Goal: Task Accomplishment & Management: Manage account settings

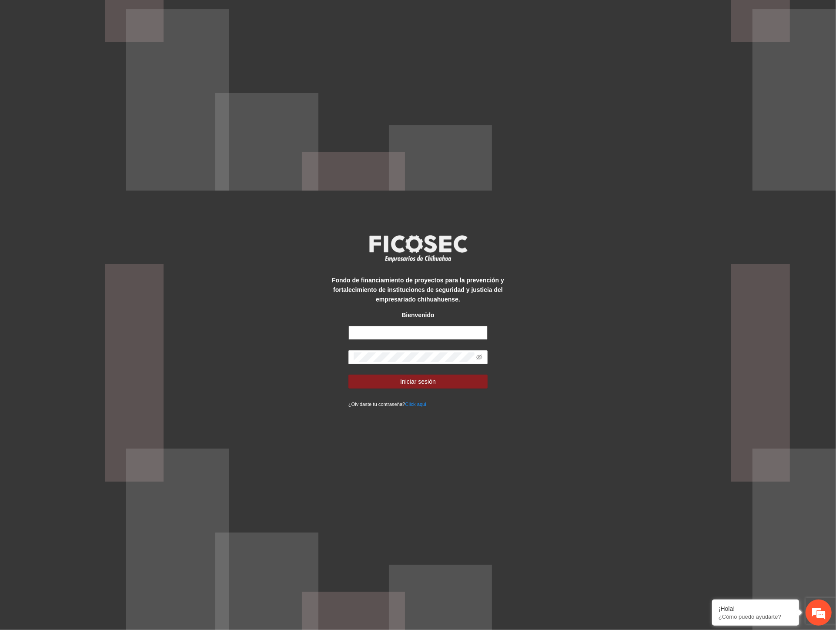
type input "**********"
click at [185, 358] on div "**********" at bounding box center [418, 315] width 836 height 630
click at [362, 376] on button "Iniciar sesión" at bounding box center [418, 382] width 139 height 14
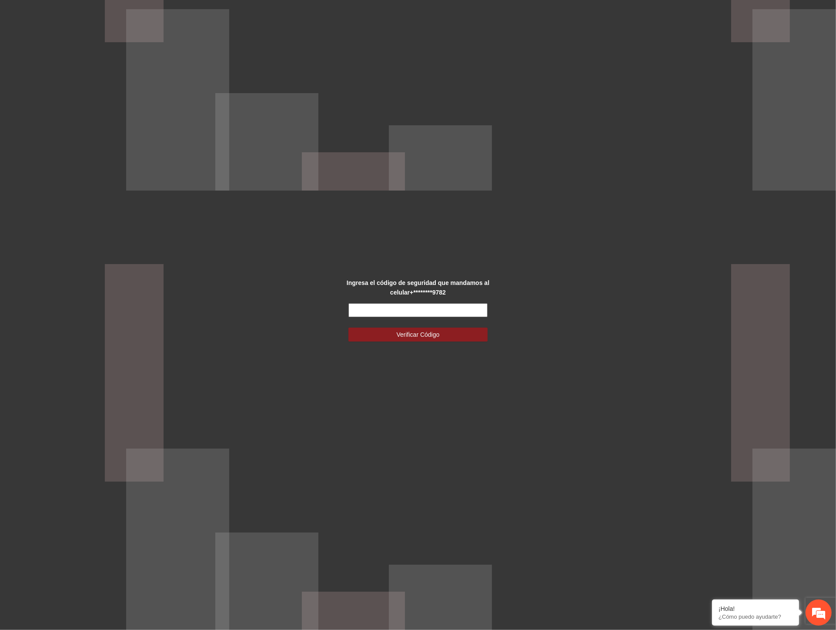
click at [397, 310] on input "text" at bounding box center [418, 310] width 139 height 14
type input "******"
click at [409, 336] on span "Verificar Código" at bounding box center [418, 335] width 43 height 10
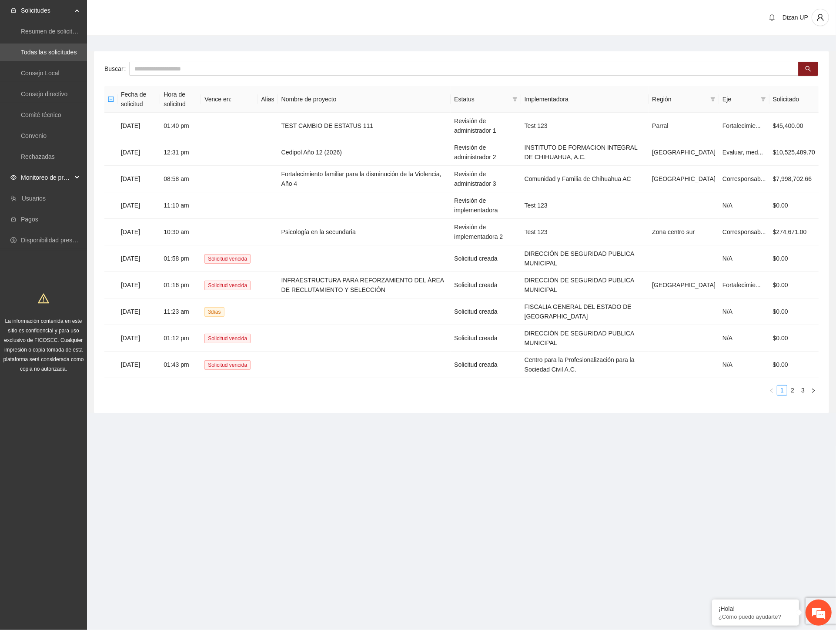
click at [40, 177] on span "Monitoreo de proyectos" at bounding box center [46, 177] width 51 height 17
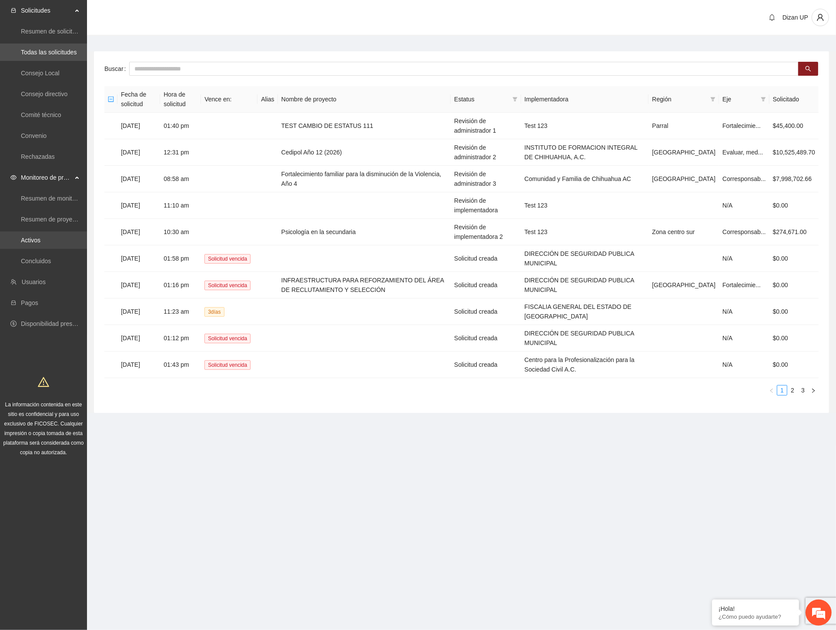
click at [30, 240] on link "Activos" at bounding box center [31, 240] width 20 height 7
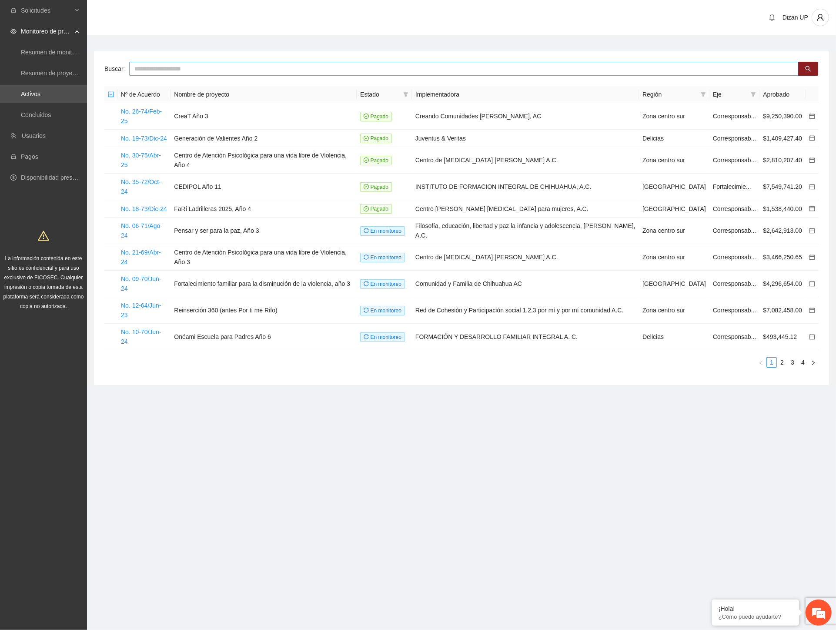
click at [161, 70] on input "text" at bounding box center [464, 69] width 670 height 14
type input "***"
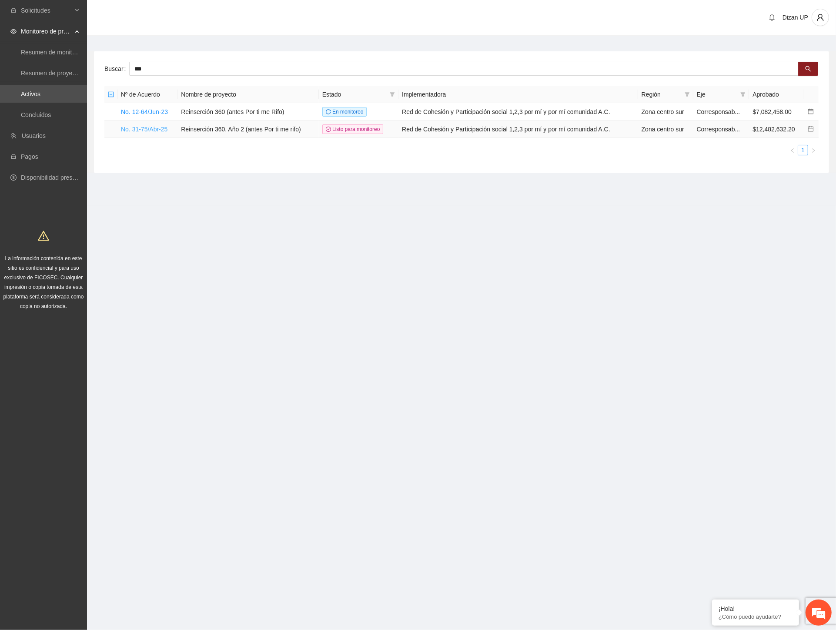
click at [146, 129] on link "No. 31-75/Abr-25" at bounding box center [144, 129] width 47 height 7
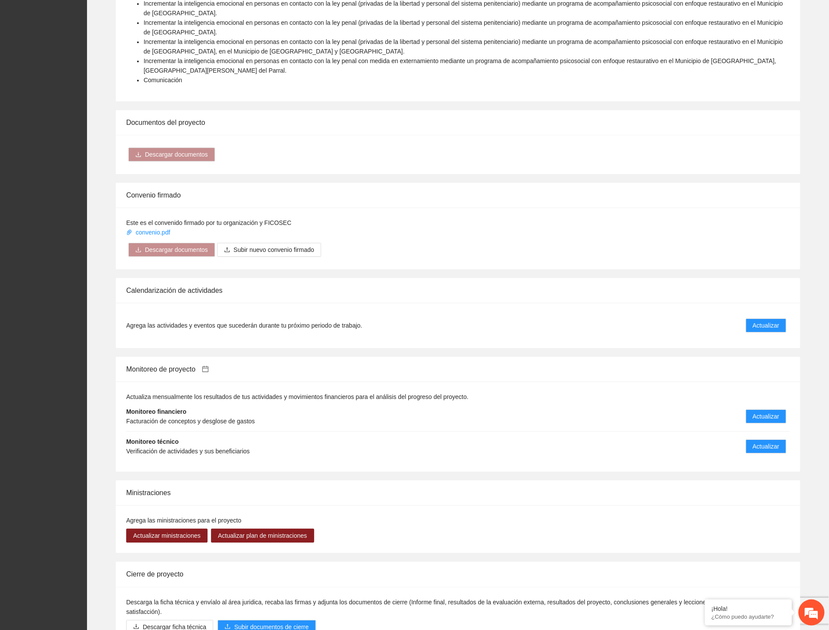
scroll to position [1203, 0]
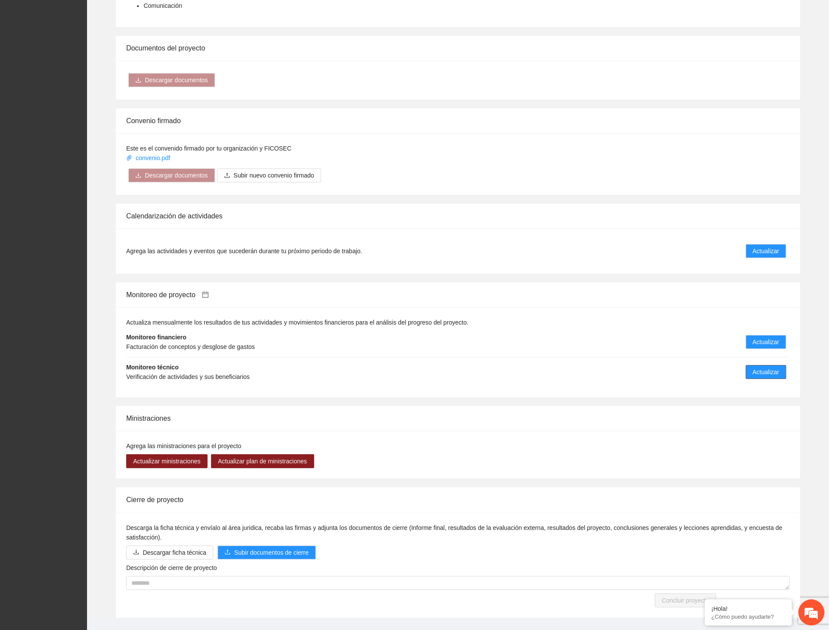
click at [755, 367] on span "Actualizar" at bounding box center [766, 372] width 27 height 10
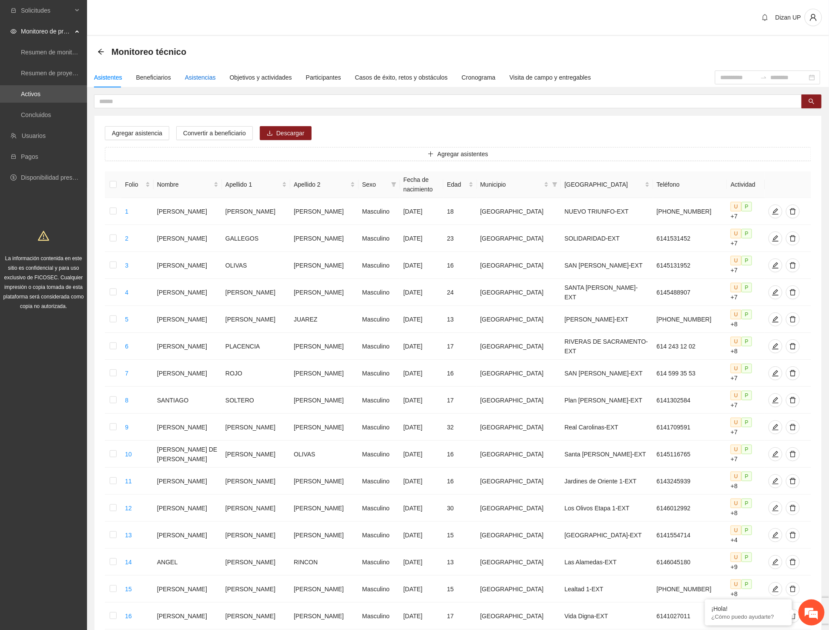
click at [205, 77] on div "Asistencias" at bounding box center [200, 78] width 31 height 10
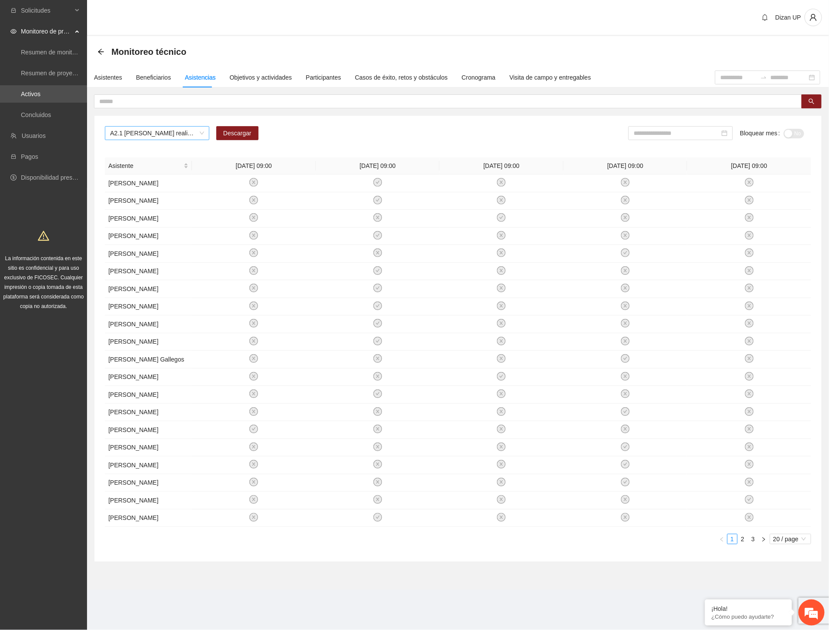
click at [150, 128] on span "A2.1 Cuauhtémoc realización de diagnósticos (LSB-50)" at bounding box center [157, 133] width 94 height 13
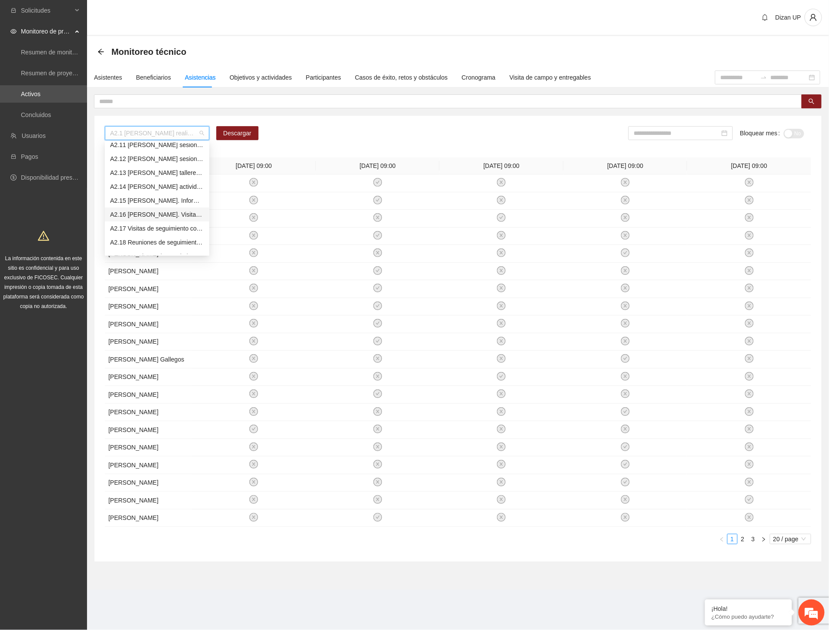
scroll to position [1208, 0]
click at [132, 241] on div "A3.7 Parral. Sesiones de consejería en adicciones" at bounding box center [157, 244] width 94 height 10
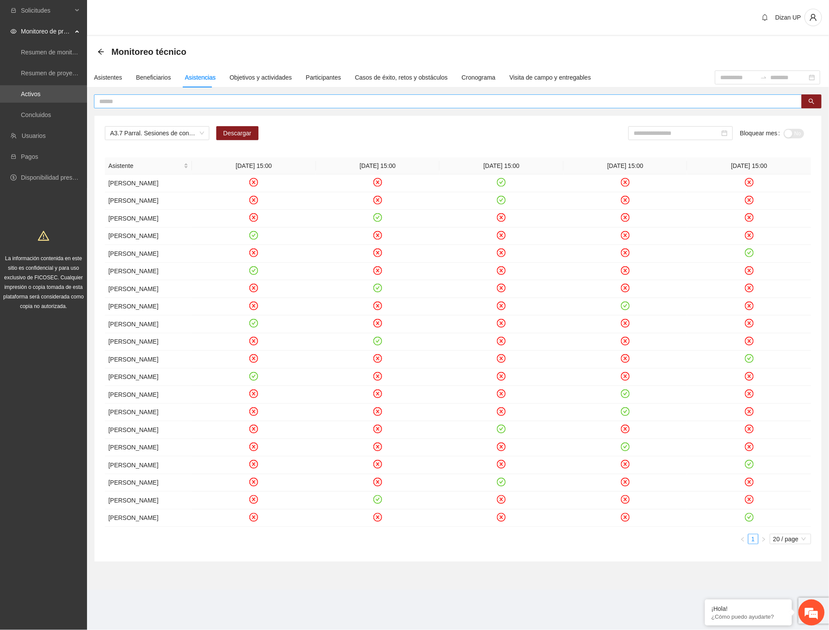
click at [147, 97] on input "text" at bounding box center [444, 102] width 691 height 10
click at [247, 134] on span "Descargar" at bounding box center [237, 133] width 28 height 10
click at [653, 131] on input at bounding box center [677, 133] width 86 height 10
click at [657, 228] on div "Jul" at bounding box center [652, 231] width 26 height 10
click at [785, 137] on div "button" at bounding box center [789, 134] width 8 height 8
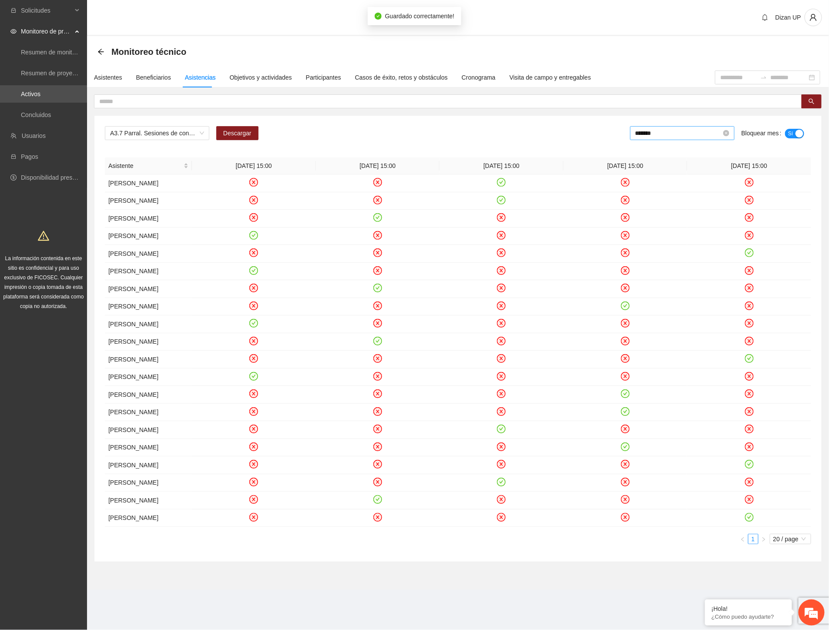
click at [665, 136] on input "*******" at bounding box center [678, 133] width 86 height 10
drag, startPoint x: 690, startPoint y: 229, endPoint x: 749, endPoint y: 174, distance: 80.7
click at [690, 228] on div "Aug" at bounding box center [692, 231] width 26 height 10
type input "*******"
drag, startPoint x: 789, startPoint y: 131, endPoint x: 423, endPoint y: 321, distance: 411.9
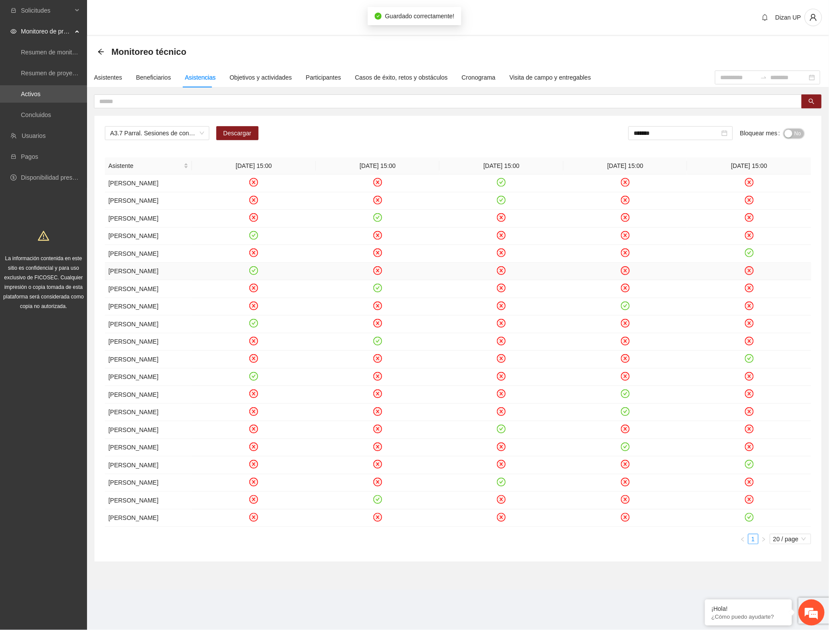
click at [788, 131] on div "button" at bounding box center [789, 134] width 8 height 8
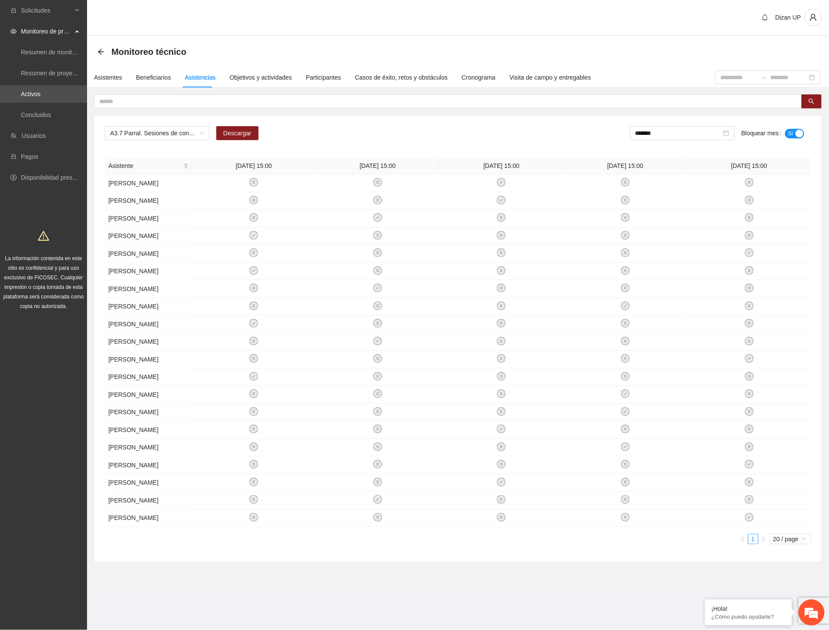
click at [354, 126] on div "A3.7 Parral. Sesiones de consejería en adicciones Descargar ******* Bloquear me…" at bounding box center [458, 136] width 706 height 21
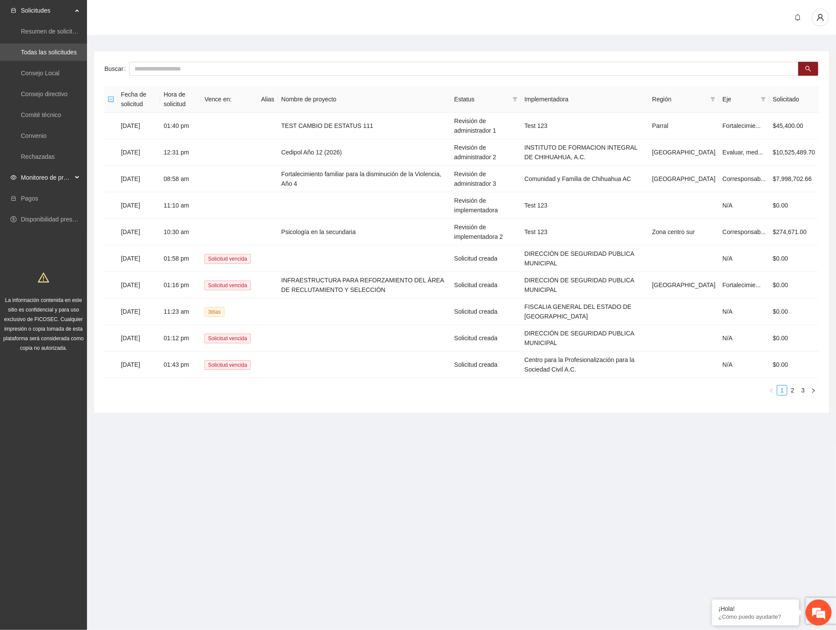
click at [38, 178] on span "Monitoreo de proyectos" at bounding box center [46, 177] width 51 height 17
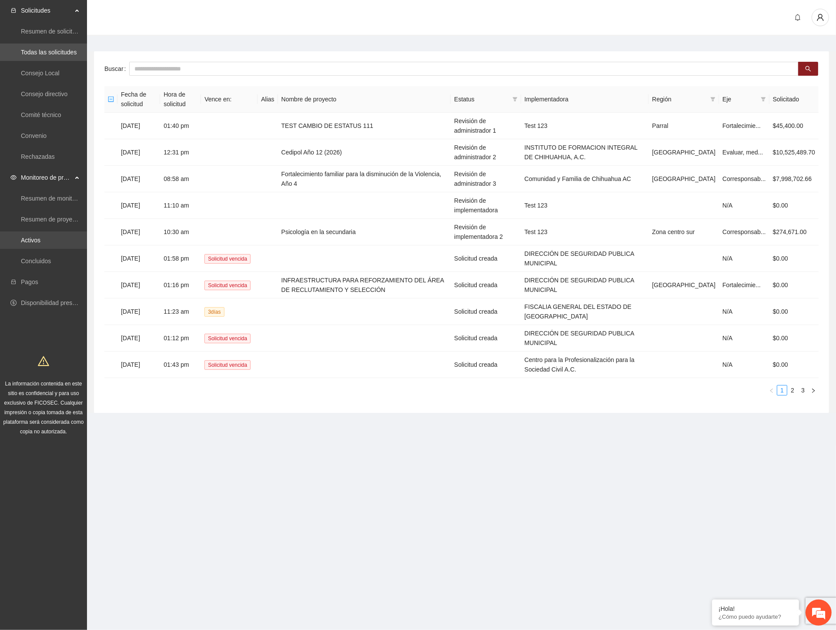
click at [23, 238] on link "Activos" at bounding box center [31, 240] width 20 height 7
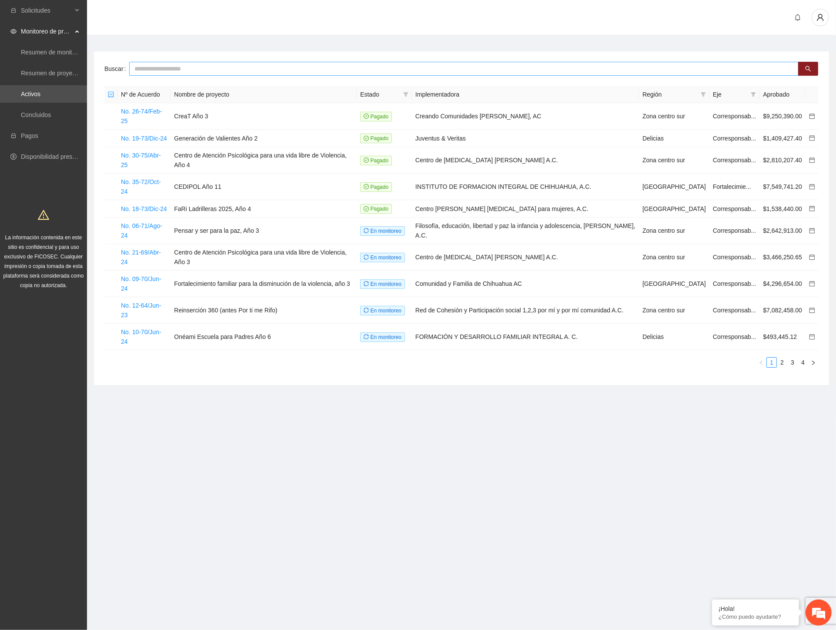
click at [168, 68] on input "text" at bounding box center [464, 69] width 670 height 14
type input "***"
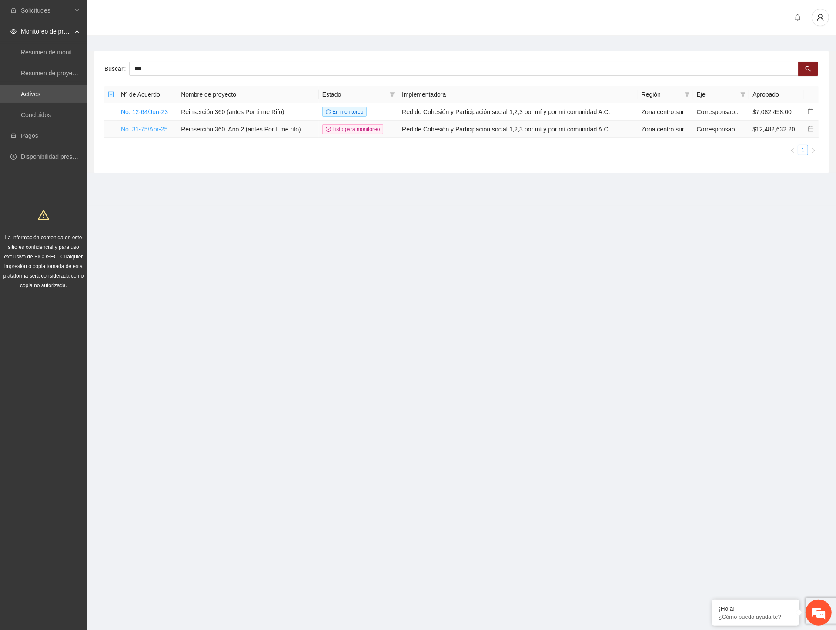
click at [144, 131] on link "No. 31-75/Abr-25" at bounding box center [144, 129] width 47 height 7
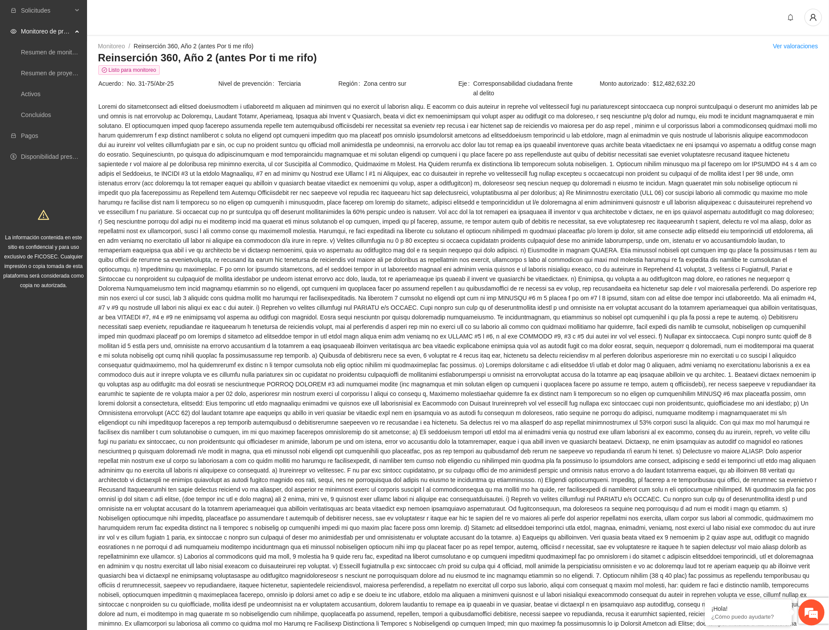
click at [638, 379] on span at bounding box center [457, 470] width 719 height 737
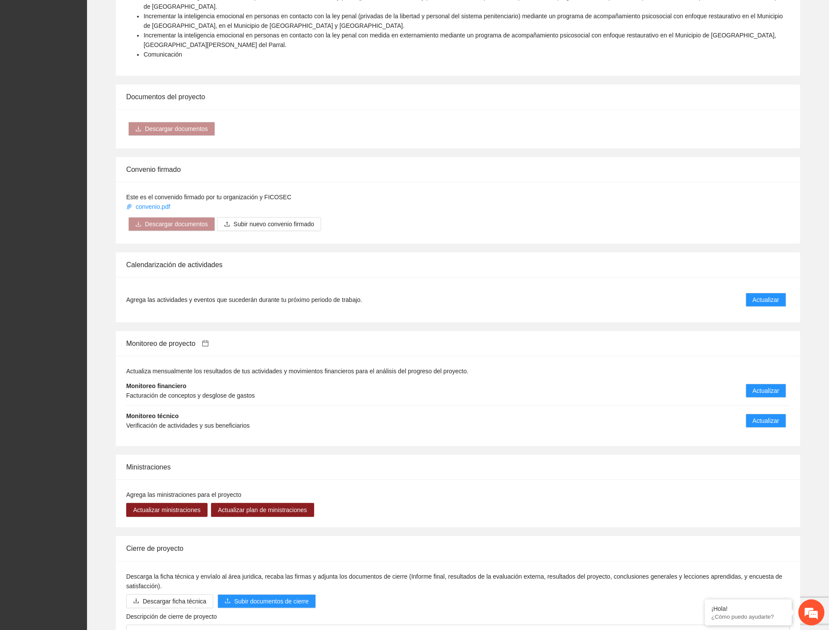
scroll to position [1203, 0]
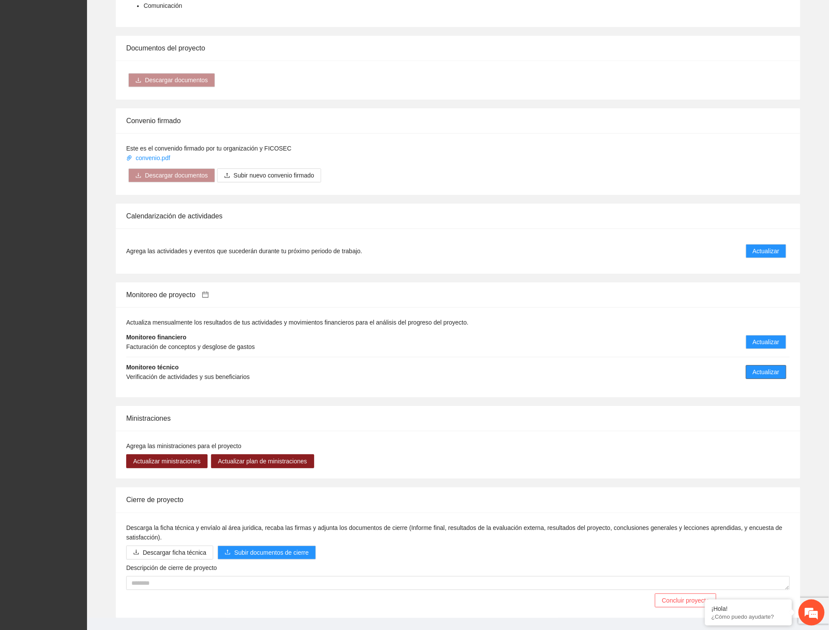
click at [763, 367] on span "Actualizar" at bounding box center [766, 372] width 27 height 10
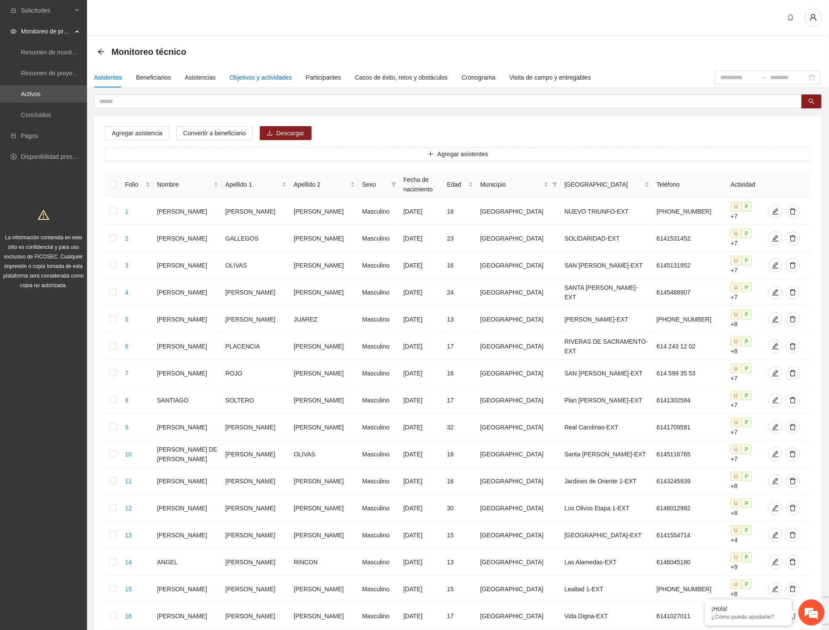
click at [261, 75] on div "Objetivos y actividades" at bounding box center [261, 78] width 62 height 10
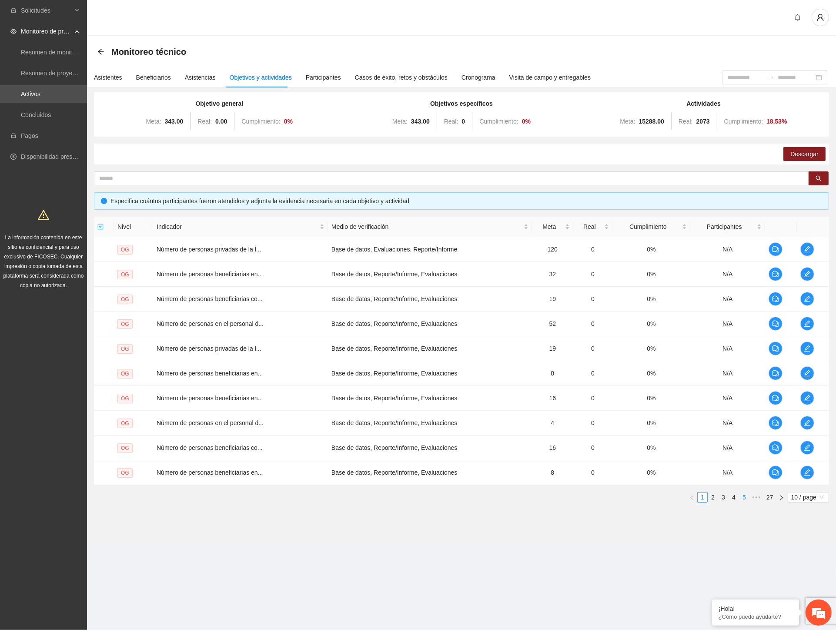
click at [745, 498] on link "5" at bounding box center [745, 498] width 10 height 10
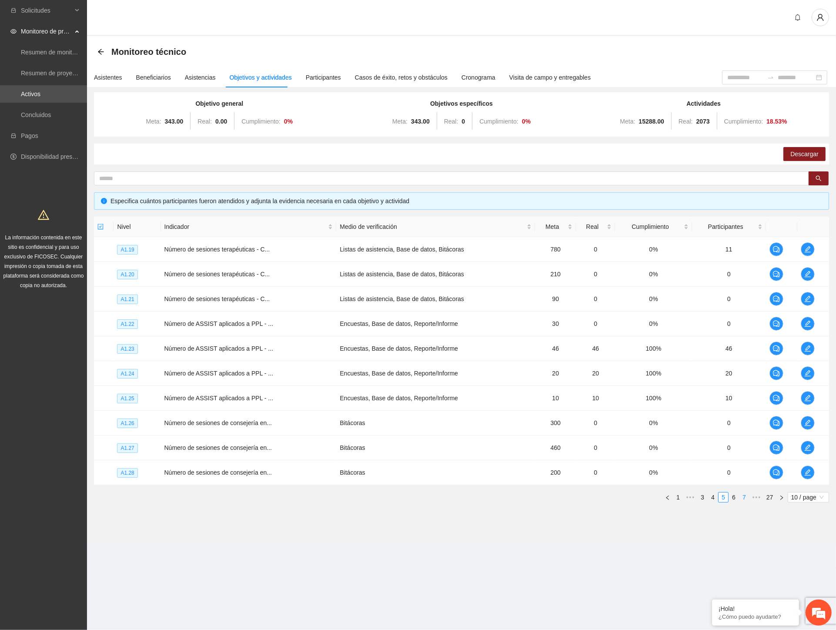
click at [745, 498] on link "7" at bounding box center [745, 498] width 10 height 10
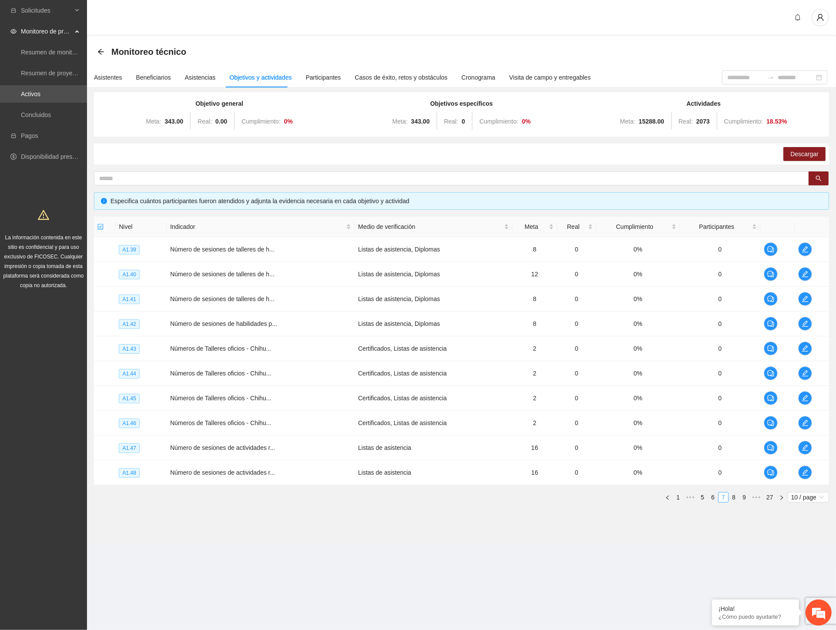
click at [745, 498] on link "9" at bounding box center [745, 498] width 10 height 10
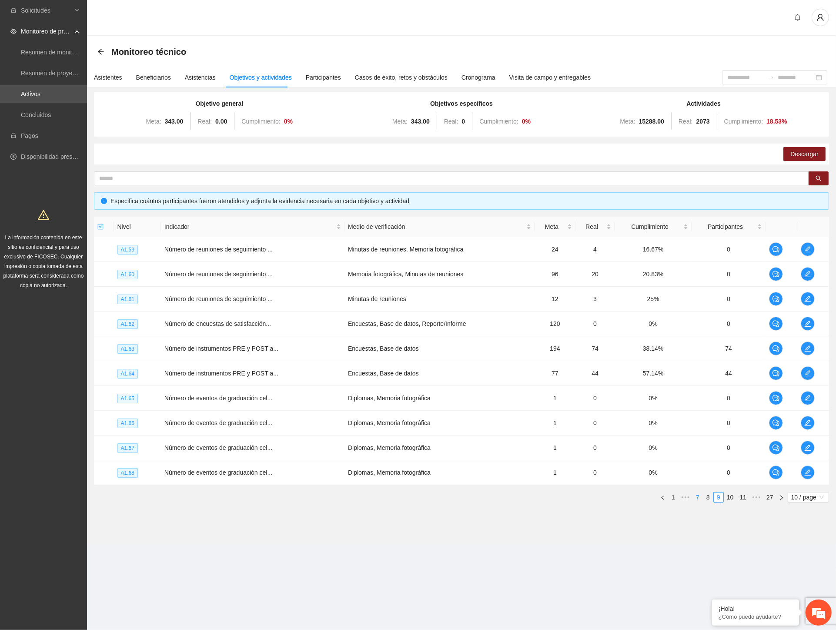
click at [745, 498] on link "11" at bounding box center [743, 498] width 12 height 10
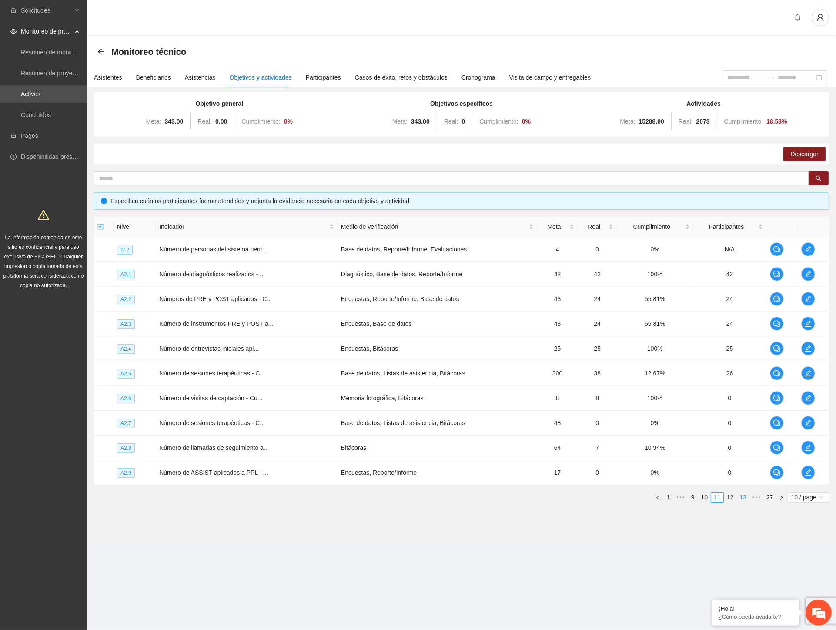
click at [745, 498] on link "13" at bounding box center [743, 498] width 12 height 10
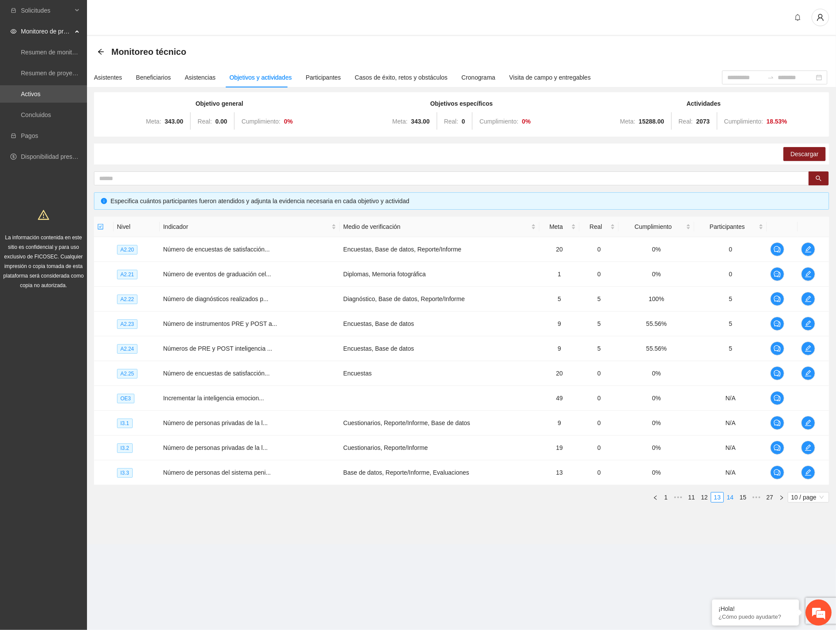
click at [732, 500] on link "14" at bounding box center [731, 498] width 12 height 10
click at [222, 411] on td "Número de sesiones de consejería en..." at bounding box center [247, 423] width 182 height 25
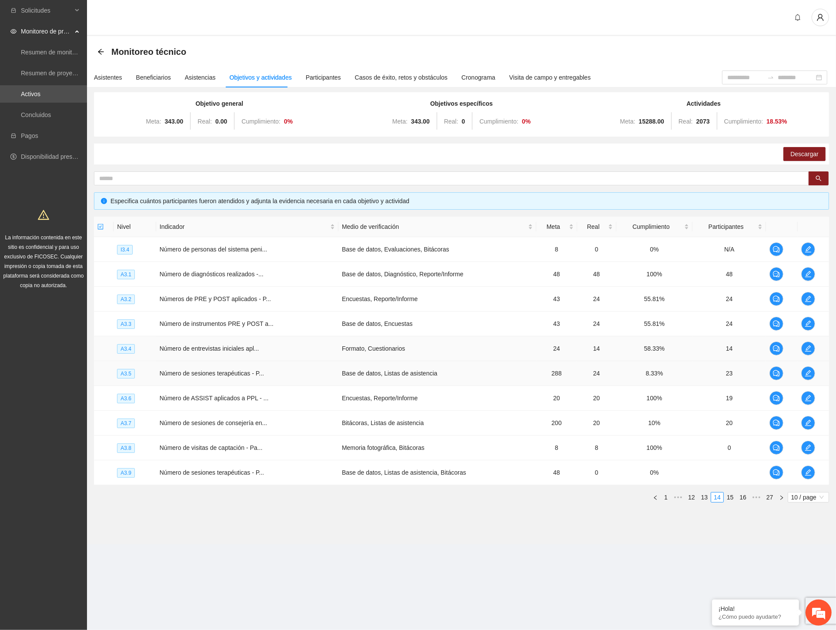
click at [231, 351] on span "Número de entrevistas iniciales apl..." at bounding box center [210, 348] width 100 height 7
drag, startPoint x: 216, startPoint y: 419, endPoint x: 350, endPoint y: 453, distance: 138.9
click at [218, 420] on span "Número de sesiones de consejería en..." at bounding box center [213, 423] width 107 height 7
click at [809, 422] on icon "edit" at bounding box center [808, 423] width 7 height 7
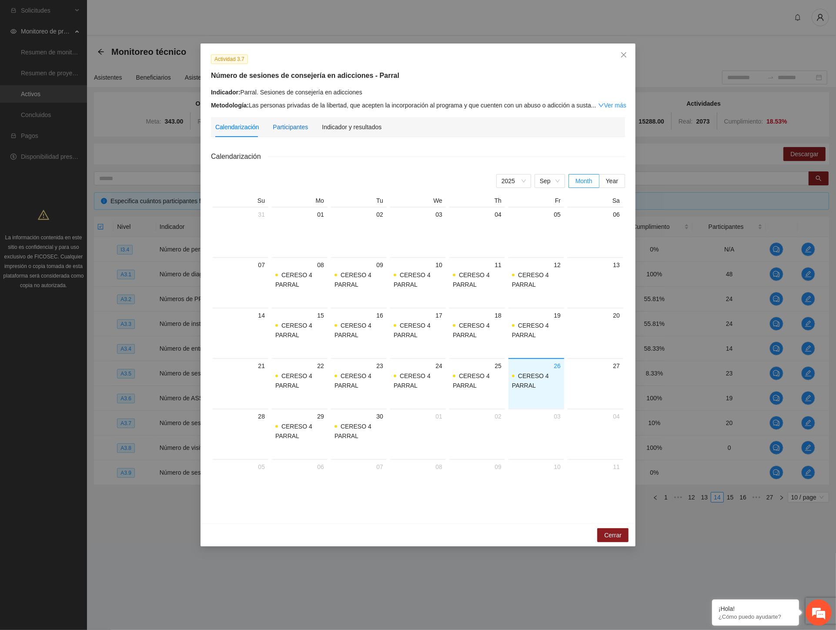
click at [295, 128] on div "Participantes" at bounding box center [290, 127] width 35 height 10
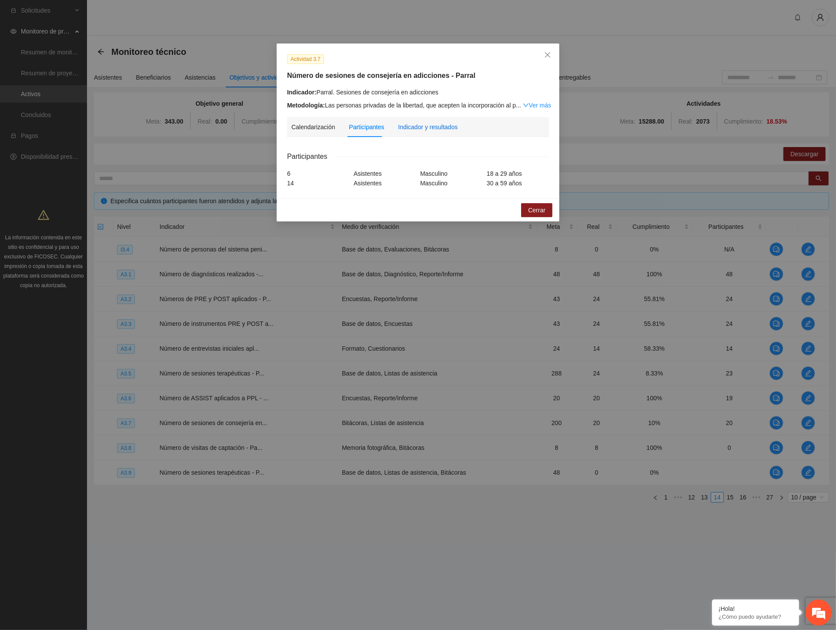
click at [437, 124] on div "Indicador y resultados" at bounding box center [428, 127] width 60 height 10
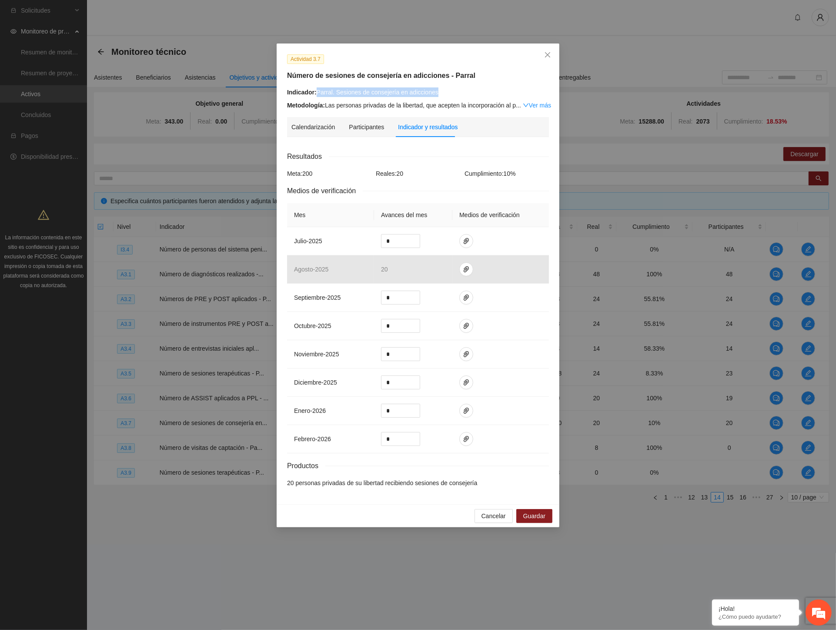
drag, startPoint x: 441, startPoint y: 91, endPoint x: 317, endPoint y: 97, distance: 124.2
click at [317, 97] on div "Indicador: Parral. Sesiones de consejería en adicciones Metodología: Las person…" at bounding box center [418, 98] width 262 height 23
copy div "Parral. Sesiones de consejería en adicciones"
click at [543, 105] on link "Ver más" at bounding box center [537, 105] width 28 height 7
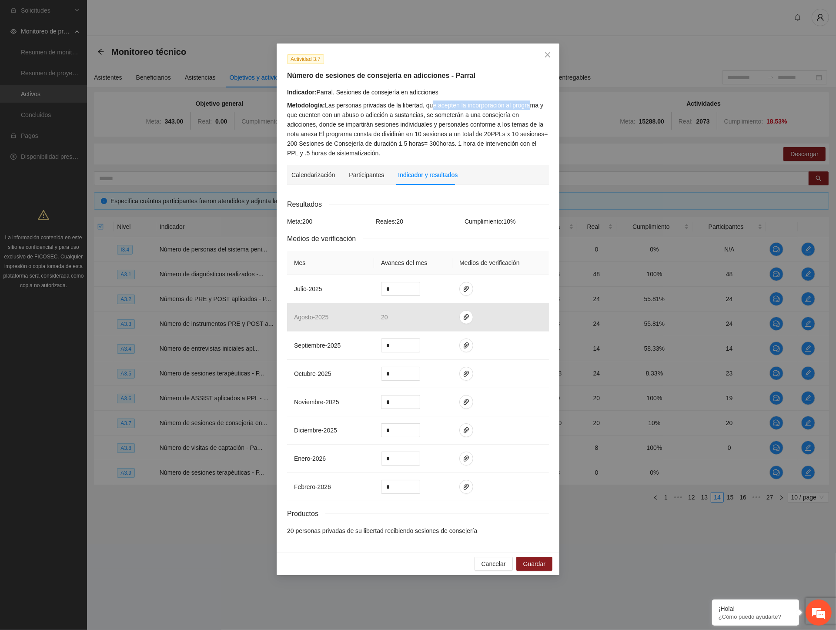
drag, startPoint x: 495, startPoint y: 106, endPoint x: 531, endPoint y: 106, distance: 36.1
click at [531, 106] on div "Metodología: Las personas privadas de la libertad, que acepten la incorporación…" at bounding box center [418, 129] width 262 height 57
drag, startPoint x: 297, startPoint y: 115, endPoint x: 431, endPoint y: 110, distance: 134.1
click at [431, 110] on div "Metodología: Las personas privadas de la libertad, que acepten la incorporación…" at bounding box center [418, 129] width 262 height 57
click at [437, 116] on div "Metodología: Las personas privadas de la libertad, que acepten la incorporación…" at bounding box center [418, 129] width 262 height 57
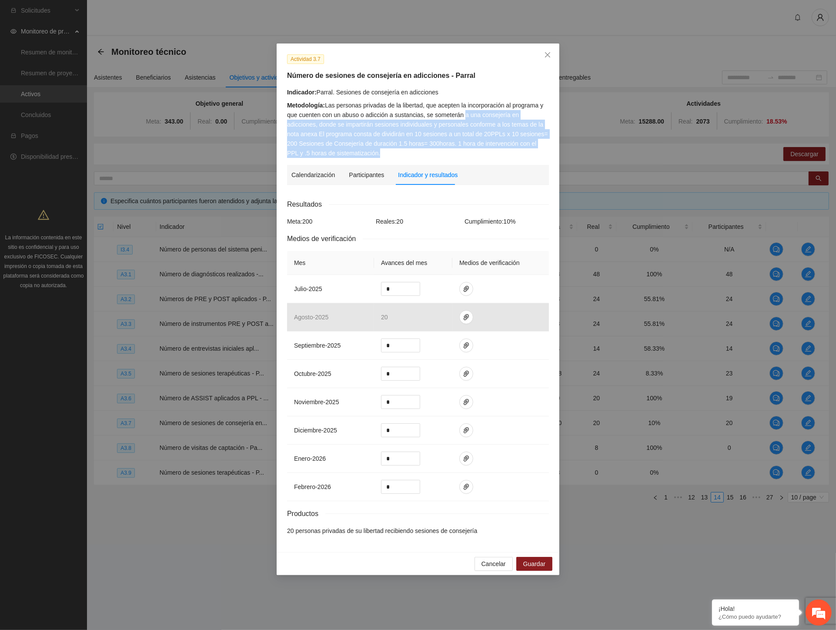
drag, startPoint x: 479, startPoint y: 116, endPoint x: 553, endPoint y: 116, distance: 74.0
click at [553, 116] on div "Actividad 3.7 Número de sesiones de consejería en adicciones - Parral Indicador…" at bounding box center [418, 298] width 283 height 509
click at [305, 127] on div "Metodología: Las personas privadas de la libertad, que acepten la incorporación…" at bounding box center [418, 129] width 262 height 57
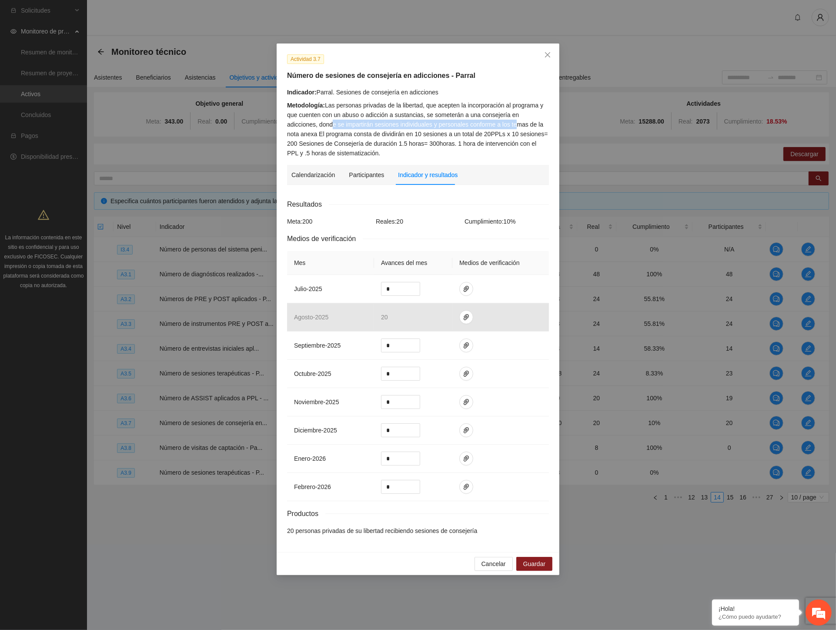
drag, startPoint x: 299, startPoint y: 127, endPoint x: 484, endPoint y: 124, distance: 185.0
click at [484, 124] on div "Metodología: Las personas privadas de la libertad, que acepten la incorporación…" at bounding box center [418, 129] width 262 height 57
drag, startPoint x: 329, startPoint y: 105, endPoint x: 443, endPoint y: 108, distance: 113.2
click at [443, 108] on div "Metodología: Las personas privadas de la libertad, que acepten la incorporación…" at bounding box center [418, 129] width 262 height 57
click at [418, 106] on div "Metodología: Las personas privadas de la libertad, que acepten la incorporación…" at bounding box center [418, 129] width 262 height 57
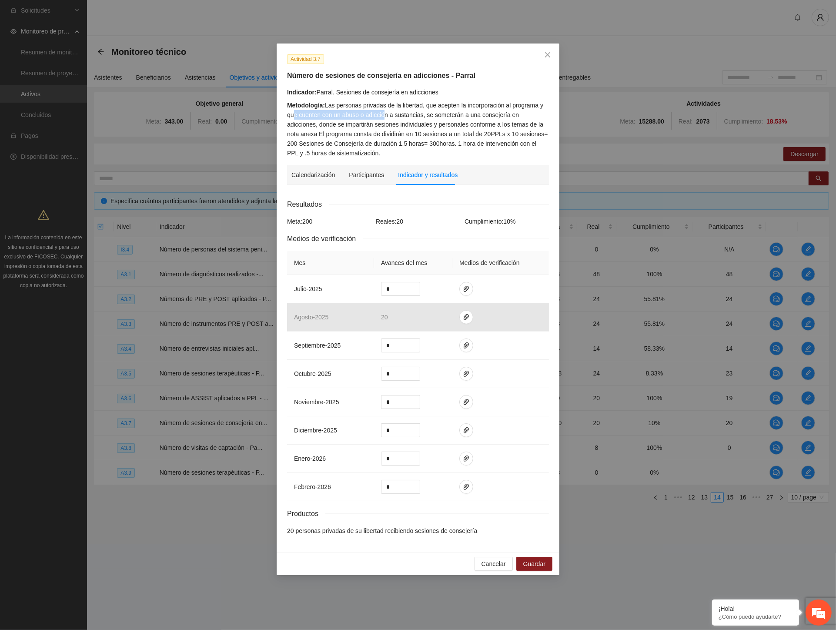
drag, startPoint x: 333, startPoint y: 115, endPoint x: 385, endPoint y: 115, distance: 51.8
click at [385, 115] on div "Metodología: Las personas privadas de la libertad, que acepten la incorporación…" at bounding box center [418, 129] width 262 height 57
click at [378, 115] on div "Metodología: Las personas privadas de la libertad, que acepten la incorporación…" at bounding box center [418, 129] width 262 height 57
drag, startPoint x: 434, startPoint y: 117, endPoint x: 543, endPoint y: 116, distance: 108.8
click at [543, 116] on div "Metodología: Las personas privadas de la libertad, que acepten la incorporación…" at bounding box center [418, 129] width 262 height 57
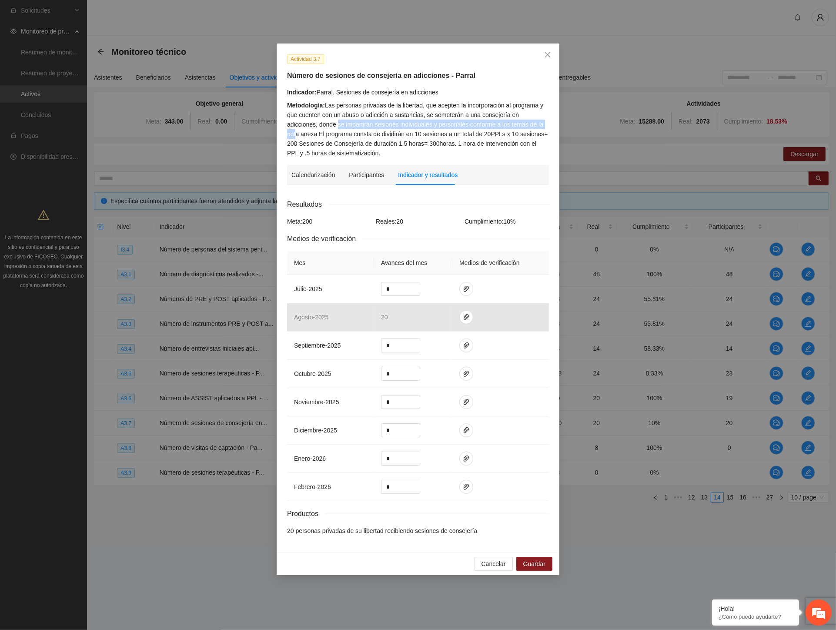
drag, startPoint x: 307, startPoint y: 125, endPoint x: 520, endPoint y: 124, distance: 212.8
click at [520, 124] on div "Metodología: Las personas privadas de la libertad, que acepten la incorporación…" at bounding box center [418, 129] width 262 height 57
click at [518, 290] on td at bounding box center [501, 289] width 97 height 28
click at [291, 285] on td "julio - 2025" at bounding box center [330, 289] width 87 height 28
click at [430, 96] on div "Indicador: Parral. Sesiones de consejería en adicciones" at bounding box center [418, 92] width 262 height 10
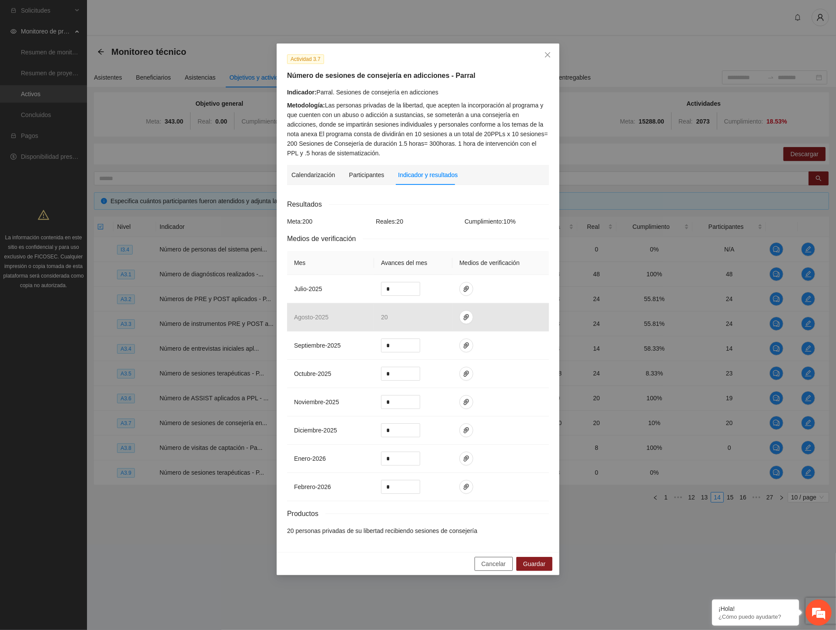
click at [493, 562] on span "Cancelar" at bounding box center [494, 564] width 24 height 10
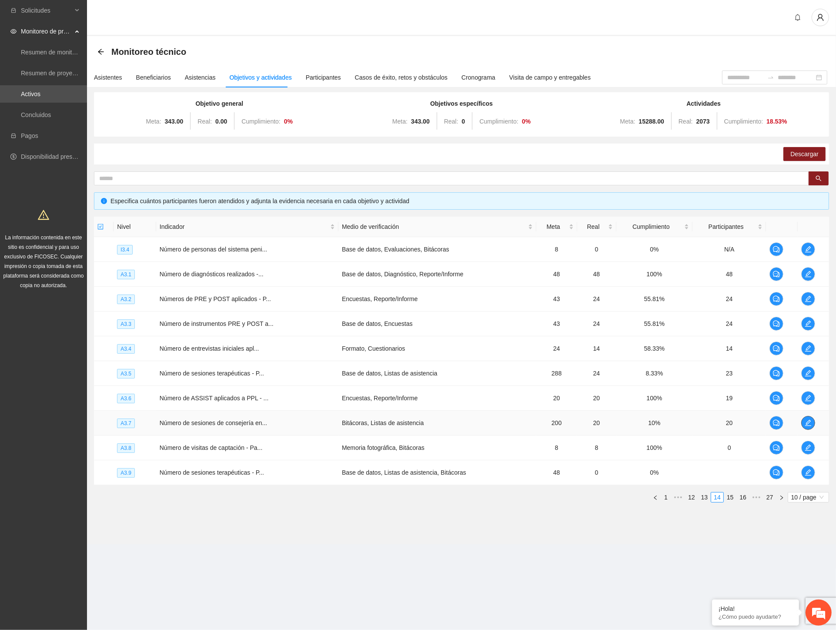
click at [808, 421] on icon "edit" at bounding box center [808, 423] width 7 height 7
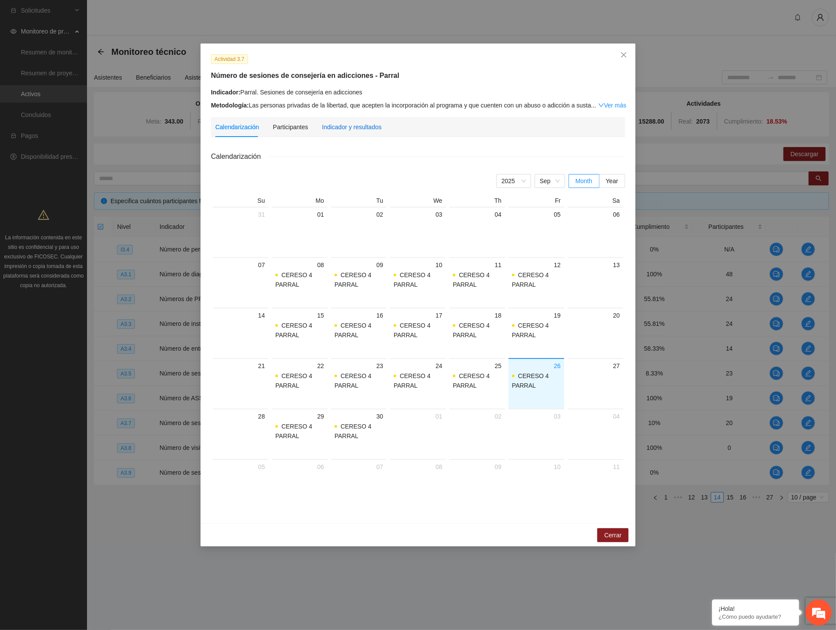
click at [358, 122] on div "Indicador y resultados" at bounding box center [352, 127] width 60 height 10
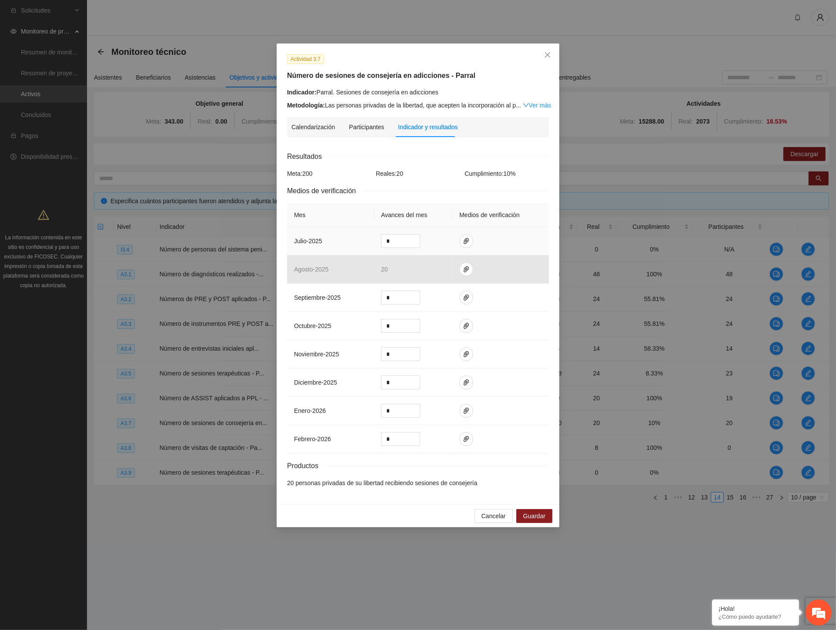
click at [499, 247] on td at bounding box center [501, 241] width 97 height 28
click at [518, 240] on td at bounding box center [501, 241] width 97 height 28
drag, startPoint x: 516, startPoint y: 238, endPoint x: 512, endPoint y: 242, distance: 5.0
click at [512, 242] on td at bounding box center [501, 241] width 97 height 28
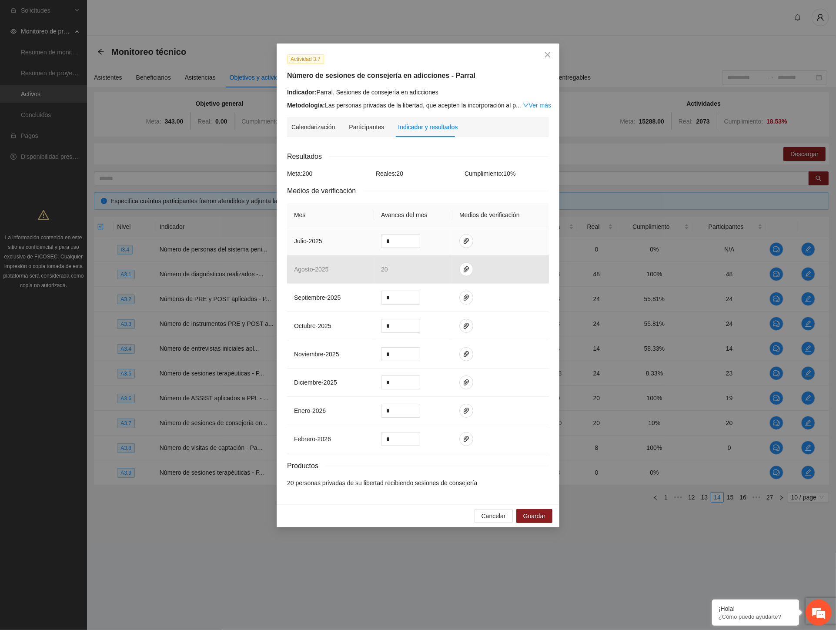
click at [512, 242] on td at bounding box center [501, 241] width 97 height 28
click at [546, 54] on icon "close" at bounding box center [547, 54] width 7 height 7
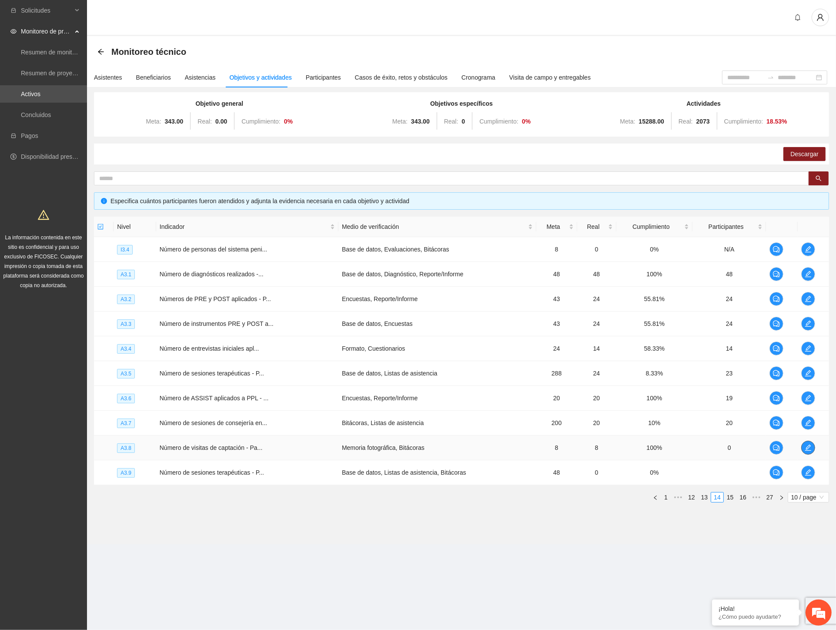
click at [805, 448] on icon "edit" at bounding box center [808, 447] width 7 height 7
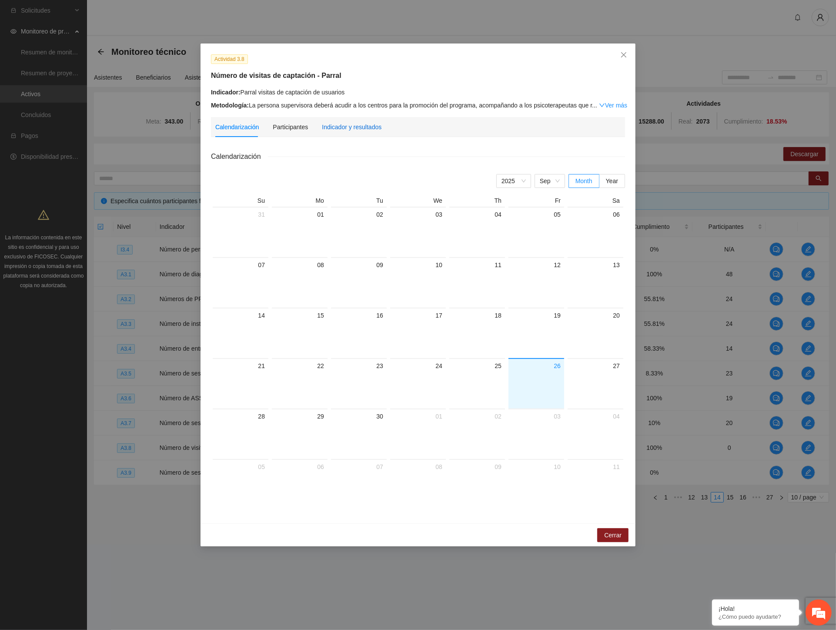
click at [350, 124] on div "Indicador y resultados" at bounding box center [352, 127] width 60 height 10
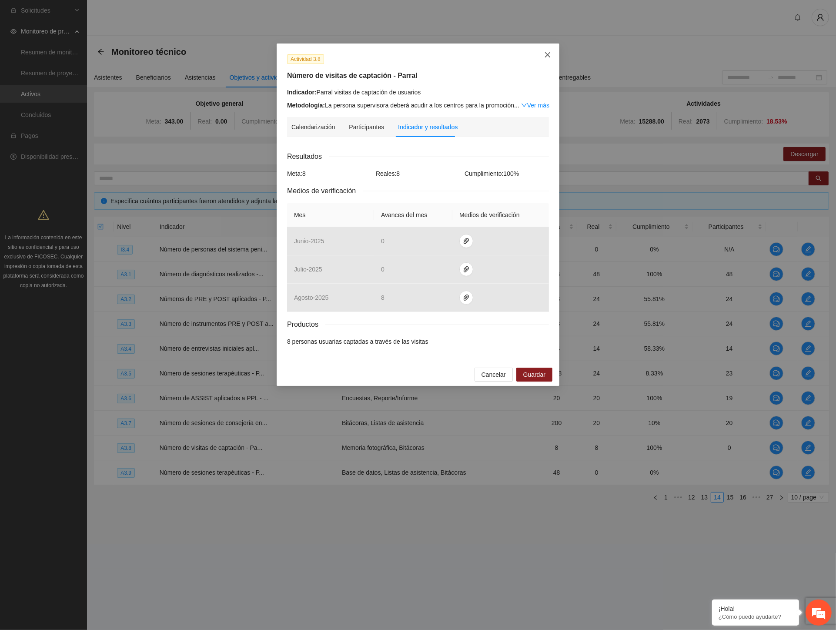
click at [545, 51] on icon "close" at bounding box center [547, 54] width 7 height 7
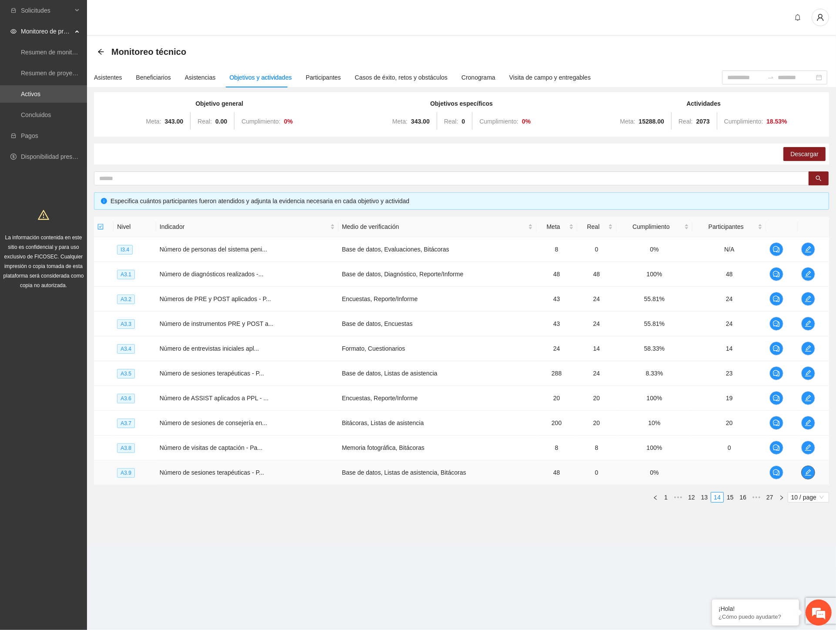
click at [805, 473] on icon "edit" at bounding box center [808, 472] width 7 height 7
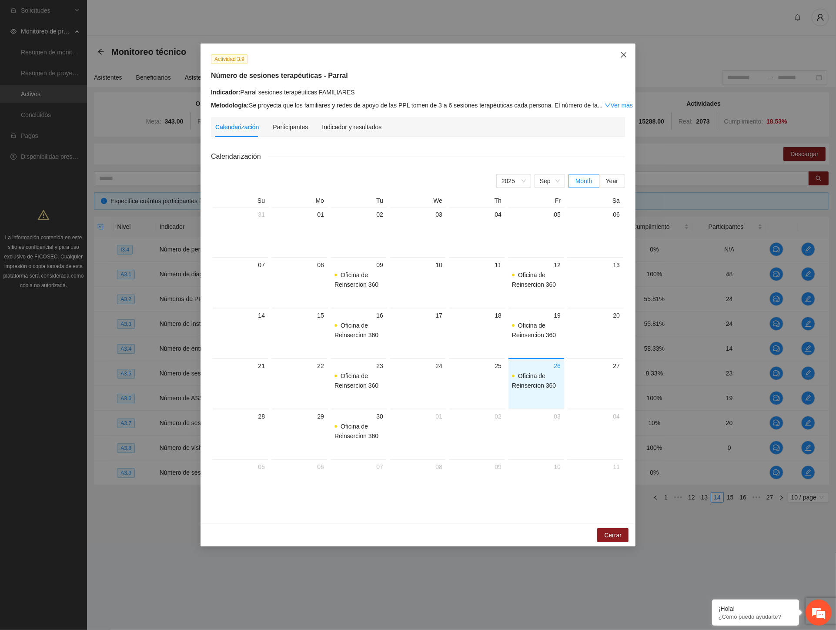
click at [623, 57] on icon "close" at bounding box center [624, 54] width 7 height 7
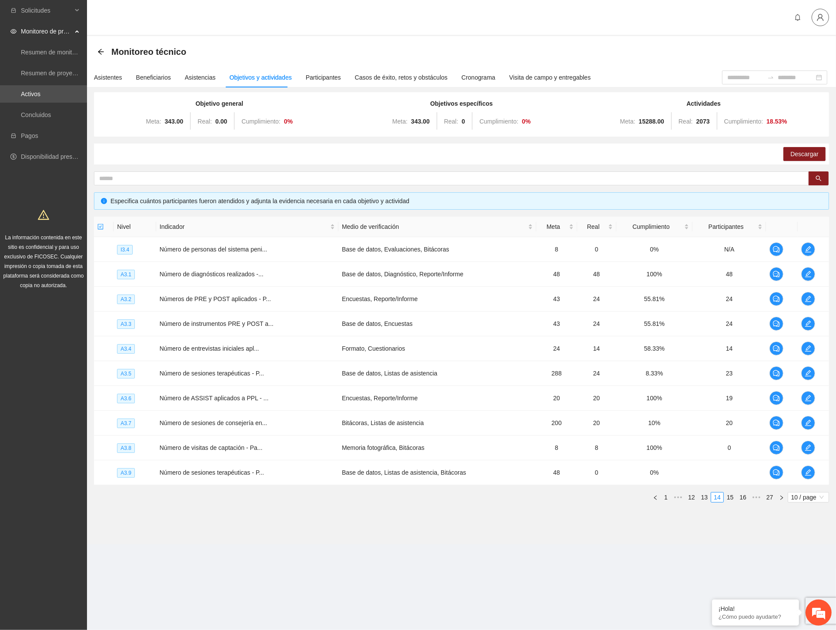
click at [818, 16] on icon "user" at bounding box center [821, 17] width 8 height 8
click at [782, 50] on span "Cerrar sesión" at bounding box center [798, 50] width 55 height 10
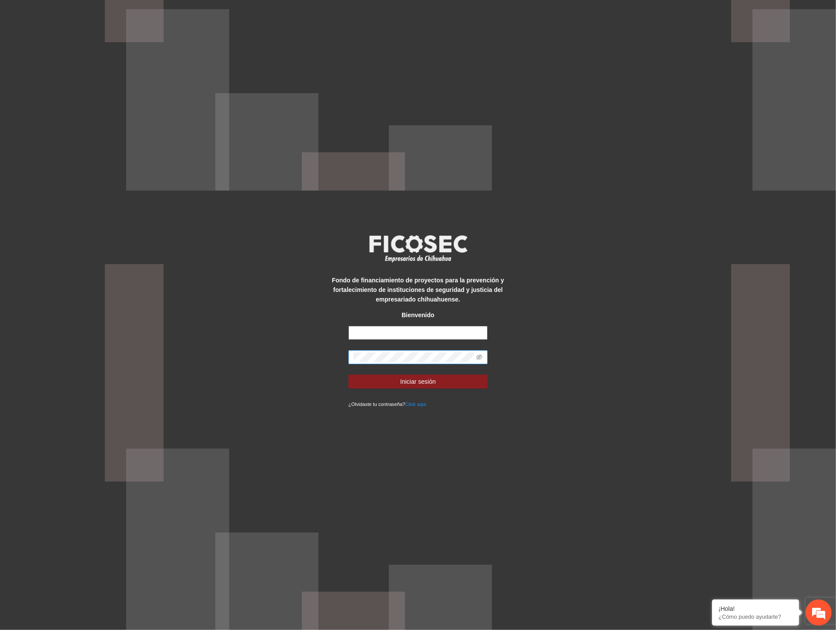
type input "**********"
click at [266, 360] on div "**********" at bounding box center [418, 315] width 836 height 630
type input "**********"
click at [315, 351] on div "**********" at bounding box center [418, 315] width 836 height 630
click at [349, 375] on button "Iniciar sesión" at bounding box center [418, 382] width 139 height 14
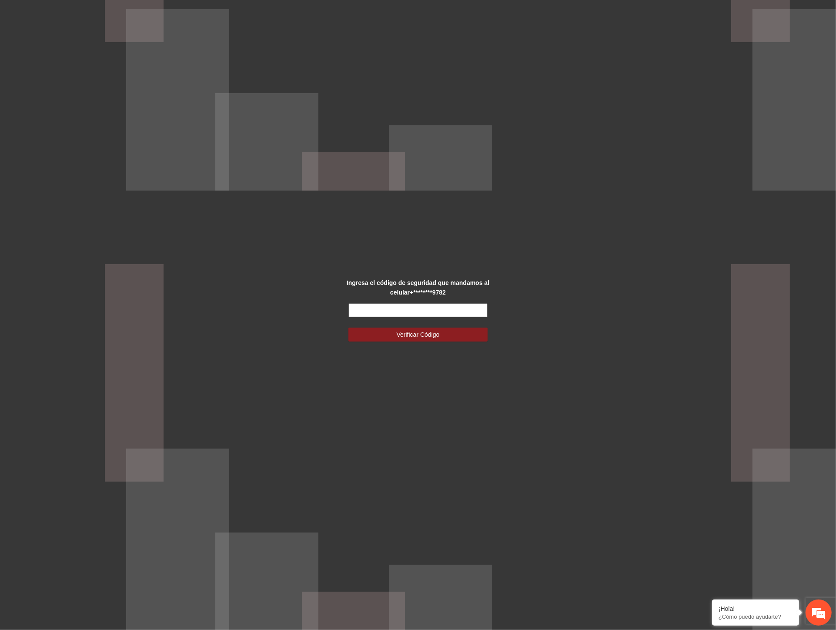
click at [415, 314] on input "text" at bounding box center [418, 310] width 139 height 14
type input "******"
click at [429, 333] on span "Verificar Código" at bounding box center [418, 335] width 43 height 10
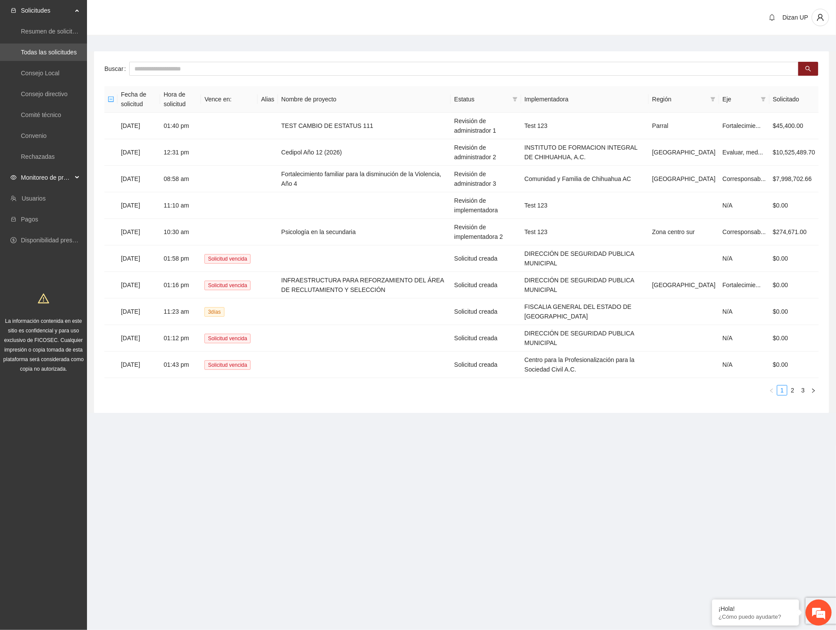
click at [43, 181] on span "Monitoreo de proyectos" at bounding box center [46, 177] width 51 height 17
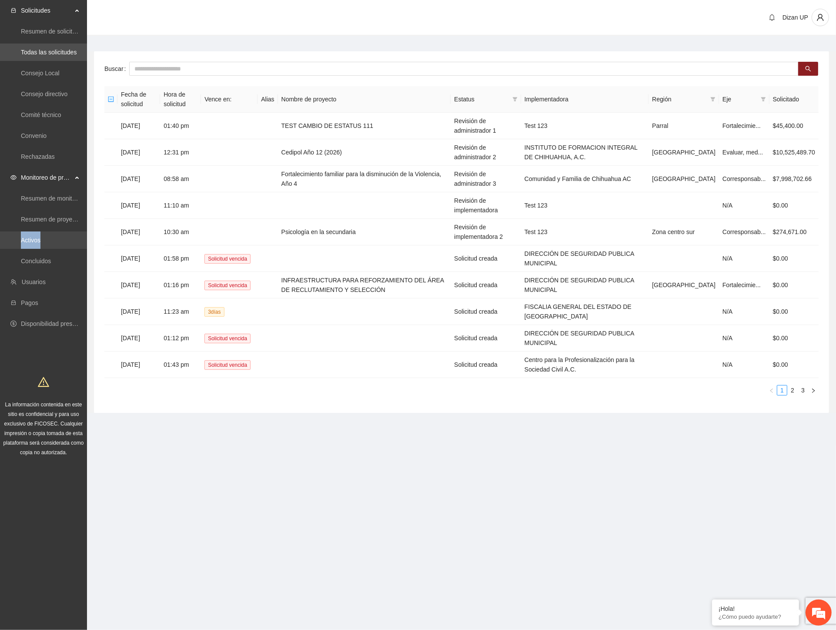
click at [40, 232] on ul "Resumen de monitoreo Resumen de proyectos aprobados Activos Concluidos" at bounding box center [43, 230] width 87 height 84
click at [40, 237] on link "Activos" at bounding box center [31, 240] width 20 height 7
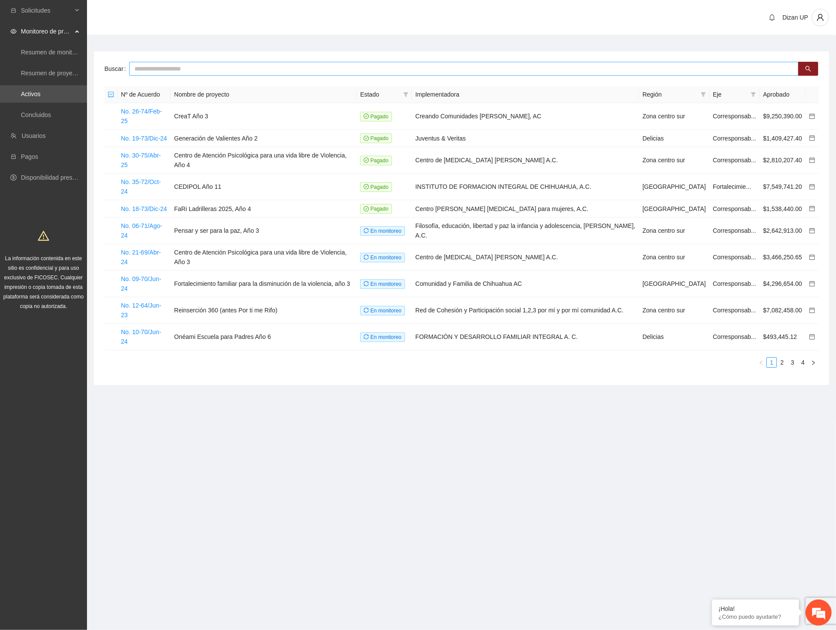
click at [188, 68] on input "text" at bounding box center [464, 69] width 670 height 14
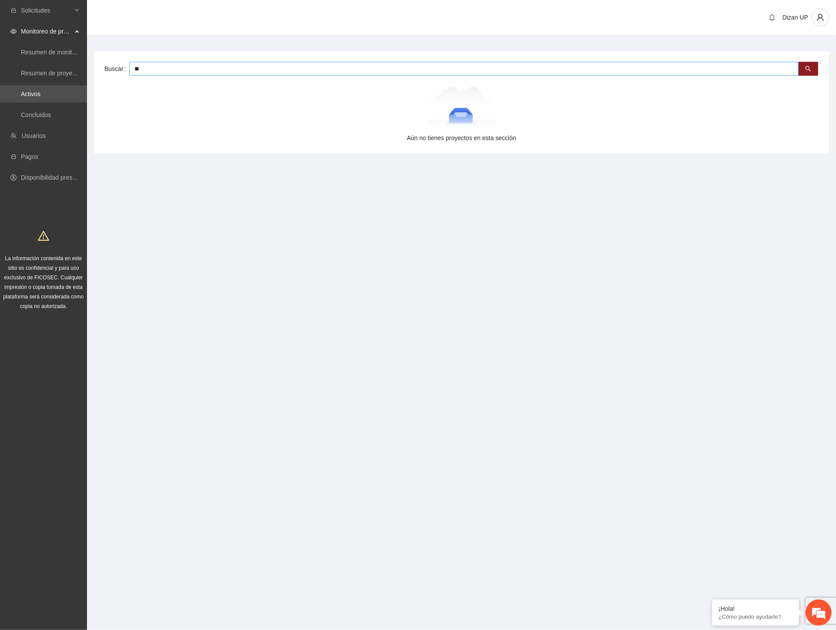
type input "*"
type input "***"
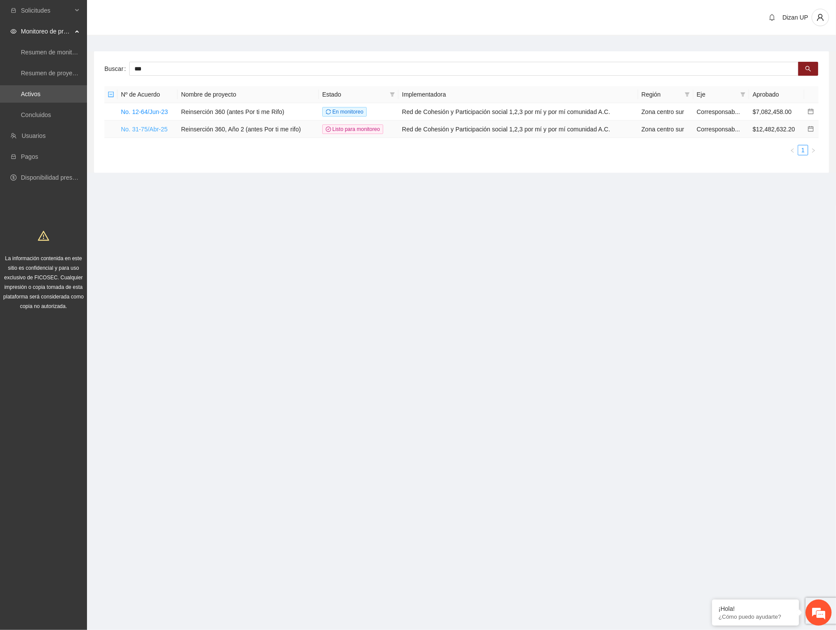
click at [166, 127] on link "No. 31-75/Abr-25" at bounding box center [144, 129] width 47 height 7
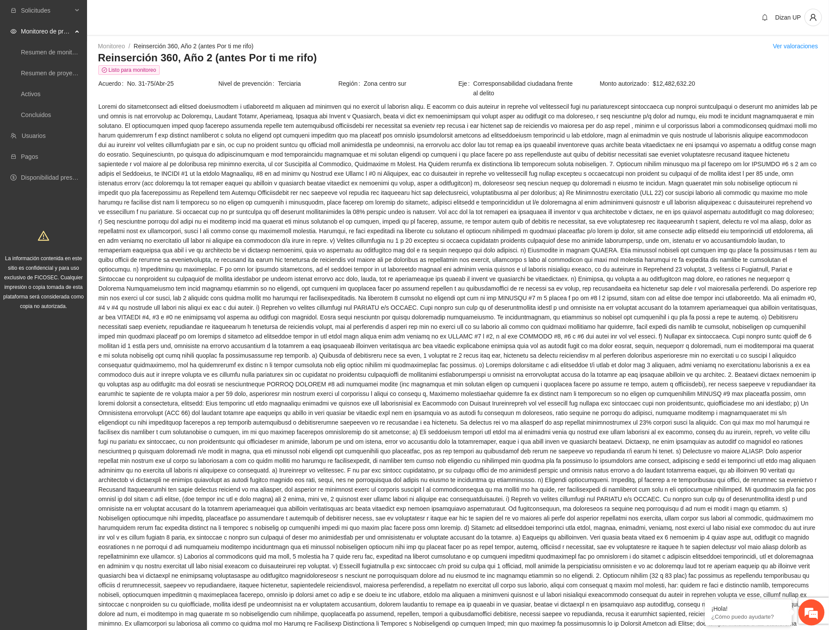
click at [416, 275] on span at bounding box center [457, 470] width 719 height 737
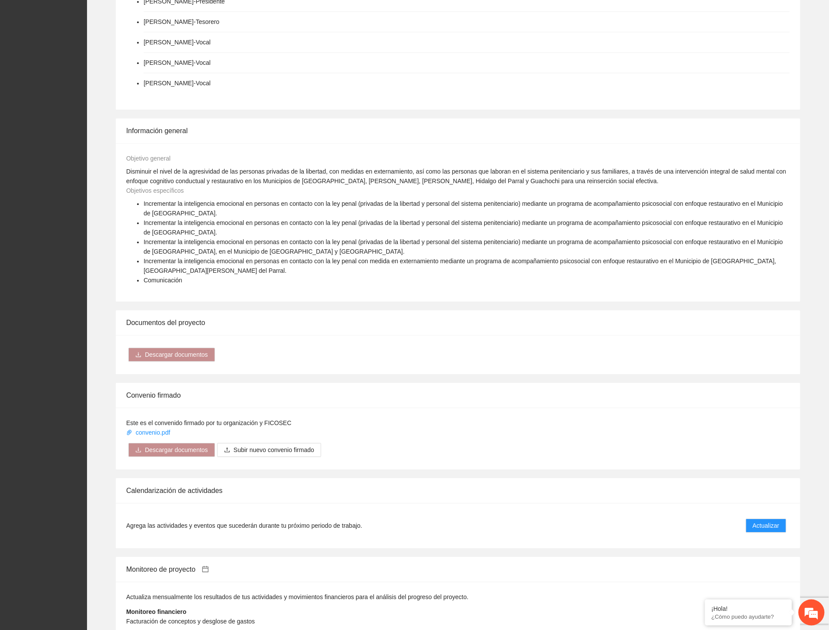
scroll to position [967, 0]
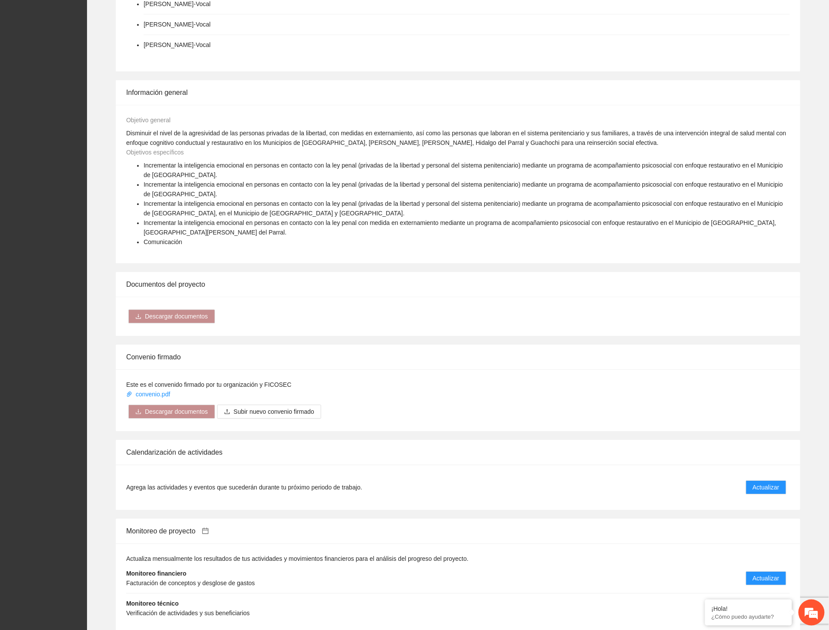
click at [770, 604] on span "Actualizar" at bounding box center [766, 609] width 27 height 10
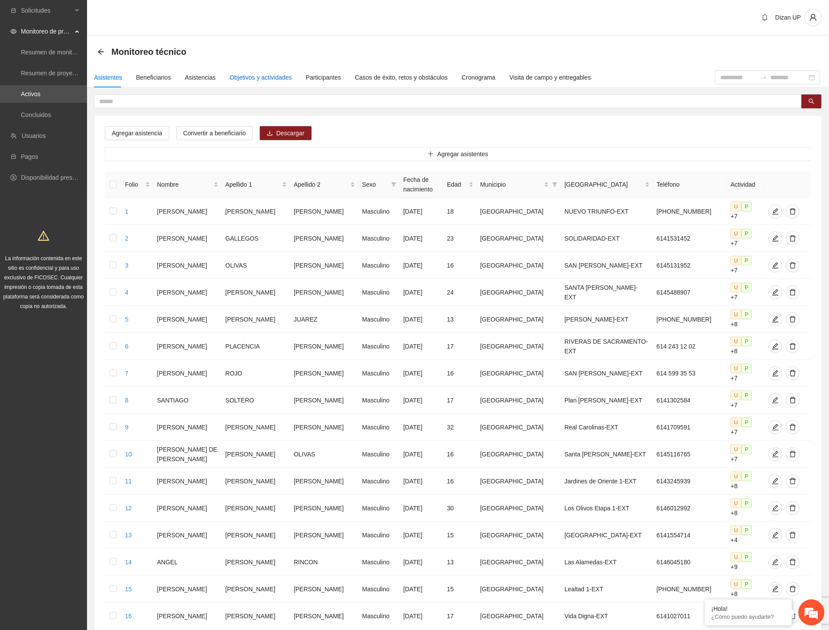
click at [262, 75] on div "Objetivos y actividades" at bounding box center [261, 78] width 62 height 10
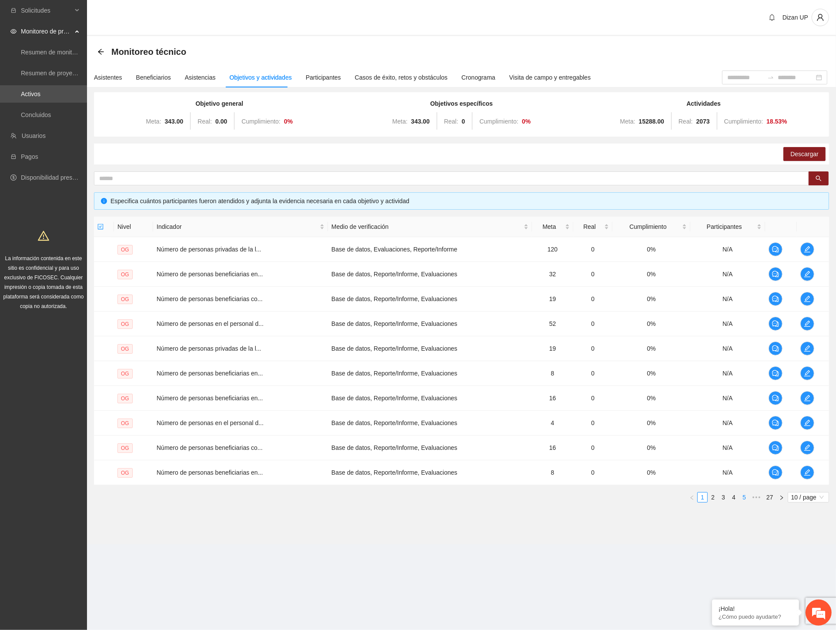
click at [732, 495] on link "4" at bounding box center [734, 498] width 10 height 10
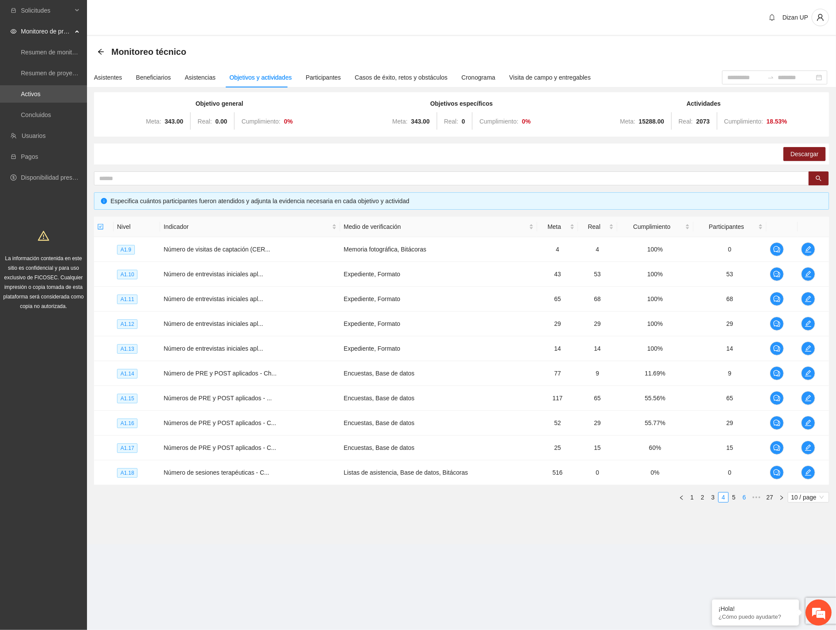
click at [745, 499] on link "6" at bounding box center [745, 498] width 10 height 10
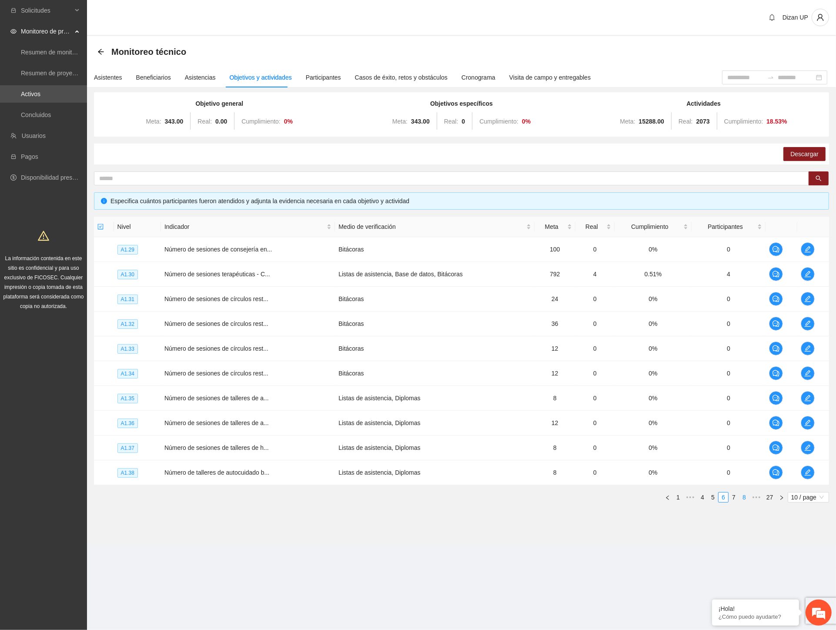
click at [745, 499] on link "8" at bounding box center [745, 498] width 10 height 10
click at [745, 499] on link "10" at bounding box center [743, 498] width 12 height 10
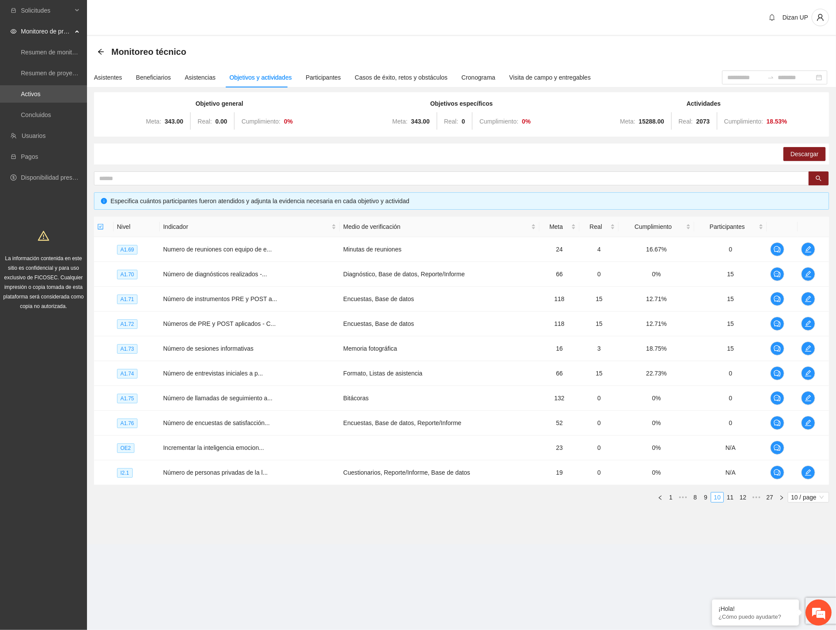
click at [745, 499] on link "12" at bounding box center [743, 498] width 12 height 10
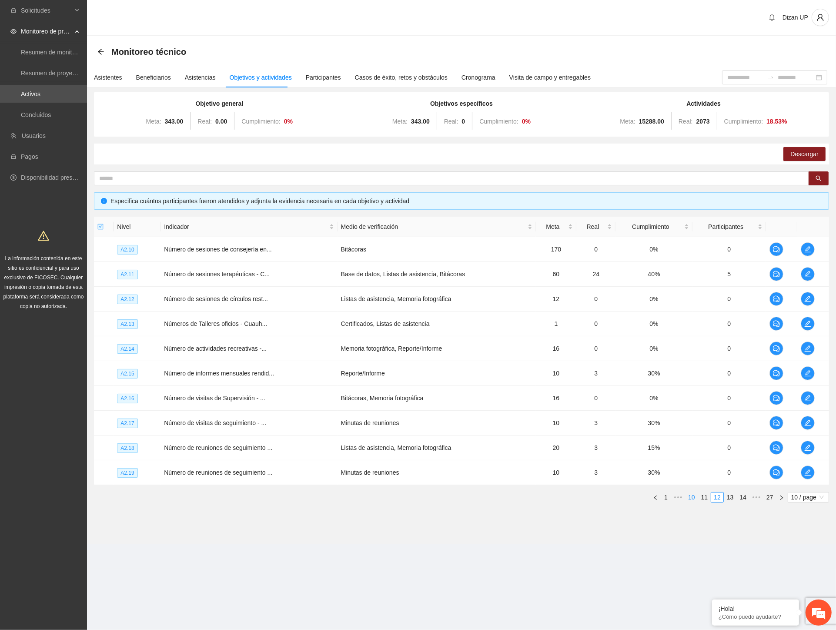
click at [745, 499] on link "14" at bounding box center [743, 498] width 12 height 10
click at [745, 499] on link "16" at bounding box center [743, 498] width 12 height 10
click at [704, 495] on link "15" at bounding box center [705, 498] width 12 height 10
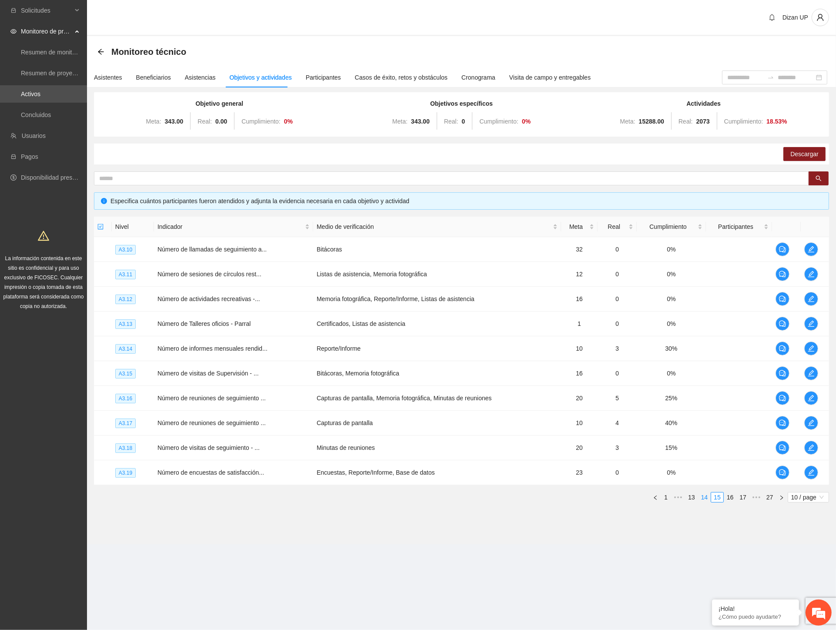
click at [704, 497] on link "14" at bounding box center [705, 498] width 12 height 10
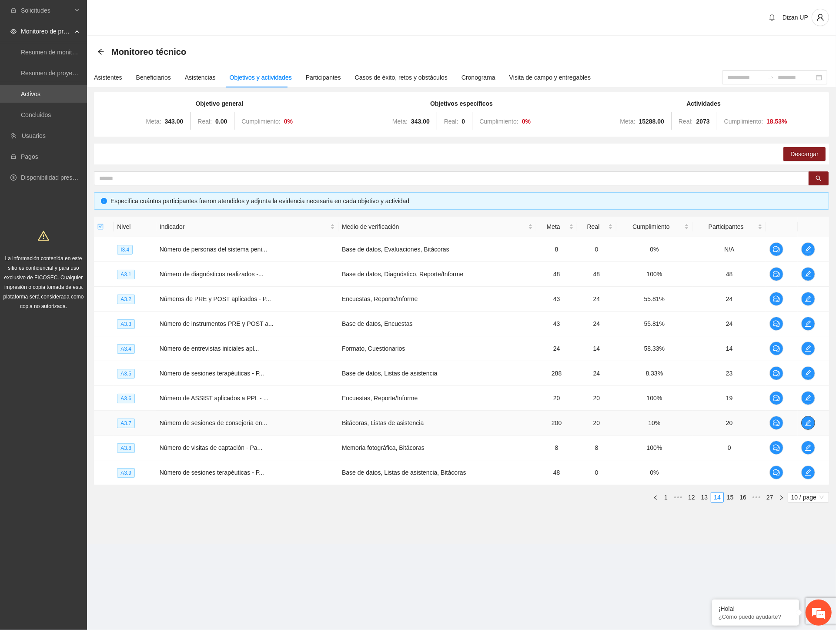
click at [806, 424] on icon "edit" at bounding box center [808, 423] width 7 height 7
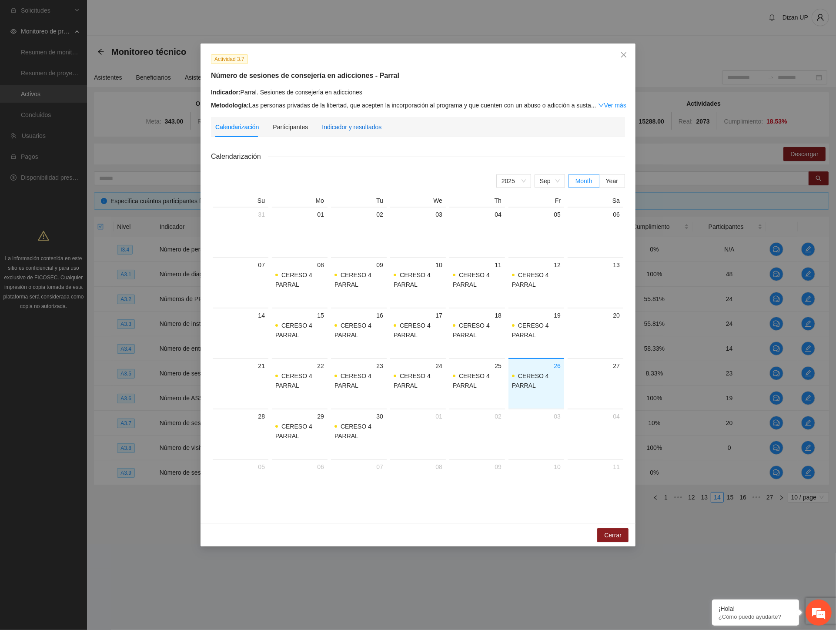
click at [356, 124] on div "Indicador y resultados" at bounding box center [352, 127] width 60 height 10
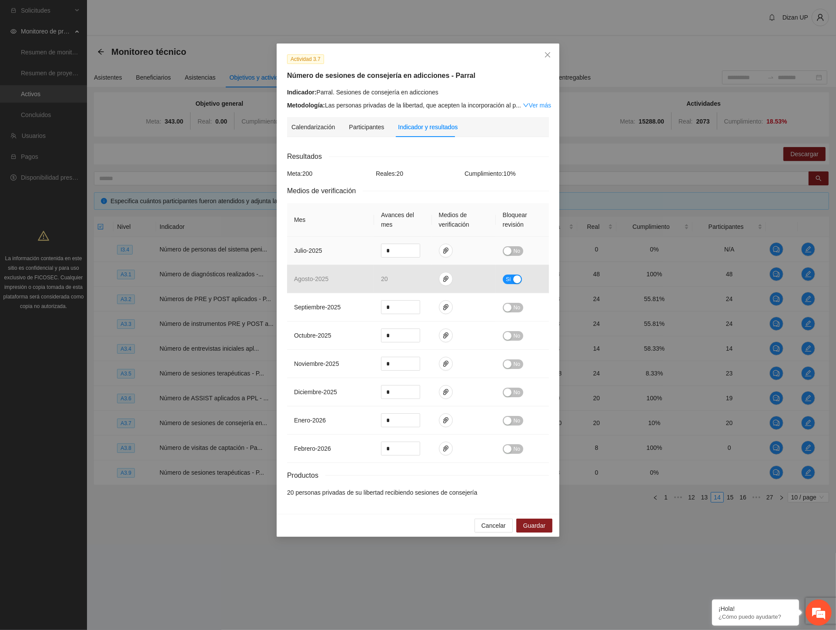
click at [517, 251] on span "No" at bounding box center [517, 251] width 7 height 10
click at [541, 522] on span "Guardar" at bounding box center [535, 526] width 22 height 10
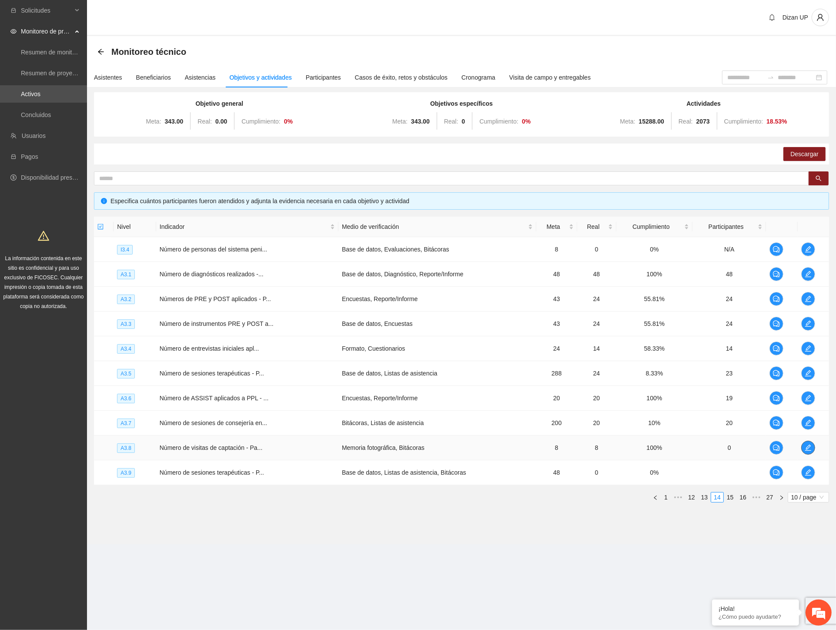
click at [802, 450] on span "edit" at bounding box center [808, 447] width 13 height 7
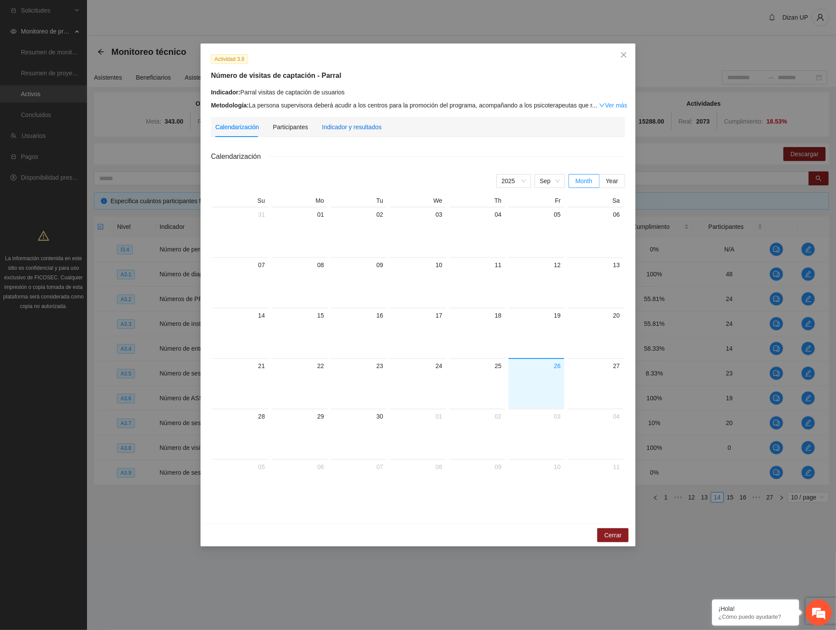
click at [345, 129] on div "Indicador y resultados" at bounding box center [352, 127] width 60 height 10
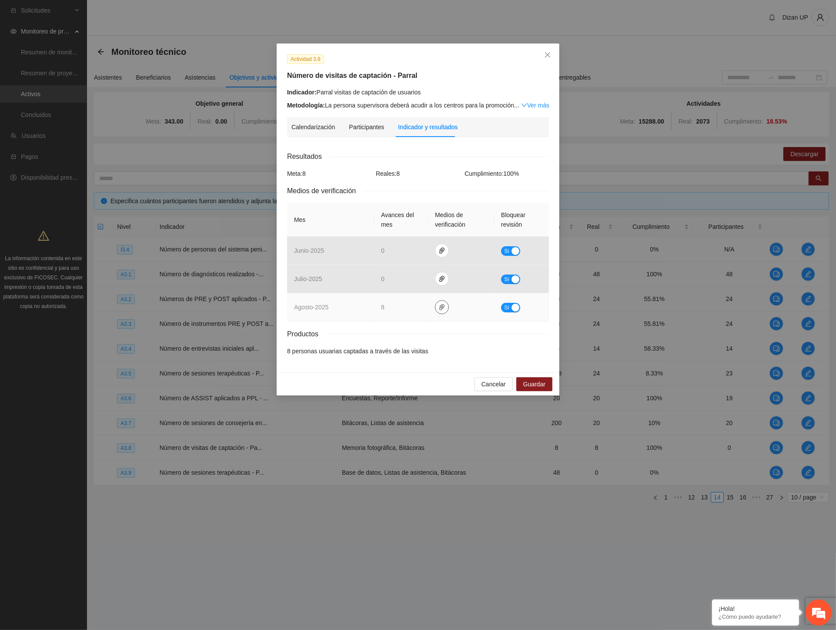
click at [439, 305] on icon "paper-clip" at bounding box center [442, 307] width 7 height 7
click at [403, 283] on link "AGOSTO_2025.zip" at bounding box center [444, 282] width 124 height 10
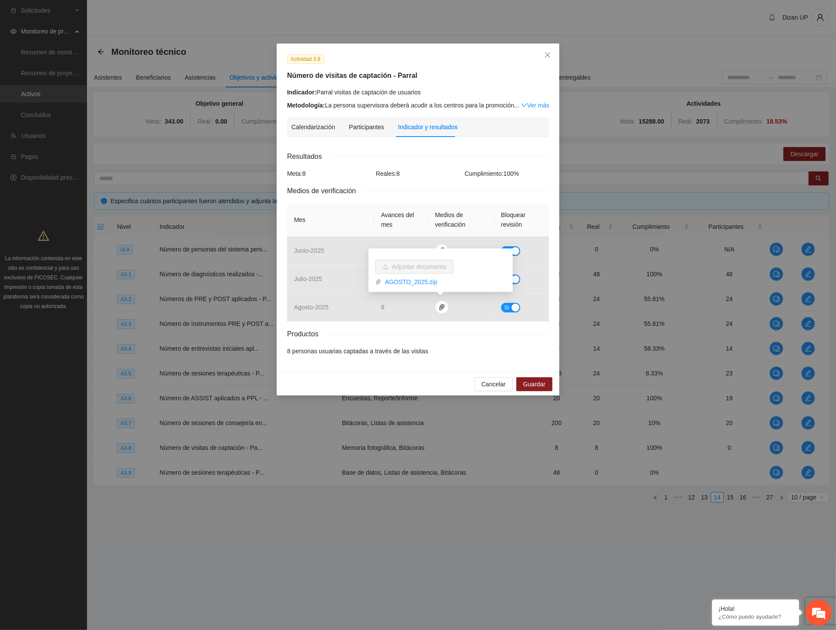
click at [544, 179] on div "Resultados Meta: 8 Reales: 8 Cumplimiento: 100 % Medios de verificación Mes Ava…" at bounding box center [418, 253] width 262 height 205
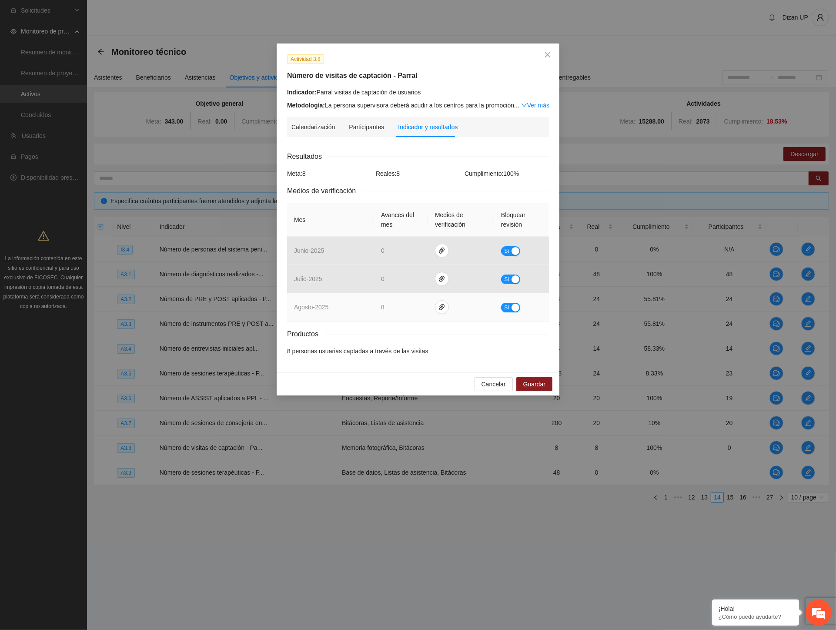
click at [512, 308] on div "button" at bounding box center [516, 308] width 8 height 8
click at [414, 310] on icon "down" at bounding box center [415, 310] width 3 height 3
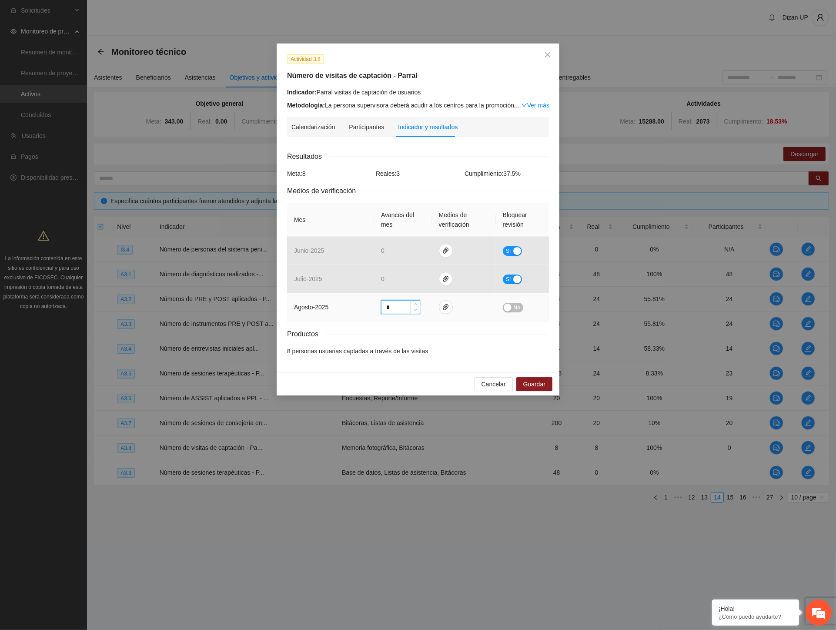
click at [414, 310] on icon "down" at bounding box center [415, 310] width 3 height 3
type input "*"
click at [414, 310] on icon "down" at bounding box center [415, 310] width 3 height 3
click at [513, 306] on button "No" at bounding box center [513, 308] width 20 height 10
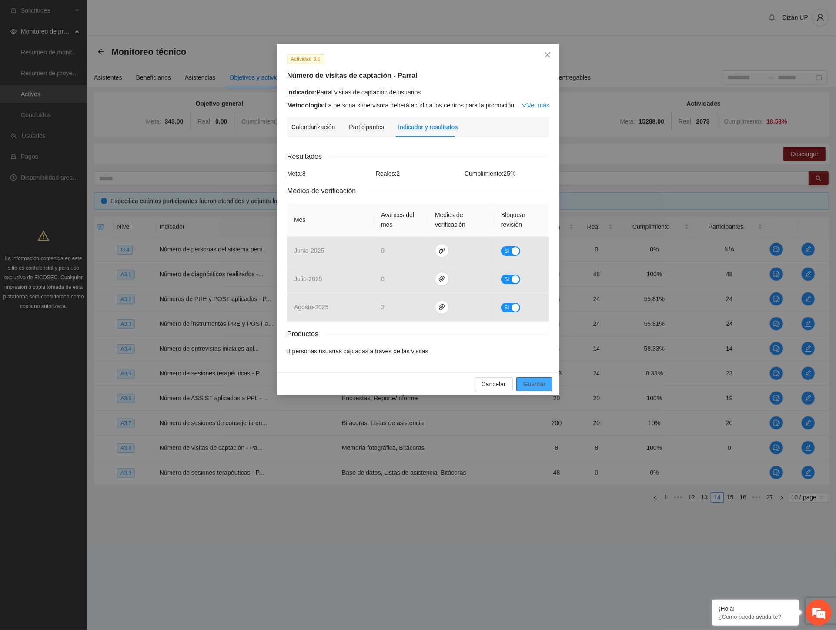
click at [537, 386] on span "Guardar" at bounding box center [535, 384] width 22 height 10
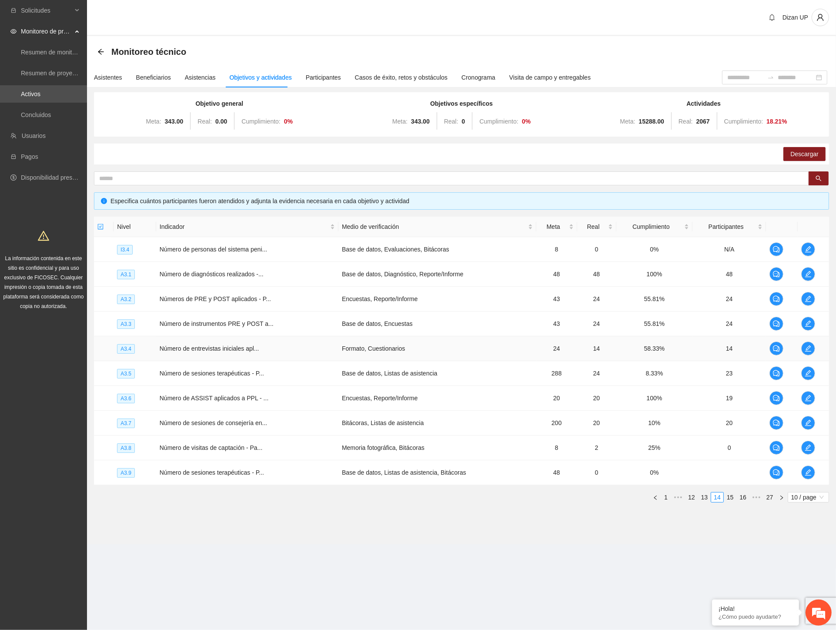
click at [488, 359] on td "Formato, Cuestionarios" at bounding box center [438, 348] width 198 height 25
click at [807, 446] on icon "edit" at bounding box center [808, 447] width 7 height 7
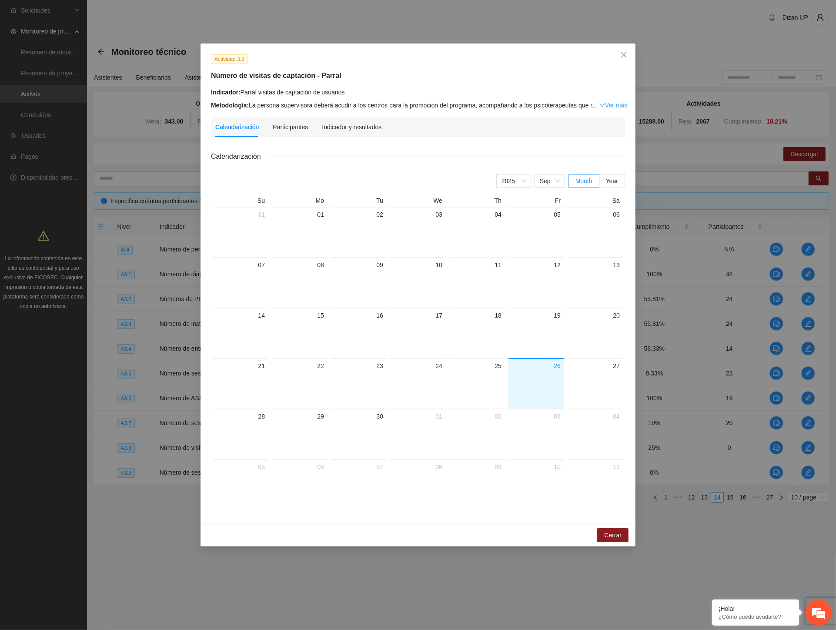
click at [620, 104] on link "Ver más" at bounding box center [613, 105] width 28 height 7
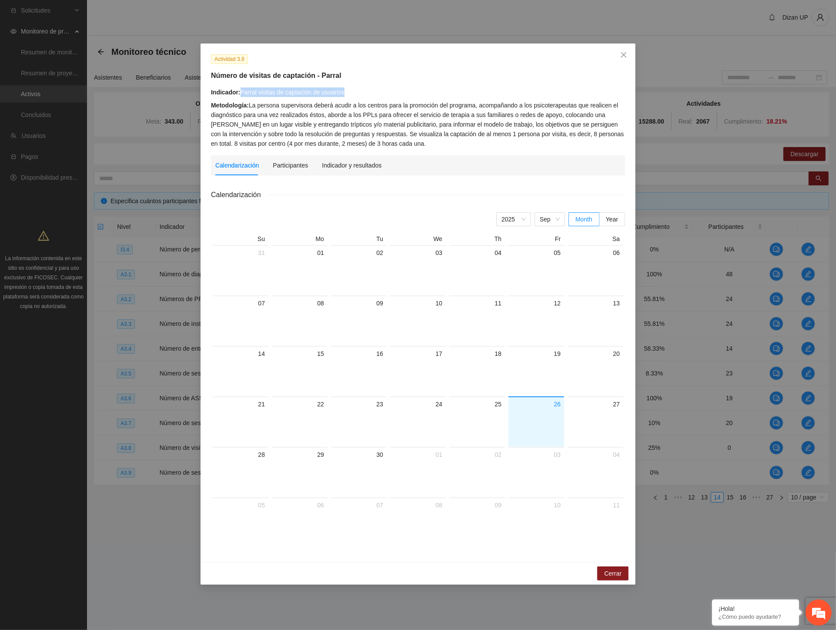
drag, startPoint x: 241, startPoint y: 91, endPoint x: 360, endPoint y: 92, distance: 119.2
click at [360, 92] on div "Indicador: Parral visitas de captación de usuarios" at bounding box center [418, 92] width 414 height 10
copy div "Parral visitas de captación de usuarios"
click at [333, 170] on div "Indicador y resultados" at bounding box center [352, 166] width 60 height 10
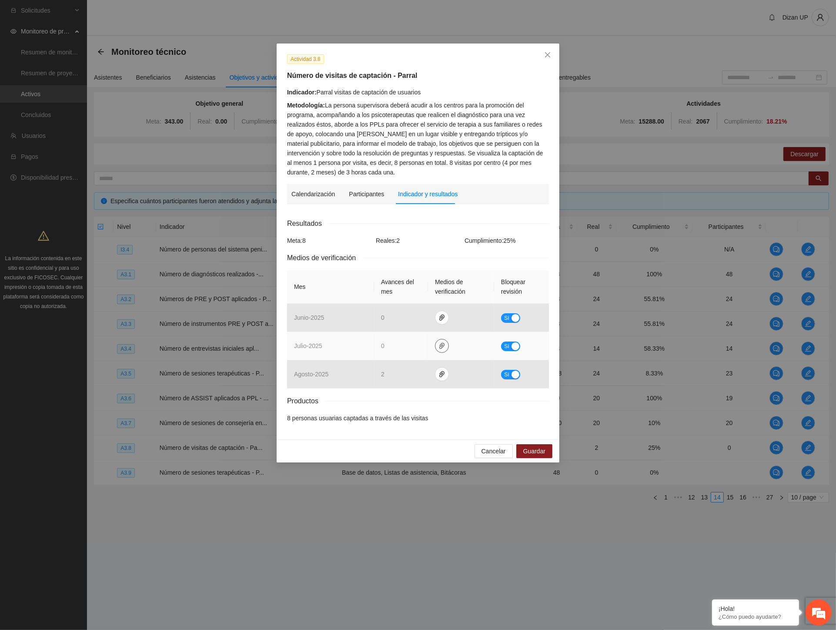
drag, startPoint x: 442, startPoint y: 345, endPoint x: 416, endPoint y: 341, distance: 26.4
click at [442, 345] on icon "paper-clip" at bounding box center [442, 346] width 5 height 6
click at [365, 337] on td "julio - 2025" at bounding box center [330, 346] width 87 height 28
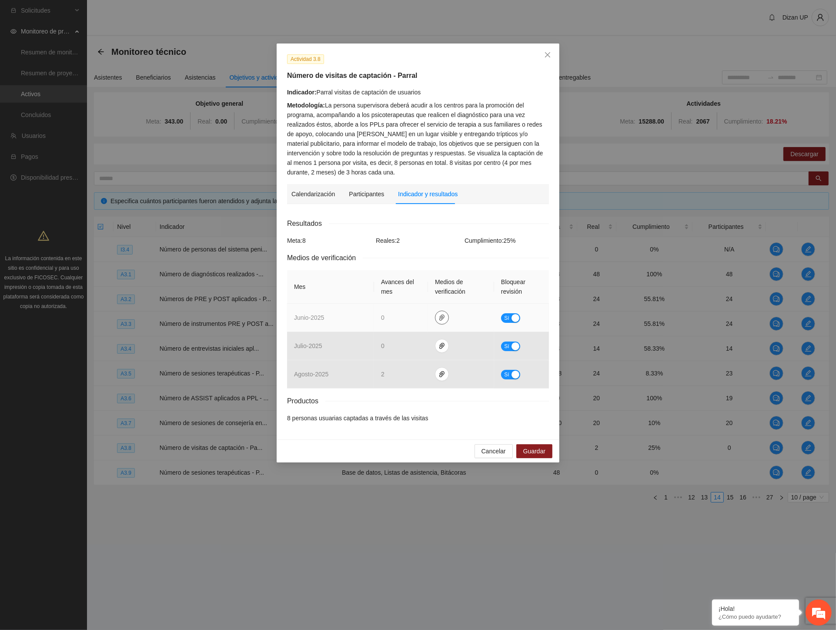
click at [439, 318] on icon "paper-clip" at bounding box center [442, 317] width 7 height 7
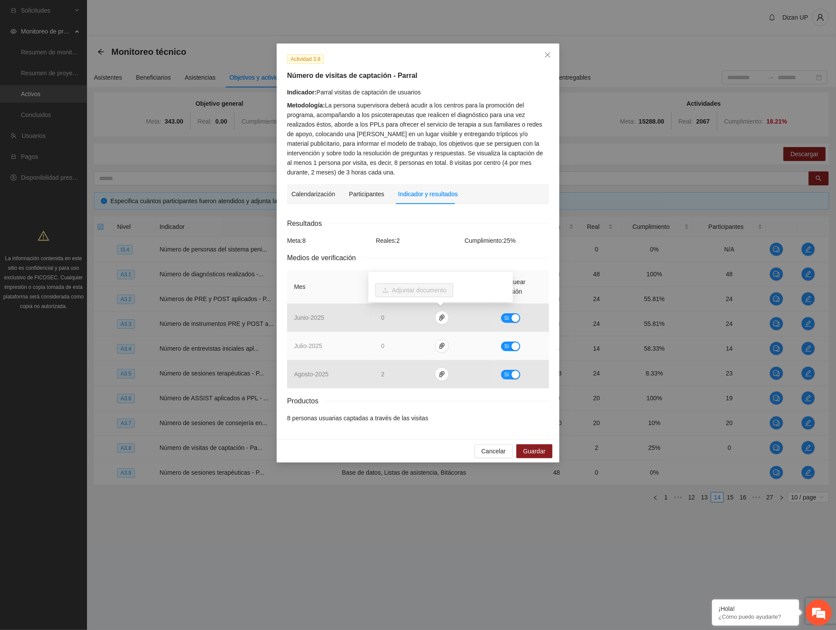
drag, startPoint x: 333, startPoint y: 334, endPoint x: 383, endPoint y: 334, distance: 50.5
click at [342, 332] on td "julio - 2025" at bounding box center [330, 346] width 87 height 28
click at [440, 344] on icon "paper-clip" at bounding box center [442, 345] width 7 height 7
click at [410, 319] on link "JULIO_2025.zip" at bounding box center [444, 321] width 124 height 10
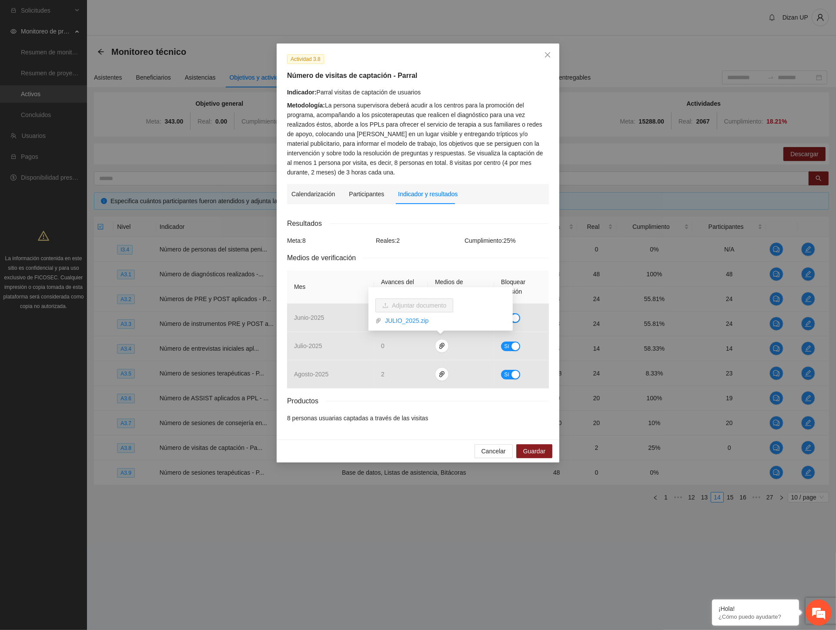
drag, startPoint x: 557, startPoint y: 245, endPoint x: 544, endPoint y: 251, distance: 13.8
click at [555, 245] on div "Actividad 3.8 Número de visitas de captación - Parral Indicador: Parral visitas…" at bounding box center [418, 242] width 283 height 396
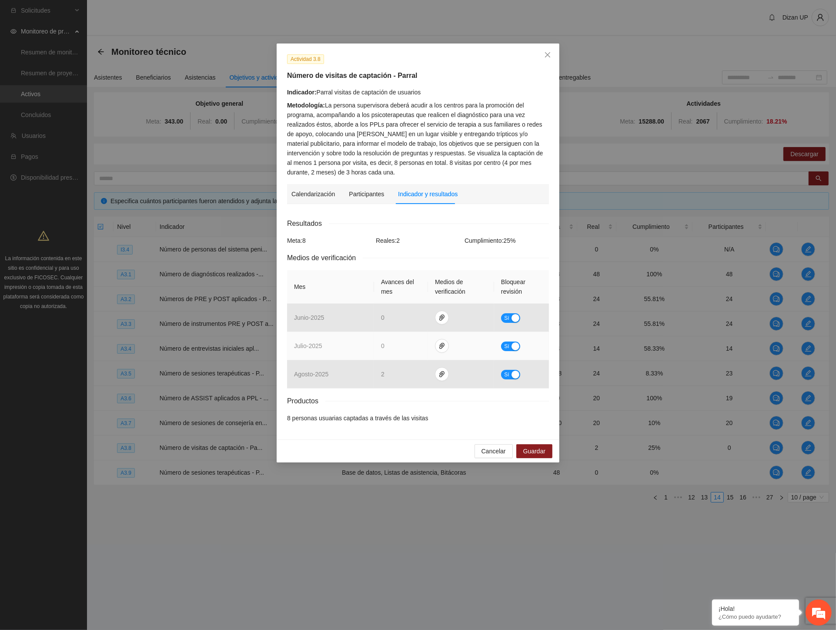
click at [507, 346] on span "Sí" at bounding box center [506, 347] width 5 height 10
drag, startPoint x: 390, startPoint y: 344, endPoint x: 348, endPoint y: 342, distance: 42.3
click at [349, 342] on tr "julio - 2025 * No" at bounding box center [418, 346] width 262 height 28
type input "*"
click at [507, 347] on div "button" at bounding box center [508, 346] width 8 height 8
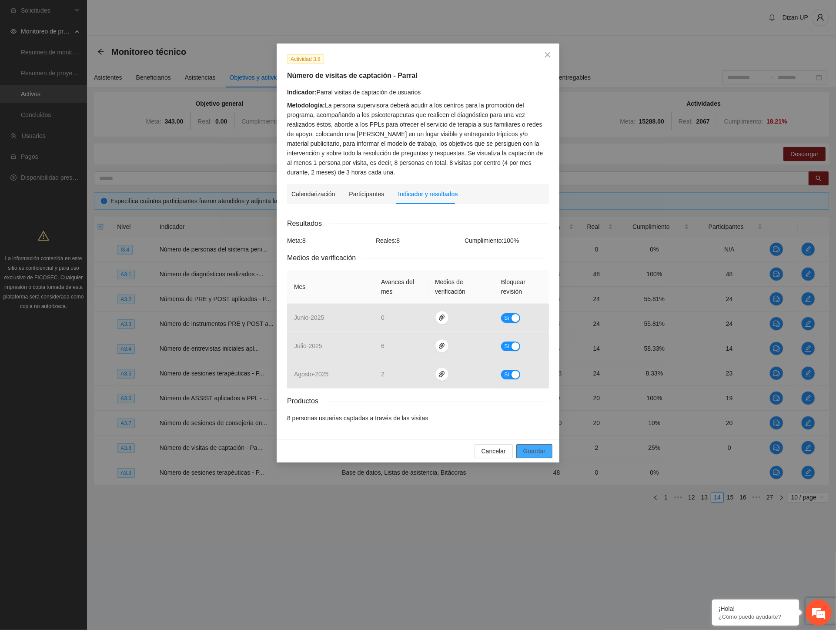
click at [528, 449] on span "Guardar" at bounding box center [535, 451] width 22 height 10
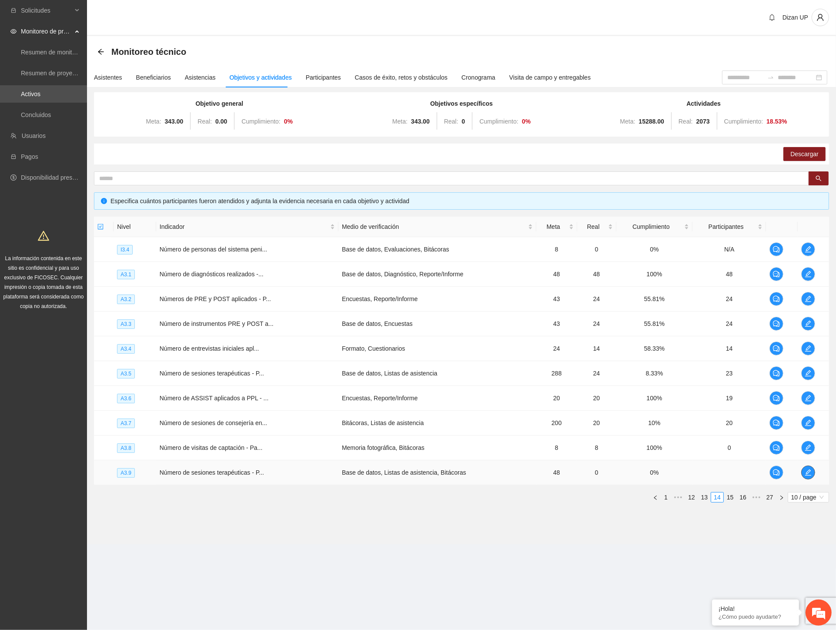
click at [808, 473] on icon "edit" at bounding box center [808, 472] width 7 height 7
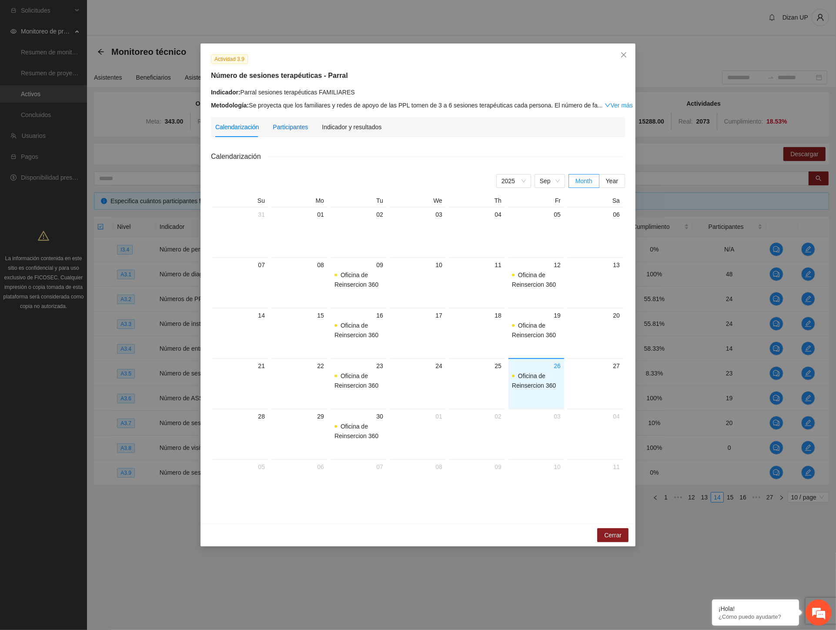
drag, startPoint x: 277, startPoint y: 127, endPoint x: 284, endPoint y: 125, distance: 6.8
click at [278, 127] on div "Participantes" at bounding box center [290, 127] width 35 height 10
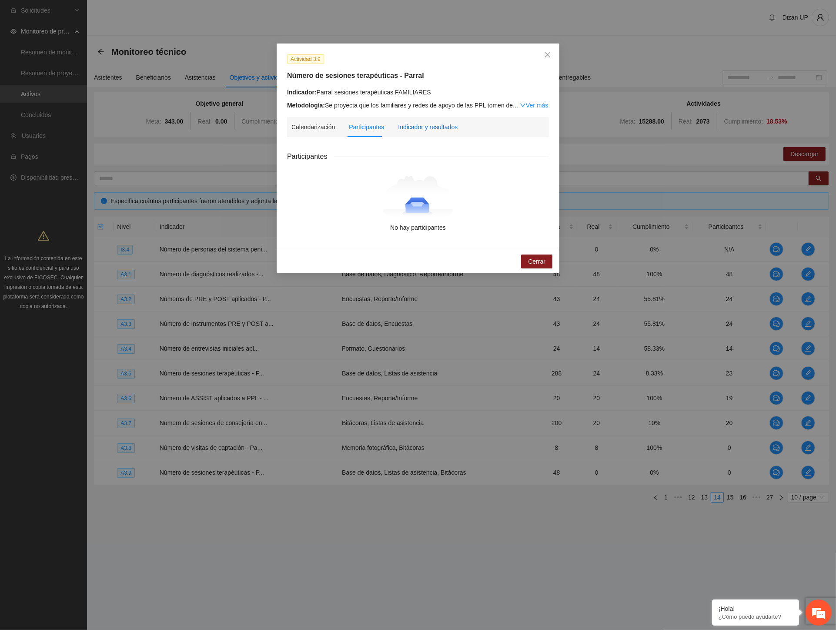
click at [412, 122] on div "Indicador y resultados" at bounding box center [428, 127] width 60 height 10
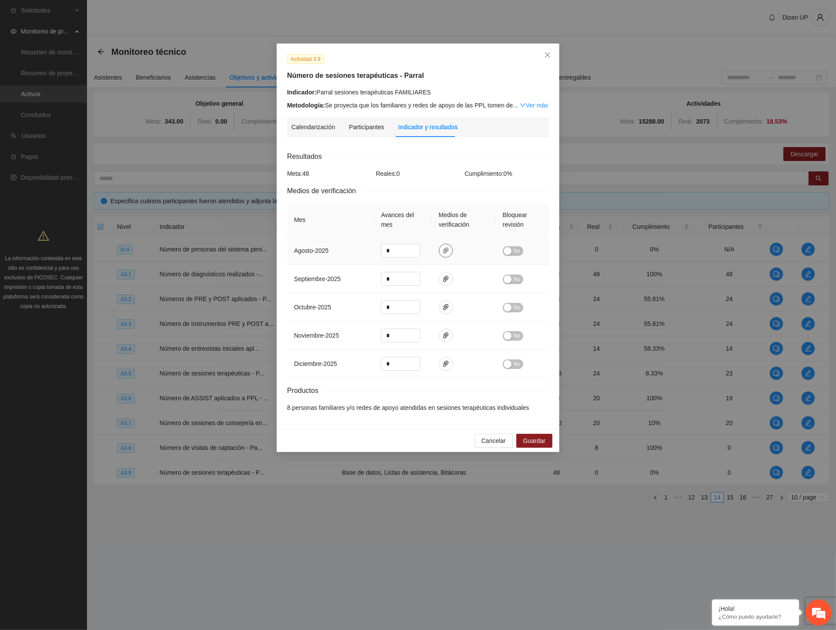
click at [445, 253] on icon "paper-clip" at bounding box center [446, 250] width 7 height 7
click at [443, 277] on icon "paper-clip" at bounding box center [446, 278] width 7 height 7
drag, startPoint x: 443, startPoint y: 303, endPoint x: 442, endPoint y: 312, distance: 8.3
click at [443, 304] on button "button" at bounding box center [446, 307] width 14 height 14
drag, startPoint x: 445, startPoint y: 340, endPoint x: 437, endPoint y: 340, distance: 7.8
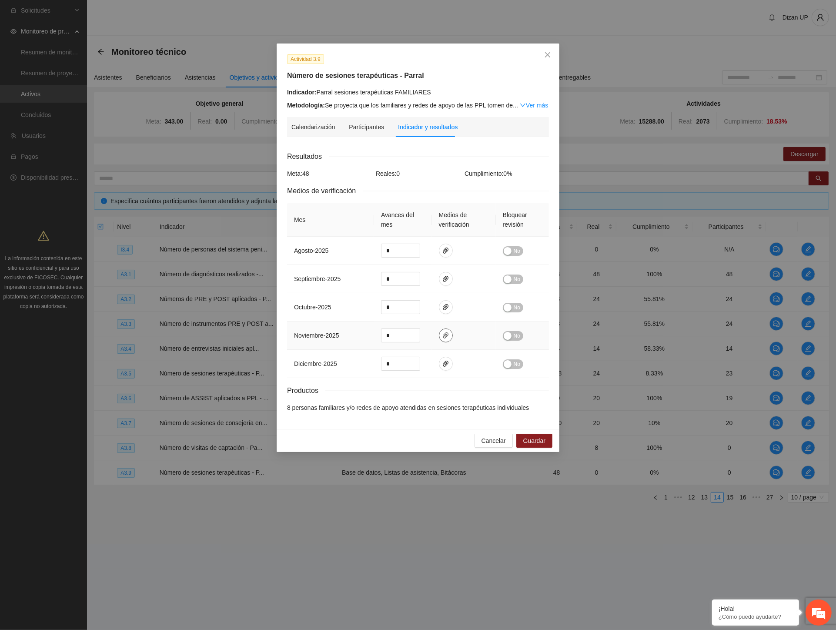
click at [442, 340] on button "button" at bounding box center [446, 336] width 14 height 14
click at [447, 380] on div "Resultados Meta: 48 Reales: 0 Cumplimiento: 0 % Medios de verificación Mes Avan…" at bounding box center [418, 282] width 262 height 262
click at [487, 443] on span "Cancelar" at bounding box center [494, 441] width 24 height 10
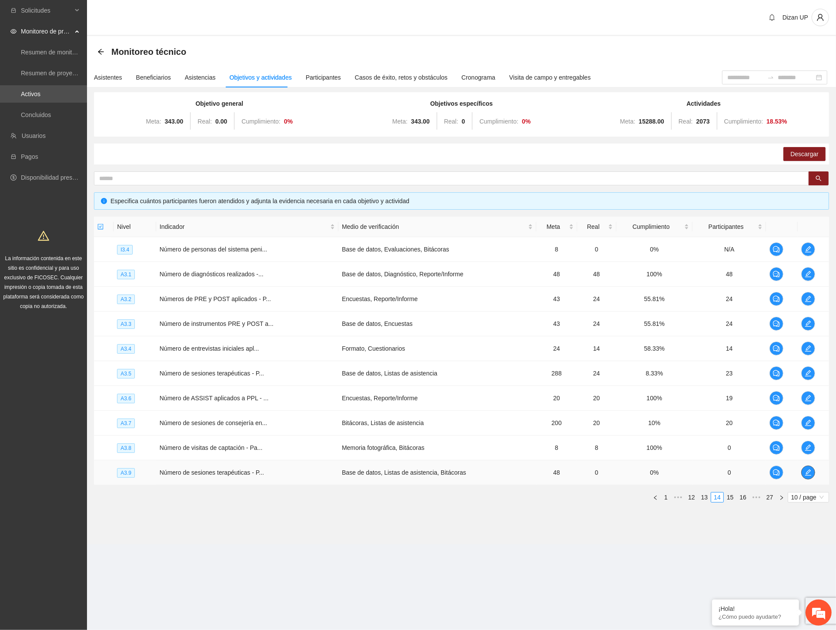
click at [808, 472] on icon "edit" at bounding box center [808, 472] width 7 height 7
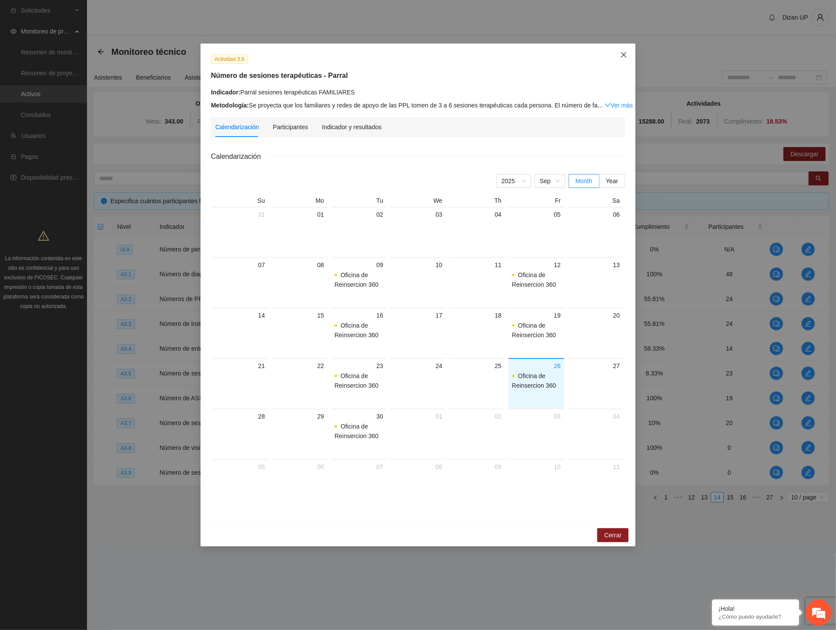
click at [623, 55] on icon "close" at bounding box center [624, 54] width 7 height 7
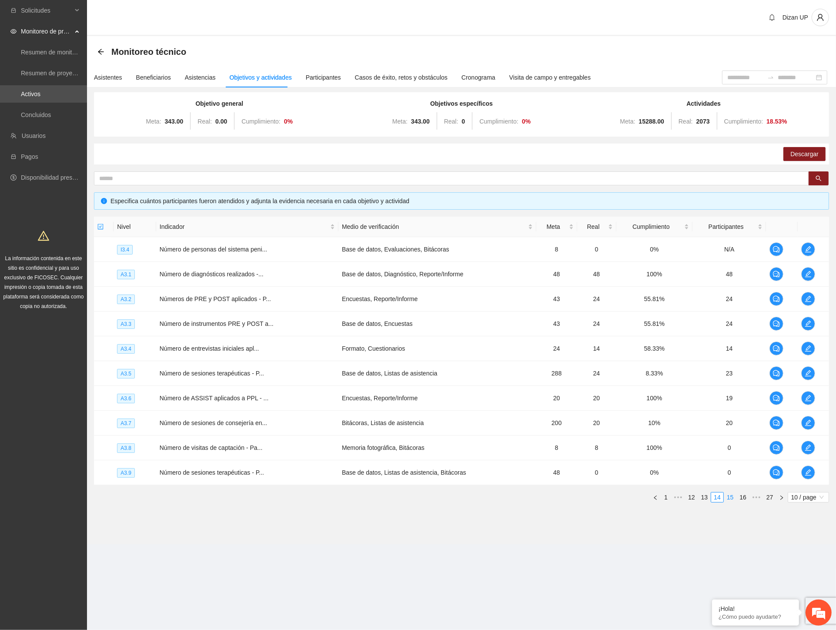
click at [730, 495] on link "15" at bounding box center [731, 498] width 12 height 10
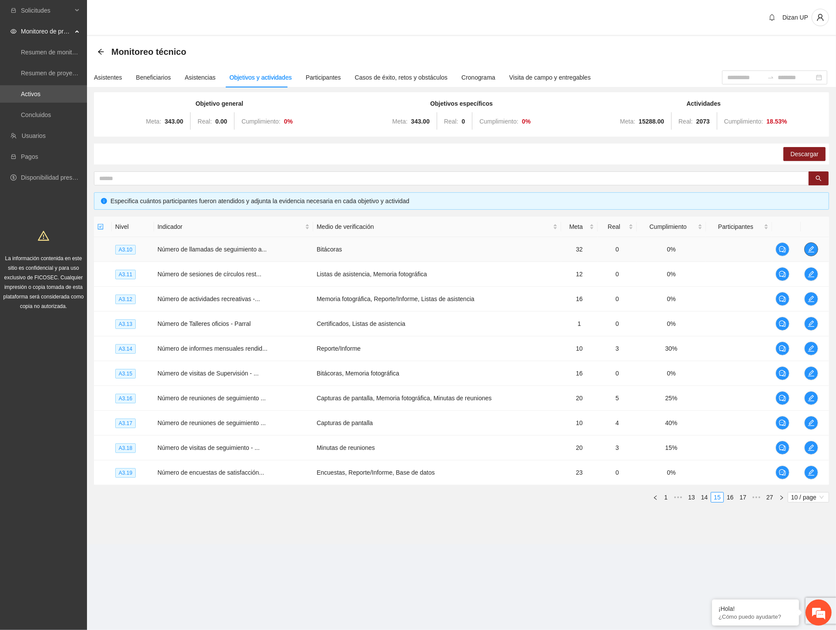
click at [809, 247] on icon "edit" at bounding box center [811, 249] width 7 height 7
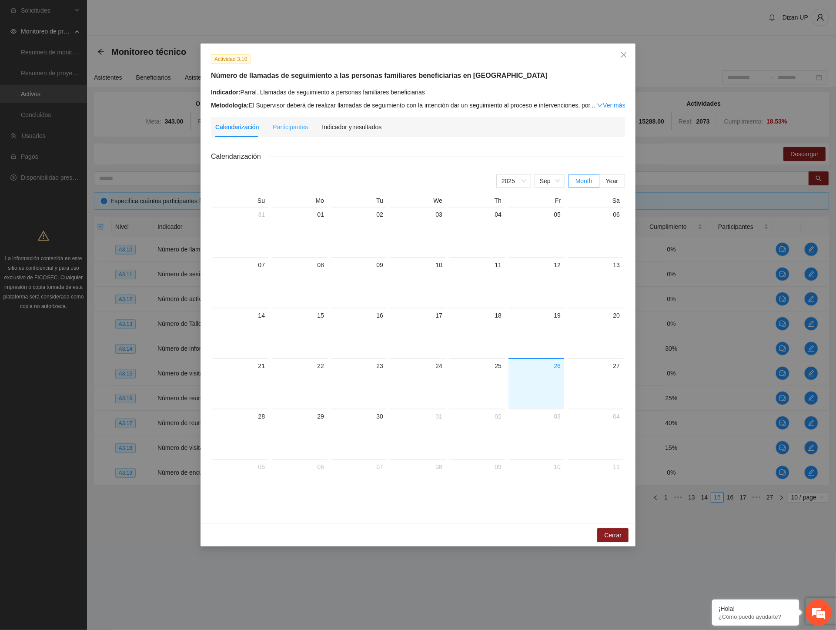
click at [276, 134] on div "Participantes" at bounding box center [290, 127] width 35 height 20
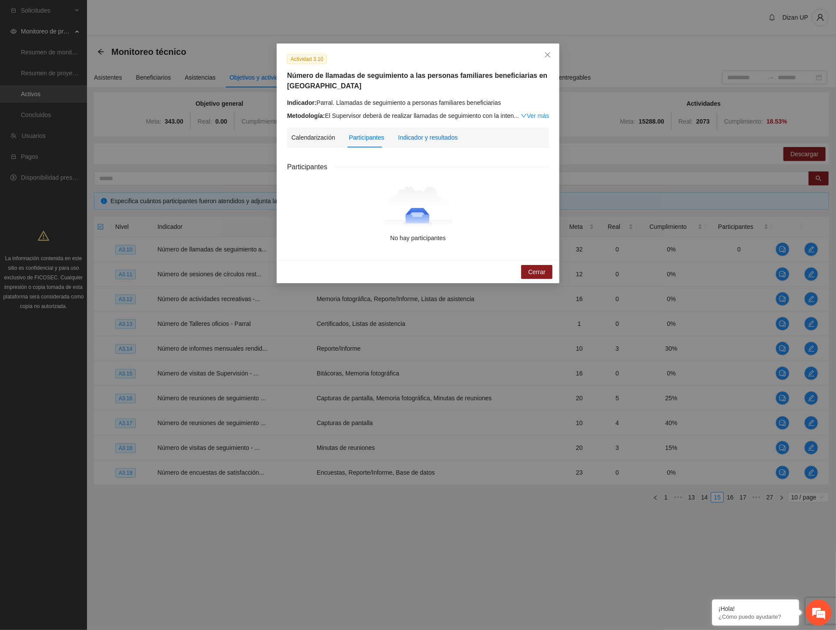
click at [419, 141] on div "Indicador y resultados" at bounding box center [428, 138] width 60 height 10
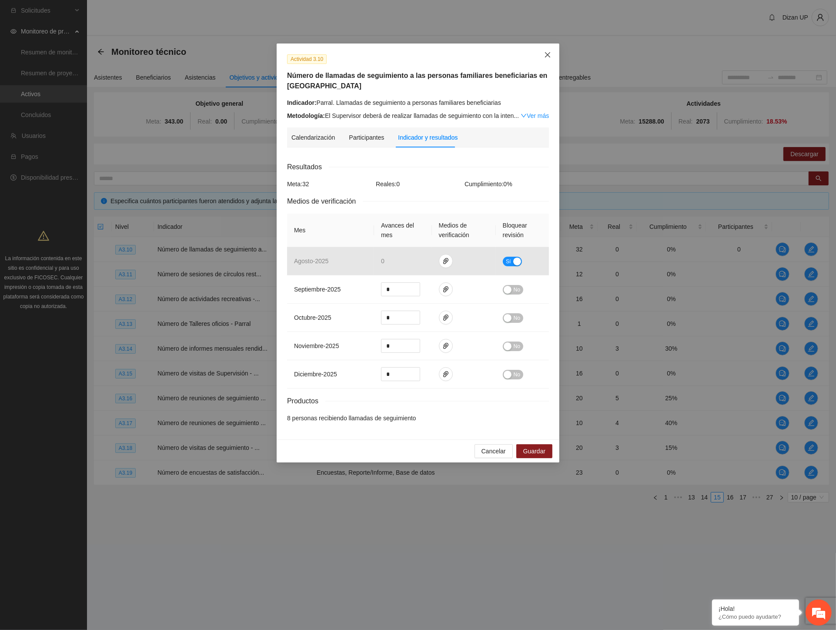
drag, startPoint x: 547, startPoint y: 51, endPoint x: 543, endPoint y: 54, distance: 4.9
click at [547, 52] on icon "close" at bounding box center [547, 54] width 7 height 7
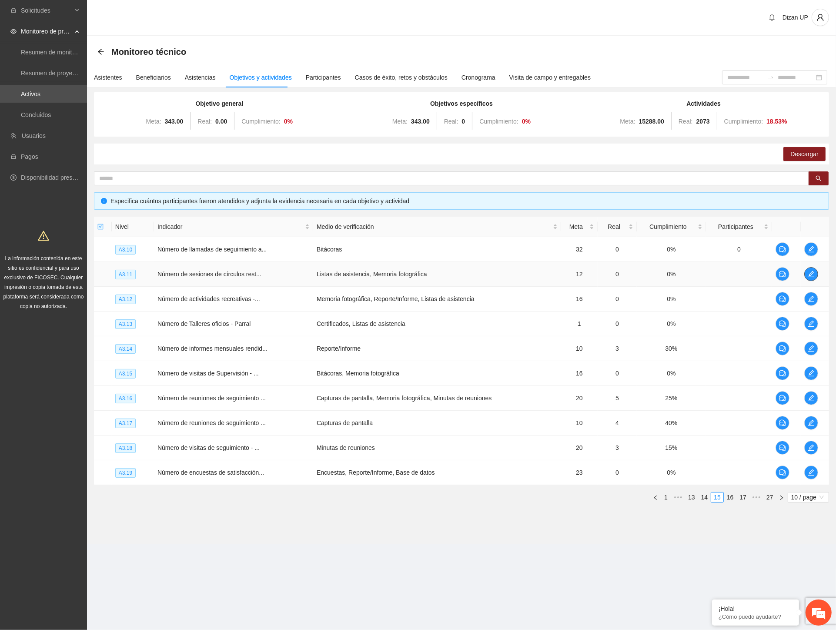
click at [812, 276] on icon "edit" at bounding box center [811, 274] width 6 height 6
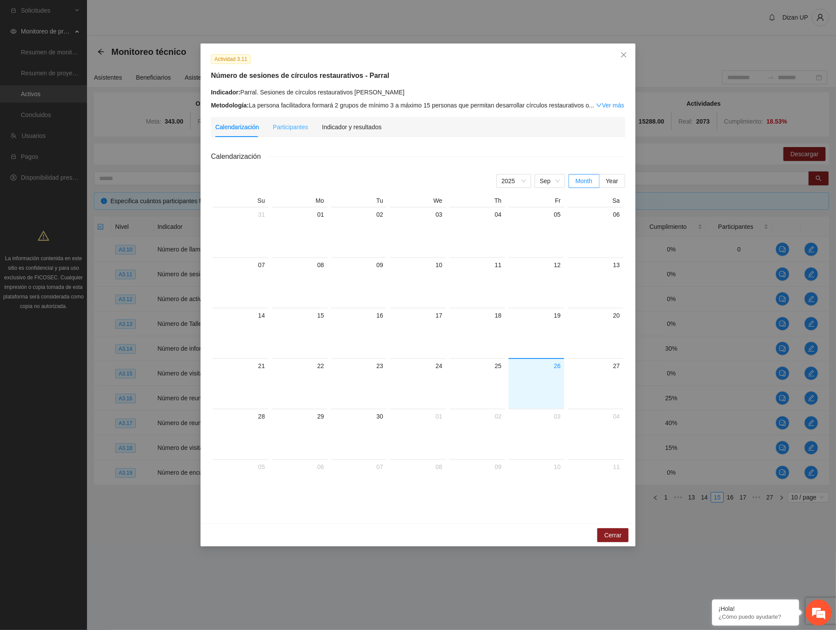
click at [290, 137] on div "Participantes" at bounding box center [290, 127] width 35 height 20
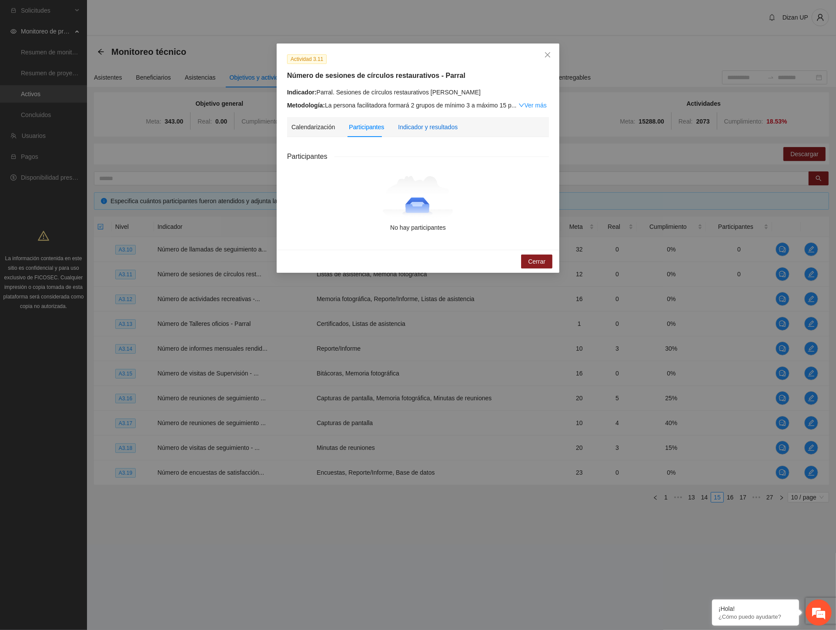
click at [441, 126] on div "Indicador y resultados" at bounding box center [428, 127] width 60 height 10
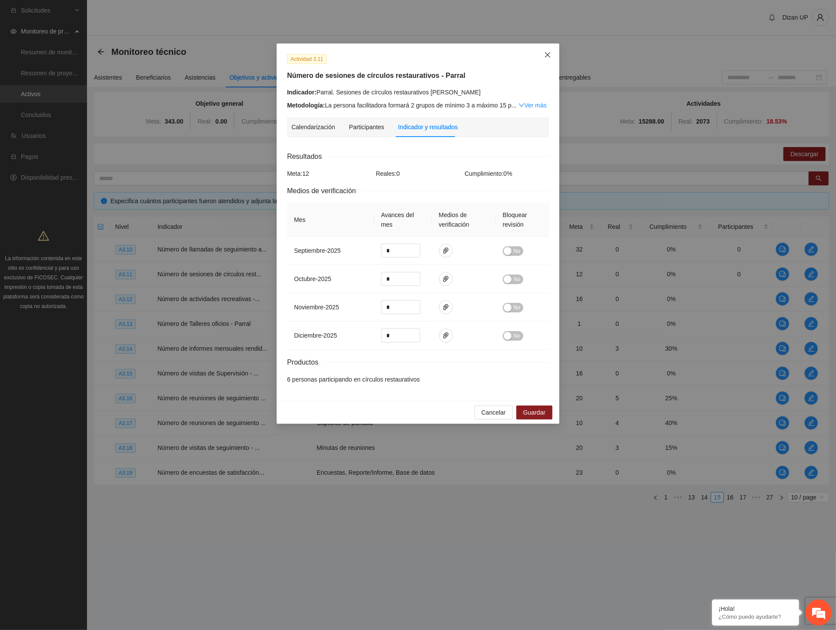
click at [552, 52] on span "Close" at bounding box center [547, 55] width 23 height 23
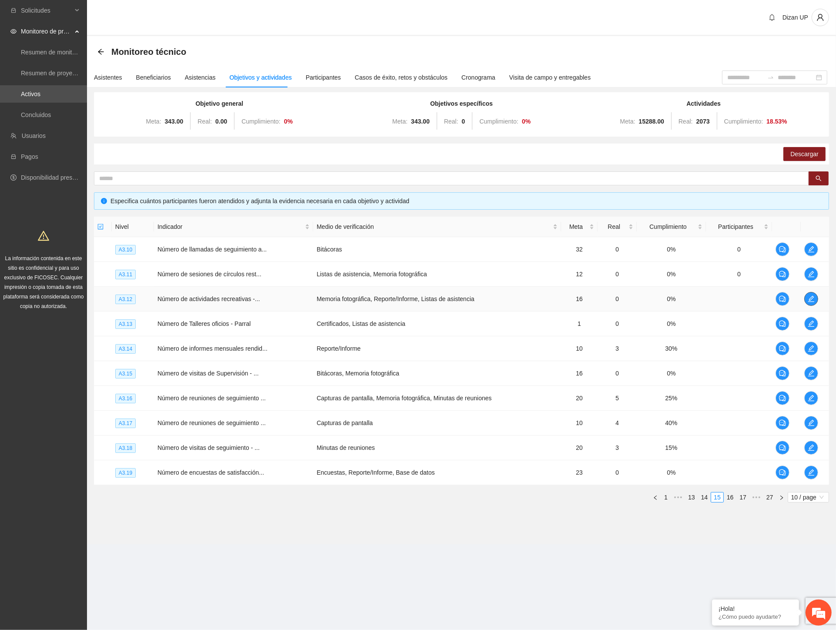
click at [815, 300] on icon "edit" at bounding box center [811, 298] width 7 height 7
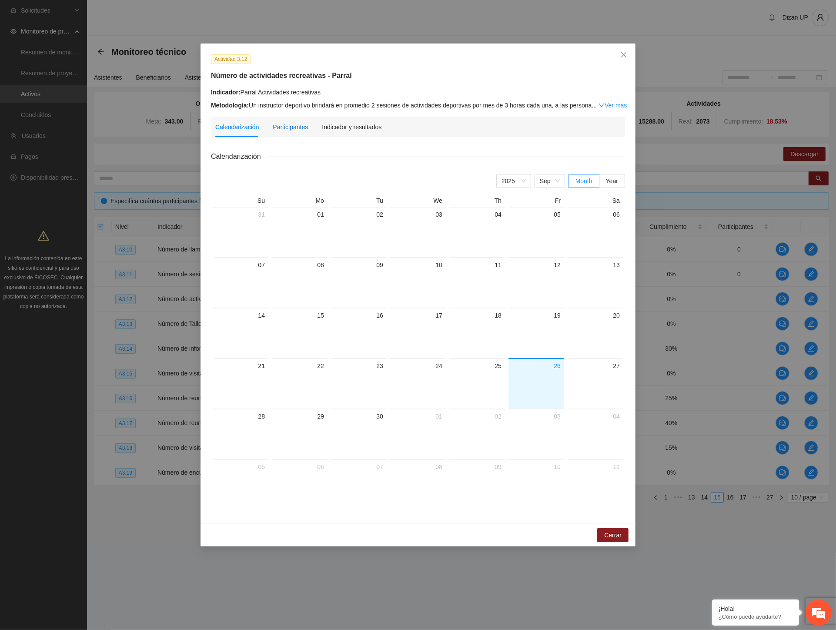
click at [294, 131] on div "Participantes" at bounding box center [290, 127] width 35 height 10
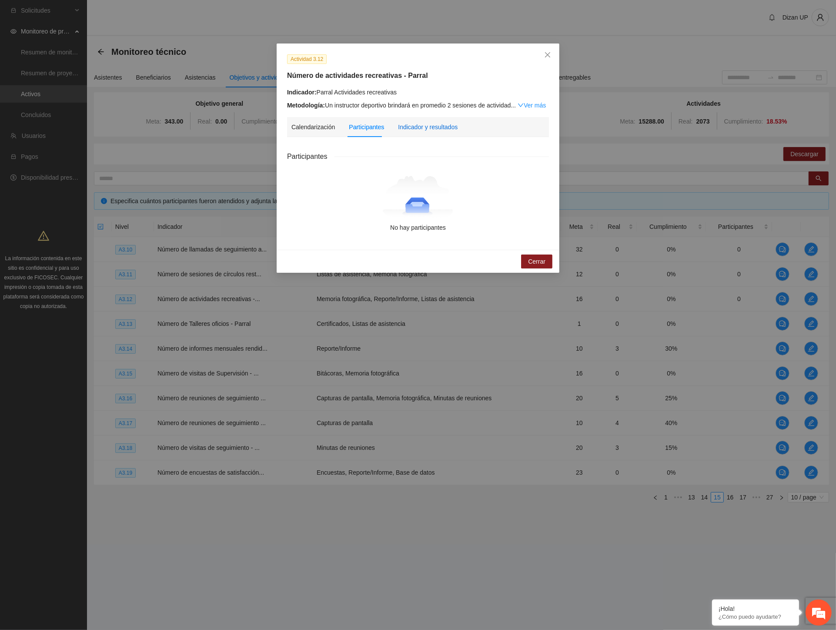
click at [414, 131] on div "Indicador y resultados" at bounding box center [428, 127] width 60 height 10
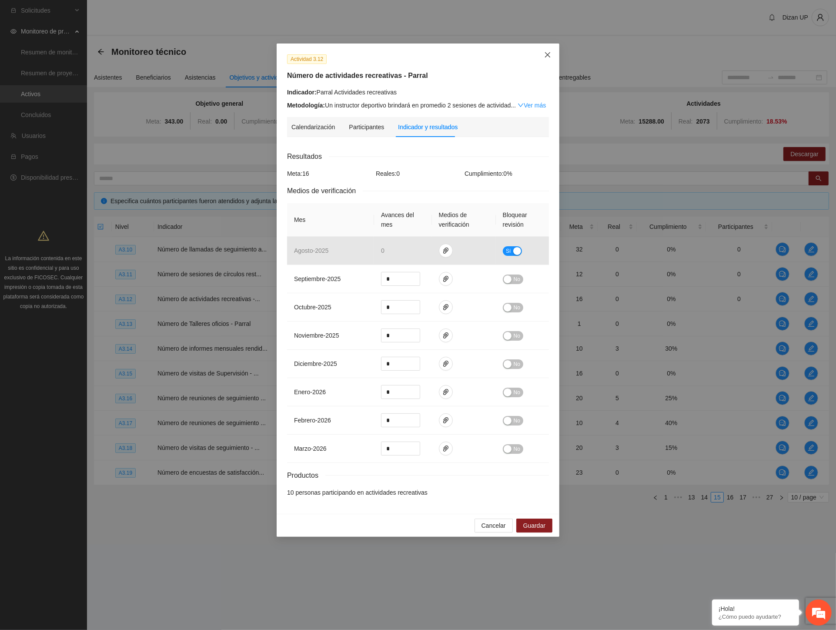
click at [545, 57] on icon "close" at bounding box center [547, 54] width 7 height 7
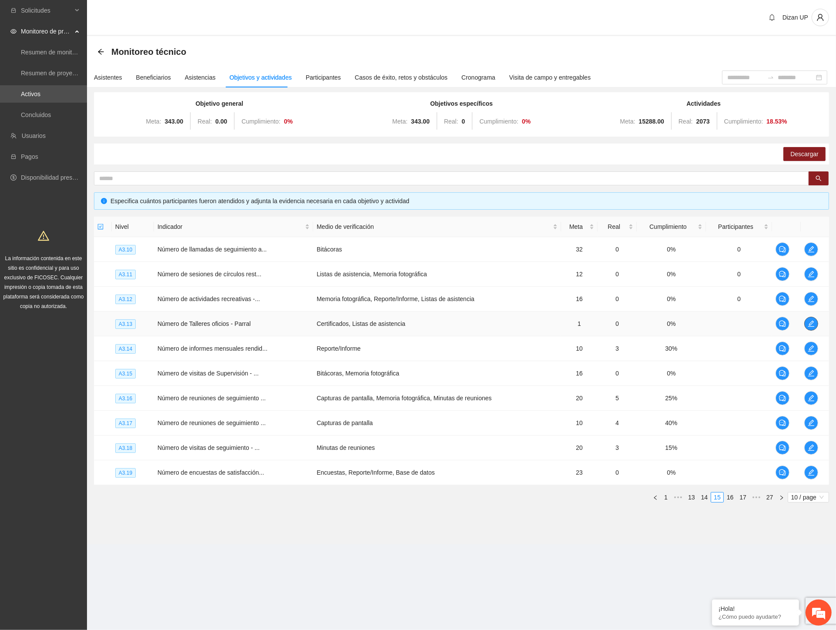
click at [809, 321] on icon "edit" at bounding box center [811, 323] width 7 height 7
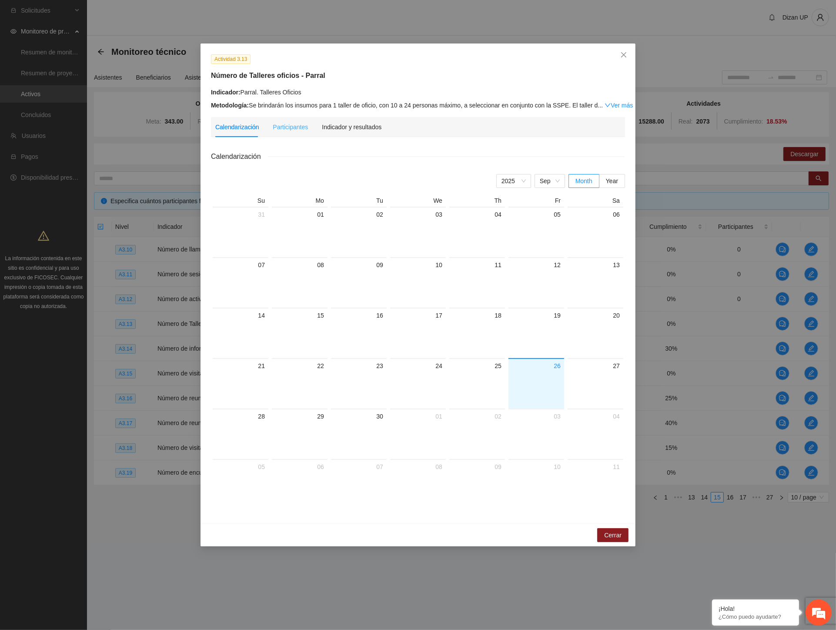
click at [273, 121] on div "Participantes" at bounding box center [290, 127] width 35 height 20
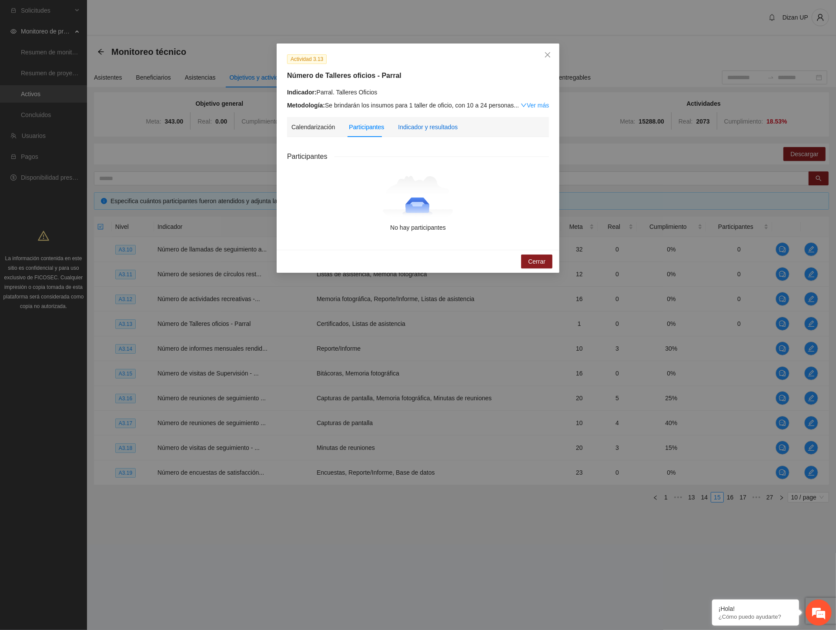
click at [423, 128] on div "Indicador y resultados" at bounding box center [428, 127] width 60 height 10
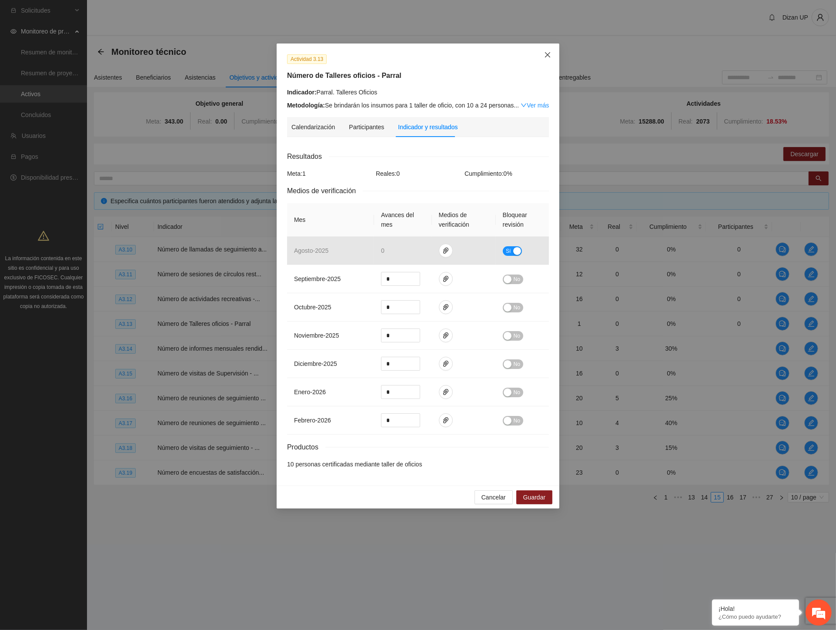
click at [545, 56] on icon "close" at bounding box center [547, 54] width 7 height 7
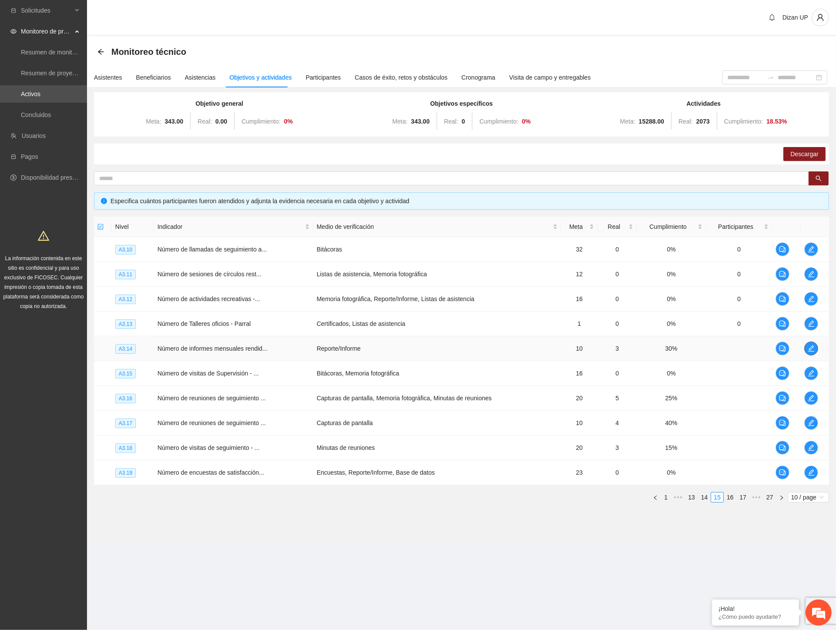
click at [812, 346] on icon "edit" at bounding box center [811, 349] width 6 height 6
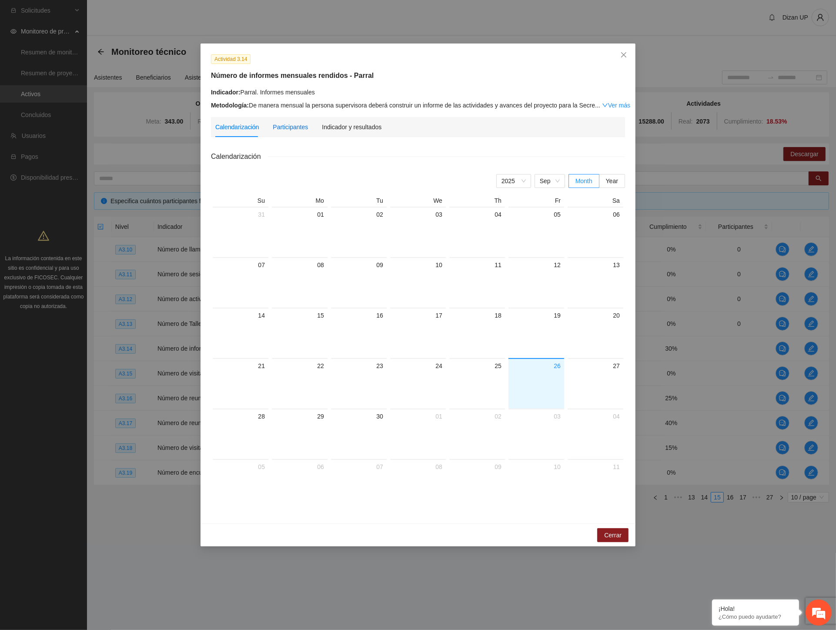
click at [298, 131] on div "Participantes" at bounding box center [290, 127] width 35 height 10
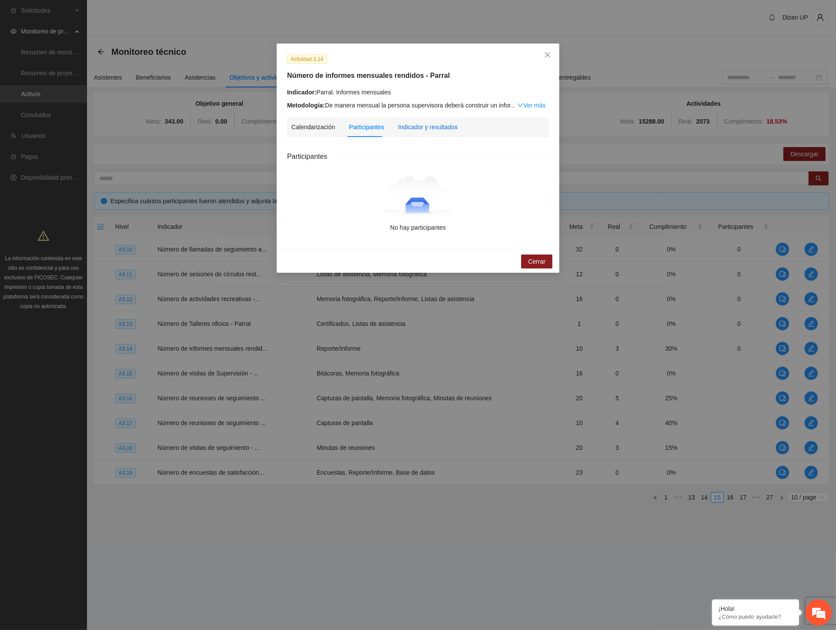
click at [432, 131] on div "Indicador y resultados" at bounding box center [428, 127] width 60 height 10
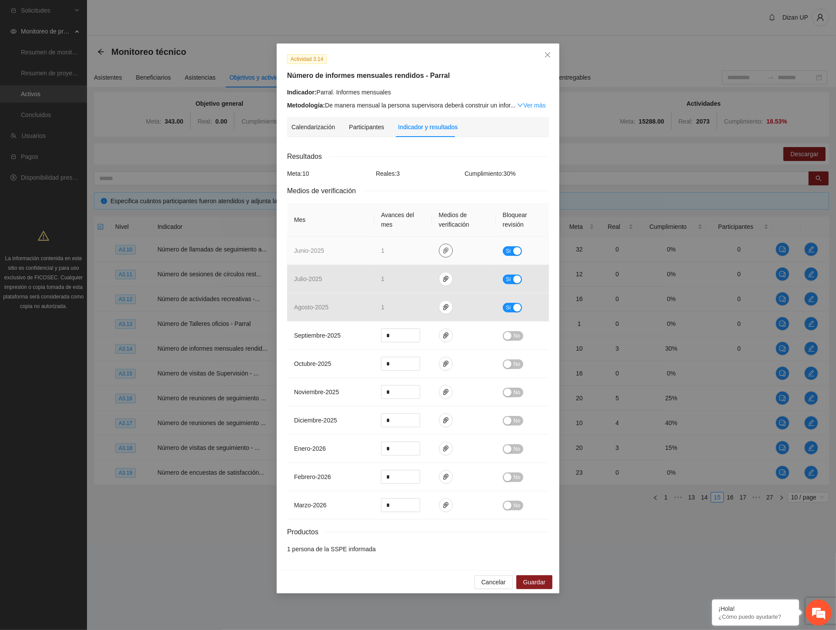
click at [445, 249] on icon "paper-clip" at bounding box center [446, 250] width 7 height 7
click at [415, 222] on link "JUNIO_2025.zip" at bounding box center [448, 226] width 124 height 10
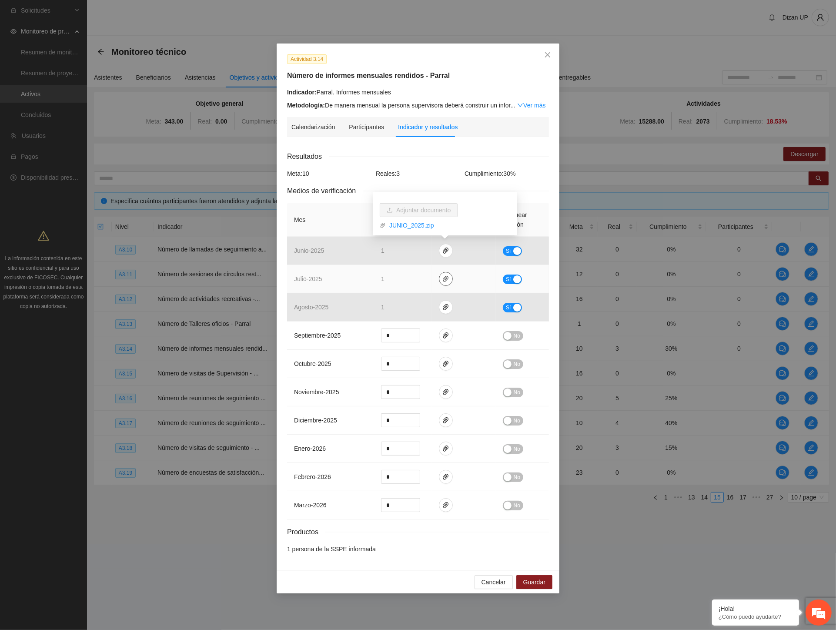
drag, startPoint x: 448, startPoint y: 277, endPoint x: 437, endPoint y: 270, distance: 13.5
click at [447, 277] on icon "paper-clip" at bounding box center [446, 278] width 7 height 7
click at [418, 254] on link "JULIO_2025.zip" at bounding box center [448, 254] width 124 height 10
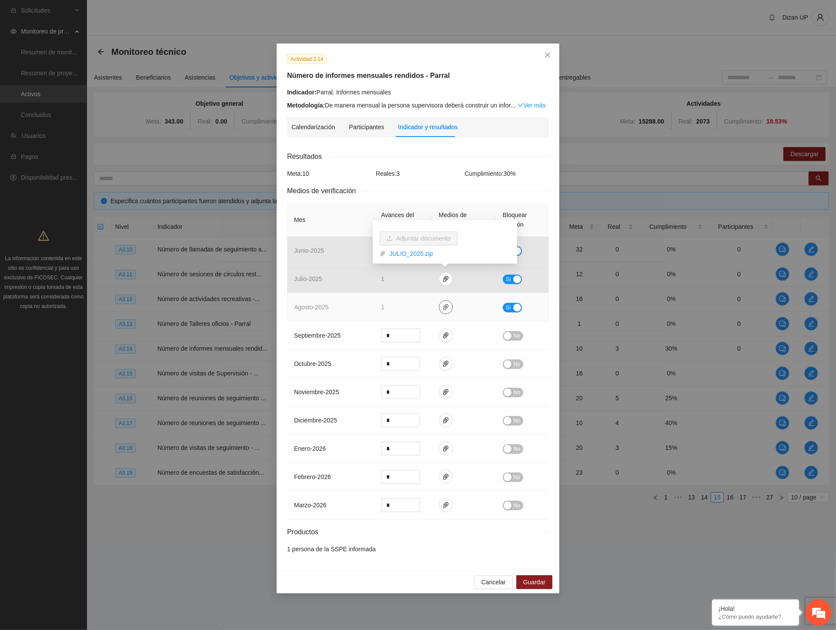
drag, startPoint x: 444, startPoint y: 305, endPoint x: 433, endPoint y: 296, distance: 13.9
click at [443, 305] on icon "paper-clip" at bounding box center [446, 307] width 7 height 7
click at [399, 282] on link "AGOSTO_2025.zip" at bounding box center [448, 282] width 124 height 10
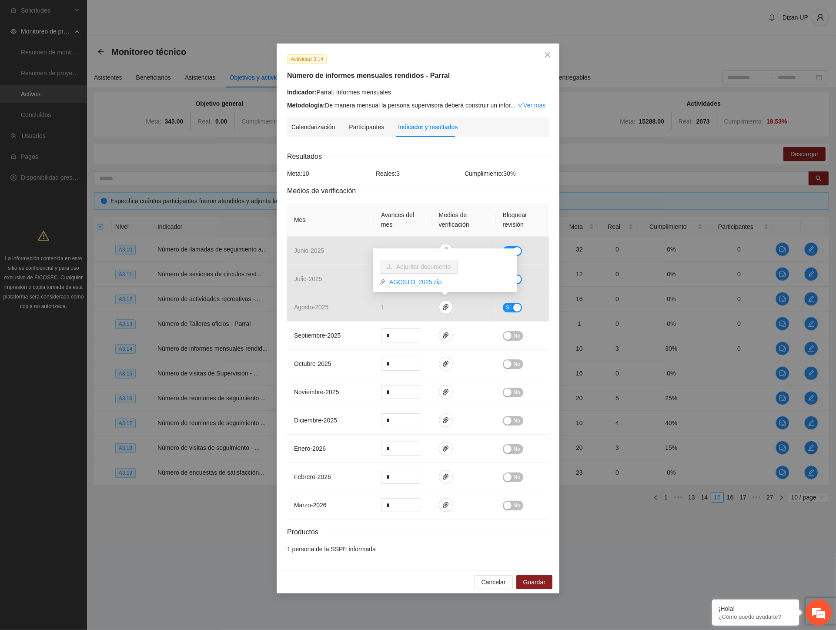
drag, startPoint x: 358, startPoint y: 190, endPoint x: 376, endPoint y: 171, distance: 25.8
click at [362, 185] on span "Medios de verificación" at bounding box center [325, 190] width 76 height 11
click at [547, 55] on icon "close" at bounding box center [547, 54] width 5 height 5
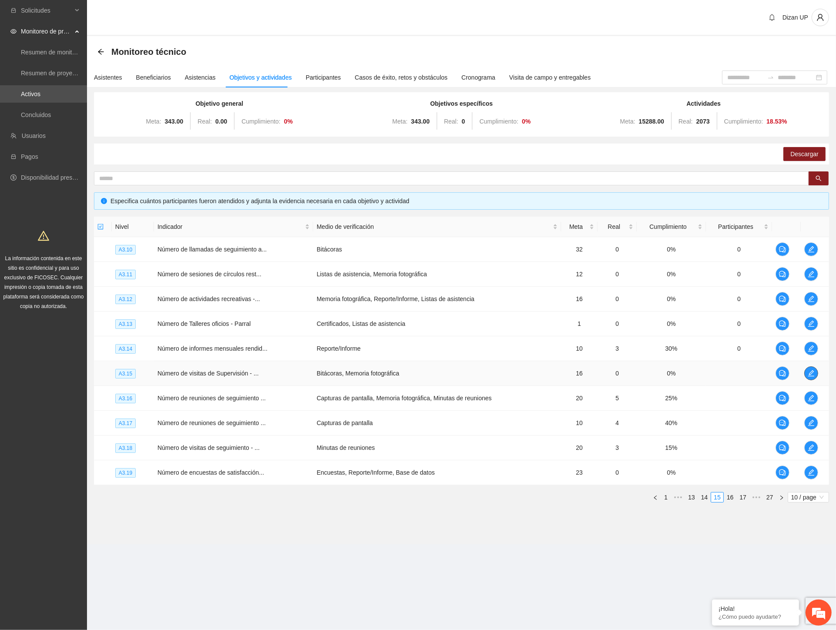
click at [811, 372] on icon "edit" at bounding box center [811, 373] width 7 height 7
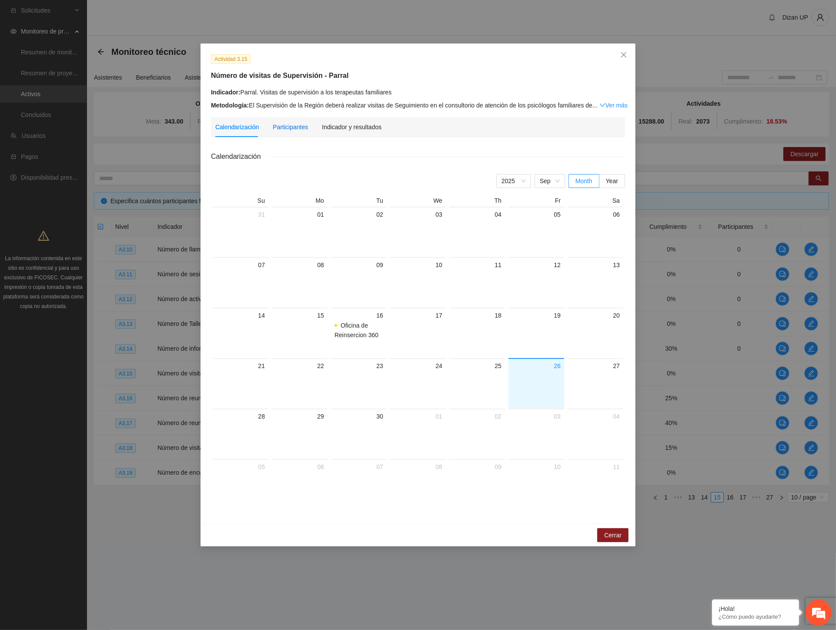
click at [276, 128] on div "Participantes" at bounding box center [290, 127] width 35 height 10
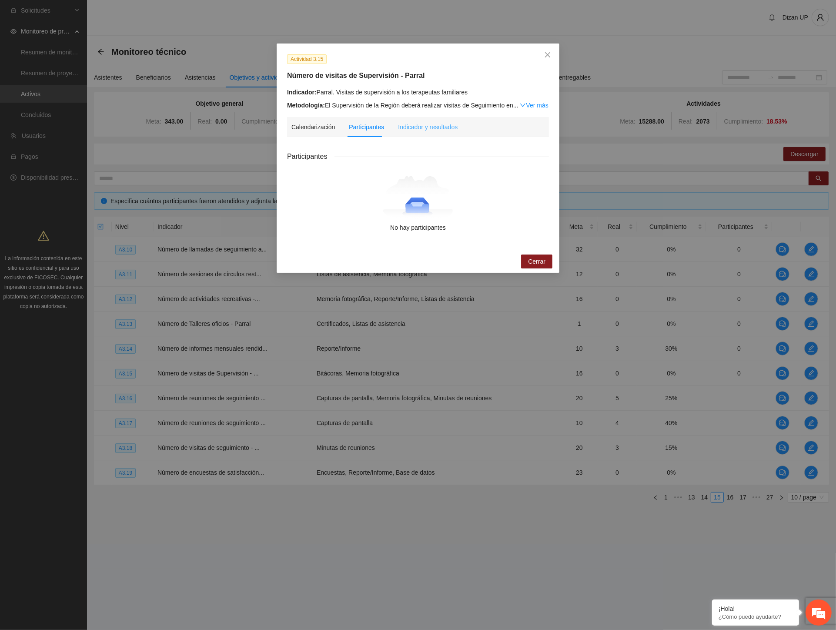
click at [421, 134] on div "Indicador y resultados" at bounding box center [428, 127] width 60 height 20
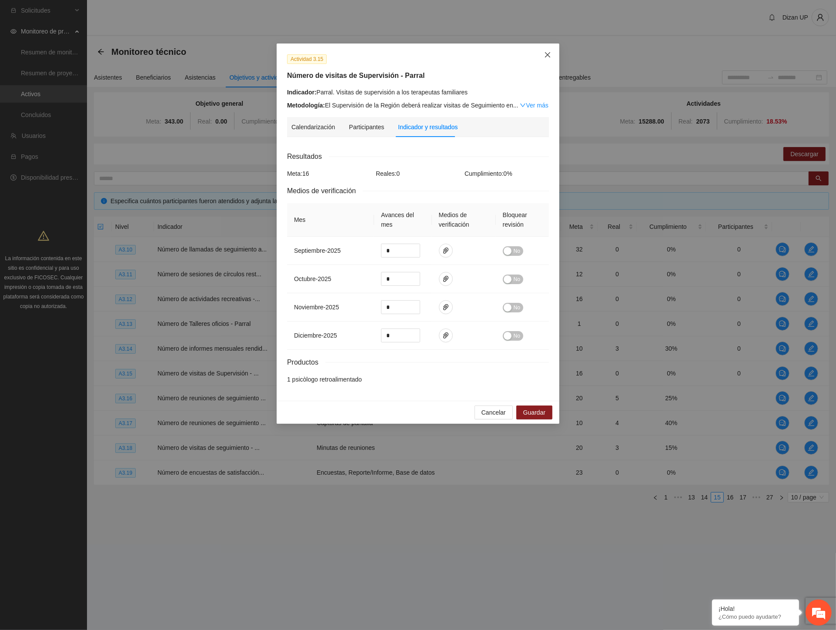
click at [551, 55] on icon "close" at bounding box center [547, 54] width 7 height 7
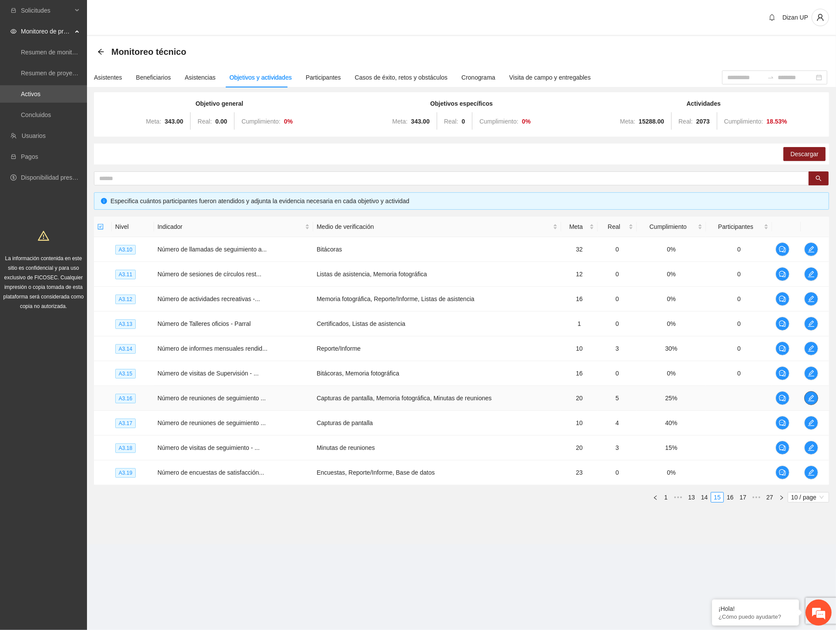
click at [810, 395] on icon "edit" at bounding box center [811, 398] width 7 height 7
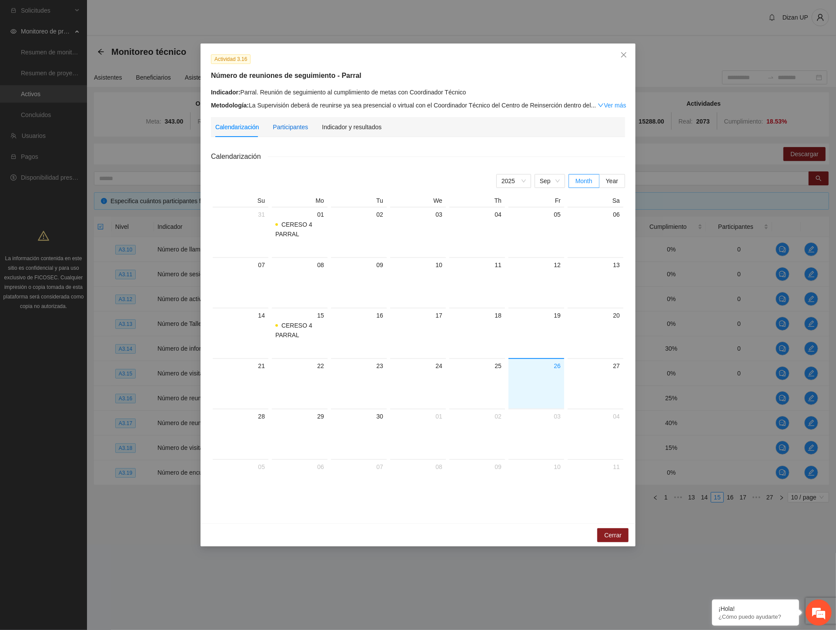
click at [285, 127] on div "Participantes" at bounding box center [290, 127] width 35 height 10
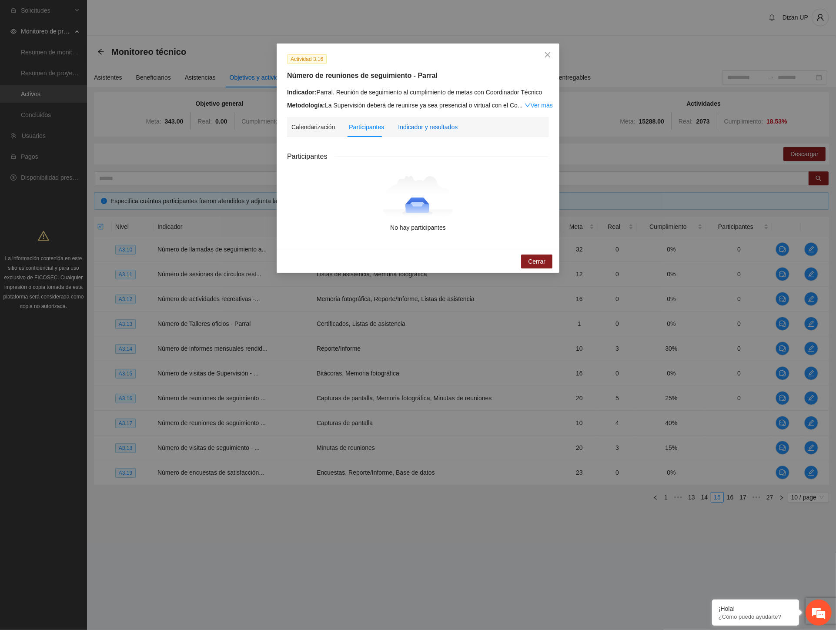
click at [426, 131] on div "Indicador y resultados" at bounding box center [428, 127] width 60 height 10
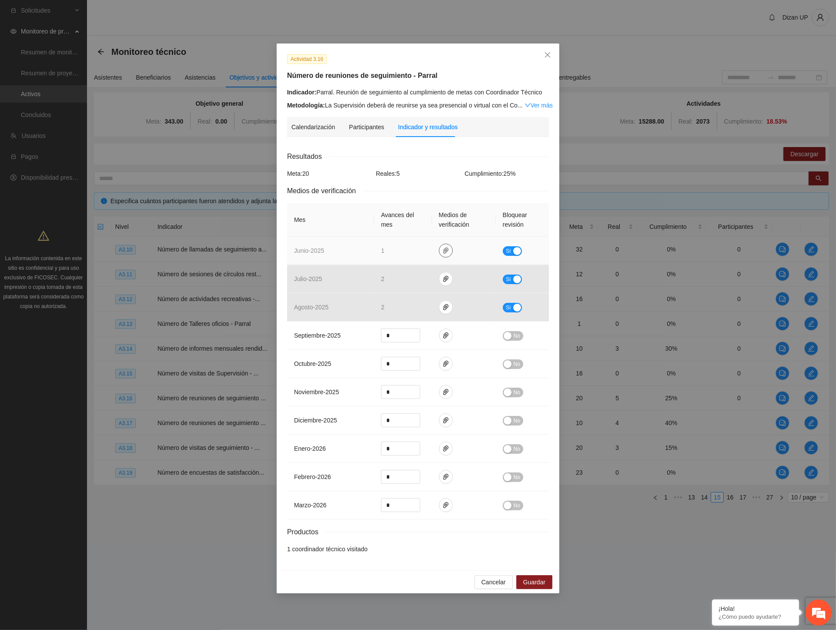
click at [447, 253] on icon "paper-clip" at bounding box center [446, 250] width 7 height 7
click at [414, 227] on link "JUNIO_2025.zip" at bounding box center [448, 226] width 124 height 10
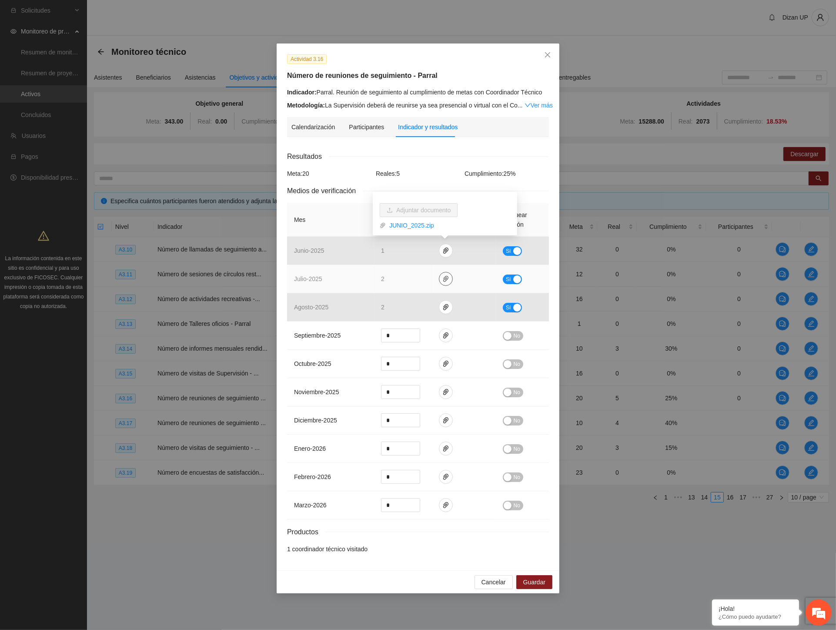
click at [443, 285] on button "button" at bounding box center [446, 279] width 14 height 14
click at [409, 252] on link "JULIO_2025.zip" at bounding box center [448, 254] width 124 height 10
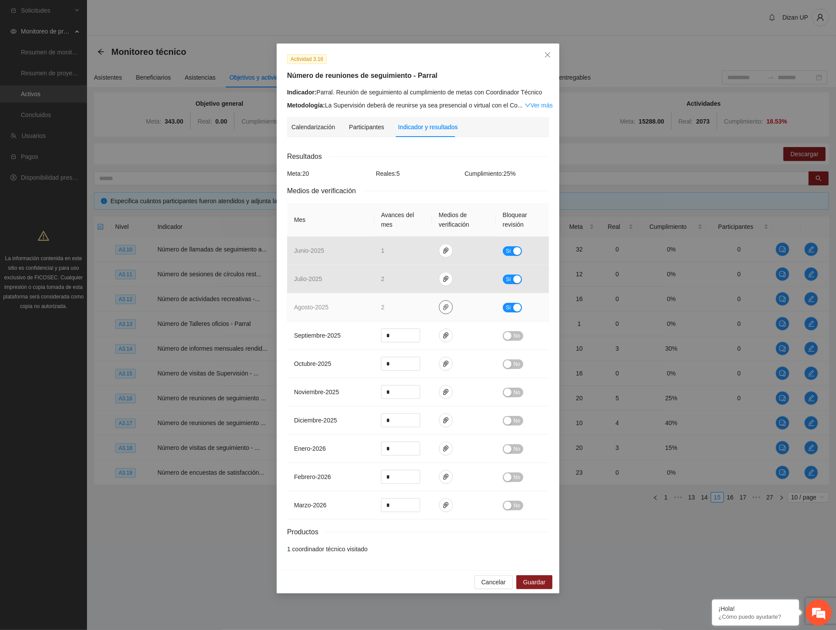
click at [445, 307] on icon "paper-clip" at bounding box center [446, 307] width 7 height 7
click at [406, 282] on link "AGOSTO_2025.zip" at bounding box center [448, 282] width 124 height 10
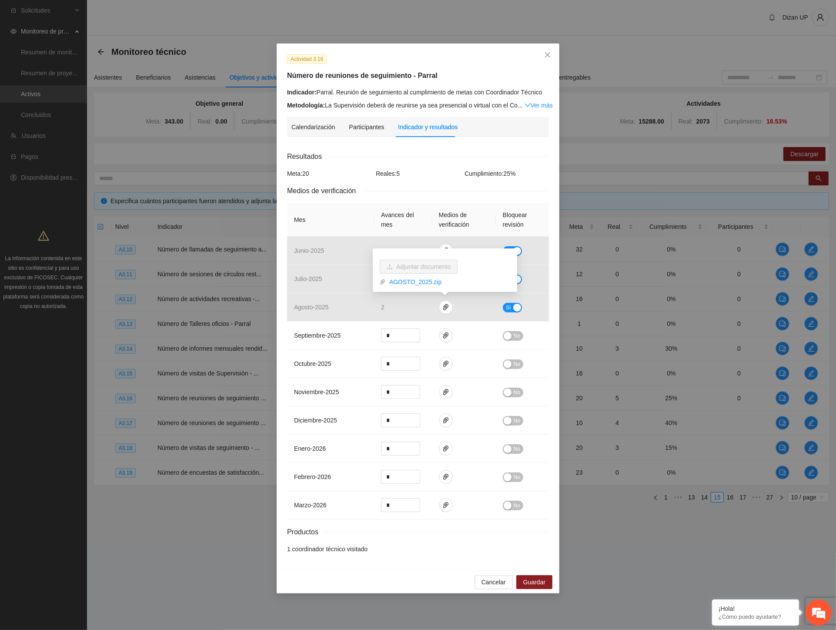
click at [392, 164] on div "Resultados Meta: 20 Reales: 5 Cumplimiento: 25 % Medios de verificación Mes Ava…" at bounding box center [418, 352] width 262 height 403
click at [418, 165] on div "Resultados Meta: 20 Reales: 5 Cumplimiento: 25 % Medios de verificación Mes Ava…" at bounding box center [418, 352] width 262 height 403
click at [454, 93] on div "Indicador: Parral. Reunión de seguimiento al cumplimiento de metas con Coordina…" at bounding box center [418, 92] width 262 height 10
click at [547, 54] on icon "close" at bounding box center [547, 54] width 7 height 7
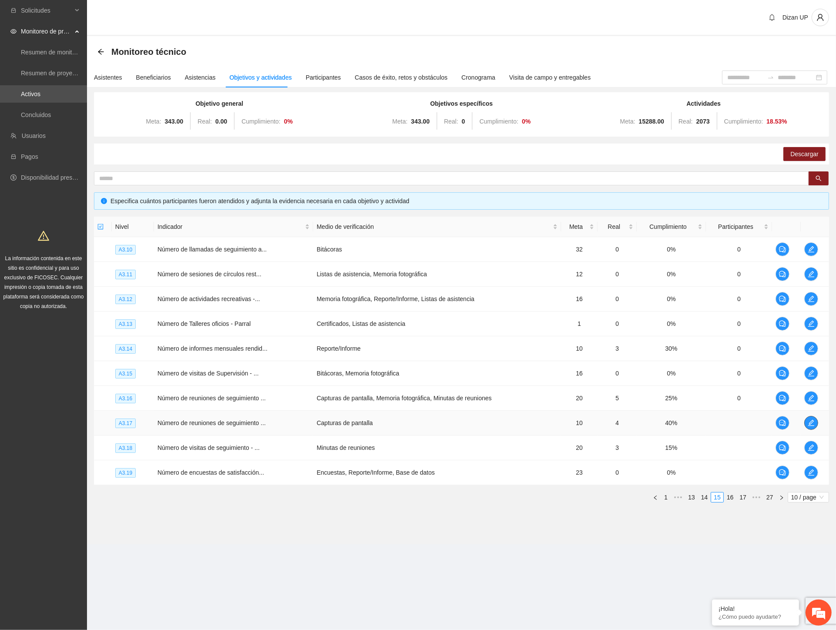
click at [812, 422] on icon "edit" at bounding box center [811, 423] width 6 height 6
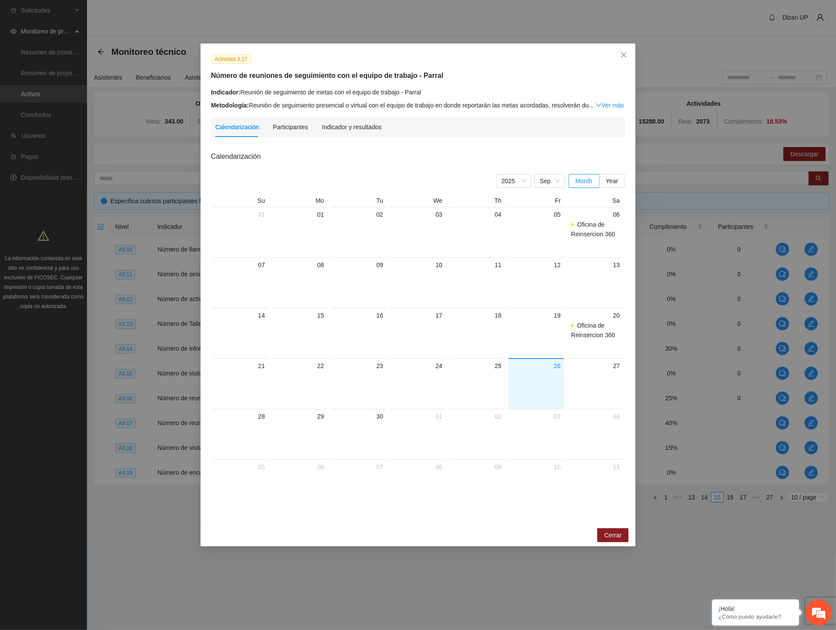
click at [265, 123] on div "Calendarización Participantes Indicador y resultados" at bounding box center [298, 127] width 166 height 20
click at [302, 127] on div "Participantes" at bounding box center [290, 127] width 35 height 10
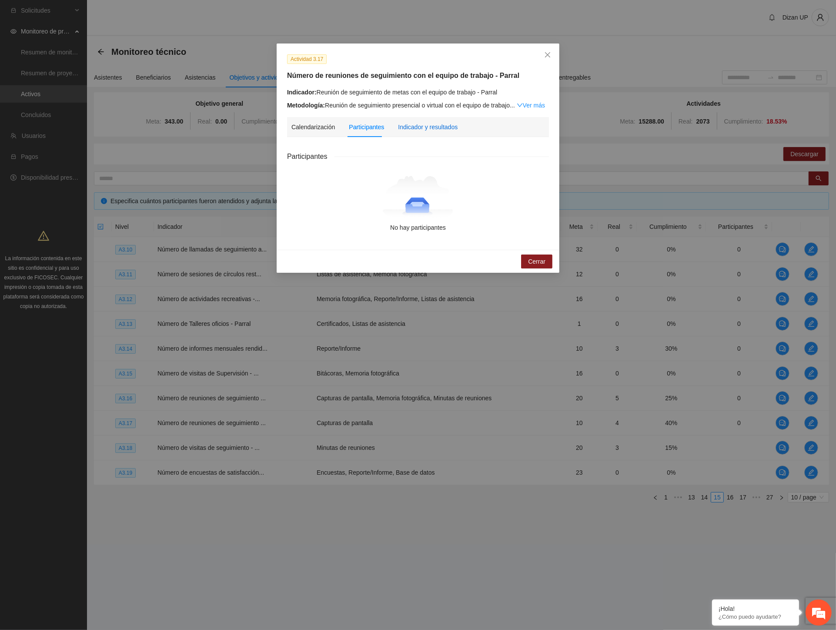
click at [430, 127] on div "Indicador y resultados" at bounding box center [428, 127] width 60 height 10
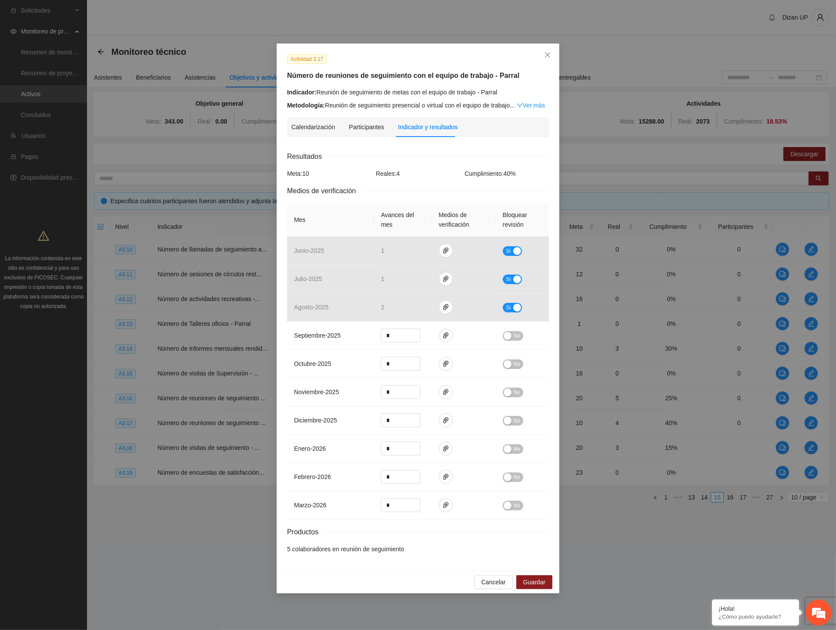
click at [506, 61] on div "Actividad 3.17" at bounding box center [418, 59] width 269 height 10
click at [444, 253] on icon "paper-clip" at bounding box center [445, 251] width 5 height 6
drag, startPoint x: 401, startPoint y: 223, endPoint x: 406, endPoint y: 222, distance: 5.0
click at [401, 223] on link "JUNIO_2025.zip" at bounding box center [448, 226] width 124 height 10
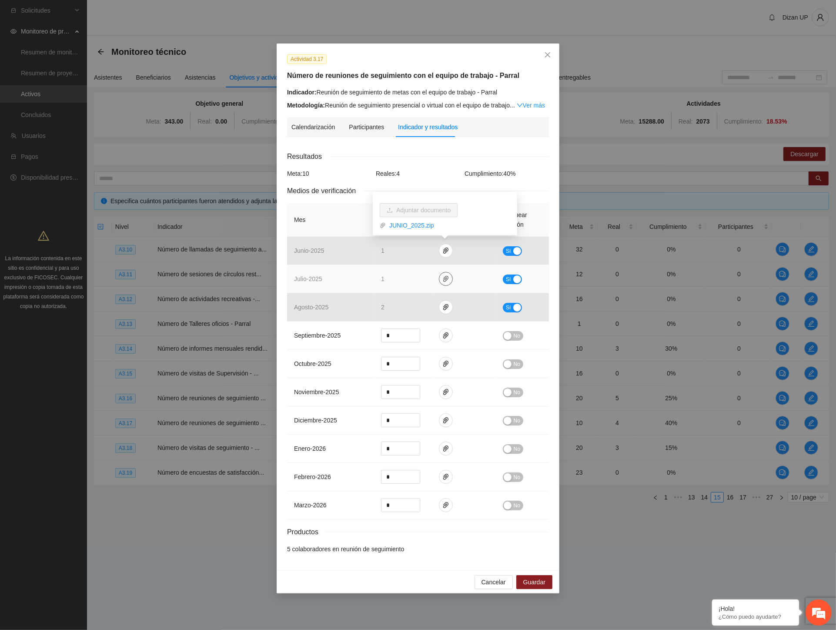
click at [444, 280] on icon "paper-clip" at bounding box center [446, 278] width 7 height 7
click at [409, 256] on link "JULIO_2025.zip" at bounding box center [448, 254] width 124 height 10
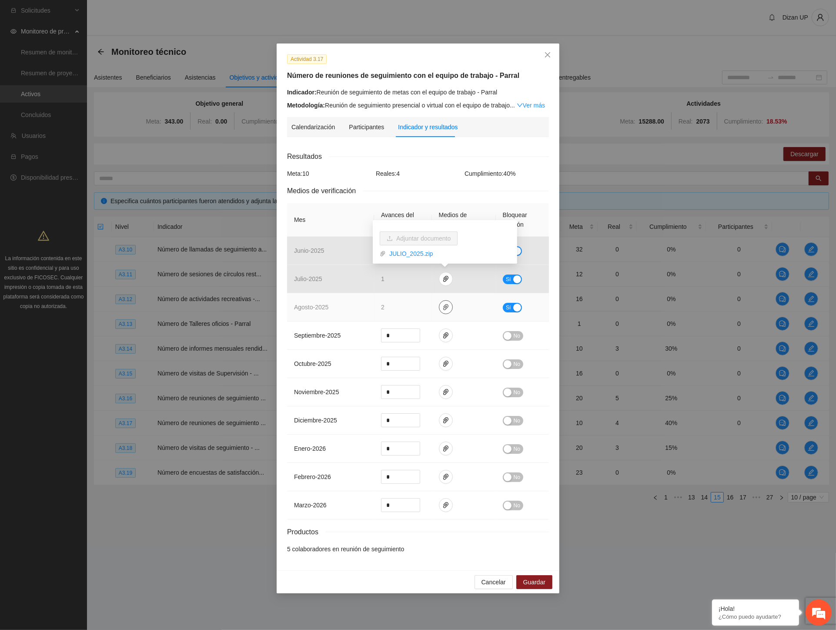
drag, startPoint x: 441, startPoint y: 306, endPoint x: 433, endPoint y: 300, distance: 9.9
click at [441, 306] on span "paper-clip" at bounding box center [446, 307] width 13 height 7
click at [412, 281] on link "AGOSTO_2025.zip" at bounding box center [448, 282] width 124 height 10
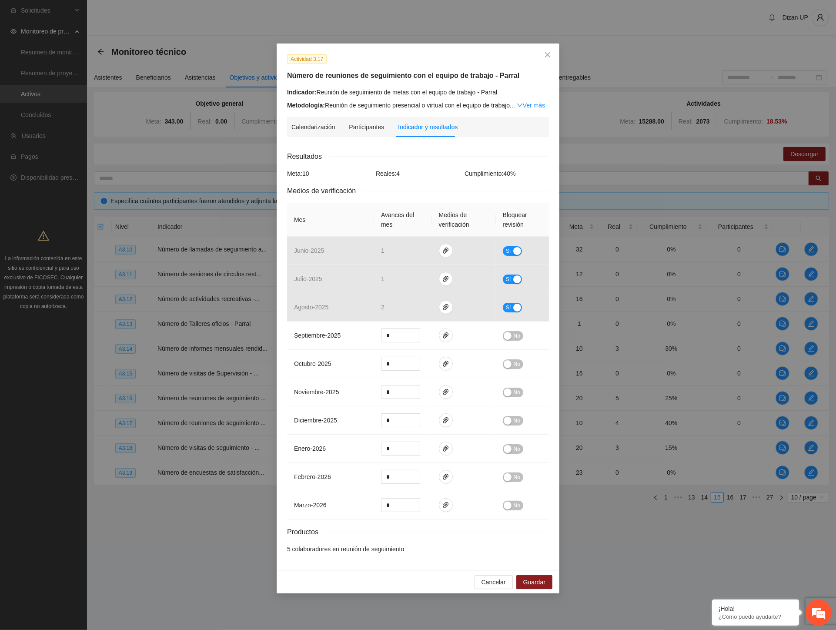
click at [401, 172] on div "Reales: 4" at bounding box center [418, 174] width 89 height 10
click at [544, 50] on span "Close" at bounding box center [547, 55] width 23 height 23
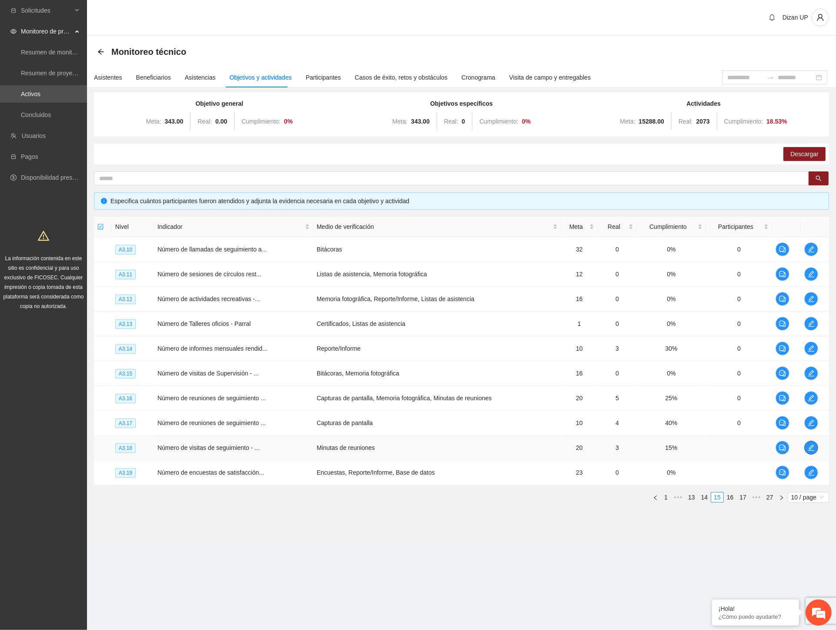
click at [807, 447] on span "edit" at bounding box center [811, 447] width 13 height 7
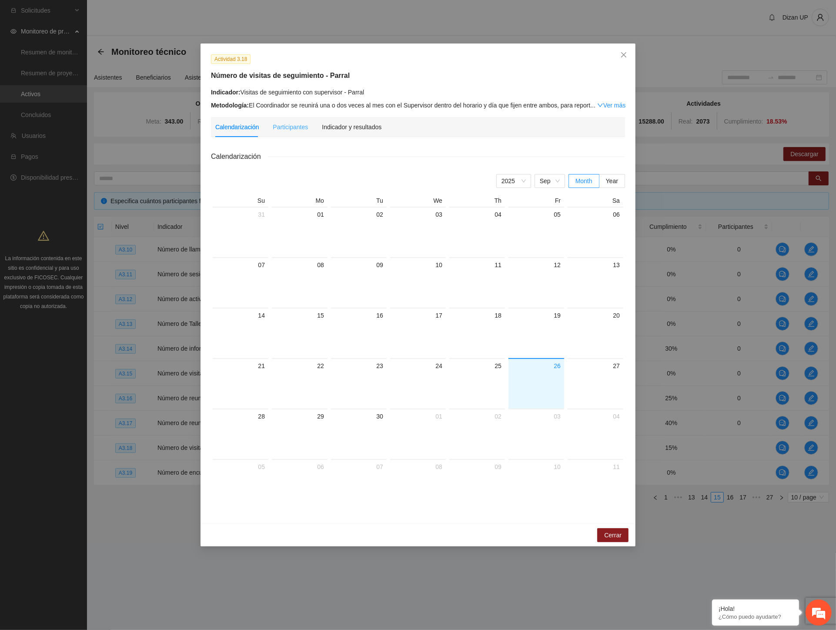
click at [290, 119] on div "Participantes" at bounding box center [290, 127] width 35 height 20
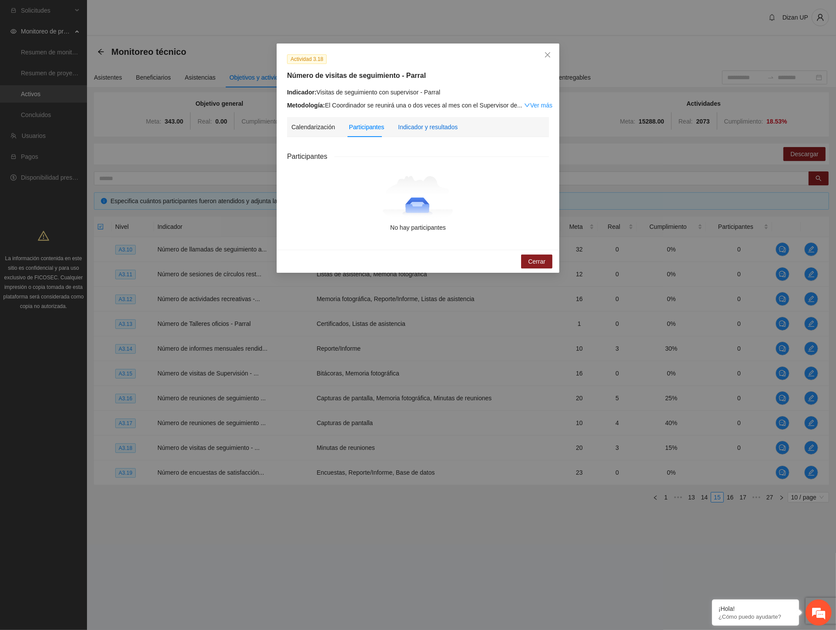
click at [431, 127] on div "Indicador y resultados" at bounding box center [428, 127] width 60 height 10
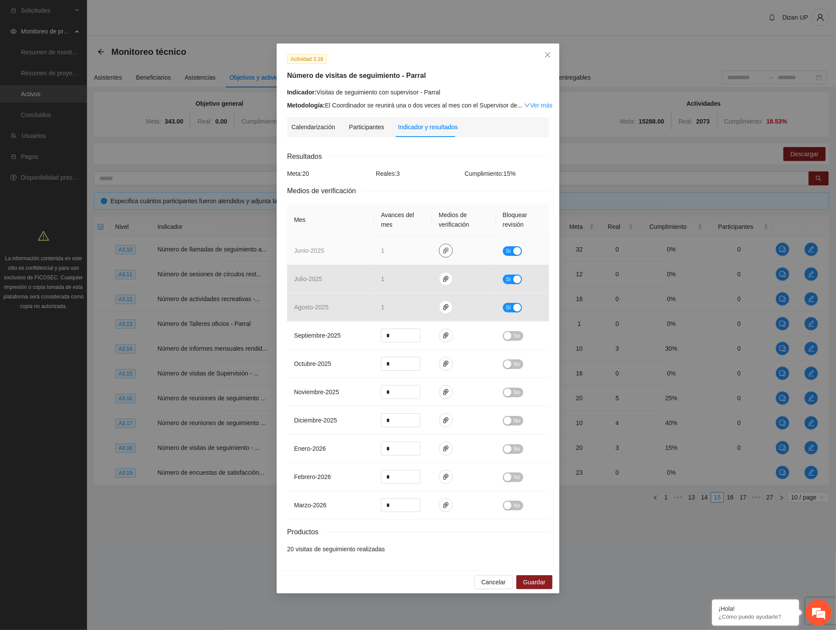
click at [447, 250] on icon "paper-clip" at bounding box center [445, 251] width 5 height 6
click at [402, 225] on link "JUNIO_2025.zip" at bounding box center [448, 226] width 124 height 10
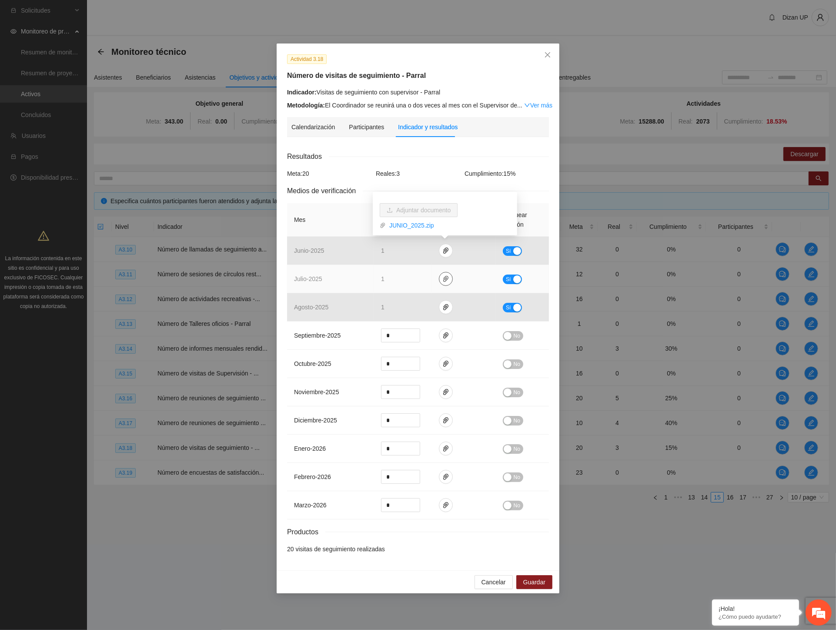
click at [446, 280] on icon "paper-clip" at bounding box center [445, 279] width 5 height 6
drag, startPoint x: 403, startPoint y: 251, endPoint x: 414, endPoint y: 257, distance: 12.6
click at [403, 251] on link "JULIO_2025.zip" at bounding box center [448, 254] width 124 height 10
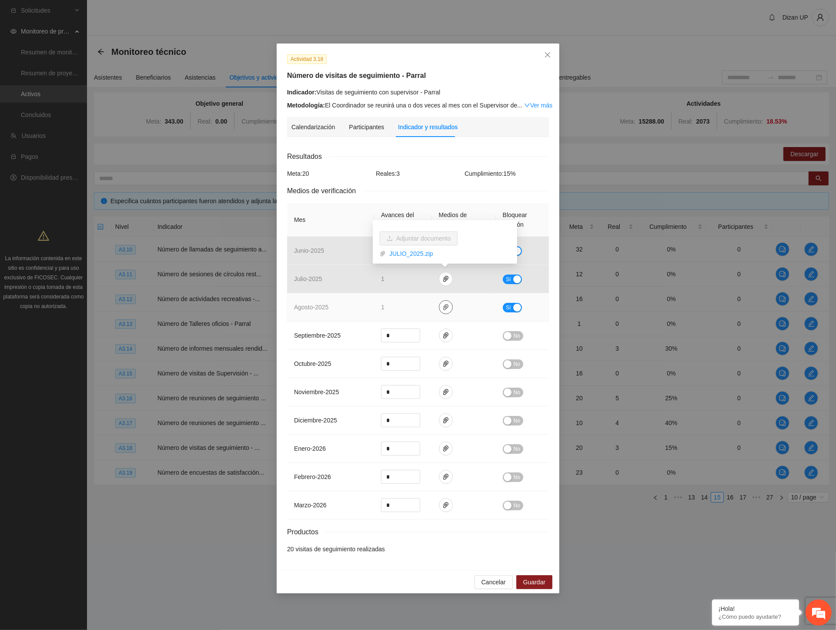
click at [448, 307] on icon "paper-clip" at bounding box center [446, 307] width 7 height 7
click at [420, 281] on link "AGOSTO_2025.zip" at bounding box center [448, 282] width 124 height 10
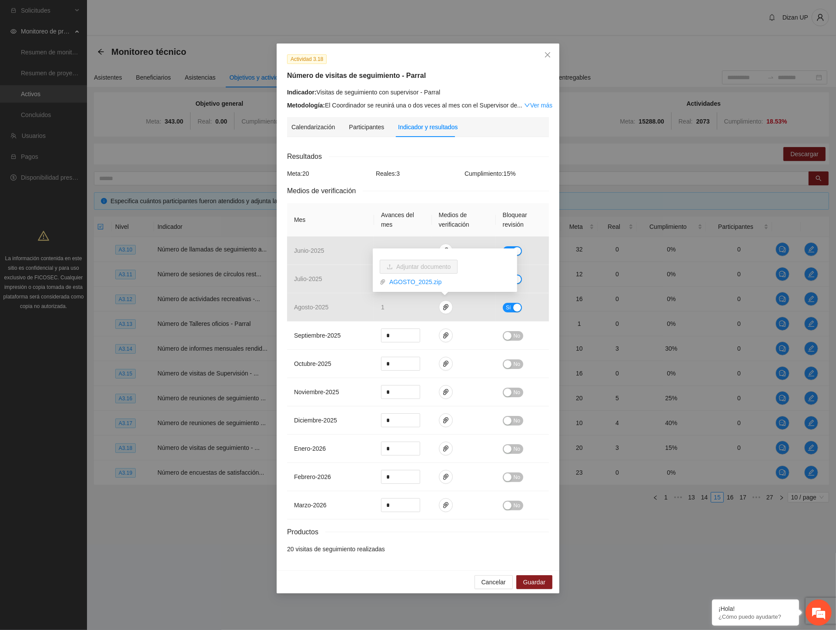
click at [723, 260] on div "Actividad 3.18 Número de visitas de seguimiento - Parral Indicador: Visitas de …" at bounding box center [418, 315] width 836 height 630
click at [453, 174] on div "Reales: 3" at bounding box center [418, 174] width 89 height 10
click at [534, 106] on link "Ver más" at bounding box center [538, 105] width 28 height 7
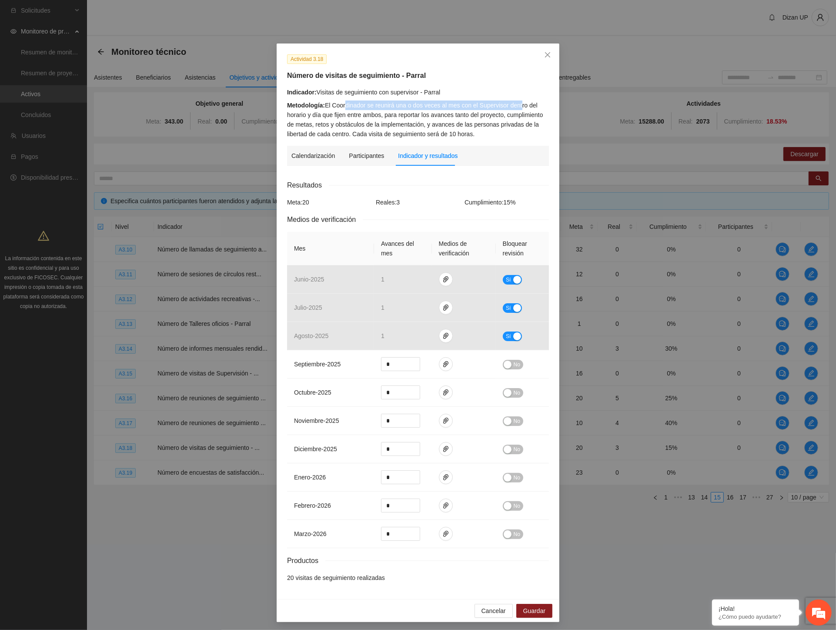
drag, startPoint x: 341, startPoint y: 104, endPoint x: 510, endPoint y: 102, distance: 168.4
click at [517, 100] on div "Indicador: Visitas de seguimiento con supervisor - Parral Metodología: El Coord…" at bounding box center [418, 112] width 262 height 51
click at [546, 53] on icon "close" at bounding box center [547, 54] width 7 height 7
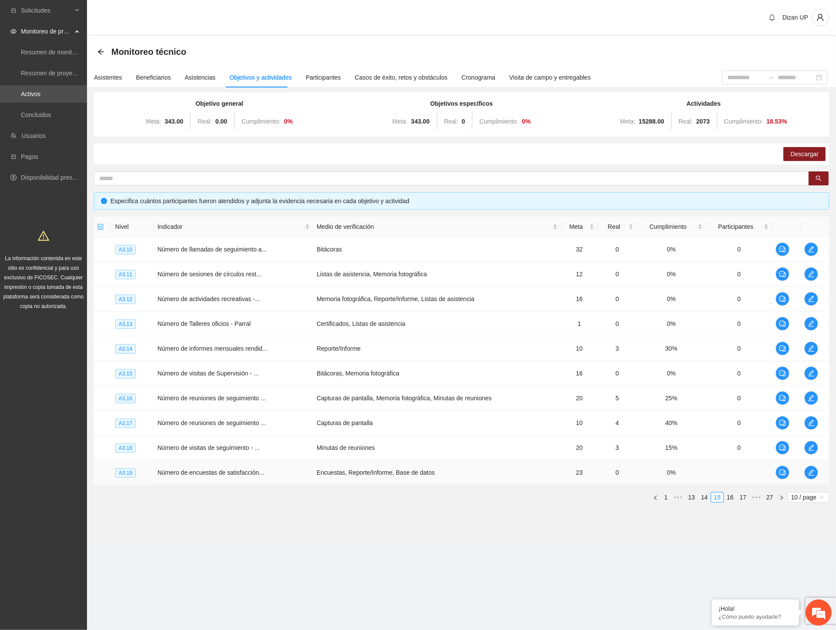
click at [817, 468] on td at bounding box center [815, 472] width 28 height 25
click at [815, 469] on button "button" at bounding box center [812, 473] width 14 height 14
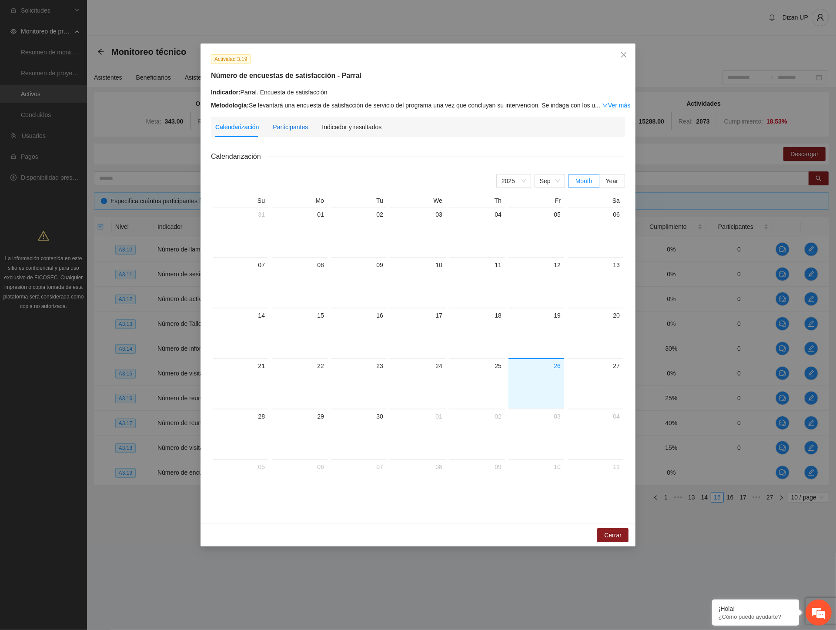
click at [279, 131] on div "Participantes" at bounding box center [290, 127] width 35 height 10
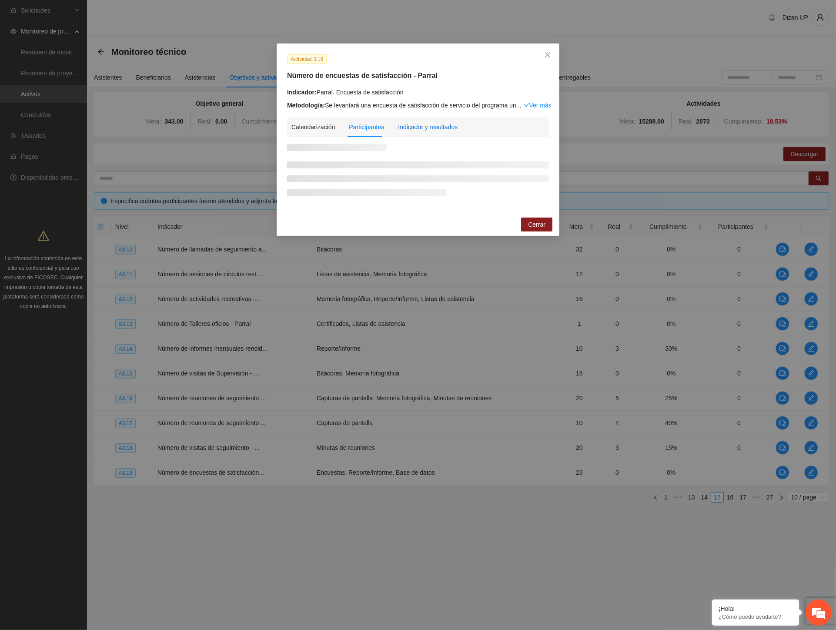
click at [422, 128] on div "Indicador y resultados" at bounding box center [428, 127] width 60 height 10
click at [360, 127] on div "Participantes" at bounding box center [366, 127] width 35 height 10
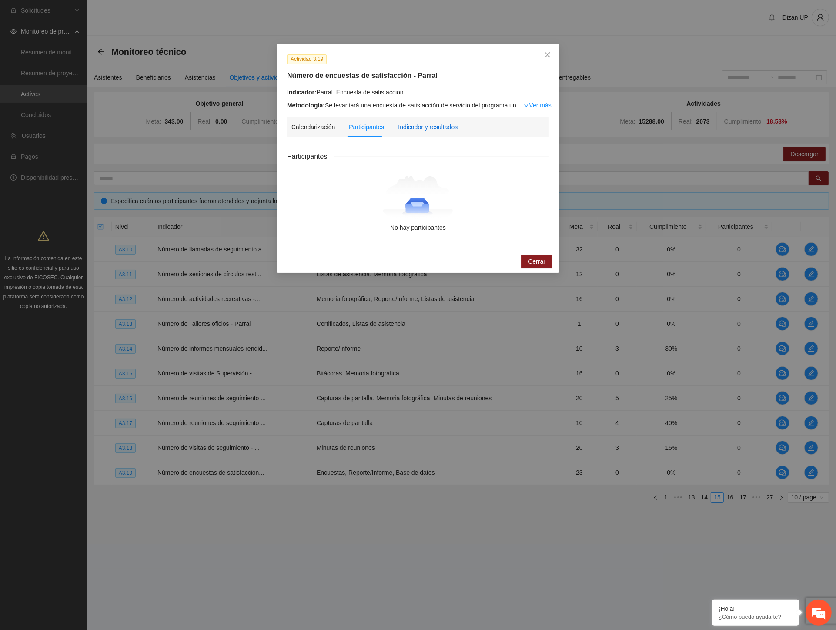
click at [438, 126] on div "Indicador y resultados" at bounding box center [428, 127] width 60 height 10
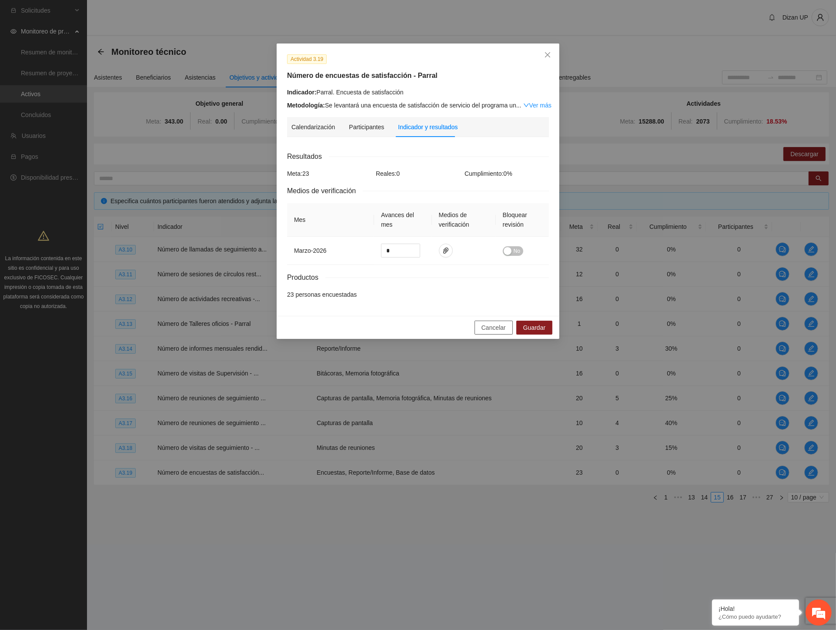
click at [490, 331] on span "Cancelar" at bounding box center [494, 328] width 24 height 10
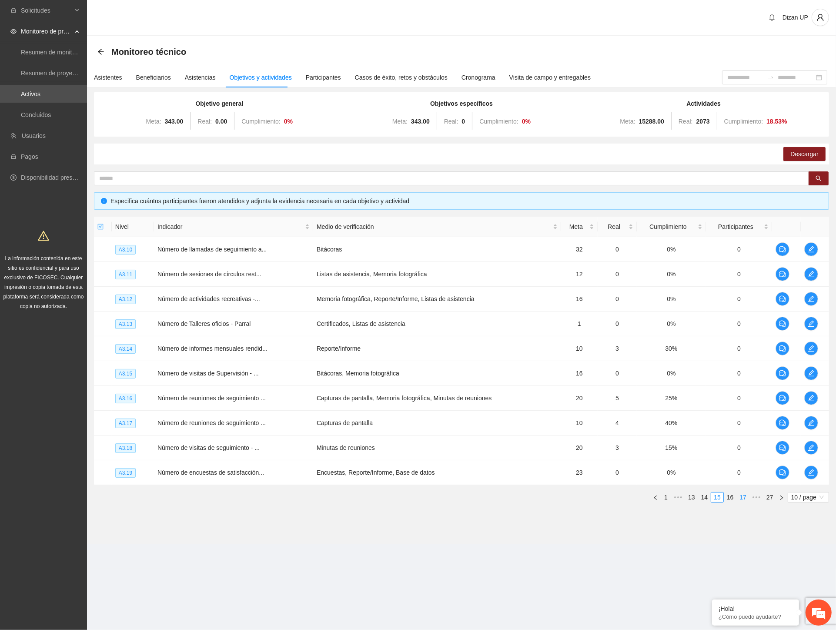
click at [730, 497] on link "16" at bounding box center [731, 498] width 12 height 10
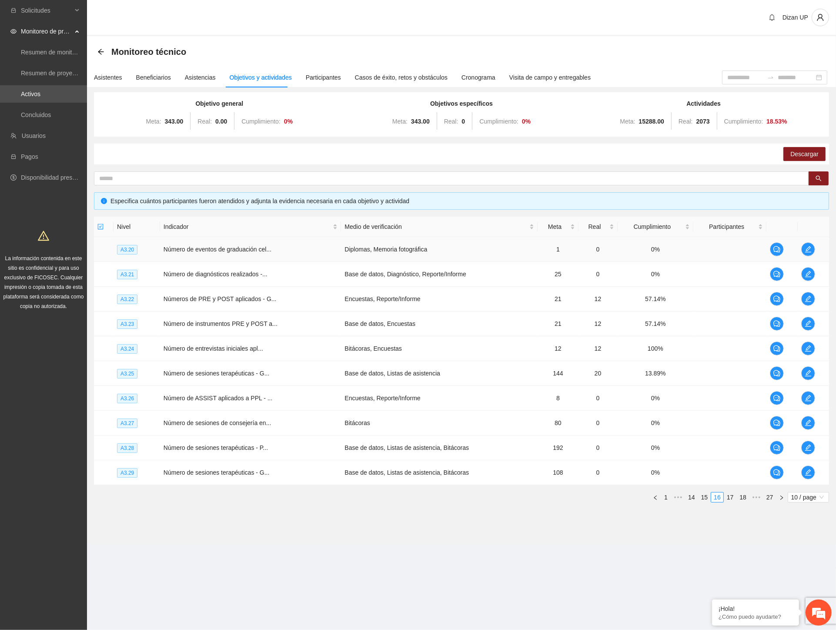
click at [695, 250] on td at bounding box center [730, 249] width 73 height 25
click at [808, 253] on button "button" at bounding box center [809, 249] width 14 height 14
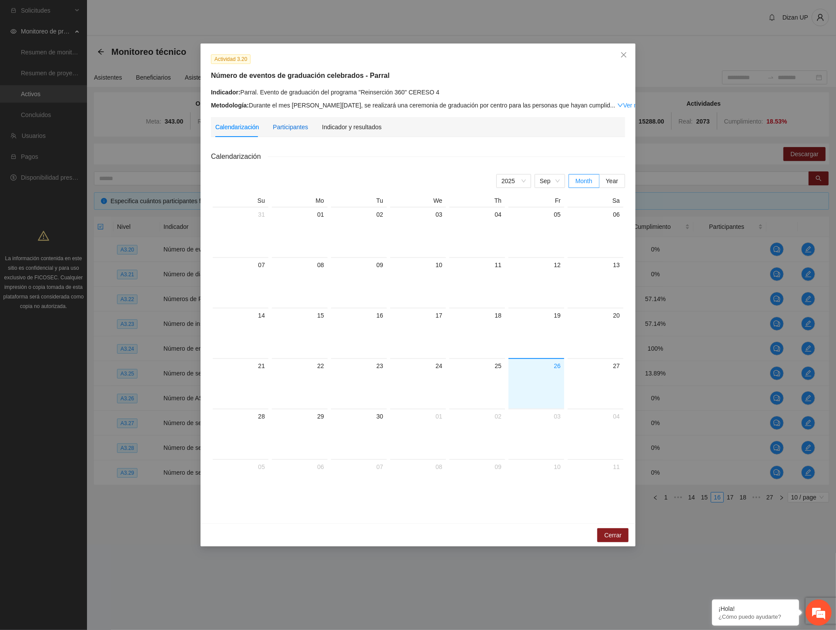
click at [296, 131] on div "Participantes" at bounding box center [290, 127] width 35 height 10
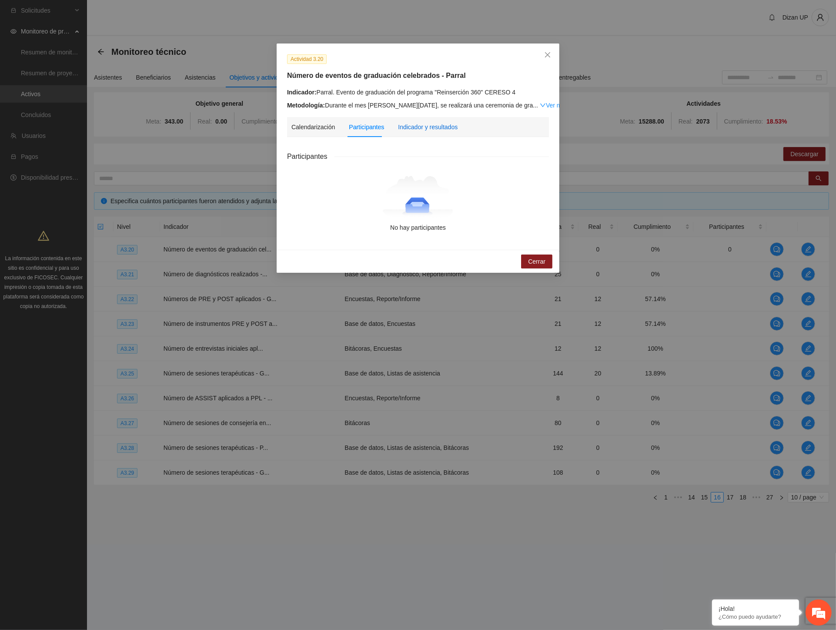
click at [439, 131] on div "Indicador y resultados" at bounding box center [428, 127] width 60 height 10
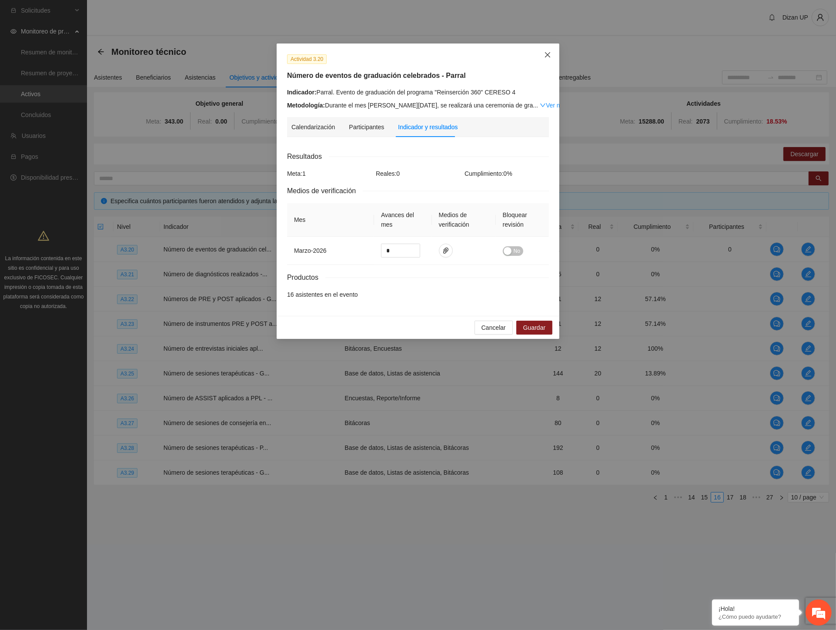
click at [553, 54] on span "Close" at bounding box center [547, 55] width 23 height 23
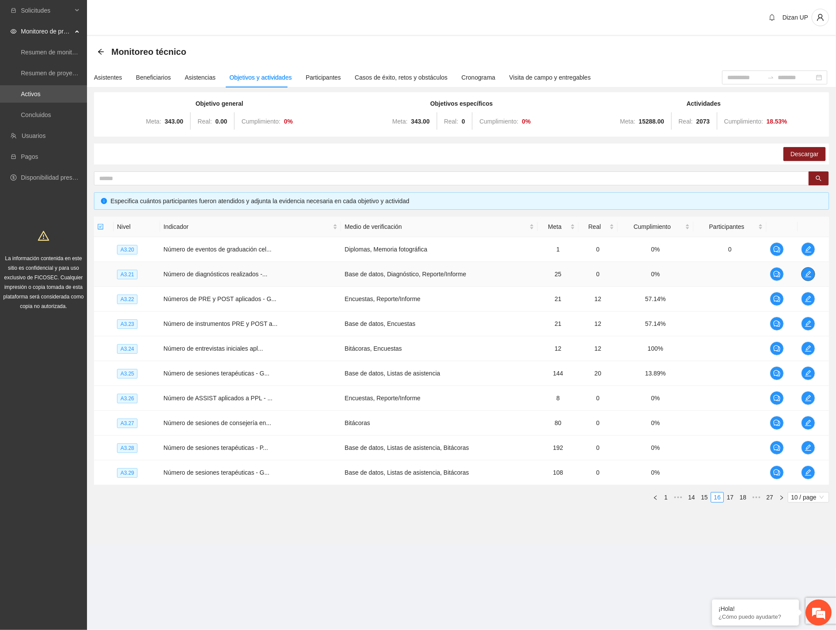
click at [812, 272] on span "edit" at bounding box center [808, 274] width 13 height 7
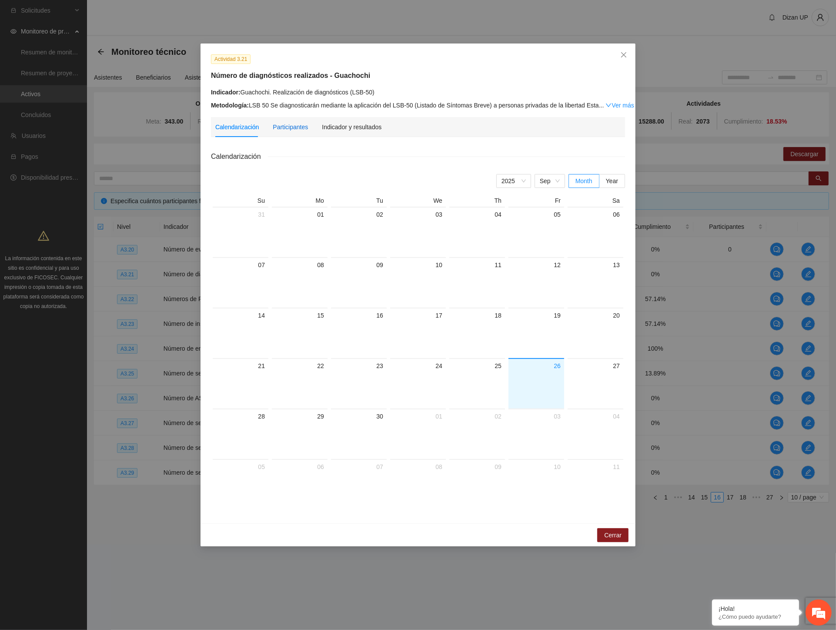
click at [295, 124] on div "Participantes" at bounding box center [290, 127] width 35 height 10
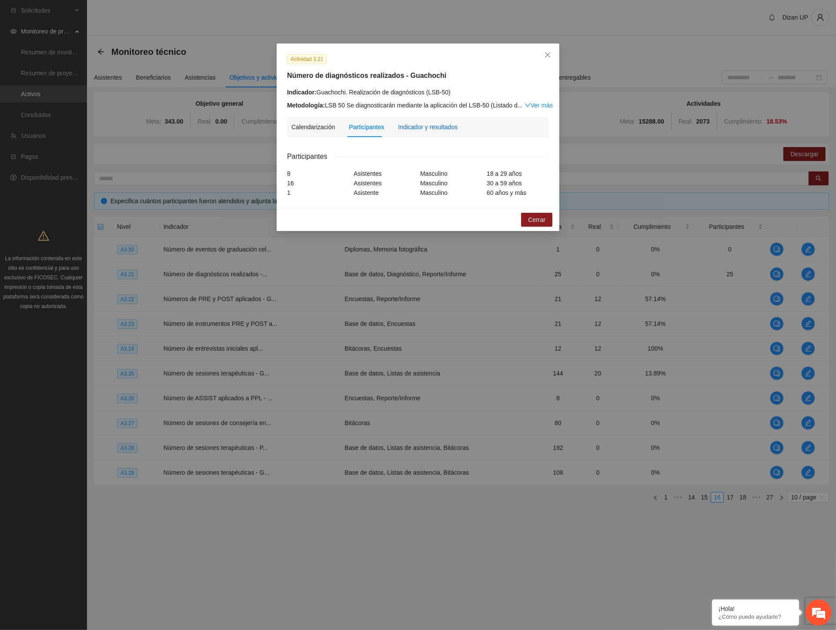
click at [435, 127] on div "Indicador y resultados" at bounding box center [428, 127] width 60 height 10
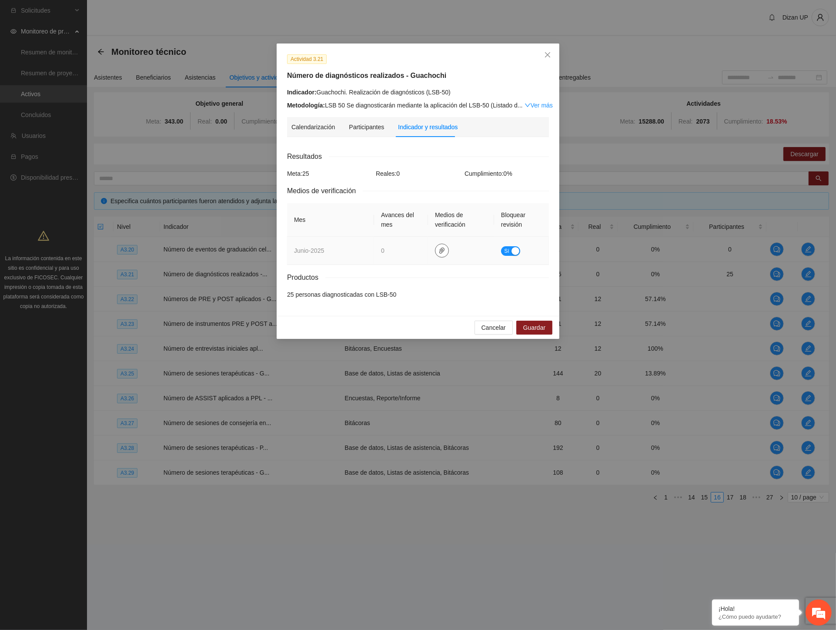
drag, startPoint x: 440, startPoint y: 259, endPoint x: 440, endPoint y: 253, distance: 6.1
click at [440, 258] on td at bounding box center [461, 251] width 66 height 28
click at [440, 253] on icon "paper-clip" at bounding box center [442, 251] width 5 height 6
click at [515, 250] on div "button" at bounding box center [516, 251] width 8 height 8
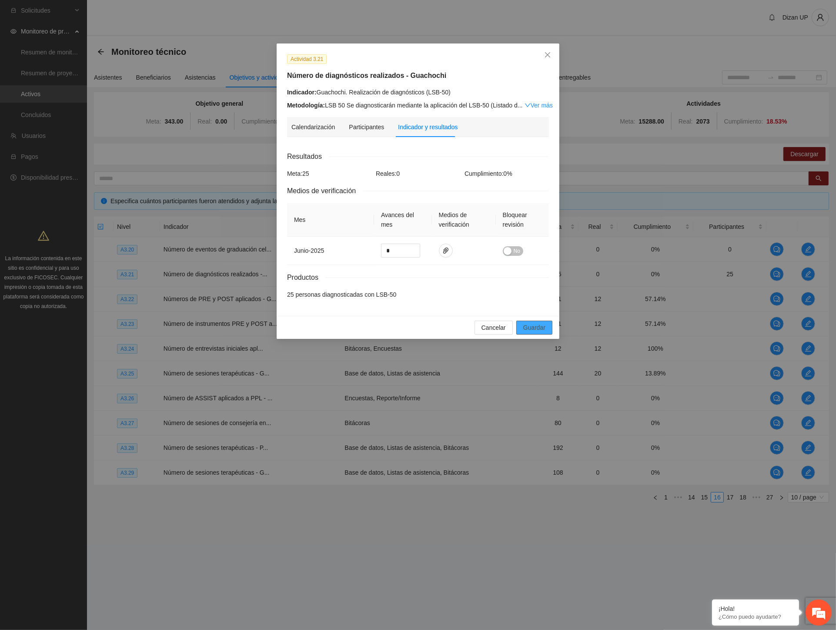
click at [543, 328] on span "Guardar" at bounding box center [535, 328] width 22 height 10
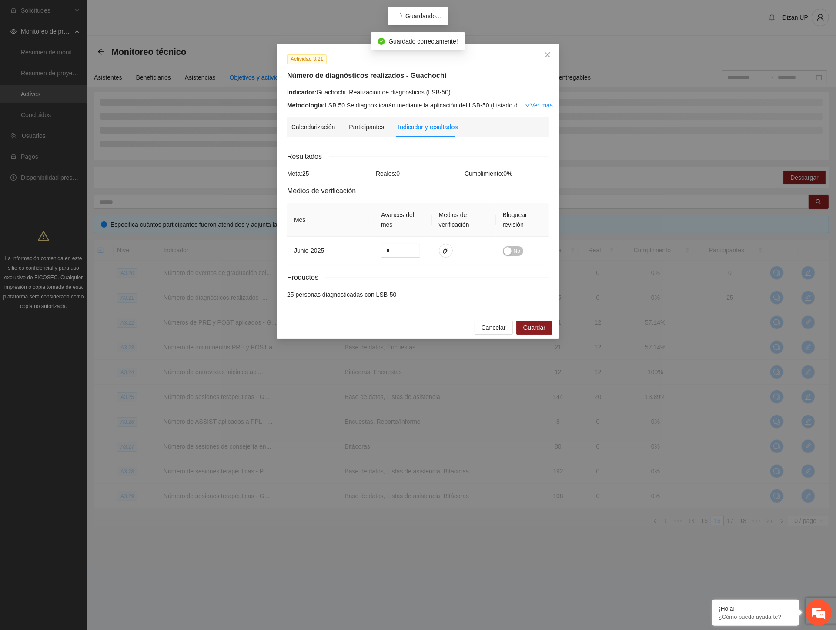
click at [691, 272] on div "Actividad 3.21 Número de diagnósticos realizados - Guachochi Indicador: Guachoc…" at bounding box center [418, 315] width 836 height 630
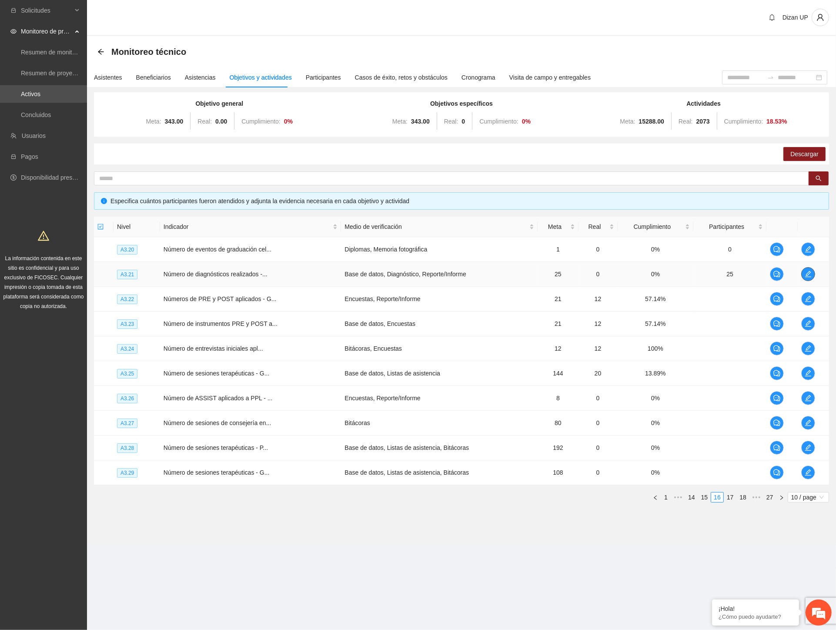
click at [810, 273] on icon "edit" at bounding box center [808, 274] width 7 height 7
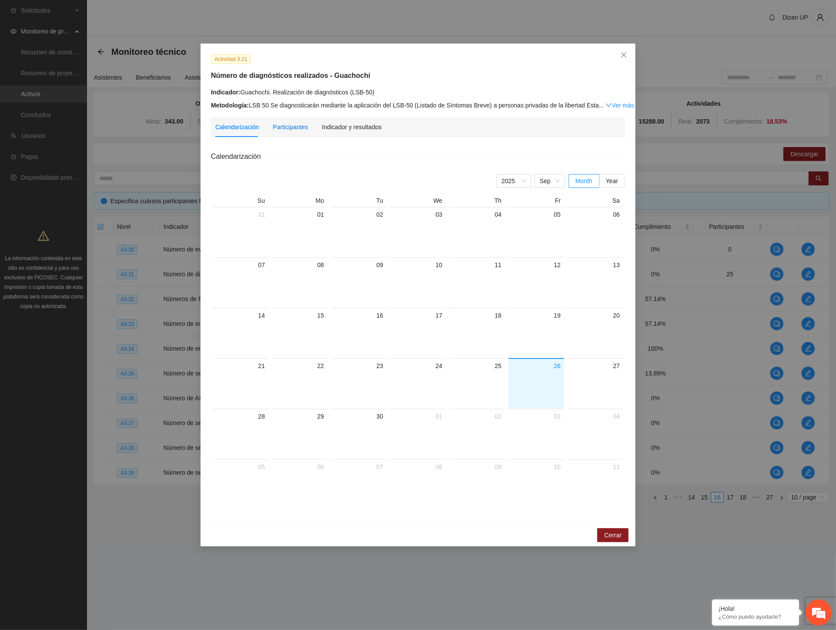
click at [290, 124] on div "Participantes" at bounding box center [290, 127] width 35 height 10
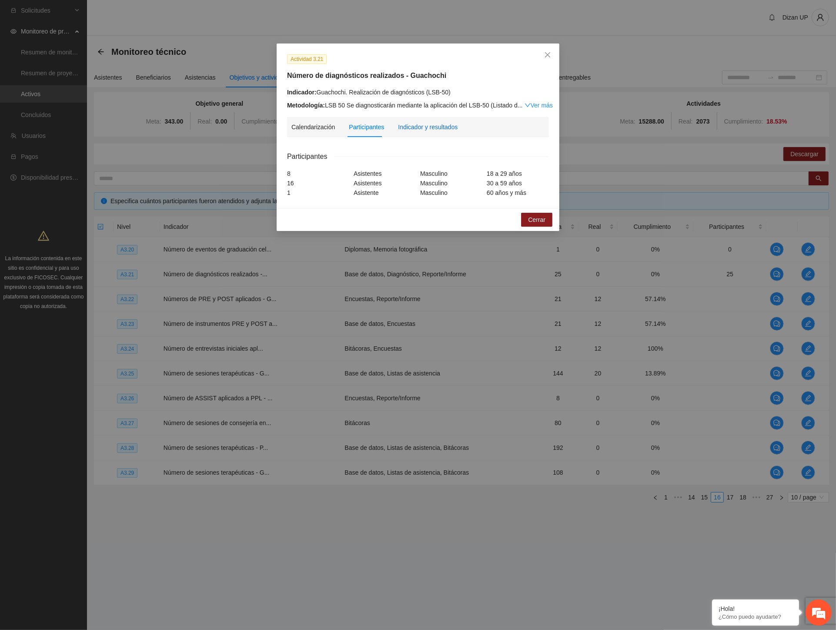
click at [416, 123] on div "Indicador y resultados" at bounding box center [428, 127] width 60 height 10
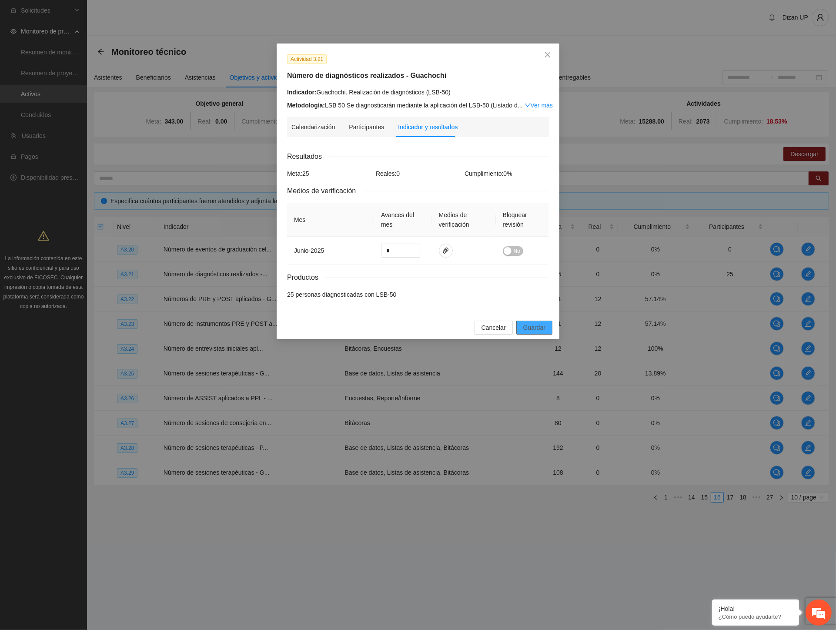
drag, startPoint x: 534, startPoint y: 326, endPoint x: 359, endPoint y: 4, distance: 366.7
click at [530, 290] on div "Actividad 3.21 Número de diagnósticos realizados - Guachochi Indicador: Guachoc…" at bounding box center [418, 191] width 283 height 295
click at [536, 327] on span "Guardar" at bounding box center [535, 328] width 22 height 10
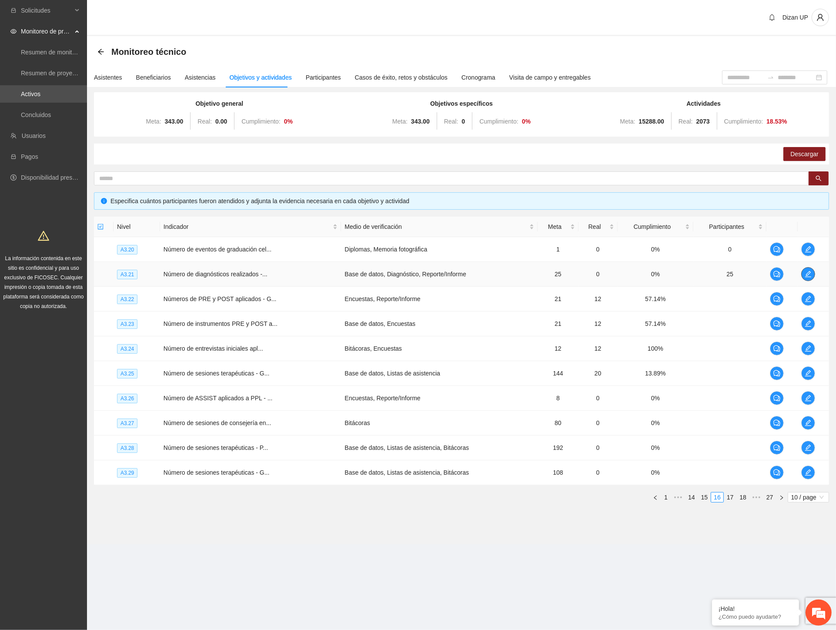
click at [808, 273] on icon "edit" at bounding box center [808, 274] width 7 height 7
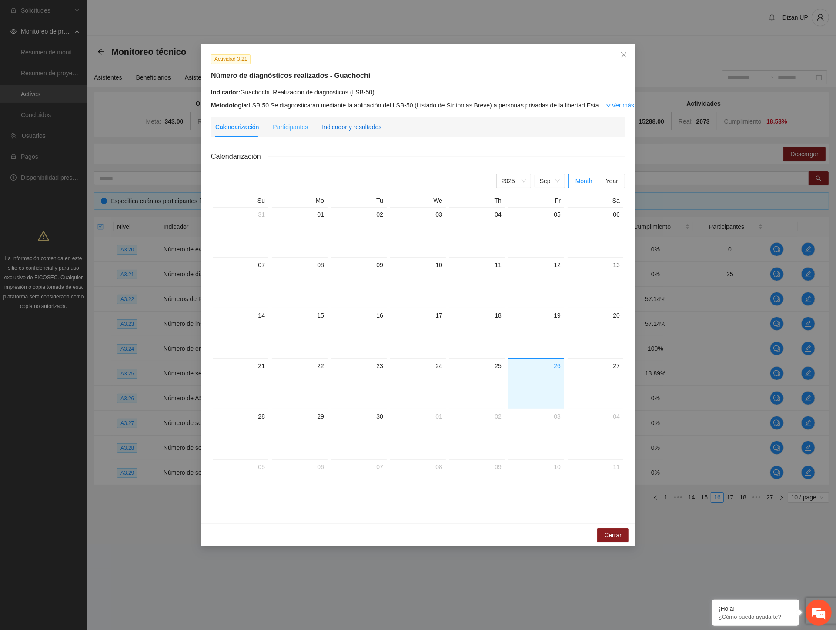
drag, startPoint x: 330, startPoint y: 127, endPoint x: 370, endPoint y: 125, distance: 40.5
click at [331, 127] on div "Indicador y resultados" at bounding box center [352, 127] width 60 height 10
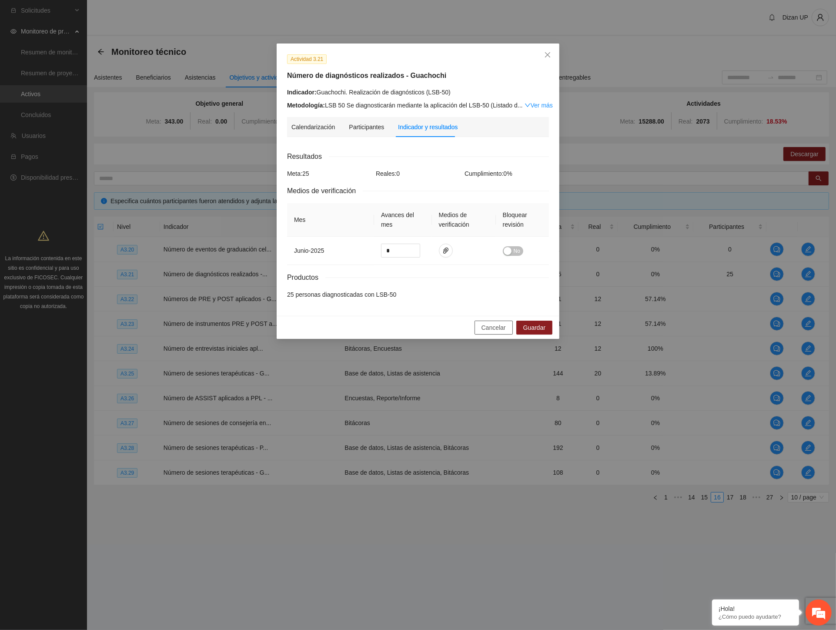
drag, startPoint x: 499, startPoint y: 327, endPoint x: 733, endPoint y: 313, distance: 234.9
click at [500, 327] on span "Cancelar" at bounding box center [494, 328] width 24 height 10
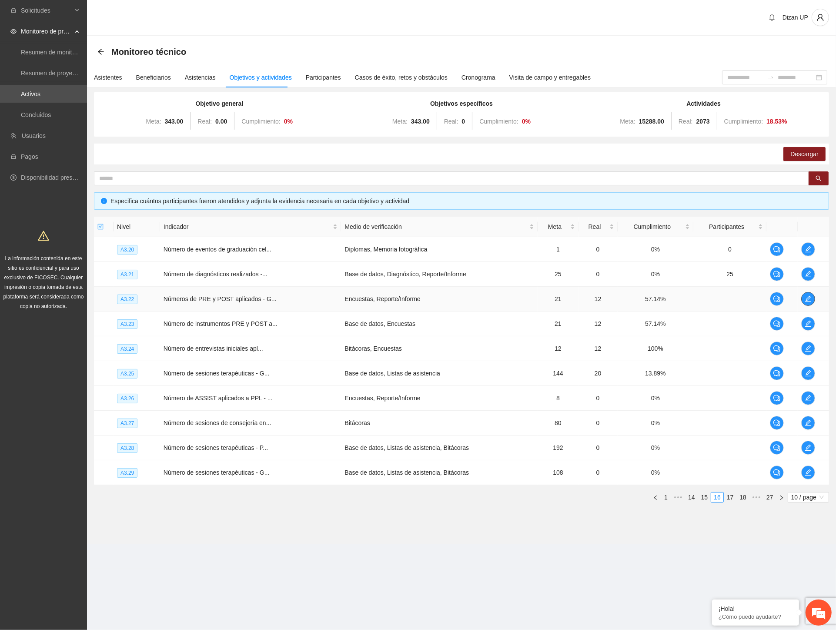
click at [809, 294] on button "button" at bounding box center [809, 299] width 14 height 14
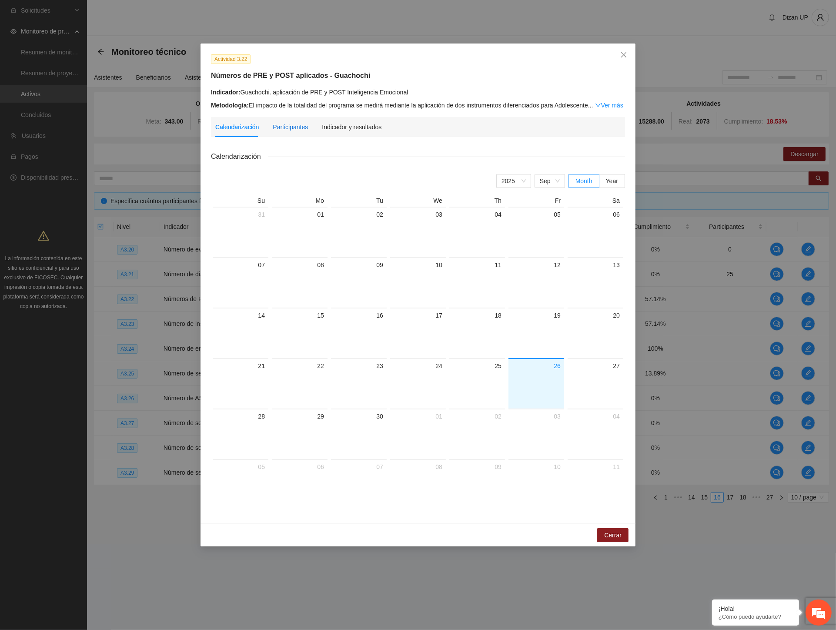
click at [283, 123] on div "Participantes" at bounding box center [290, 127] width 35 height 10
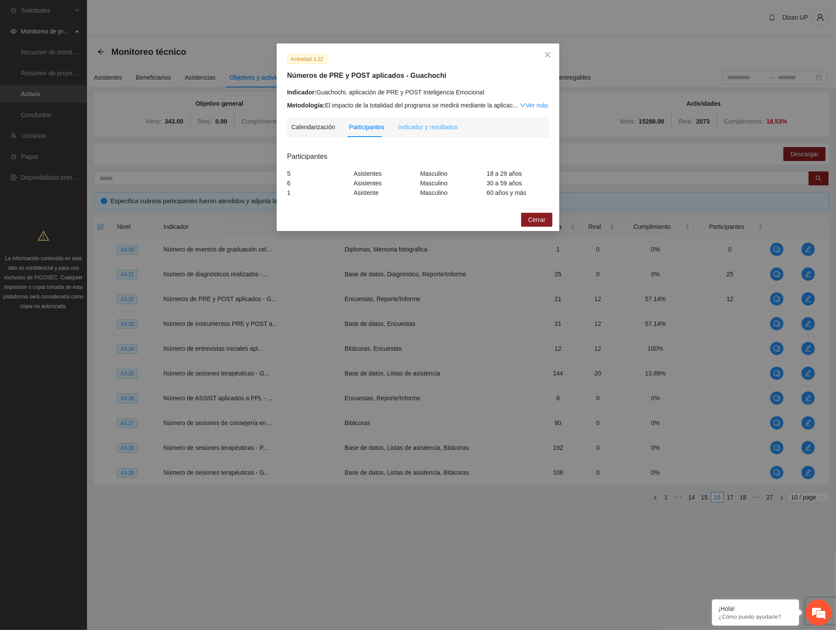
click at [423, 122] on div "Indicador y resultados" at bounding box center [428, 127] width 60 height 20
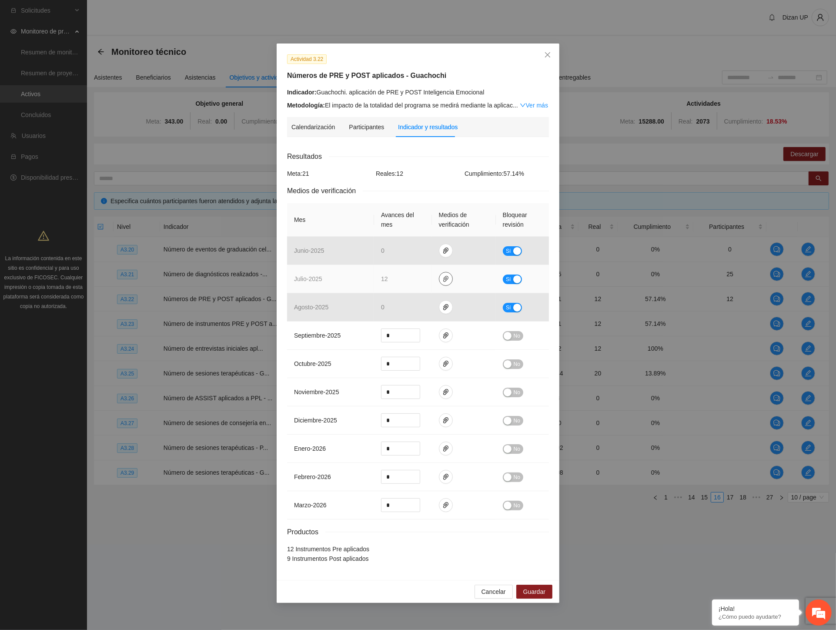
click at [443, 276] on icon "paper-clip" at bounding box center [446, 278] width 7 height 7
click at [399, 257] on link "JULIO_2025.zip" at bounding box center [448, 254] width 124 height 10
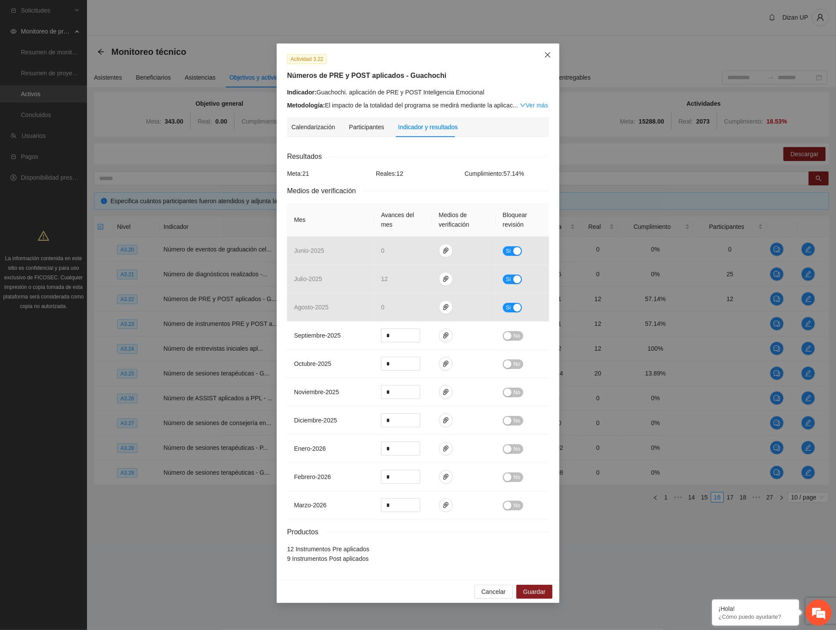
click at [545, 54] on icon "close" at bounding box center [547, 54] width 7 height 7
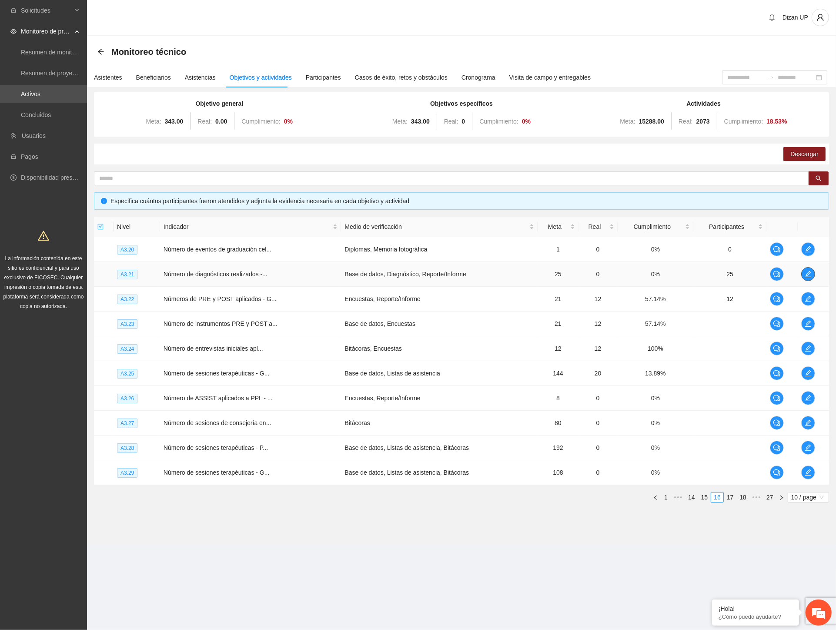
click at [810, 275] on icon "edit" at bounding box center [808, 274] width 7 height 7
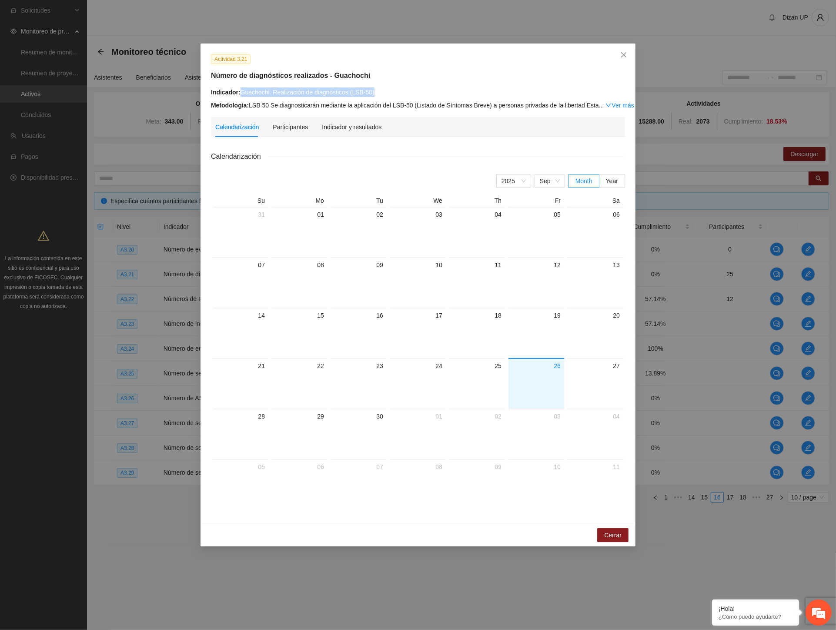
drag, startPoint x: 321, startPoint y: 94, endPoint x: 242, endPoint y: 94, distance: 78.3
click at [242, 94] on div "Indicador: Guachochi. Realización de diagnósticos (LSB-50)" at bounding box center [418, 92] width 414 height 10
copy div "Guachochi. Realización de diagnósticos (LSB-50)"
click at [627, 55] on icon "close" at bounding box center [624, 54] width 7 height 7
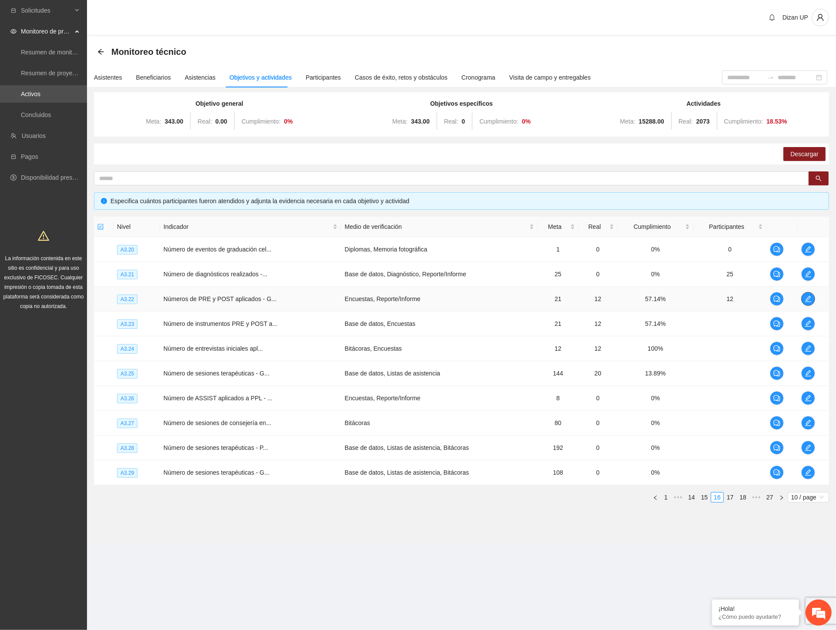
click at [808, 298] on icon "edit" at bounding box center [809, 299] width 6 height 6
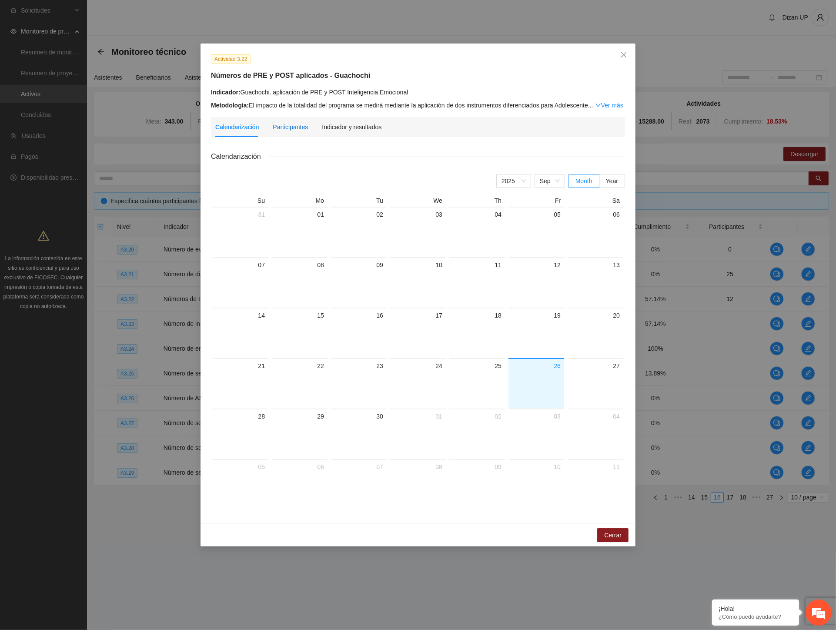
click at [288, 129] on div "Participantes" at bounding box center [290, 127] width 35 height 10
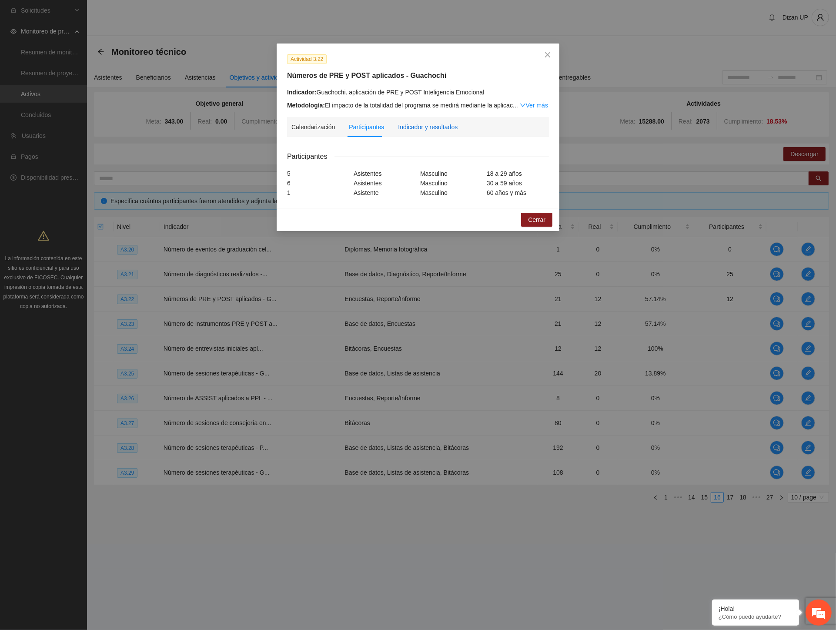
click at [429, 127] on div "Indicador y resultados" at bounding box center [428, 127] width 60 height 10
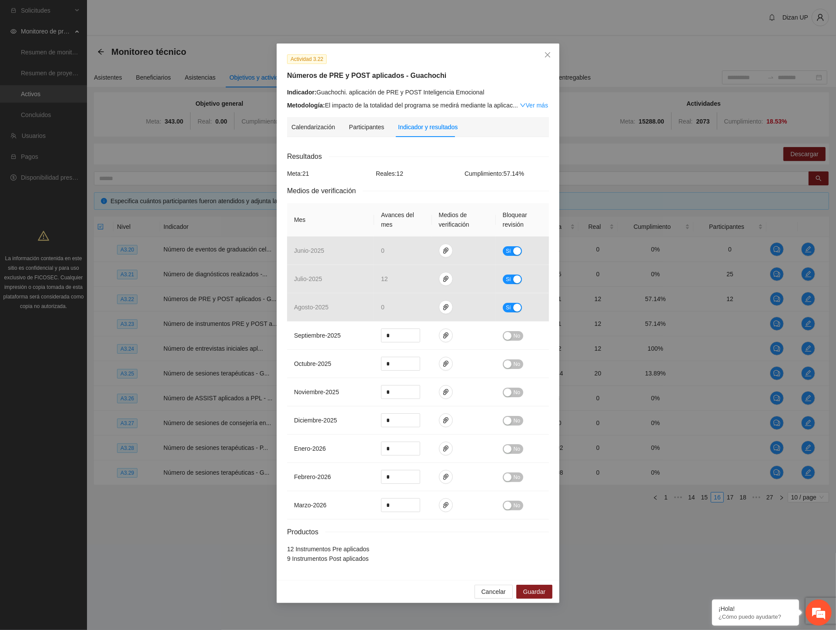
click at [103, 161] on div "Actividad 3.22 Números de PRE y POST aplicados - Guachochi Indicador: Guachochi…" at bounding box center [418, 315] width 836 height 630
drag, startPoint x: 376, startPoint y: 106, endPoint x: 390, endPoint y: 97, distance: 16.9
click at [377, 104] on div "Metodología: El impacto de la totalidad del programa se medirá mediante la apli…" at bounding box center [418, 106] width 262 height 10
click at [547, 56] on icon "close" at bounding box center [547, 54] width 7 height 7
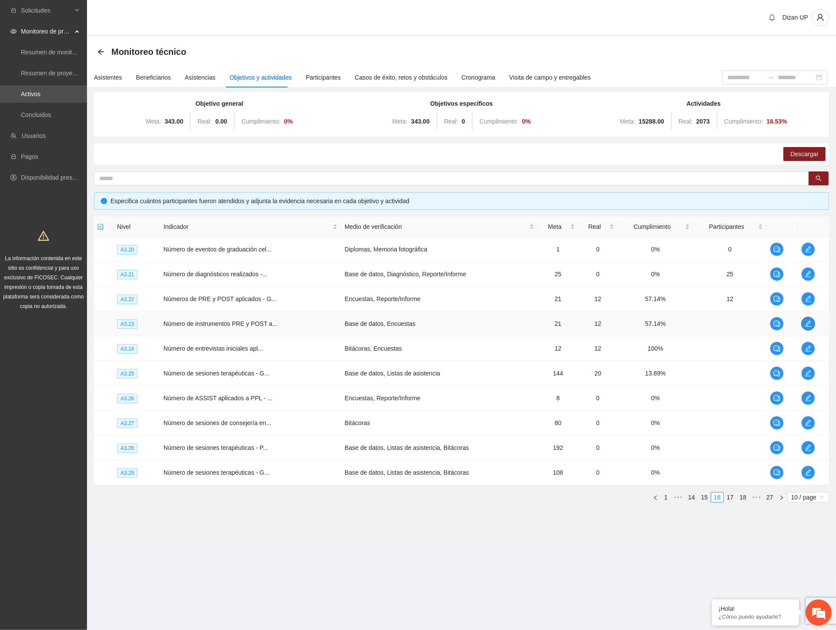
click at [803, 323] on span "edit" at bounding box center [808, 323] width 13 height 7
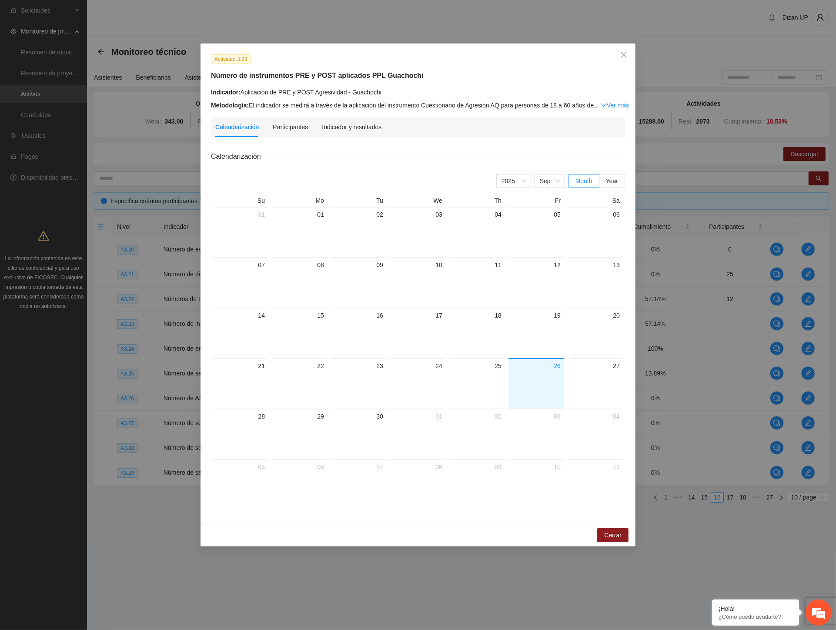
click at [281, 134] on div "Participantes" at bounding box center [290, 127] width 35 height 20
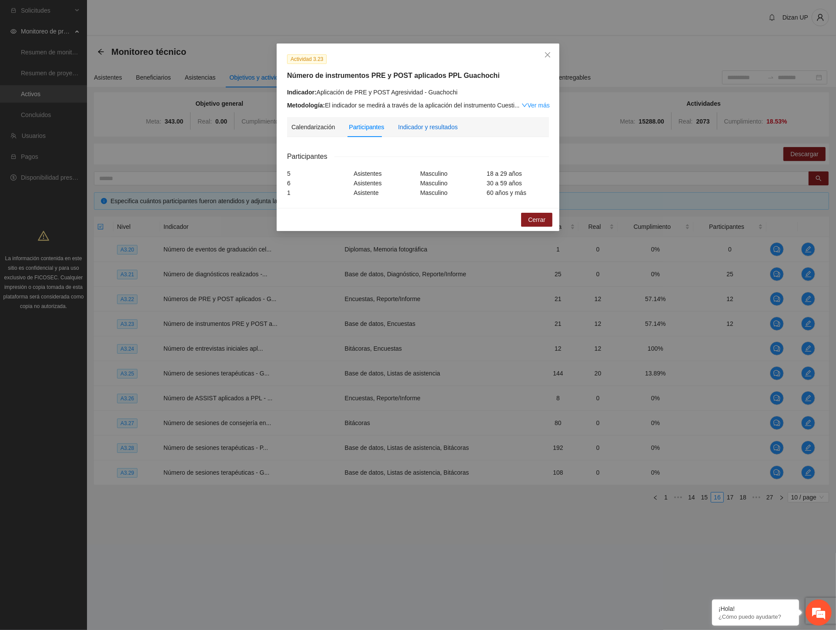
click at [425, 125] on div "Indicador y resultados" at bounding box center [428, 127] width 60 height 10
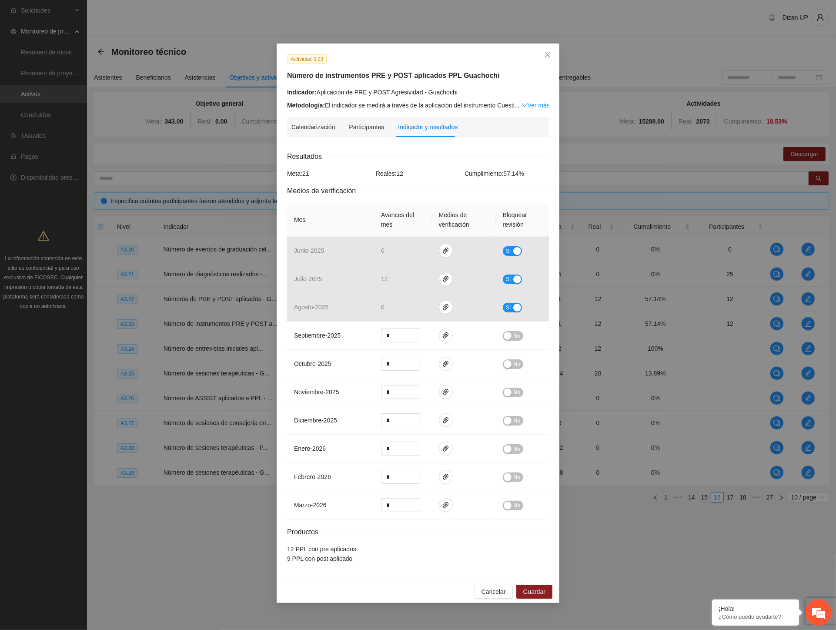
click at [141, 158] on div "Actividad 3.23 Número de instrumentos PRE y POST aplicados PPL Guachochi Indica…" at bounding box center [418, 315] width 836 height 630
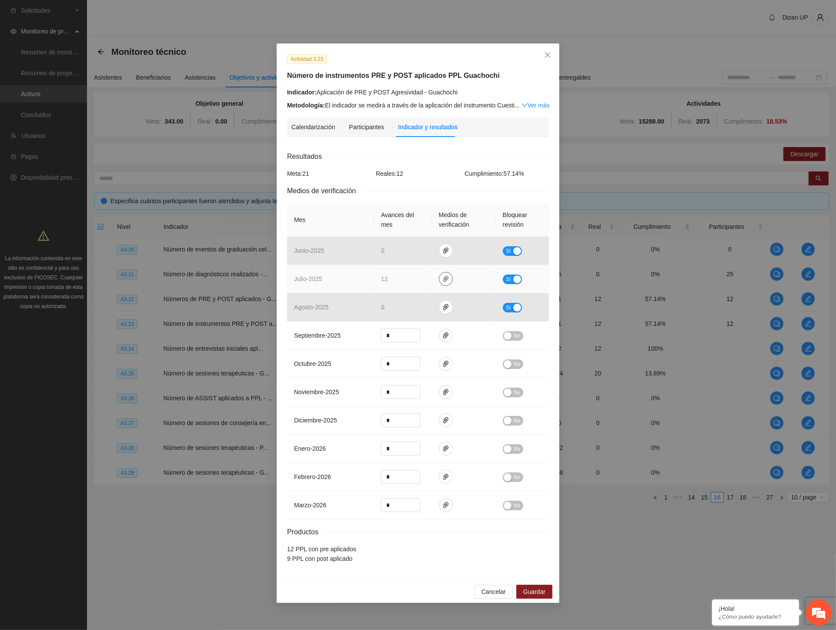
click at [443, 283] on button "button" at bounding box center [446, 279] width 14 height 14
click at [402, 255] on link "JULIO_2025.zip" at bounding box center [448, 254] width 124 height 10
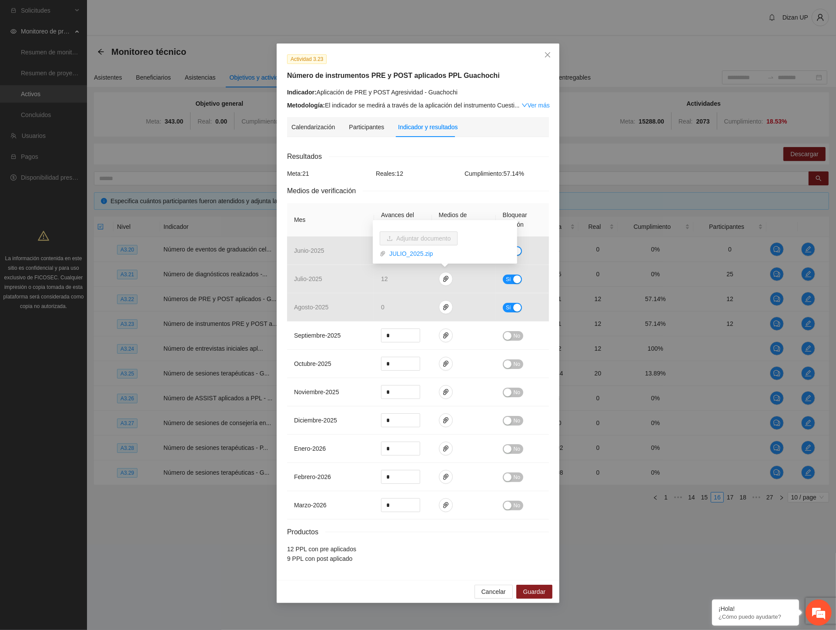
click at [416, 149] on div "Calendarización 2025 Sep Month Year Su Mo Tu We Th Fr Sa 31 01 02 03 04 05 06 0…" at bounding box center [418, 357] width 262 height 426
click at [550, 54] on icon "close" at bounding box center [547, 54] width 7 height 7
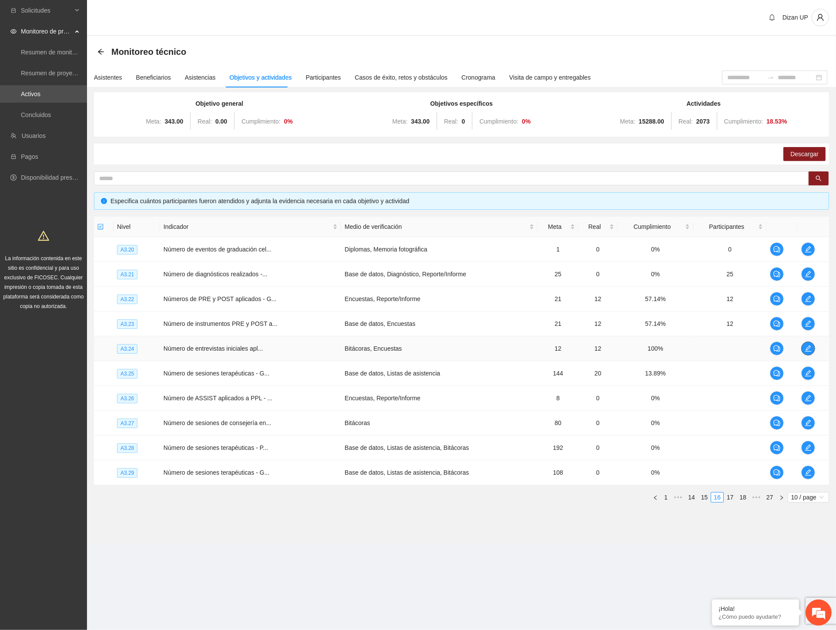
click at [805, 346] on icon "edit" at bounding box center [808, 348] width 7 height 7
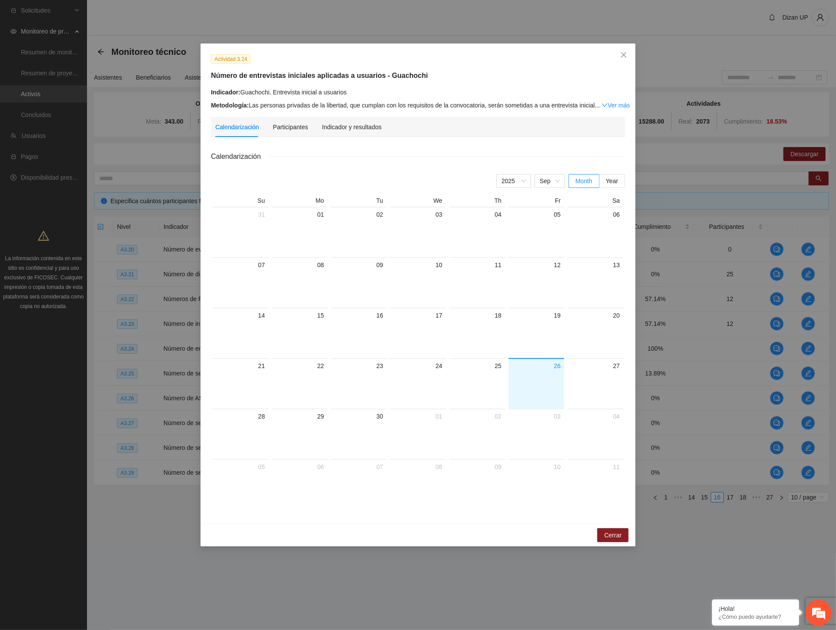
click at [270, 131] on div "Calendarización Participantes Indicador y resultados" at bounding box center [298, 127] width 166 height 20
click at [283, 131] on div "Participantes" at bounding box center [290, 127] width 35 height 10
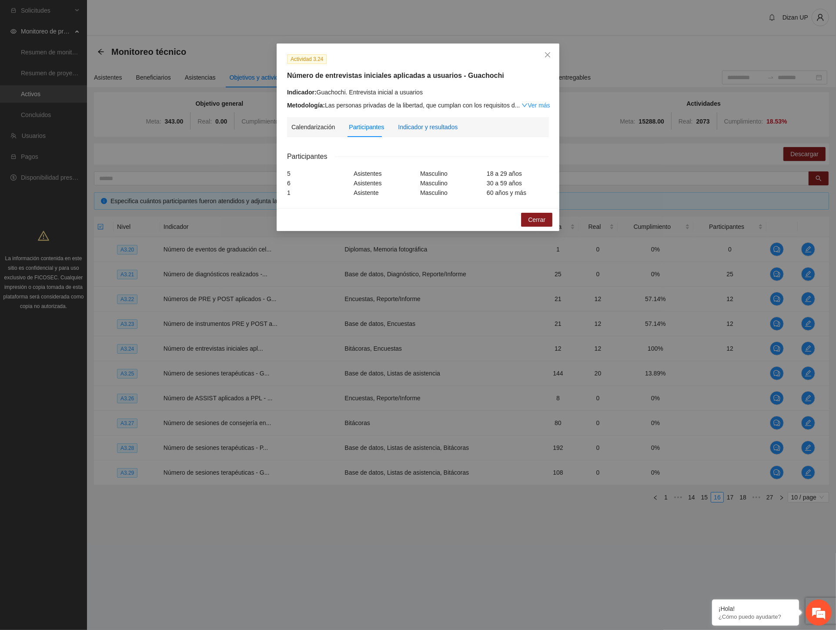
click at [419, 130] on div "Indicador y resultados" at bounding box center [428, 127] width 60 height 10
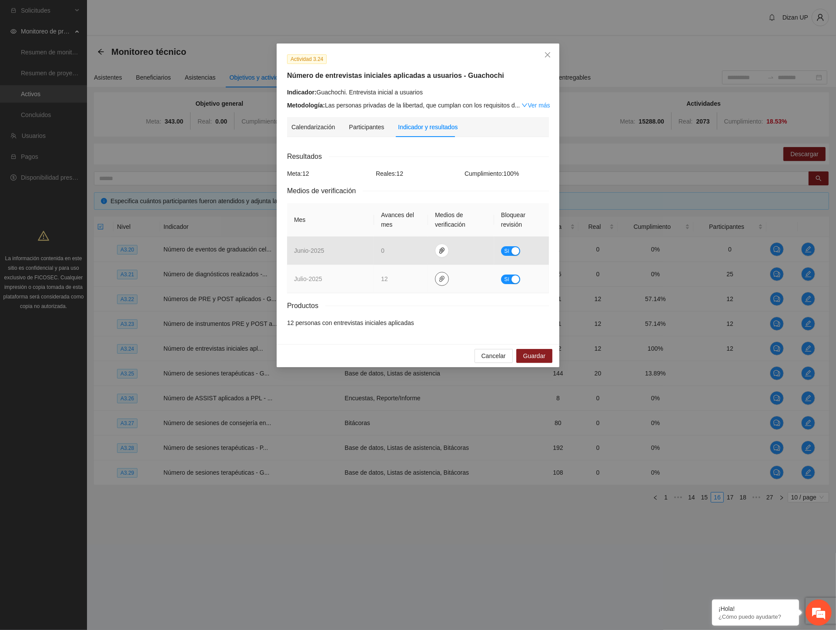
click at [436, 281] on span "paper-clip" at bounding box center [442, 278] width 13 height 7
drag, startPoint x: 405, startPoint y: 251, endPoint x: 414, endPoint y: 230, distance: 23.2
click at [405, 251] on link "JULIO_2025.zip" at bounding box center [444, 254] width 124 height 10
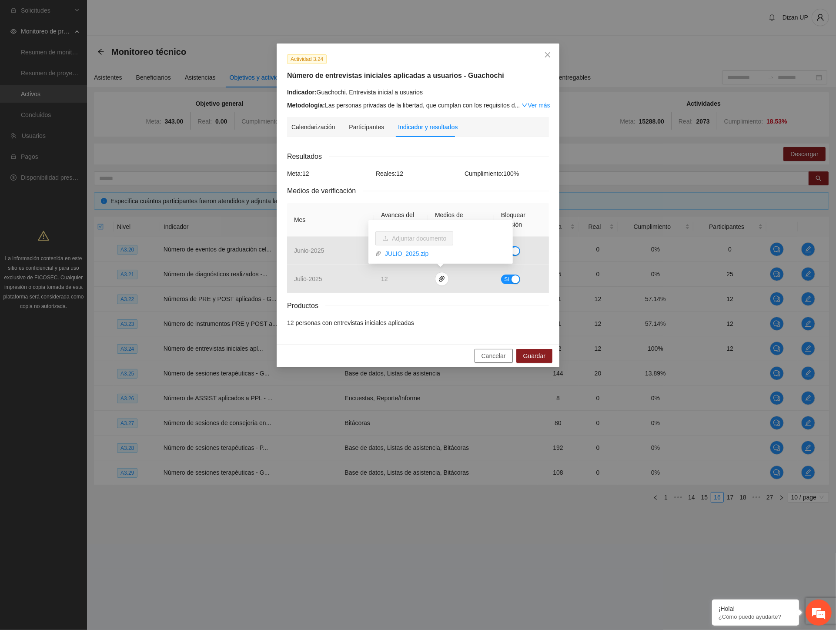
drag, startPoint x: 488, startPoint y: 353, endPoint x: 480, endPoint y: 349, distance: 9.3
click at [486, 352] on span "Cancelar" at bounding box center [494, 356] width 24 height 10
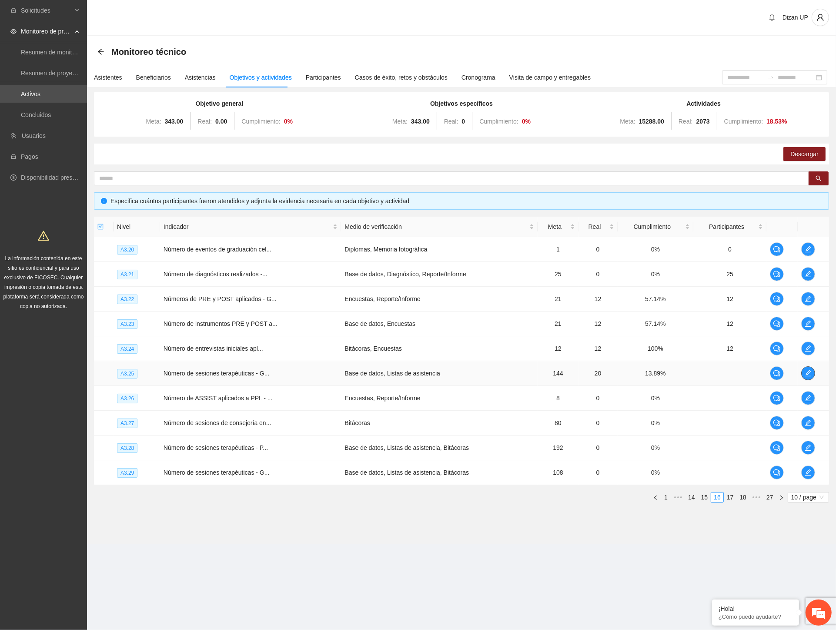
click at [810, 376] on icon "edit" at bounding box center [808, 373] width 7 height 7
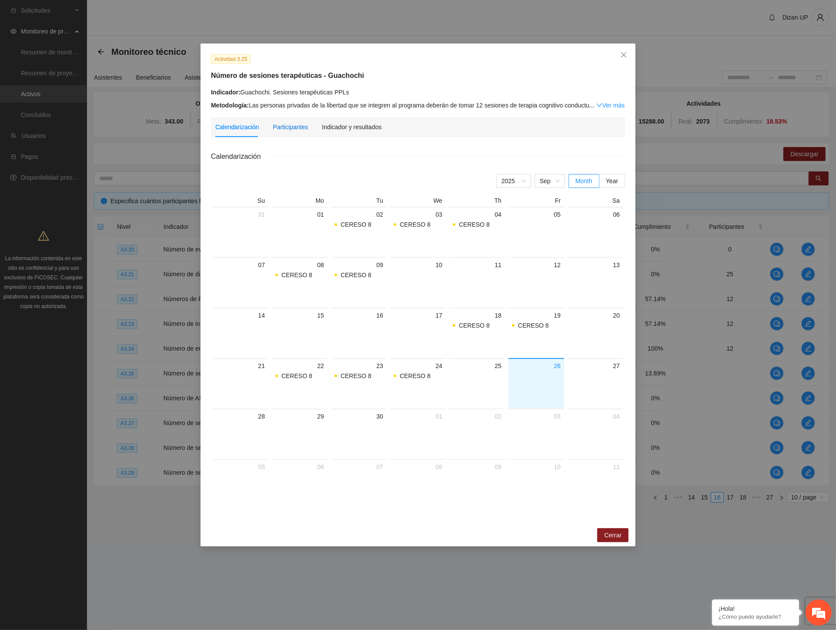
click at [273, 130] on div "Participantes" at bounding box center [290, 127] width 35 height 10
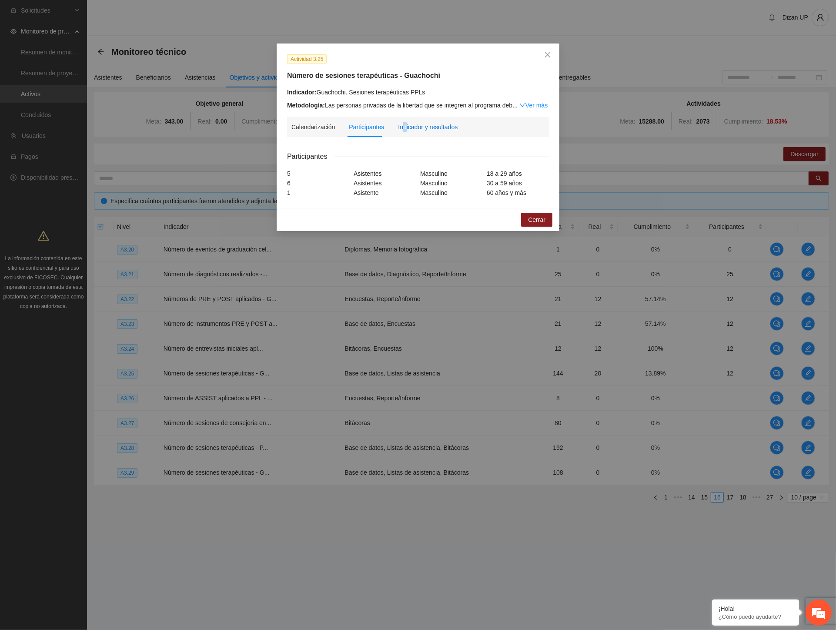
click at [403, 127] on div "Indicador y resultados" at bounding box center [428, 127] width 60 height 10
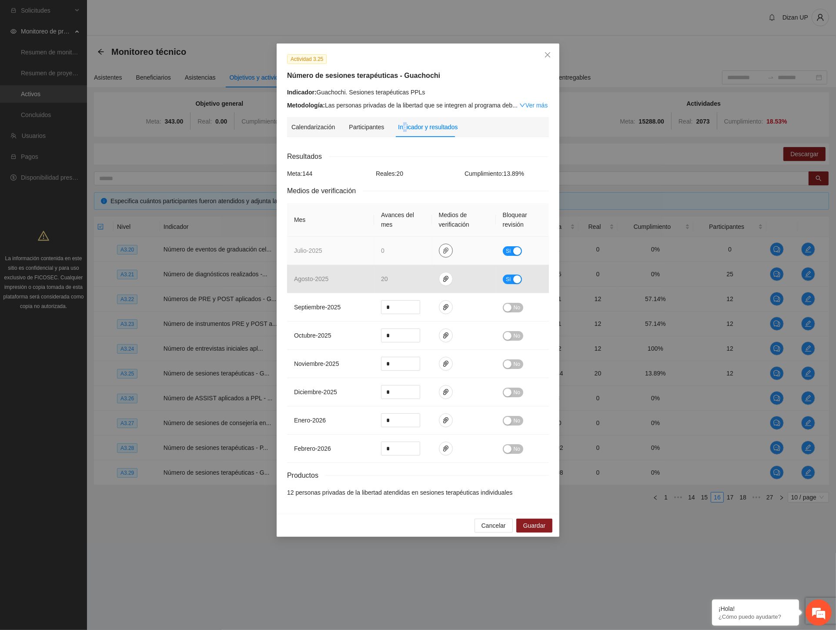
click at [445, 255] on button "button" at bounding box center [446, 251] width 14 height 14
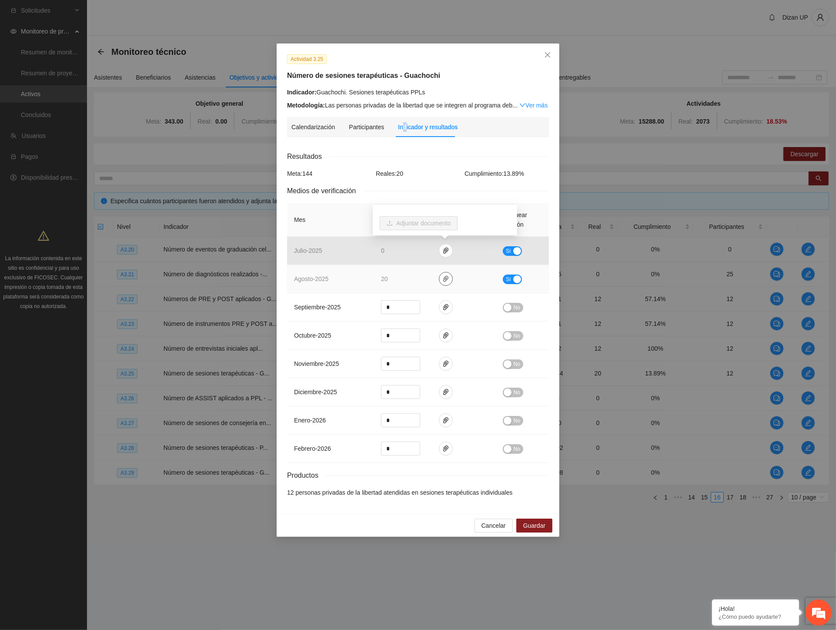
click at [444, 277] on icon "paper-clip" at bounding box center [446, 278] width 7 height 7
click at [397, 253] on link "AGOSTO_2025.zip" at bounding box center [448, 254] width 124 height 10
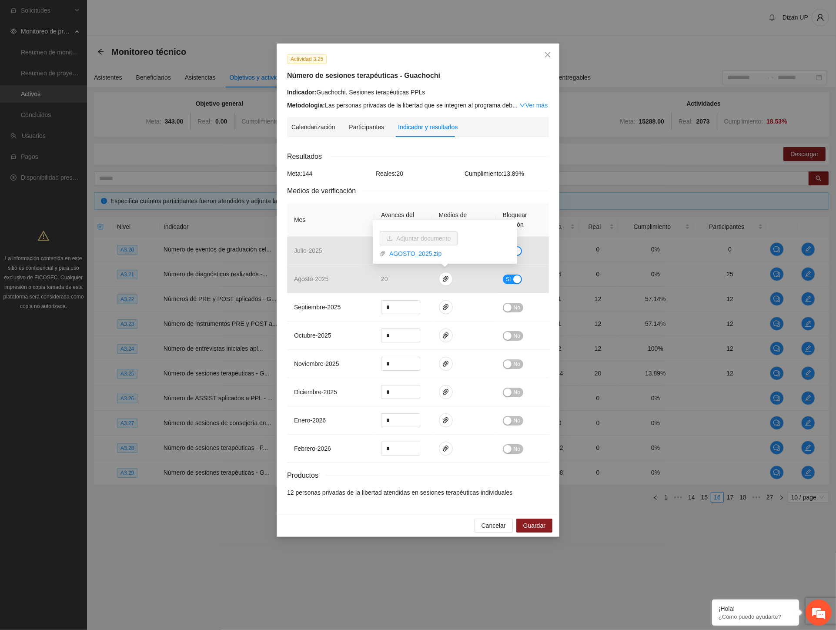
click at [770, 215] on div "Actividad 3.25 Número de sesiones terapéuticas - Guachochi Indicador: Guachochi…" at bounding box center [418, 315] width 836 height 630
click at [353, 0] on div "Actividad 3.25 Número de sesiones terapéuticas - Guachochi Indicador: Guachochi…" at bounding box center [418, 315] width 836 height 630
drag, startPoint x: 428, startPoint y: 93, endPoint x: 316, endPoint y: 93, distance: 111.8
click at [316, 93] on div "Indicador: Guachochi. Sesiones terapéuticas PPLs" at bounding box center [418, 92] width 262 height 10
copy div "Guachochi. Sesiones terapéuticas PPLs"
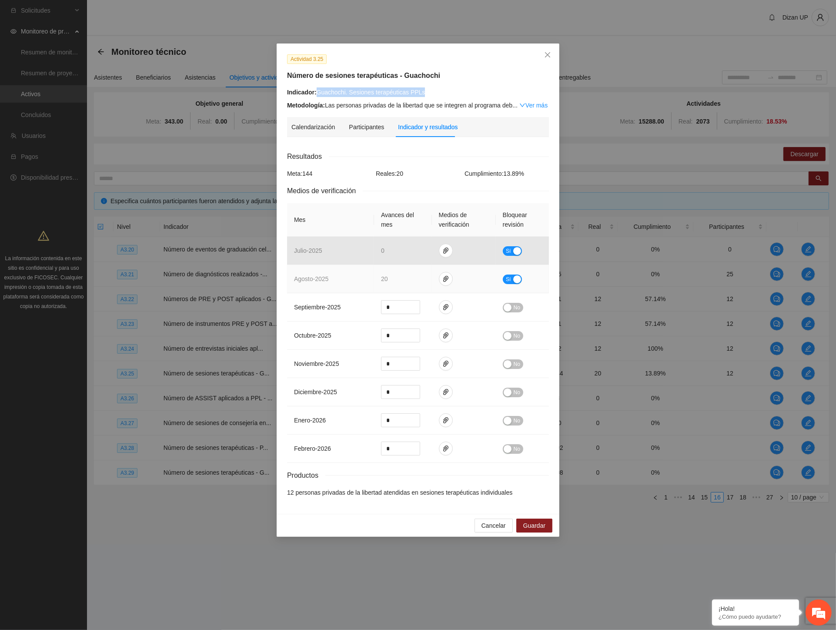
click at [510, 279] on span "Sí" at bounding box center [508, 280] width 5 height 10
click at [539, 530] on span "Guardar" at bounding box center [535, 526] width 22 height 10
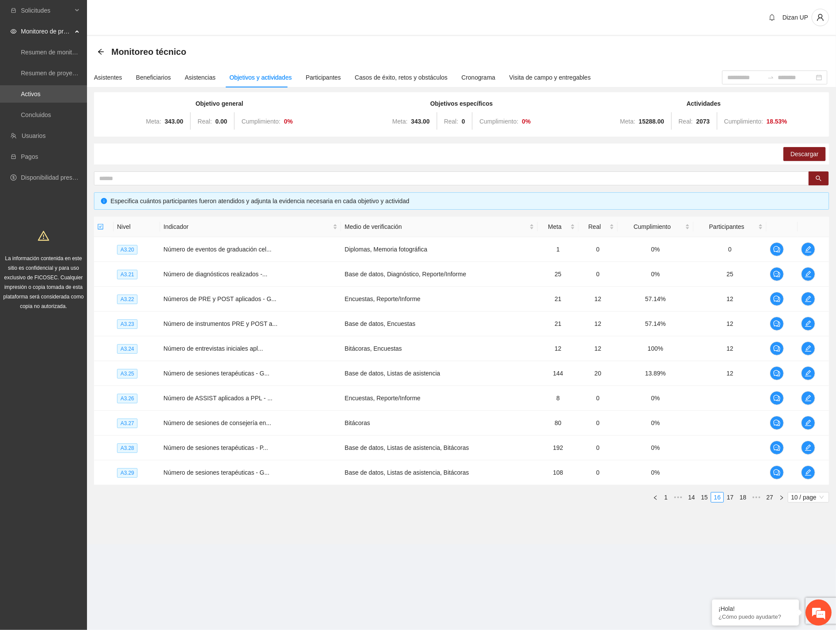
drag, startPoint x: 318, startPoint y: 164, endPoint x: 365, endPoint y: 158, distance: 47.3
click at [320, 163] on div "Objetivo general Meta: 343.00 Real: 0.00 Cumplimiento: 0 % Objetivos específico…" at bounding box center [461, 300] width 735 height 417
click at [811, 397] on icon "edit" at bounding box center [808, 398] width 7 height 7
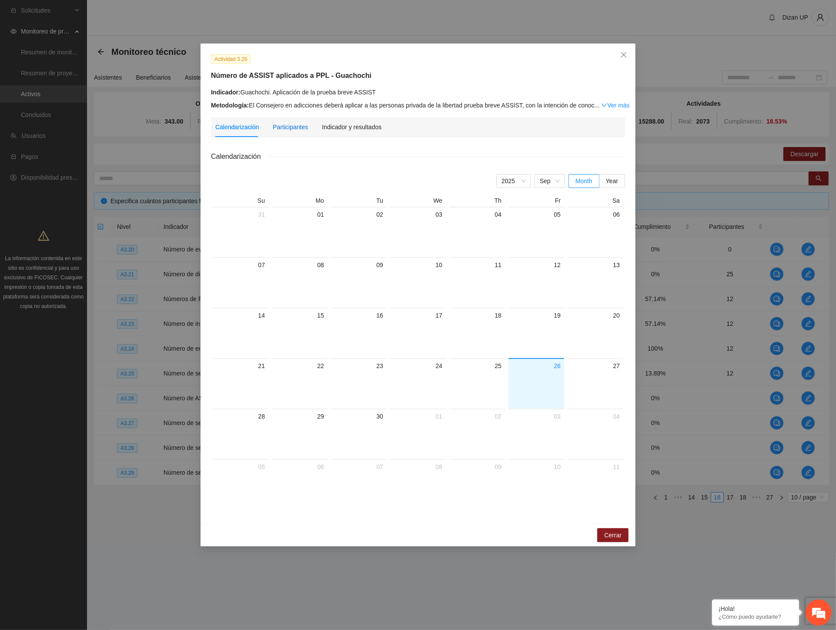
click at [293, 129] on div "Participantes" at bounding box center [290, 127] width 35 height 10
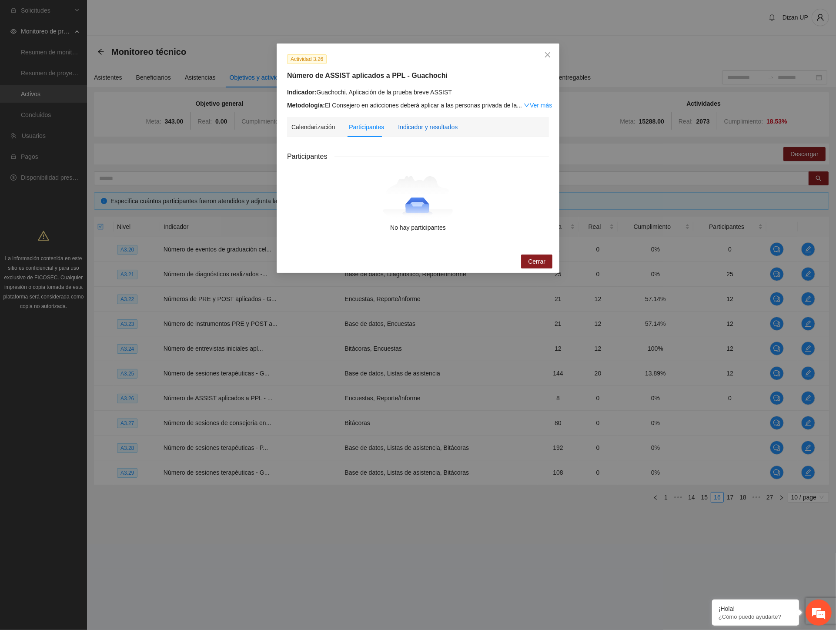
click at [433, 126] on div "Indicador y resultados" at bounding box center [428, 127] width 60 height 10
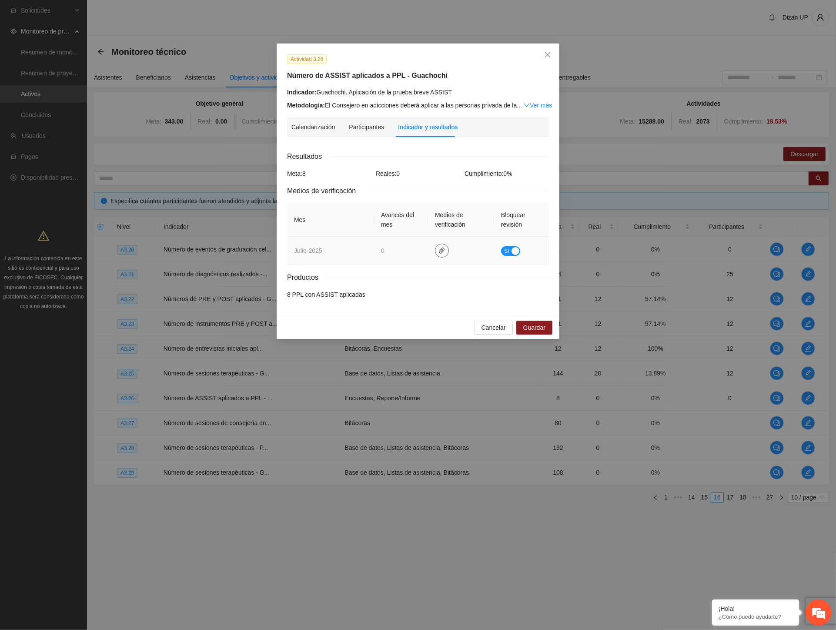
click at [440, 252] on icon "paper-clip" at bounding box center [442, 250] width 7 height 7
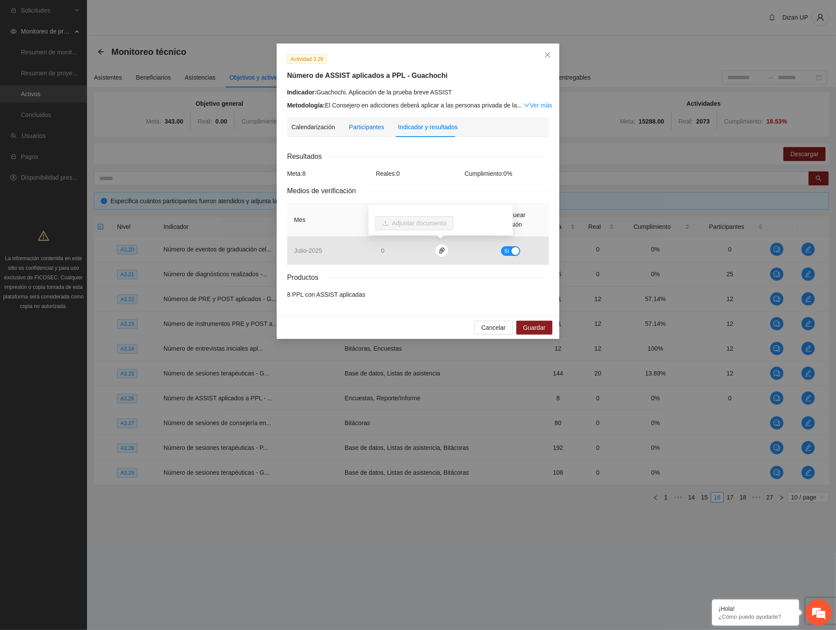
click at [360, 128] on div "Participantes" at bounding box center [366, 127] width 35 height 10
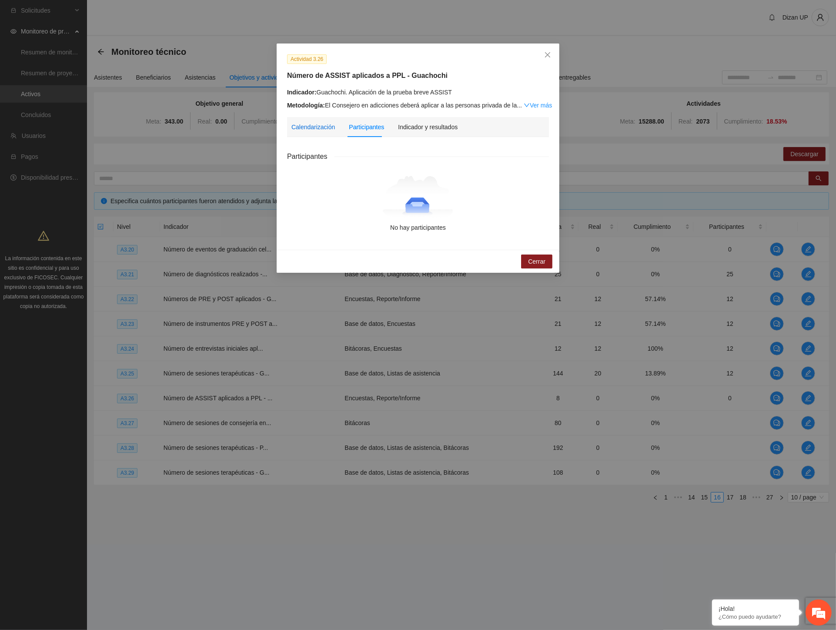
click at [329, 126] on div "Calendarización" at bounding box center [314, 127] width 44 height 10
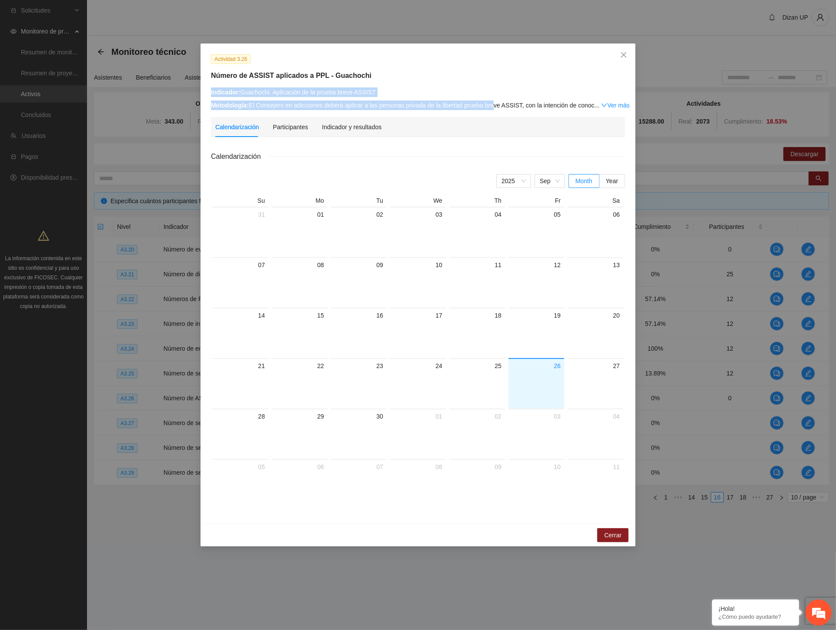
click at [490, 107] on div "Actividad 3.26 Número de ASSIST aplicados a PPL - Guachochi Indicador: Guachoch…" at bounding box center [418, 82] width 421 height 56
click at [691, 448] on div "Actividad 3.26 Número de ASSIST aplicados a PPL - Guachochi Indicador: Guachoch…" at bounding box center [418, 315] width 836 height 630
drag, startPoint x: 608, startPoint y: 534, endPoint x: 611, endPoint y: 520, distance: 14.7
click at [608, 533] on span "Cerrar" at bounding box center [612, 535] width 17 height 10
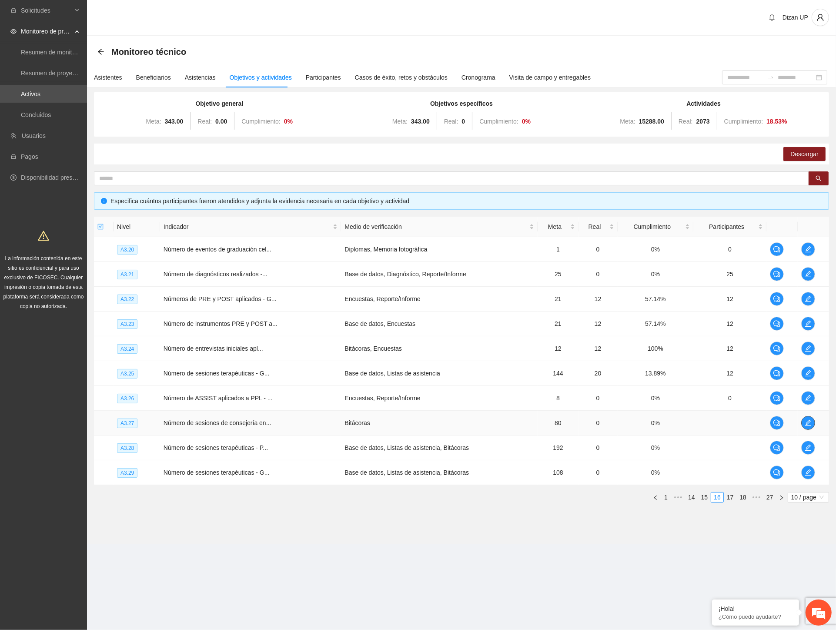
click at [811, 422] on icon "edit" at bounding box center [808, 423] width 7 height 7
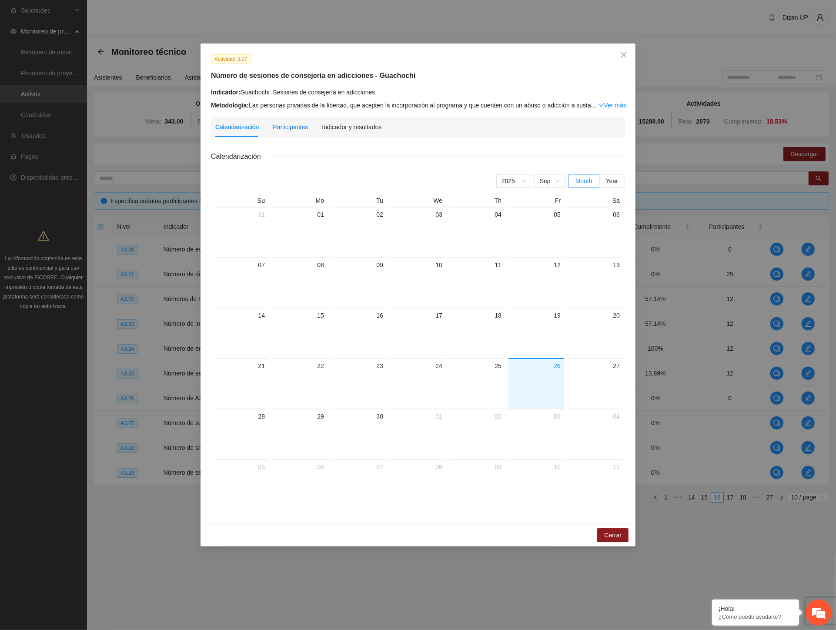
click at [293, 125] on div "Participantes" at bounding box center [290, 127] width 35 height 10
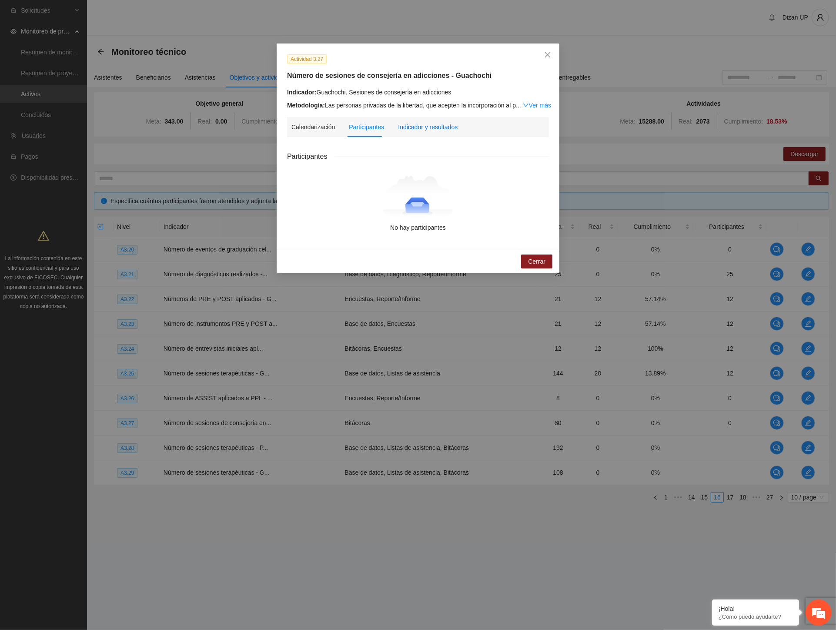
click at [436, 124] on div "Indicador y resultados" at bounding box center [428, 127] width 60 height 10
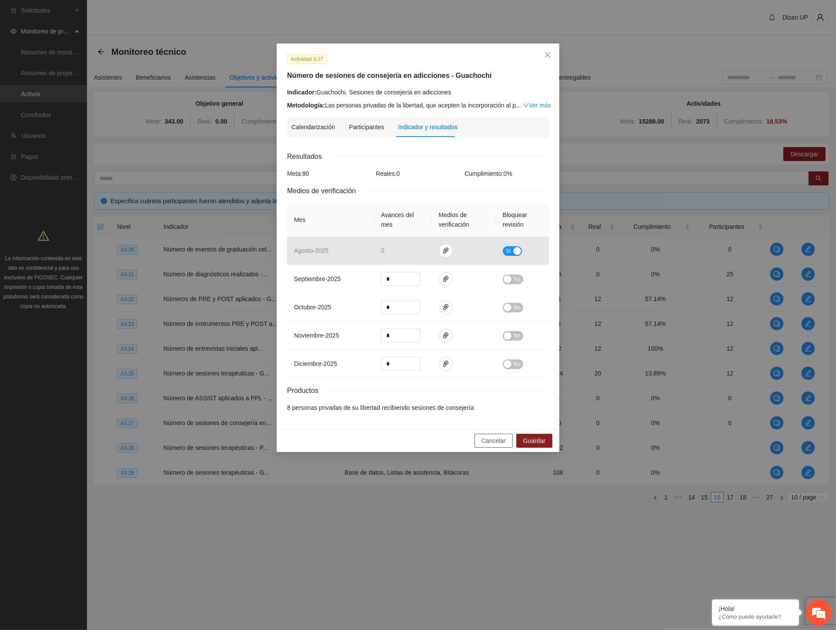
click at [495, 438] on span "Cancelar" at bounding box center [494, 441] width 24 height 10
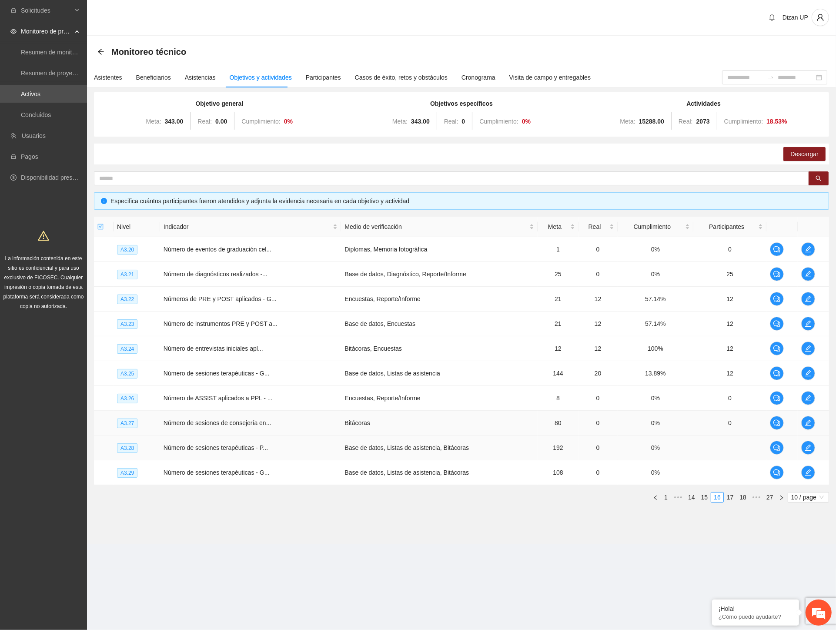
drag, startPoint x: 302, startPoint y: 458, endPoint x: 303, endPoint y: 426, distance: 32.2
click at [302, 458] on td "Número de sesiones terapéuticas - P..." at bounding box center [250, 448] width 181 height 25
click at [808, 398] on icon "edit" at bounding box center [808, 398] width 7 height 7
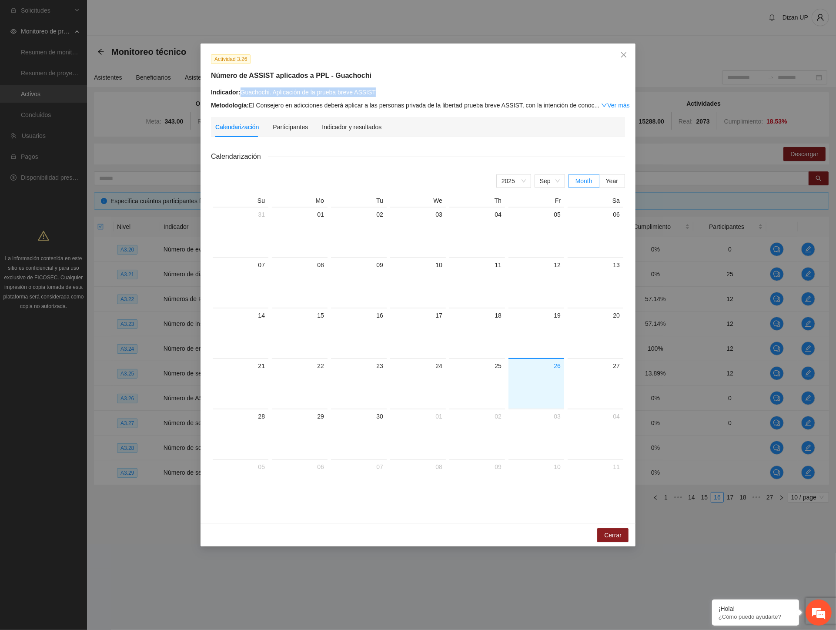
drag, startPoint x: 384, startPoint y: 94, endPoint x: 242, endPoint y: 97, distance: 141.5
click at [242, 97] on div "Indicador: Guachochi. Aplicación de la prueba breve ASSIST" at bounding box center [418, 92] width 414 height 10
copy div "Guachochi. Aplicación de la prueba breve ASSIST"
click at [625, 55] on icon "close" at bounding box center [624, 54] width 7 height 7
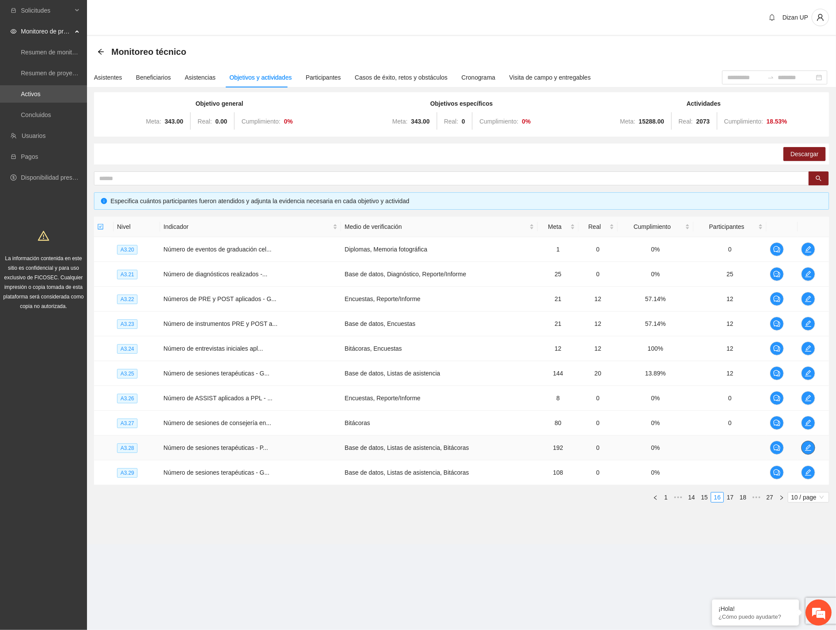
click at [808, 446] on icon "edit" at bounding box center [808, 447] width 7 height 7
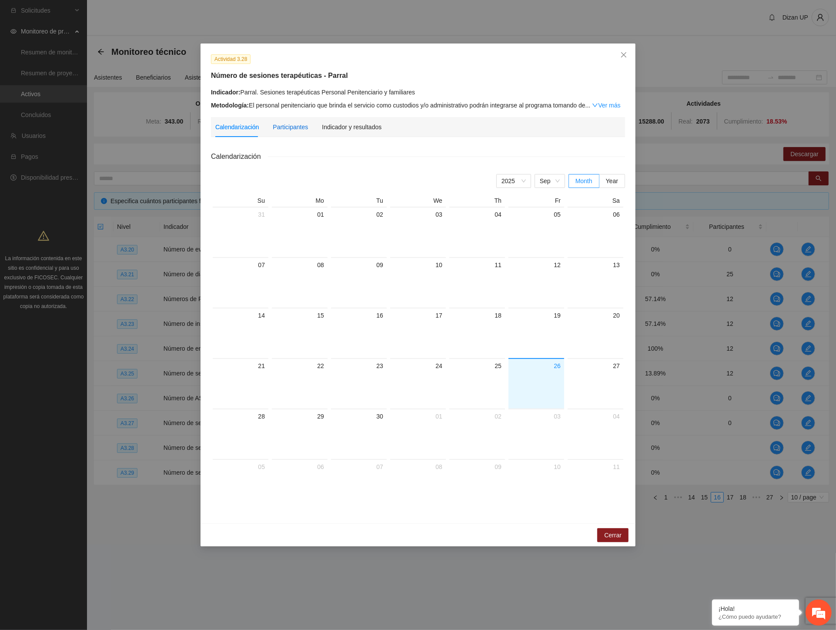
click at [285, 124] on div "Participantes" at bounding box center [290, 127] width 35 height 10
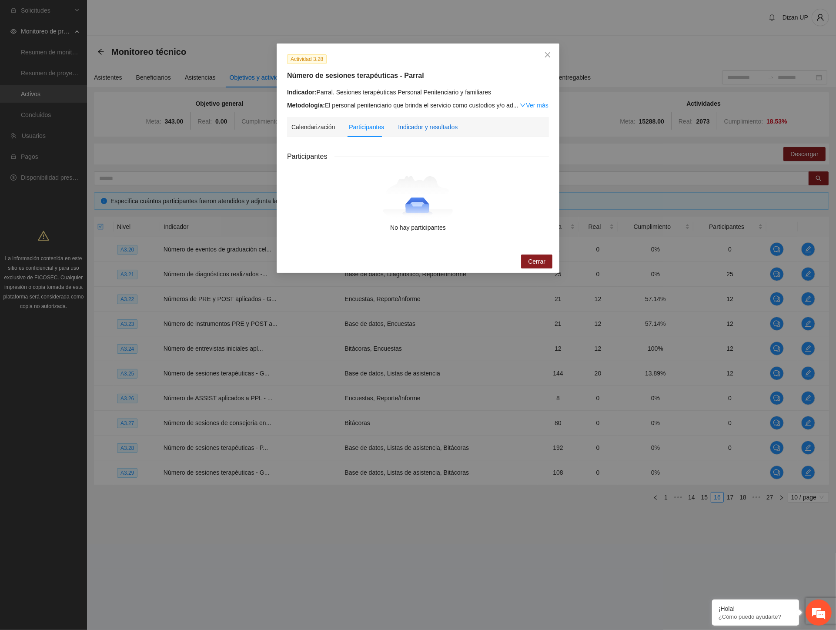
click at [437, 125] on div "Indicador y resultados" at bounding box center [428, 127] width 60 height 10
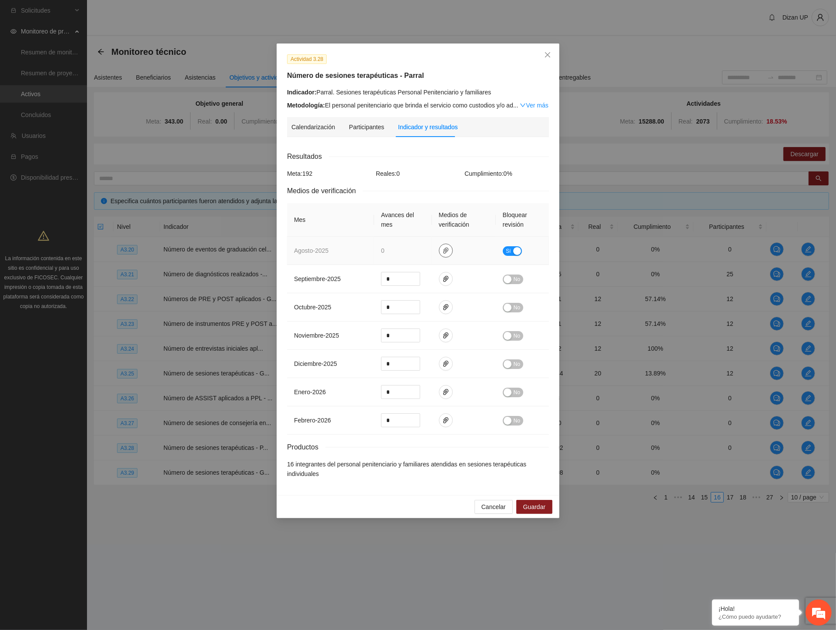
click at [447, 250] on icon "paper-clip" at bounding box center [445, 251] width 5 height 6
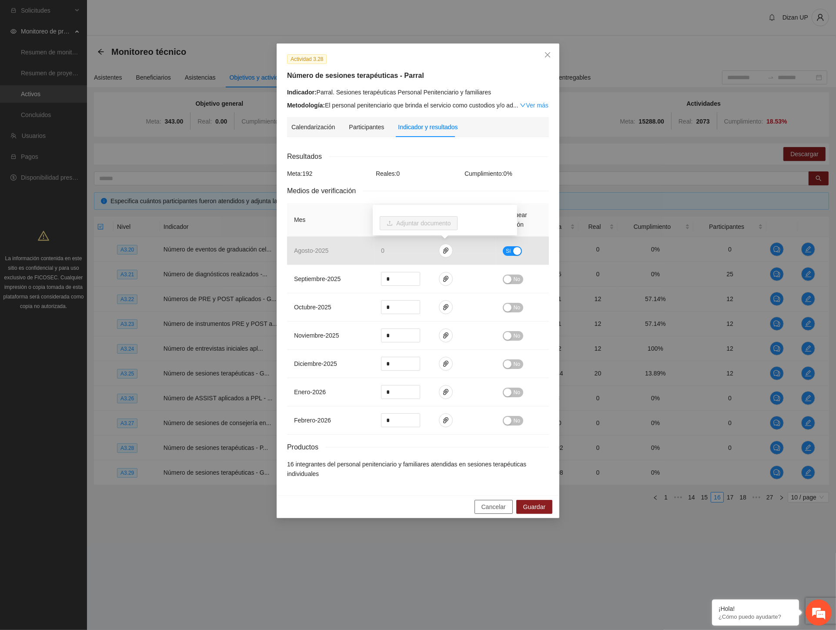
click at [494, 507] on span "Cancelar" at bounding box center [494, 507] width 24 height 10
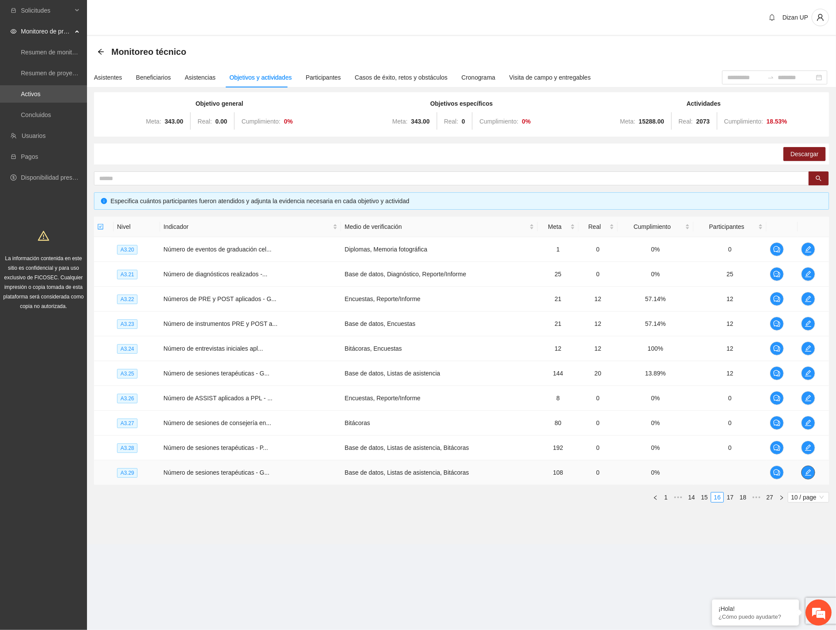
click at [809, 476] on icon "edit" at bounding box center [809, 473] width 6 height 6
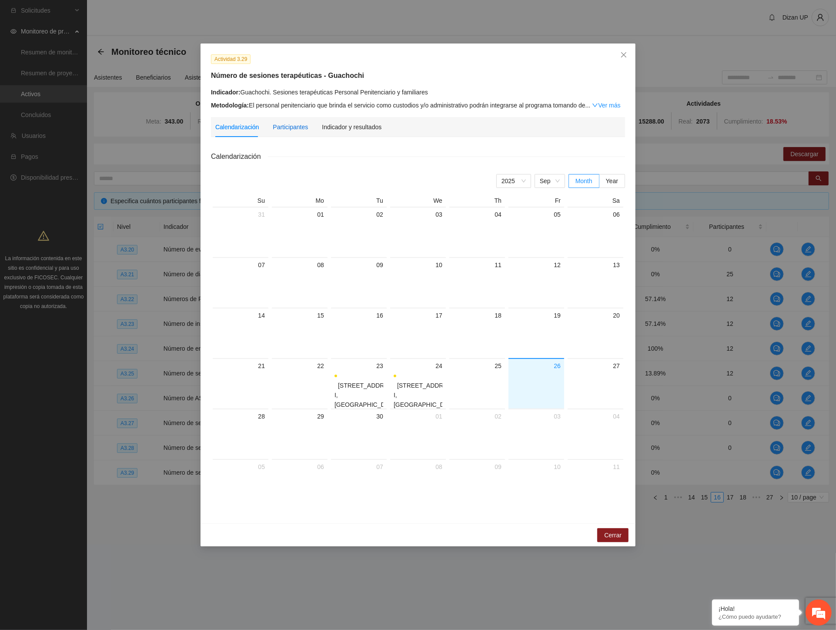
click at [285, 128] on div "Participantes" at bounding box center [290, 127] width 35 height 10
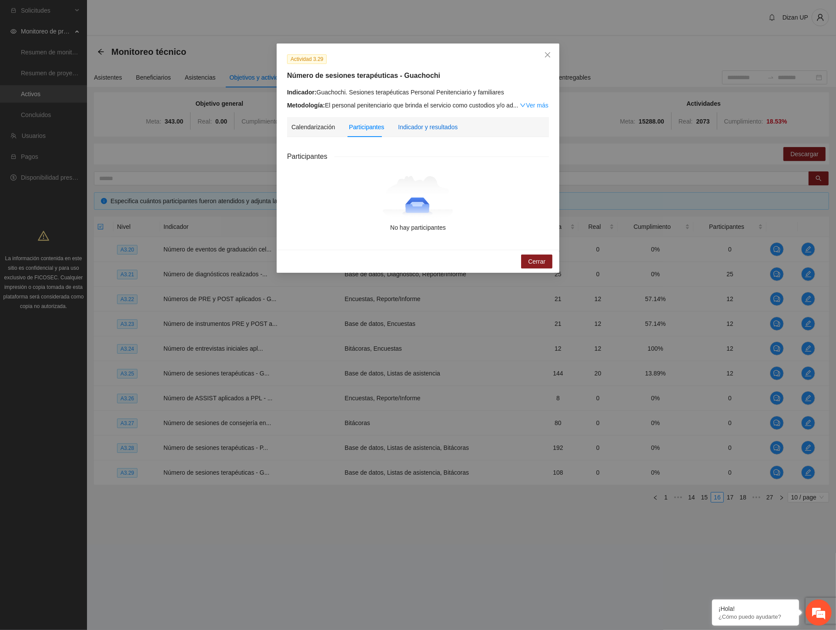
click at [411, 128] on div "Indicador y resultados" at bounding box center [428, 127] width 60 height 10
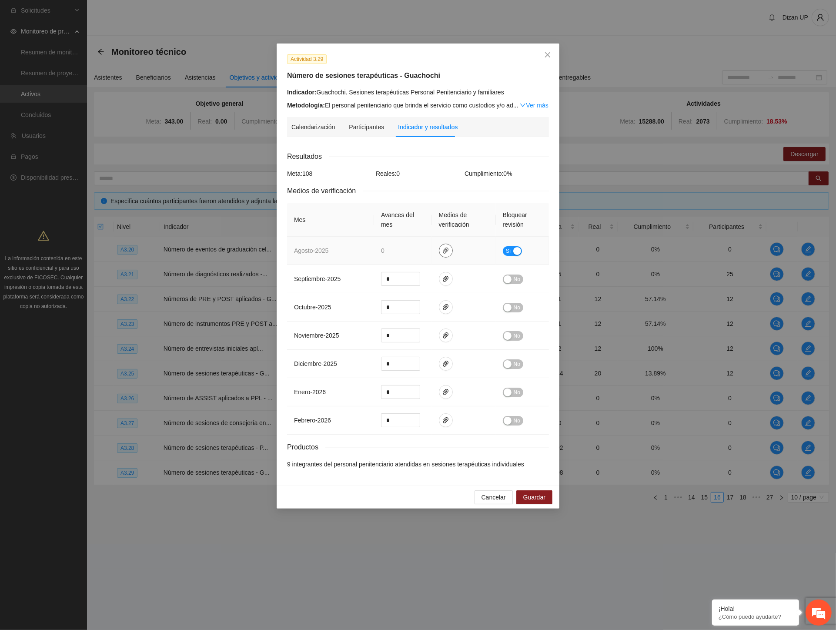
click at [444, 251] on icon "paper-clip" at bounding box center [445, 251] width 5 height 6
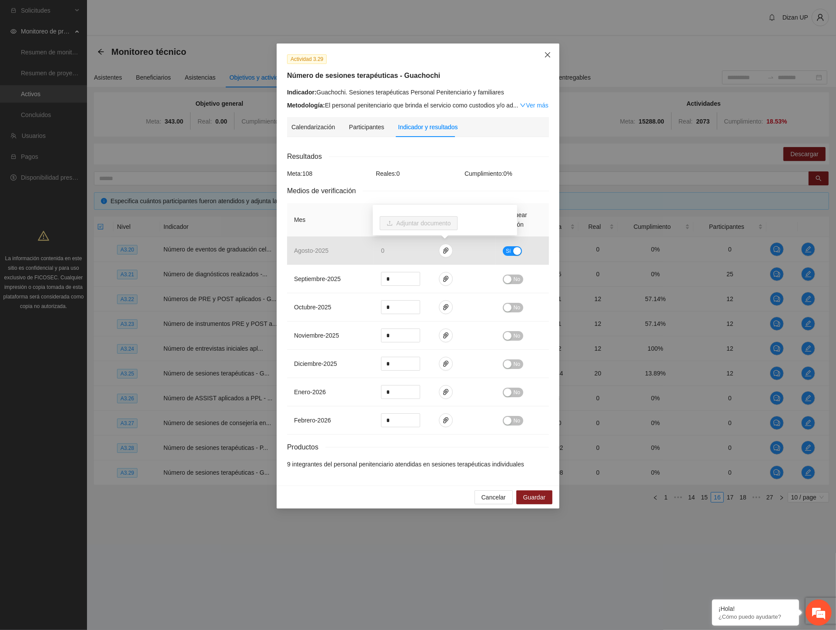
click at [549, 51] on span "Close" at bounding box center [547, 55] width 23 height 23
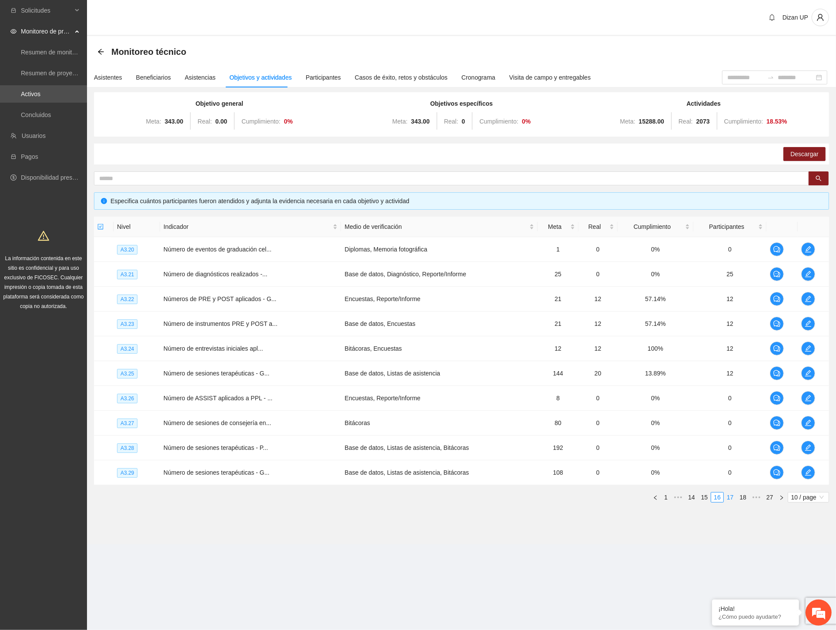
click at [730, 495] on link "17" at bounding box center [731, 498] width 12 height 10
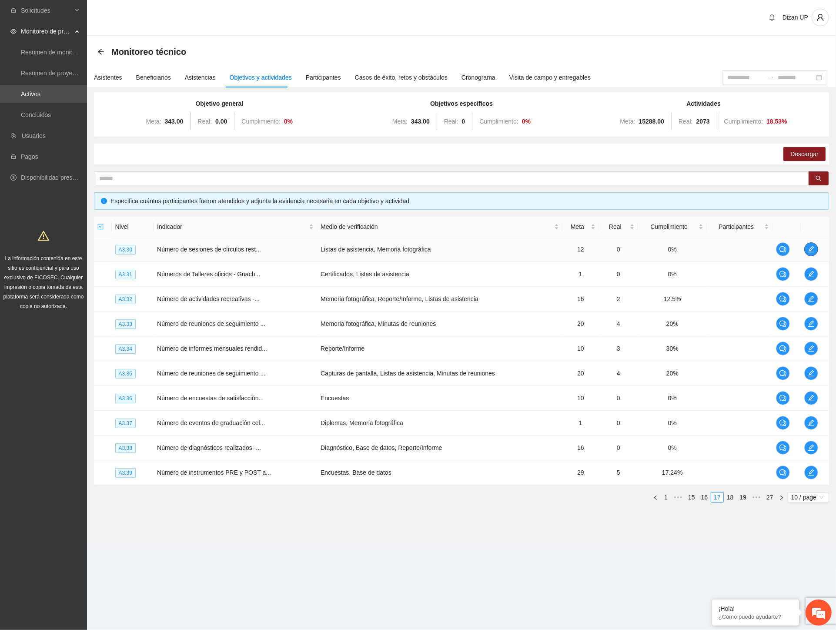
click at [808, 248] on icon "edit" at bounding box center [811, 249] width 7 height 7
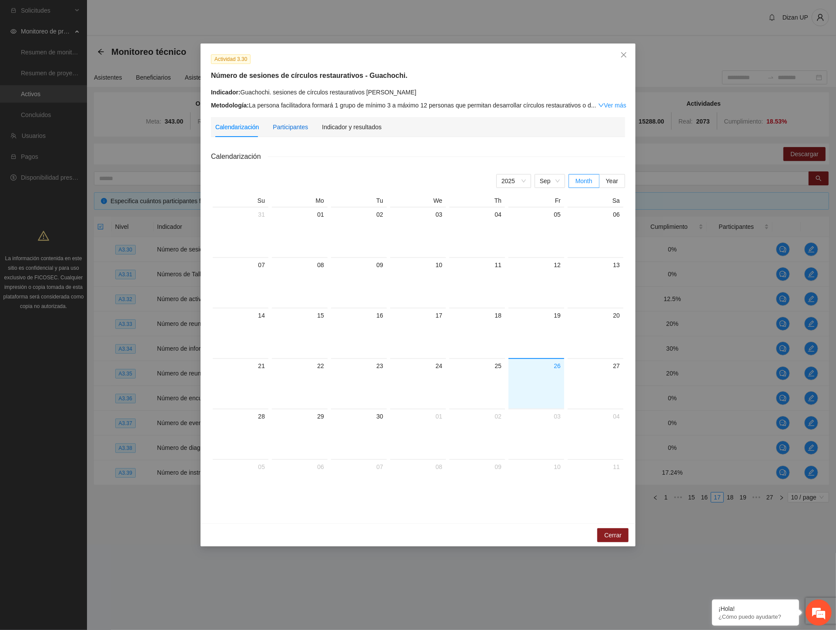
click at [286, 124] on div "Participantes" at bounding box center [290, 127] width 35 height 10
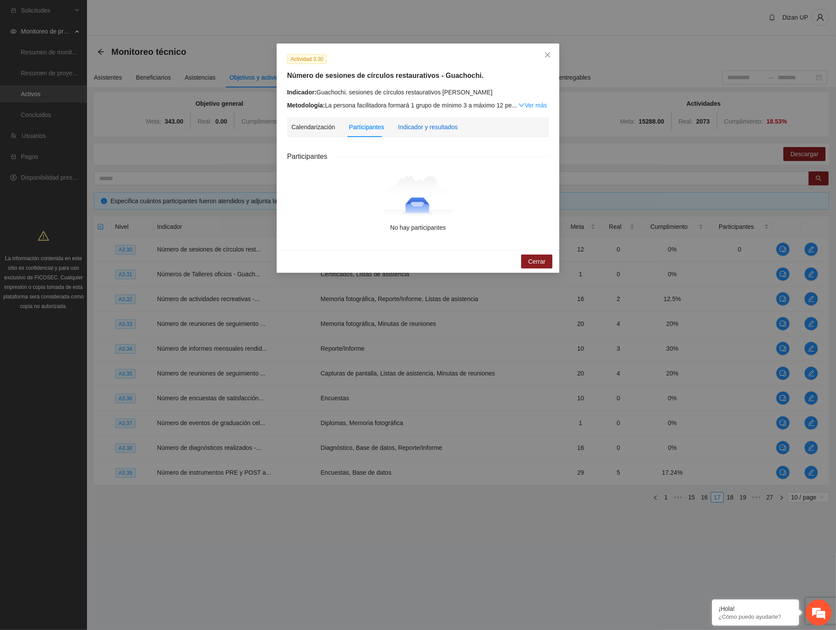
click at [412, 131] on div "Indicador y resultados" at bounding box center [428, 127] width 60 height 10
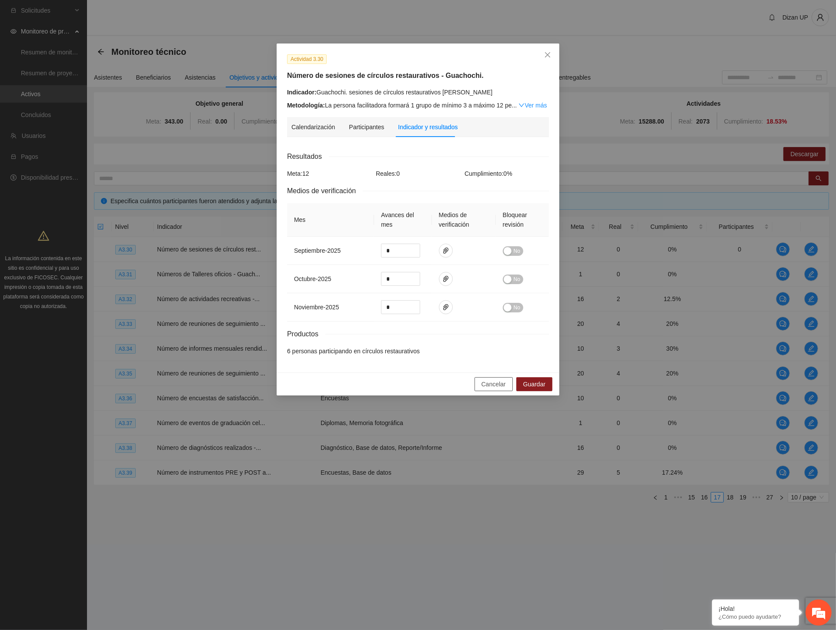
click at [499, 389] on span "Cancelar" at bounding box center [494, 384] width 24 height 10
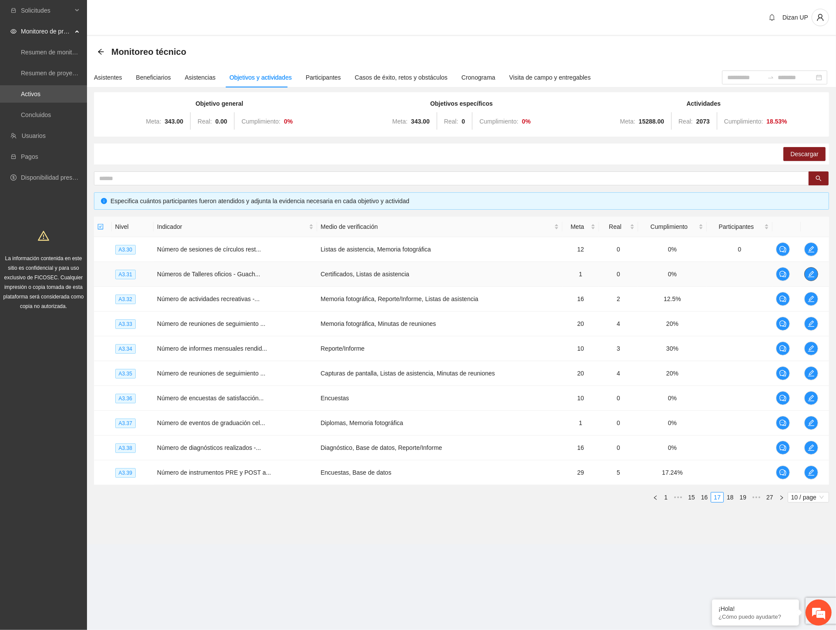
click at [814, 275] on icon "edit" at bounding box center [811, 274] width 7 height 7
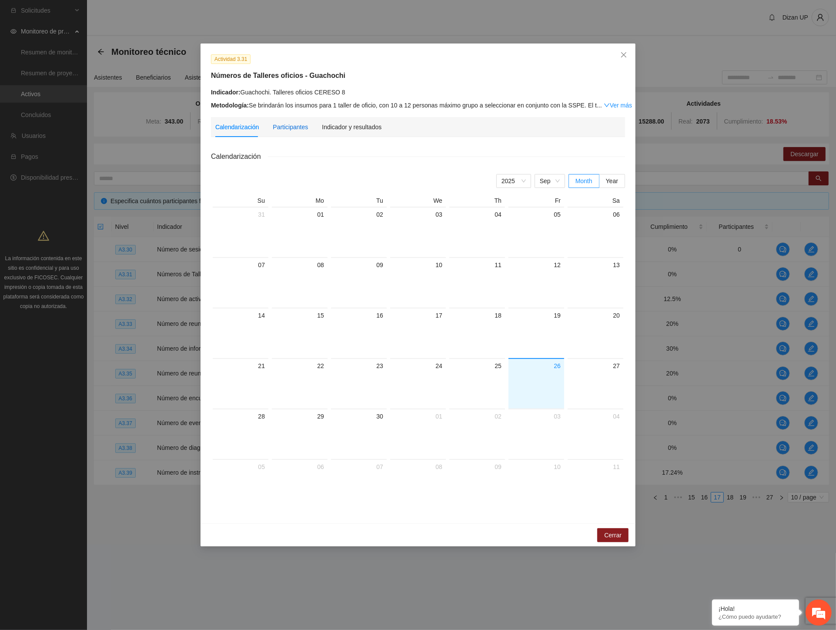
drag, startPoint x: 282, startPoint y: 128, endPoint x: 302, endPoint y: 125, distance: 19.8
click at [283, 128] on div "Participantes" at bounding box center [290, 127] width 35 height 10
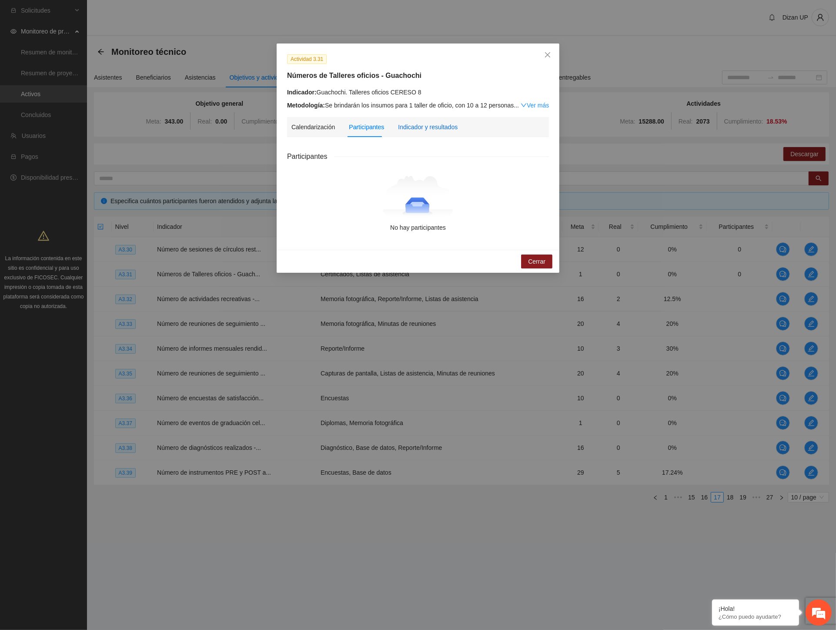
click at [425, 123] on div "Indicador y resultados" at bounding box center [428, 127] width 60 height 10
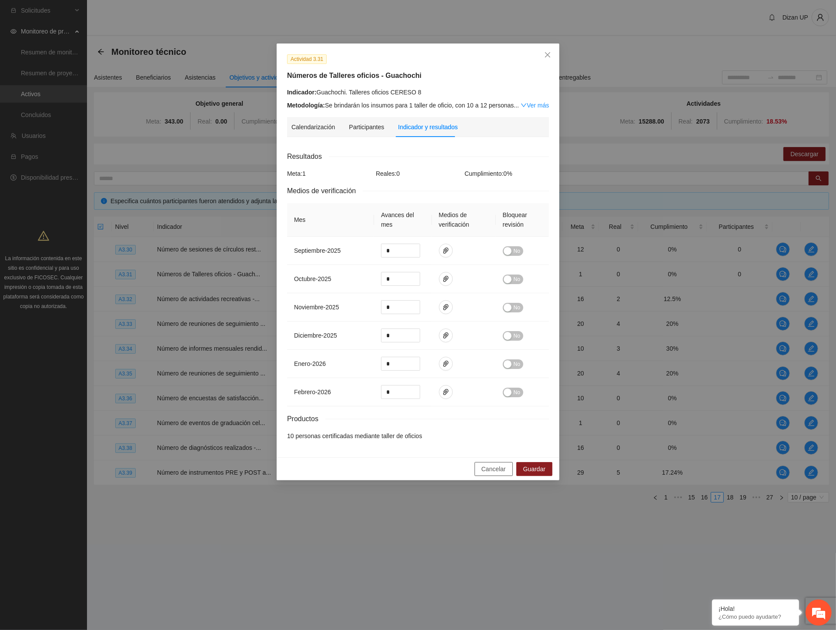
click at [485, 472] on span "Cancelar" at bounding box center [494, 469] width 24 height 10
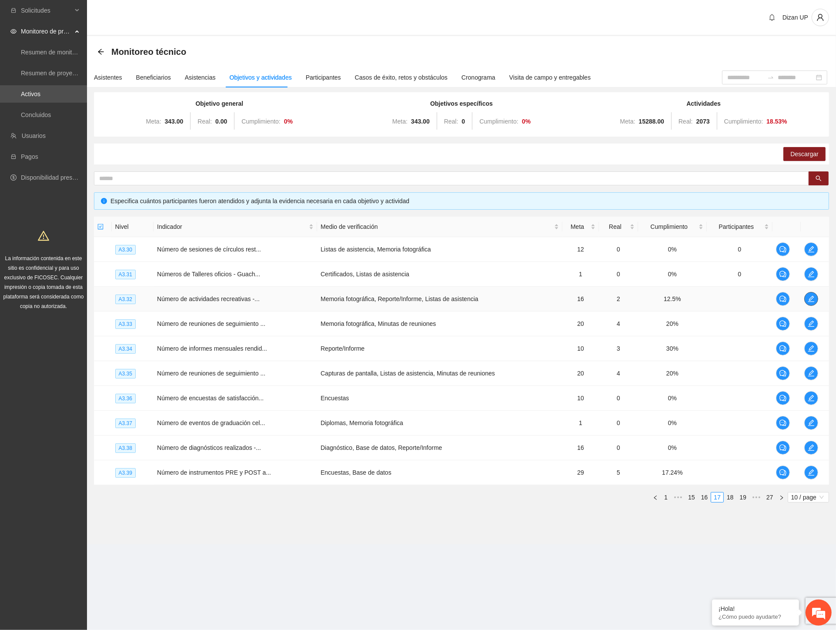
click at [810, 296] on icon "edit" at bounding box center [811, 298] width 7 height 7
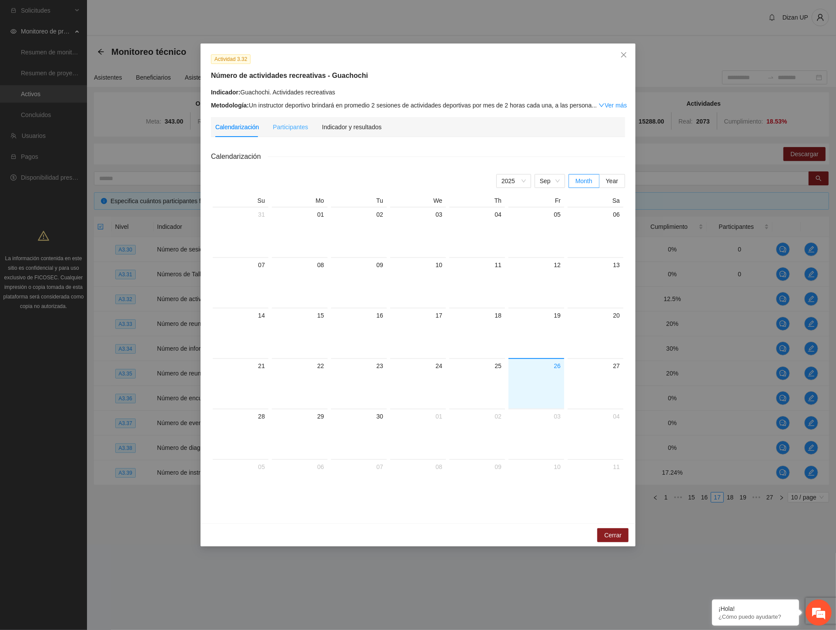
click at [286, 122] on div "Participantes" at bounding box center [290, 127] width 35 height 20
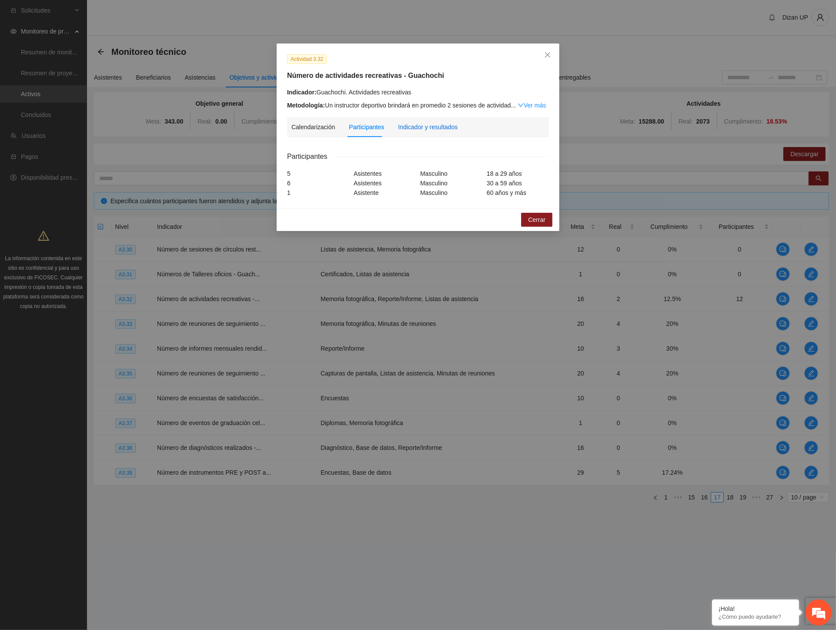
click at [418, 123] on div "Indicador y resultados" at bounding box center [428, 127] width 60 height 10
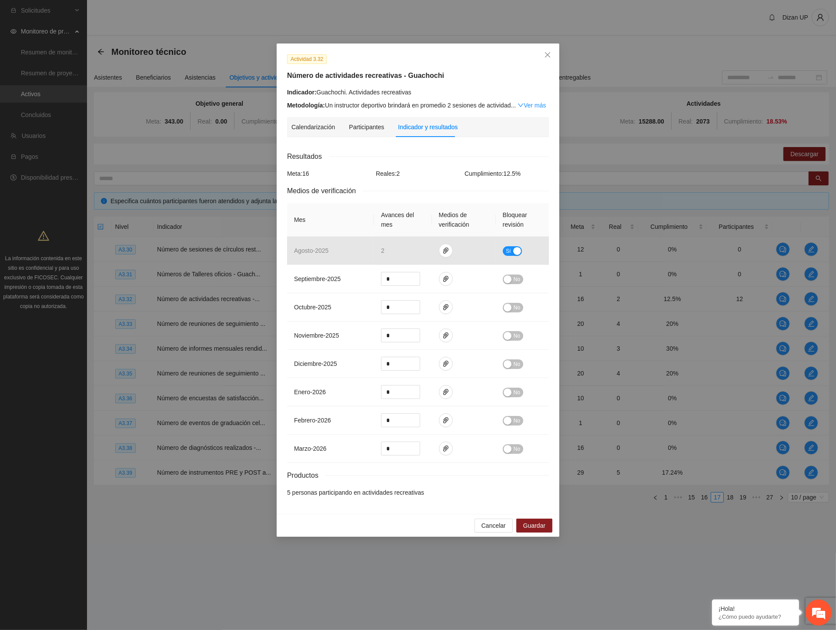
click at [528, 106] on link "Ver más" at bounding box center [532, 105] width 28 height 7
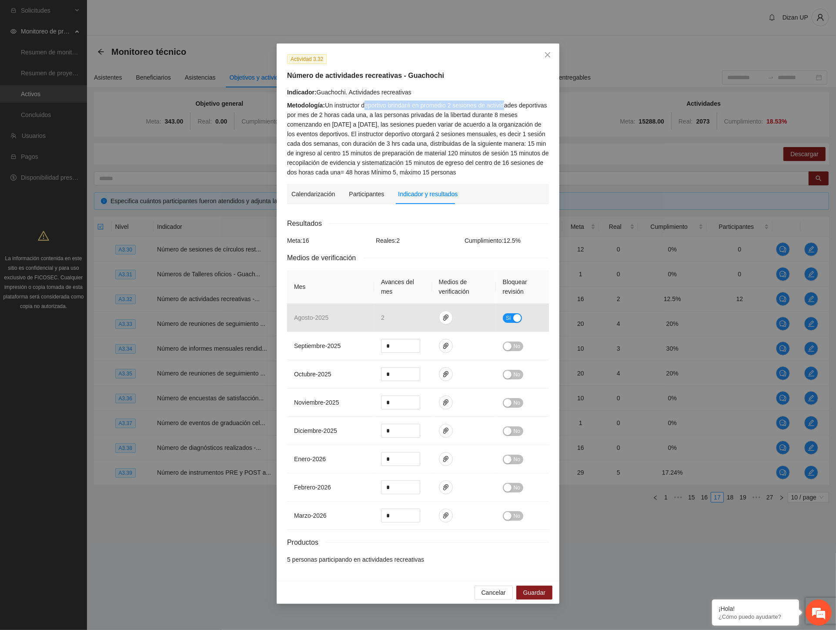
drag, startPoint x: 367, startPoint y: 105, endPoint x: 506, endPoint y: 110, distance: 138.9
click at [506, 110] on div "Metodología: Un instructor deportivo brindará en promedio 2 sesiones de activid…" at bounding box center [418, 139] width 262 height 77
drag, startPoint x: 426, startPoint y: 116, endPoint x: 436, endPoint y: 114, distance: 9.8
click at [426, 116] on div "Metodología: Un instructor deportivo brindará en promedio 2 sesiones de activid…" at bounding box center [418, 139] width 262 height 77
drag, startPoint x: 420, startPoint y: 105, endPoint x: 530, endPoint y: 103, distance: 109.7
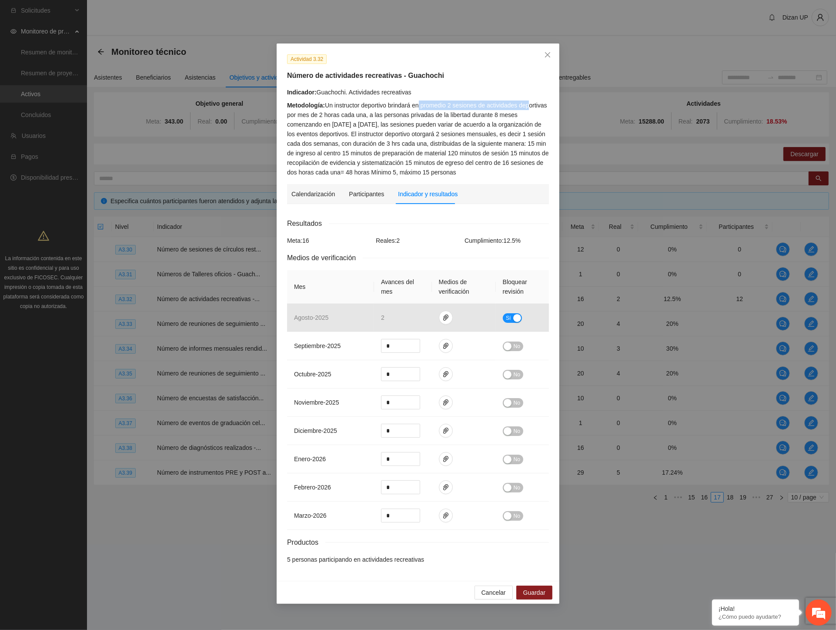
click at [530, 103] on div "Metodología: Un instructor deportivo brindará en promedio 2 sesiones de activid…" at bounding box center [418, 139] width 262 height 77
click at [425, 112] on div "Metodología: Un instructor deportivo brindará en promedio 2 sesiones de activid…" at bounding box center [418, 139] width 262 height 77
drag, startPoint x: 286, startPoint y: 114, endPoint x: 386, endPoint y: 110, distance: 100.6
click at [386, 110] on div "Indicador: Guachochi. Actividades recreativas Metodología: Un instructor deport…" at bounding box center [418, 132] width 269 height 90
click at [365, 128] on div "Metodología: Un instructor deportivo brindará en promedio 2 sesiones de activid…" at bounding box center [418, 139] width 262 height 77
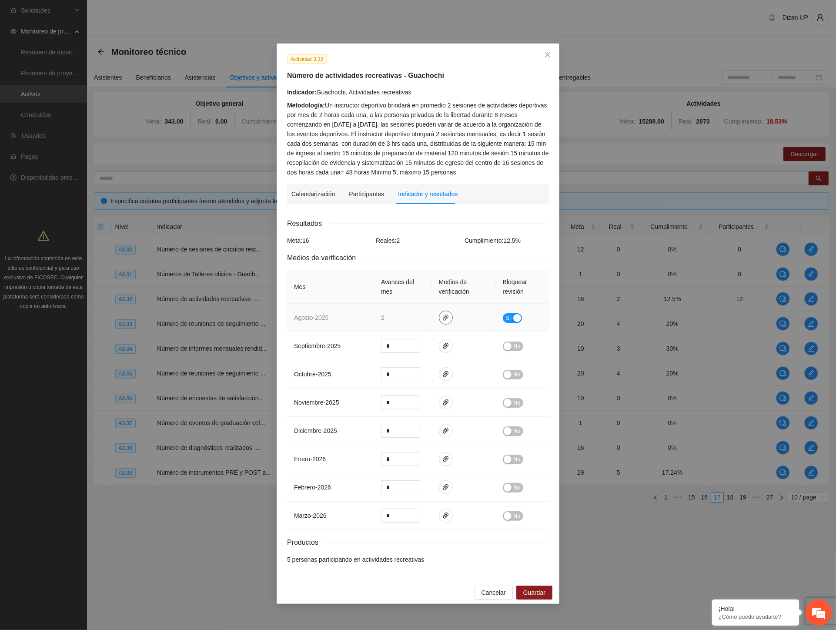
click at [446, 318] on icon "paper-clip" at bounding box center [446, 317] width 7 height 7
click at [405, 290] on link "AGOSTO_2025.zip" at bounding box center [448, 293] width 124 height 10
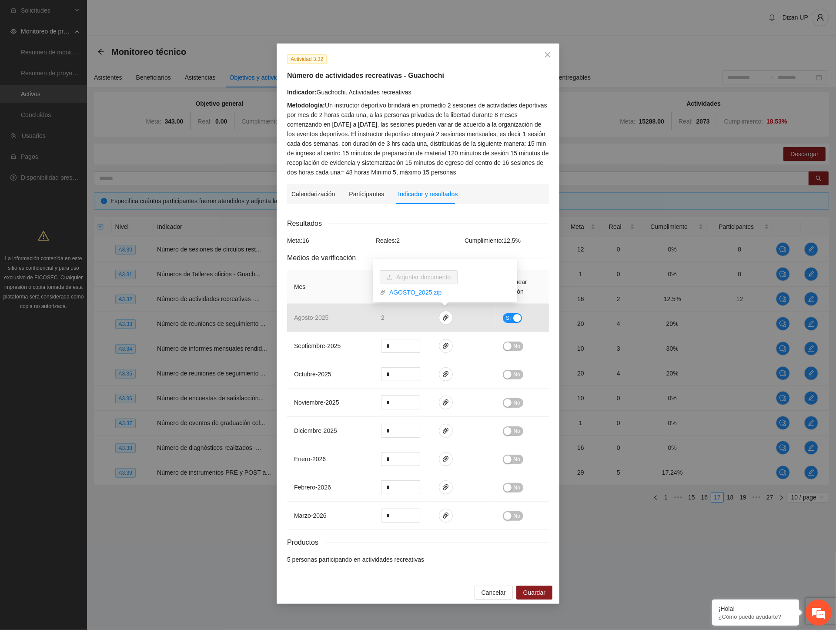
click at [419, 147] on div "Metodología: Un instructor deportivo brindará en promedio 2 sesiones de activid…" at bounding box center [418, 139] width 262 height 77
click at [543, 54] on span "Close" at bounding box center [547, 55] width 23 height 23
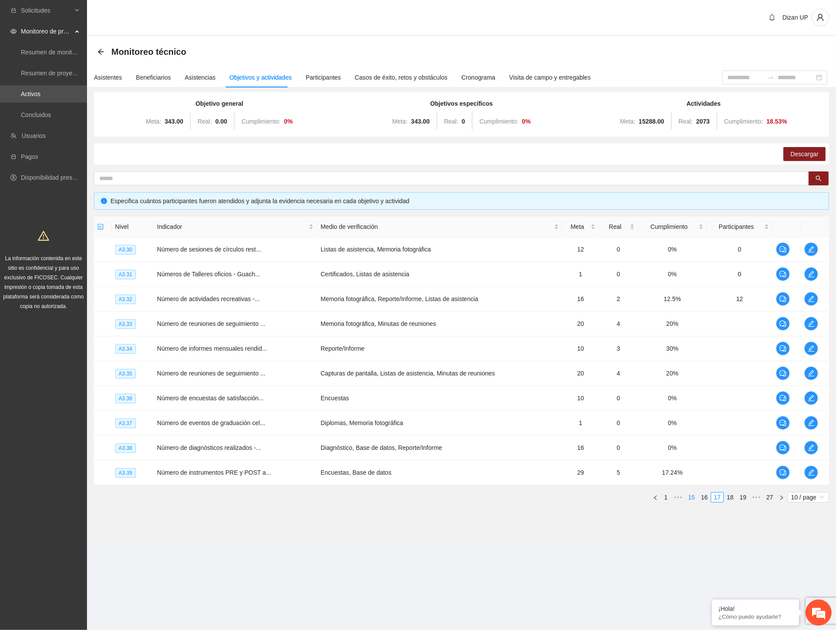
click at [707, 497] on link "16" at bounding box center [705, 498] width 12 height 10
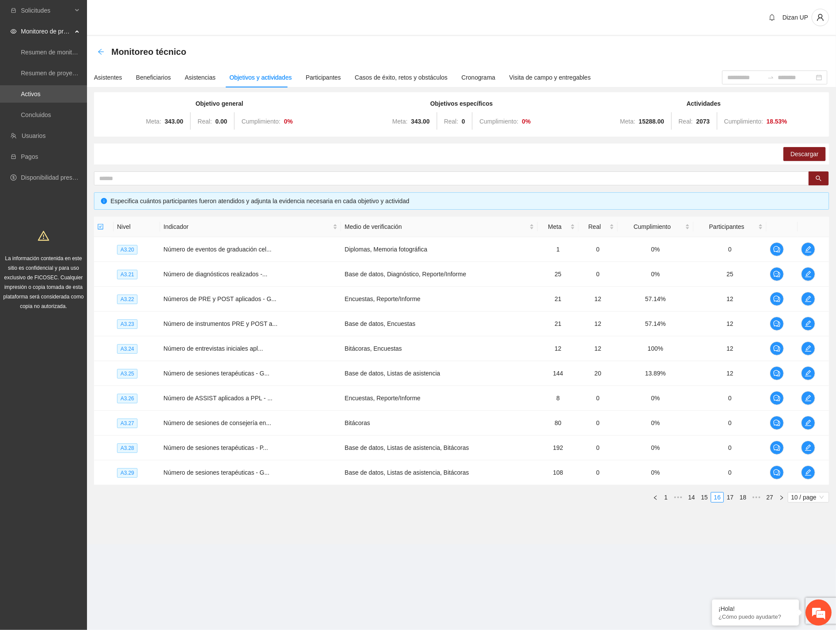
click at [101, 50] on icon "arrow-left" at bounding box center [100, 51] width 7 height 7
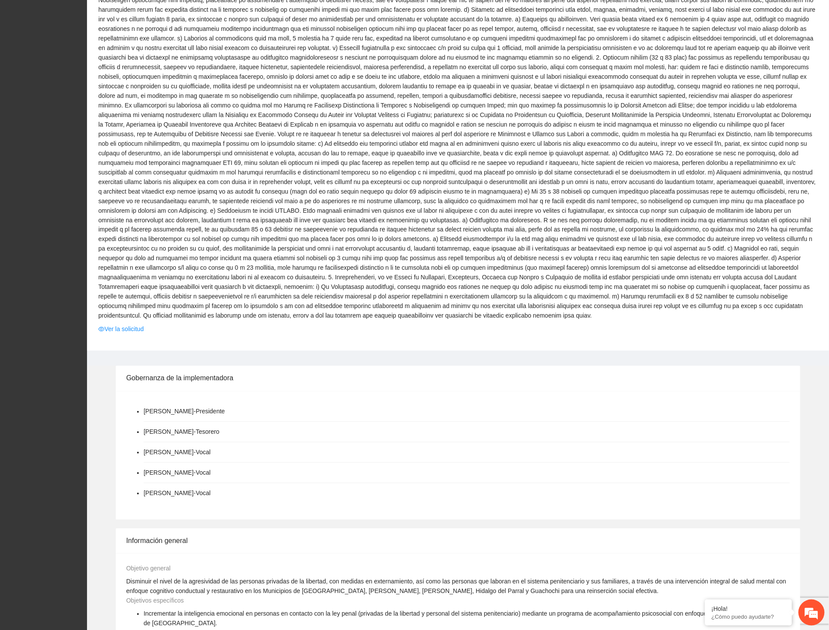
scroll to position [580, 0]
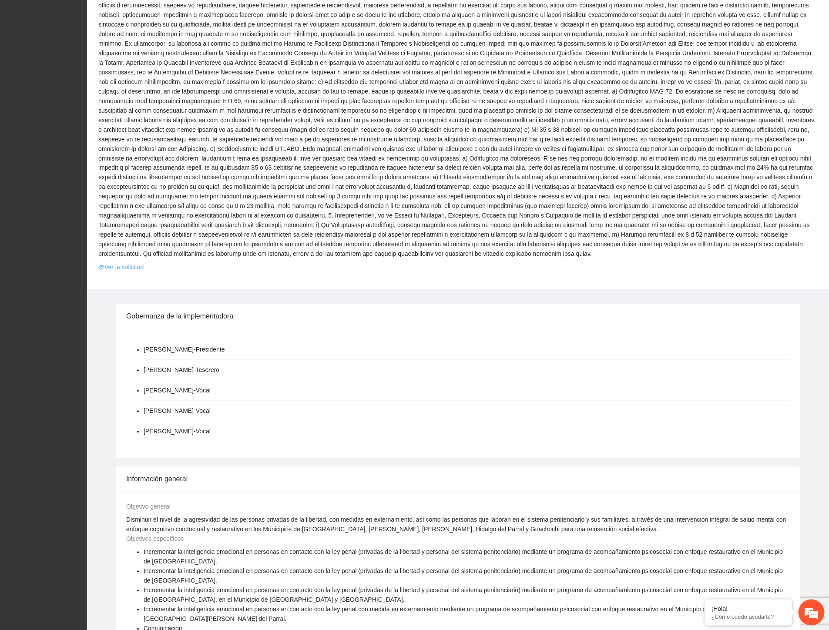
click at [137, 263] on link "Ver la solicitud" at bounding box center [120, 268] width 45 height 10
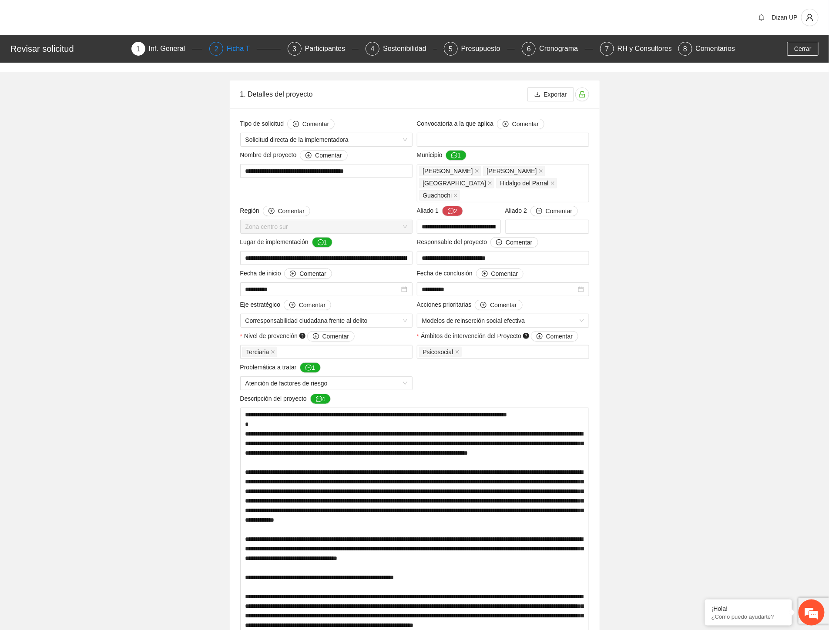
click at [229, 50] on div "Ficha T" at bounding box center [242, 49] width 30 height 14
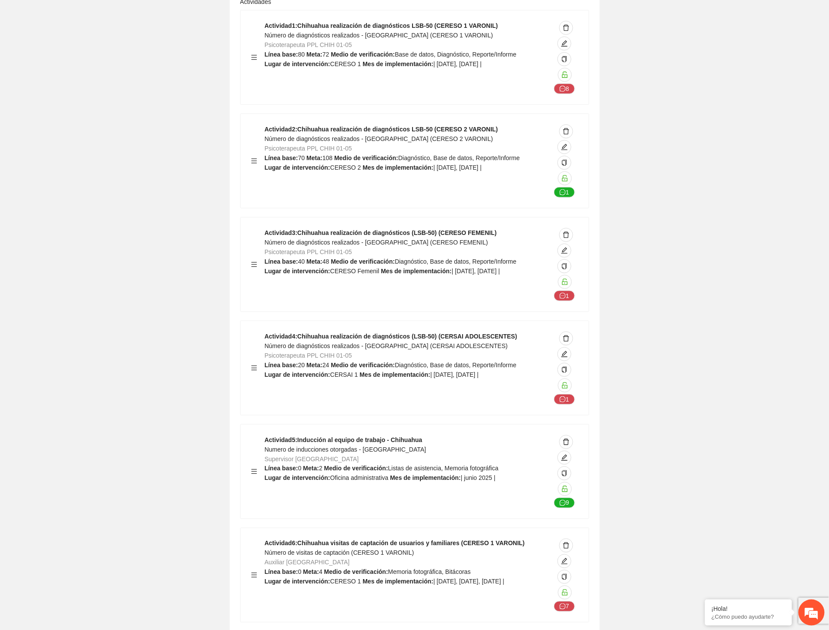
scroll to position [6334, 0]
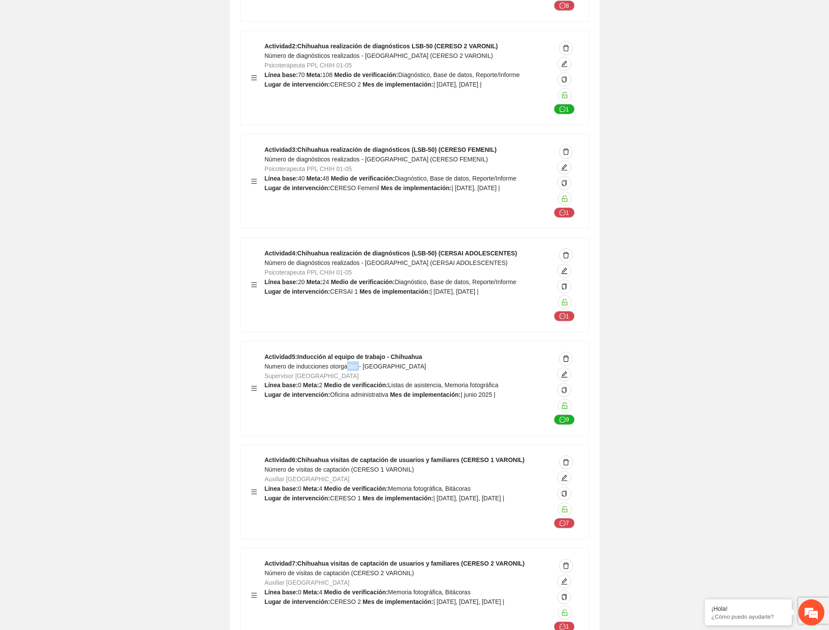
click at [361, 363] on span "Numero de inducciones otorgadas - Chihuahua" at bounding box center [345, 366] width 161 height 7
drag, startPoint x: 410, startPoint y: 385, endPoint x: 480, endPoint y: 394, distance: 70.2
click at [480, 445] on div "Actividad 6 : Chihuahua visitas de captación de usuarios y familiares (CERESO 1…" at bounding box center [415, 492] width 348 height 94
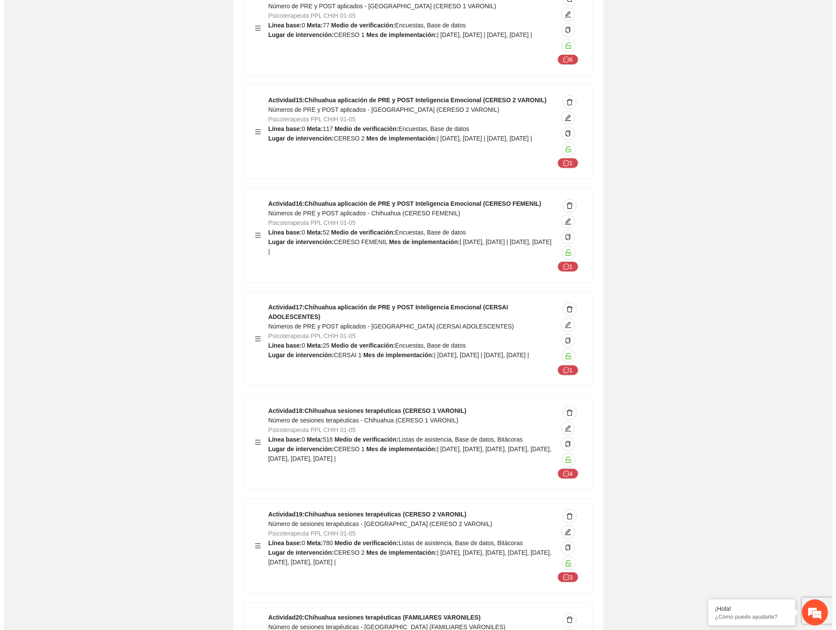
scroll to position [7736, 0]
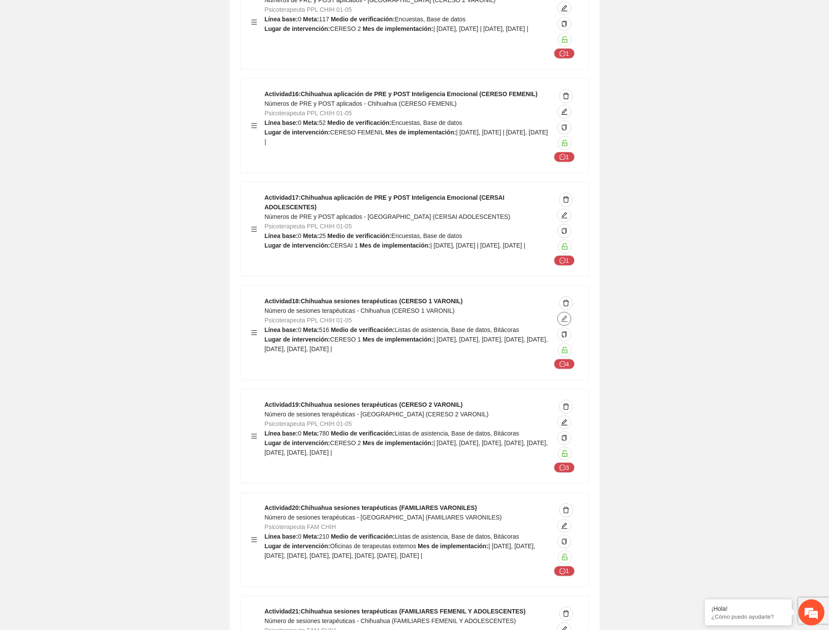
click at [564, 316] on icon "edit" at bounding box center [564, 319] width 7 height 7
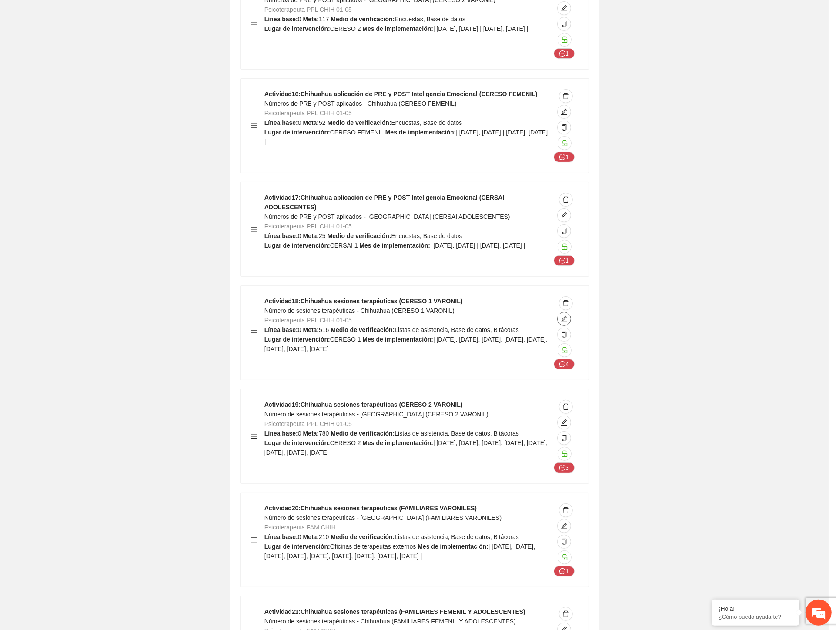
type textarea "********"
type input "**********"
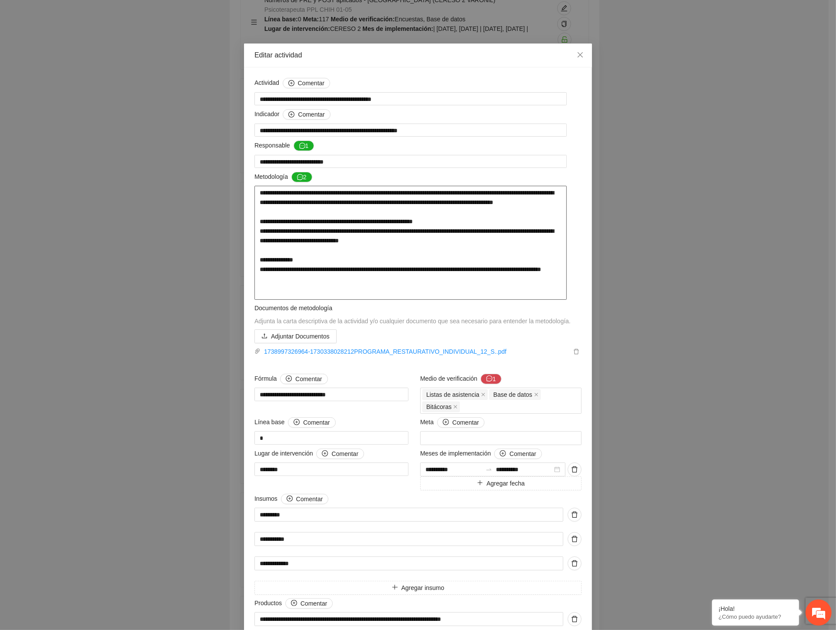
drag, startPoint x: 286, startPoint y: 201, endPoint x: 310, endPoint y: 199, distance: 24.0
click at [310, 199] on textarea "**********" at bounding box center [411, 243] width 312 height 114
click at [401, 202] on textarea "**********" at bounding box center [411, 243] width 312 height 114
drag, startPoint x: 319, startPoint y: 203, endPoint x: 521, endPoint y: 198, distance: 202.8
click at [521, 198] on textarea "**********" at bounding box center [411, 243] width 312 height 114
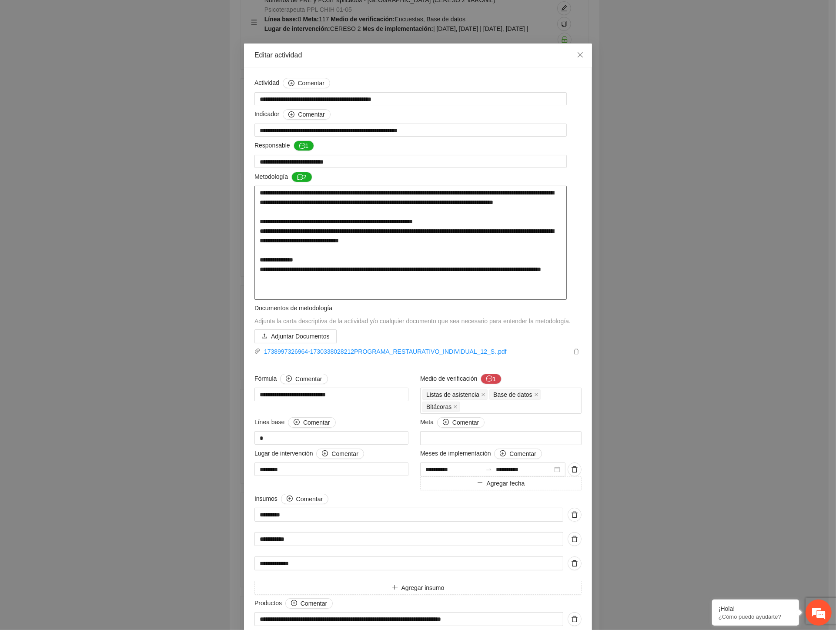
click at [388, 218] on textarea "**********" at bounding box center [411, 243] width 312 height 114
drag, startPoint x: 258, startPoint y: 231, endPoint x: 469, endPoint y: 226, distance: 211.1
click at [469, 226] on textarea "**********" at bounding box center [411, 243] width 312 height 114
click at [347, 244] on textarea "**********" at bounding box center [411, 243] width 312 height 114
drag, startPoint x: 379, startPoint y: 255, endPoint x: 420, endPoint y: 249, distance: 41.8
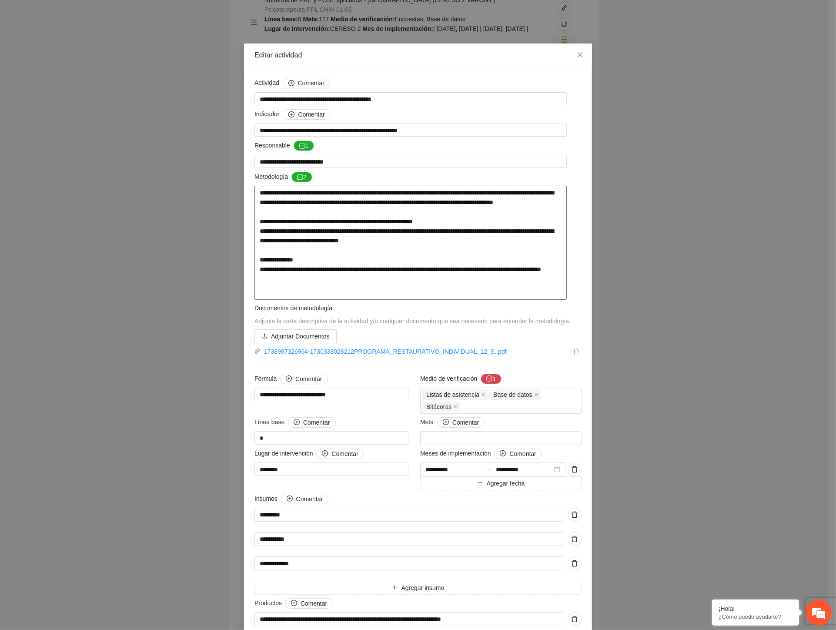
click at [379, 255] on textarea "**********" at bounding box center [411, 243] width 312 height 114
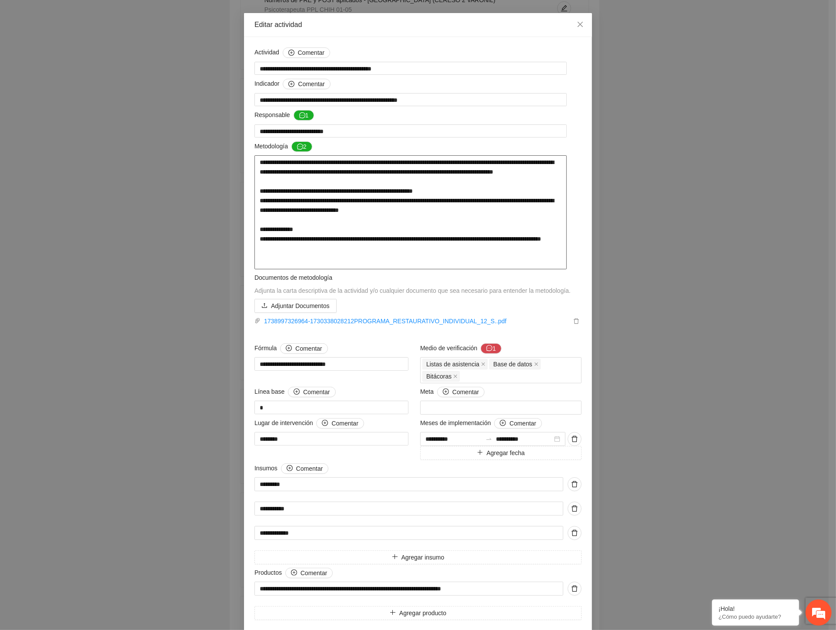
scroll to position [58, 0]
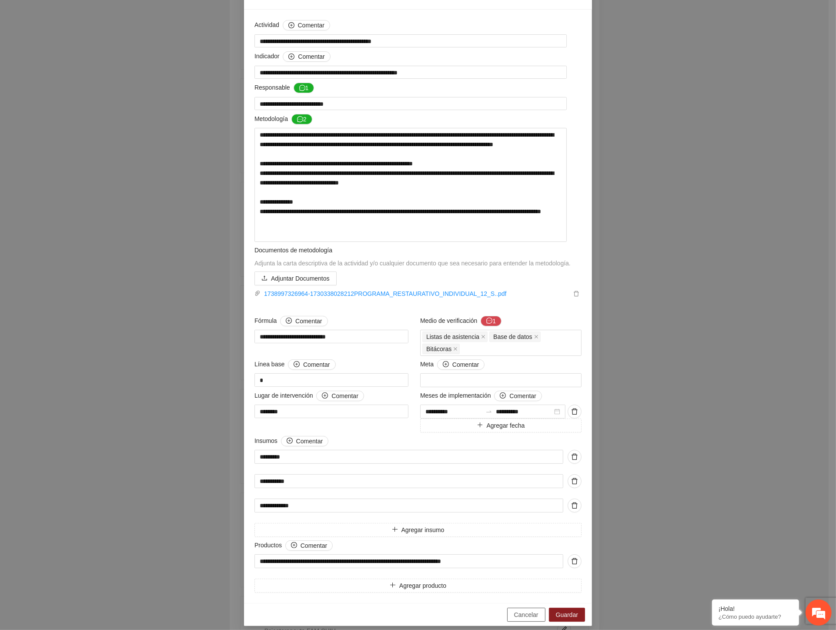
drag, startPoint x: 514, startPoint y: 611, endPoint x: 499, endPoint y: 499, distance: 112.5
click at [514, 610] on span "Cancelar" at bounding box center [526, 615] width 24 height 10
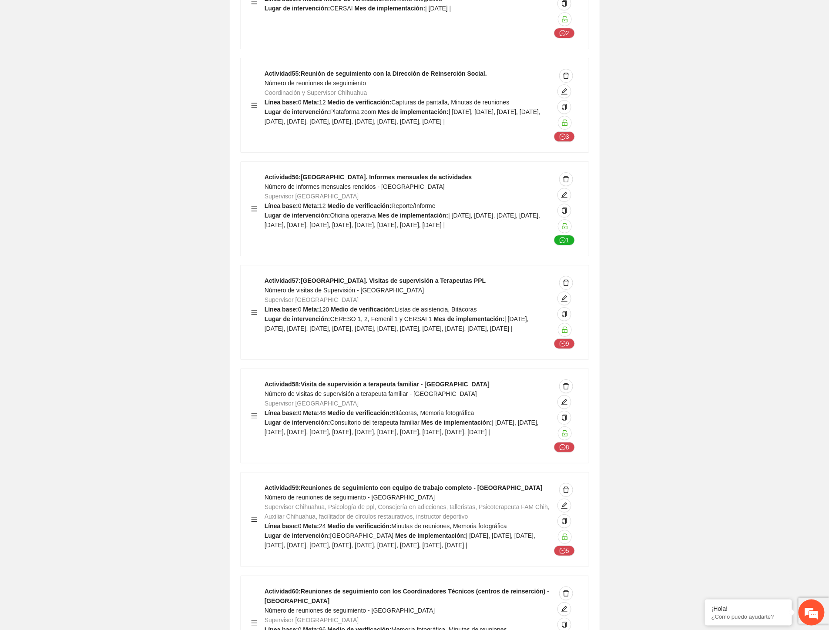
scroll to position [11895, 0]
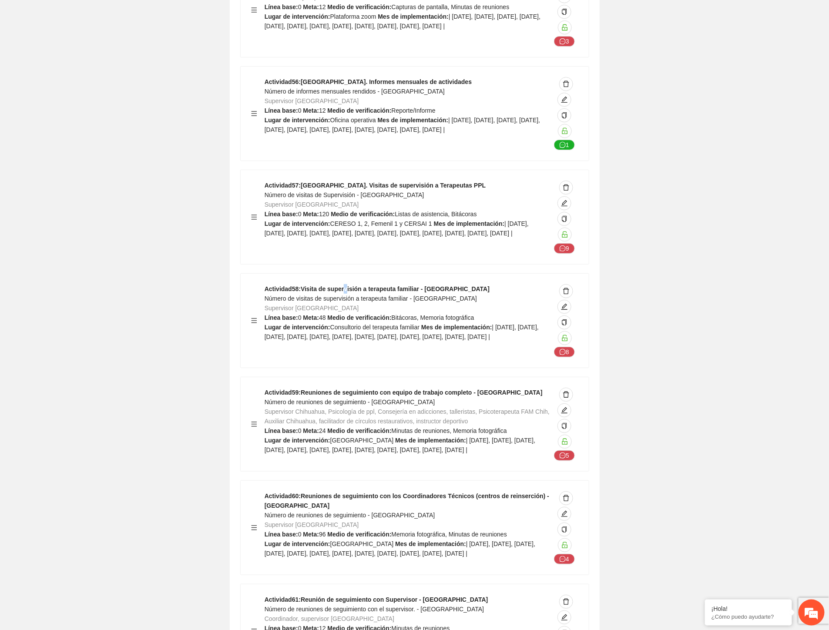
drag, startPoint x: 350, startPoint y: 211, endPoint x: 383, endPoint y: 215, distance: 33.3
click at [376, 285] on strong "Actividad 58 : Visita de supervisión a terapeuta familiar - Chihuahua" at bounding box center [377, 288] width 225 height 7
drag, startPoint x: 352, startPoint y: 319, endPoint x: 440, endPoint y: 320, distance: 87.9
click at [436, 389] on strong "Actividad 59 : Reuniones de seguimiento con equipo de trabajo completo - Chihua…" at bounding box center [404, 392] width 278 height 7
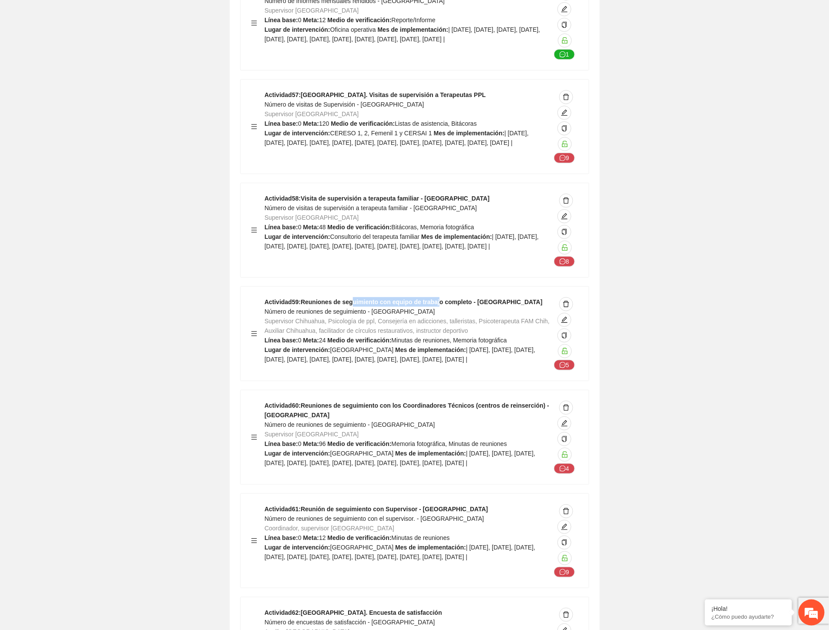
scroll to position [12088, 0]
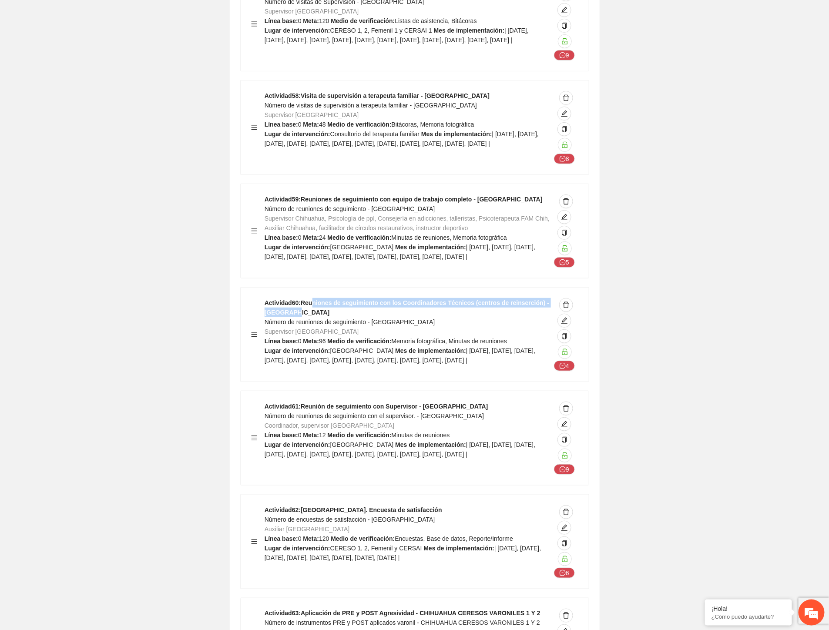
drag, startPoint x: 312, startPoint y: 229, endPoint x: 436, endPoint y: 240, distance: 123.7
click at [436, 298] on div "Actividad 60 : Reuniones de seguimiento con los Coordinadores Técnicos (centros…" at bounding box center [408, 334] width 286 height 73
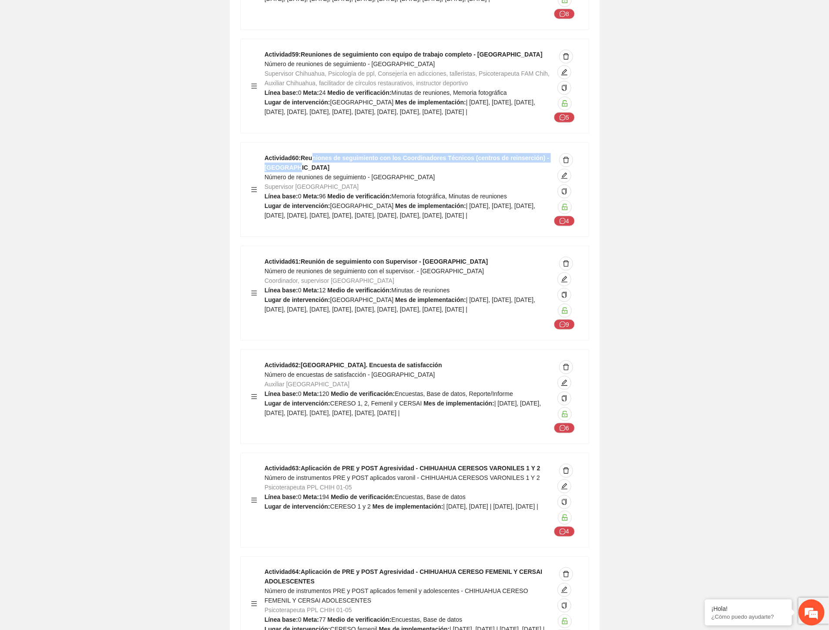
scroll to position [12233, 0]
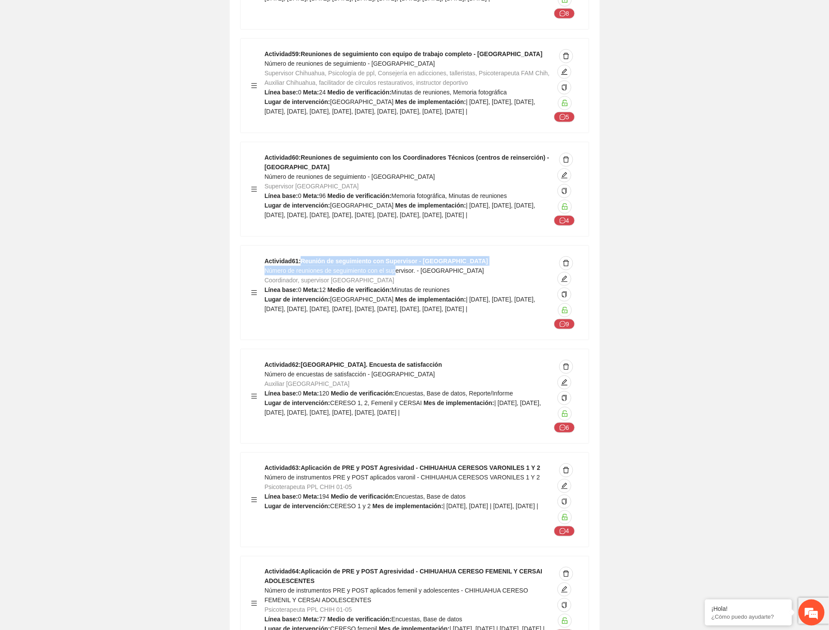
click at [400, 246] on div "Actividad 61 : Reunión de seguimiento con Supervisor - Chihuahua Número de reun…" at bounding box center [415, 293] width 348 height 94
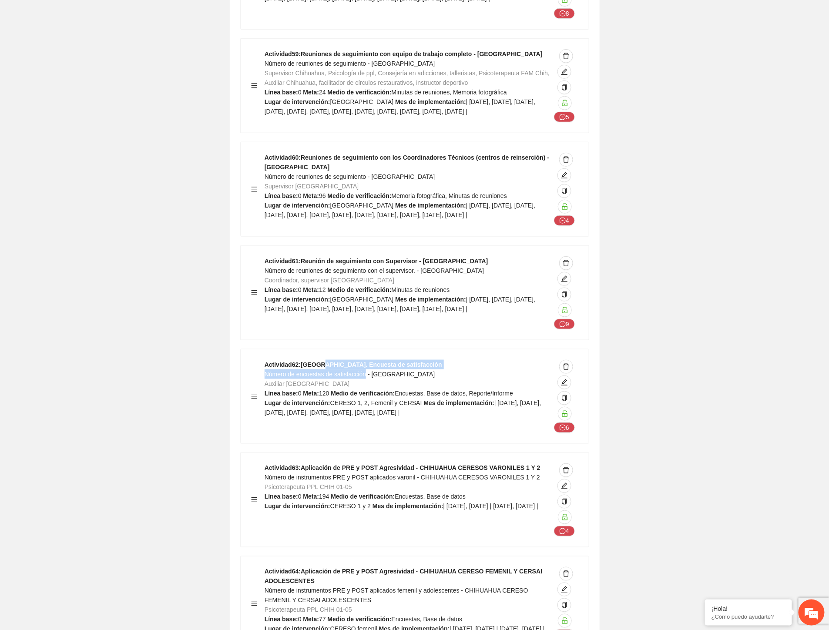
drag, startPoint x: 361, startPoint y: 302, endPoint x: 368, endPoint y: 301, distance: 7.0
click at [367, 360] on div "Actividad 62 : Chihuahua. Encuesta de satisfacción Número de encuestas de satis…" at bounding box center [408, 396] width 286 height 73
click at [563, 379] on icon "edit" at bounding box center [564, 382] width 6 height 6
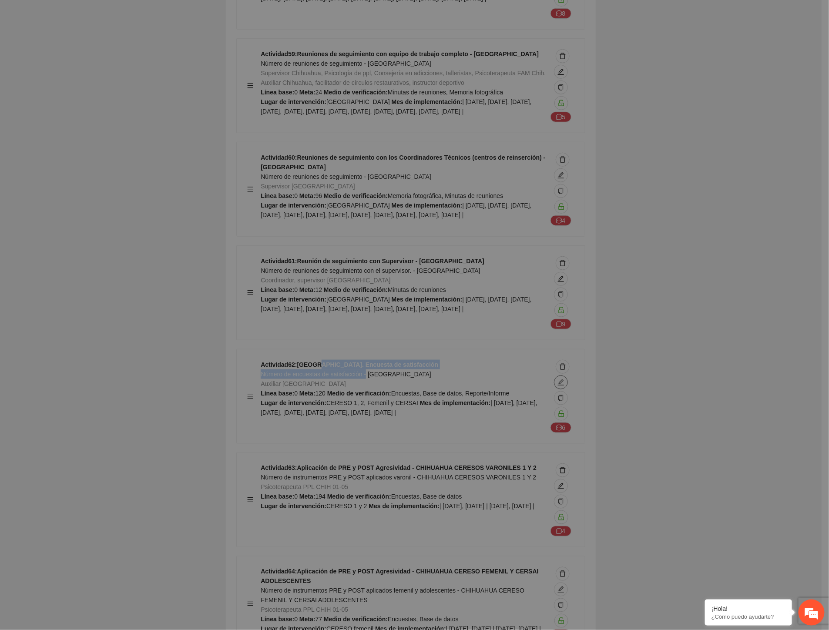
type textarea "**********"
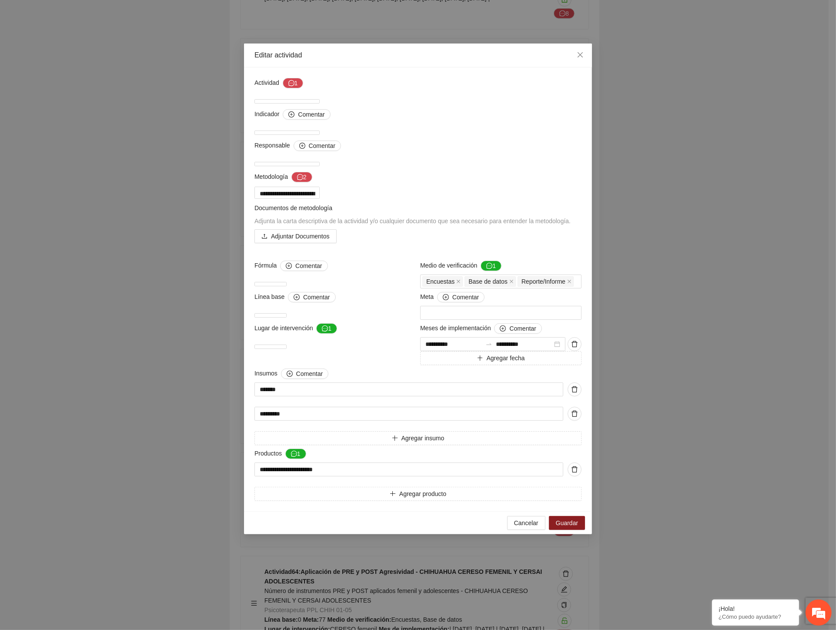
drag, startPoint x: 441, startPoint y: 270, endPoint x: 501, endPoint y: 267, distance: 60.1
click at [446, 225] on span "Adjunta la carta descriptiva de la actividad y/o cualquier documento que sea ne…" at bounding box center [413, 221] width 316 height 7
click at [320, 199] on textarea "**********" at bounding box center [287, 193] width 65 height 12
drag, startPoint x: 302, startPoint y: 203, endPoint x: 468, endPoint y: 206, distance: 165.8
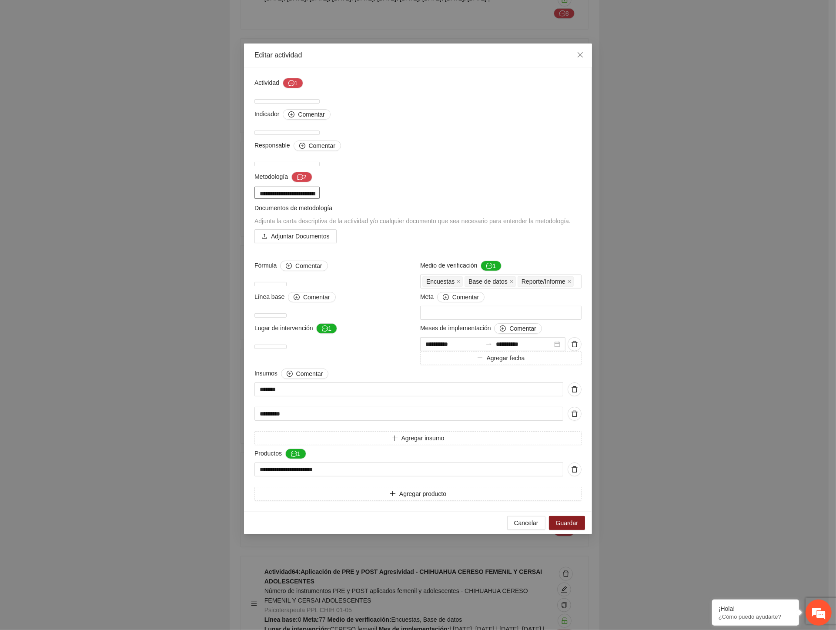
click at [320, 199] on textarea "**********" at bounding box center [287, 193] width 65 height 12
drag, startPoint x: 440, startPoint y: 203, endPoint x: 521, endPoint y: 201, distance: 80.5
click at [320, 199] on textarea "**********" at bounding box center [287, 193] width 65 height 12
drag, startPoint x: 440, startPoint y: 211, endPoint x: 402, endPoint y: 212, distance: 38.8
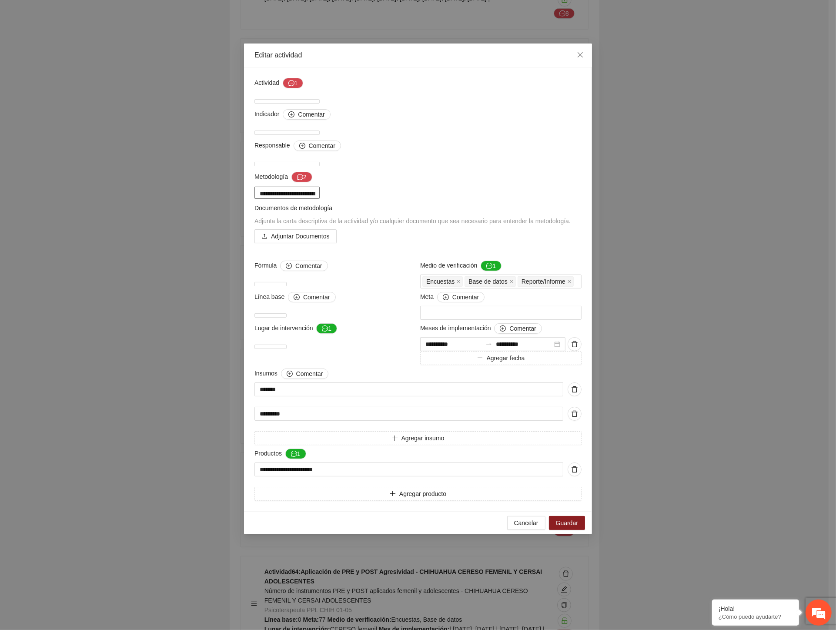
click at [320, 199] on textarea "**********" at bounding box center [287, 193] width 65 height 12
drag, startPoint x: 264, startPoint y: 211, endPoint x: 490, endPoint y: 202, distance: 226.5
click at [320, 199] on textarea "**********" at bounding box center [287, 193] width 65 height 12
drag, startPoint x: 360, startPoint y: 212, endPoint x: 372, endPoint y: 211, distance: 12.3
click at [320, 199] on textarea "**********" at bounding box center [287, 193] width 65 height 12
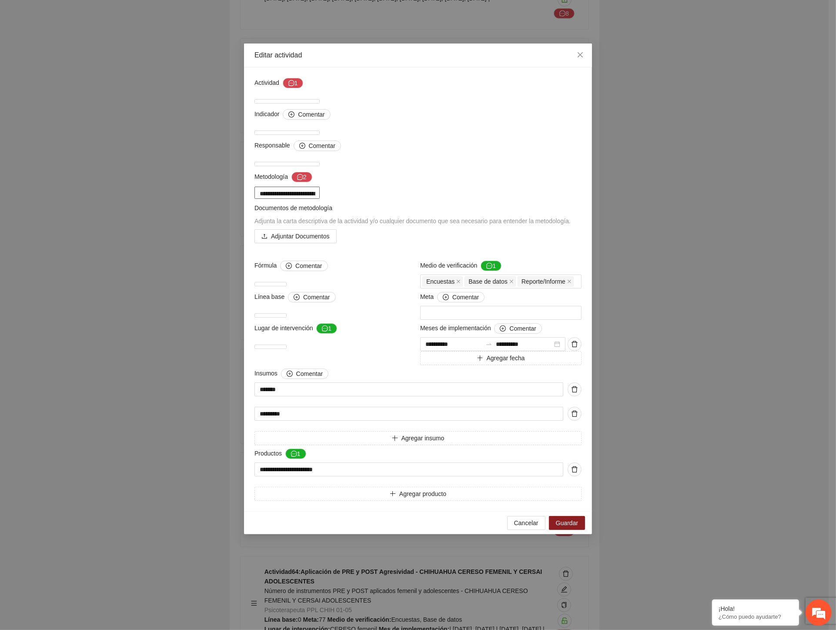
drag, startPoint x: 407, startPoint y: 211, endPoint x: 527, endPoint y: 209, distance: 119.7
click at [320, 199] on textarea "**********" at bounding box center [287, 193] width 65 height 12
drag, startPoint x: 393, startPoint y: 222, endPoint x: 341, endPoint y: 217, distance: 52.9
click at [320, 199] on textarea "**********" at bounding box center [287, 193] width 65 height 12
click at [535, 528] on span "Cancelar" at bounding box center [526, 523] width 24 height 10
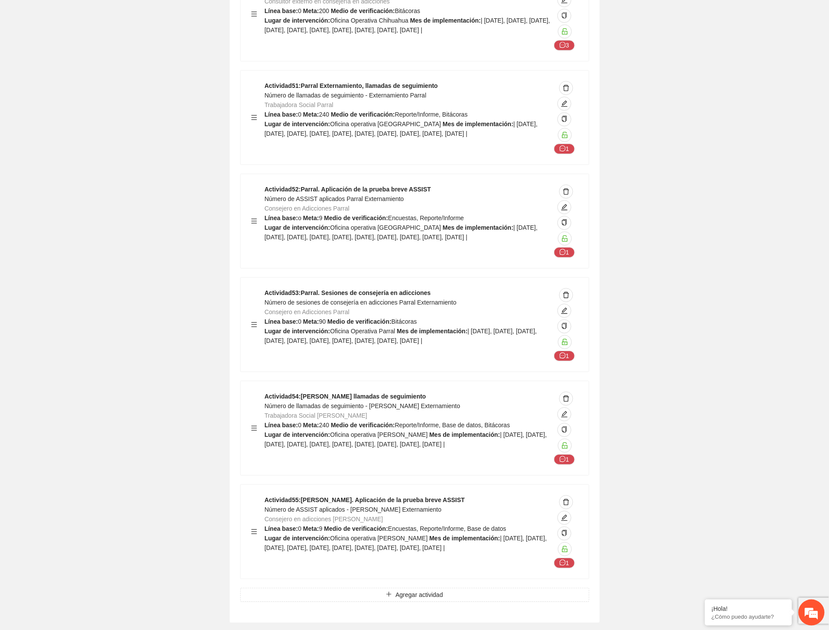
scroll to position [29423, 0]
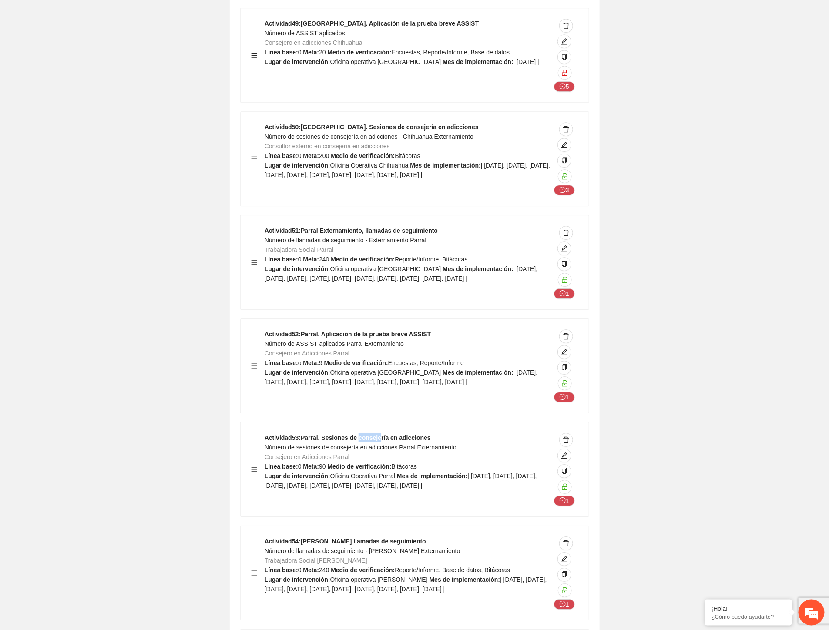
drag, startPoint x: 356, startPoint y: 278, endPoint x: 393, endPoint y: 276, distance: 37.9
click at [389, 434] on strong "Actividad 53 : Parral. Sesiones de consejería en adicciones" at bounding box center [348, 437] width 166 height 7
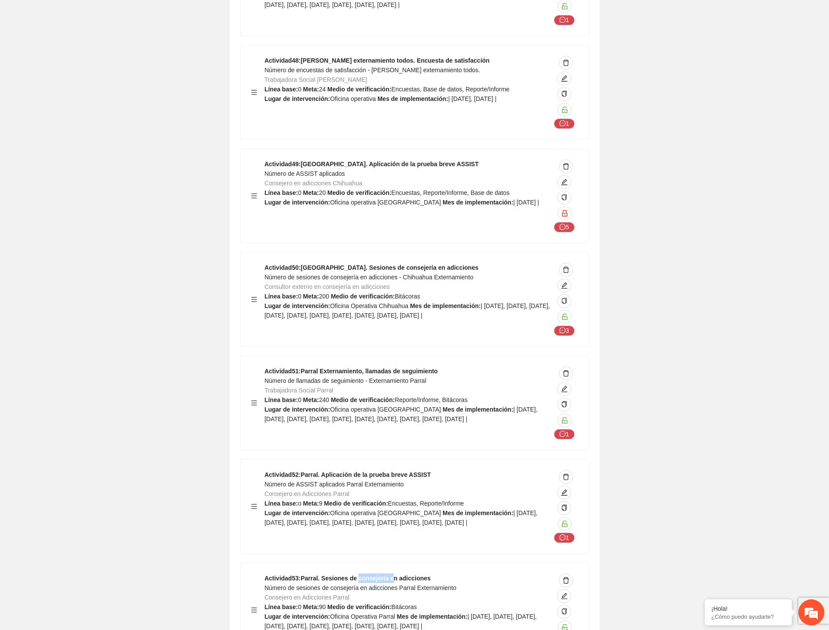
scroll to position [29133, 0]
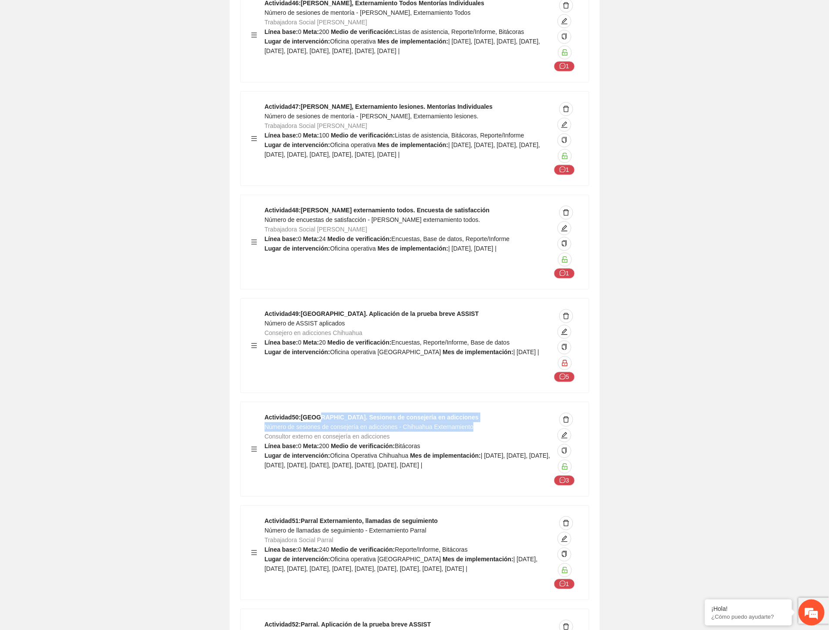
drag, startPoint x: 337, startPoint y: 262, endPoint x: 476, endPoint y: 266, distance: 138.9
click at [476, 413] on div "Actividad 50 : Chihuahua. Sesiones de consejería en adicciones Número de sesion…" at bounding box center [408, 449] width 286 height 73
drag, startPoint x: 320, startPoint y: 372, endPoint x: 477, endPoint y: 369, distance: 157.1
click at [477, 516] on div "Actividad 51 : Parral Externamiento, llamadas de seguimiento Número de llamadas…" at bounding box center [408, 552] width 286 height 73
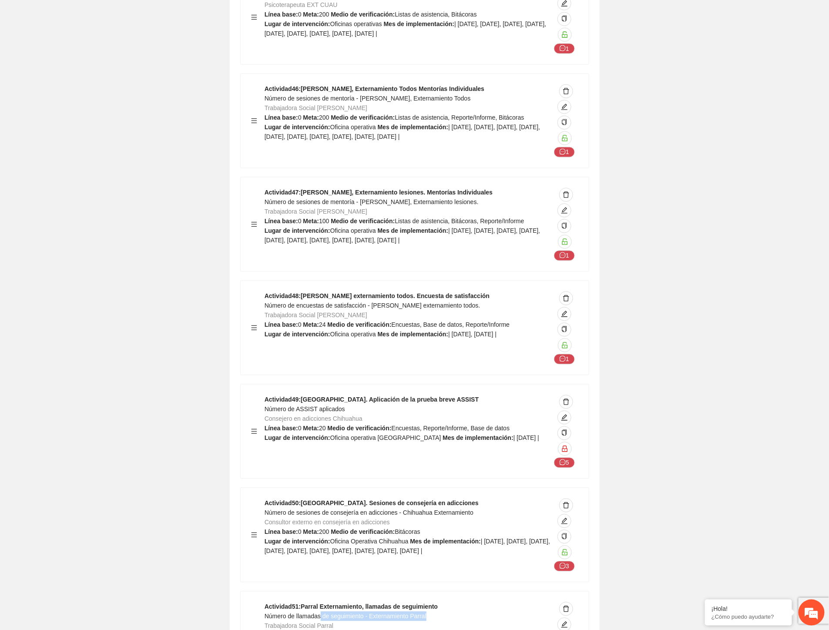
scroll to position [28892, 0]
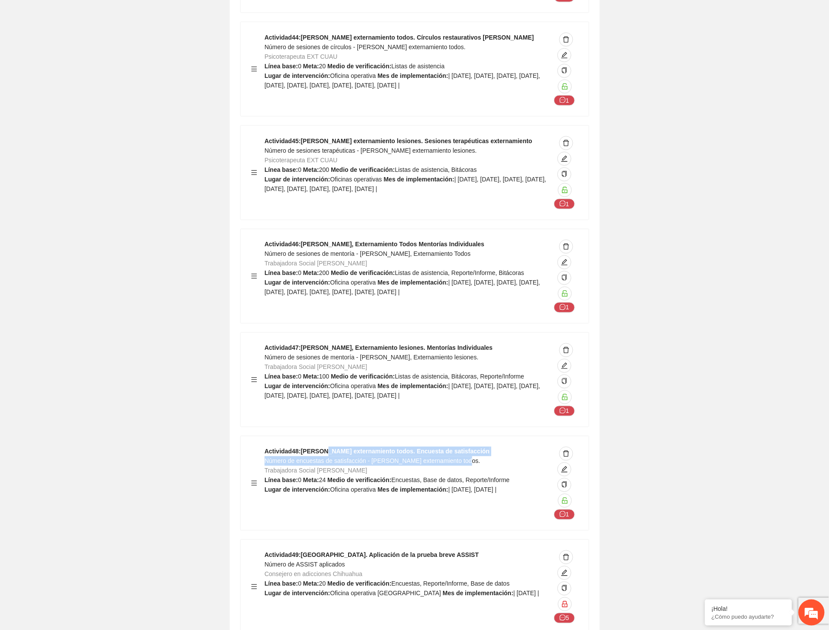
drag, startPoint x: 386, startPoint y: 299, endPoint x: 473, endPoint y: 299, distance: 86.2
click at [473, 447] on div "Actividad 48 : Cuauhtémoc externamiento todos. Encuesta de satisfacción Número …" at bounding box center [408, 483] width 286 height 73
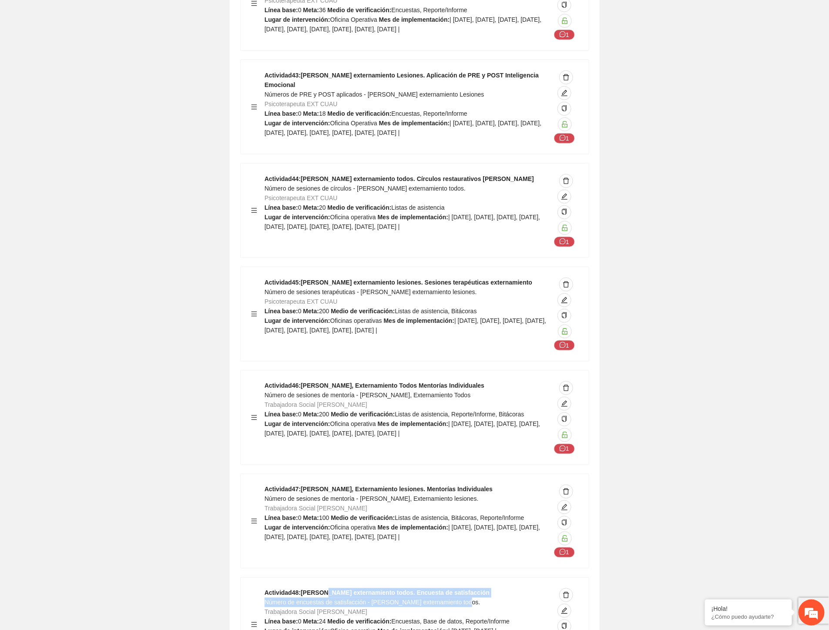
scroll to position [28746, 0]
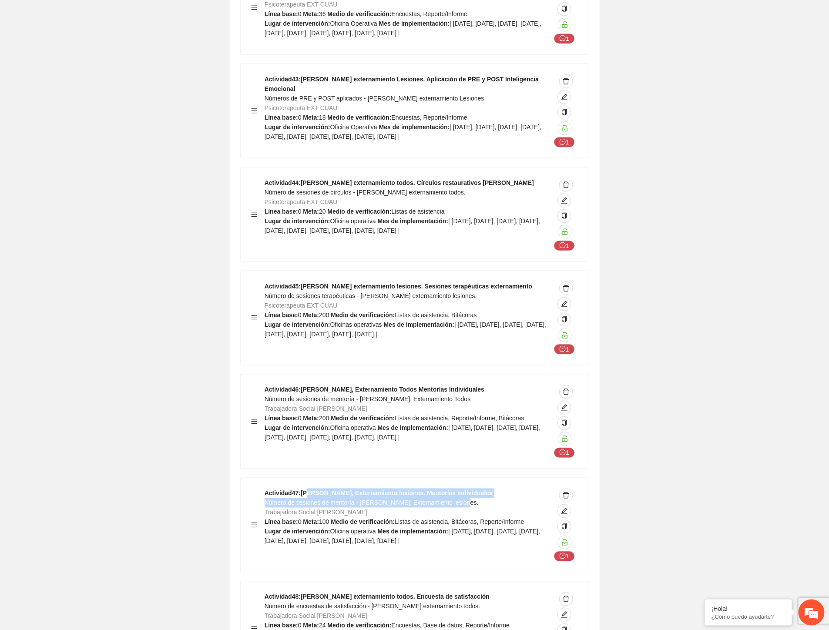
drag, startPoint x: 312, startPoint y: 333, endPoint x: 468, endPoint y: 344, distance: 156.2
click at [468, 489] on div "Actividad 47 : Cuauhtémoc, Externamiento lesiones. Mentorías Individuales Númer…" at bounding box center [408, 525] width 286 height 73
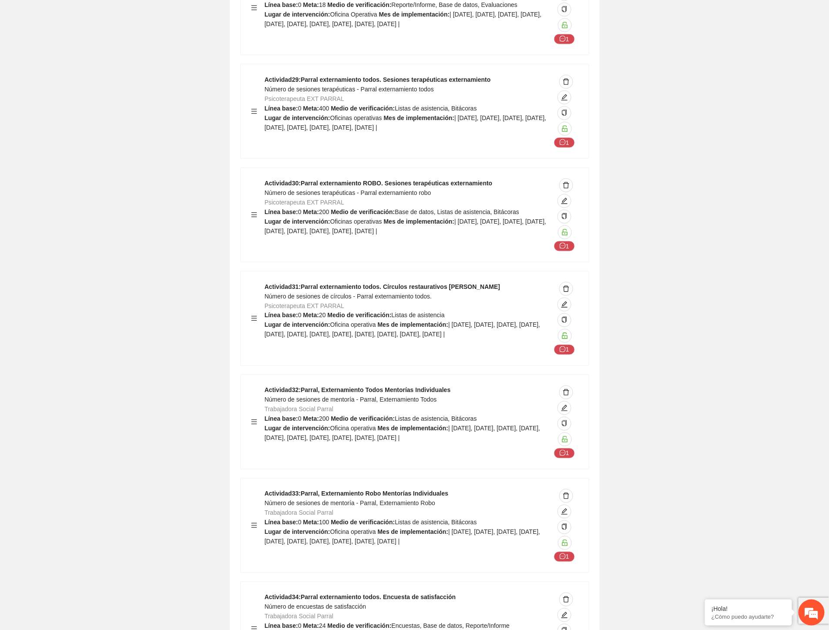
scroll to position [27103, 0]
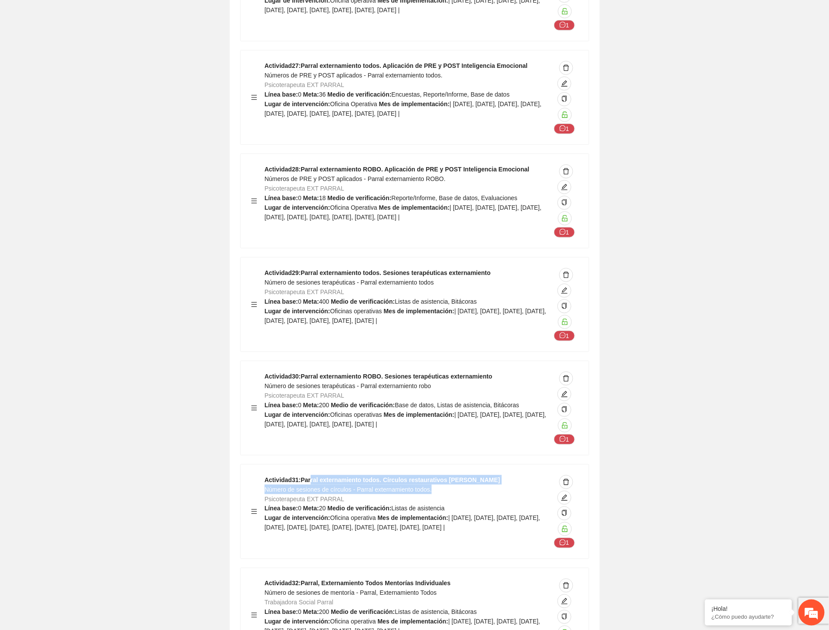
drag, startPoint x: 315, startPoint y: 319, endPoint x: 497, endPoint y: 327, distance: 181.6
click at [497, 475] on div "Actividad 31 : Parral externamiento todos. Círculos restaurativos o de paz Núme…" at bounding box center [408, 511] width 286 height 73
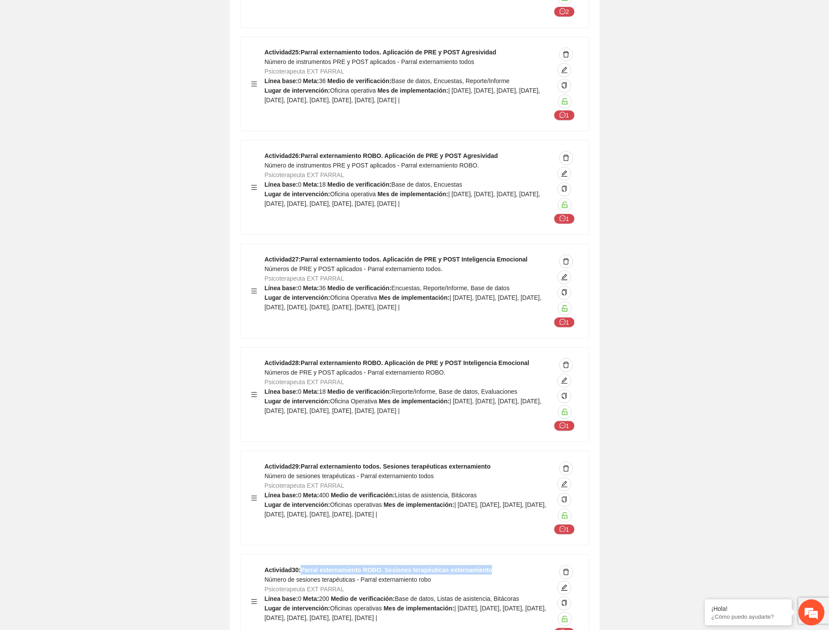
drag, startPoint x: 302, startPoint y: 407, endPoint x: 499, endPoint y: 409, distance: 196.7
click at [499, 565] on div "Actividad 30 : Parral externamiento ROBO. Sesiones terapéuticas externamiento N…" at bounding box center [408, 601] width 286 height 73
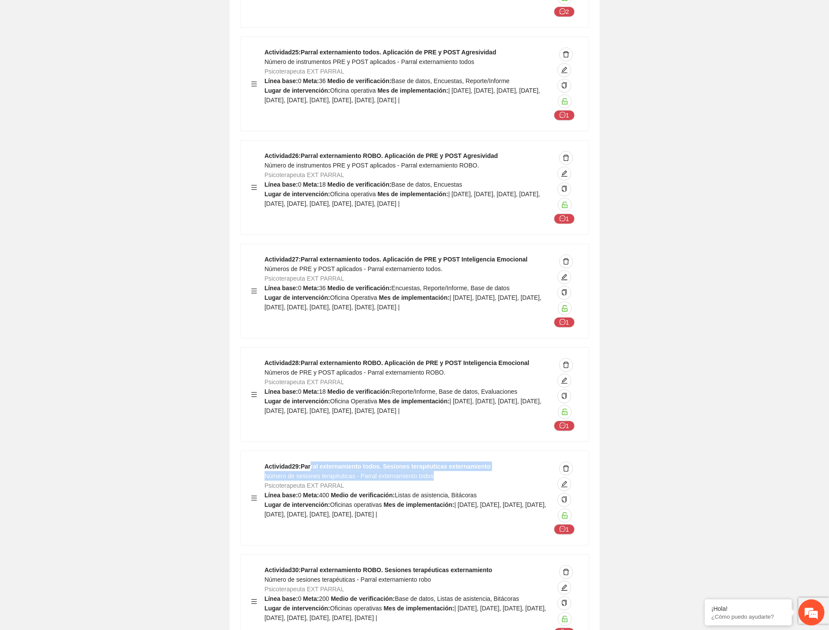
drag, startPoint x: 433, startPoint y: 316, endPoint x: 455, endPoint y: 316, distance: 22.6
click at [455, 462] on div "Actividad 29 : Parral externamiento todos. Sesiones terapéuticas externamiento …" at bounding box center [408, 498] width 286 height 73
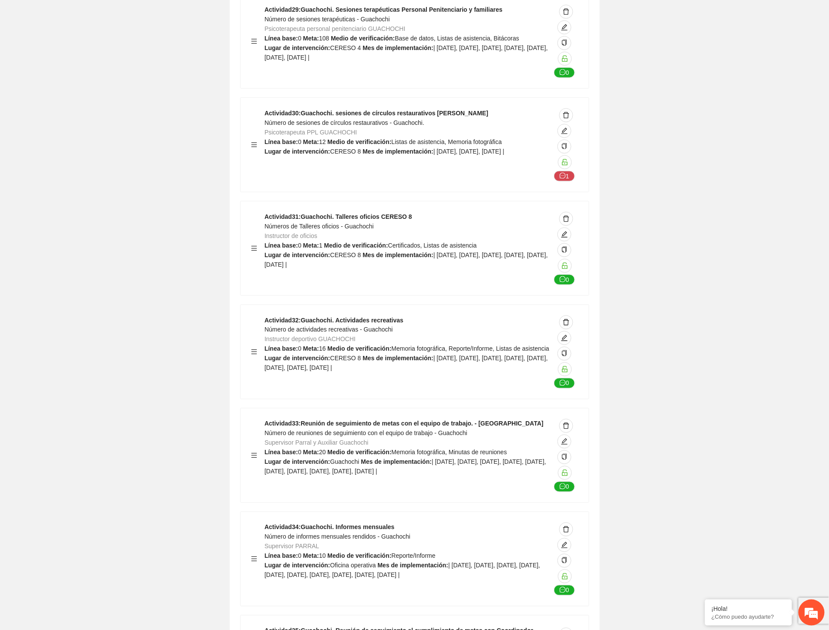
scroll to position [21155, 0]
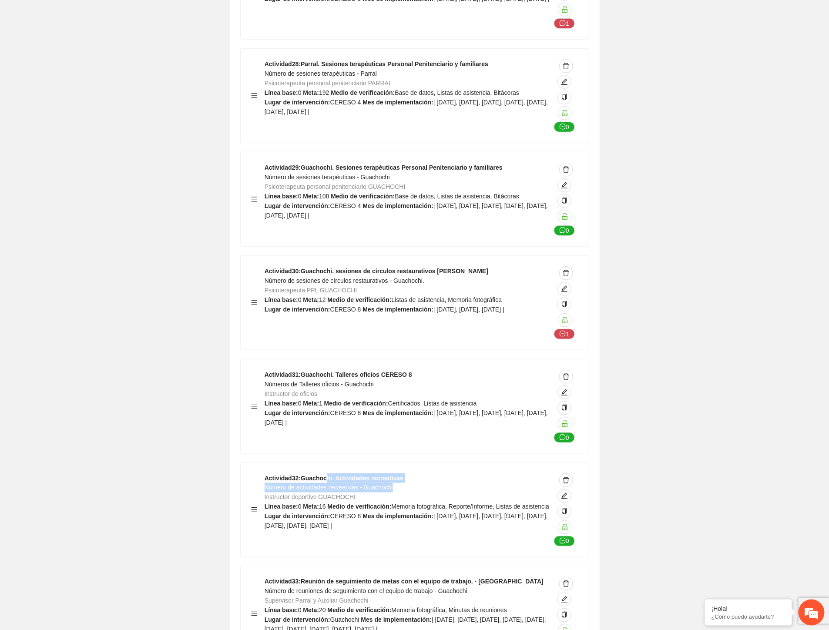
click at [412, 473] on div "Actividad 32 : Guachochi. Actividades recreativas Número de actividades recreat…" at bounding box center [408, 509] width 286 height 73
click at [326, 494] on span "Instructor deportivo GUACHOCHI" at bounding box center [310, 497] width 91 height 7
click at [375, 370] on div "Actividad 31 : Guachochi. Talleres oficios CERESO 8 Números de Talleres oficios…" at bounding box center [408, 406] width 286 height 73
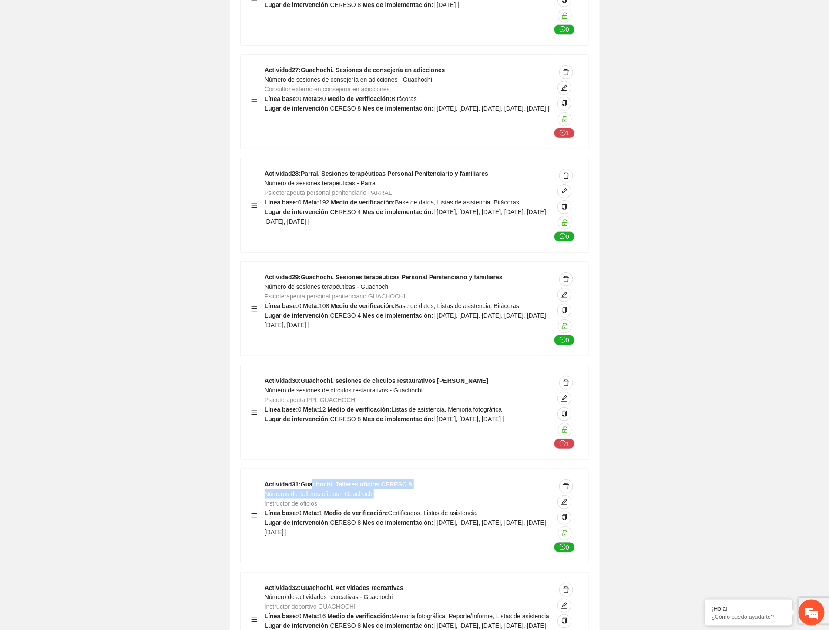
scroll to position [20961, 0]
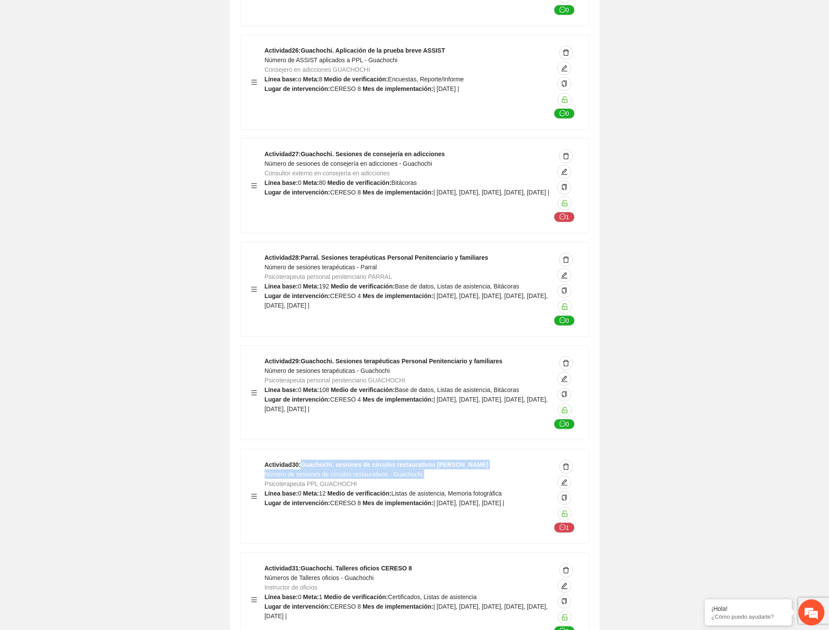
drag, startPoint x: 402, startPoint y: 370, endPoint x: 457, endPoint y: 378, distance: 56.2
click at [457, 460] on div "Actividad 30 : Guachochi. sesiones de círculos restaurativos o de paz Número de…" at bounding box center [408, 496] width 286 height 73
click at [563, 479] on icon "edit" at bounding box center [564, 482] width 6 height 6
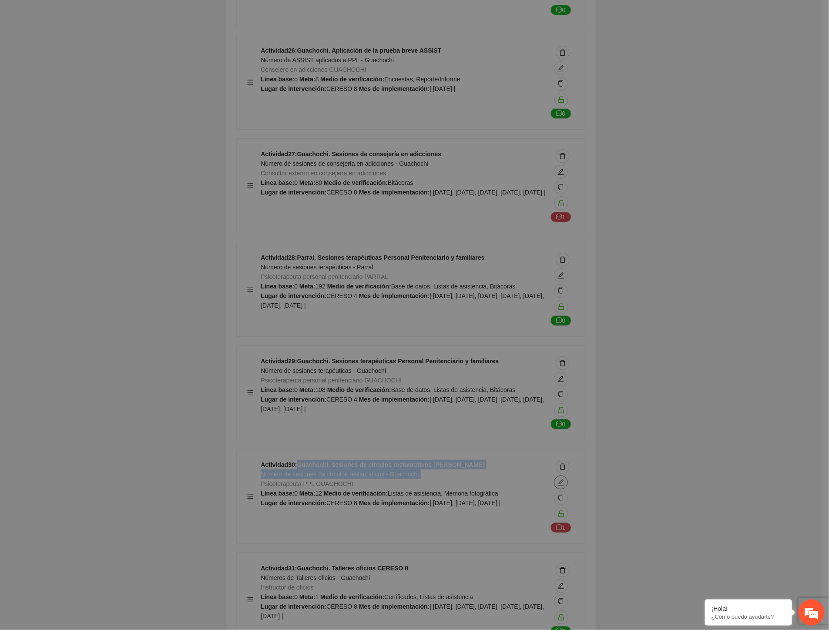
type textarea "********"
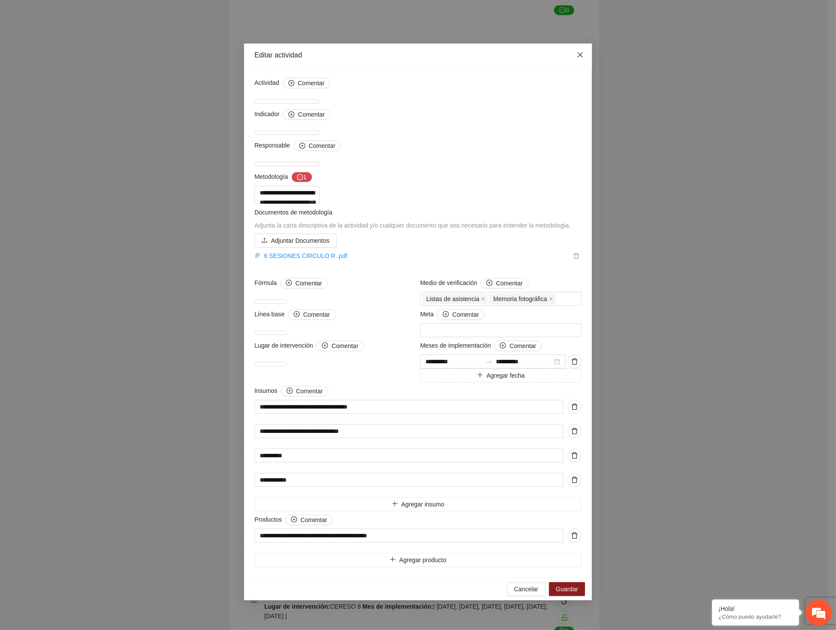
click at [577, 58] on icon "close" at bounding box center [580, 54] width 7 height 7
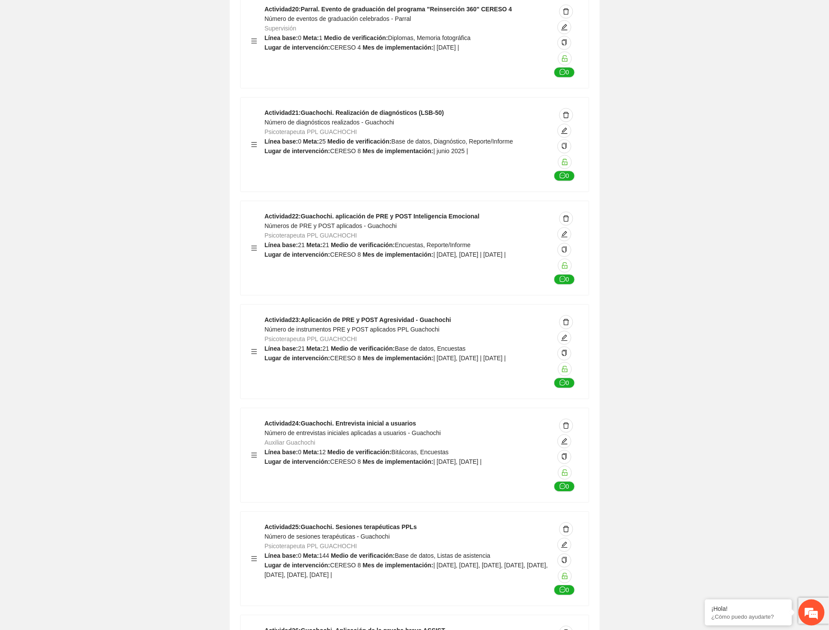
scroll to position [20430, 0]
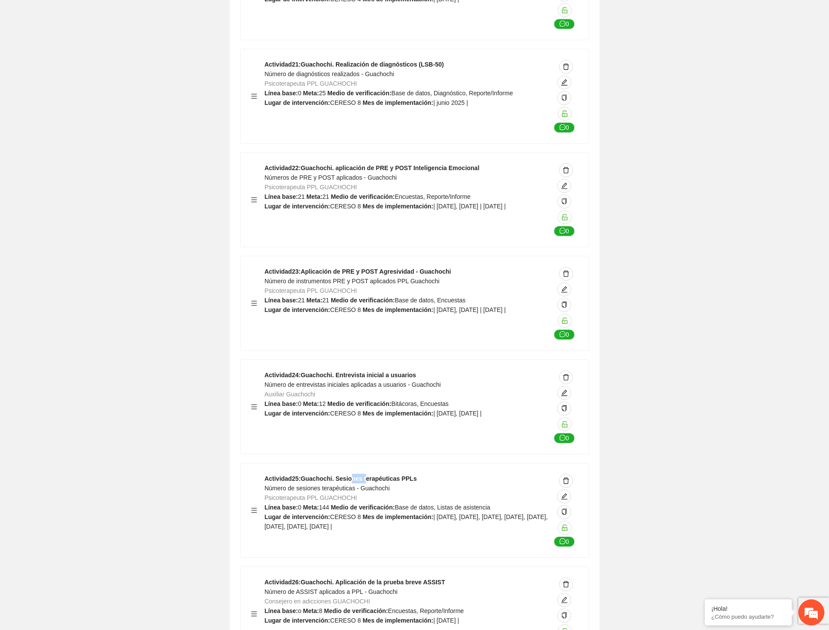
click at [374, 475] on strong "Actividad 25 : Guachochi. Sesiones terapéuticas PPLs" at bounding box center [341, 478] width 152 height 7
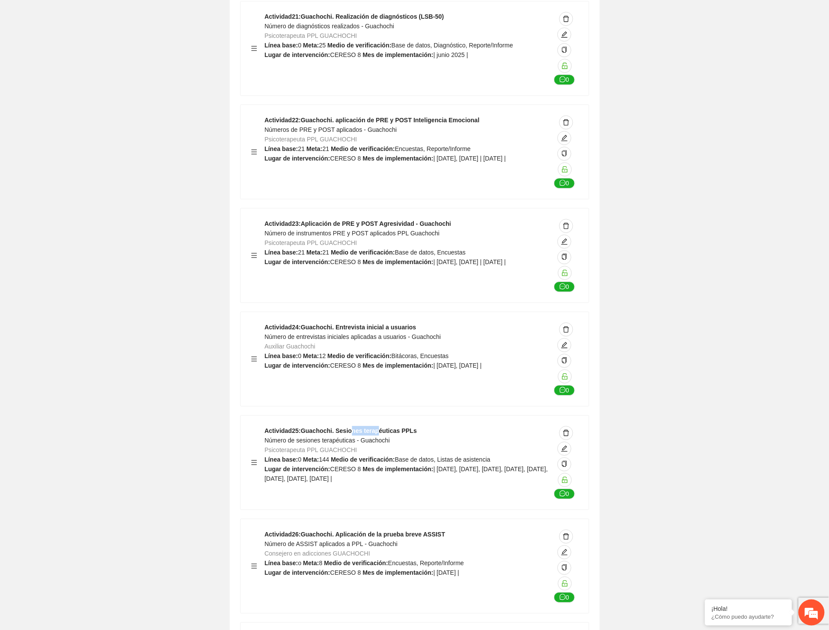
scroll to position [20575, 0]
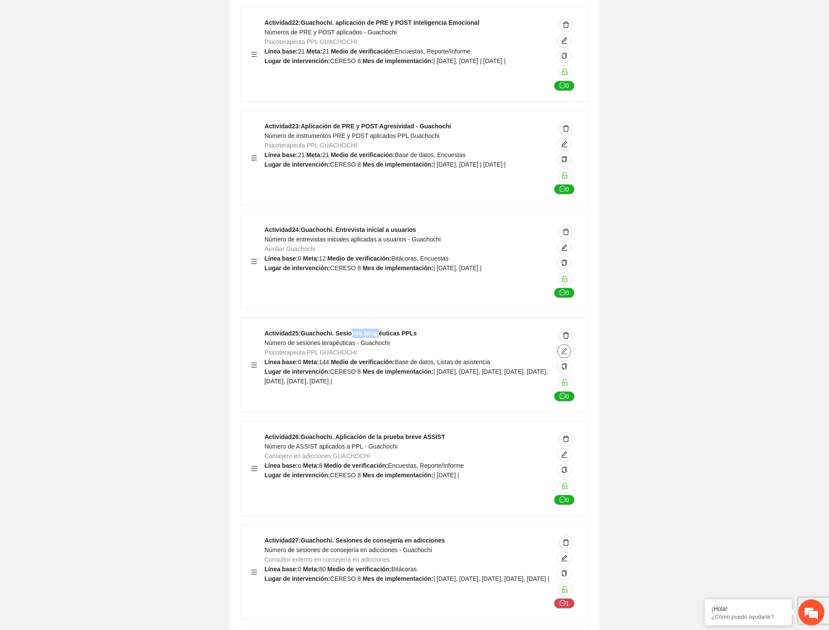
click at [567, 348] on icon "edit" at bounding box center [564, 351] width 7 height 7
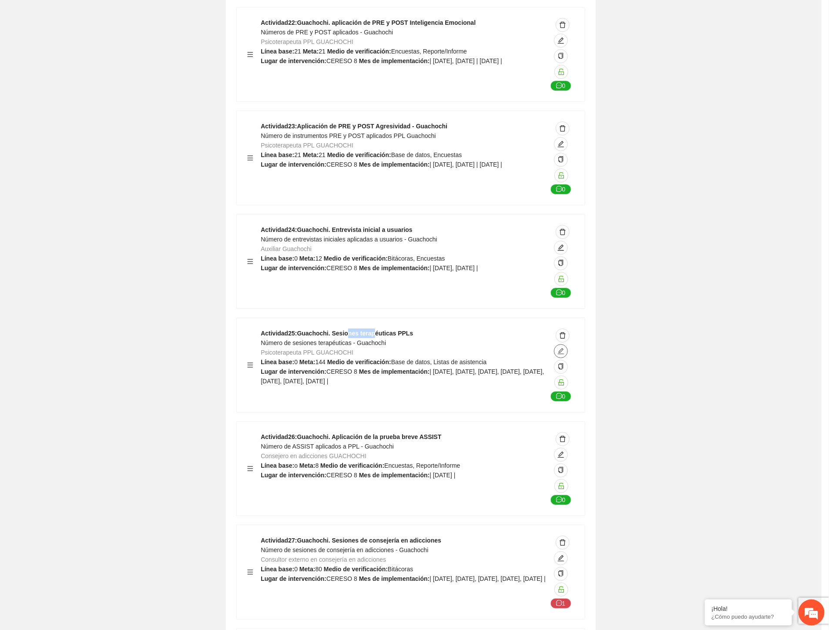
type textarea "********"
type input "**********"
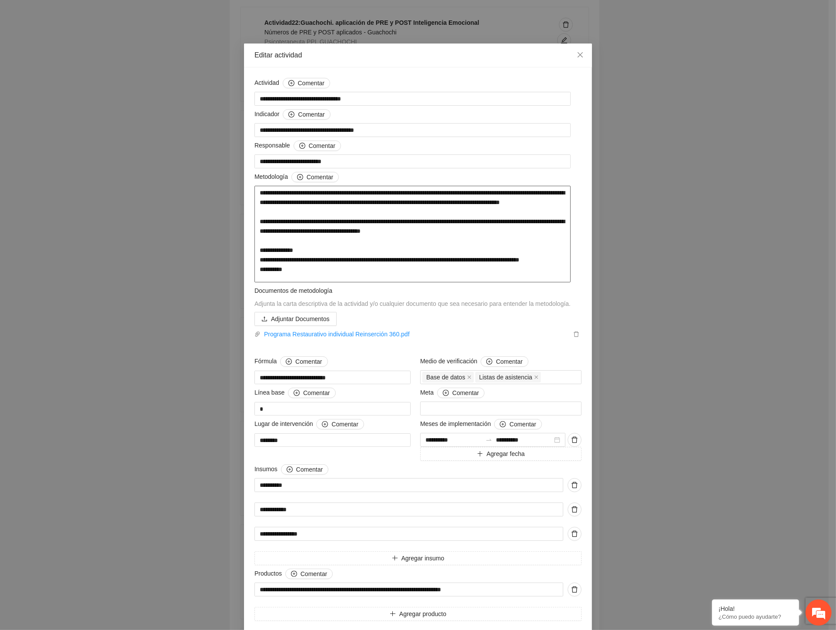
drag, startPoint x: 266, startPoint y: 228, endPoint x: 415, endPoint y: 232, distance: 148.9
click at [415, 232] on textarea "**********" at bounding box center [413, 234] width 316 height 97
drag, startPoint x: 261, startPoint y: 268, endPoint x: 466, endPoint y: 273, distance: 204.6
click at [466, 273] on textarea "**********" at bounding box center [413, 234] width 316 height 97
click at [392, 245] on textarea "**********" at bounding box center [413, 234] width 316 height 97
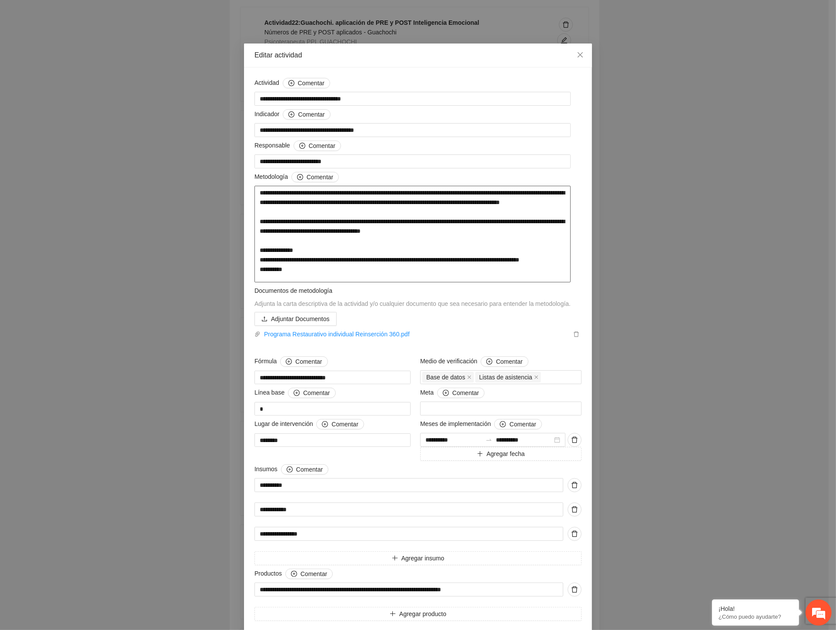
drag, startPoint x: 463, startPoint y: 276, endPoint x: 496, endPoint y: 276, distance: 33.1
click at [496, 276] on textarea "**********" at bounding box center [413, 234] width 316 height 97
click at [578, 55] on icon "close" at bounding box center [580, 54] width 5 height 5
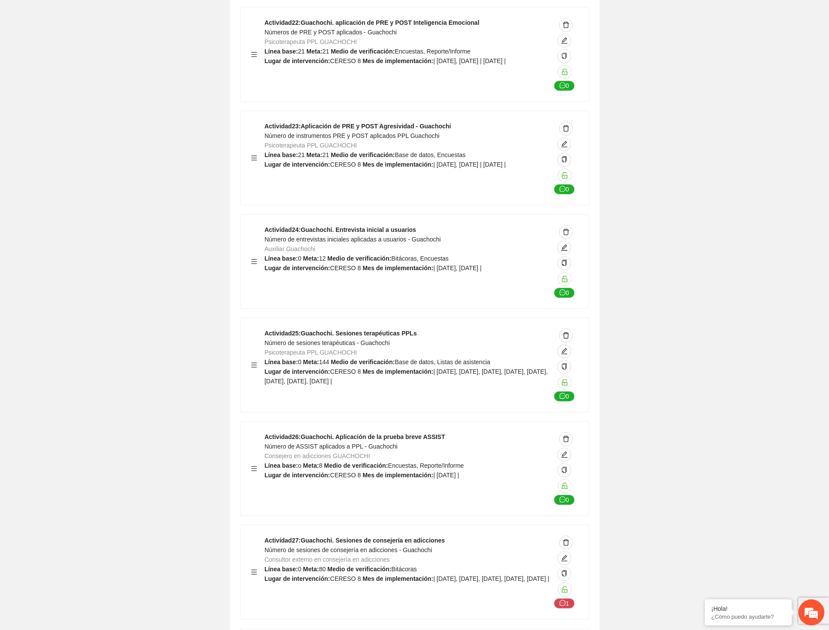
drag, startPoint x: 130, startPoint y: 91, endPoint x: 418, endPoint y: 57, distance: 290.6
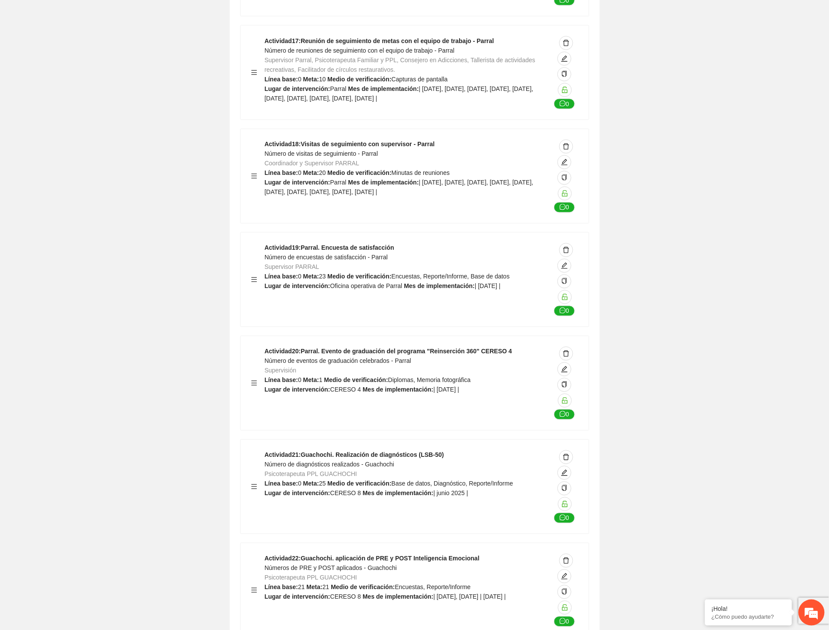
scroll to position [19946, 0]
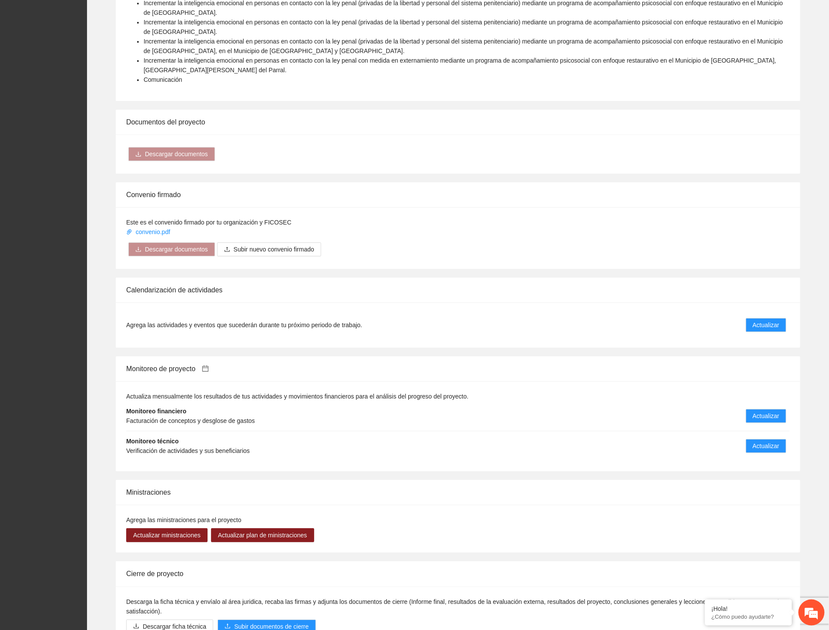
scroll to position [1203, 0]
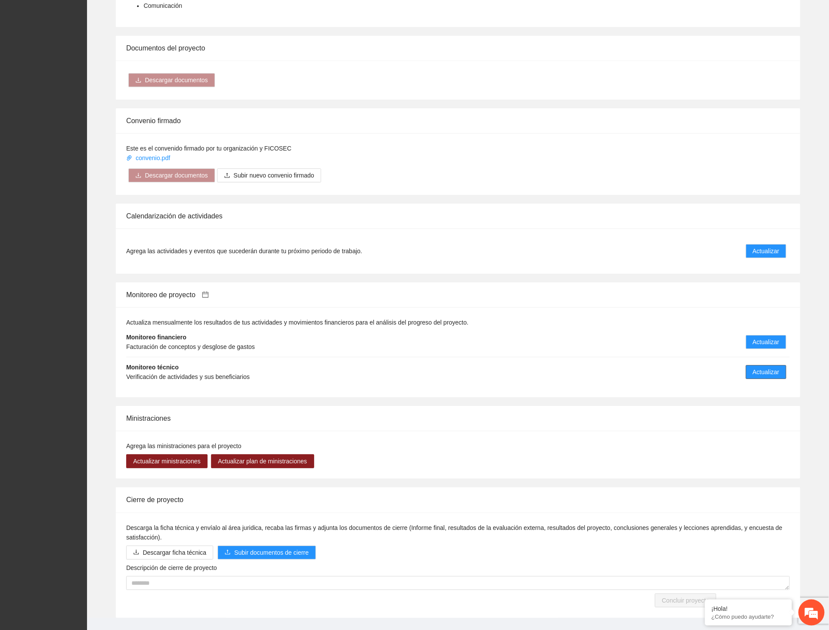
drag, startPoint x: 760, startPoint y: 349, endPoint x: 832, endPoint y: 354, distance: 72.0
click at [765, 367] on span "Actualizar" at bounding box center [766, 372] width 27 height 10
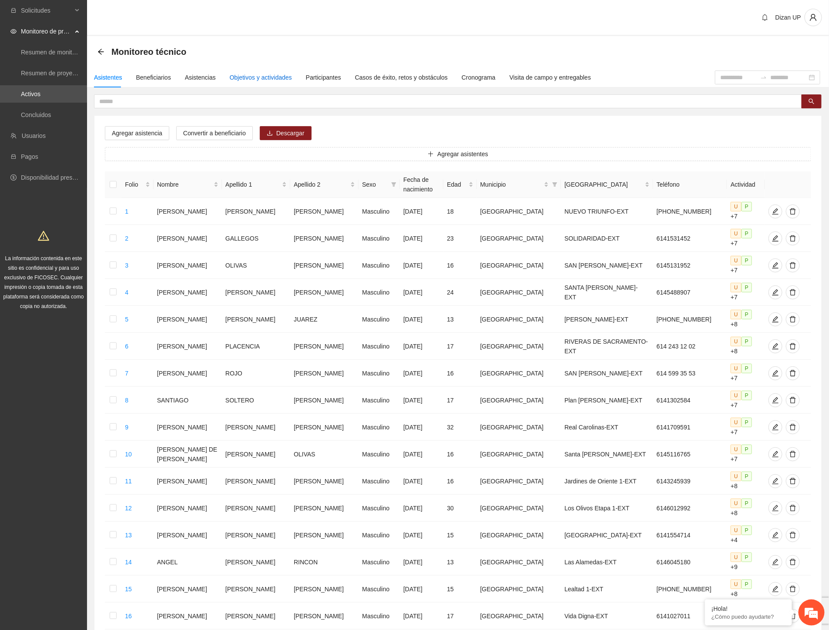
click at [263, 77] on div "Objetivos y actividades" at bounding box center [261, 78] width 62 height 10
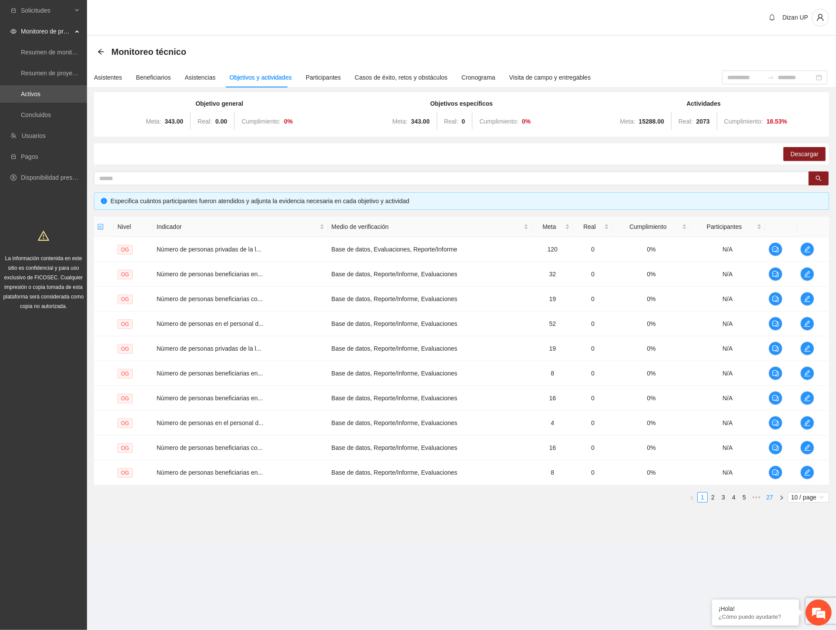
click at [766, 494] on link "27" at bounding box center [770, 498] width 12 height 10
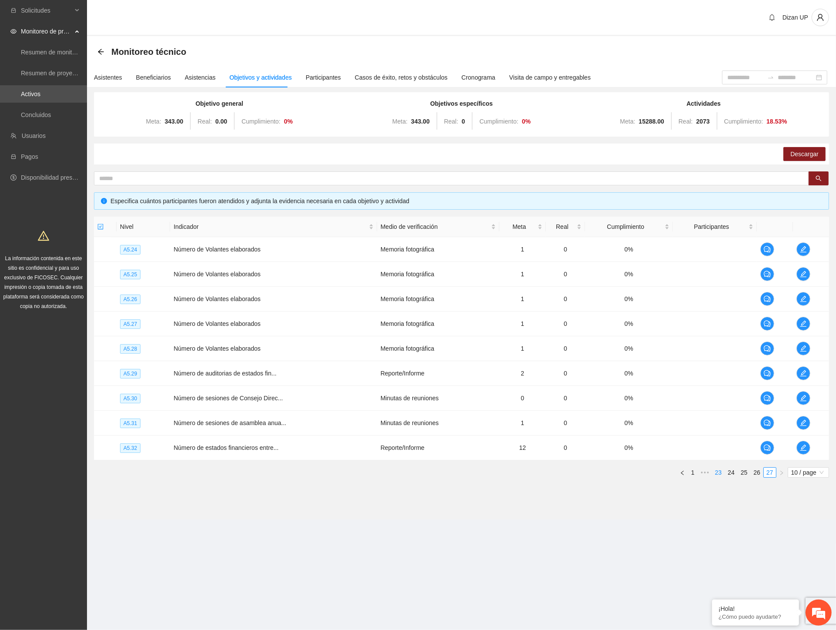
click at [723, 471] on link "23" at bounding box center [719, 473] width 12 height 10
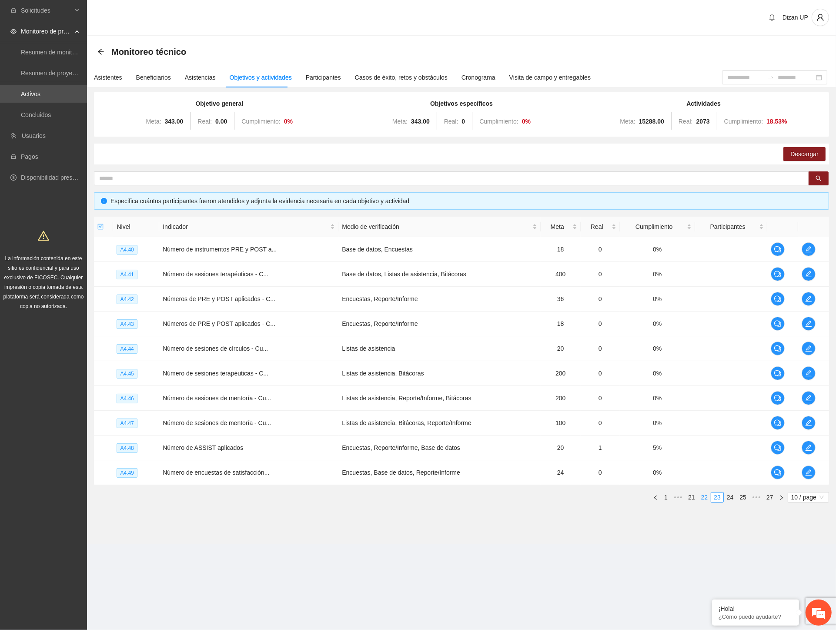
click at [707, 498] on link "22" at bounding box center [705, 498] width 12 height 10
click at [701, 497] on link "21" at bounding box center [705, 498] width 12 height 10
click at [704, 498] on link "20" at bounding box center [705, 498] width 12 height 10
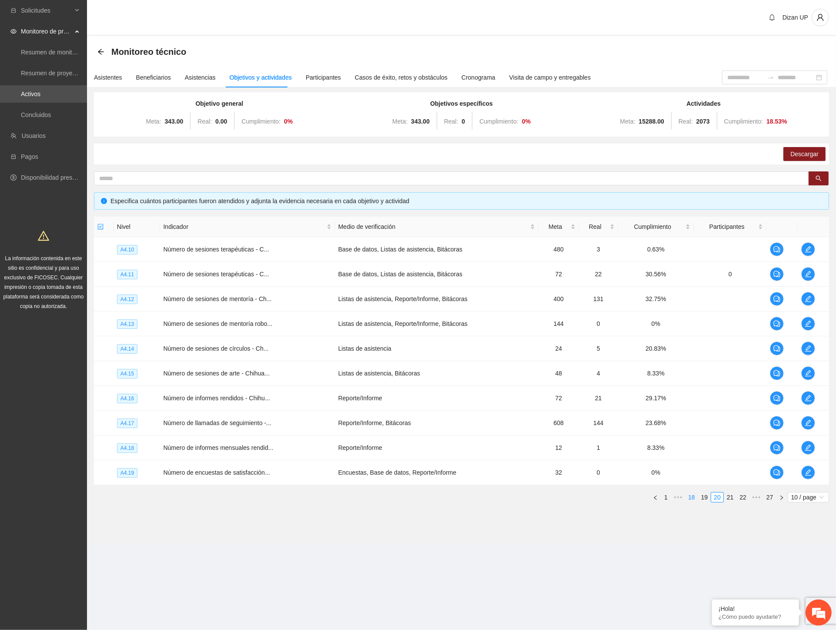
click at [702, 497] on link "19" at bounding box center [705, 498] width 12 height 10
click at [702, 497] on link "18" at bounding box center [705, 498] width 12 height 10
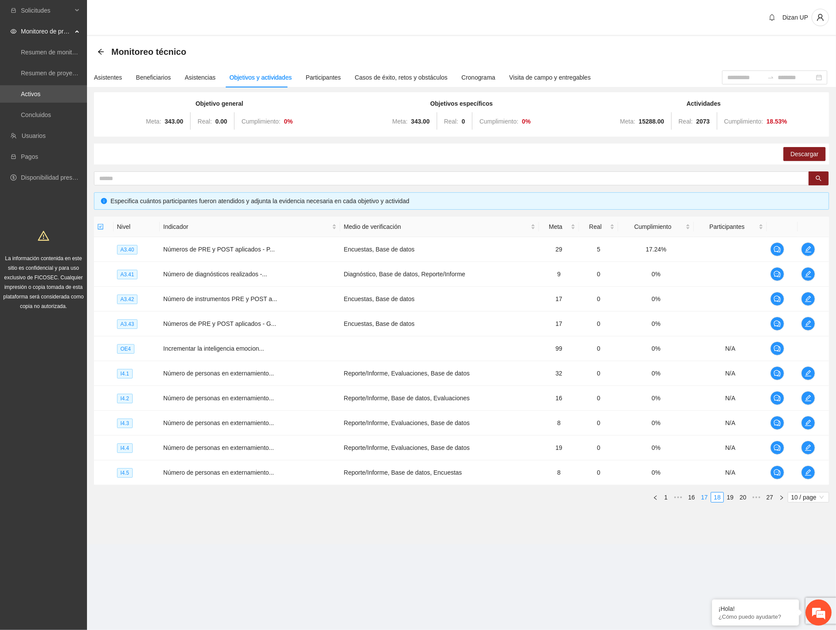
click at [701, 496] on link "17" at bounding box center [705, 498] width 12 height 10
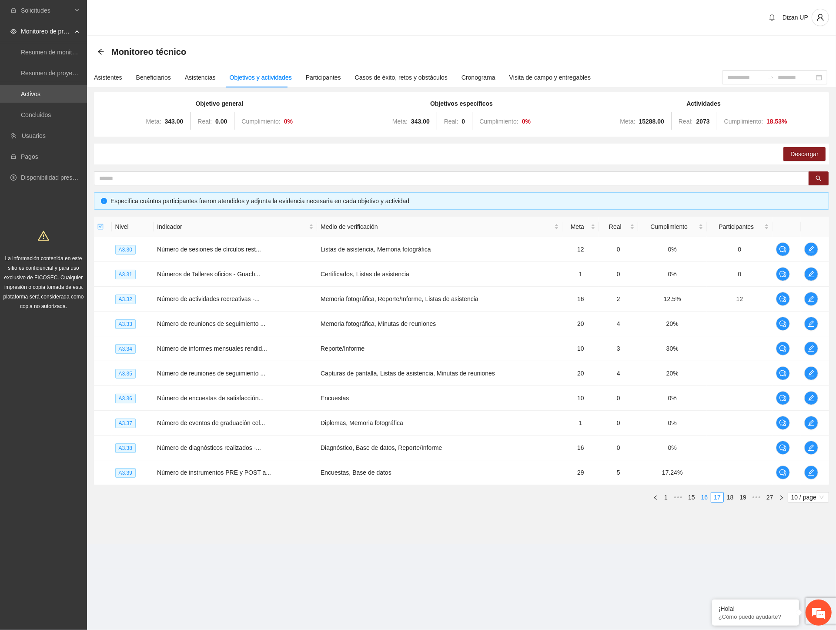
click at [699, 497] on link "16" at bounding box center [705, 498] width 12 height 10
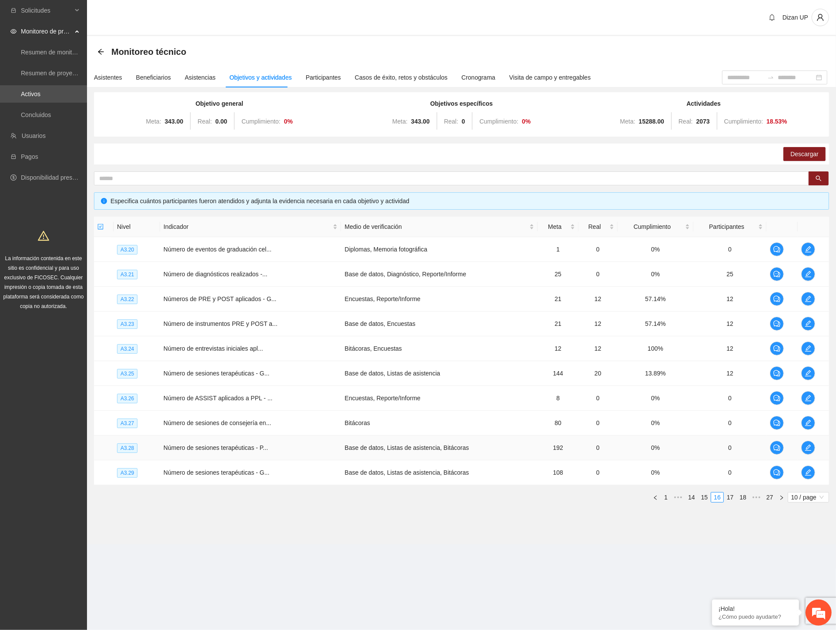
click at [501, 440] on td "Base de datos, Listas de asistencia, Bitácoras" at bounding box center [439, 448] width 197 height 25
click at [733, 497] on link "17" at bounding box center [731, 498] width 12 height 10
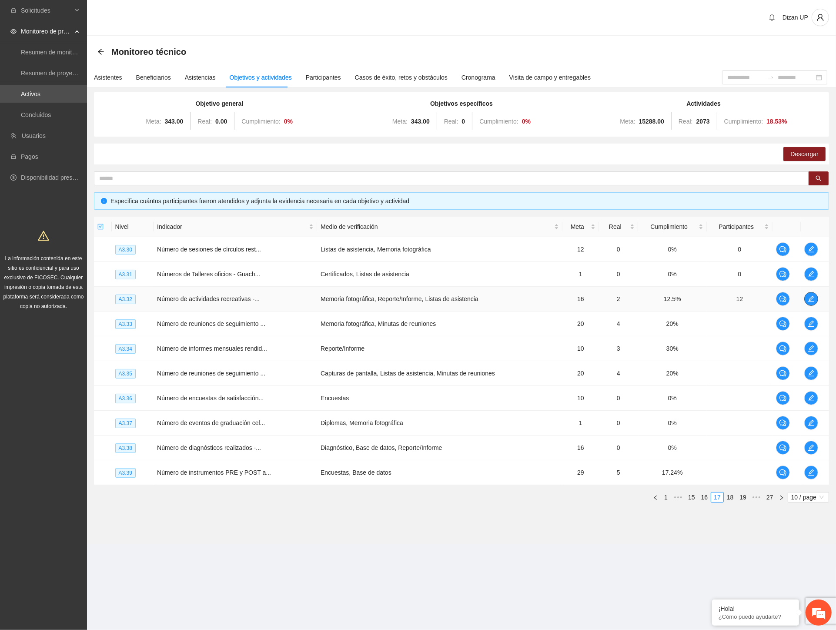
click at [809, 298] on icon "edit" at bounding box center [811, 298] width 7 height 7
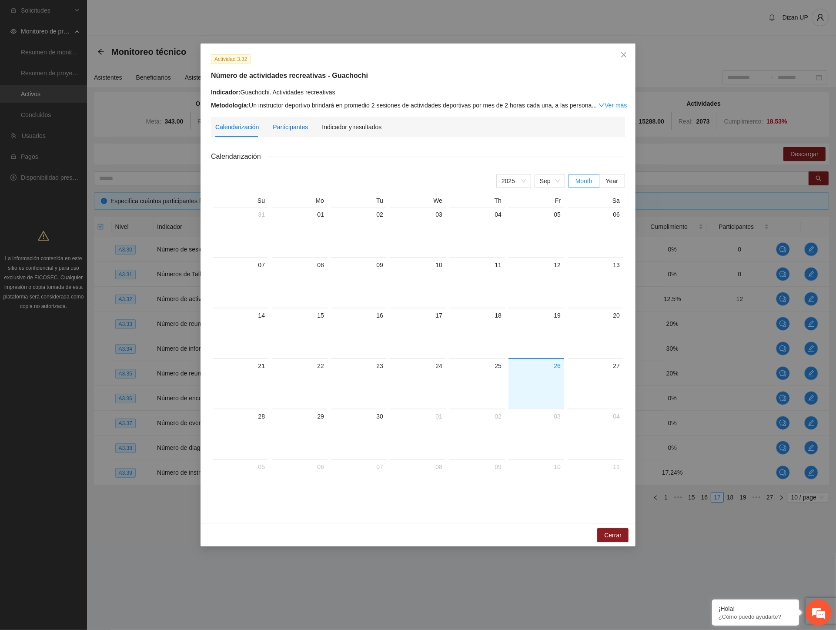
click at [282, 130] on div "Participantes" at bounding box center [290, 127] width 35 height 10
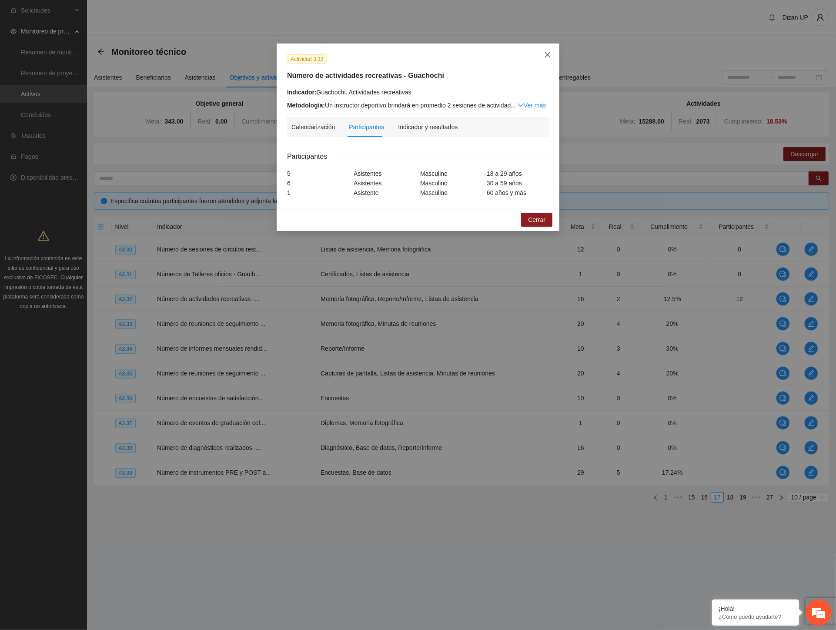
click at [549, 56] on icon "close" at bounding box center [547, 54] width 5 height 5
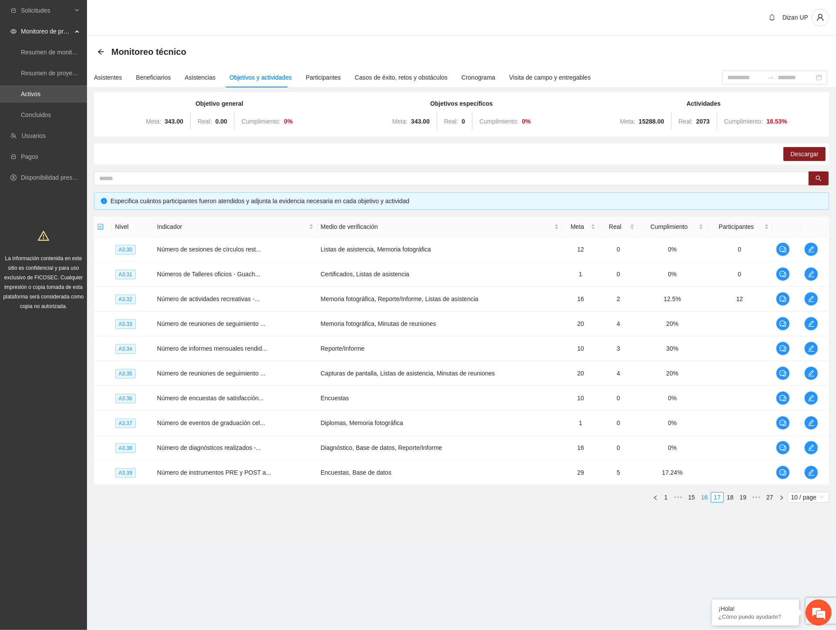
click at [708, 498] on link "16" at bounding box center [705, 498] width 12 height 10
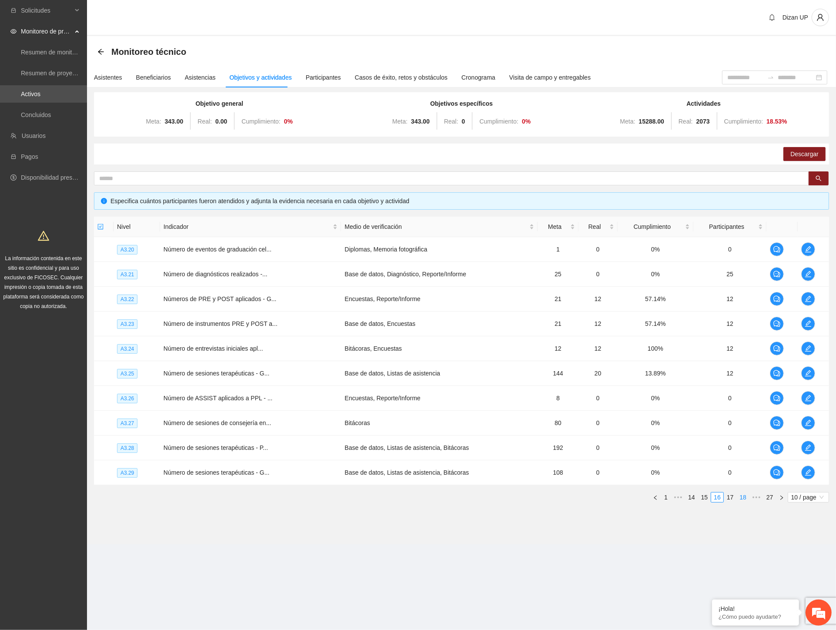
click at [729, 500] on link "17" at bounding box center [731, 498] width 12 height 10
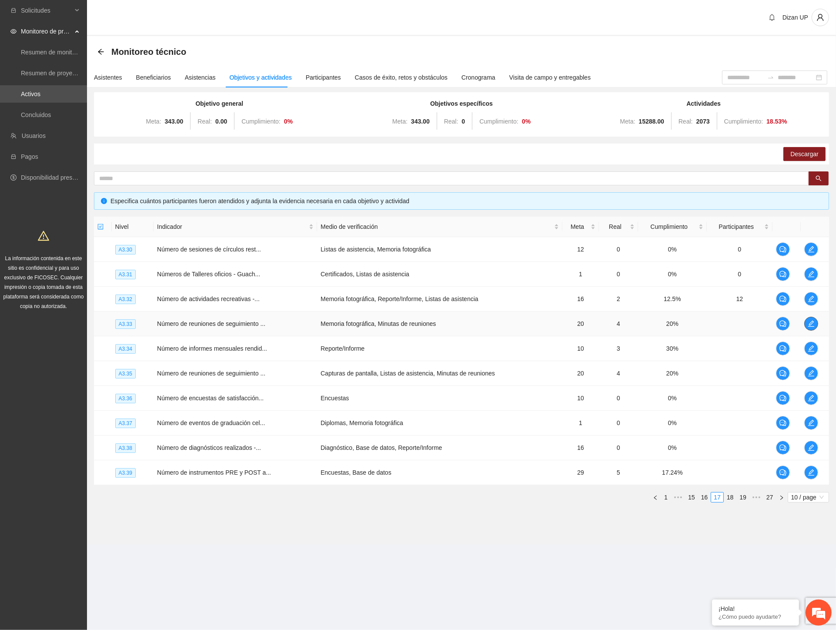
click at [815, 322] on span "edit" at bounding box center [811, 323] width 13 height 7
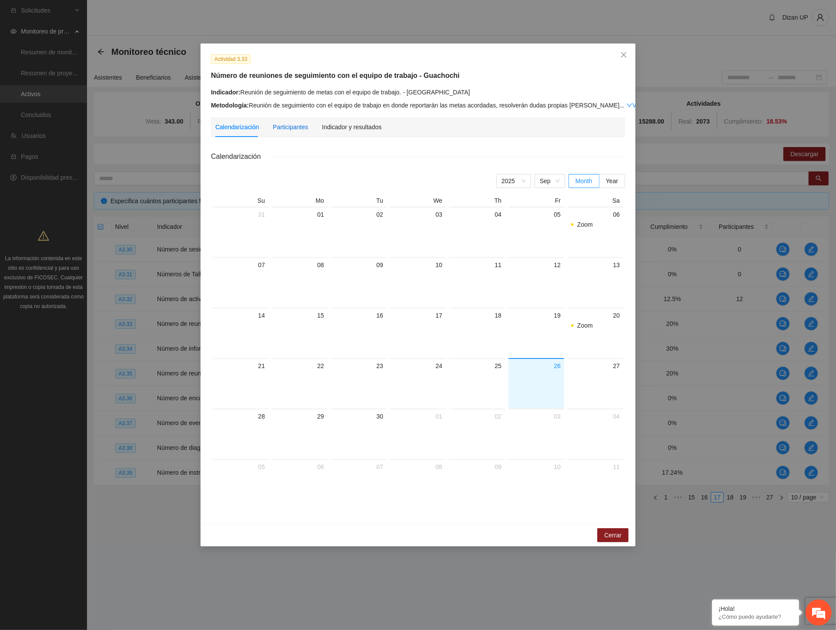
click at [289, 130] on div "Participantes" at bounding box center [290, 127] width 35 height 10
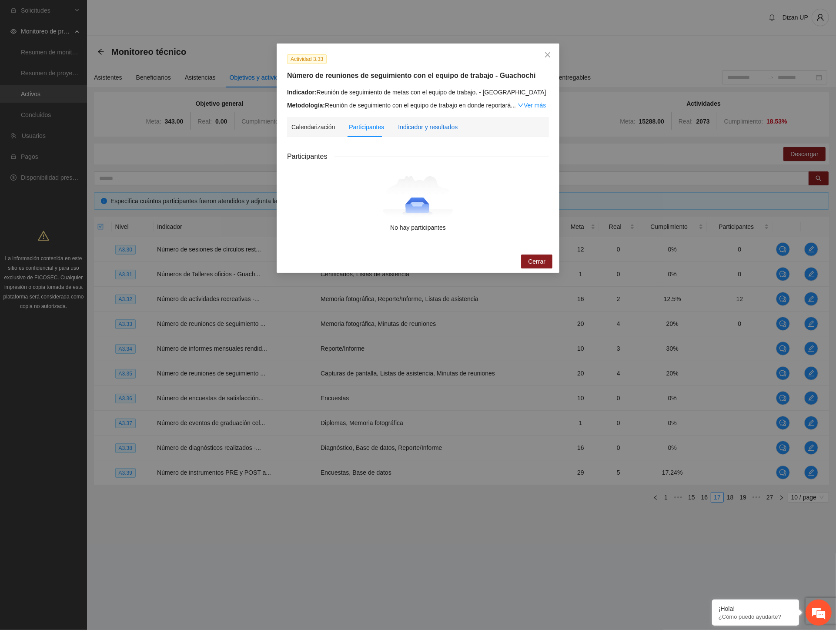
click at [415, 124] on div "Indicador y resultados" at bounding box center [428, 127] width 60 height 10
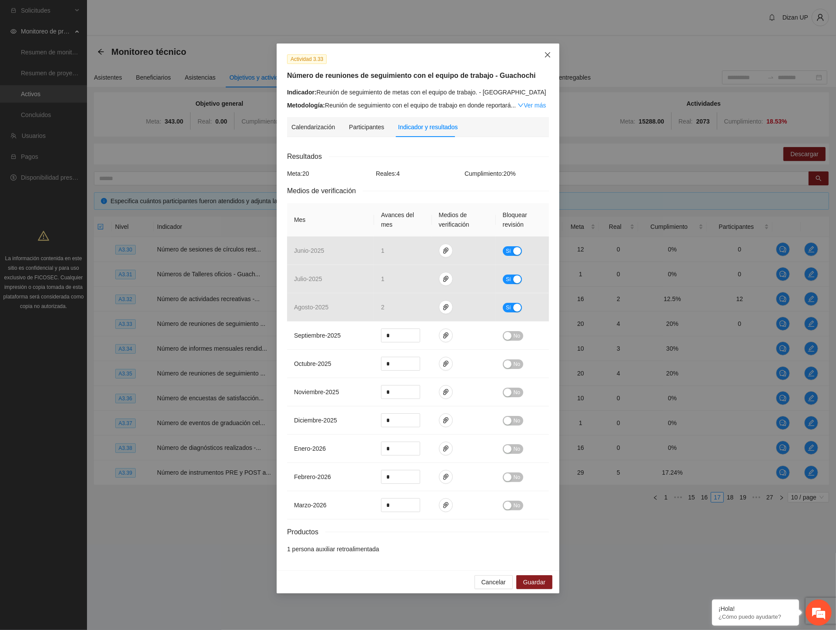
click at [547, 55] on icon "close" at bounding box center [547, 54] width 7 height 7
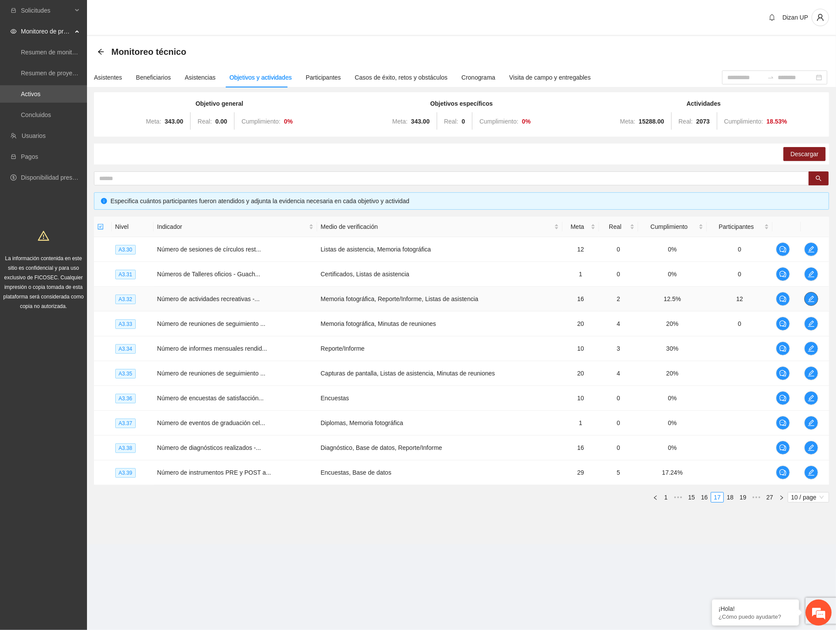
click at [815, 298] on icon "edit" at bounding box center [811, 298] width 7 height 7
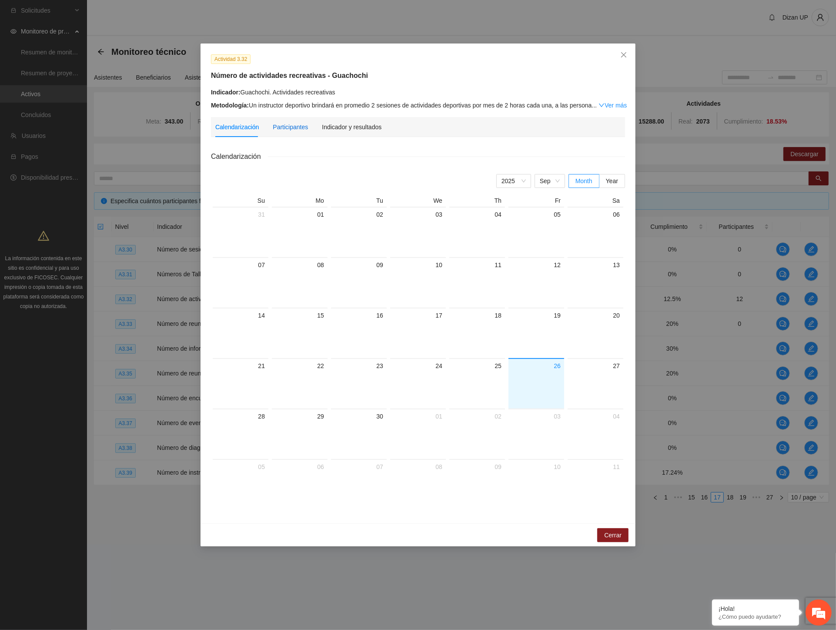
click at [276, 124] on div "Participantes" at bounding box center [290, 127] width 35 height 10
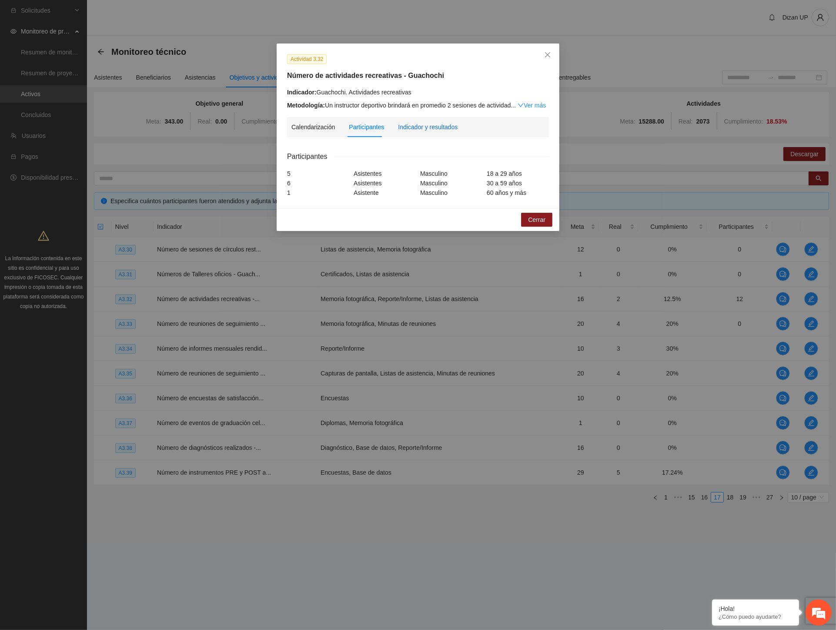
click at [423, 129] on div "Indicador y resultados" at bounding box center [428, 127] width 60 height 10
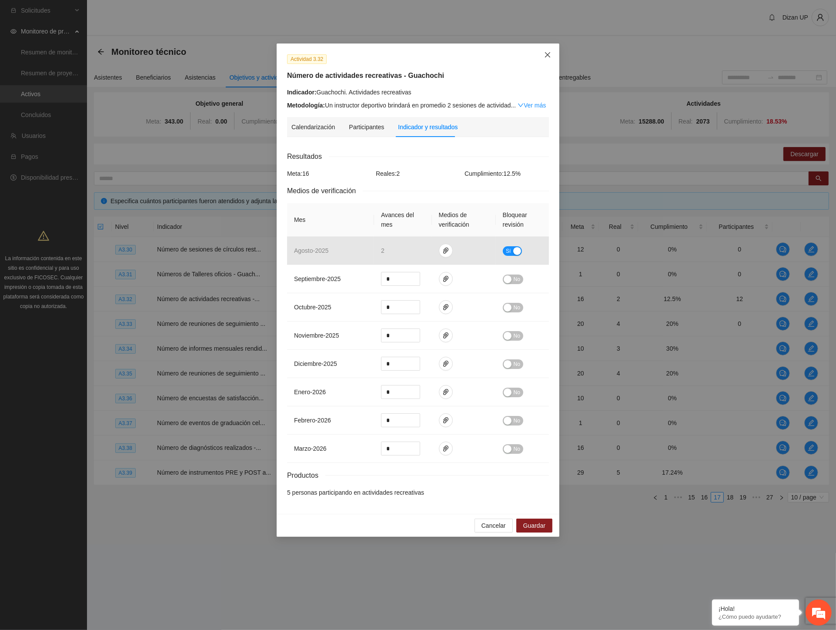
click at [549, 51] on span "Close" at bounding box center [547, 55] width 23 height 23
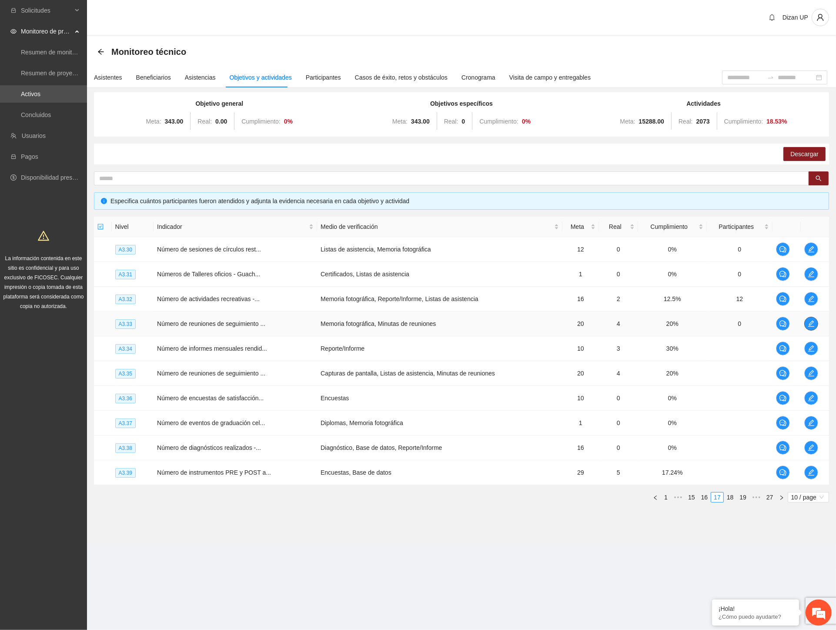
click at [815, 320] on icon "edit" at bounding box center [811, 323] width 7 height 7
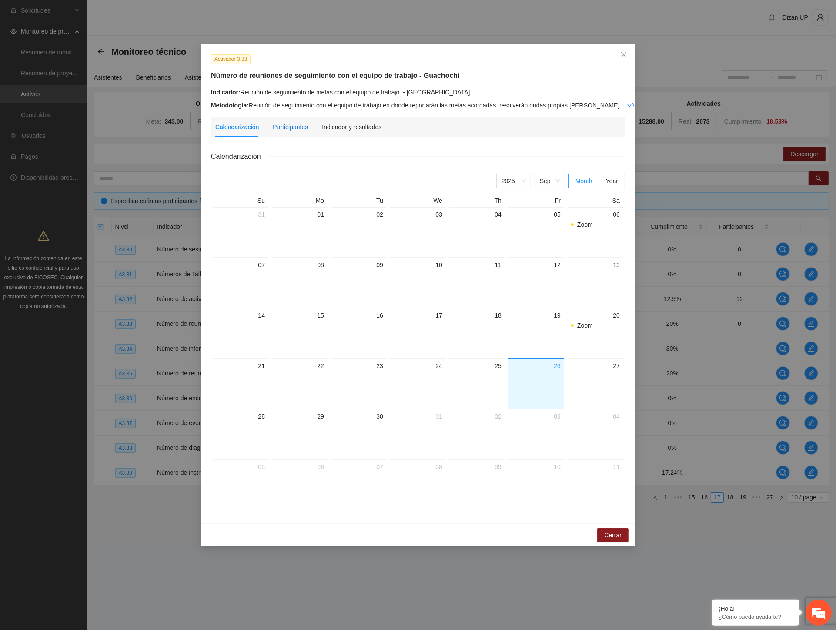
drag, startPoint x: 297, startPoint y: 126, endPoint x: 368, endPoint y: 131, distance: 71.1
click at [297, 126] on div "Participantes" at bounding box center [290, 127] width 35 height 10
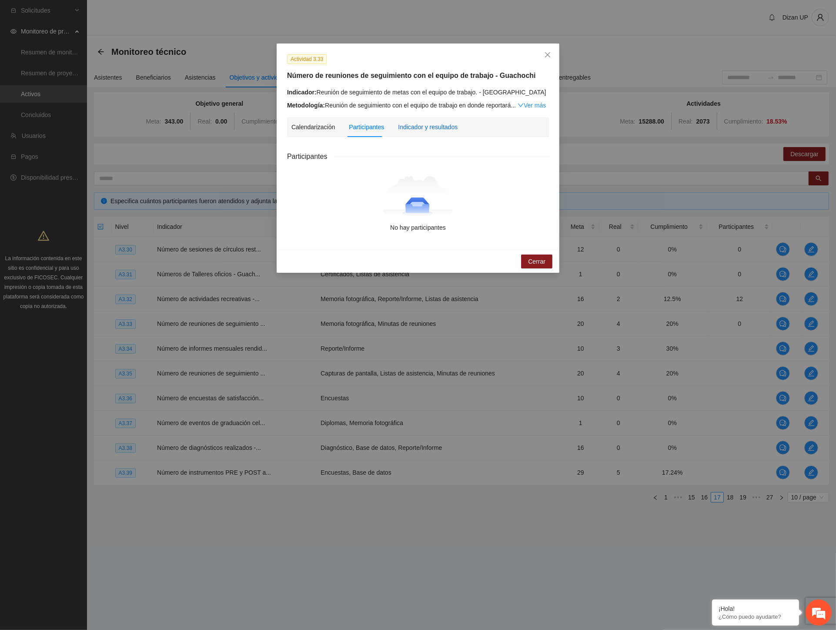
click at [428, 128] on div "Indicador y resultados" at bounding box center [428, 127] width 60 height 10
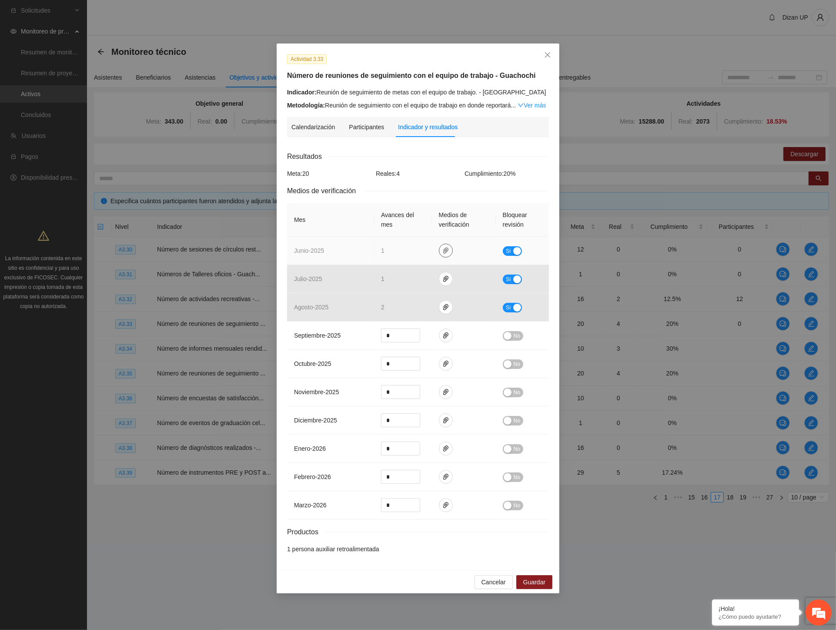
click at [444, 253] on icon "paper-clip" at bounding box center [446, 250] width 7 height 7
click at [399, 225] on link "JUNIO_2025.zip" at bounding box center [448, 226] width 124 height 10
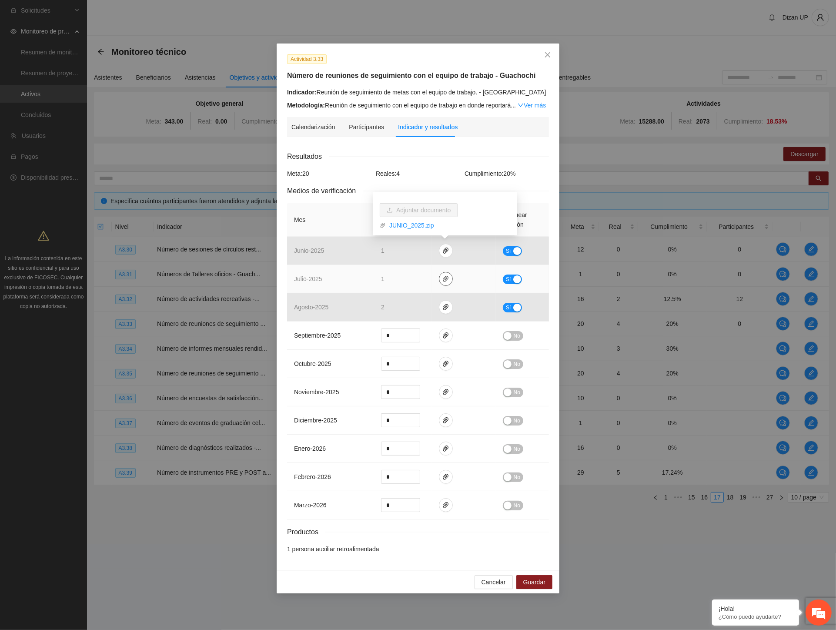
click at [445, 280] on icon "paper-clip" at bounding box center [446, 278] width 7 height 7
click at [392, 252] on link "JULIO_2025.zip" at bounding box center [448, 254] width 124 height 10
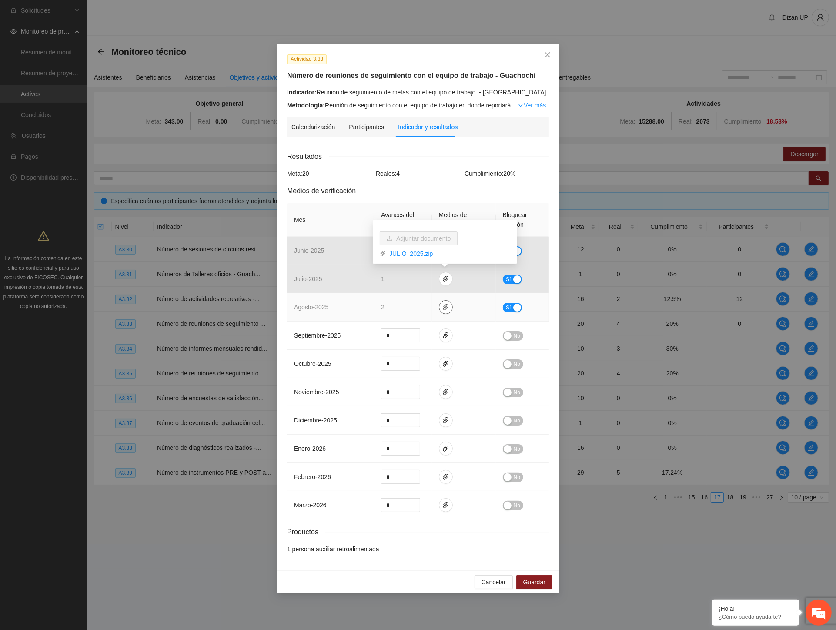
click at [446, 311] on icon "paper-clip" at bounding box center [446, 307] width 7 height 7
click at [398, 282] on link "AGOSTO_2025.zip" at bounding box center [448, 282] width 124 height 10
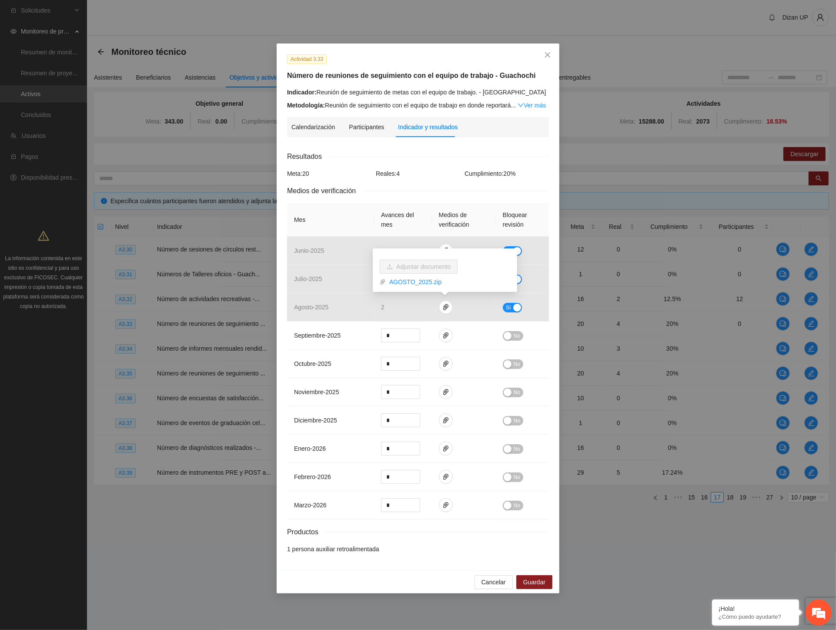
click at [434, 164] on div "Resultados Meta: 20 Reales: 4 Cumplimiento: 20 % Medios de verificación Mes Ava…" at bounding box center [418, 352] width 262 height 403
drag, startPoint x: 305, startPoint y: 89, endPoint x: 482, endPoint y: 92, distance: 176.7
click at [482, 92] on div "Indicador: Reunión de seguimiento de metas con el equipo de trabajo. - Guachochi" at bounding box center [418, 92] width 262 height 10
click at [397, 96] on div "Indicador: Reunión de seguimiento de metas con el equipo de trabajo. - Guachochi" at bounding box center [418, 92] width 262 height 10
click at [526, 107] on link "Ver más" at bounding box center [532, 105] width 28 height 7
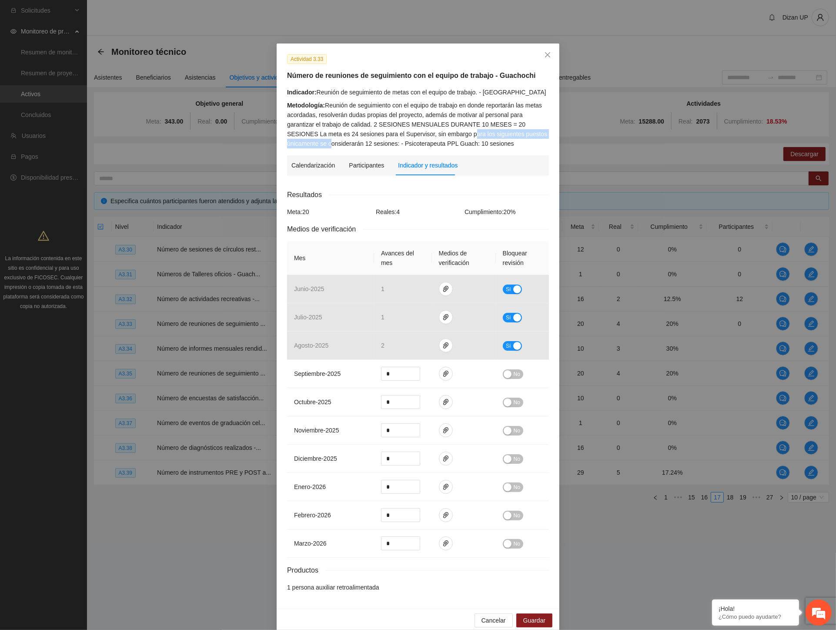
drag, startPoint x: 431, startPoint y: 134, endPoint x: 511, endPoint y: 135, distance: 80.1
click at [511, 135] on div "Metodología: Reunión de seguimiento con el equipo de trabajo en donde reportará…" at bounding box center [418, 125] width 262 height 48
drag, startPoint x: 295, startPoint y: 145, endPoint x: 357, endPoint y: 143, distance: 62.3
click at [355, 143] on div "Metodología: Reunión de seguimiento con el equipo de trabajo en donde reportará…" at bounding box center [418, 125] width 262 height 48
click at [328, 410] on td "octubre - 2025" at bounding box center [330, 402] width 87 height 28
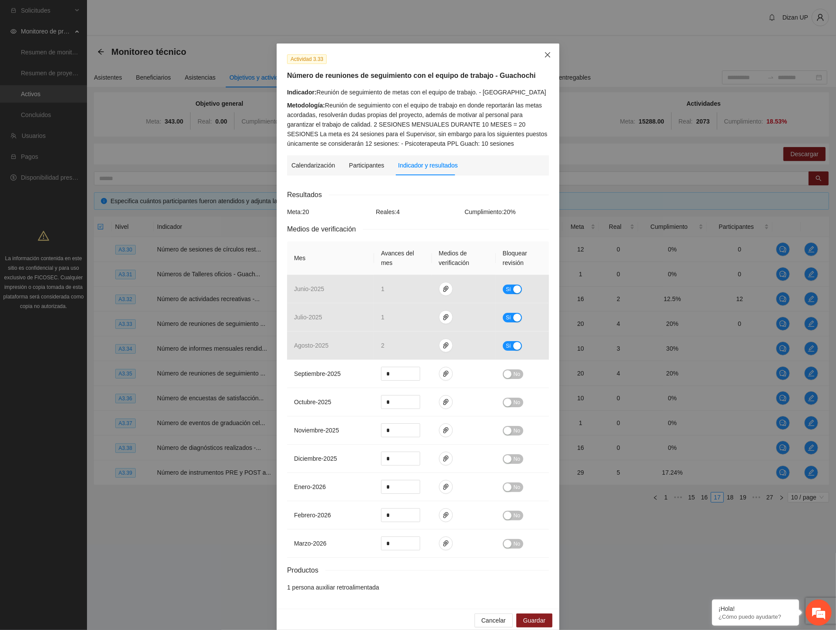
click at [545, 51] on icon "close" at bounding box center [547, 54] width 7 height 7
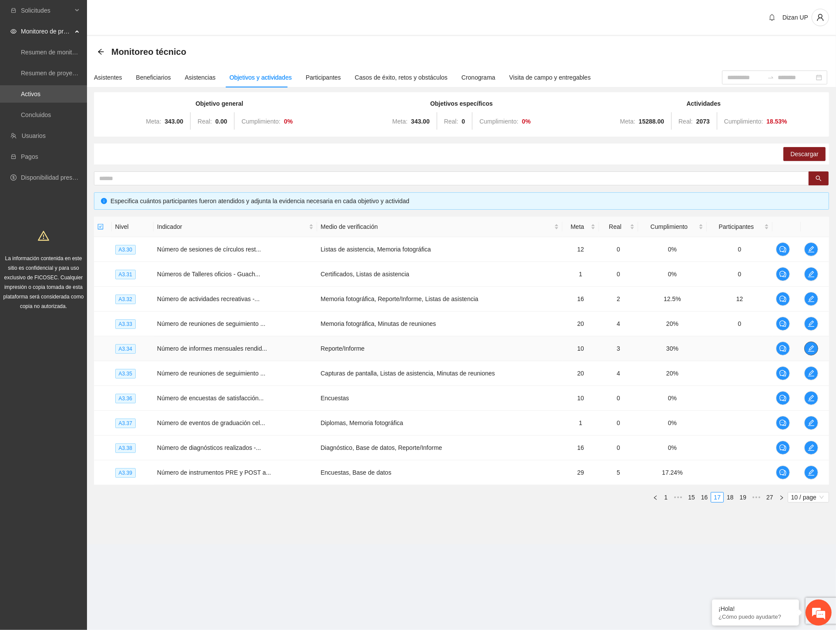
click at [810, 347] on icon "edit" at bounding box center [811, 348] width 7 height 7
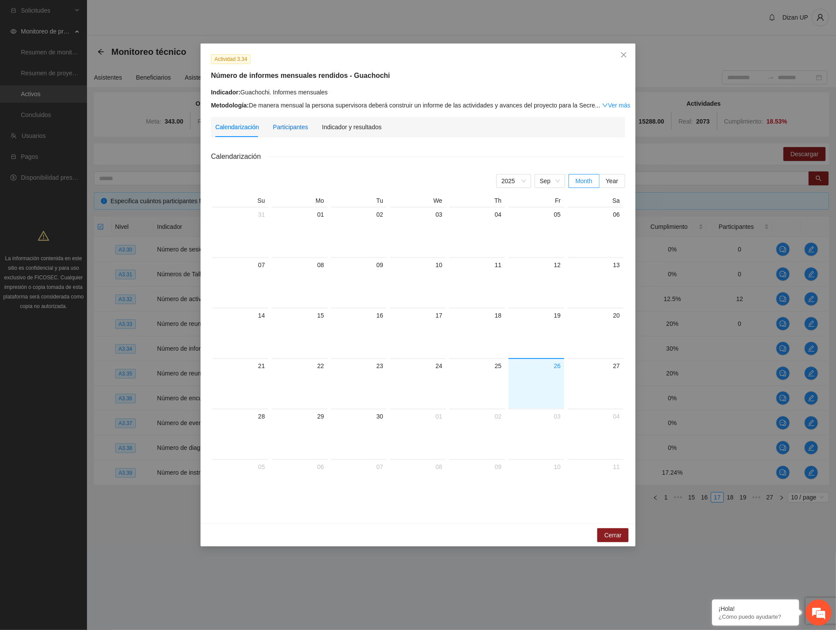
click at [283, 125] on div "Participantes" at bounding box center [290, 127] width 35 height 10
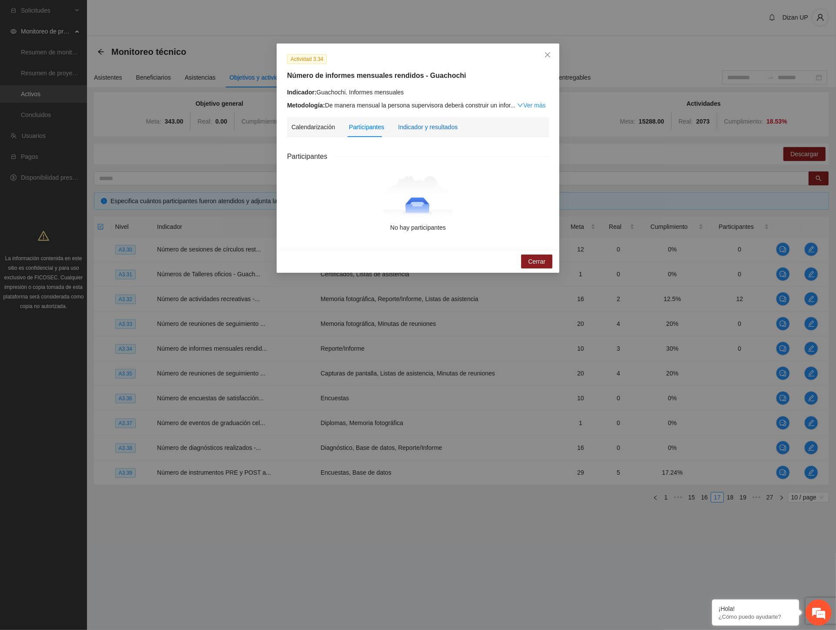
click at [434, 128] on div "Indicador y resultados" at bounding box center [428, 127] width 60 height 10
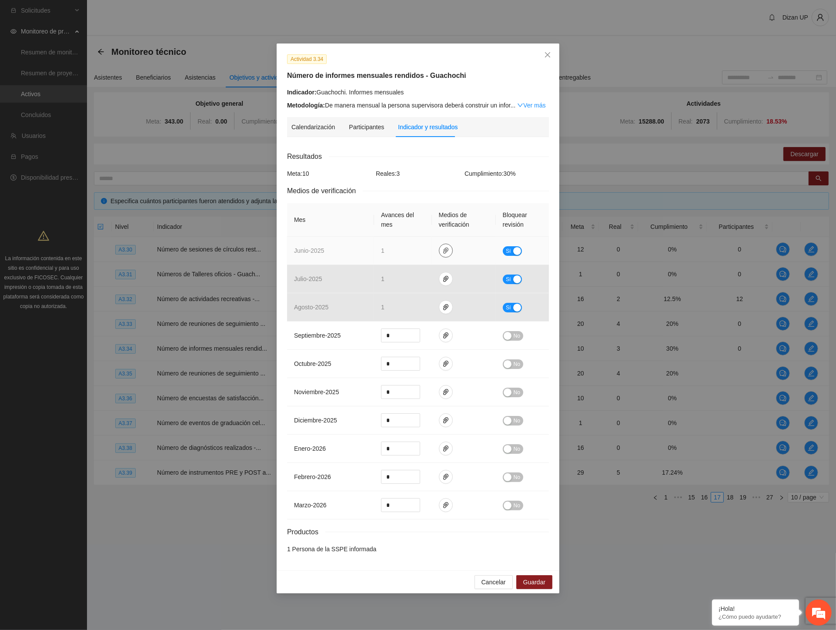
click at [443, 249] on icon "paper-clip" at bounding box center [446, 250] width 7 height 7
click at [426, 224] on link "JUNIO_2025.zip" at bounding box center [448, 226] width 124 height 10
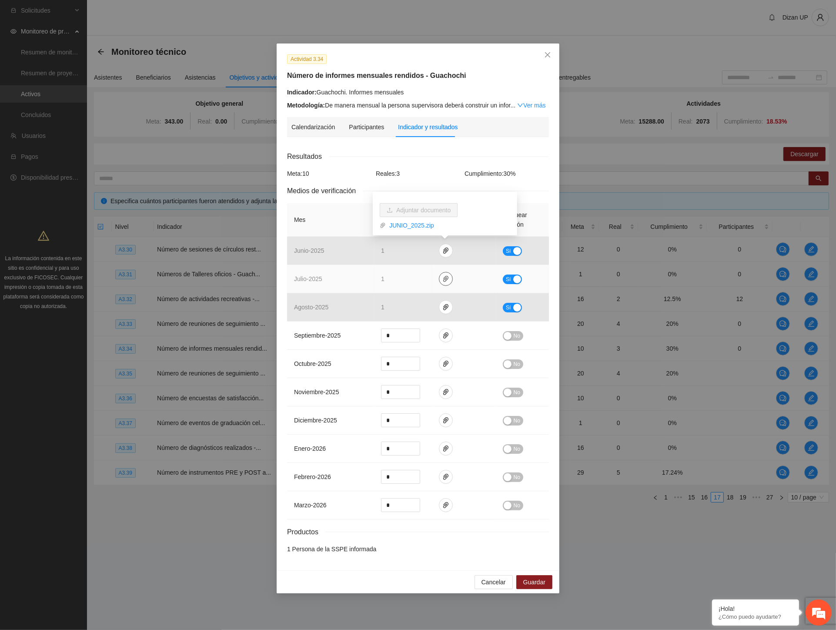
click at [447, 280] on icon "paper-clip" at bounding box center [446, 278] width 7 height 7
click at [413, 253] on link "JULIO_2025.zip" at bounding box center [448, 254] width 124 height 10
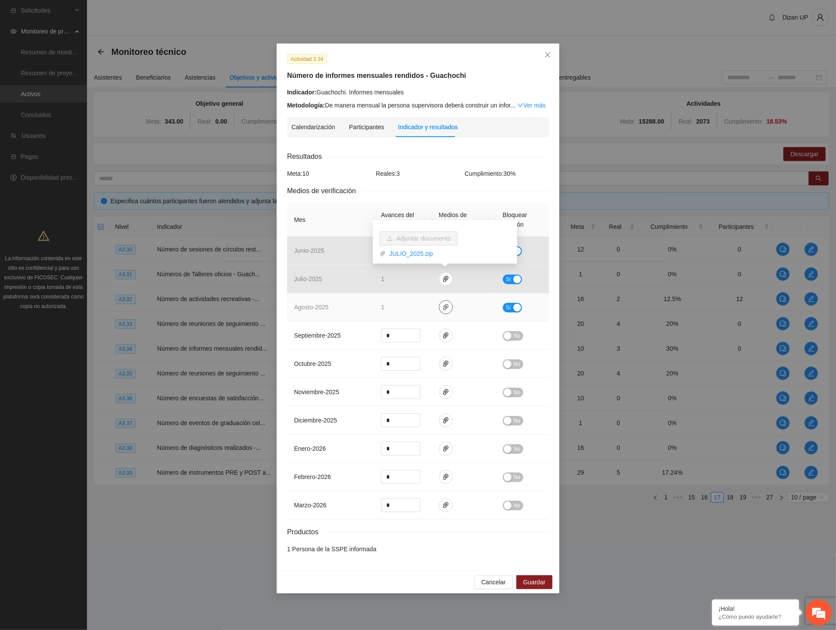
drag, startPoint x: 444, startPoint y: 307, endPoint x: 433, endPoint y: 298, distance: 14.9
click at [444, 307] on icon "paper-clip" at bounding box center [446, 307] width 7 height 7
drag, startPoint x: 410, startPoint y: 282, endPoint x: 751, endPoint y: 357, distance: 349.1
click at [410, 282] on link "AGOSTO_2025.zip" at bounding box center [448, 282] width 124 height 10
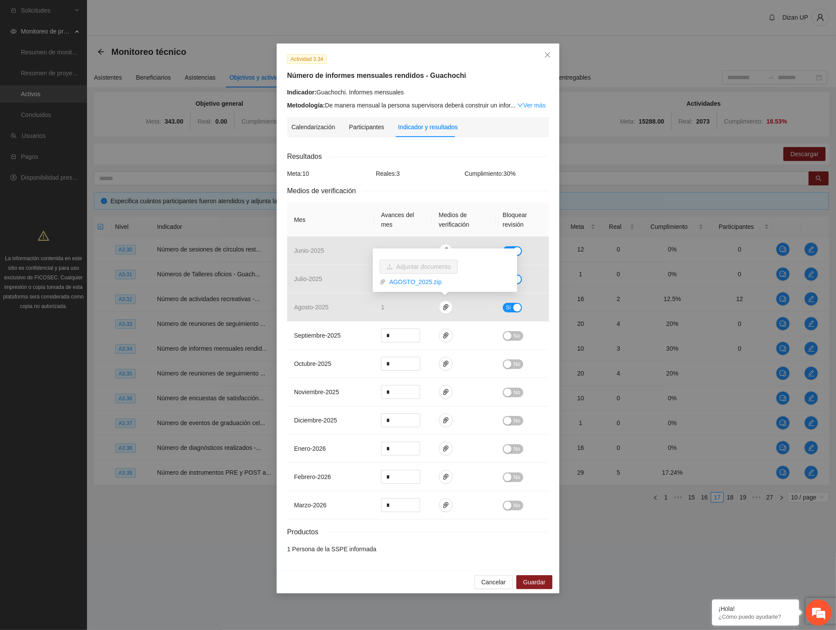
click at [363, 110] on div "Metodología: De manera mensual la persona supervisora deberá construir un infor…" at bounding box center [418, 106] width 262 height 10
click at [526, 104] on link "Ver más" at bounding box center [531, 105] width 28 height 7
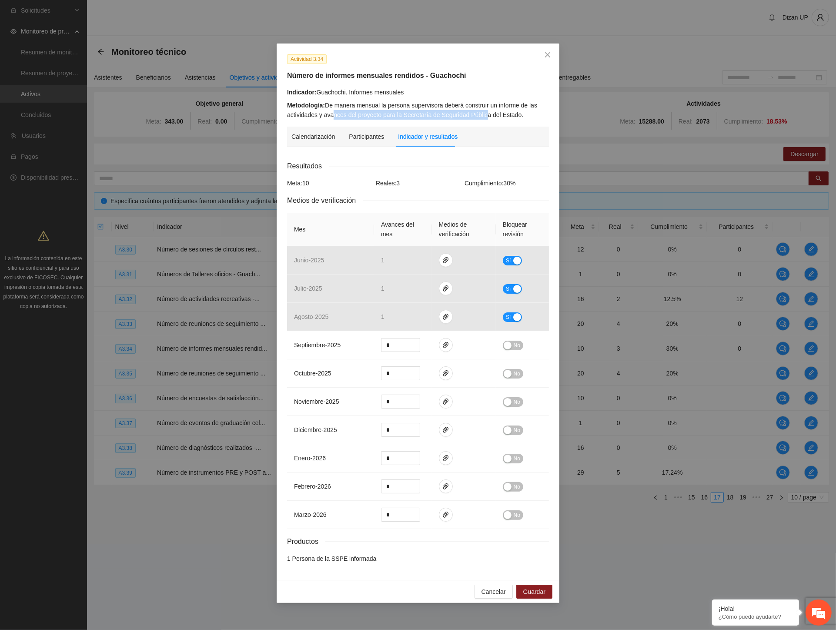
drag, startPoint x: 331, startPoint y: 114, endPoint x: 493, endPoint y: 116, distance: 161.5
click at [488, 114] on div "Metodología: De manera mensual la persona supervisora deberá construir un infor…" at bounding box center [418, 110] width 262 height 19
click at [547, 55] on icon "close" at bounding box center [547, 54] width 7 height 7
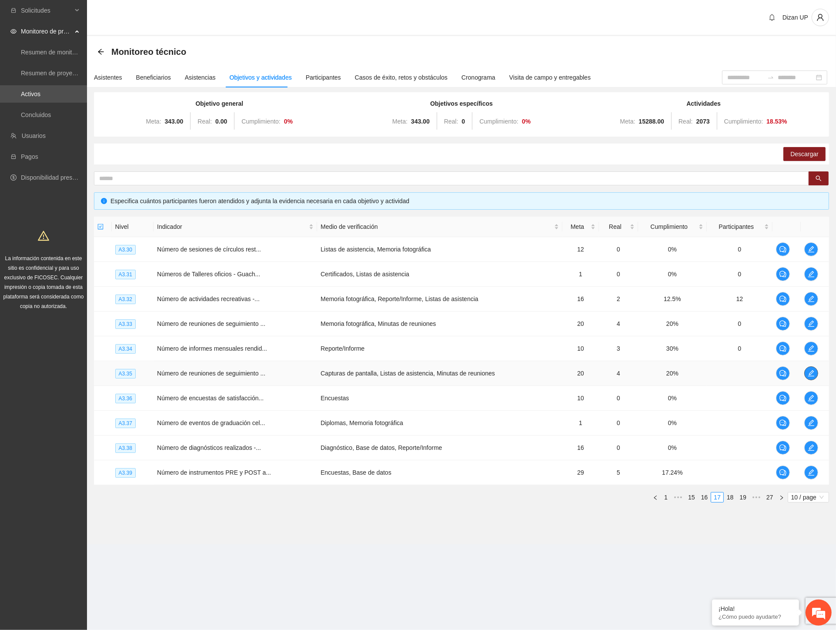
click at [805, 373] on button "button" at bounding box center [812, 373] width 14 height 14
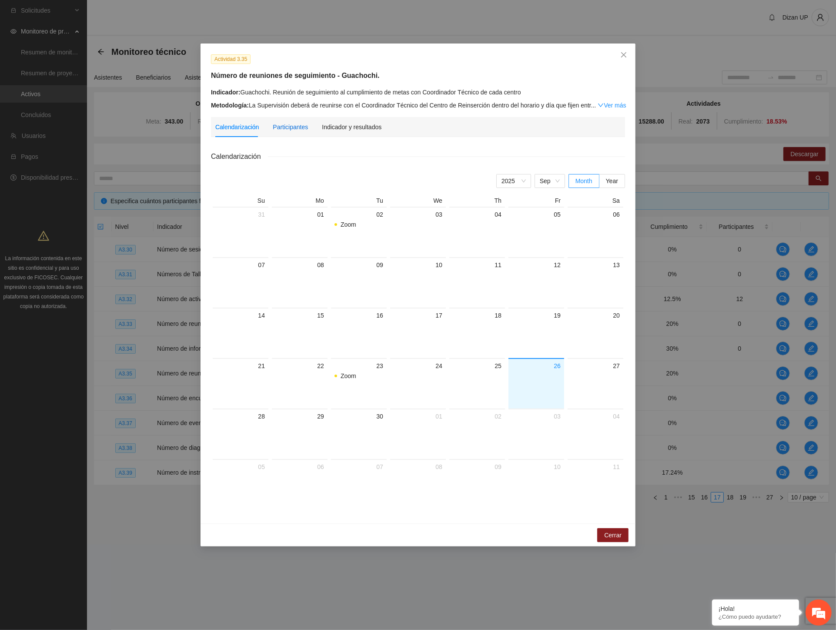
click at [282, 126] on div "Participantes" at bounding box center [290, 127] width 35 height 10
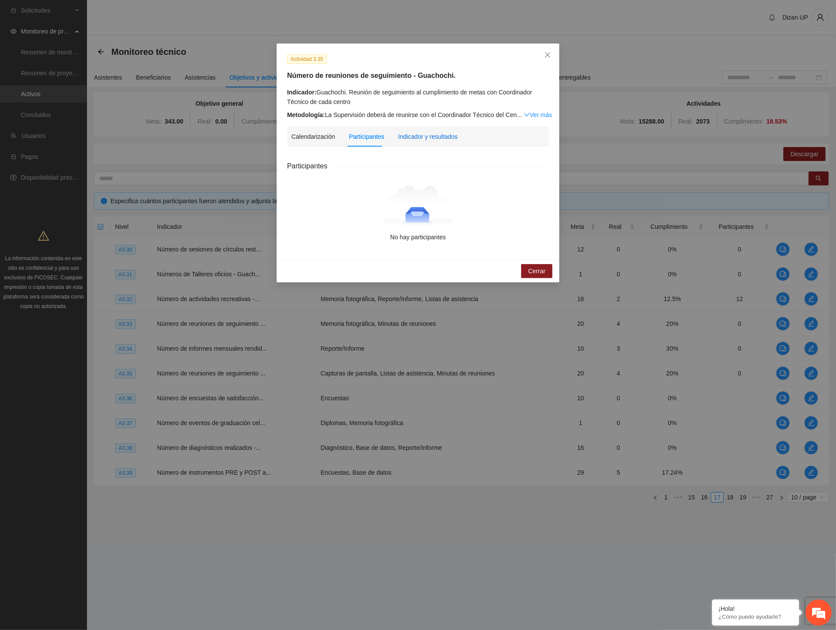
drag, startPoint x: 410, startPoint y: 136, endPoint x: 419, endPoint y: 142, distance: 10.3
click at [411, 136] on div "Indicador y resultados" at bounding box center [428, 137] width 60 height 10
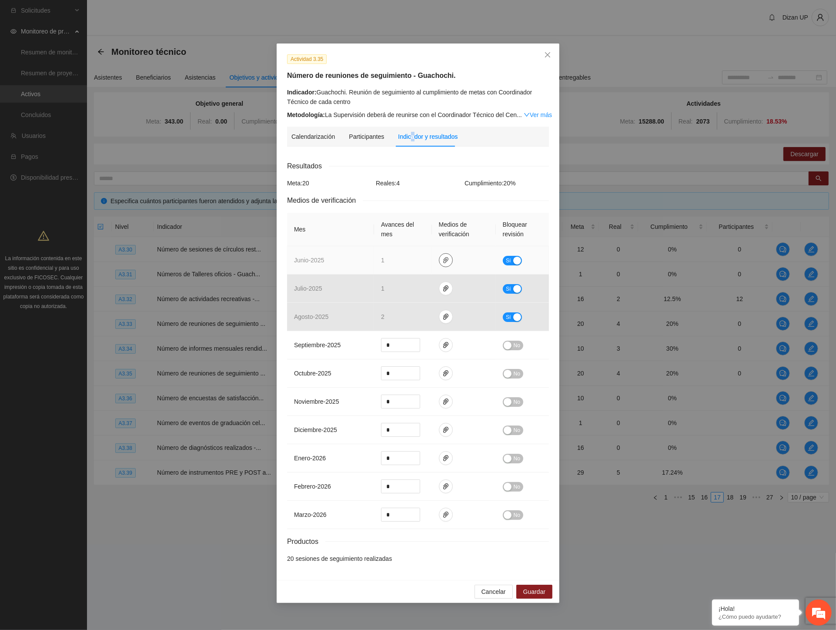
click at [446, 261] on icon "paper-clip" at bounding box center [446, 260] width 7 height 7
click at [418, 233] on link "junio_2025.zip" at bounding box center [448, 235] width 124 height 10
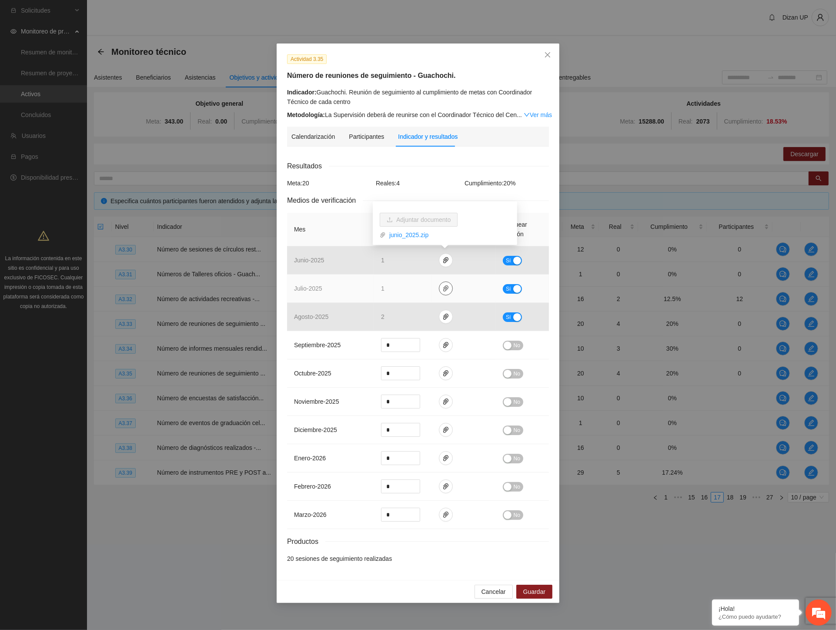
click at [443, 287] on icon "paper-clip" at bounding box center [446, 288] width 7 height 7
click at [411, 265] on link "JULIO_2025.zip" at bounding box center [448, 263] width 124 height 10
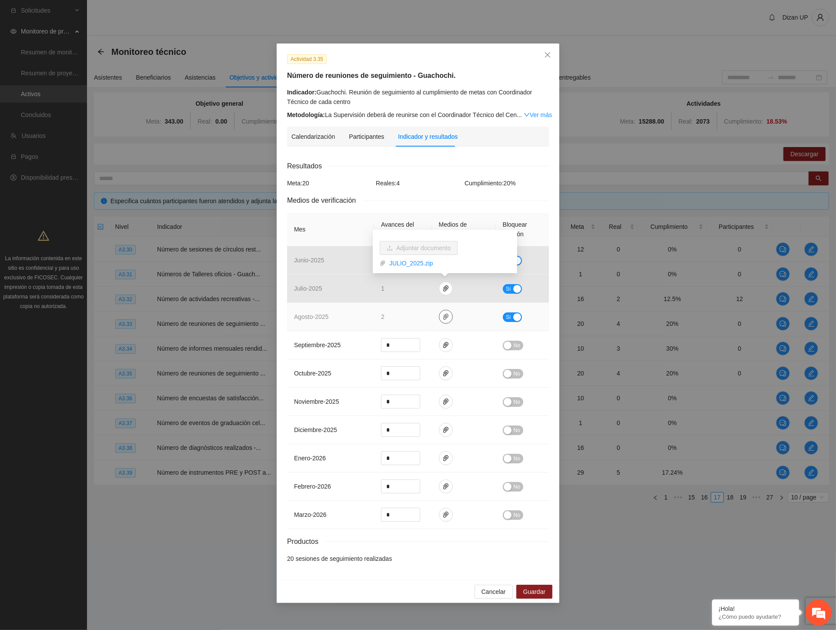
click at [445, 316] on icon "paper-clip" at bounding box center [446, 316] width 7 height 7
click at [410, 289] on link "AGOSTO_2025.zip" at bounding box center [448, 292] width 124 height 10
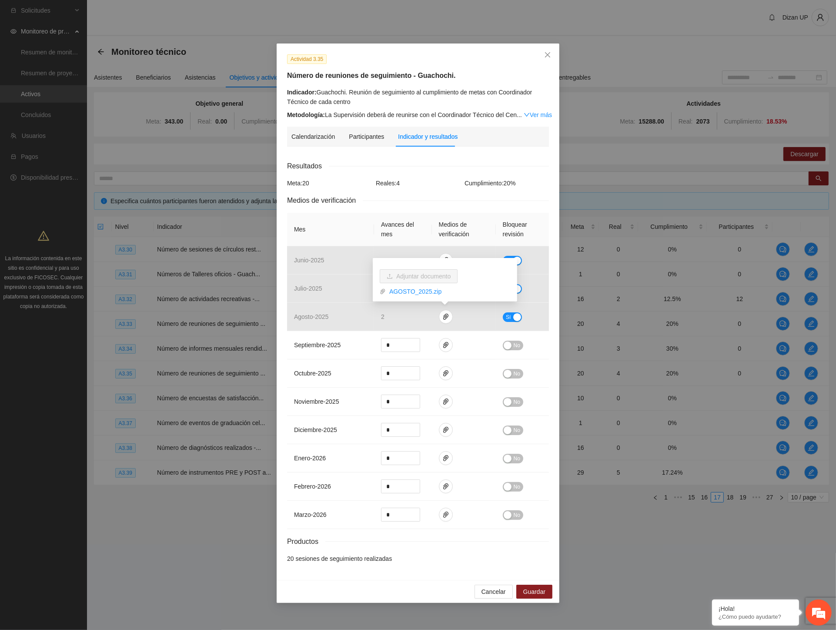
click at [402, 90] on div "Indicador: Guachochi. Reunión de seguimiento al cumplimiento de metas con Coord…" at bounding box center [418, 96] width 262 height 19
click at [420, 114] on div "Metodología: La Supervisión deberá de reunirse con el Coordinador Técnico del C…" at bounding box center [418, 115] width 262 height 10
click at [545, 54] on icon "close" at bounding box center [547, 54] width 7 height 7
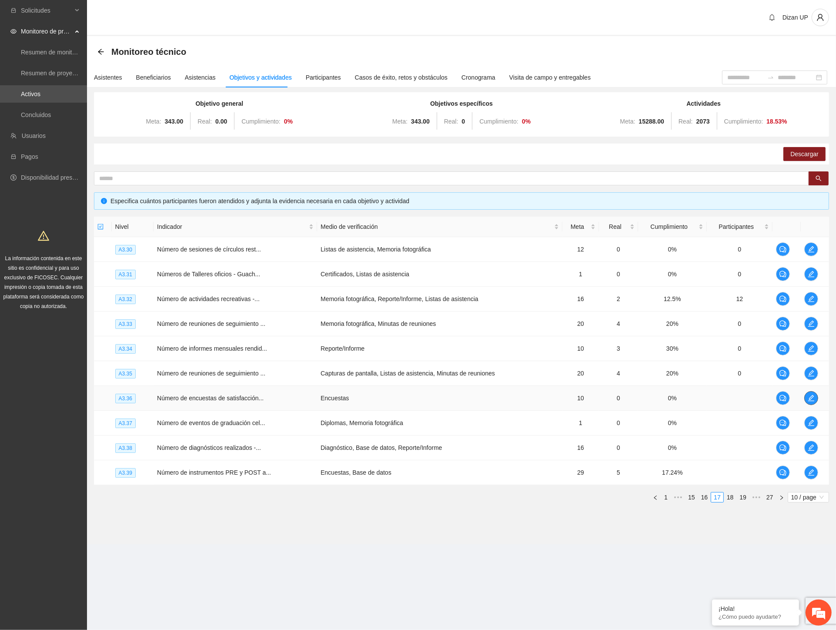
click at [808, 397] on icon "edit" at bounding box center [811, 398] width 7 height 7
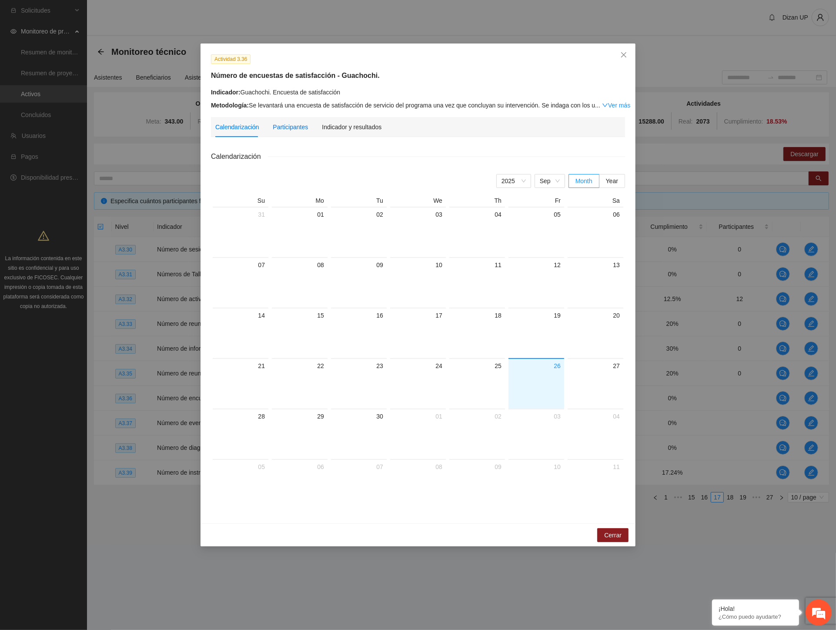
click at [293, 124] on div "Participantes" at bounding box center [290, 127] width 35 height 10
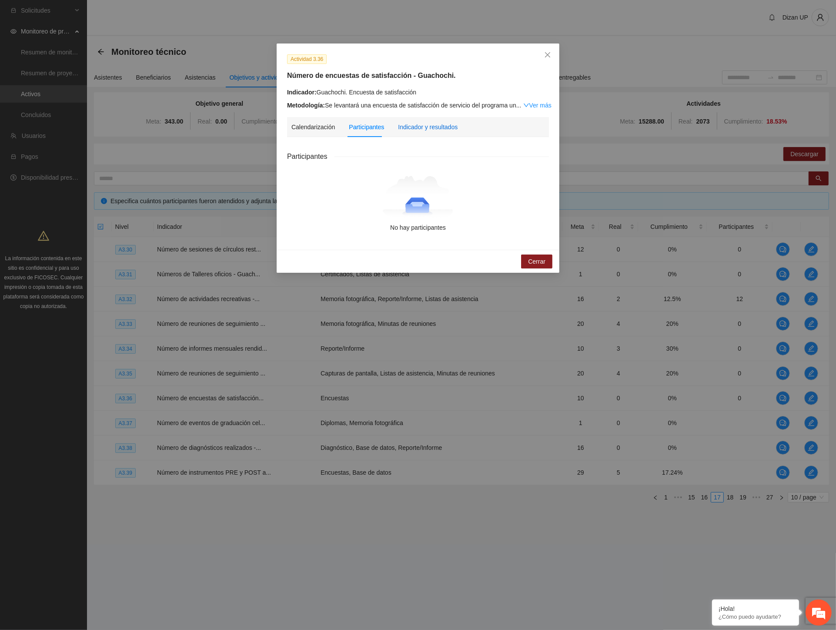
click at [437, 131] on div "Indicador y resultados" at bounding box center [428, 127] width 60 height 10
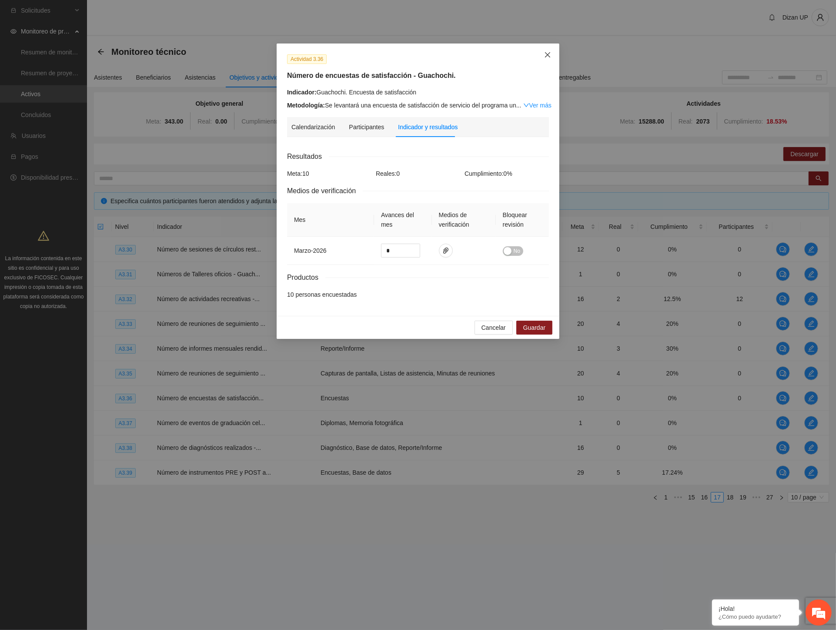
click at [540, 54] on span "Close" at bounding box center [547, 55] width 23 height 23
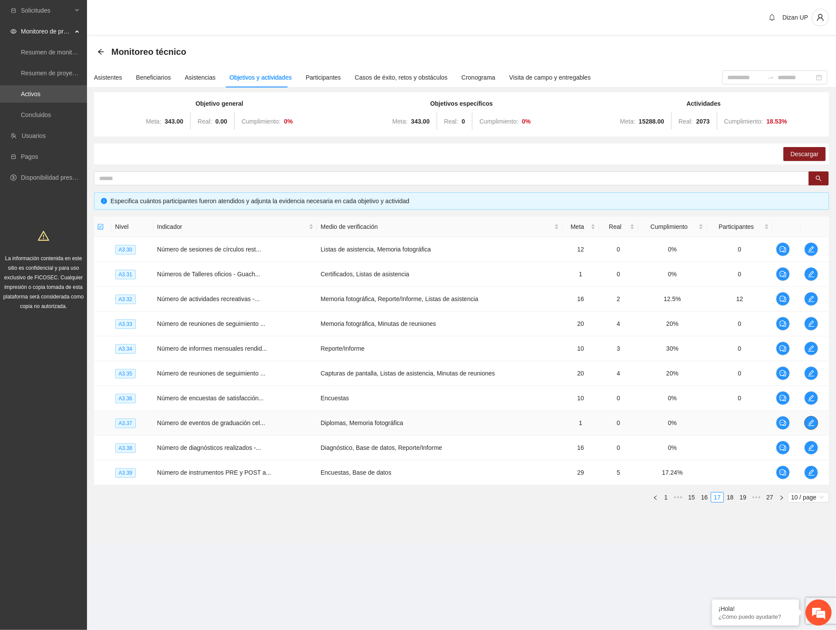
click at [806, 425] on span "edit" at bounding box center [811, 423] width 13 height 7
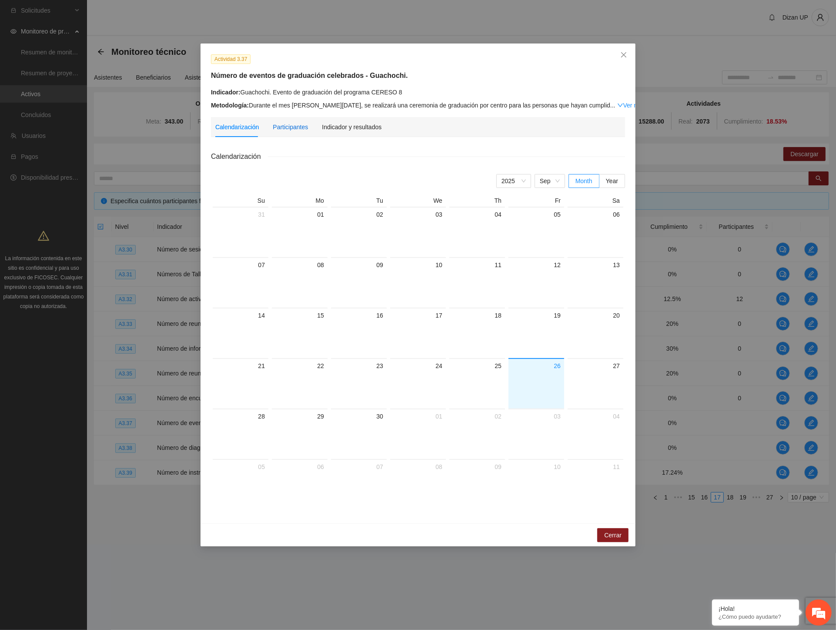
click at [291, 128] on div "Participantes" at bounding box center [290, 127] width 35 height 10
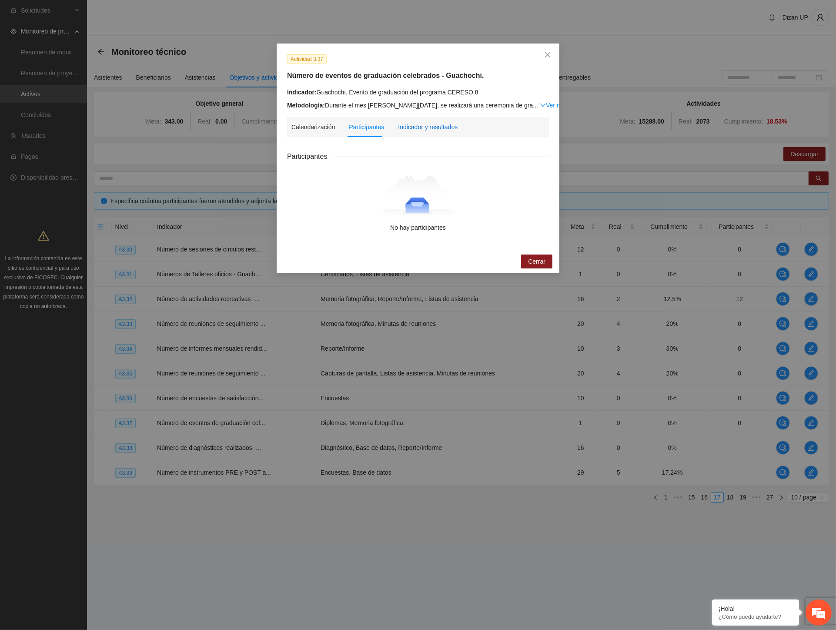
click at [434, 128] on div "Indicador y resultados" at bounding box center [428, 127] width 60 height 10
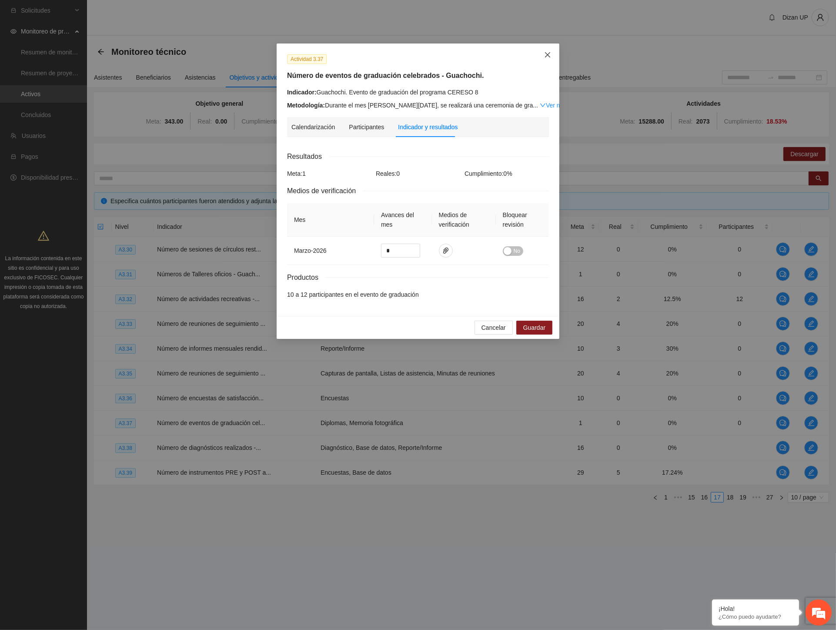
click at [550, 51] on icon "close" at bounding box center [547, 54] width 7 height 7
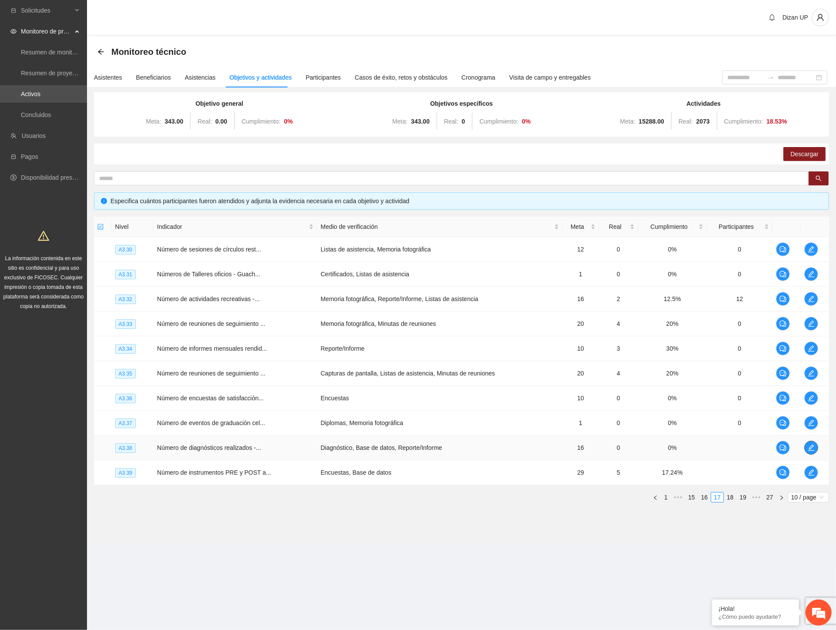
click at [815, 449] on icon "edit" at bounding box center [811, 447] width 7 height 7
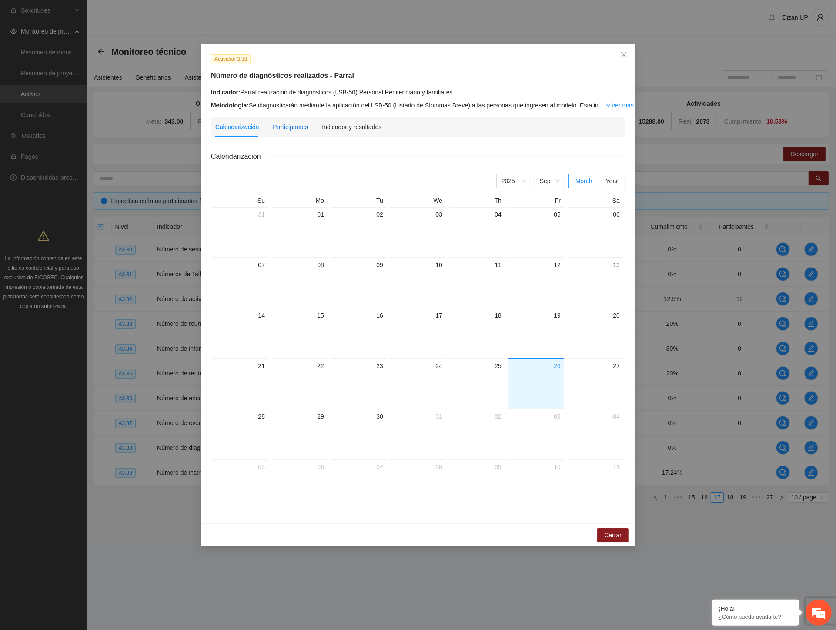
click at [285, 127] on div "Participantes" at bounding box center [290, 127] width 35 height 10
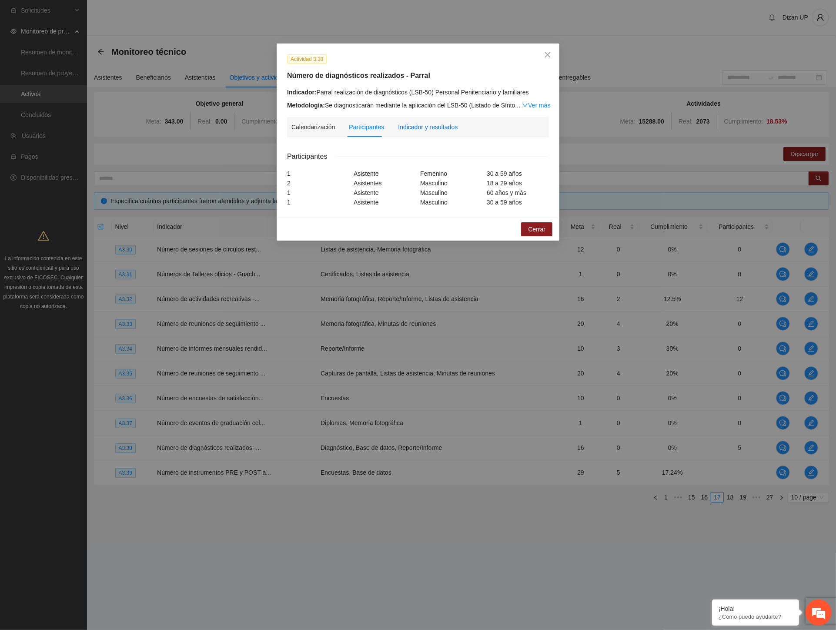
click at [450, 130] on div "Indicador y resultados" at bounding box center [428, 127] width 60 height 10
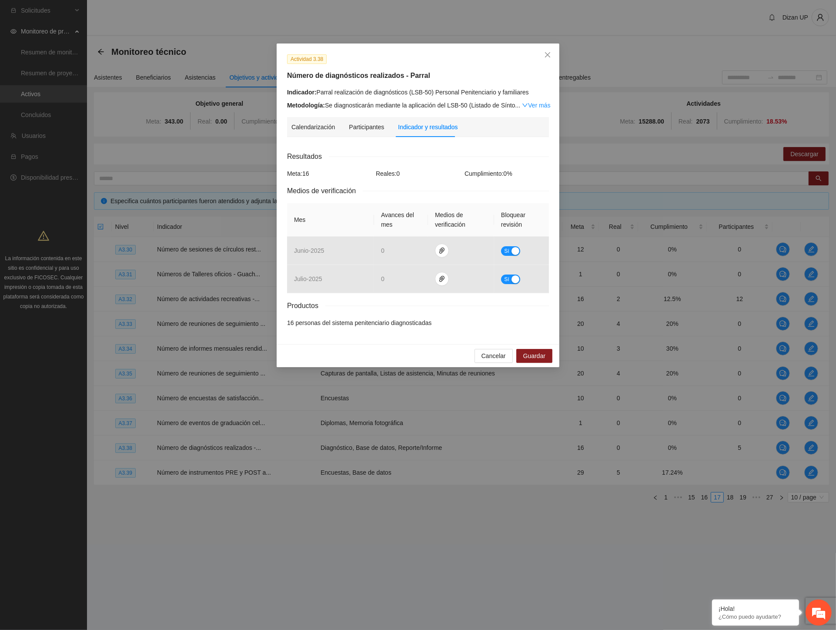
drag, startPoint x: 216, startPoint y: 446, endPoint x: 311, endPoint y: 446, distance: 95.3
click at [311, 446] on div "Actividad 3.38 Número de diagnósticos realizados - Parral Indicador: Parral rea…" at bounding box center [418, 315] width 836 height 630
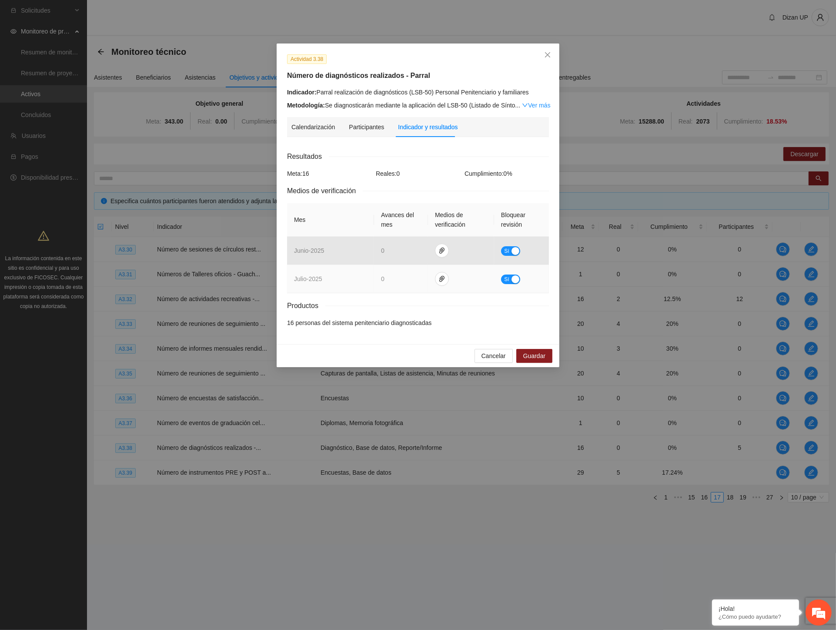
click at [506, 282] on span "Sí" at bounding box center [506, 280] width 5 height 10
click at [527, 353] on span "Guardar" at bounding box center [535, 356] width 22 height 10
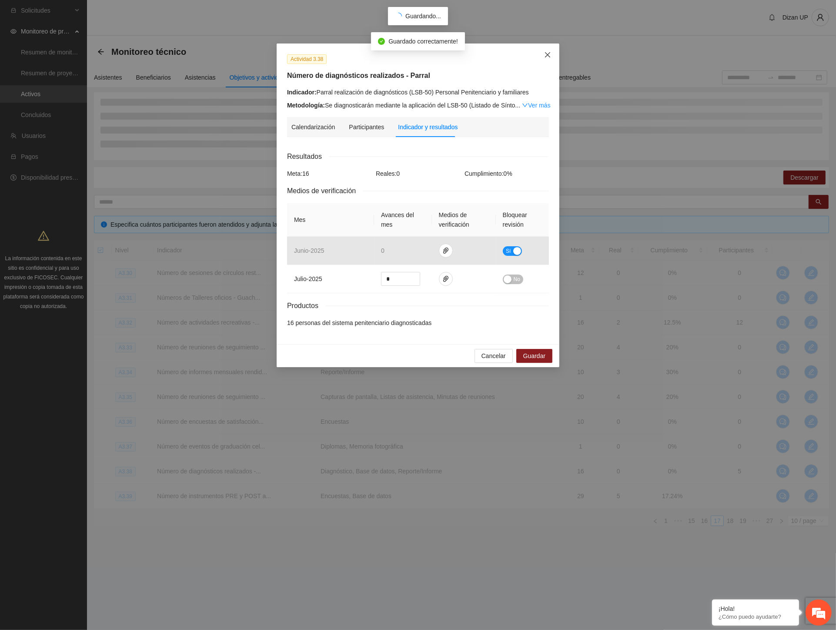
drag, startPoint x: 550, startPoint y: 53, endPoint x: 507, endPoint y: 132, distance: 91.0
click at [550, 53] on icon "close" at bounding box center [547, 54] width 7 height 7
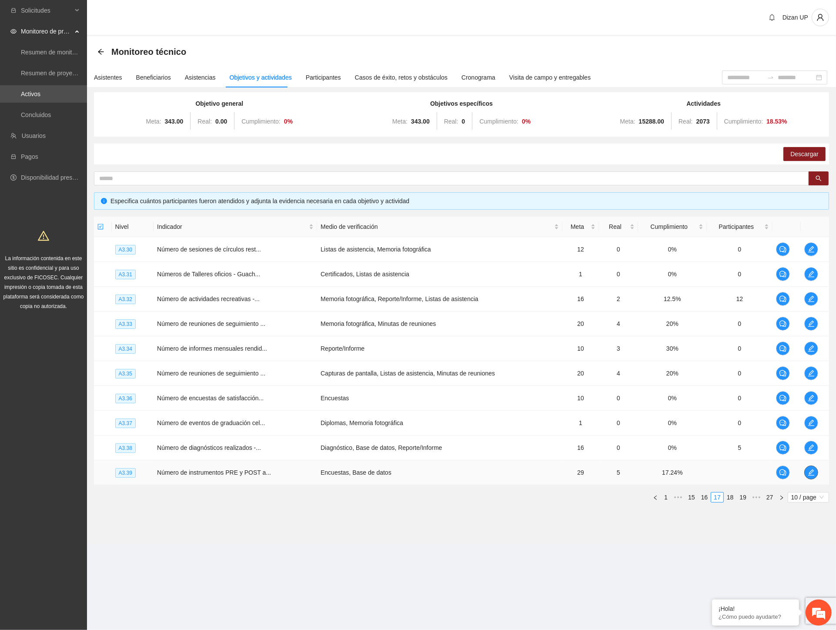
click at [812, 475] on icon "edit" at bounding box center [812, 473] width 6 height 6
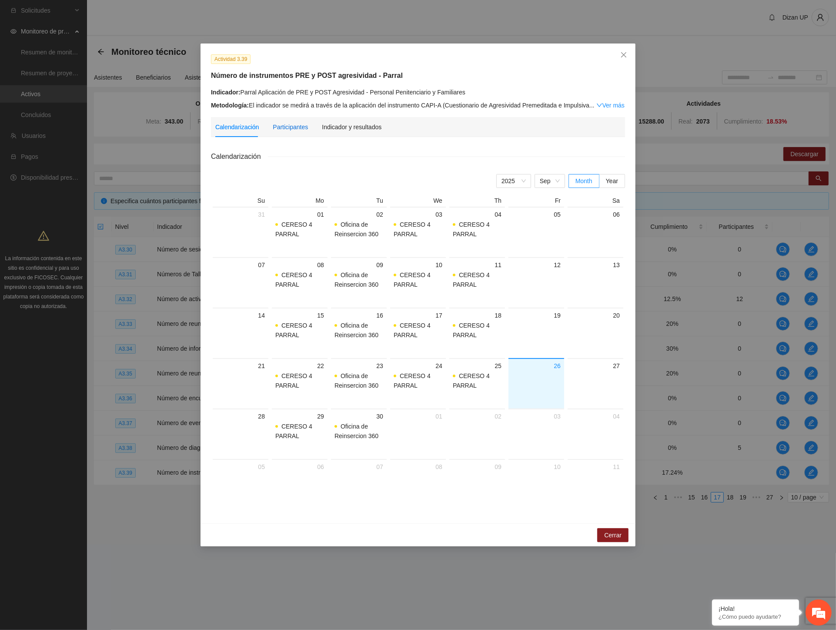
click at [273, 124] on div "Participantes" at bounding box center [290, 127] width 35 height 10
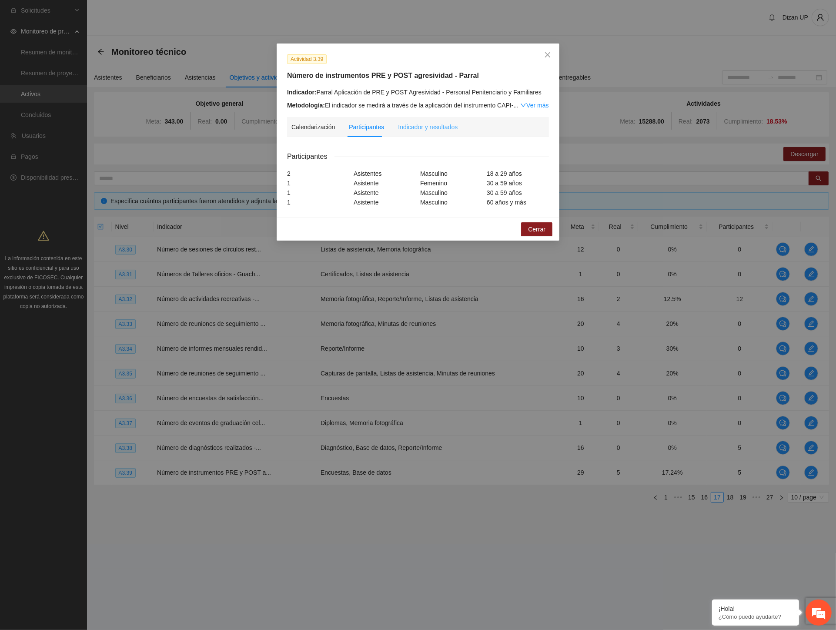
click at [427, 121] on div "Indicador y resultados" at bounding box center [428, 127] width 60 height 20
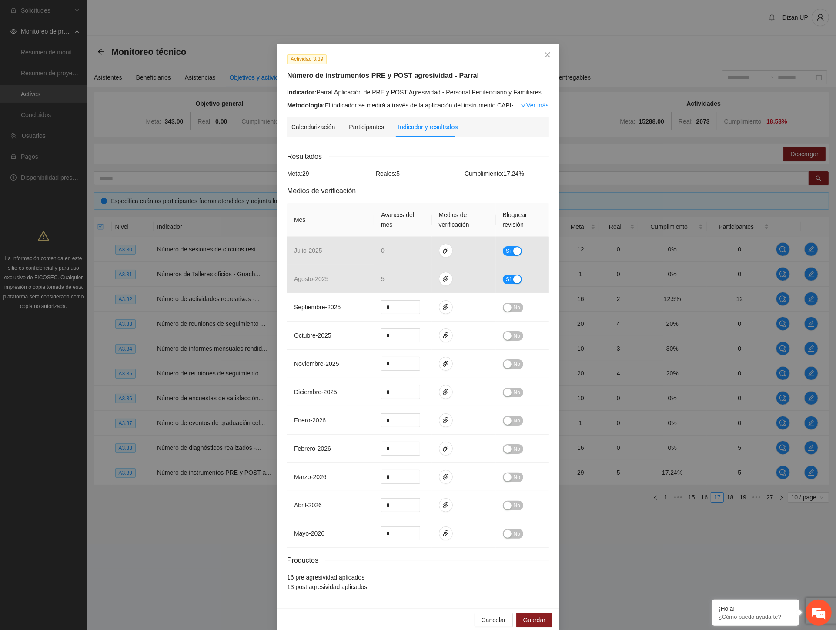
click at [439, 64] on div "Actividad 3.39 Número de instrumentos PRE y POST agresividad - Parral Indicador…" at bounding box center [418, 82] width 269 height 56
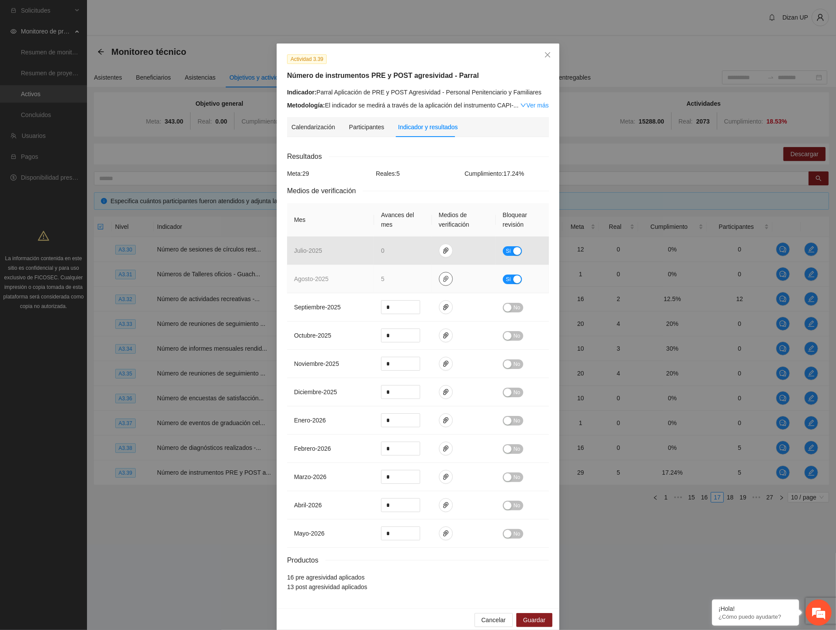
click at [443, 279] on icon "paper-clip" at bounding box center [446, 278] width 7 height 7
click at [401, 252] on link "AGOSTO_2025.zip" at bounding box center [444, 254] width 124 height 10
click at [344, 285] on td "agosto - 2025" at bounding box center [330, 279] width 87 height 28
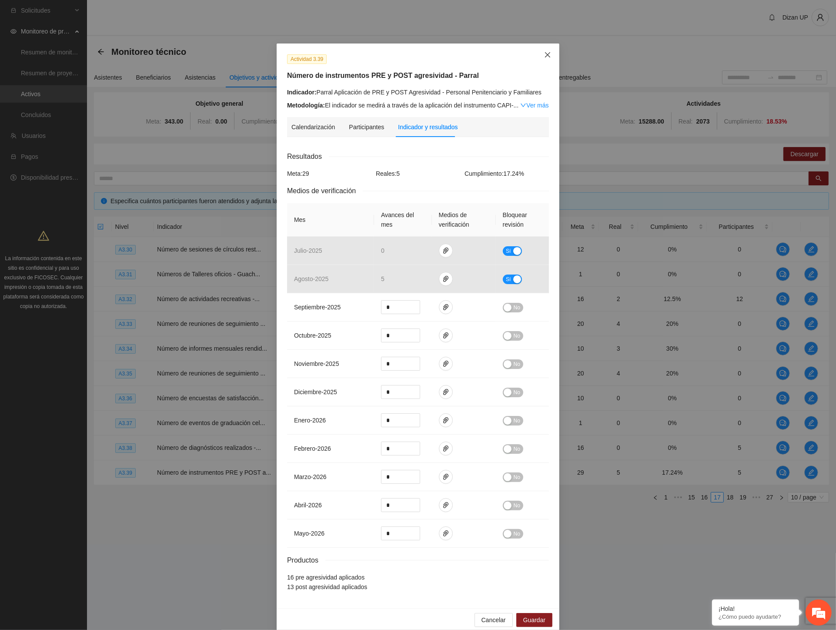
click at [544, 51] on icon "close" at bounding box center [547, 54] width 7 height 7
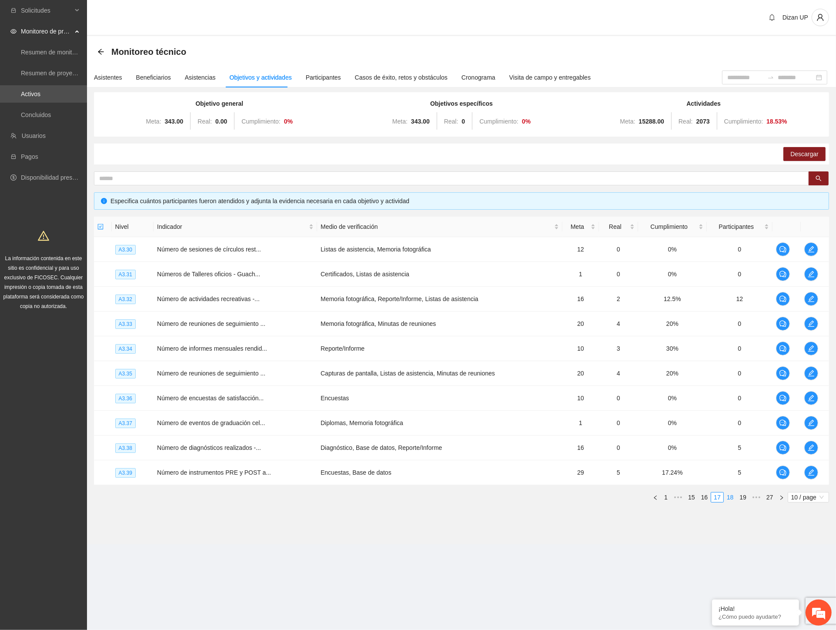
click at [729, 497] on link "18" at bounding box center [731, 498] width 12 height 10
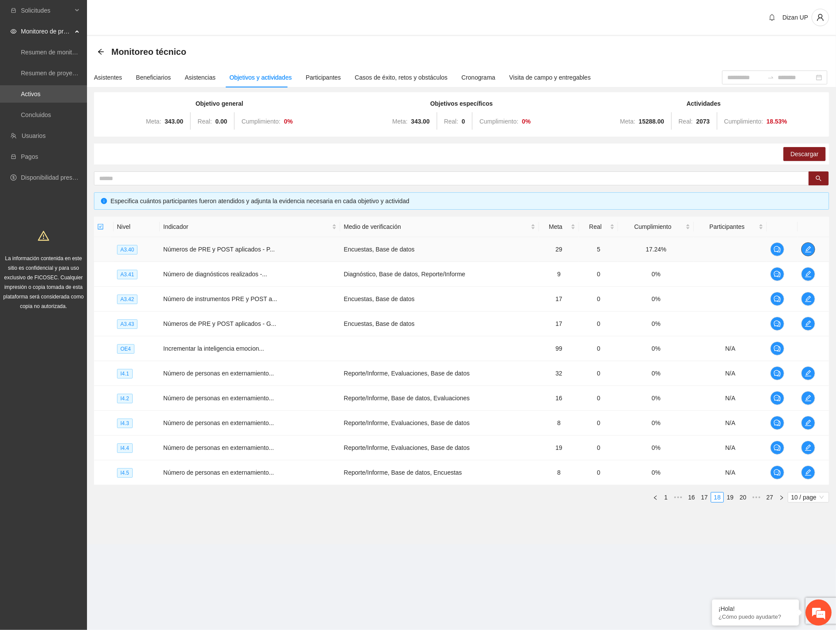
click at [813, 249] on span "edit" at bounding box center [808, 249] width 13 height 7
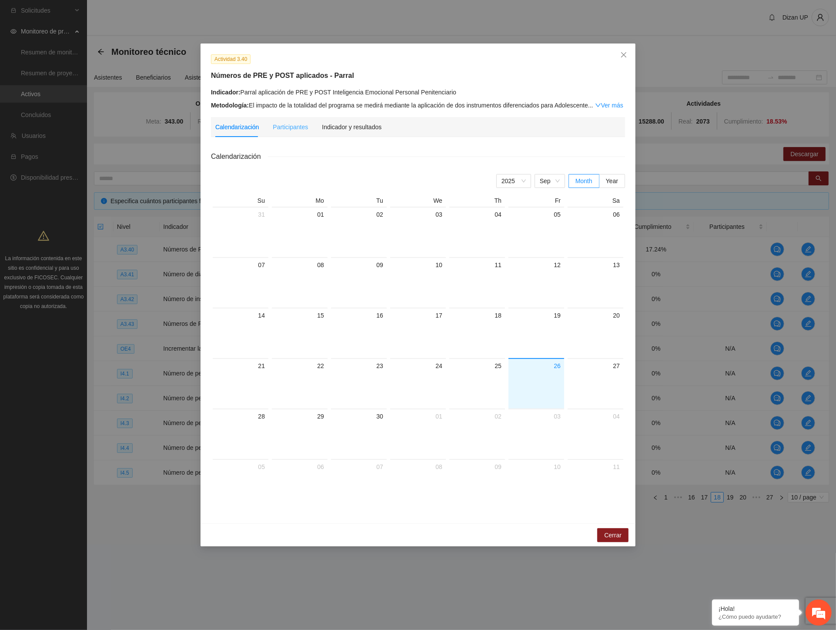
click at [299, 136] on div "Participantes" at bounding box center [290, 127] width 35 height 20
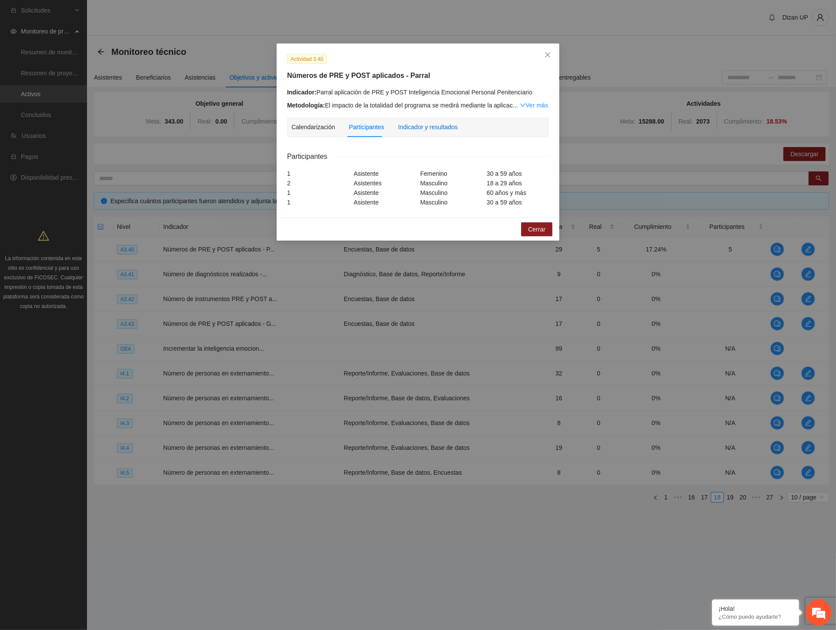
click at [415, 124] on div "Indicador y resultados" at bounding box center [428, 127] width 60 height 10
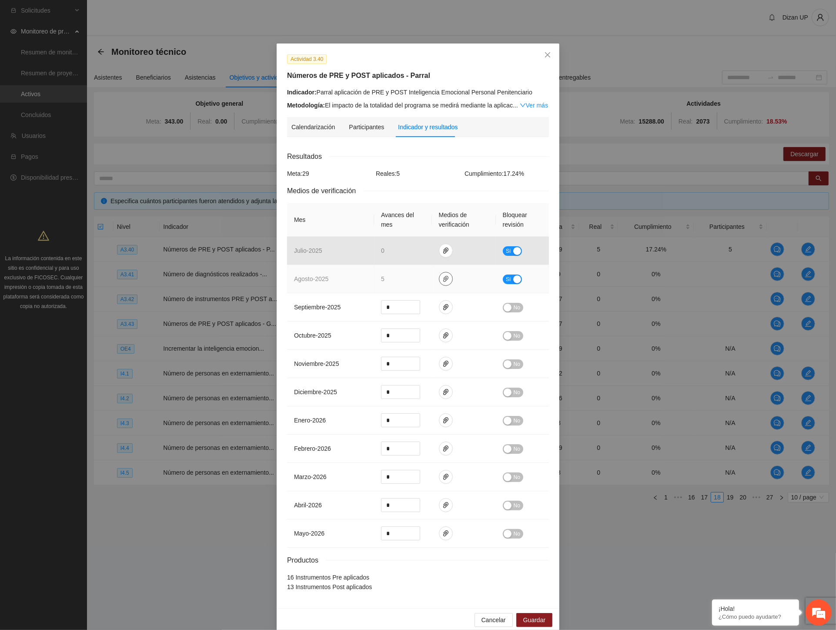
click at [443, 282] on icon "paper-clip" at bounding box center [446, 278] width 7 height 7
click at [386, 255] on link "AGOSTO_2025.zip" at bounding box center [444, 254] width 124 height 10
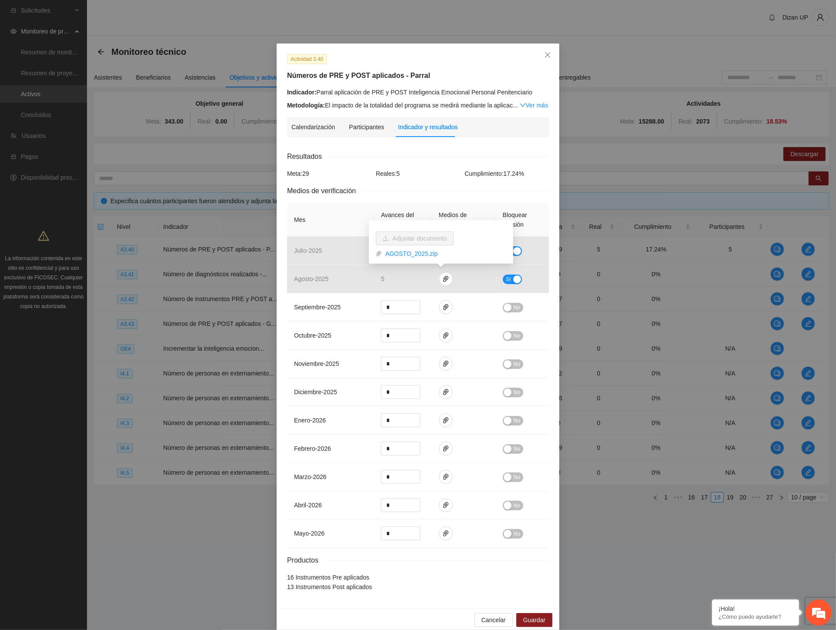
click at [455, 128] on div "Calendarización Participantes Indicador y resultados" at bounding box center [418, 127] width 253 height 20
click at [544, 54] on icon "close" at bounding box center [547, 54] width 7 height 7
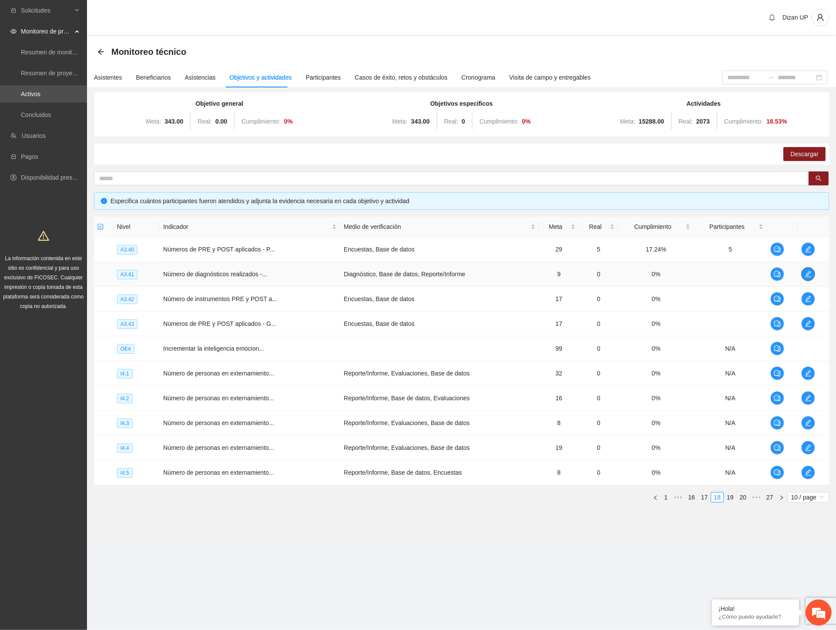
click at [805, 274] on icon "edit" at bounding box center [808, 274] width 7 height 7
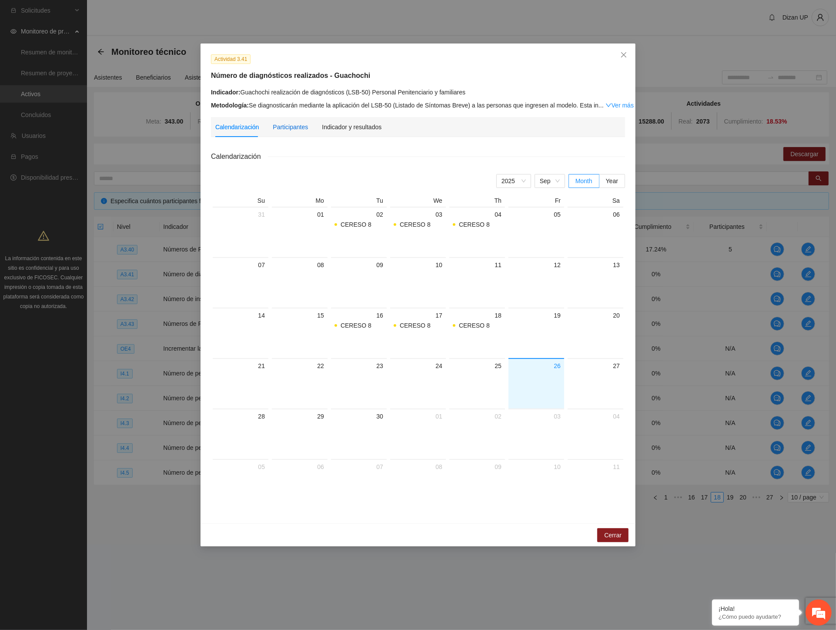
click at [291, 128] on div "Participantes" at bounding box center [290, 127] width 35 height 10
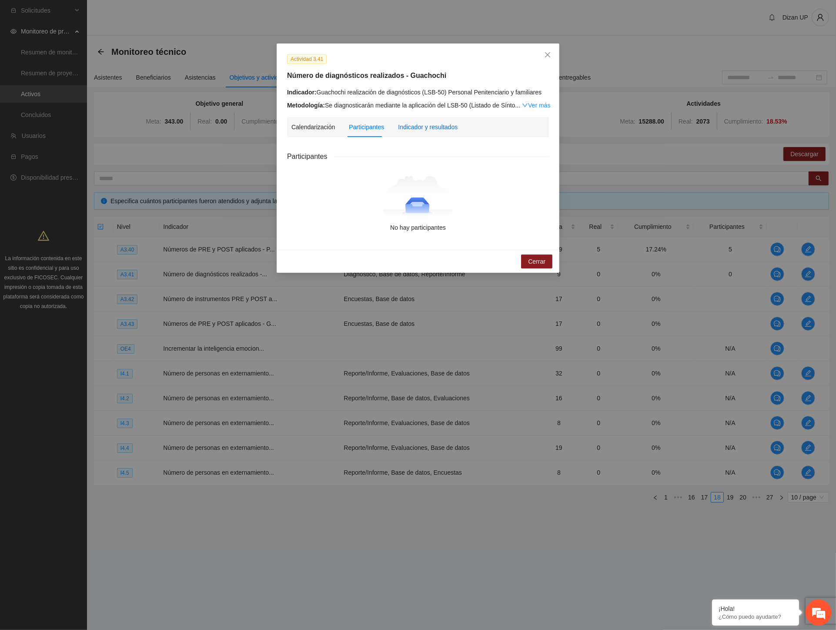
click at [434, 128] on div "Indicador y resultados" at bounding box center [428, 127] width 60 height 10
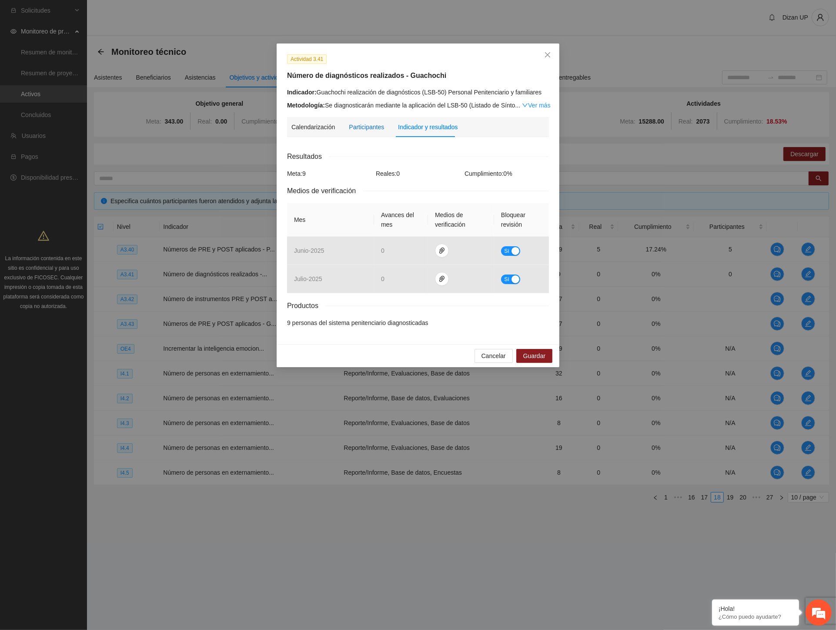
click at [370, 128] on div "Participantes" at bounding box center [366, 127] width 35 height 10
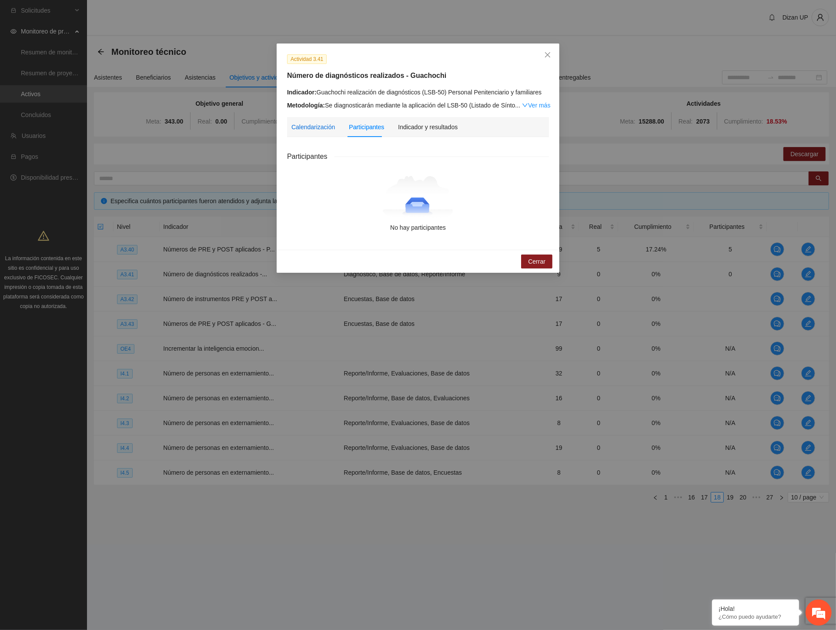
click at [310, 124] on div "Calendarización" at bounding box center [314, 127] width 44 height 10
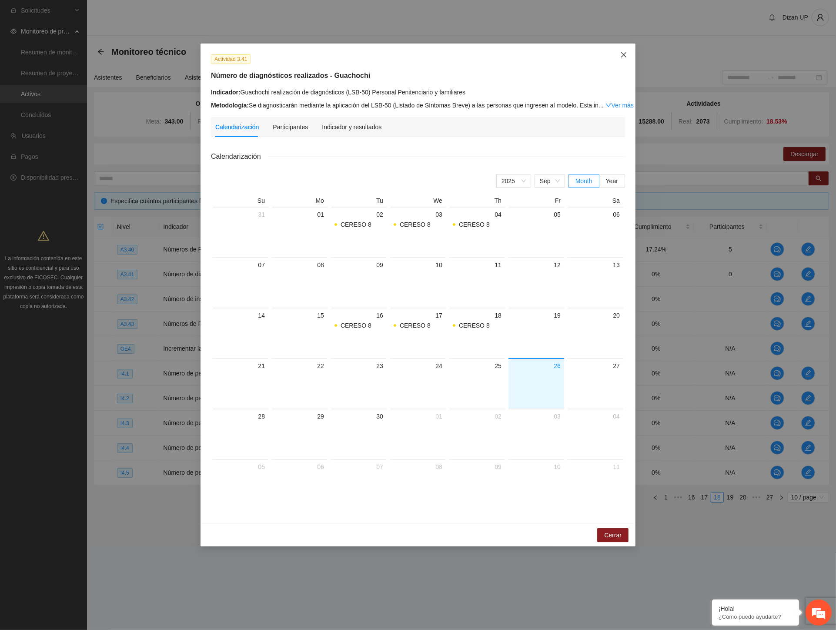
click at [623, 53] on icon "close" at bounding box center [624, 54] width 7 height 7
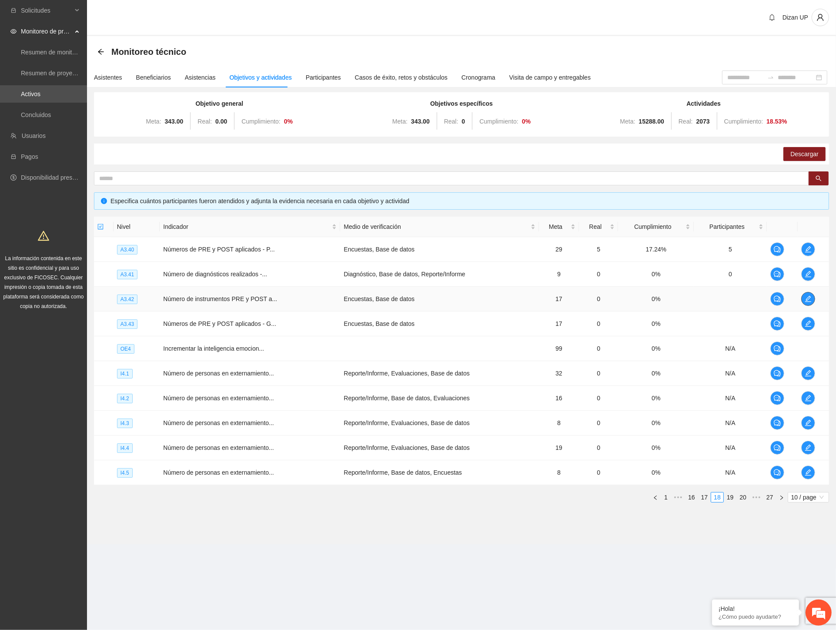
click at [812, 296] on span "edit" at bounding box center [808, 298] width 13 height 7
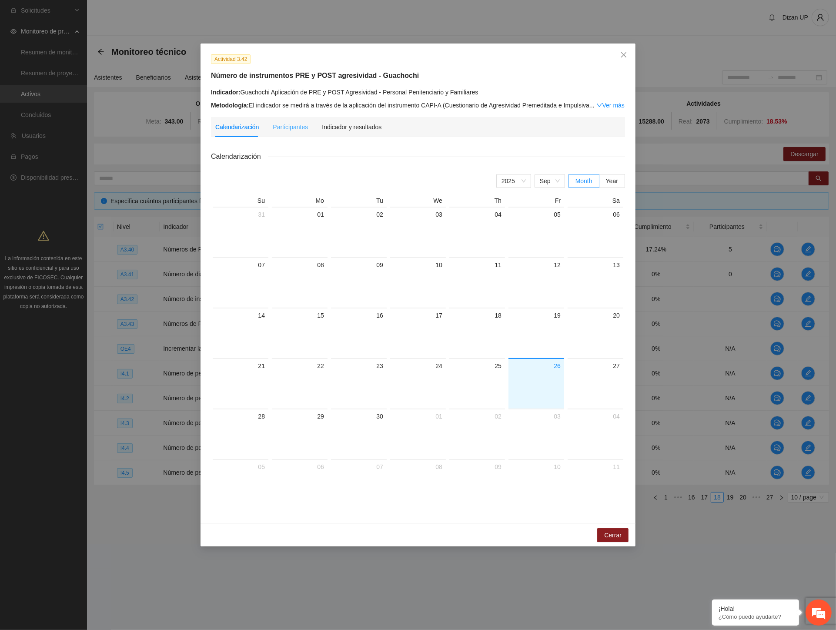
click at [282, 133] on div "Participantes" at bounding box center [290, 127] width 35 height 20
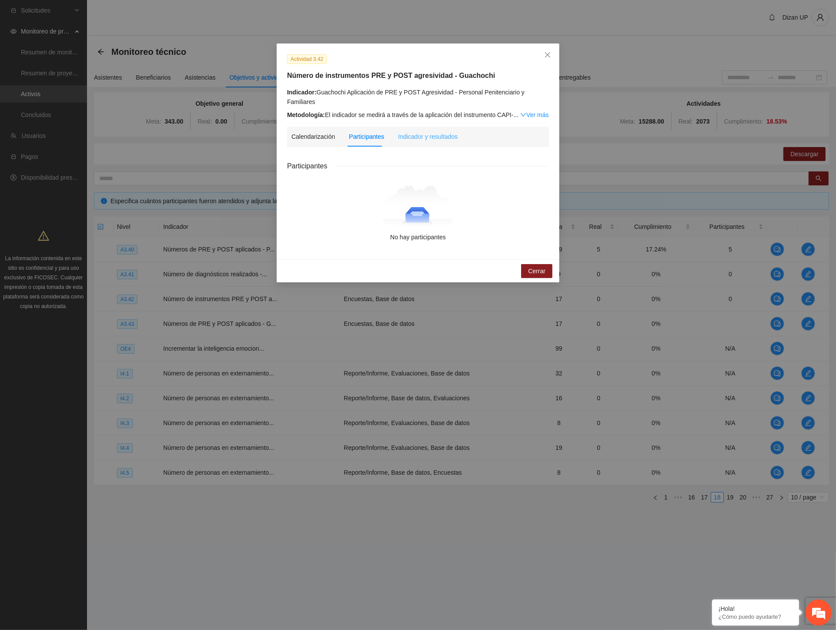
click at [436, 132] on div "Indicador y resultados" at bounding box center [428, 137] width 60 height 20
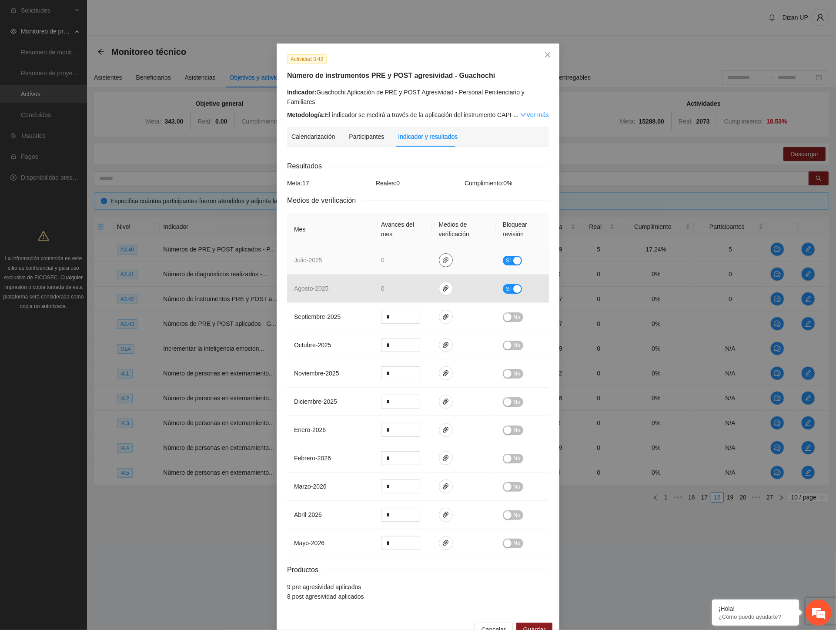
click at [444, 257] on icon "paper-clip" at bounding box center [446, 260] width 7 height 7
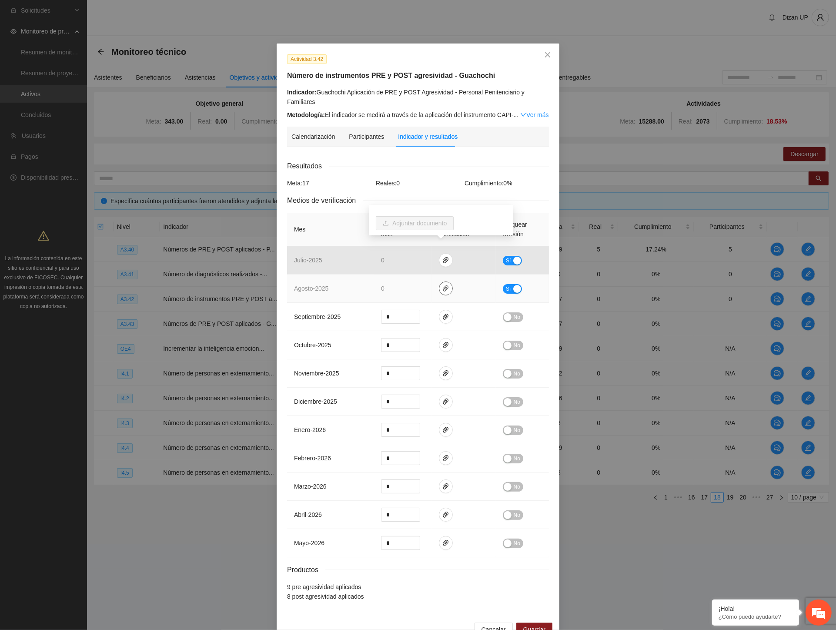
click at [444, 286] on td at bounding box center [464, 289] width 64 height 28
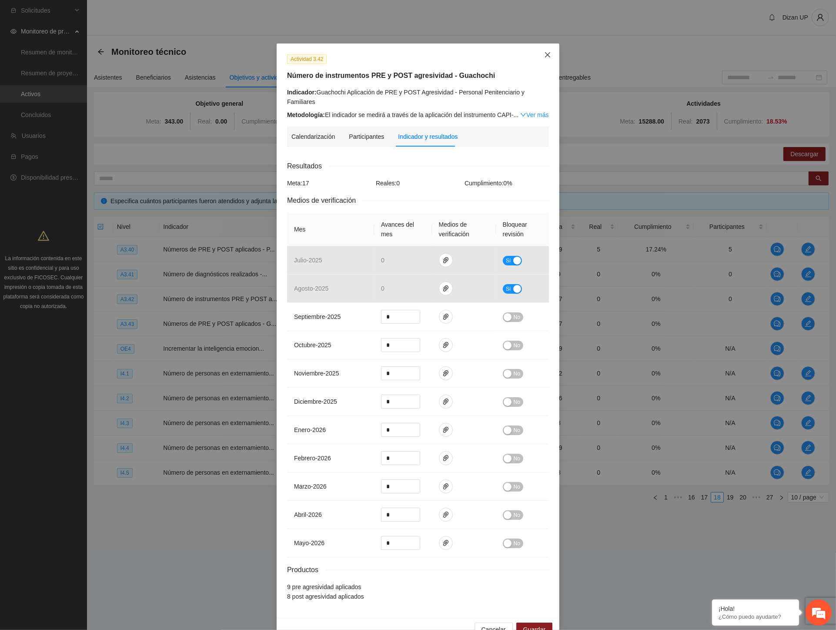
click at [547, 52] on span "Close" at bounding box center [547, 55] width 23 height 23
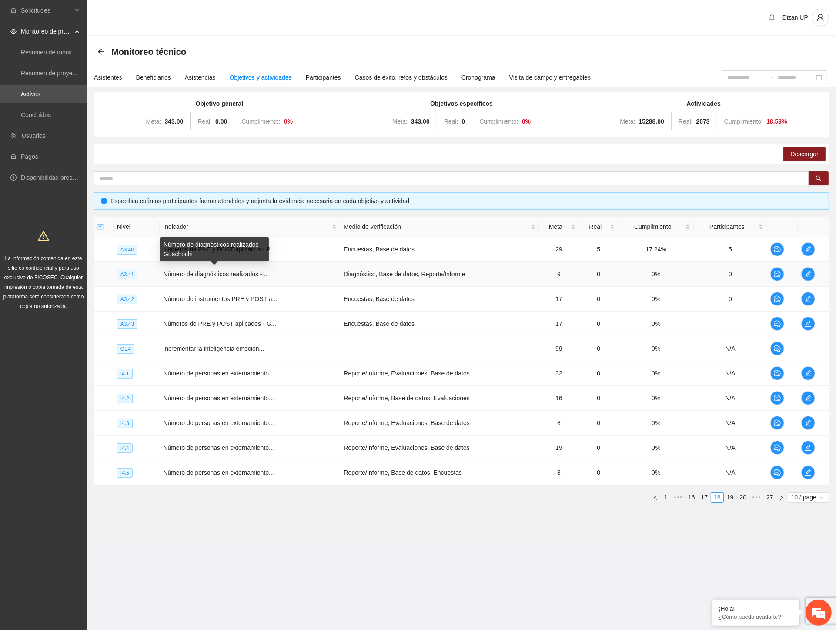
click at [209, 277] on span "Número de diagnósticos realizados -..." at bounding box center [215, 274] width 104 height 7
click at [382, 309] on td "Encuestas, Base de datos" at bounding box center [439, 299] width 198 height 25
drag, startPoint x: 704, startPoint y: 497, endPoint x: 656, endPoint y: 488, distance: 49.0
click at [704, 497] on link "17" at bounding box center [705, 498] width 12 height 10
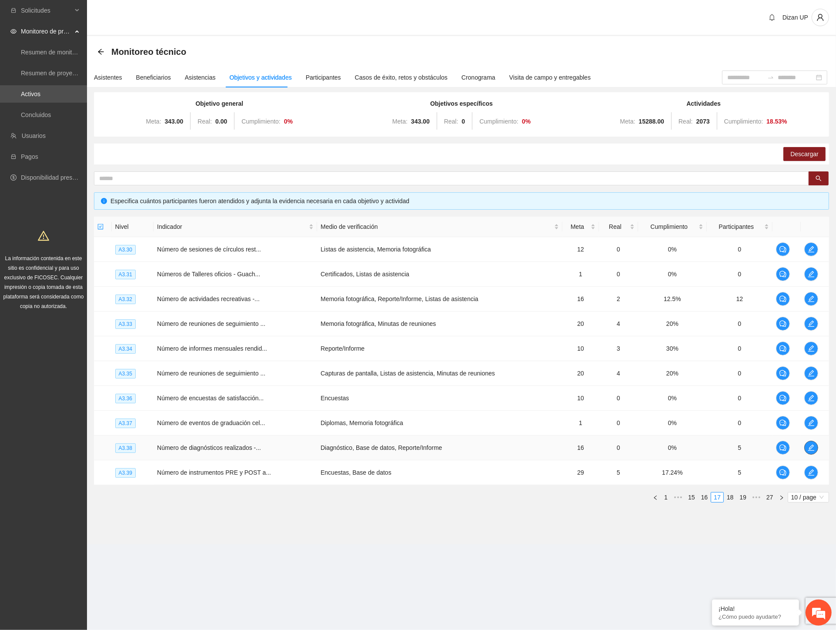
click at [806, 450] on span "edit" at bounding box center [811, 447] width 13 height 7
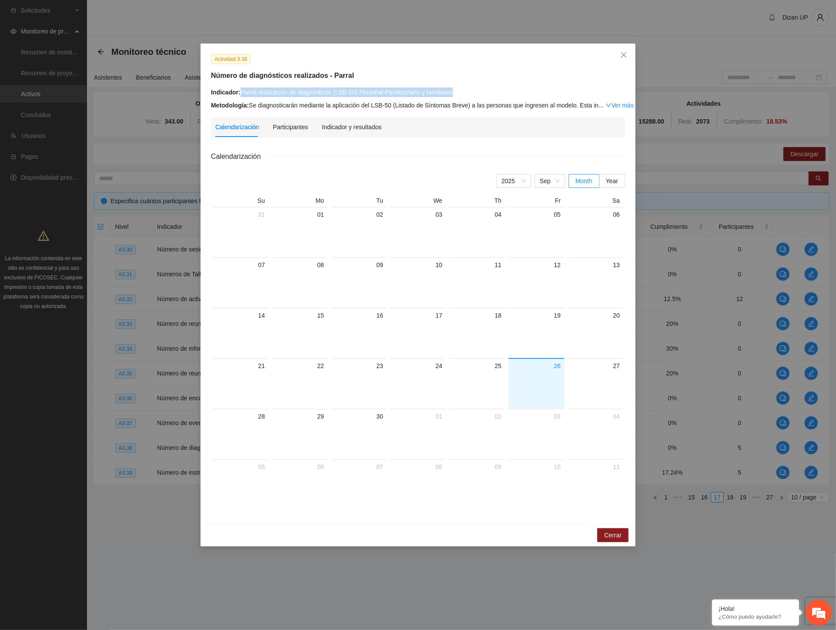
drag, startPoint x: 456, startPoint y: 88, endPoint x: 238, endPoint y: 97, distance: 217.3
click at [238, 97] on div "Indicador: Parral realización de diagnósticos (LSB-50) Personal Penitenciario y…" at bounding box center [418, 98] width 414 height 23
copy div "Parral realización de diagnósticos (LSB-50) Personal Penitenciario y familiares"
click at [625, 52] on icon "close" at bounding box center [624, 54] width 7 height 7
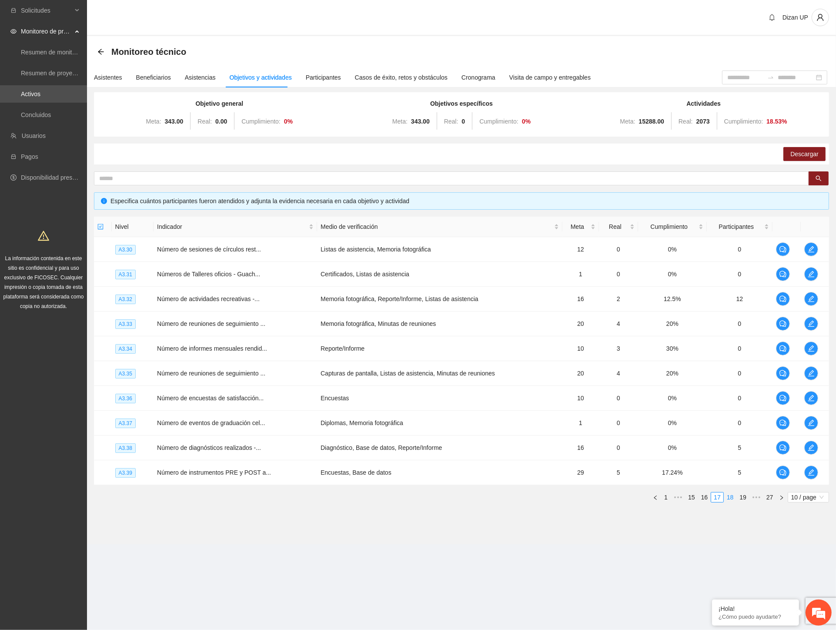
click at [730, 500] on link "18" at bounding box center [731, 498] width 12 height 10
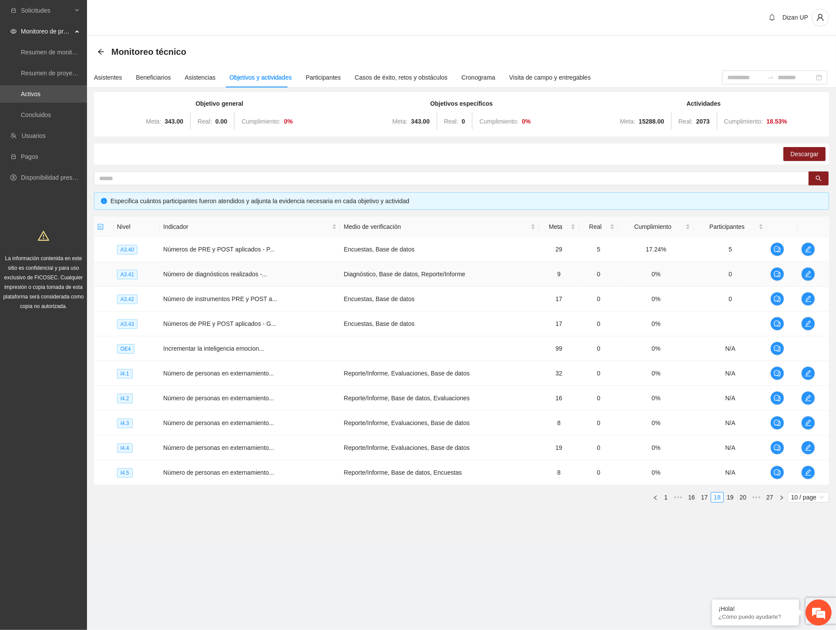
click at [802, 268] on td at bounding box center [813, 274] width 31 height 25
click at [807, 274] on icon "edit" at bounding box center [809, 274] width 6 height 6
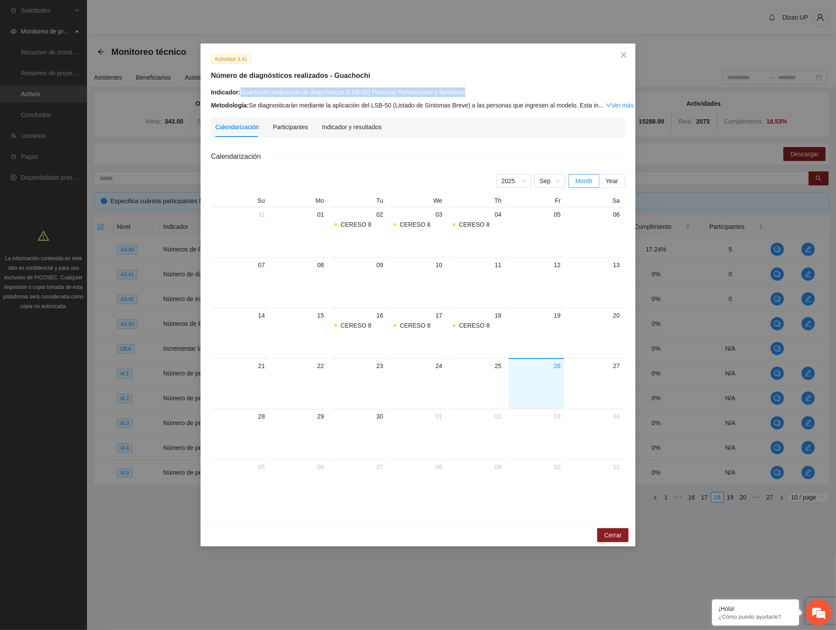
drag, startPoint x: 466, startPoint y: 88, endPoint x: 242, endPoint y: 93, distance: 224.6
click at [242, 93] on div "Indicador: Guachochi realización de diagnósticos (LSB-50) Personal Penitenciari…" at bounding box center [418, 92] width 414 height 10
copy div "Guachochi realización de diagnósticos (LSB-50) Personal Penitenciario y familia…"
click at [628, 52] on span "Close" at bounding box center [623, 55] width 23 height 23
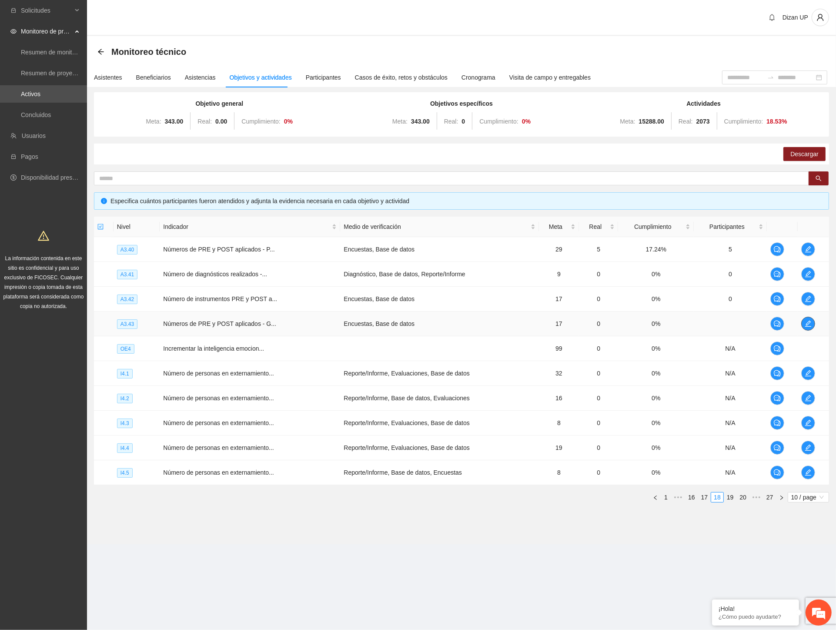
click at [806, 319] on button "button" at bounding box center [809, 324] width 14 height 14
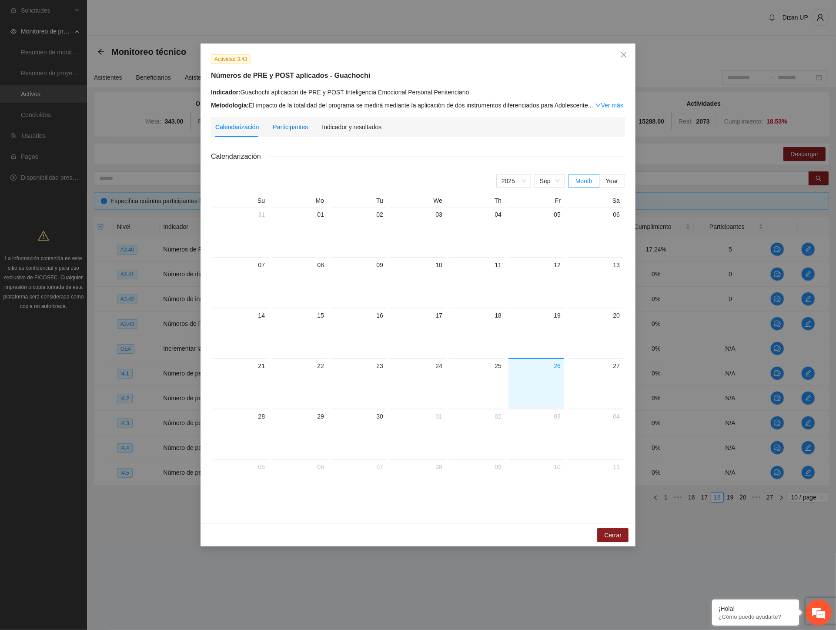
drag, startPoint x: 274, startPoint y: 122, endPoint x: 343, endPoint y: 111, distance: 69.7
click at [275, 122] on div "Participantes" at bounding box center [290, 127] width 35 height 10
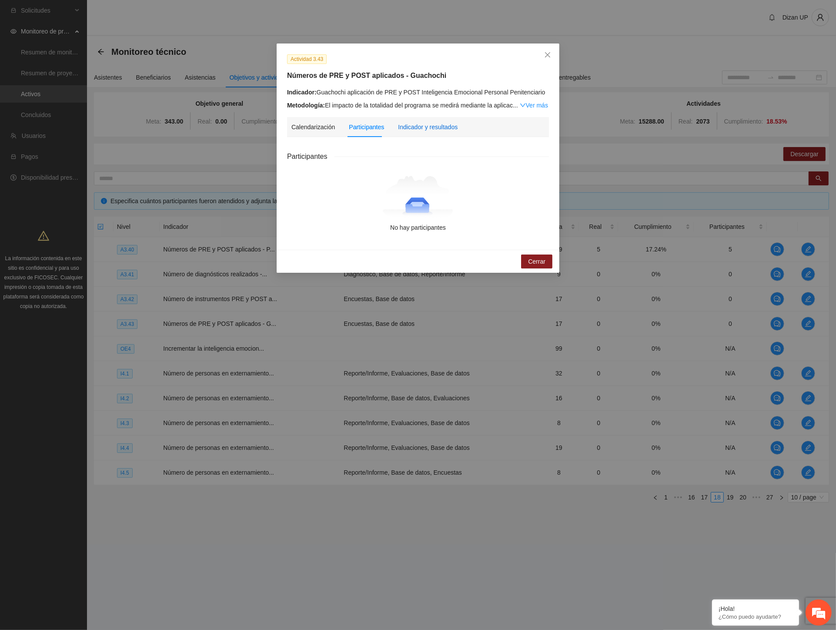
click at [423, 125] on div "Indicador y resultados" at bounding box center [428, 127] width 60 height 10
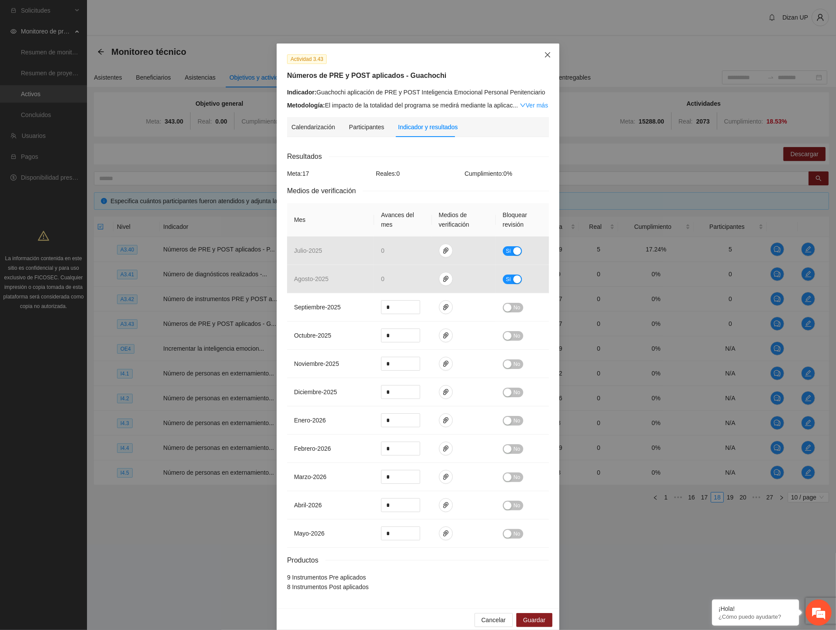
click at [550, 51] on span "Close" at bounding box center [547, 55] width 23 height 23
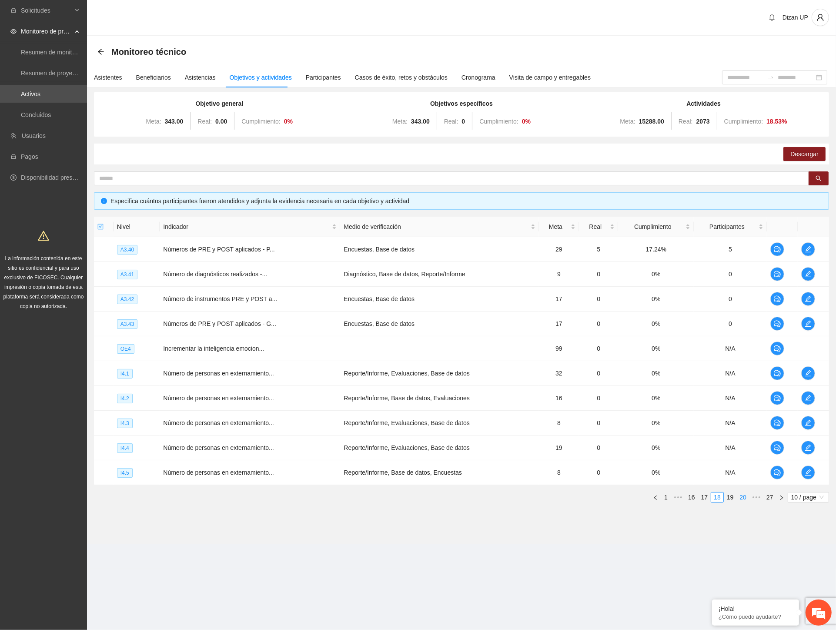
click at [732, 499] on link "19" at bounding box center [731, 498] width 12 height 10
click at [812, 473] on span "edit" at bounding box center [808, 472] width 13 height 7
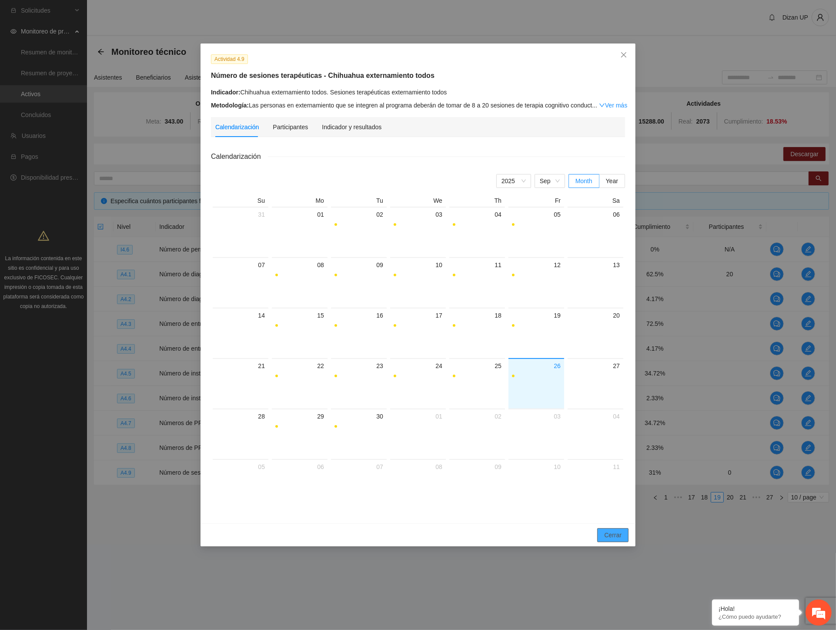
click at [608, 537] on span "Cerrar" at bounding box center [612, 535] width 17 height 10
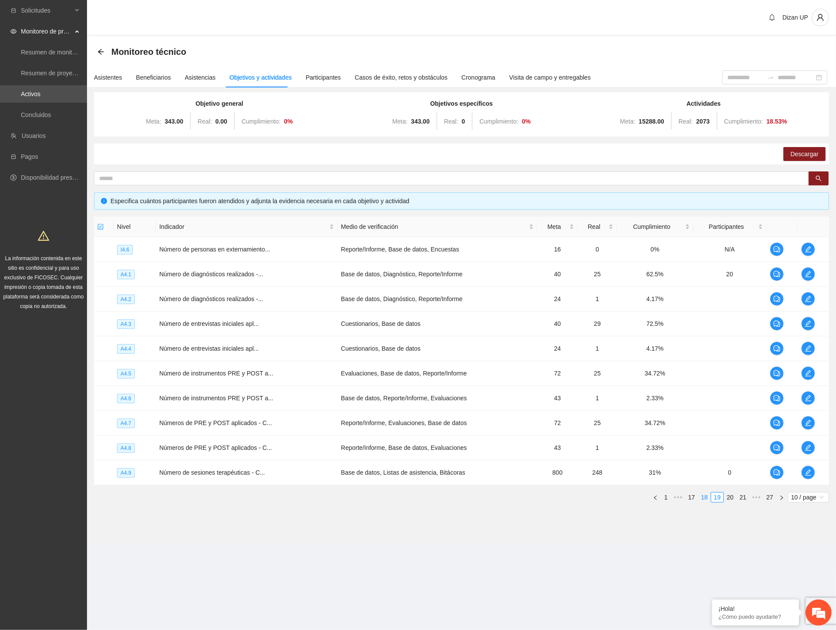
click at [704, 496] on link "18" at bounding box center [705, 498] width 12 height 10
click at [695, 498] on link "16" at bounding box center [692, 498] width 12 height 10
click at [811, 469] on icon "edit" at bounding box center [808, 472] width 7 height 7
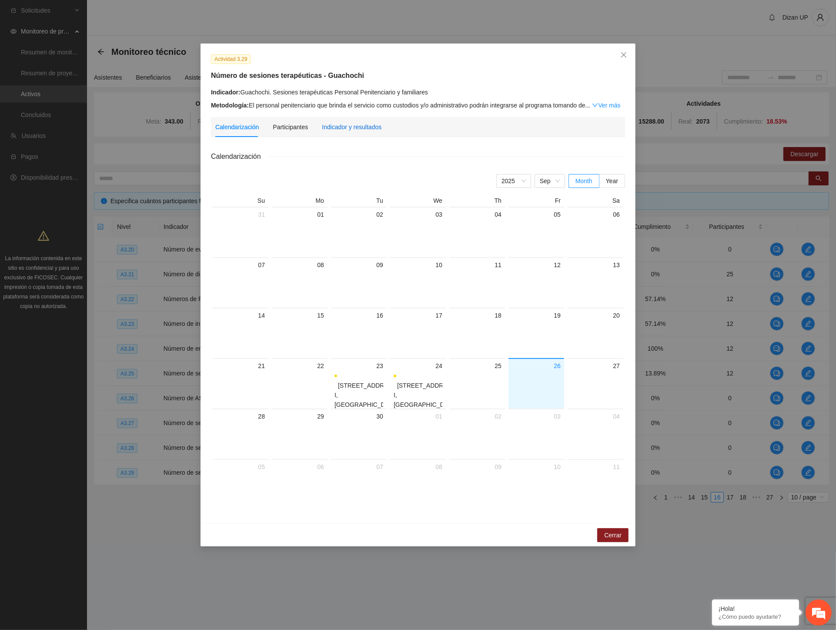
click at [362, 126] on div "Indicador y resultados" at bounding box center [352, 127] width 60 height 10
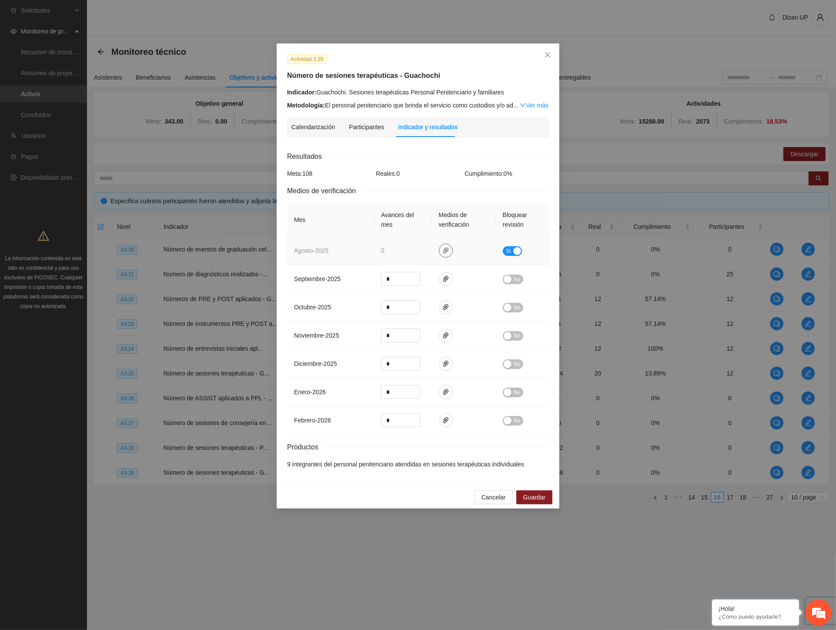
click at [443, 251] on icon "paper-clip" at bounding box center [446, 250] width 7 height 7
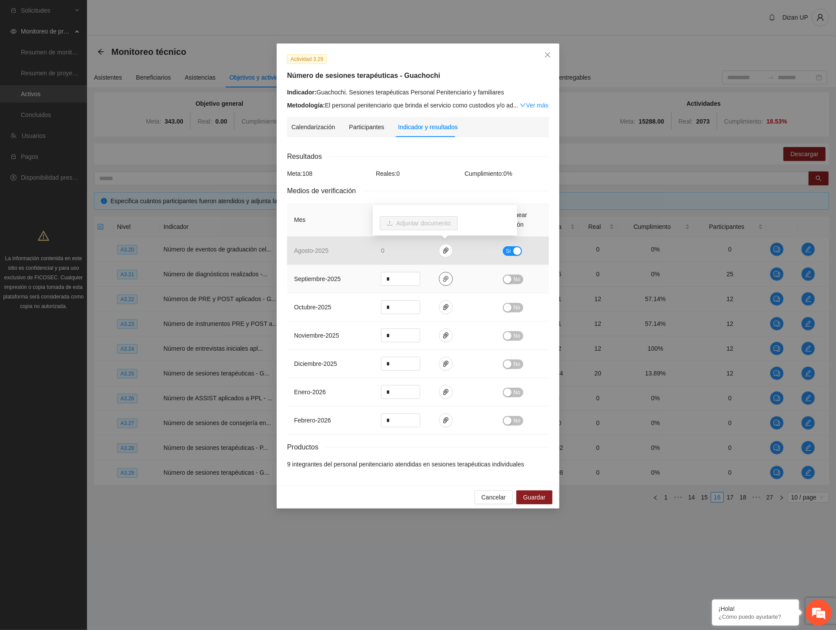
click at [441, 281] on span "paper-clip" at bounding box center [446, 278] width 13 height 7
click at [309, 111] on div "Actividad 3.29 Número de sesiones terapéuticas - Guachochi Indicador: Guachochi…" at bounding box center [418, 265] width 283 height 442
drag, startPoint x: 545, startPoint y: 54, endPoint x: 550, endPoint y: 54, distance: 4.8
click at [545, 54] on icon "close" at bounding box center [547, 54] width 7 height 7
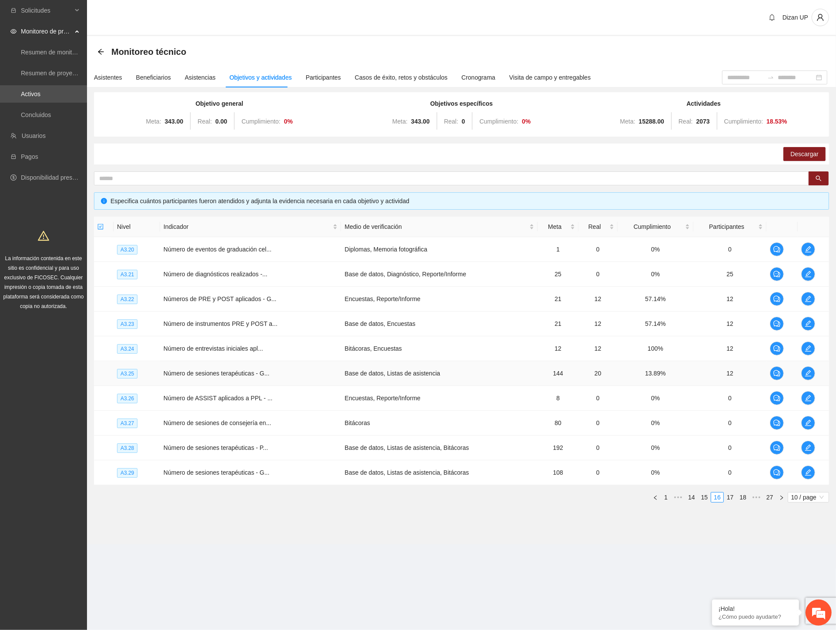
click at [267, 374] on td "Número de sesiones terapéuticas - G..." at bounding box center [250, 373] width 181 height 25
click at [732, 497] on link "17" at bounding box center [731, 498] width 12 height 10
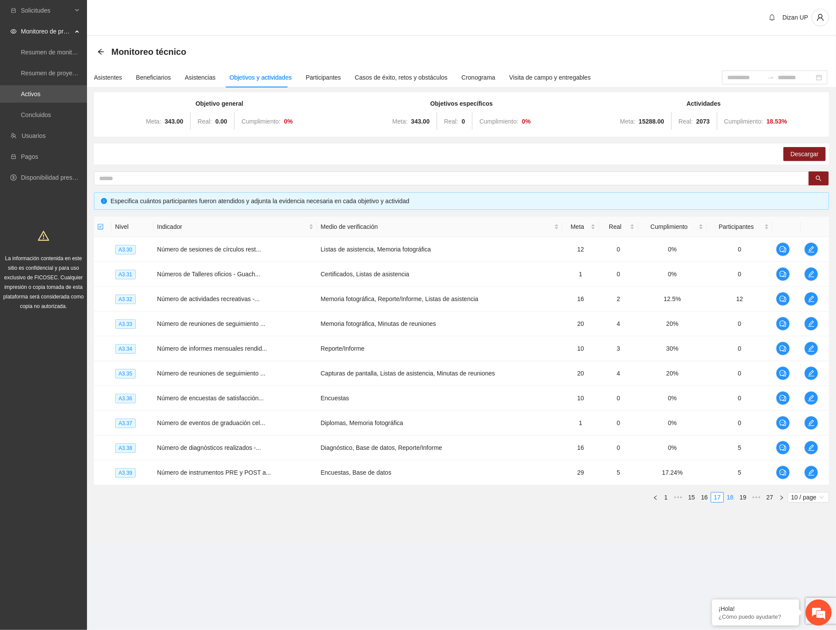
click at [730, 495] on link "18" at bounding box center [731, 498] width 12 height 10
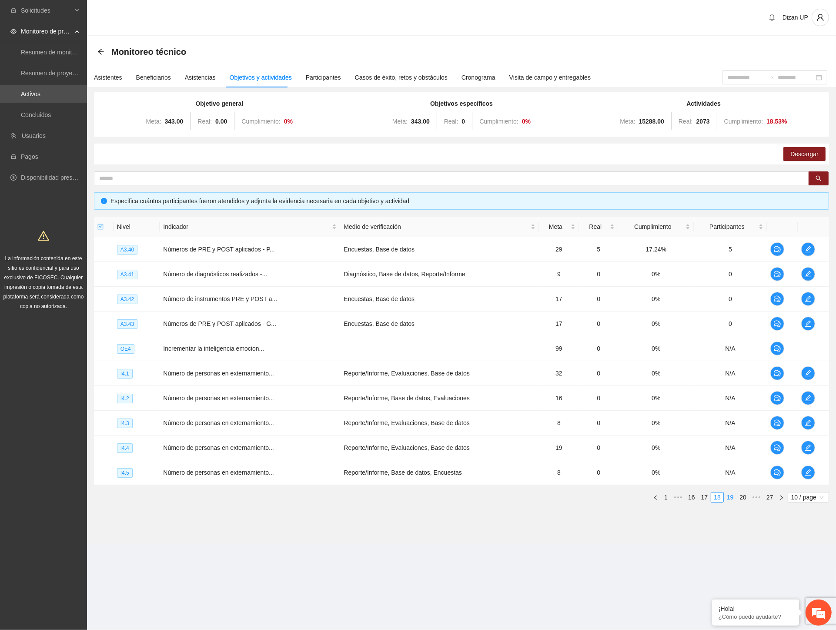
click at [732, 499] on link "19" at bounding box center [731, 498] width 12 height 10
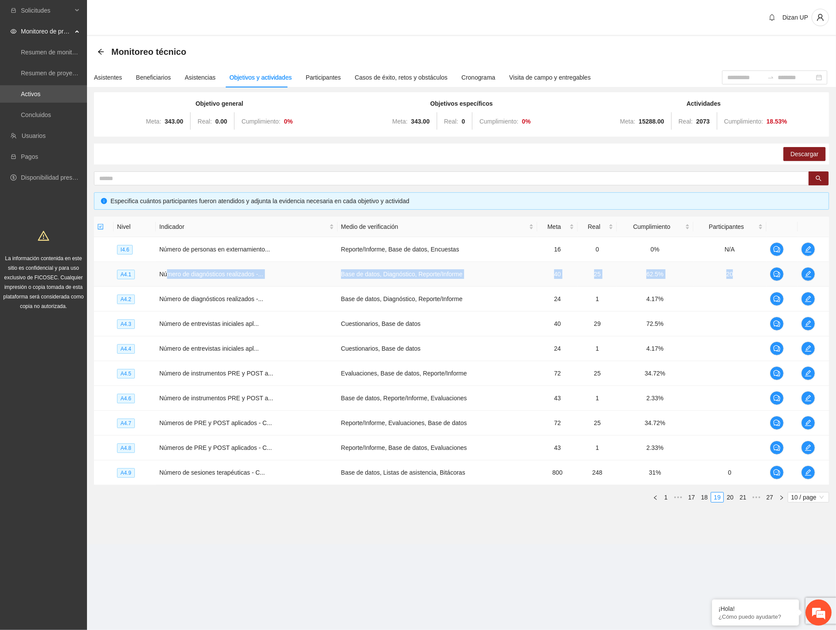
drag, startPoint x: 166, startPoint y: 275, endPoint x: 800, endPoint y: 277, distance: 634.1
click at [800, 277] on tr "A4.1 Número de diagnósticos realizados -... Base de datos, Diagnóstico, Reporte…" at bounding box center [461, 274] width 735 height 25
click at [806, 275] on icon "edit" at bounding box center [808, 274] width 7 height 7
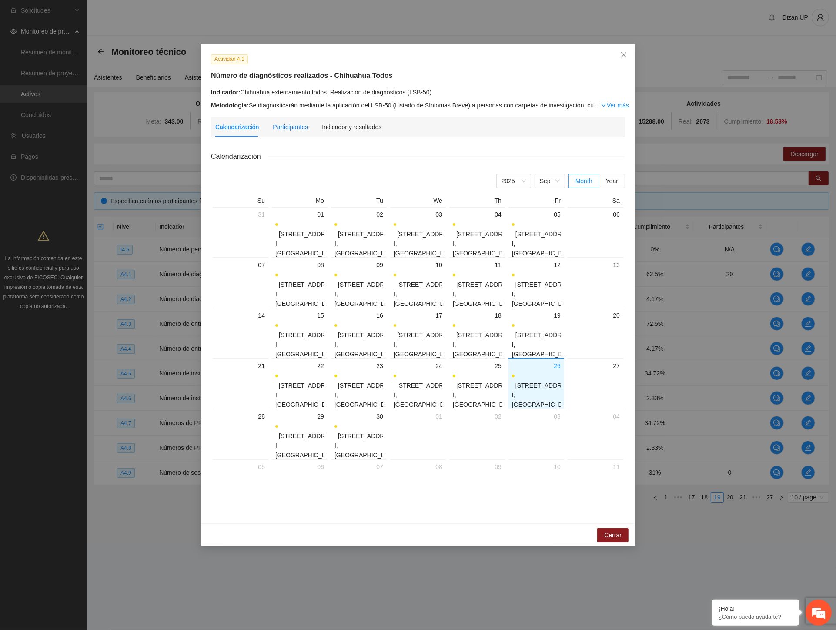
click at [290, 124] on div "Participantes" at bounding box center [290, 127] width 35 height 10
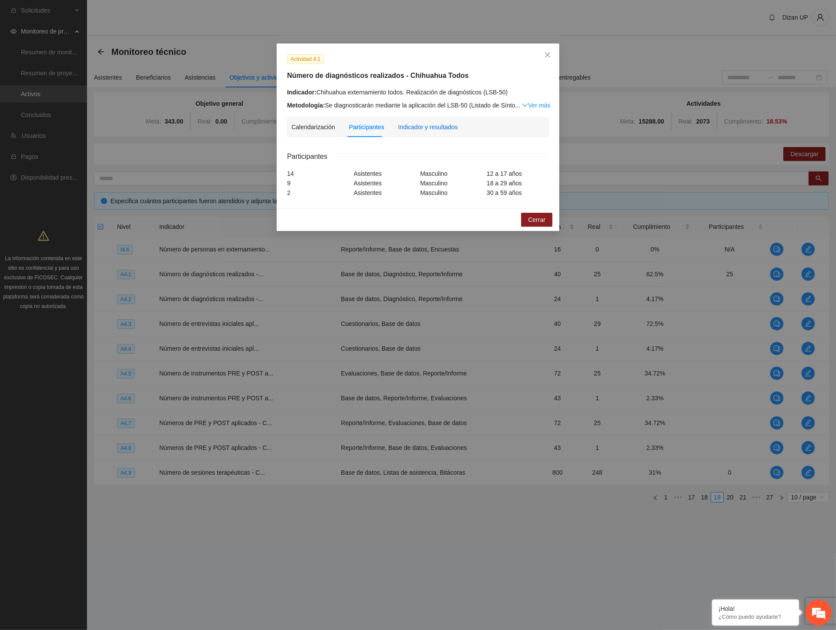
click at [429, 127] on div "Indicador y resultados" at bounding box center [428, 127] width 60 height 10
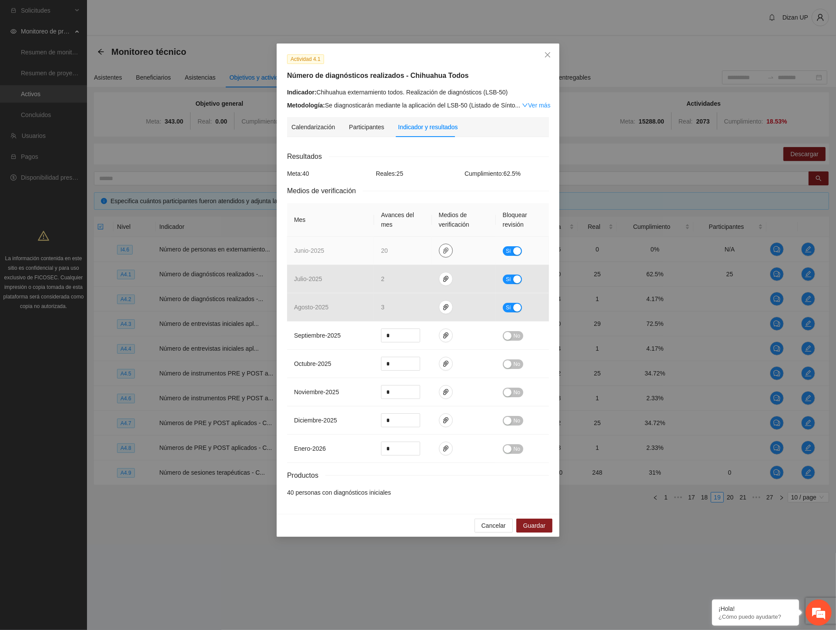
click at [444, 251] on icon "paper-clip" at bounding box center [445, 251] width 5 height 6
click at [403, 226] on link "JUNIO_2025.zip" at bounding box center [448, 226] width 124 height 10
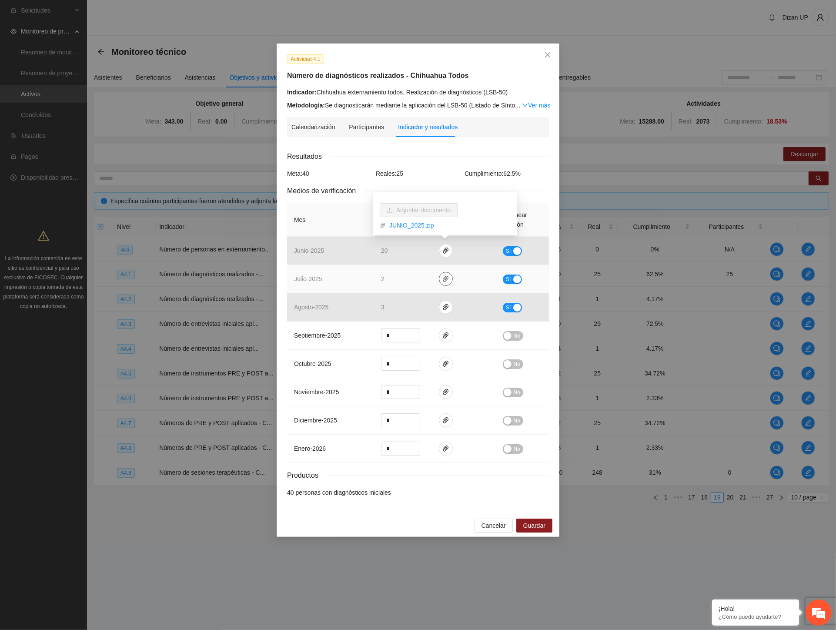
click at [446, 280] on icon "paper-clip" at bounding box center [446, 278] width 7 height 7
click at [413, 250] on link "JULIO_2025.zip" at bounding box center [448, 254] width 124 height 10
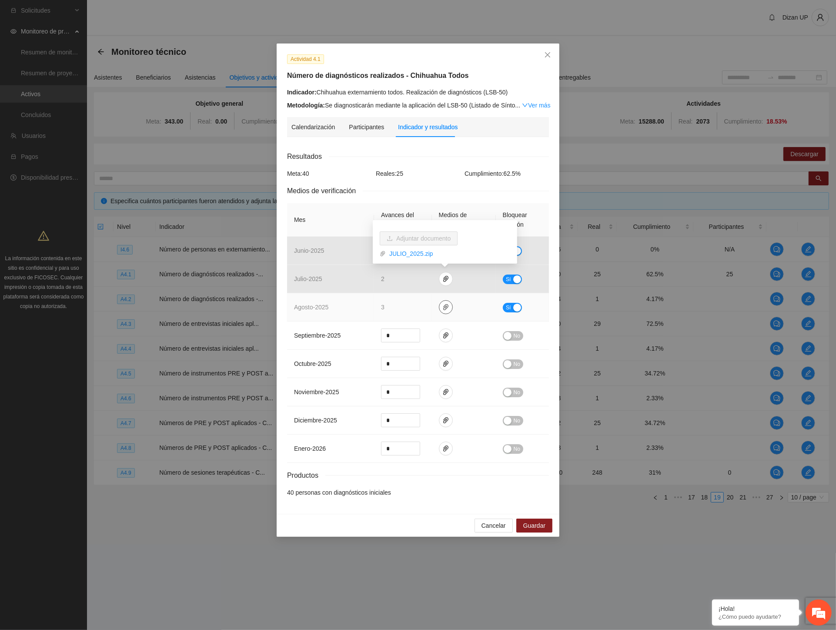
drag, startPoint x: 444, startPoint y: 308, endPoint x: 440, endPoint y: 302, distance: 6.3
click at [443, 306] on icon "paper-clip" at bounding box center [445, 307] width 5 height 6
click at [401, 280] on link "AGOSTO_2025.zip" at bounding box center [448, 282] width 124 height 10
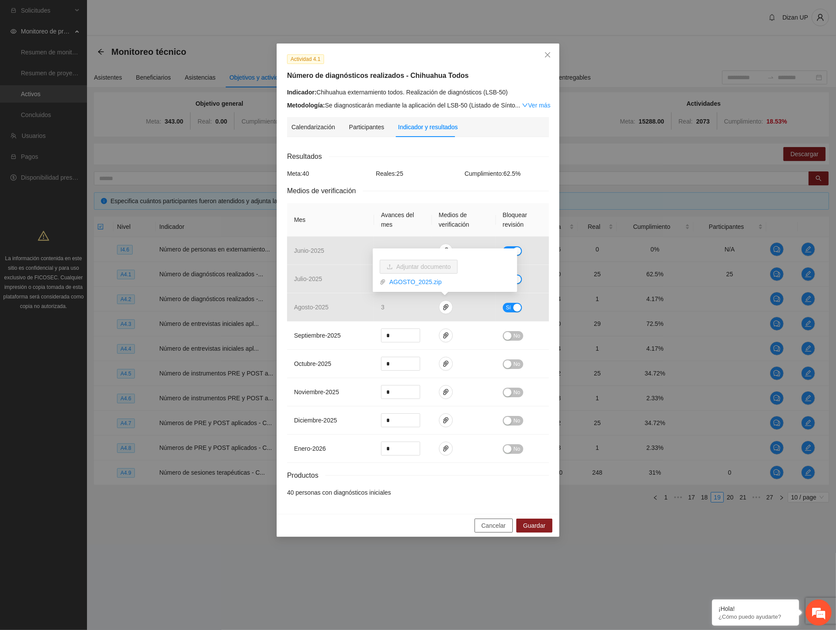
click at [477, 527] on button "Cancelar" at bounding box center [494, 526] width 38 height 14
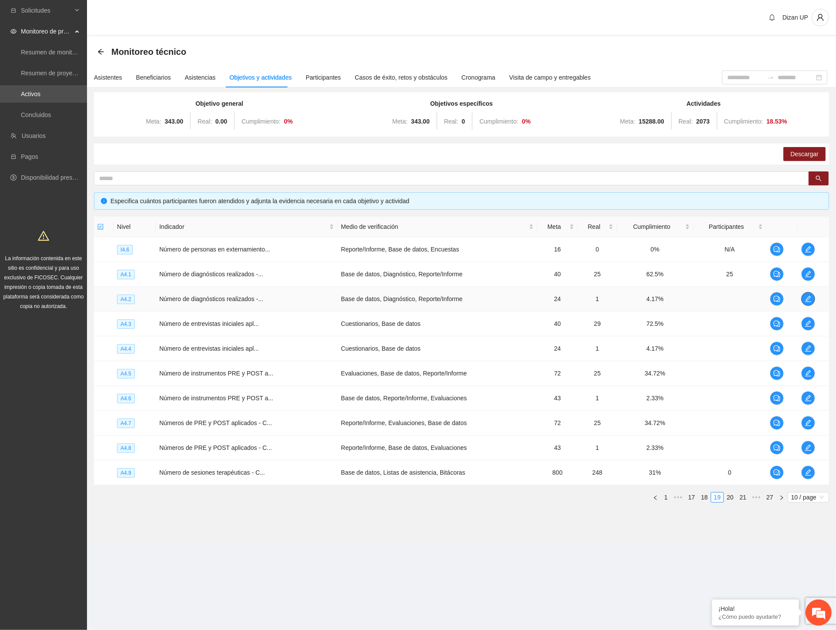
click at [805, 297] on icon "edit" at bounding box center [808, 298] width 7 height 7
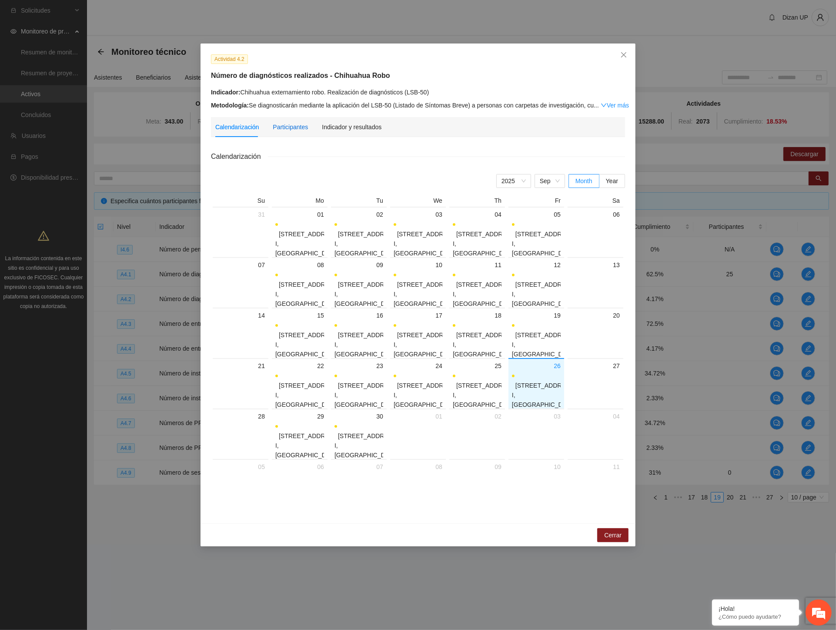
click at [290, 125] on div "Participantes" at bounding box center [290, 127] width 35 height 10
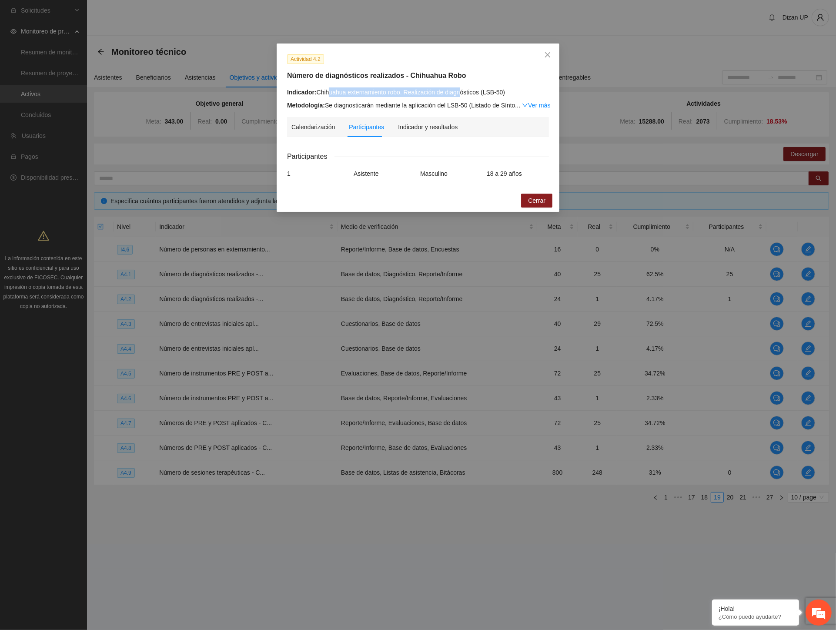
drag, startPoint x: 328, startPoint y: 92, endPoint x: 457, endPoint y: 90, distance: 129.7
click at [457, 90] on div "Indicador: Chihuahua externamiento robo. Realización de diagnósticos (LSB-50)" at bounding box center [418, 92] width 262 height 10
click at [322, 81] on h5 "Número de diagnósticos realizados - Chihuahua Robo" at bounding box center [418, 75] width 262 height 10
drag, startPoint x: 319, startPoint y: 90, endPoint x: 452, endPoint y: 91, distance: 132.3
click at [450, 92] on div "Indicador: Chihuahua externamiento robo. Realización de diagnósticos (LSB-50)" at bounding box center [418, 92] width 262 height 10
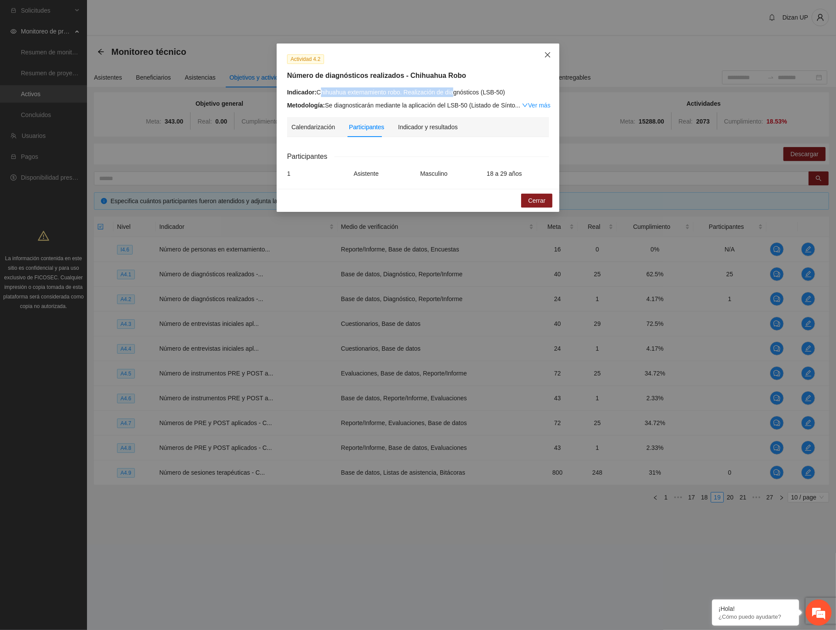
click at [547, 54] on icon "close" at bounding box center [547, 54] width 7 height 7
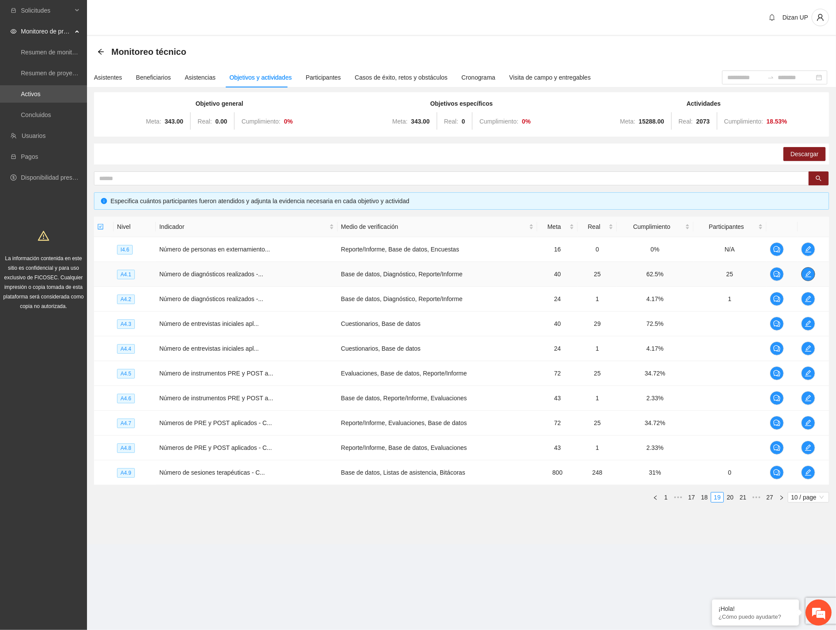
click at [808, 272] on icon "edit" at bounding box center [808, 274] width 7 height 7
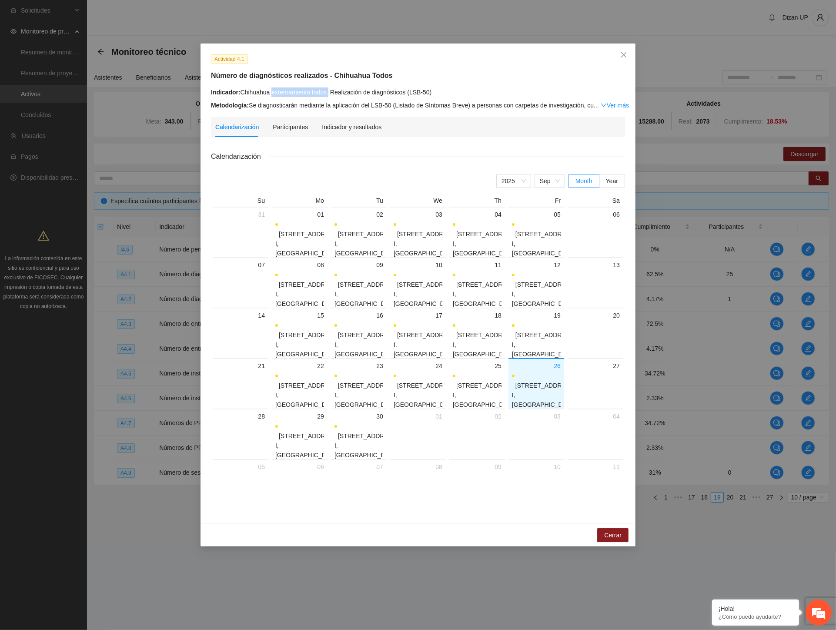
drag, startPoint x: 272, startPoint y: 93, endPoint x: 328, endPoint y: 90, distance: 55.8
click at [328, 90] on div "Indicador: Chihuahua externamiento todos. Realización de diagnósticos (LSB-50)" at bounding box center [418, 92] width 414 height 10
drag, startPoint x: 329, startPoint y: 101, endPoint x: 376, endPoint y: 97, distance: 46.7
click at [331, 100] on div "Indicador: Chihuahua externamiento todos. Realización de diagnósticos (LSB-50) …" at bounding box center [418, 98] width 414 height 23
click at [616, 103] on link "Ver más" at bounding box center [615, 105] width 28 height 7
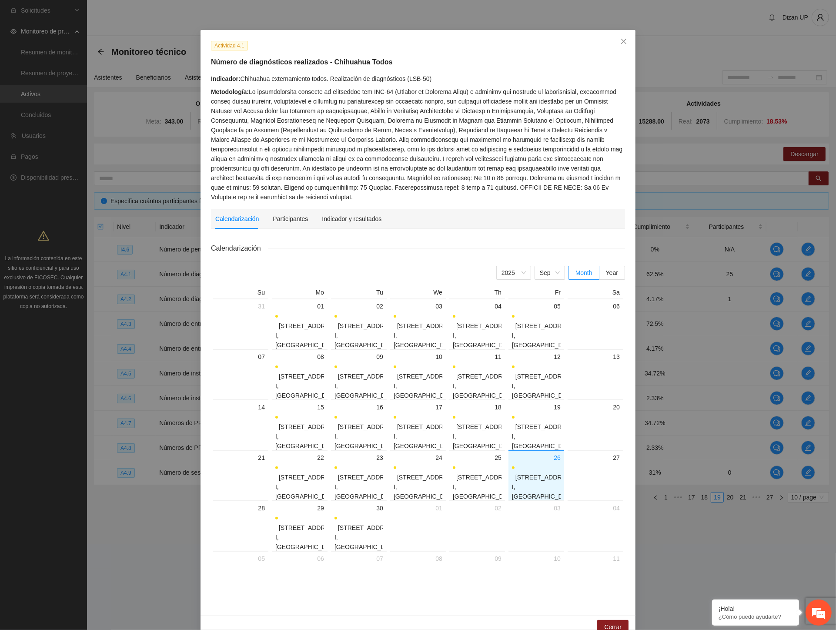
scroll to position [20, 0]
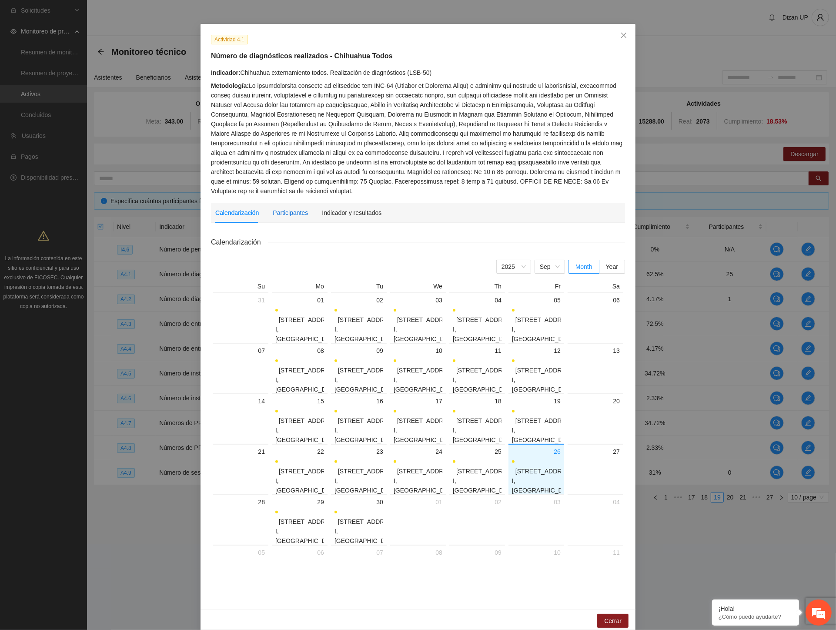
click at [285, 208] on div "Participantes" at bounding box center [290, 213] width 35 height 10
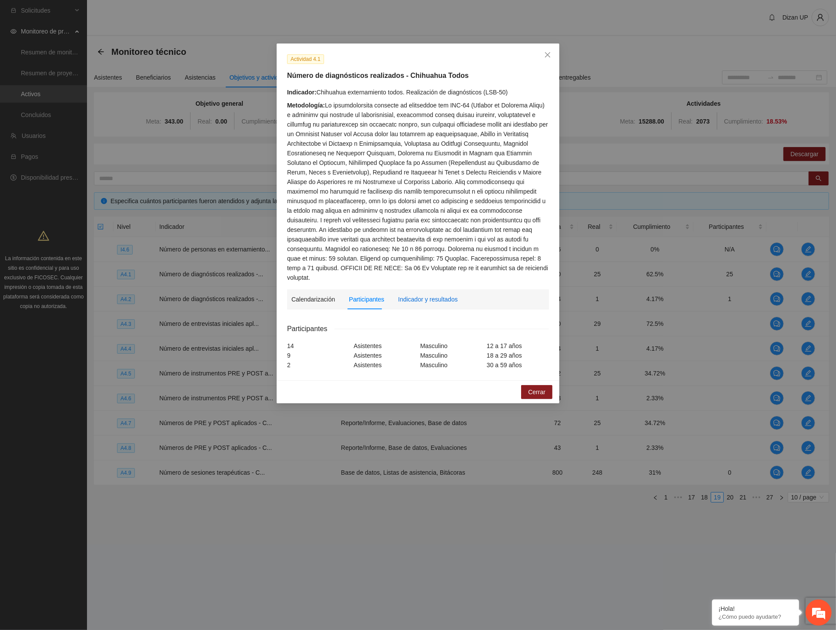
drag, startPoint x: 414, startPoint y: 289, endPoint x: 405, endPoint y: 287, distance: 8.8
click at [413, 295] on div "Indicador y resultados" at bounding box center [428, 300] width 60 height 10
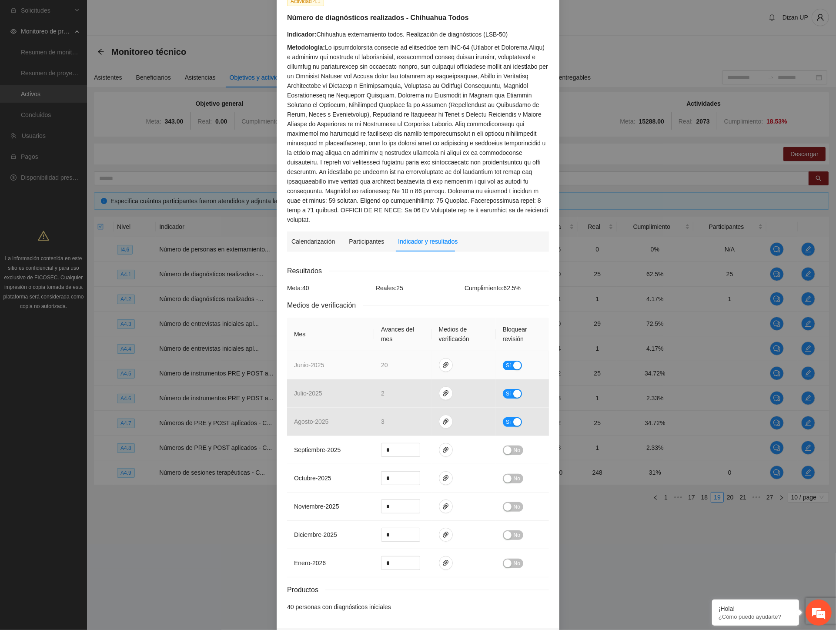
scroll to position [81, 0]
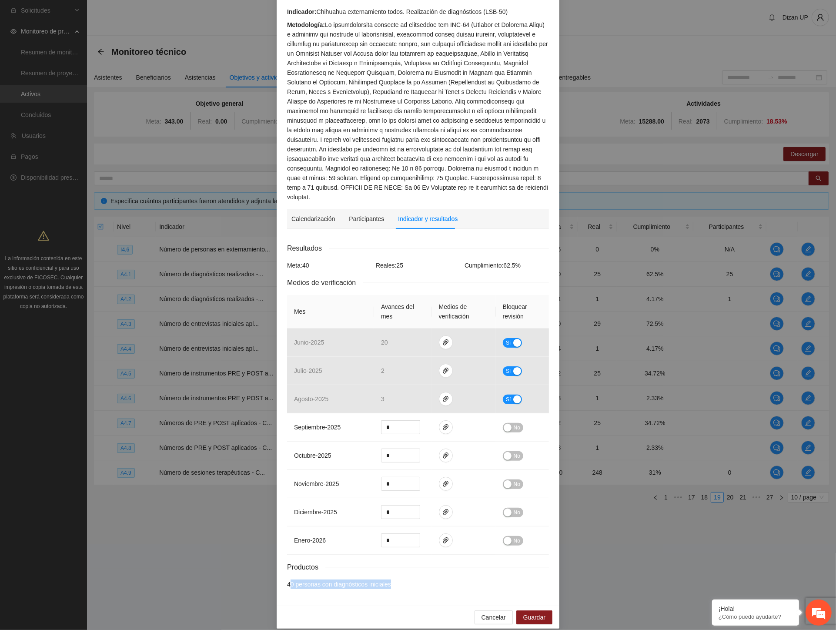
drag, startPoint x: 386, startPoint y: 579, endPoint x: 285, endPoint y: 578, distance: 101.0
click at [287, 580] on li "40 personas con diagnósticos iniciales" at bounding box center [418, 585] width 262 height 10
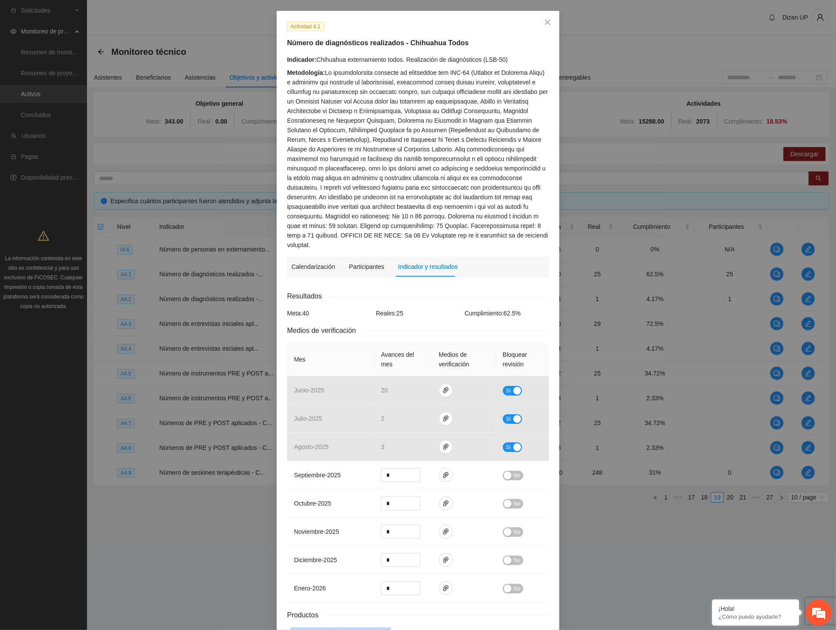
scroll to position [0, 0]
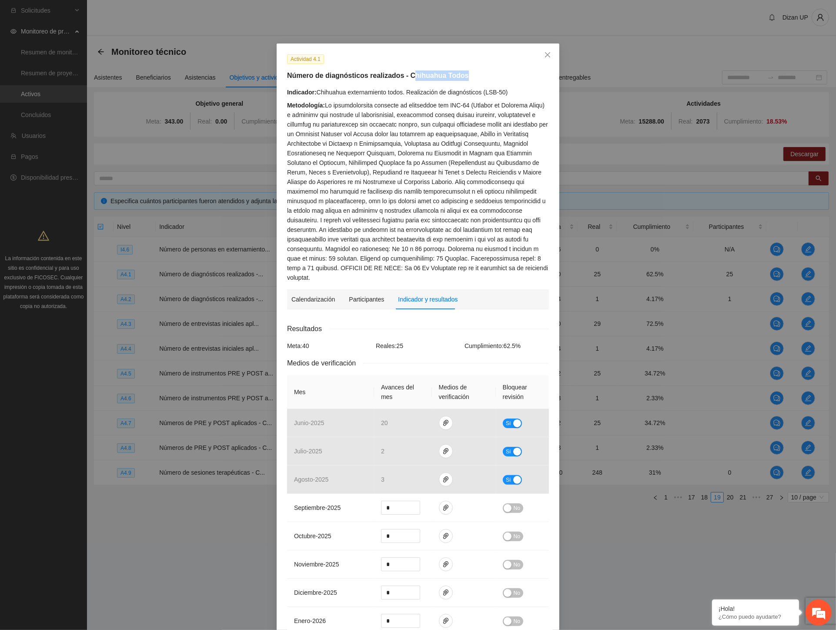
drag, startPoint x: 407, startPoint y: 75, endPoint x: 515, endPoint y: 72, distance: 108.4
click at [515, 72] on h5 "Número de diagnósticos realizados - Chihuahua Todos" at bounding box center [418, 75] width 262 height 10
click at [366, 98] on div "Indicador: Chihuahua externamiento todos. Realización de diagnósticos (LSB-50) …" at bounding box center [418, 184] width 262 height 195
drag, startPoint x: 372, startPoint y: 94, endPoint x: 485, endPoint y: 94, distance: 113.1
click at [485, 94] on div "Indicador: Chihuahua externamiento todos. Realización de diagnósticos (LSB-50)" at bounding box center [418, 92] width 262 height 10
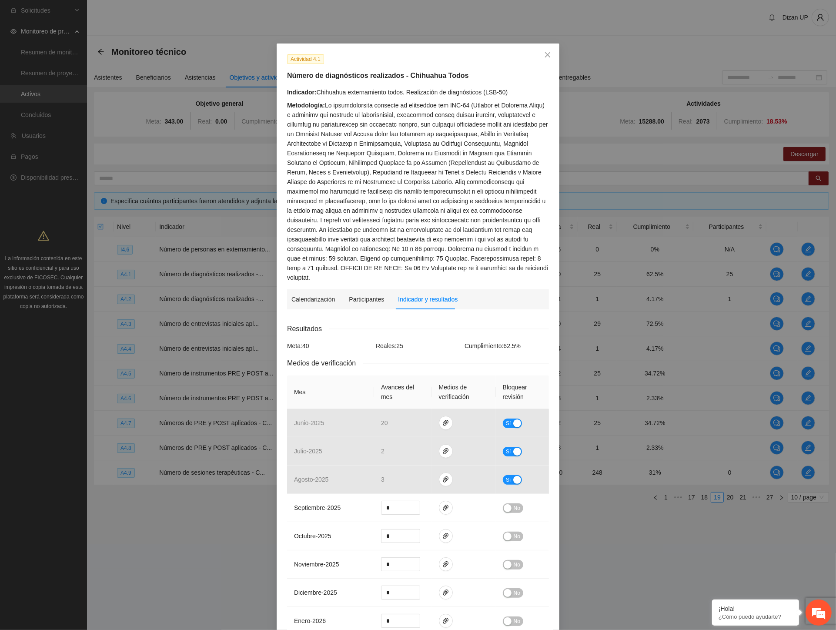
click at [321, 101] on div "Metodología:" at bounding box center [418, 192] width 262 height 182
drag, startPoint x: 499, startPoint y: 111, endPoint x: 502, endPoint y: 92, distance: 19.0
click at [499, 101] on div "Metodología:" at bounding box center [418, 192] width 262 height 182
click at [545, 57] on icon "close" at bounding box center [547, 54] width 5 height 5
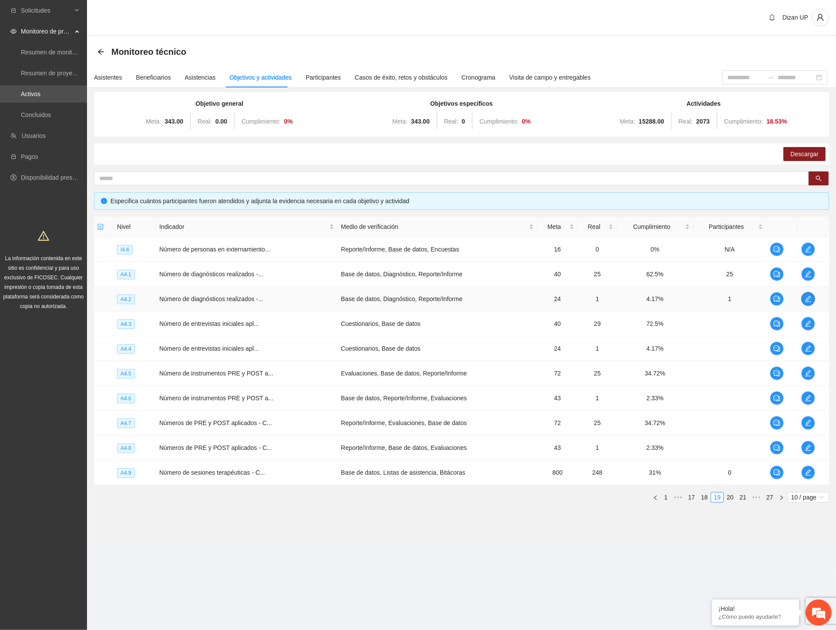
click at [807, 298] on icon "edit" at bounding box center [809, 299] width 6 height 6
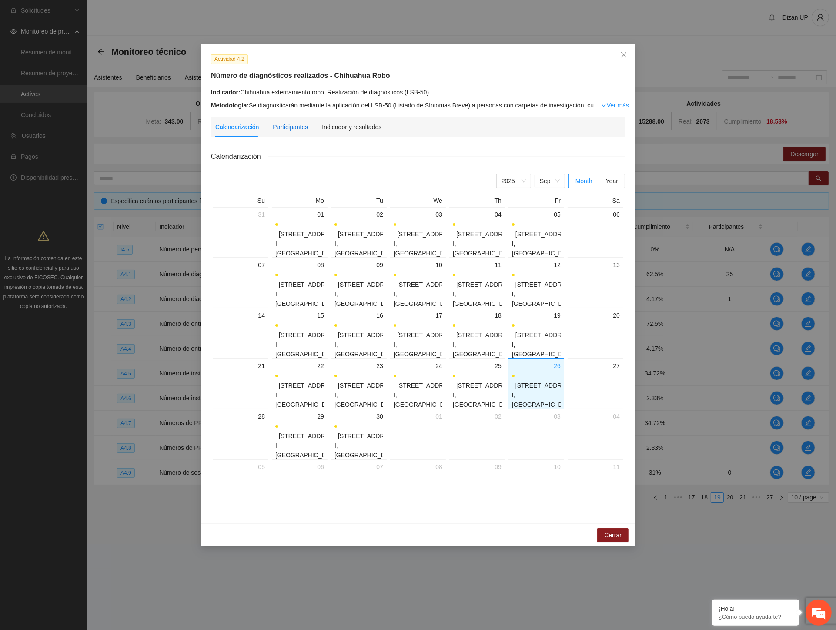
click at [288, 123] on div "Participantes" at bounding box center [290, 127] width 35 height 10
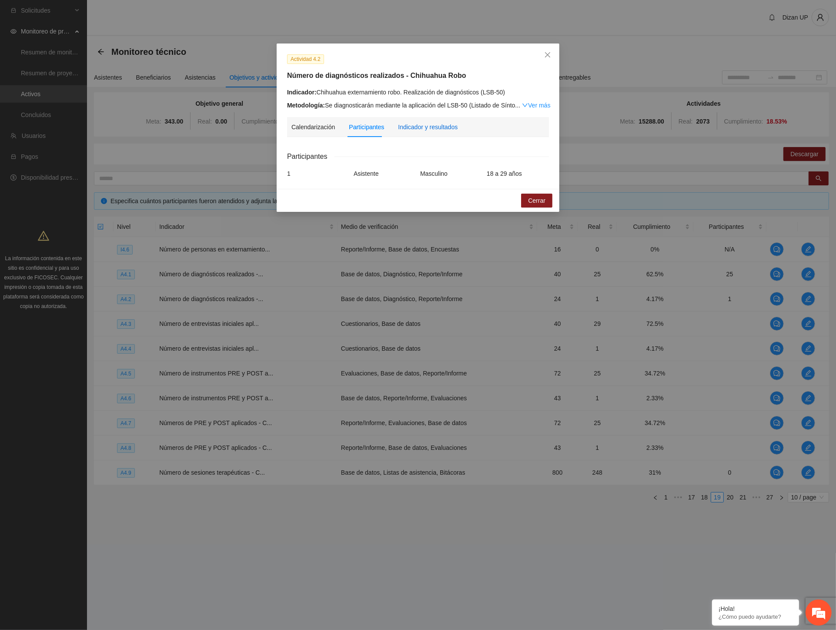
click at [421, 126] on div "Indicador y resultados" at bounding box center [428, 127] width 60 height 10
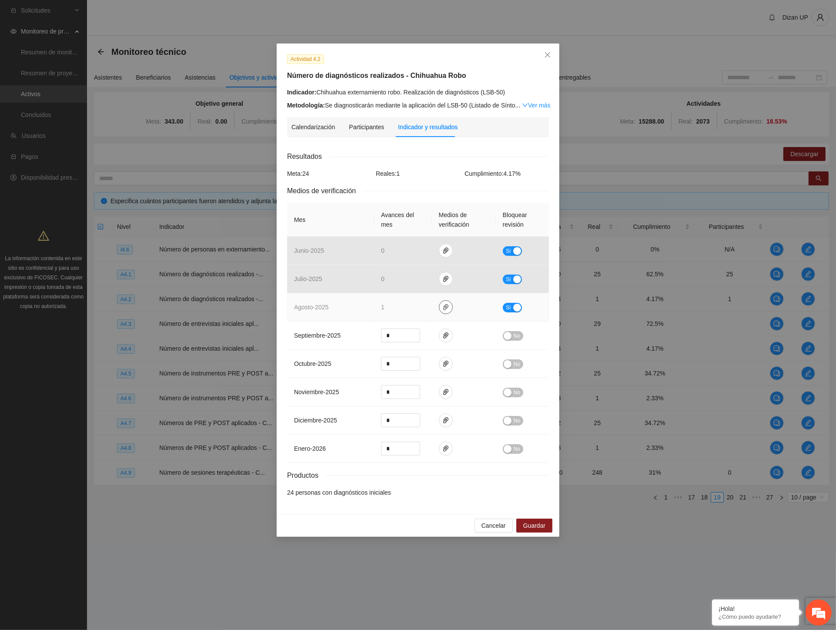
click at [443, 306] on icon "paper-clip" at bounding box center [446, 307] width 7 height 7
click at [415, 283] on link "AGOSTO_2025.zip" at bounding box center [448, 282] width 124 height 10
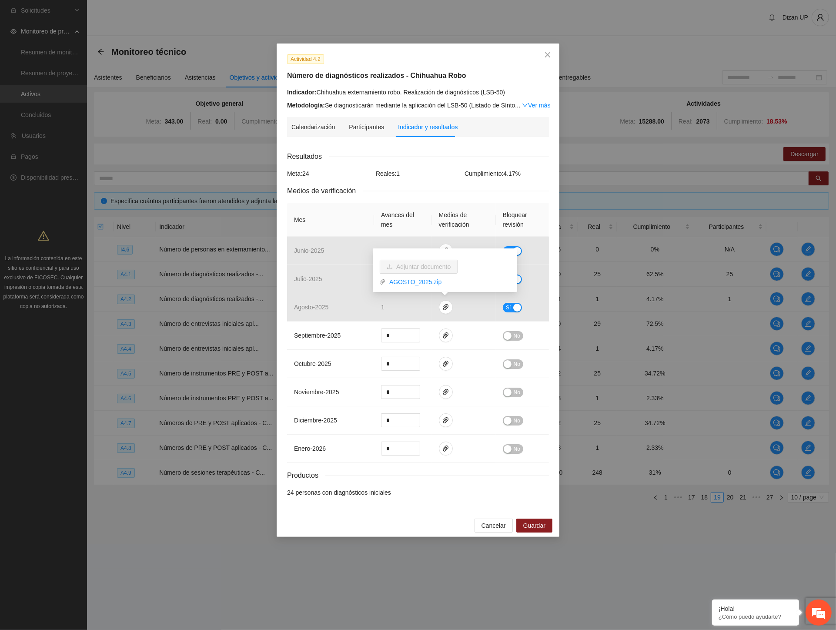
drag, startPoint x: 442, startPoint y: 140, endPoint x: 493, endPoint y: 81, distance: 78.0
click at [442, 137] on div "Calendarización Participantes Indicador y resultados Calendarización 2025 Sep M…" at bounding box center [418, 310] width 262 height 386
click at [549, 54] on icon "close" at bounding box center [547, 54] width 7 height 7
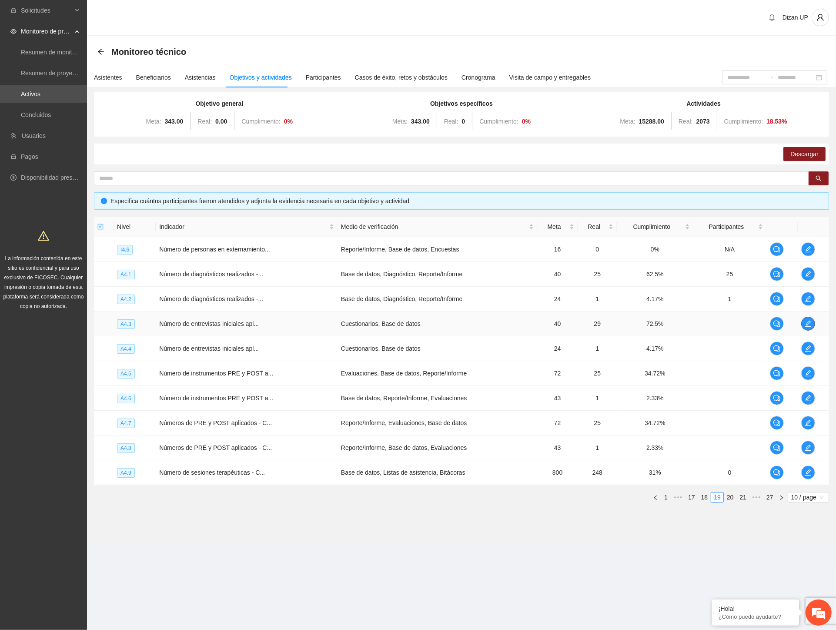
click at [807, 322] on icon "edit" at bounding box center [808, 323] width 7 height 7
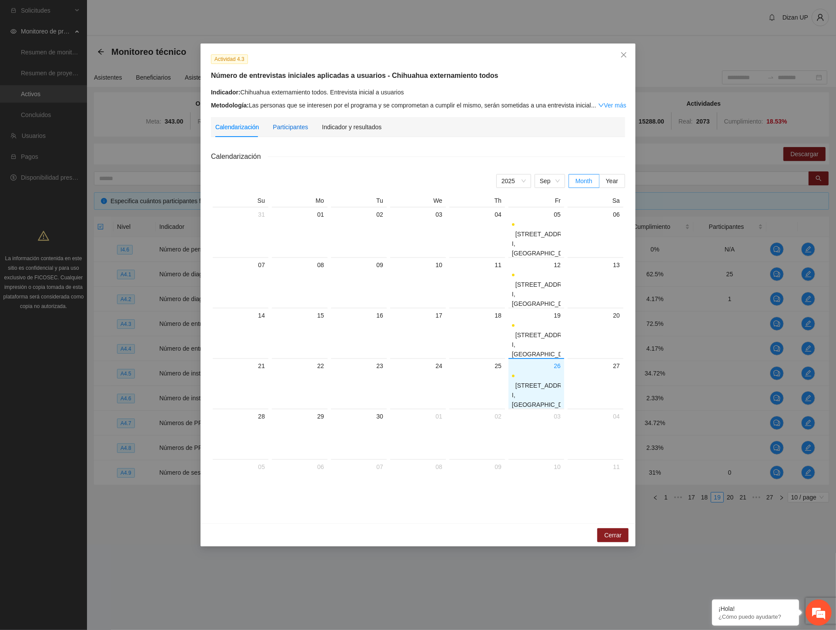
click at [290, 125] on div "Participantes" at bounding box center [290, 127] width 35 height 10
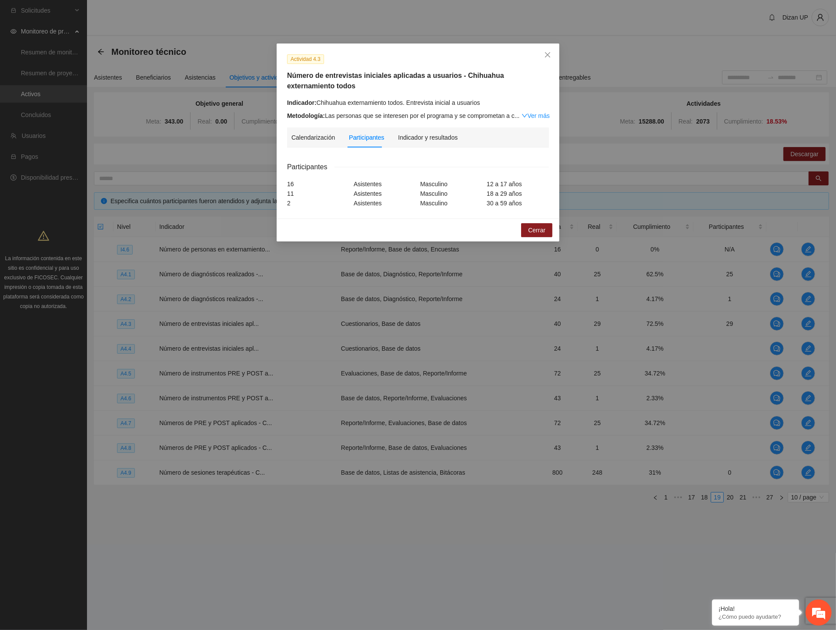
click at [526, 115] on link "Ver más" at bounding box center [536, 115] width 28 height 7
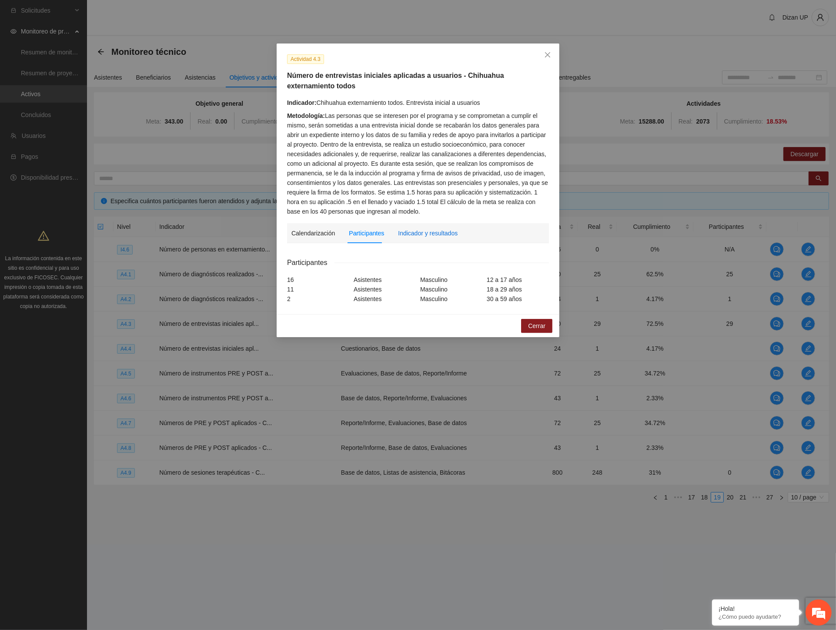
click at [420, 232] on div "Indicador y resultados" at bounding box center [428, 233] width 60 height 10
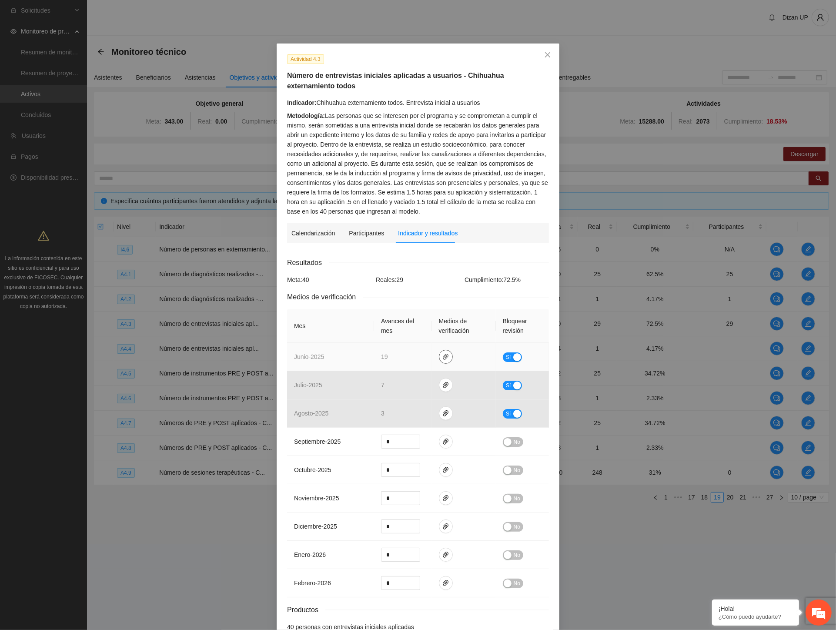
click at [443, 356] on icon "paper-clip" at bounding box center [446, 356] width 7 height 7
click at [414, 330] on link "JUNIO_2025.zip" at bounding box center [444, 332] width 124 height 10
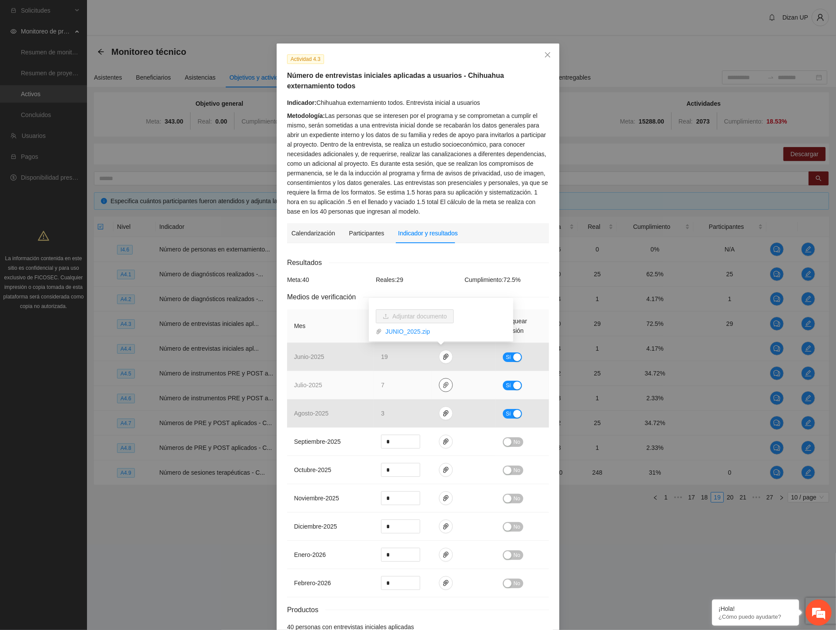
drag, startPoint x: 440, startPoint y: 385, endPoint x: 436, endPoint y: 375, distance: 11.3
click at [443, 384] on icon "paper-clip" at bounding box center [445, 385] width 5 height 6
click at [418, 360] on link "JUNIO_2025.zip" at bounding box center [444, 360] width 124 height 10
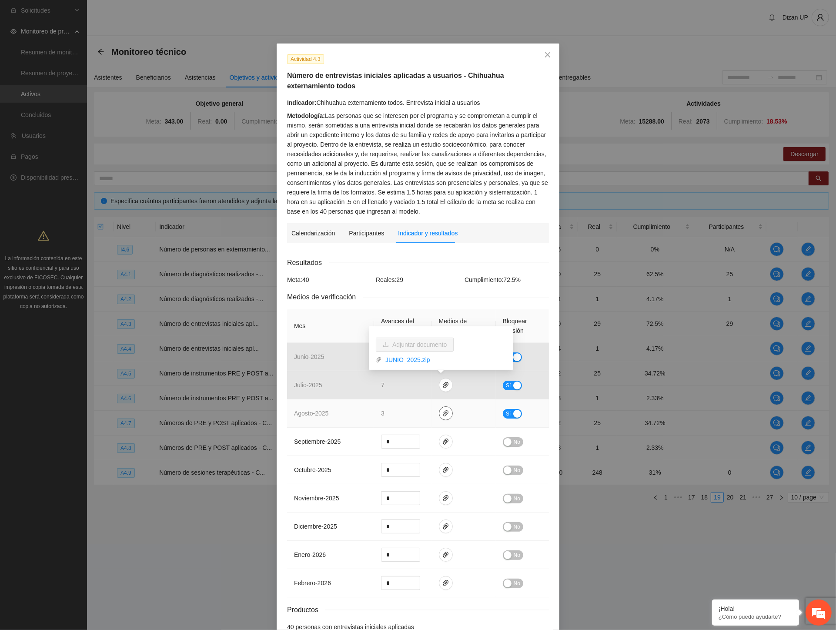
drag, startPoint x: 444, startPoint y: 416, endPoint x: 443, endPoint y: 410, distance: 6.2
click at [444, 416] on icon "paper-clip" at bounding box center [446, 413] width 7 height 7
click at [427, 386] on link "AGOSTO_2025.zip" at bounding box center [444, 388] width 124 height 10
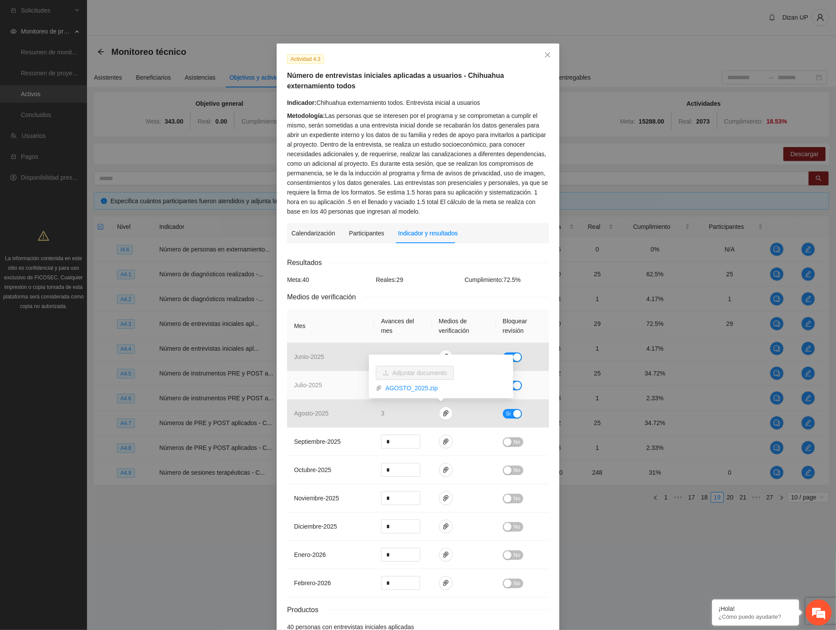
click at [326, 374] on td "julio - 2025" at bounding box center [330, 385] width 87 height 28
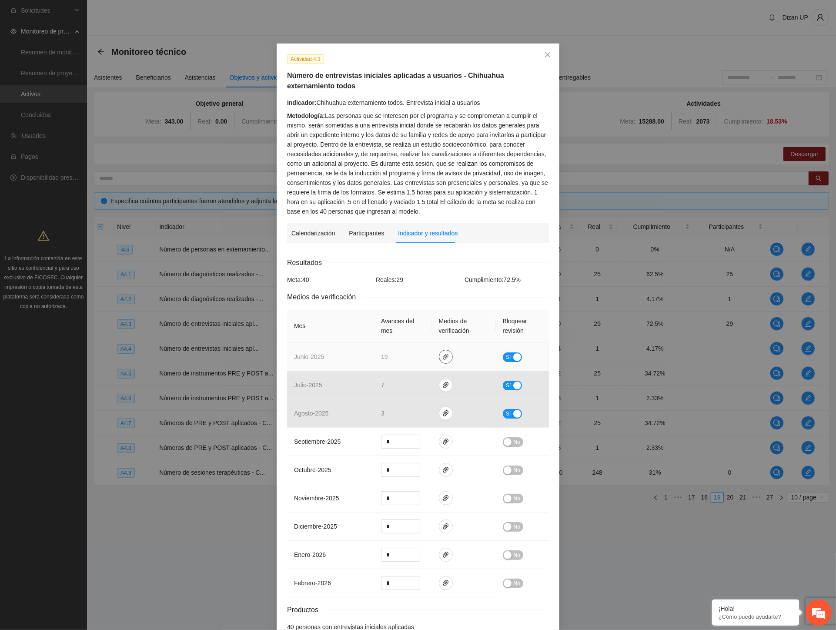
click at [443, 358] on icon "paper-clip" at bounding box center [446, 356] width 7 height 7
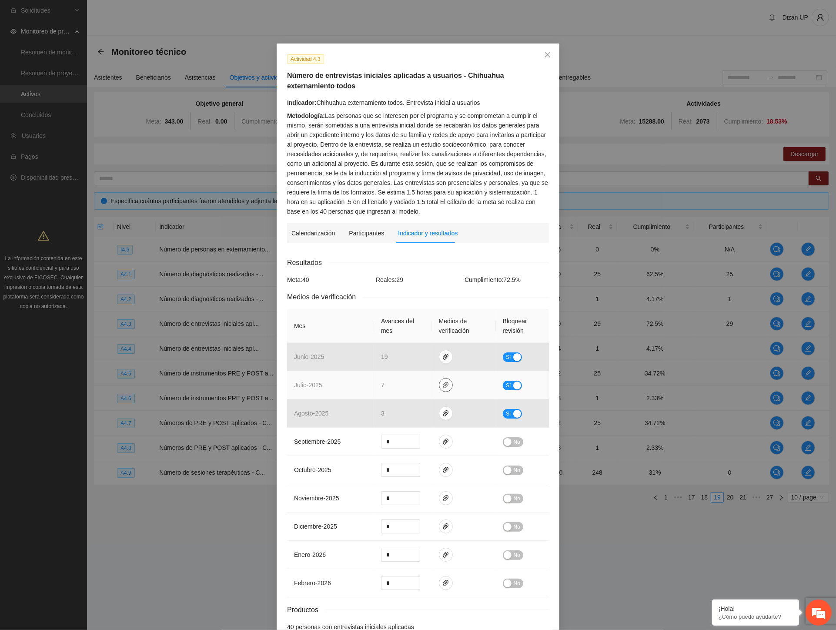
click at [443, 384] on icon "paper-clip" at bounding box center [445, 385] width 5 height 6
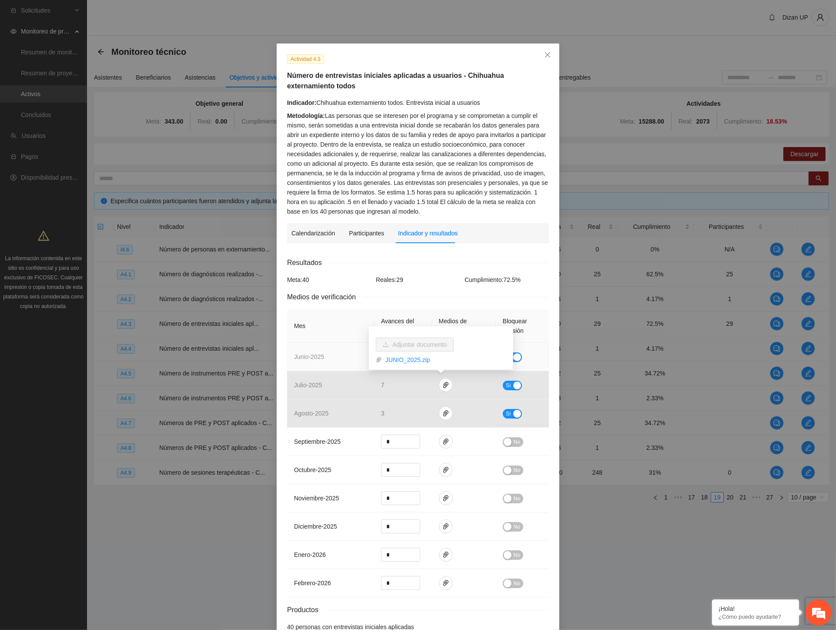
click at [329, 366] on td "junio - 2025" at bounding box center [330, 357] width 87 height 28
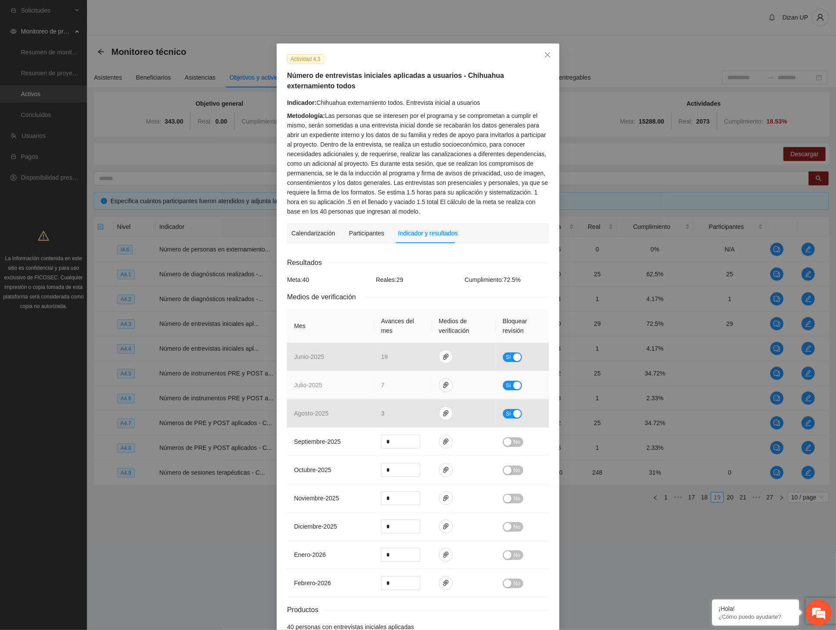
click at [508, 381] on button "Sí" at bounding box center [512, 386] width 19 height 10
click at [443, 387] on icon "paper-clip" at bounding box center [445, 385] width 5 height 6
click at [459, 237] on div "Calendarización Participantes Indicador y resultados" at bounding box center [418, 233] width 253 height 20
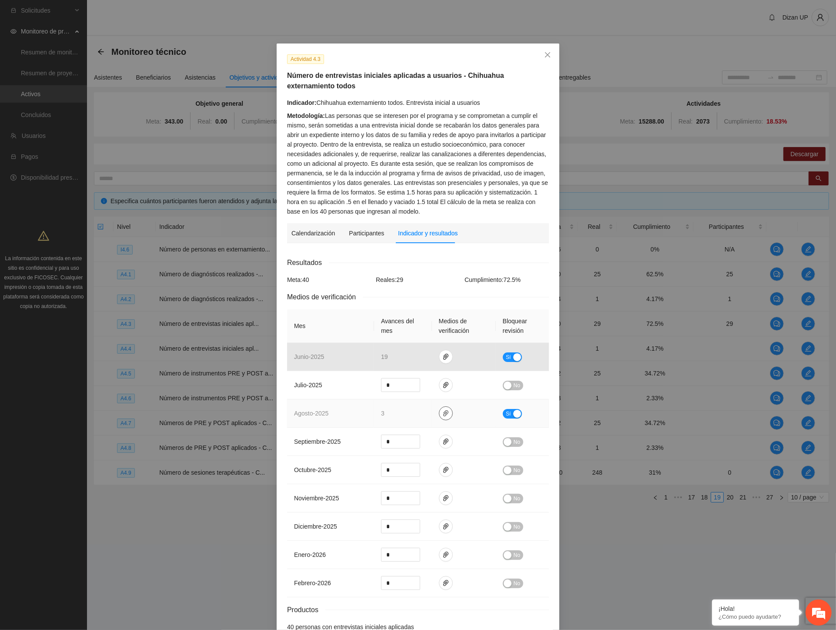
click at [443, 413] on icon "paper-clip" at bounding box center [446, 413] width 7 height 7
click at [325, 406] on td "agosto - 2025" at bounding box center [330, 413] width 87 height 28
click at [383, 173] on div "Metodología: Las personas que se interesen por el programa y se comprometan a c…" at bounding box center [418, 163] width 262 height 105
click at [452, 152] on div "Metodología: Las personas que se interesen por el programa y se comprometan a c…" at bounding box center [418, 163] width 262 height 105
click at [413, 138] on div "Metodología: Las personas que se interesen por el programa y se comprometan a c…" at bounding box center [418, 163] width 262 height 105
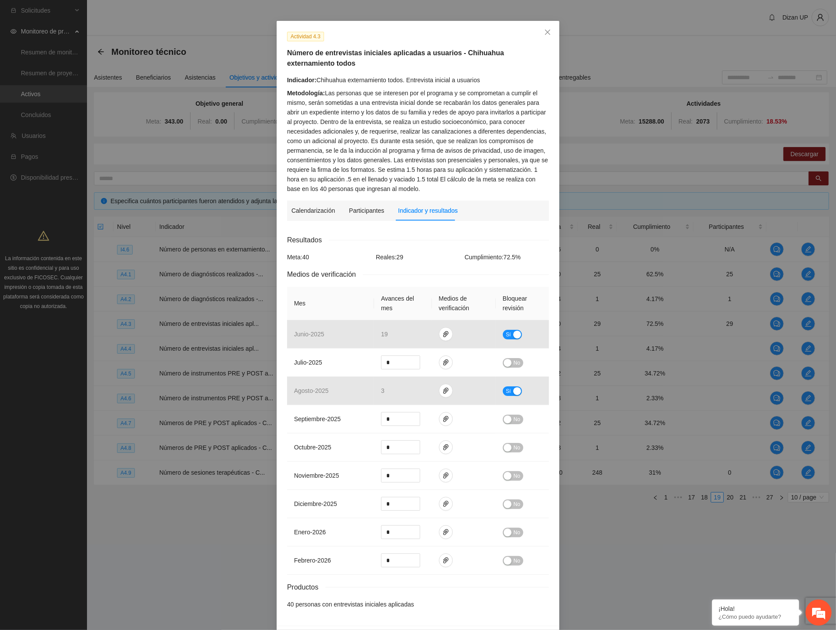
scroll to position [53, 0]
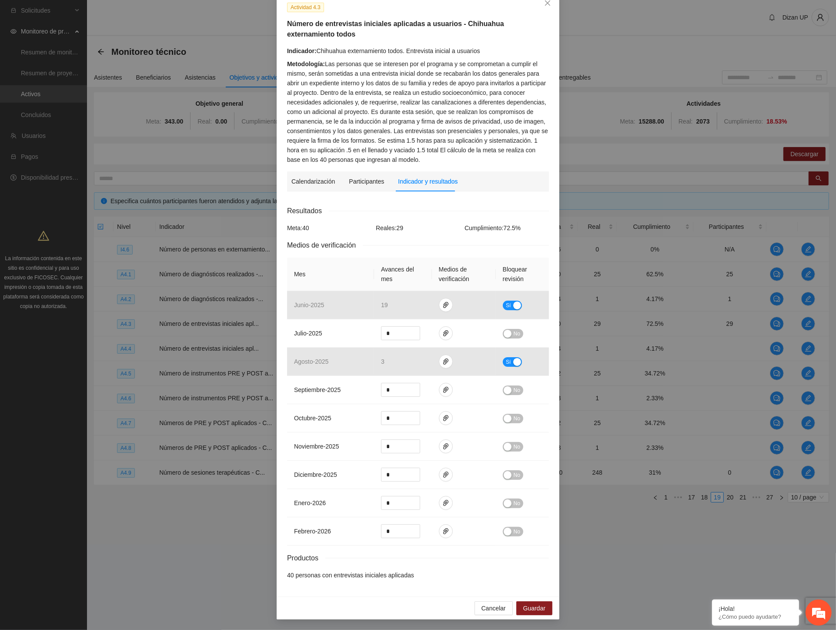
click at [191, 239] on div "Actividad 4.3 Número de entrevistas iniciales aplicadas a usuarios - Chihuahua …" at bounding box center [418, 315] width 836 height 630
drag, startPoint x: 369, startPoint y: 24, endPoint x: 442, endPoint y: 29, distance: 73.7
click at [442, 24] on h5 "Número de entrevistas iniciales aplicadas a usuarios - Chihuahua externamiento …" at bounding box center [418, 29] width 262 height 21
click at [406, 59] on div "Metodología: Las personas que se interesen por el programa y se comprometan a c…" at bounding box center [418, 111] width 262 height 105
drag, startPoint x: 311, startPoint y: 102, endPoint x: 330, endPoint y: 103, distance: 18.7
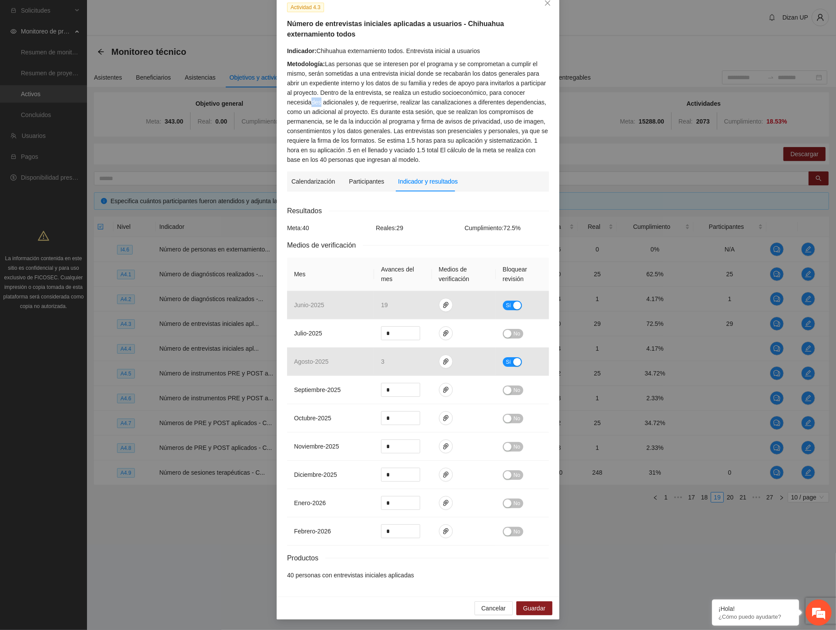
click at [323, 103] on div "Metodología: Las personas que se interesen por el programa y se comprometan a c…" at bounding box center [418, 111] width 262 height 105
drag, startPoint x: 365, startPoint y: 103, endPoint x: 502, endPoint y: 102, distance: 137.1
click at [502, 102] on div "Metodología: Las personas que se interesen por el programa y se comprometan a c…" at bounding box center [418, 111] width 262 height 105
drag, startPoint x: 299, startPoint y: 111, endPoint x: 508, endPoint y: 107, distance: 209.8
click at [508, 107] on div "Metodología: Las personas que se interesen por el programa y se comprometan a c…" at bounding box center [418, 111] width 262 height 105
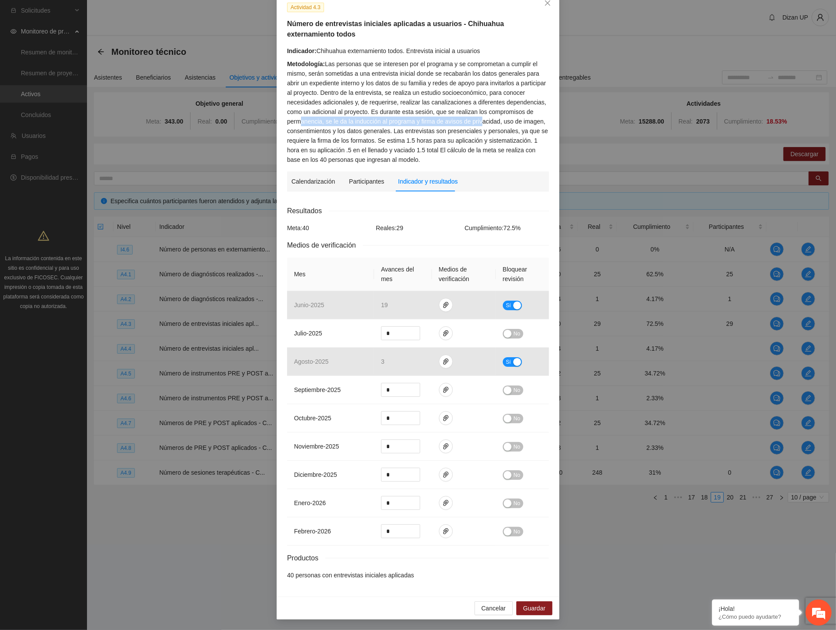
drag, startPoint x: 368, startPoint y: 118, endPoint x: 477, endPoint y: 124, distance: 109.0
click at [477, 124] on div "Metodología: Las personas que se interesen por el programa y se comprometan a c…" at bounding box center [418, 111] width 262 height 105
drag, startPoint x: 393, startPoint y: 130, endPoint x: 490, endPoint y: 132, distance: 97.9
click at [528, 128] on div "Metodología: Las personas que se interesen por el programa y se comprometan a c…" at bounding box center [418, 111] width 262 height 105
drag, startPoint x: 296, startPoint y: 138, endPoint x: 485, endPoint y: 137, distance: 189.3
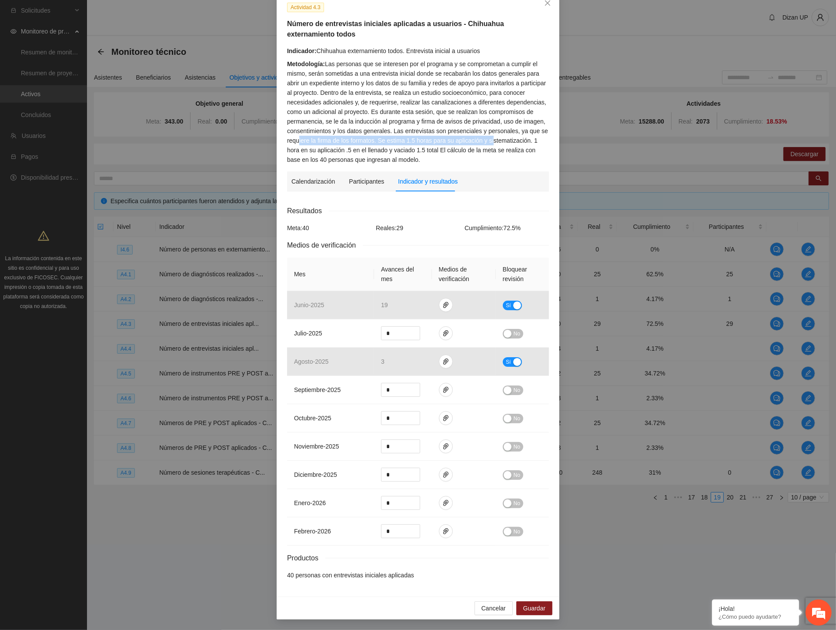
click at [485, 137] on div "Metodología: Las personas que se interesen por el programa y se comprometan a c…" at bounding box center [418, 111] width 262 height 105
click at [381, 89] on div "Metodología: Las personas que se interesen por el programa y se comprometan a c…" at bounding box center [418, 111] width 262 height 105
click at [287, 142] on div "Metodología: Las personas que se interesen por el programa y se comprometan a c…" at bounding box center [418, 111] width 262 height 105
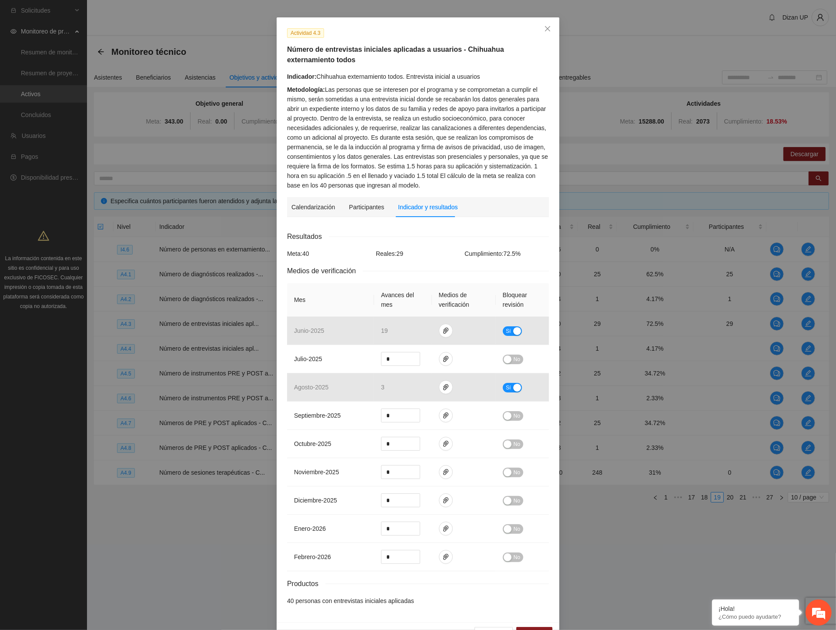
scroll to position [0, 0]
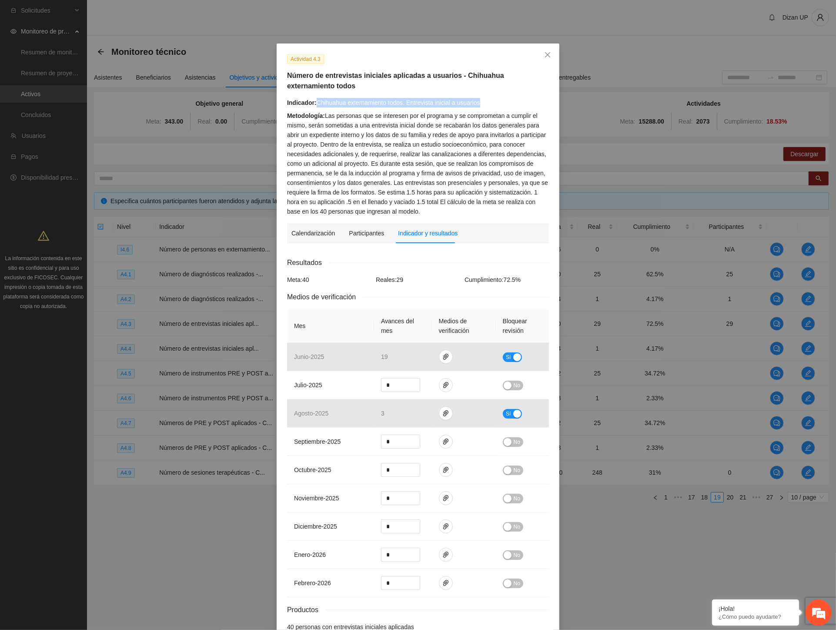
drag, startPoint x: 493, startPoint y: 101, endPoint x: 314, endPoint y: 104, distance: 179.7
click at [314, 104] on div "Indicador: Chihuahua externamiento todos. Entrevista inicial a usuarios" at bounding box center [418, 103] width 262 height 10
copy div "Chihuahua externamiento todos. Entrevista inicial a usuarios"
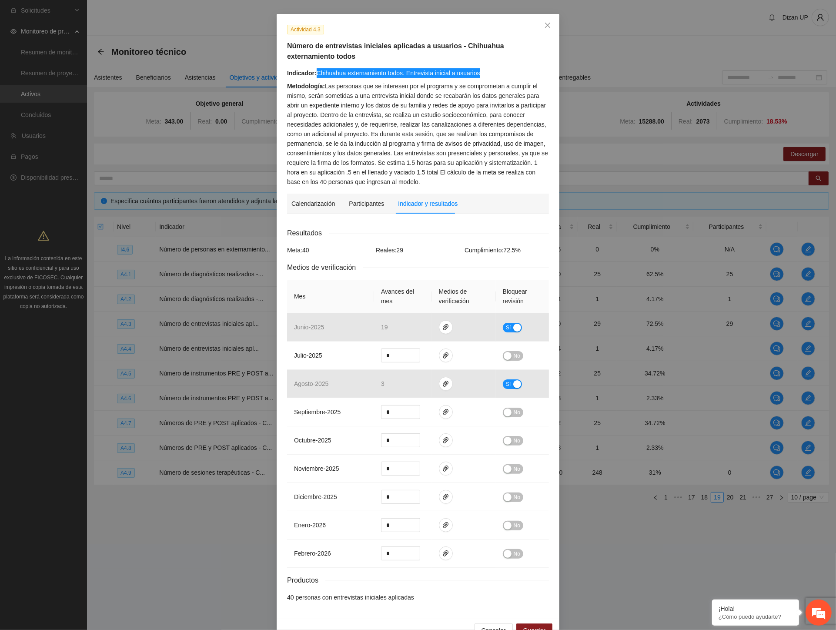
scroll to position [53, 0]
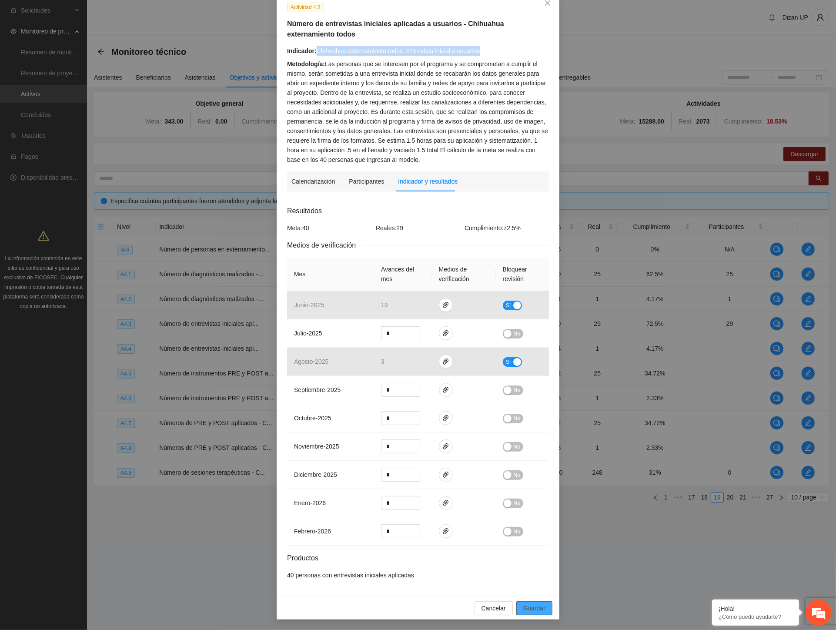
click at [529, 606] on span "Guardar" at bounding box center [535, 609] width 22 height 10
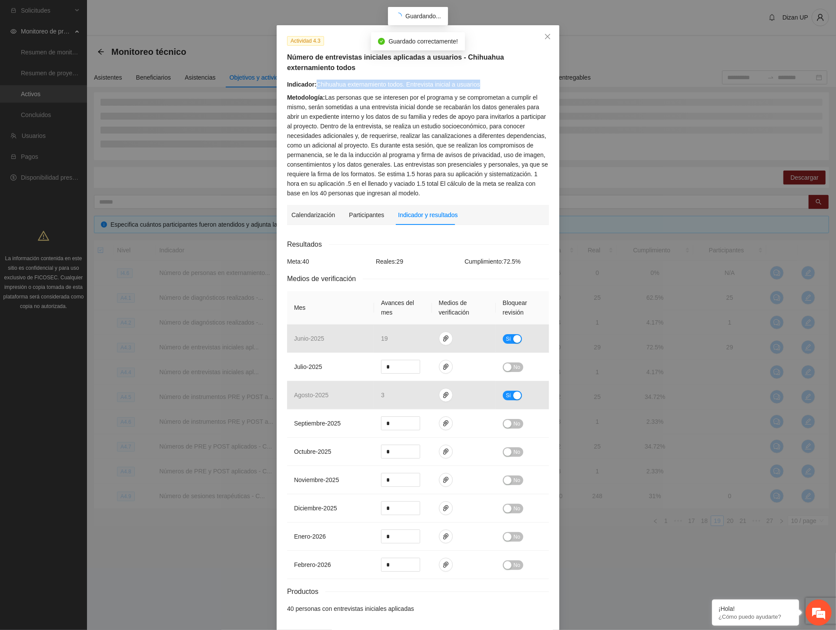
scroll to position [0, 0]
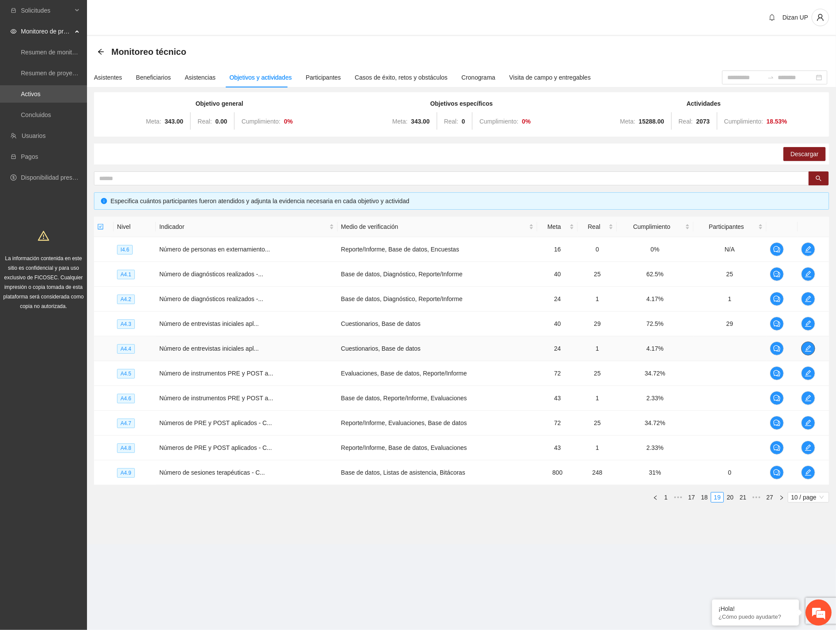
click at [812, 347] on span "edit" at bounding box center [808, 348] width 13 height 7
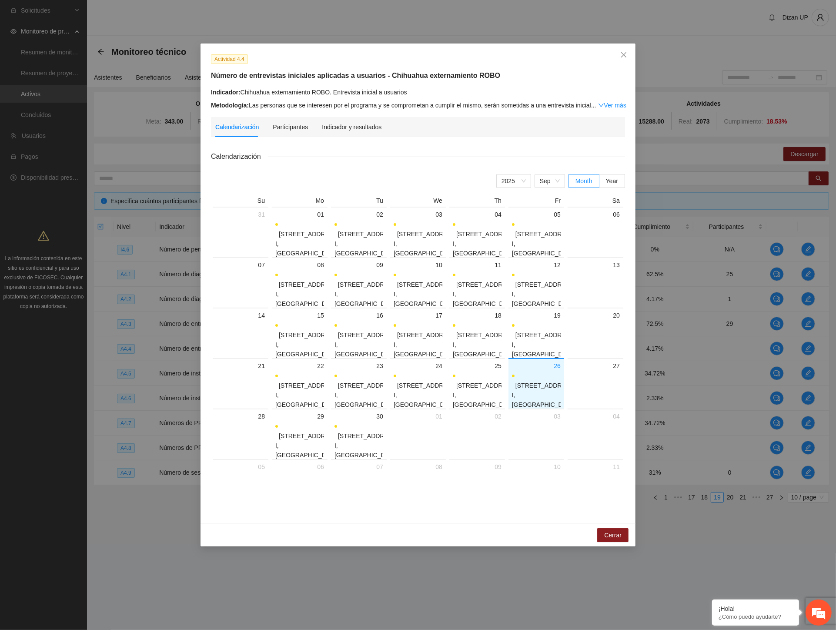
click at [283, 116] on div "Actividad 4.4 Número de entrevistas iniciales aplicadas a usuarios - Chihuahua …" at bounding box center [418, 284] width 435 height 480
click at [271, 123] on div "Calendarización Participantes Indicador y resultados" at bounding box center [298, 127] width 166 height 20
click at [285, 123] on div "Participantes" at bounding box center [290, 127] width 35 height 10
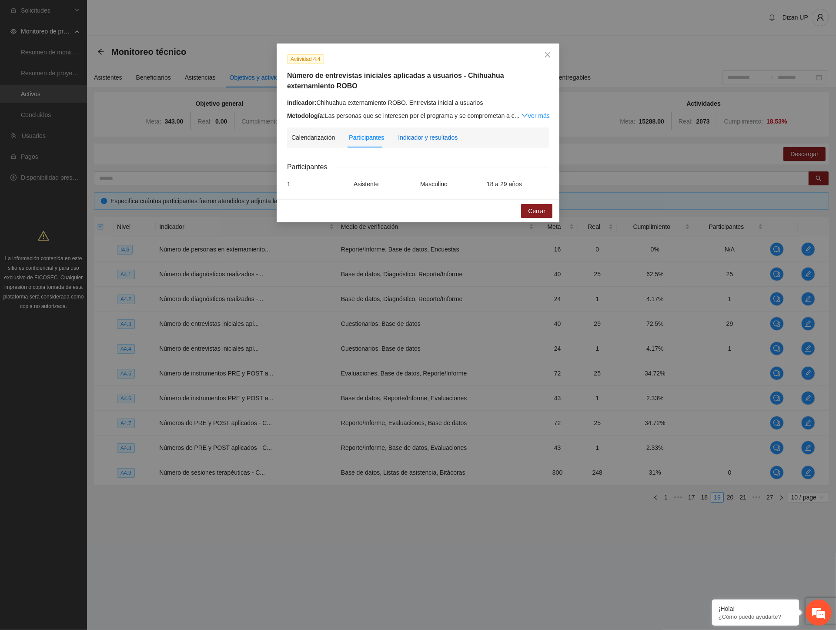
click at [416, 136] on div "Indicador y resultados" at bounding box center [428, 138] width 60 height 10
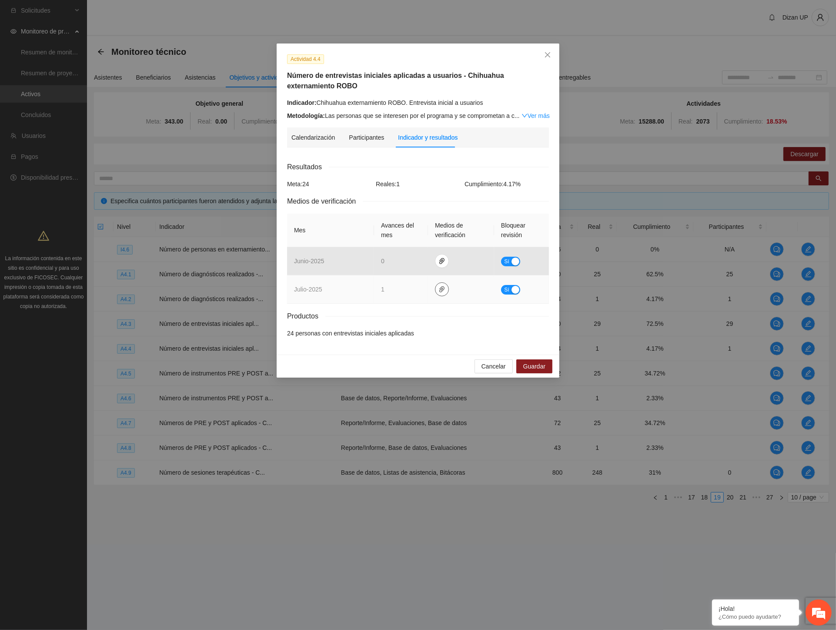
drag, startPoint x: 440, startPoint y: 289, endPoint x: 437, endPoint y: 284, distance: 5.9
click at [440, 289] on icon "paper-clip" at bounding box center [442, 289] width 5 height 6
drag, startPoint x: 402, startPoint y: 264, endPoint x: 410, endPoint y: 257, distance: 10.5
click at [402, 263] on link "JULIO_2025.zip" at bounding box center [444, 264] width 124 height 10
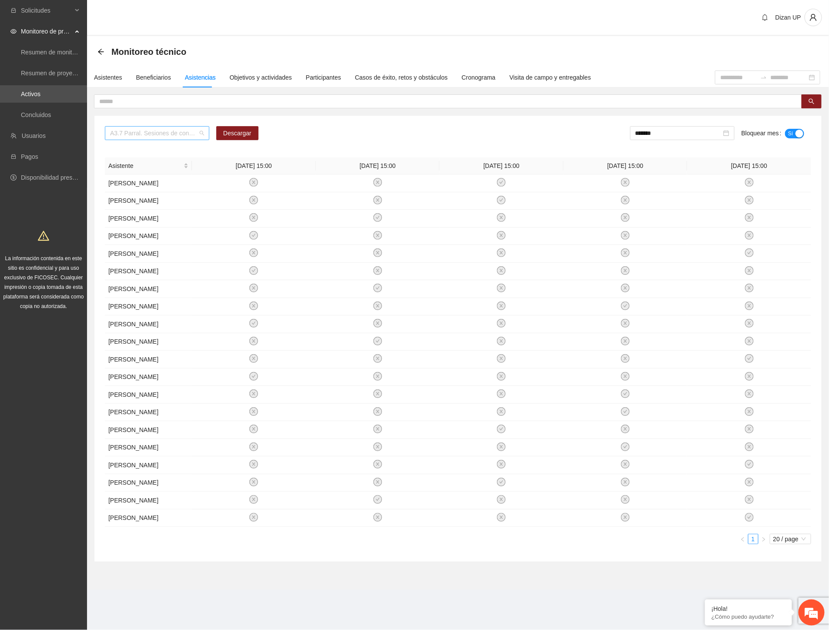
click at [178, 136] on span "A3.7 Parral. Sesiones de consejería en adicciones" at bounding box center [157, 133] width 94 height 13
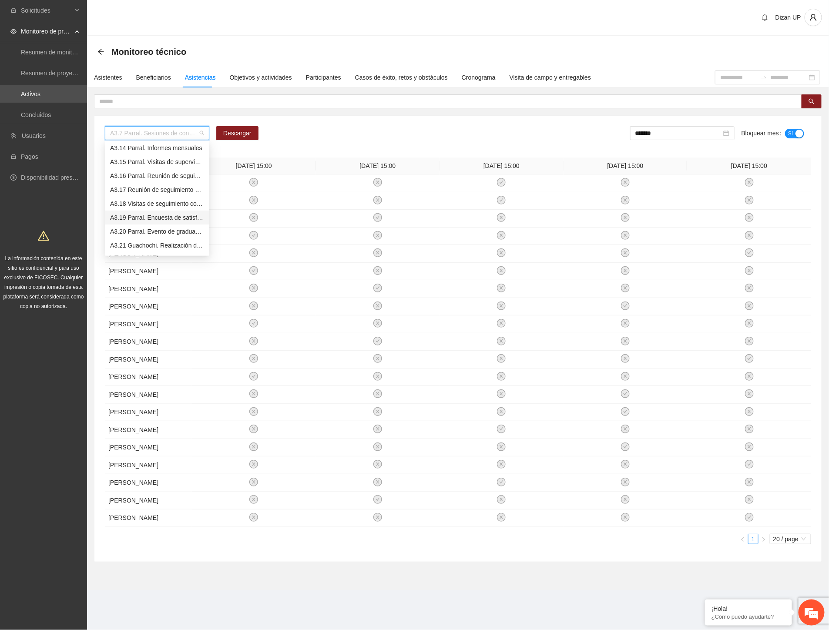
scroll to position [1498, 0]
click at [134, 144] on div "A3.21 Guachochi. Realización de diagnósticos (LSB-50)" at bounding box center [157, 149] width 94 height 10
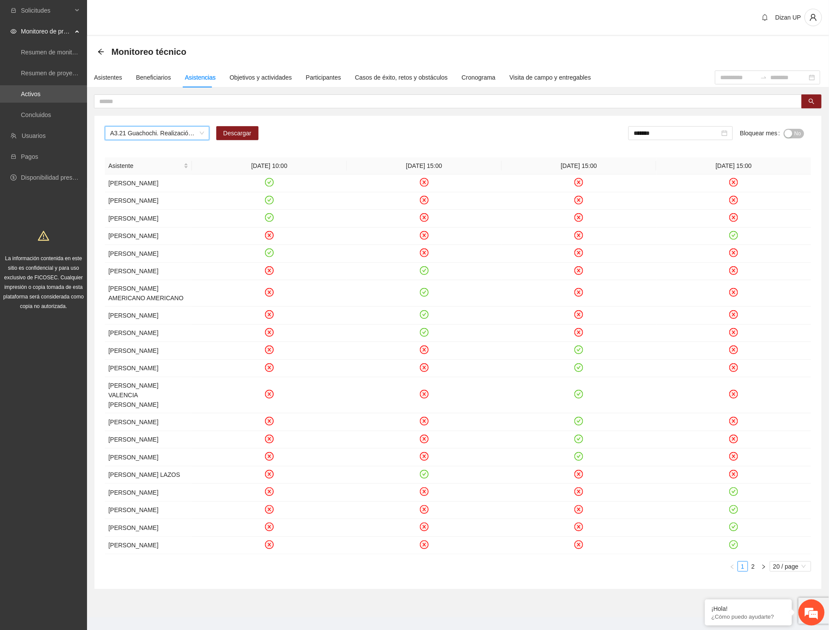
click at [406, 36] on div "Monitoreo técnico" at bounding box center [458, 51] width 742 height 31
click at [246, 132] on span "Descargar" at bounding box center [237, 133] width 28 height 10
click at [138, 520] on td "MARCOS CRUZ CABORACHI" at bounding box center [148, 511] width 87 height 18
click at [666, 136] on input "*******" at bounding box center [677, 133] width 86 height 10
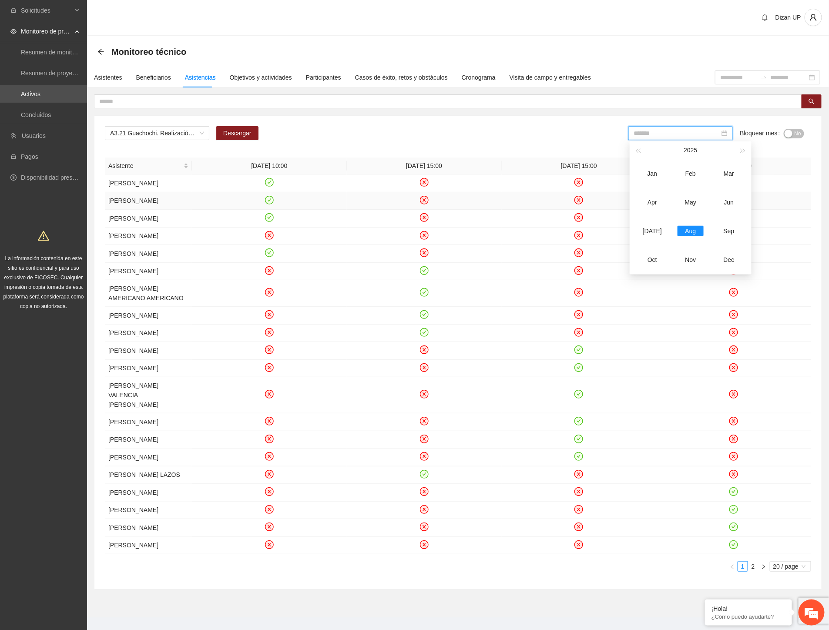
drag, startPoint x: 649, startPoint y: 227, endPoint x: 660, endPoint y: 210, distance: 19.9
click at [649, 225] on td "Jul" at bounding box center [652, 231] width 38 height 29
click at [797, 135] on span "No" at bounding box center [798, 134] width 7 height 10
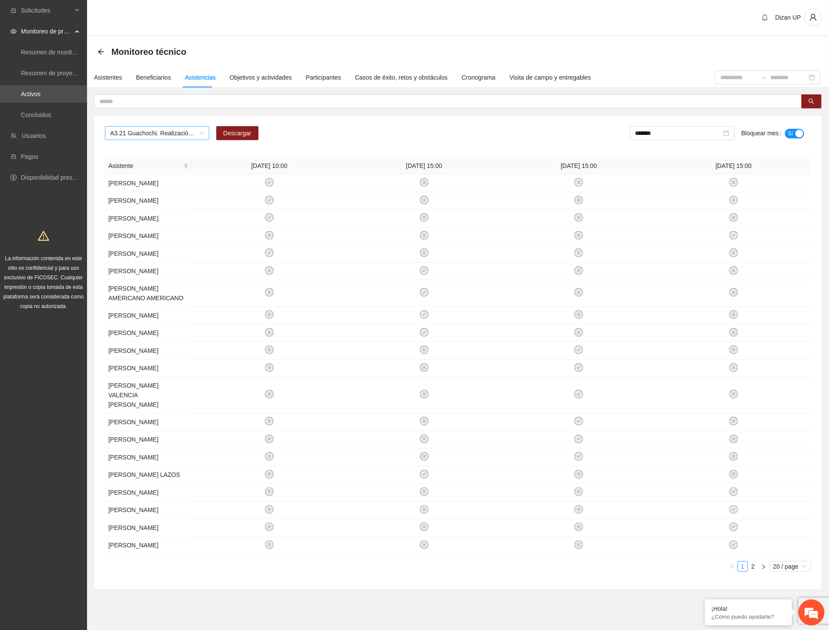
click at [199, 132] on span "A3.21 Guachochi. Realización de diagnósticos (LSB-50)" at bounding box center [157, 133] width 94 height 13
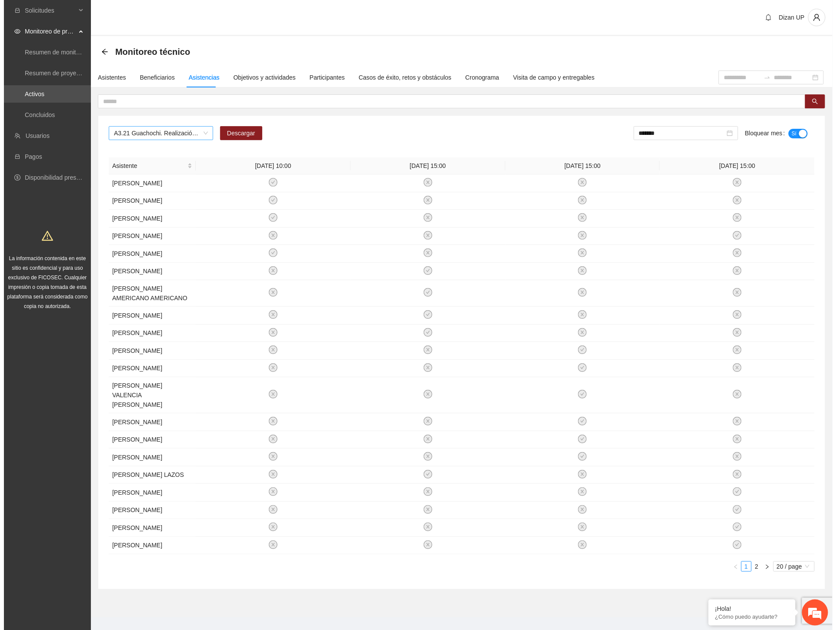
scroll to position [1497, 0]
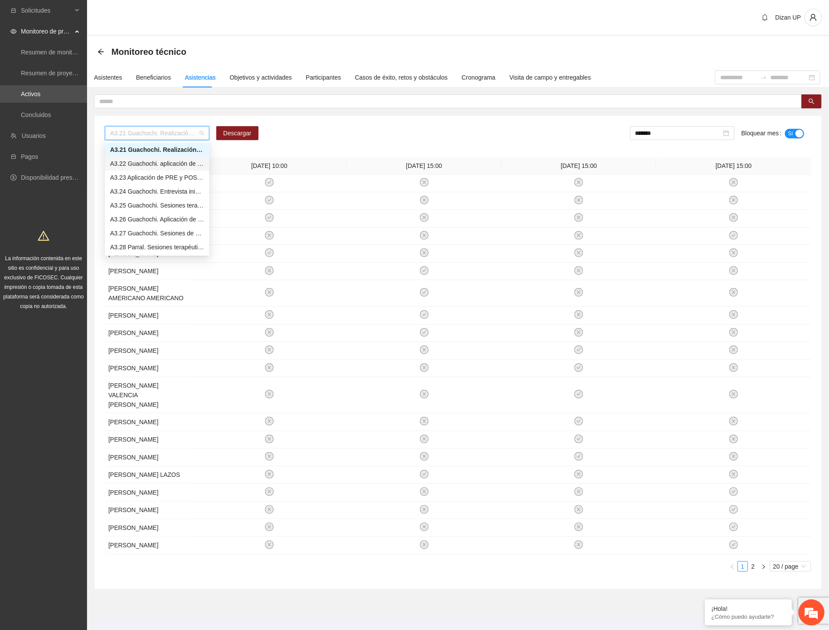
click at [146, 159] on div "A3.22 Guachochi. aplicación de PRE y POST Inteligencia Emocional" at bounding box center [157, 164] width 94 height 10
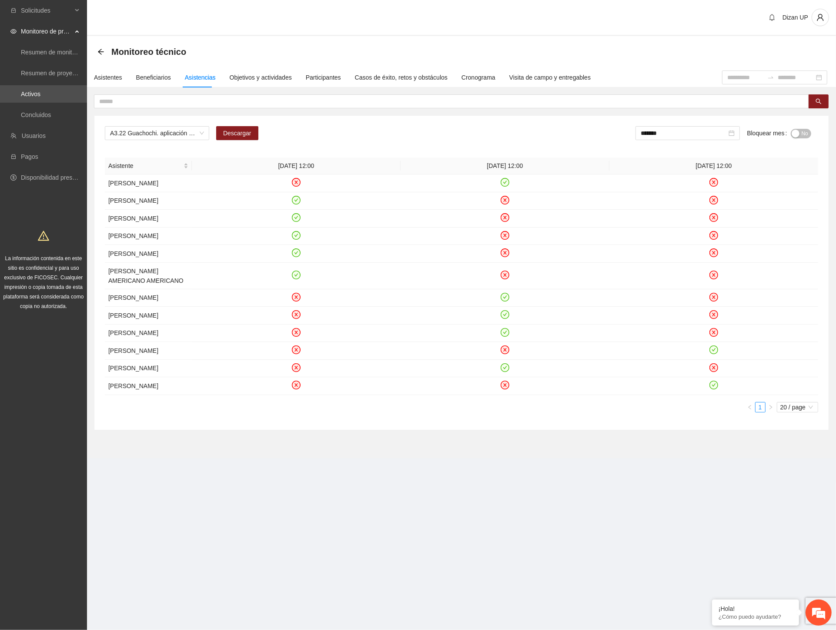
click at [806, 133] on span "No" at bounding box center [805, 134] width 7 height 10
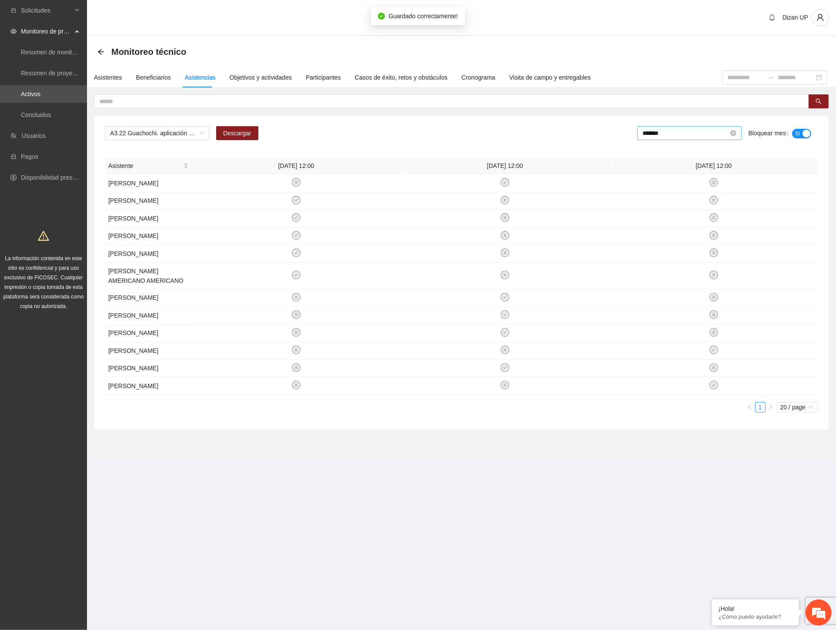
click at [680, 131] on input "*******" at bounding box center [686, 133] width 86 height 10
click at [737, 206] on div "Jun" at bounding box center [738, 202] width 26 height 10
click at [802, 132] on span "No" at bounding box center [805, 134] width 7 height 10
click at [694, 132] on input "*******" at bounding box center [686, 133] width 86 height 10
click at [658, 231] on div "[DATE]" at bounding box center [661, 231] width 26 height 10
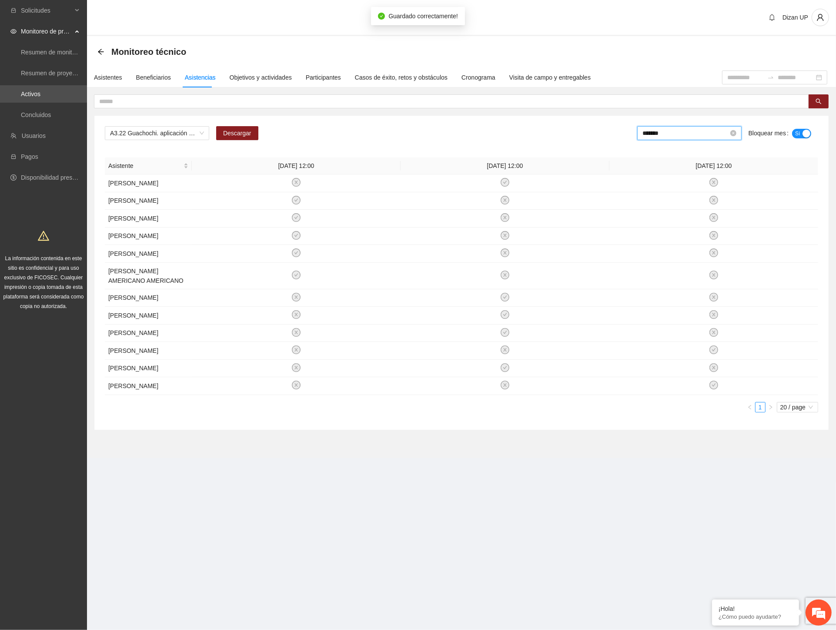
click at [697, 136] on input "*******" at bounding box center [686, 133] width 86 height 10
drag, startPoint x: 701, startPoint y: 229, endPoint x: 820, endPoint y: 131, distance: 154.6
click at [701, 229] on div "Aug" at bounding box center [699, 231] width 26 height 10
click at [806, 134] on span "No" at bounding box center [805, 134] width 7 height 10
click at [178, 131] on span "A3.22 Guachochi. aplicación de PRE y POST Inteligencia Emocional" at bounding box center [157, 133] width 94 height 13
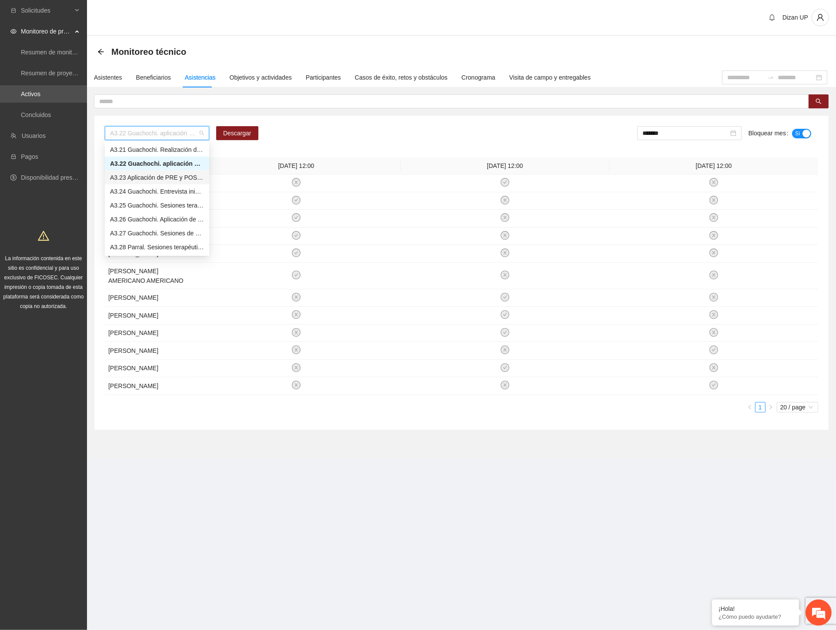
click at [136, 179] on div "A3.23 Aplicación de PRE y POST Agresividad - Guachochi" at bounding box center [157, 178] width 94 height 10
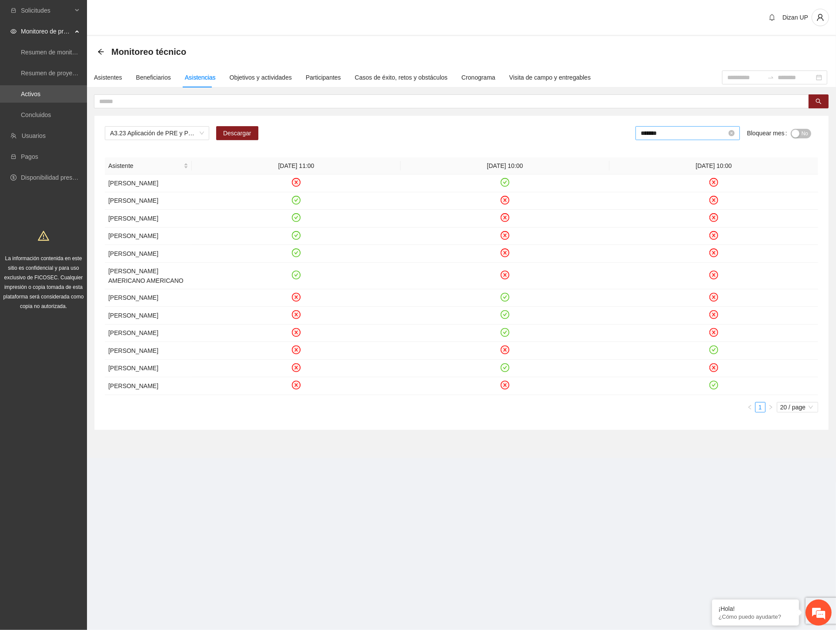
click at [670, 132] on input "*******" at bounding box center [684, 133] width 86 height 10
click at [795, 134] on div "button" at bounding box center [796, 134] width 8 height 8
click at [666, 139] on div "*******" at bounding box center [690, 133] width 104 height 14
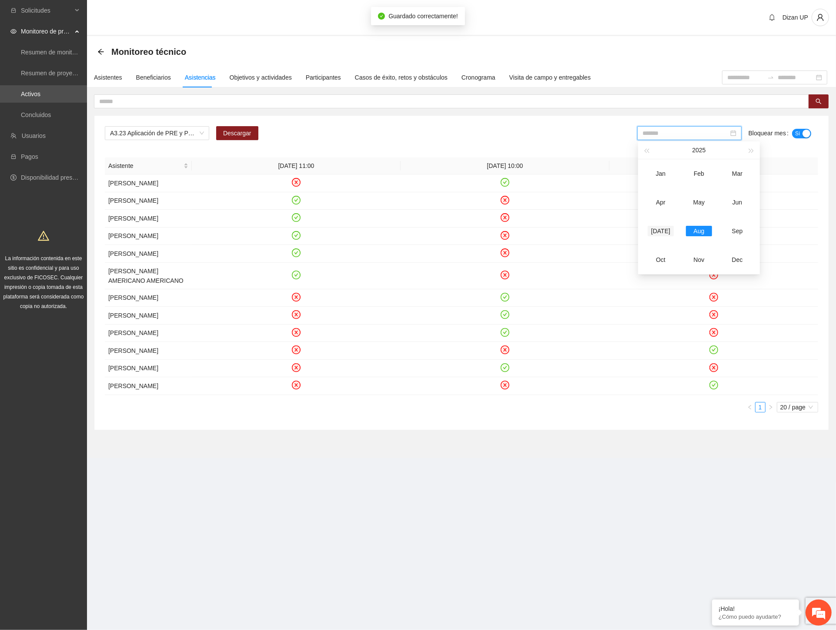
click at [658, 234] on div "[DATE]" at bounding box center [661, 231] width 26 height 10
click at [793, 132] on div "button" at bounding box center [796, 134] width 8 height 8
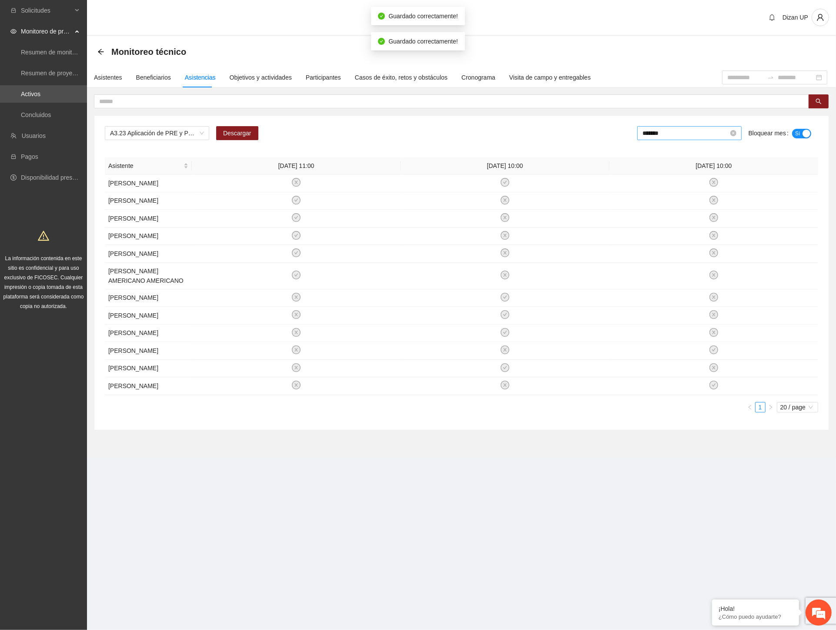
click at [662, 135] on input "*******" at bounding box center [686, 133] width 86 height 10
drag, startPoint x: 740, startPoint y: 205, endPoint x: 775, endPoint y: 168, distance: 51.1
click at [740, 203] on div "Jun" at bounding box center [738, 202] width 26 height 10
click at [806, 129] on span "No" at bounding box center [805, 134] width 7 height 10
click at [186, 133] on span "A3.23 Aplicación de PRE y POST Agresividad - Guachochi" at bounding box center [157, 133] width 94 height 13
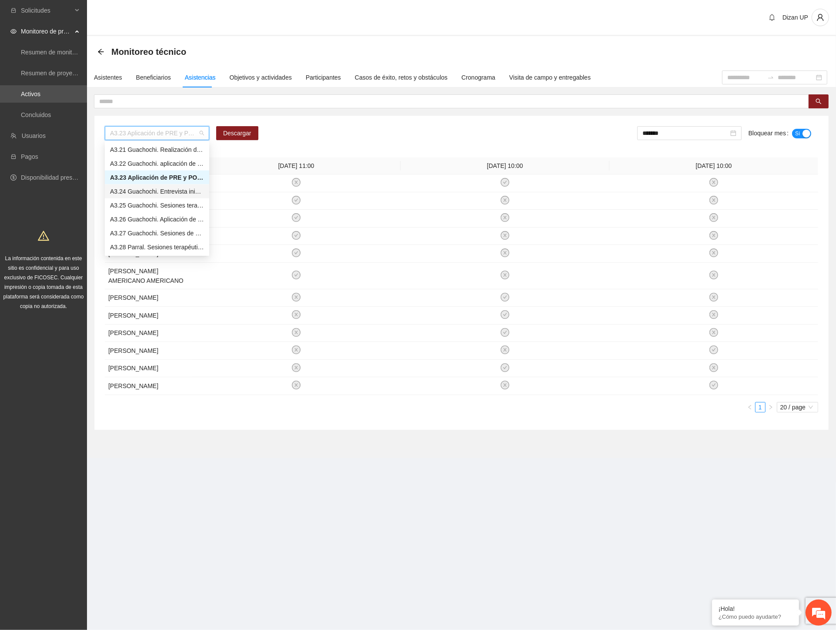
click at [159, 194] on div "A3.24 Guachochi. Entrevista inicial a usuarios" at bounding box center [157, 192] width 94 height 10
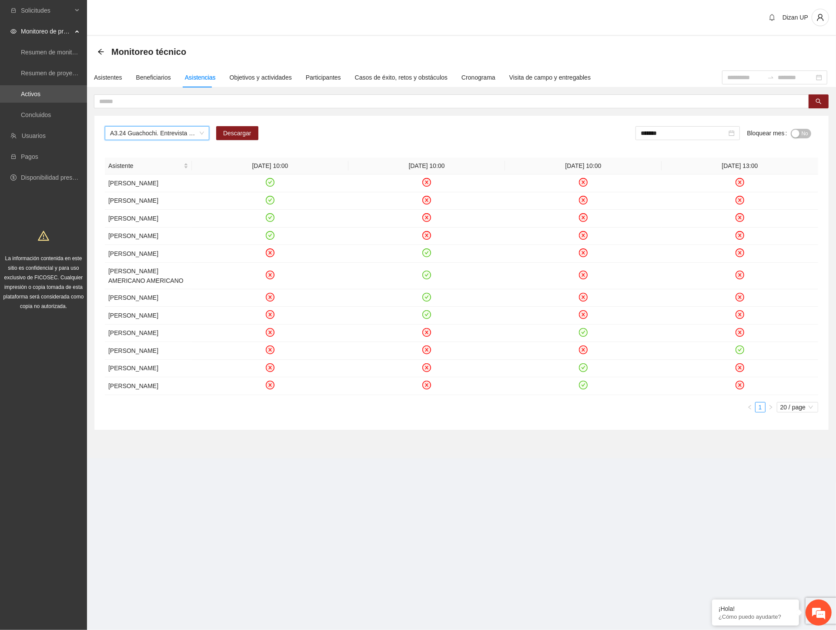
click at [681, 140] on div "*******" at bounding box center [688, 136] width 104 height 21
click at [802, 128] on div "No" at bounding box center [801, 133] width 20 height 10
click at [799, 131] on div "button" at bounding box center [796, 134] width 8 height 8
click at [693, 134] on input "*******" at bounding box center [686, 133] width 86 height 10
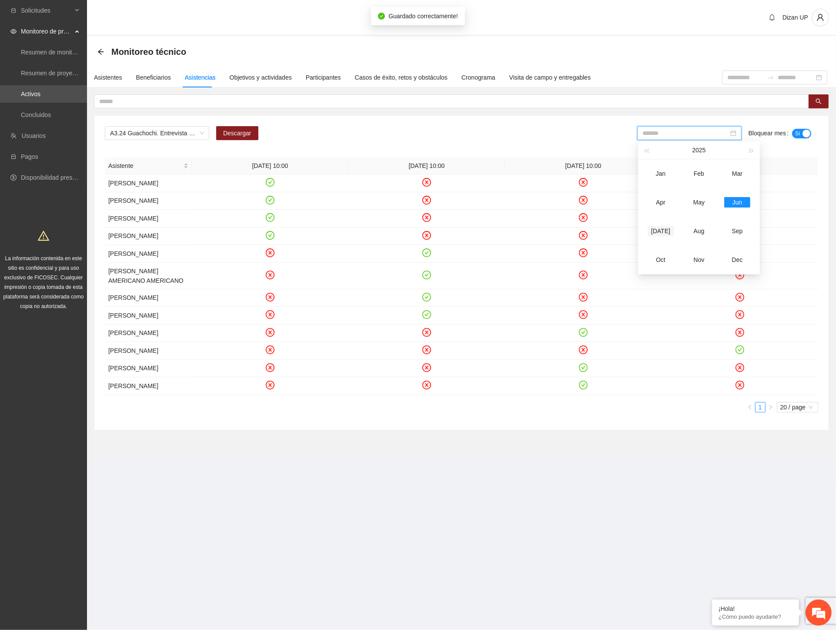
click at [656, 234] on div "[DATE]" at bounding box center [661, 231] width 26 height 10
click at [799, 134] on button "No" at bounding box center [801, 134] width 20 height 10
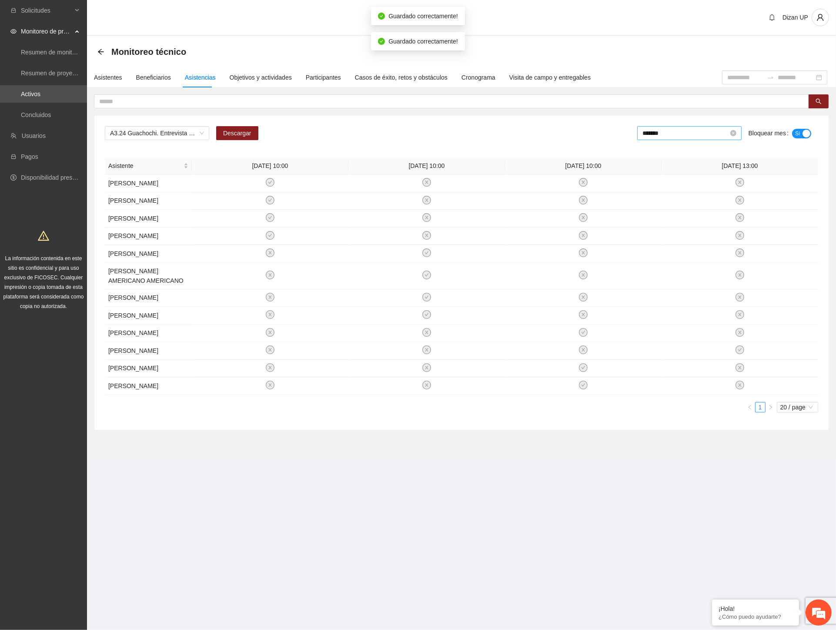
click at [691, 137] on input "*******" at bounding box center [686, 133] width 86 height 10
click at [700, 233] on div "Aug" at bounding box center [699, 231] width 26 height 10
click at [795, 131] on div "button" at bounding box center [796, 134] width 8 height 8
click at [185, 131] on span "A3.24 Guachochi. Entrevista inicial a usuarios" at bounding box center [157, 133] width 94 height 13
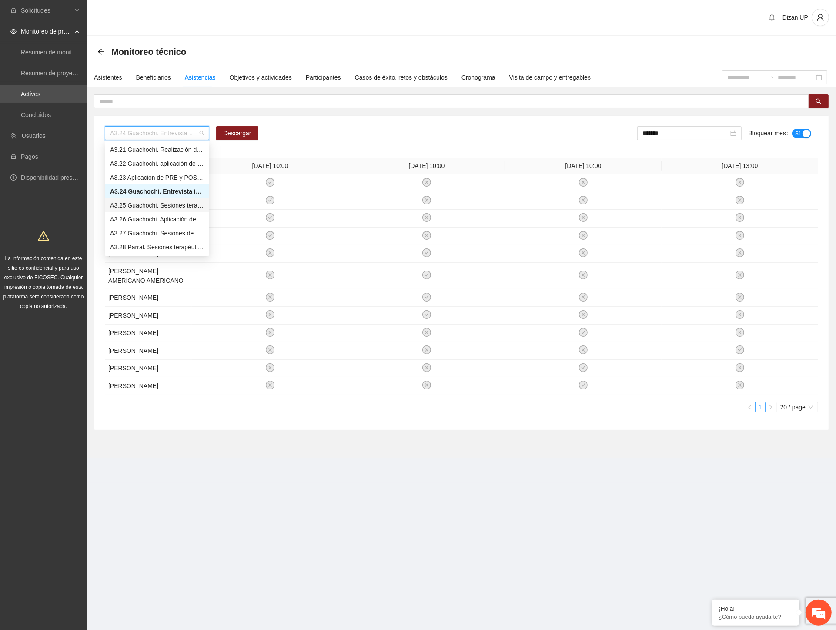
click at [142, 206] on div "A3.25 Guachochi. Sesiones terapéuticas PPLs" at bounding box center [157, 206] width 94 height 10
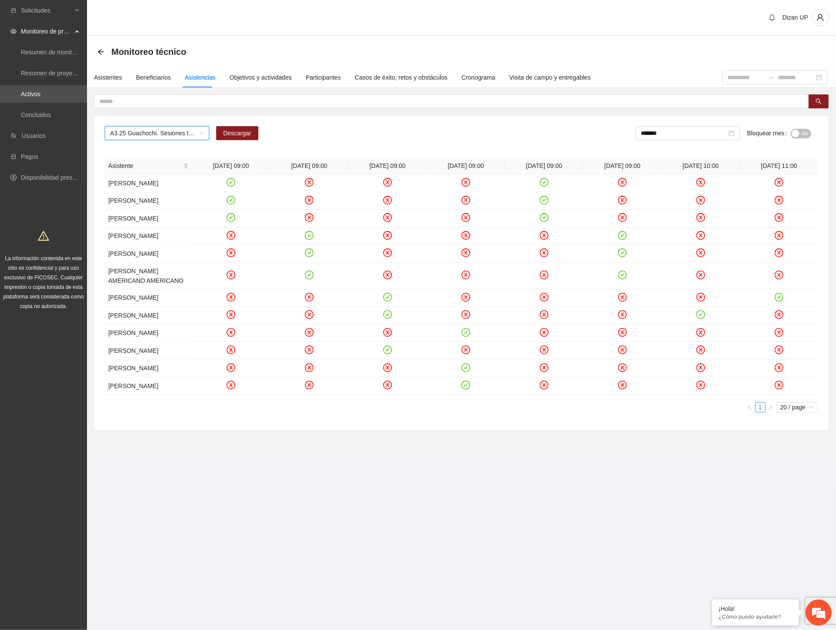
click at [804, 135] on span "No" at bounding box center [805, 134] width 7 height 10
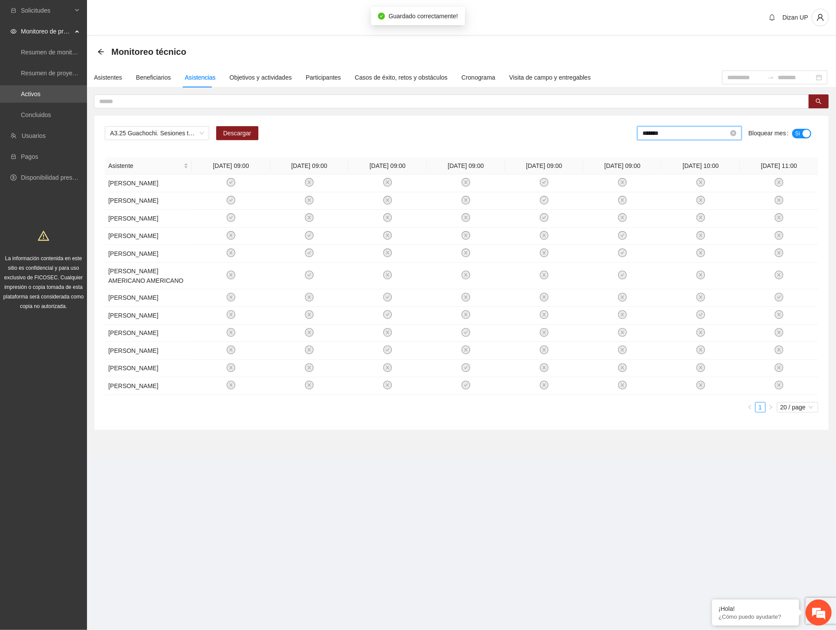
click at [689, 133] on input "*******" at bounding box center [686, 133] width 86 height 10
click at [664, 231] on div "[DATE]" at bounding box center [661, 231] width 26 height 10
click at [806, 131] on span "No" at bounding box center [805, 134] width 7 height 10
click at [162, 133] on span "A3.25 Guachochi. Sesiones terapéuticas PPLs" at bounding box center [157, 133] width 94 height 13
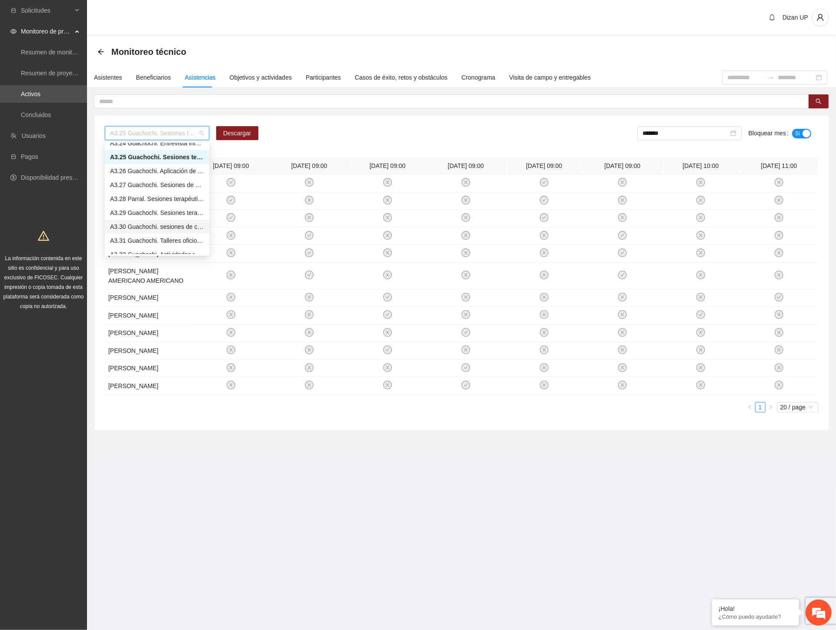
scroll to position [1642, 0]
click at [142, 153] on div "A3.32 Guachochi. Actividades recreativas" at bounding box center [157, 158] width 94 height 10
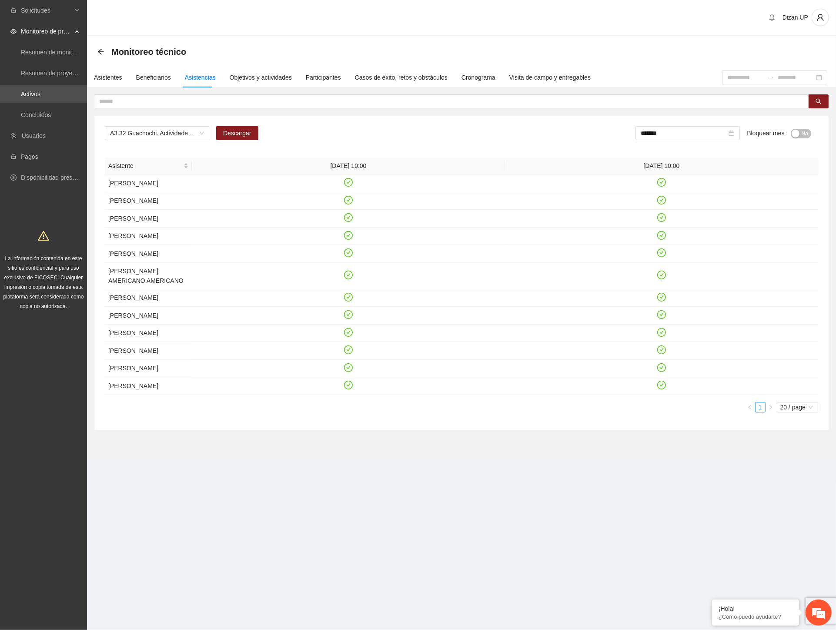
drag, startPoint x: 492, startPoint y: 116, endPoint x: 501, endPoint y: 115, distance: 9.1
click at [492, 116] on div "A3.32 Guachochi. Actividades recreativas Descargar ******* Bloquear mes No Asis…" at bounding box center [461, 273] width 735 height 314
click at [681, 136] on input "*******" at bounding box center [684, 133] width 86 height 10
click at [695, 234] on div "Aug" at bounding box center [698, 231] width 26 height 10
click at [798, 133] on div "button" at bounding box center [796, 134] width 8 height 8
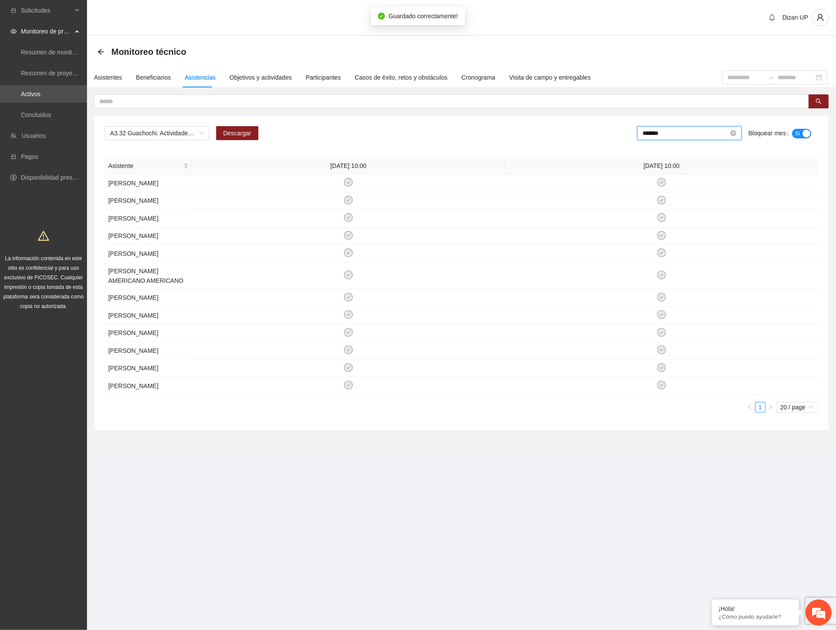
click at [692, 131] on input "*******" at bounding box center [686, 133] width 86 height 10
click at [660, 231] on div "[DATE]" at bounding box center [661, 231] width 26 height 10
type input "*******"
click at [797, 130] on div "button" at bounding box center [796, 134] width 8 height 8
drag, startPoint x: 501, startPoint y: 142, endPoint x: 494, endPoint y: 141, distance: 6.5
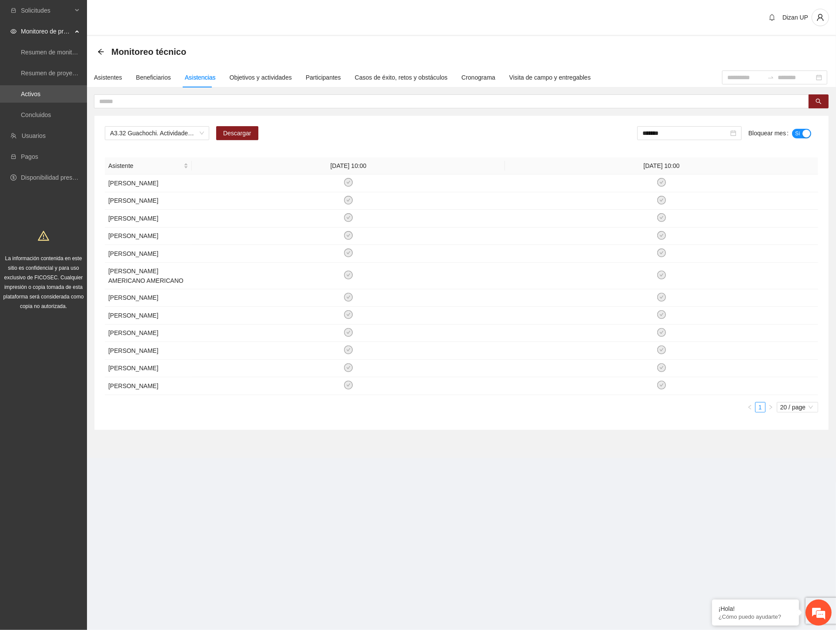
click at [501, 142] on div "A3.32 Guachochi. Actividades recreativas Descargar ******* Bloquear mes Sí" at bounding box center [462, 136] width 714 height 21
drag, startPoint x: 511, startPoint y: 125, endPoint x: 761, endPoint y: 121, distance: 249.8
click at [519, 148] on div "A3.32 Guachochi. Actividades recreativas Descargar ******* Bloquear mes Sí Asis…" at bounding box center [461, 273] width 735 height 314
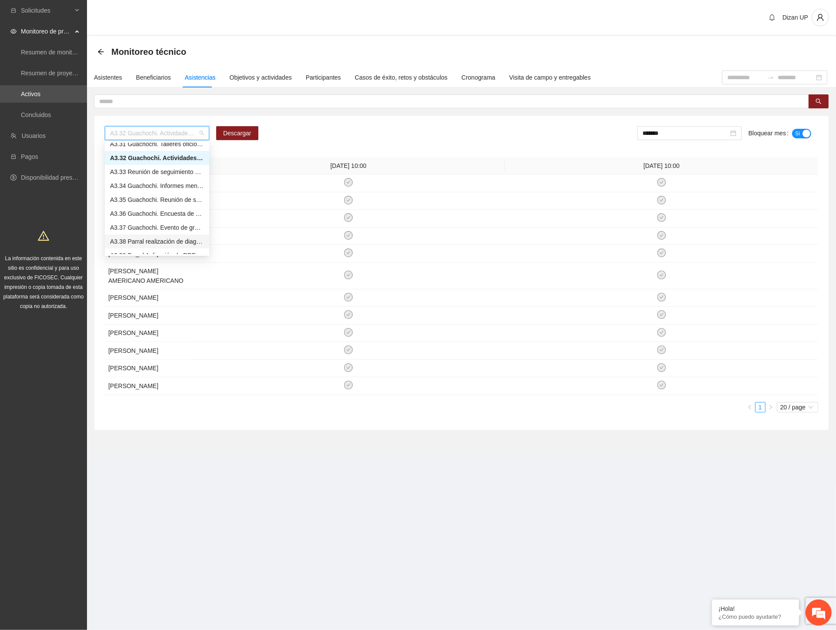
click at [132, 244] on div "A3.38 Parral realización de diagnósticos (LSB-50) Personal Penitenciario y fami…" at bounding box center [157, 242] width 94 height 10
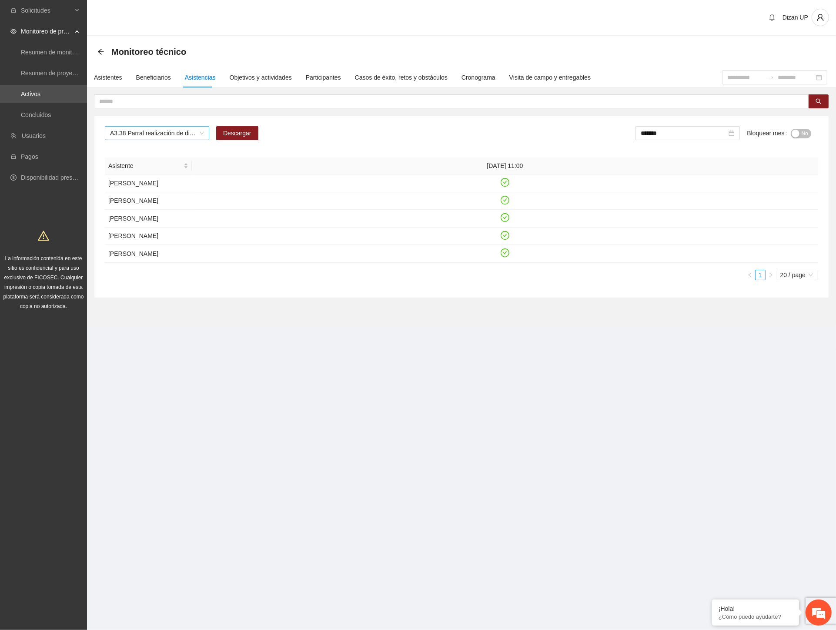
click at [199, 133] on span "A3.38 Parral realización de diagnósticos (LSB-50) Personal Penitenciario y fami…" at bounding box center [157, 133] width 94 height 13
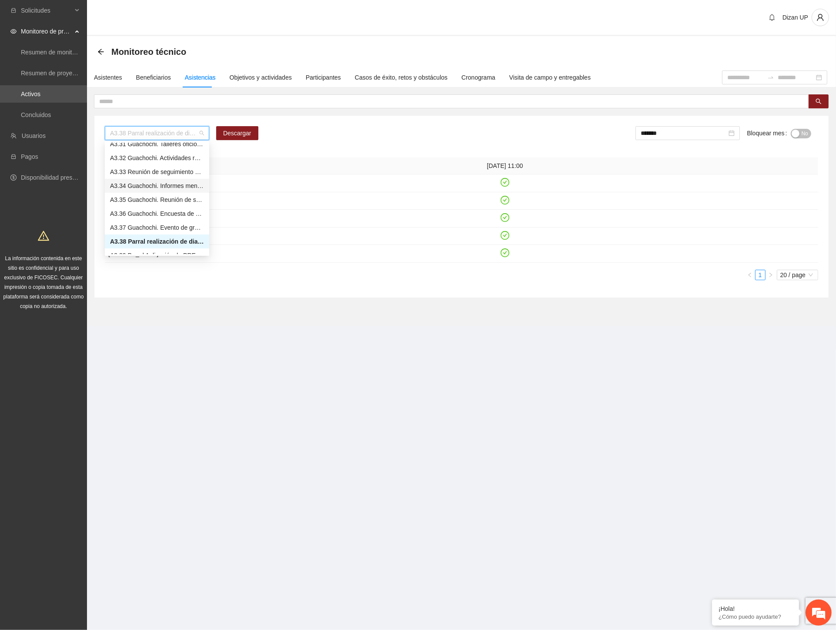
click at [576, 147] on div "A3.38 Parral realización de diagnósticos (LSB-50) Personal Penitenciario y fami…" at bounding box center [461, 207] width 735 height 182
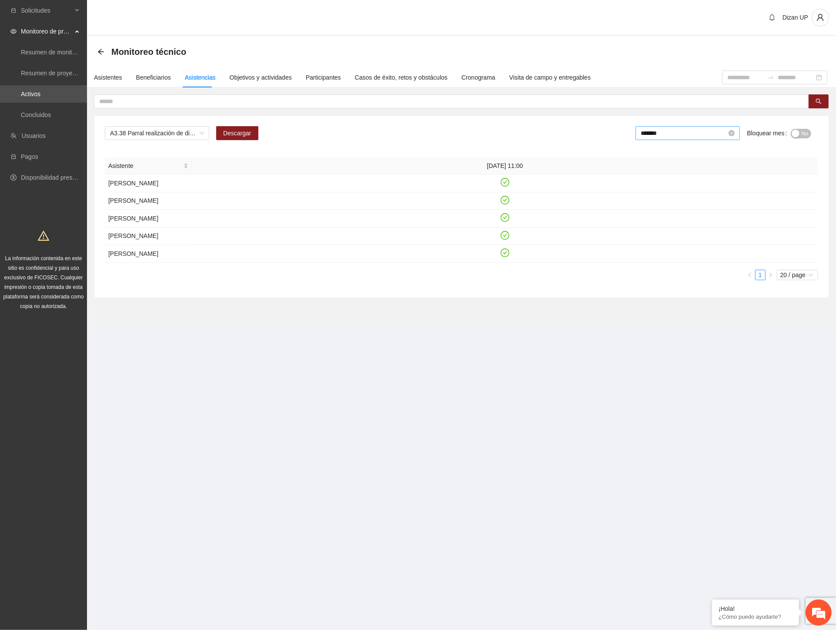
click at [675, 137] on div "*******" at bounding box center [688, 133] width 104 height 14
click at [695, 231] on div "Aug" at bounding box center [698, 231] width 26 height 10
drag, startPoint x: 800, startPoint y: 131, endPoint x: 735, endPoint y: 136, distance: 65.5
click at [799, 131] on button "No" at bounding box center [801, 134] width 20 height 10
click at [175, 135] on span "A3.38 Parral realización de diagnósticos (LSB-50) Personal Penitenciario y fami…" at bounding box center [157, 133] width 94 height 13
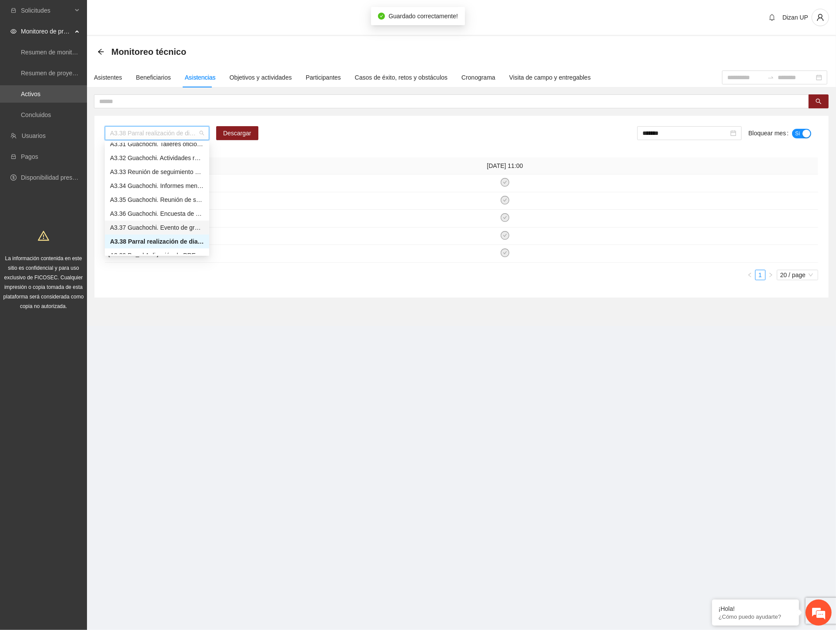
scroll to position [1690, 0]
click at [126, 205] on div "A3.39 Parral Aplicación de PRE y POST Agresividad - Personal Penitenciario y Fa…" at bounding box center [157, 207] width 94 height 10
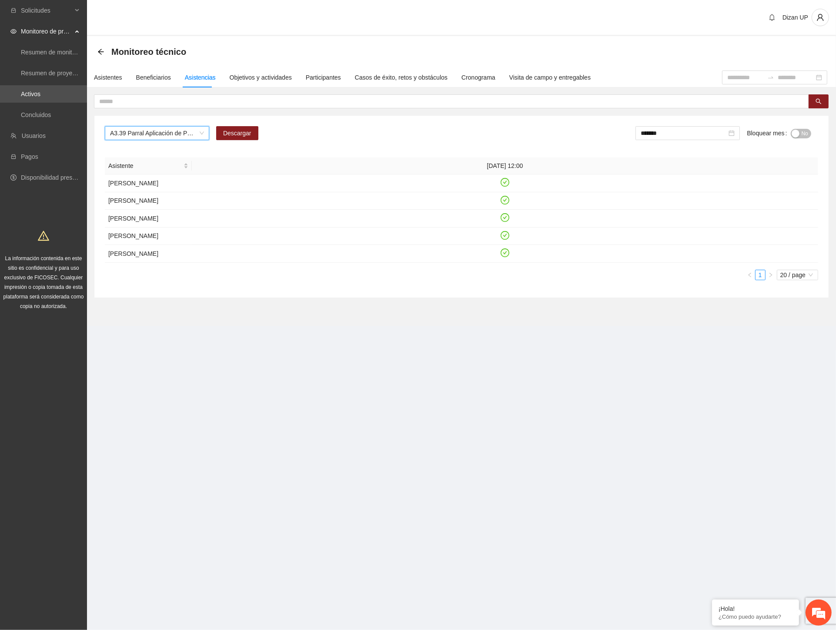
click at [796, 131] on div "button" at bounding box center [796, 134] width 8 height 8
click at [168, 134] on span "A3.39 Parral Aplicación de PRE y POST Agresividad - Personal Penitenciario y Fa…" at bounding box center [157, 133] width 94 height 13
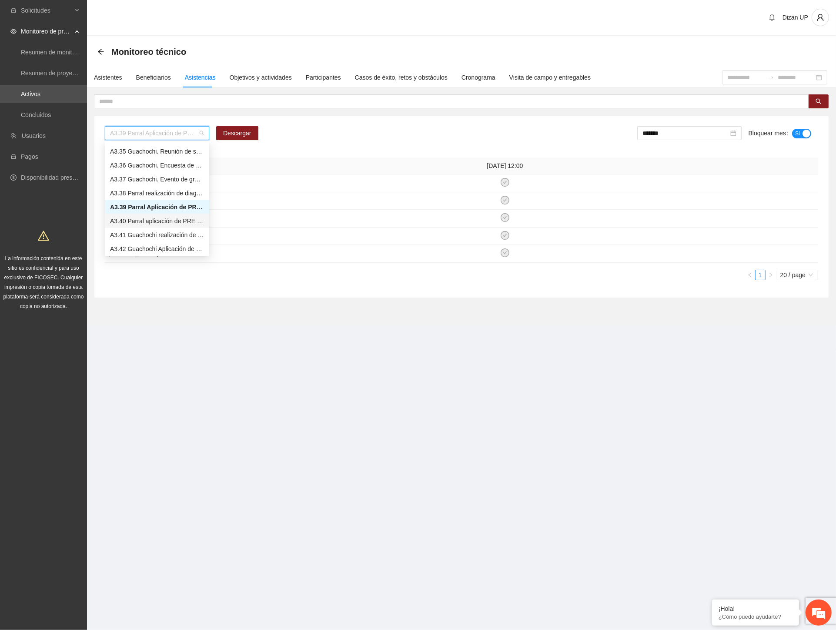
click at [138, 218] on div "A3.40 Parral aplicación de PRE y POST Inteligencia Emocional Personal Penitenci…" at bounding box center [157, 221] width 94 height 10
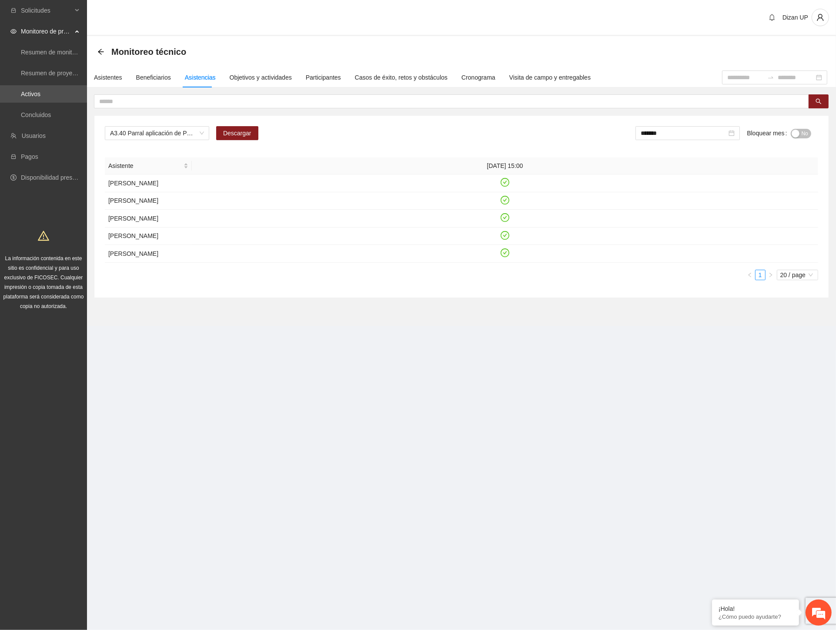
drag, startPoint x: 342, startPoint y: 138, endPoint x: 338, endPoint y: 139, distance: 4.9
click at [342, 138] on div "A3.40 Parral aplicación de PRE y POST Inteligencia Emocional Personal Penitenci…" at bounding box center [462, 136] width 714 height 21
click at [804, 132] on span "No" at bounding box center [805, 134] width 7 height 10
click at [154, 132] on span "A3.40 Parral aplicación de PRE y POST Inteligencia Emocional Personal Penitenci…" at bounding box center [157, 133] width 94 height 13
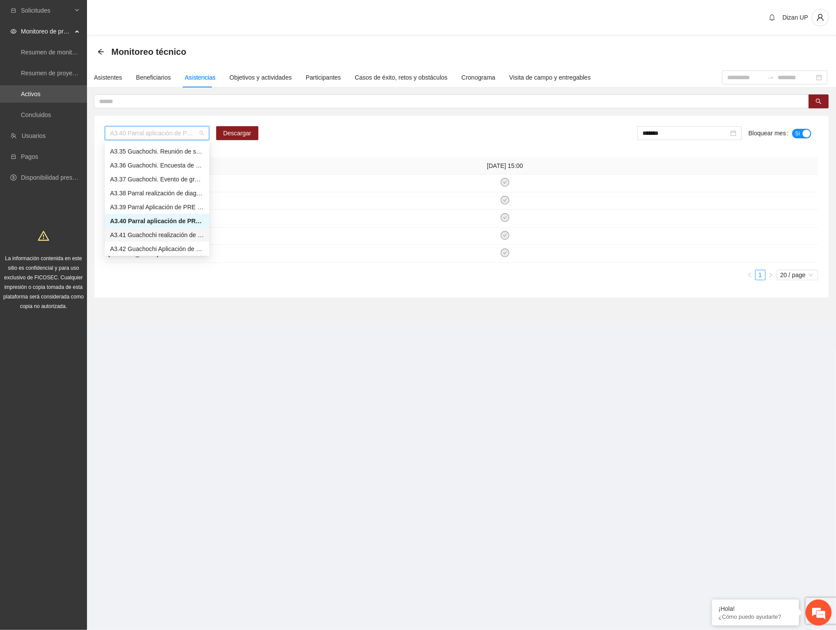
click at [145, 235] on div "A3.41 Guachochi realización de diagnósticos (LSB-50) Personal Penitenciario y f…" at bounding box center [157, 235] width 94 height 10
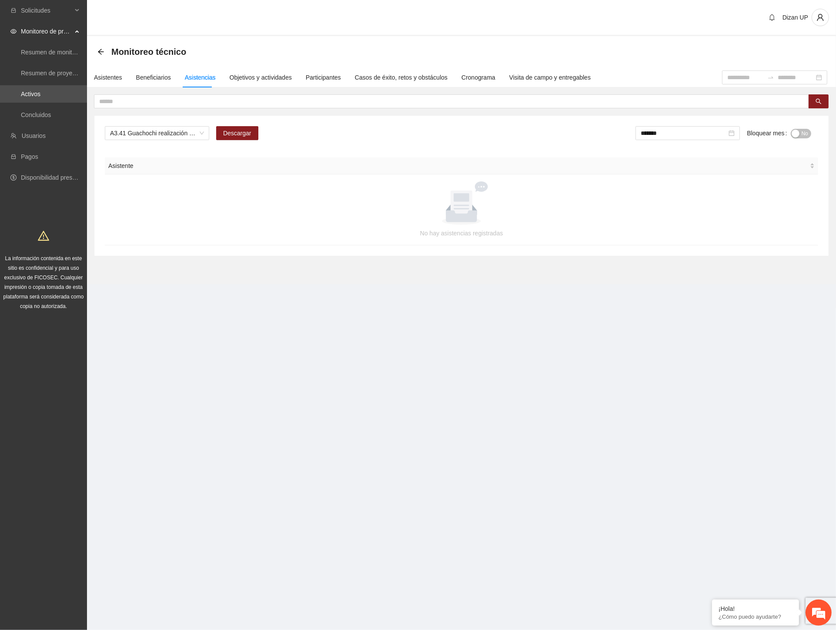
click at [350, 130] on div "A3.41 Guachochi realización de diagnósticos (LSB-50) Personal Penitenciario y f…" at bounding box center [462, 136] width 714 height 21
click at [379, 127] on div "A3.41 Guachochi realización de diagnósticos (LSB-50) Personal Penitenciario y f…" at bounding box center [462, 136] width 714 height 21
click at [131, 124] on div "A3.41 Guachochi realización de diagnósticos (LSB-50) Personal Penitenciario y f…" at bounding box center [461, 186] width 735 height 140
click at [142, 132] on span "A3.41 Guachochi realización de diagnósticos (LSB-50) Personal Penitenciario y f…" at bounding box center [157, 133] width 94 height 13
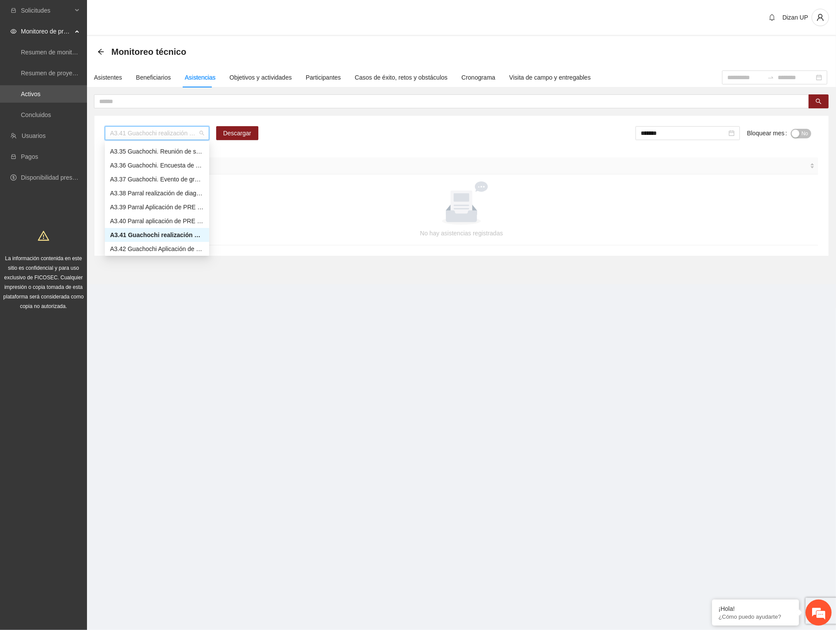
scroll to position [1787, 0]
click at [133, 178] on div "A4.1 Chihuahua externamiento todos. Realización de diagnósticos (LSB-50)" at bounding box center [157, 180] width 94 height 10
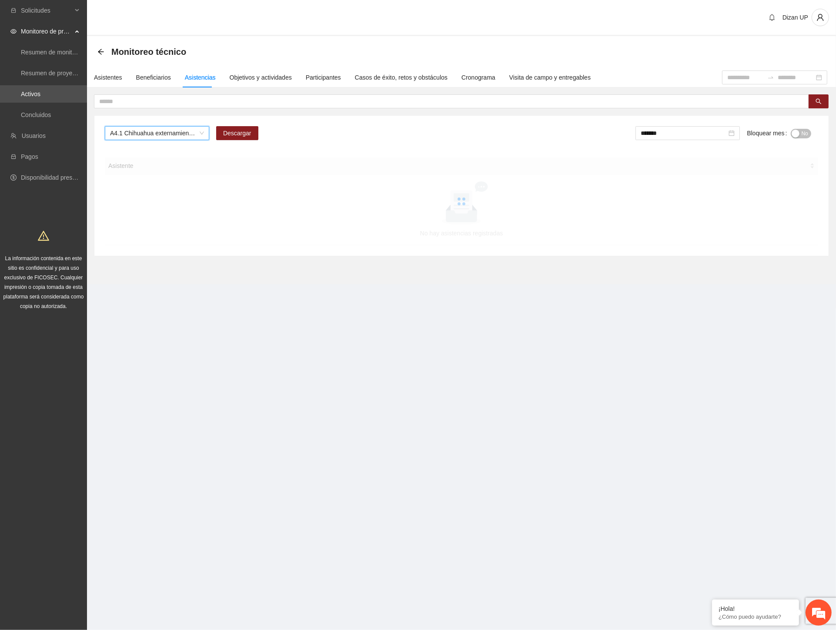
click at [370, 153] on div "A4.1 Chihuahua externamiento todos. Realización de diagnósticos (LSB-50) A4.1 C…" at bounding box center [461, 186] width 735 height 140
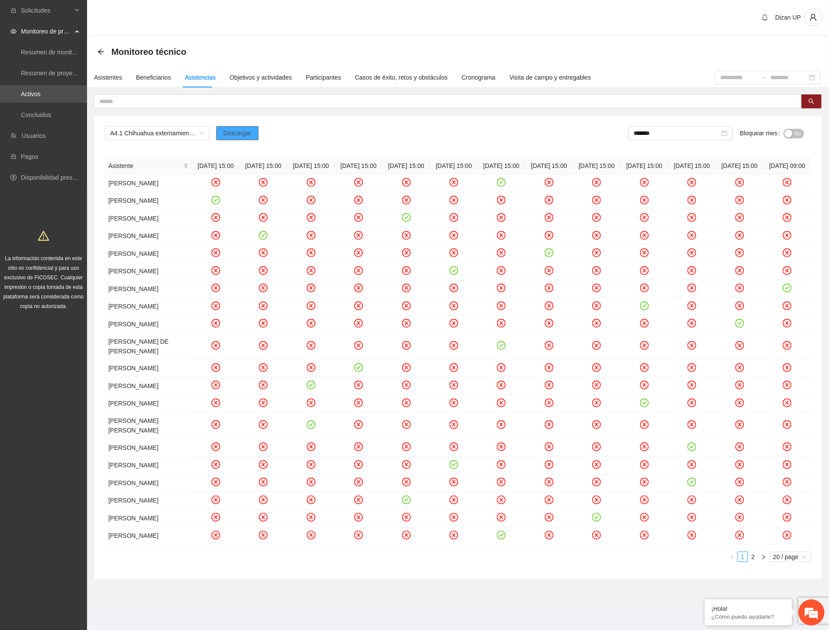
click at [237, 128] on span "Descargar" at bounding box center [237, 133] width 28 height 10
click at [676, 135] on input "*******" at bounding box center [677, 133] width 86 height 10
click at [790, 134] on div "button" at bounding box center [789, 134] width 8 height 8
click at [658, 132] on input "*******" at bounding box center [678, 133] width 86 height 10
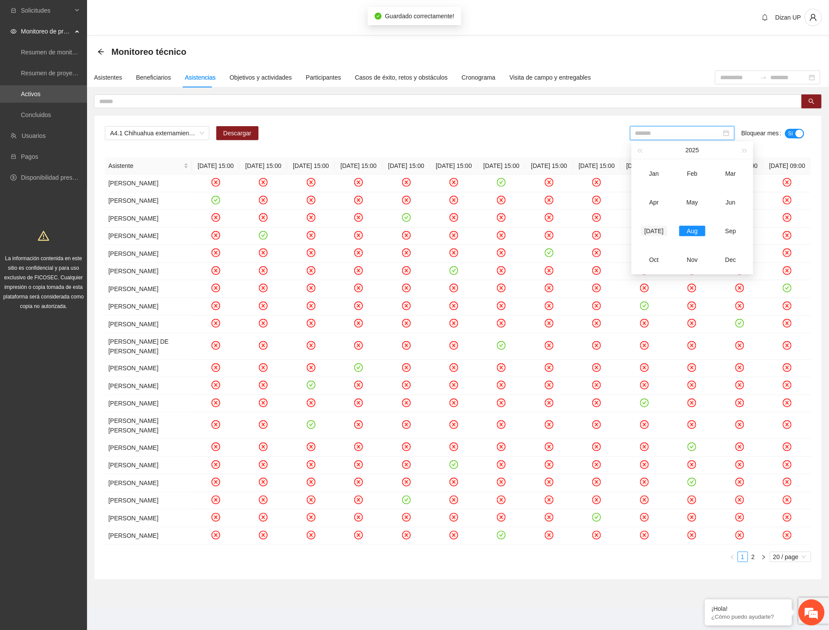
drag, startPoint x: 657, startPoint y: 229, endPoint x: 769, endPoint y: 149, distance: 137.8
click at [657, 228] on div "[DATE]" at bounding box center [654, 231] width 26 height 10
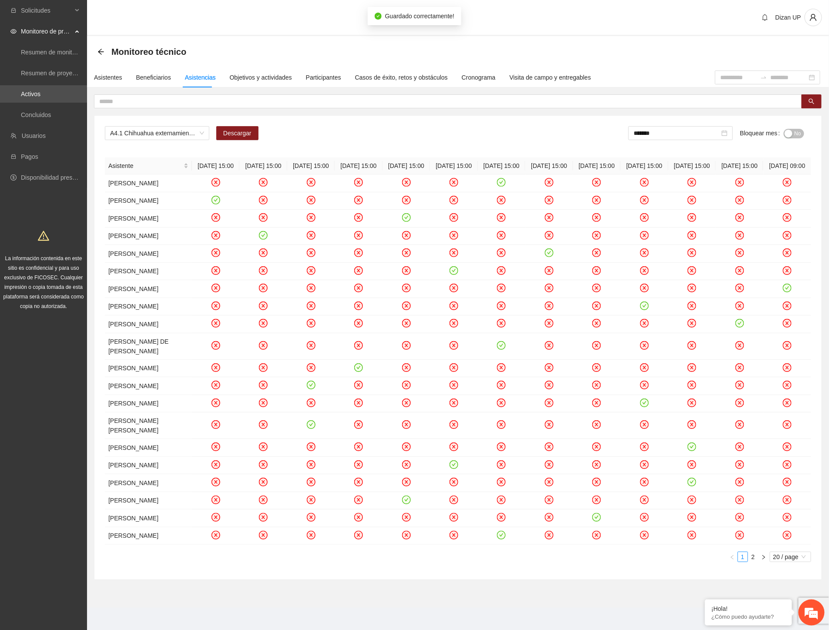
click at [790, 131] on div "button" at bounding box center [789, 134] width 8 height 8
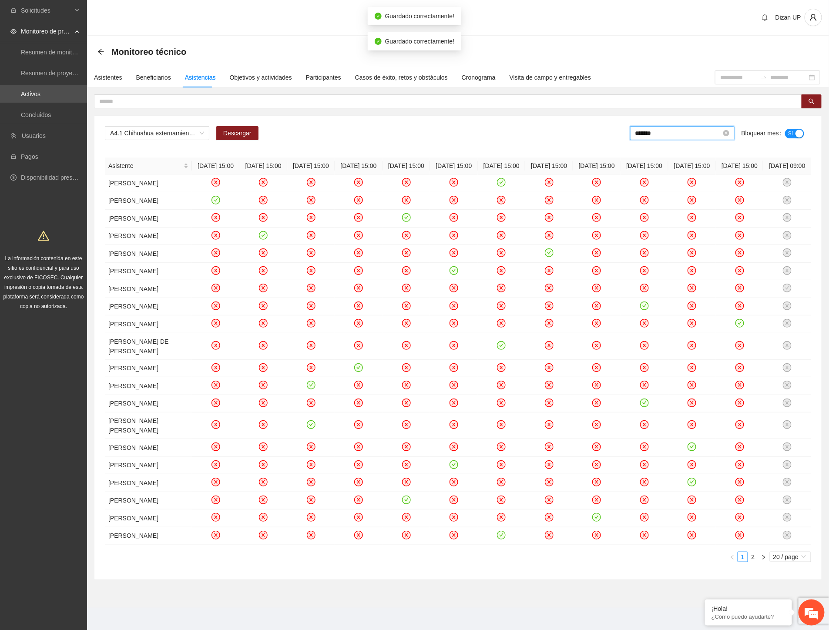
click at [668, 133] on input "*******" at bounding box center [678, 133] width 86 height 10
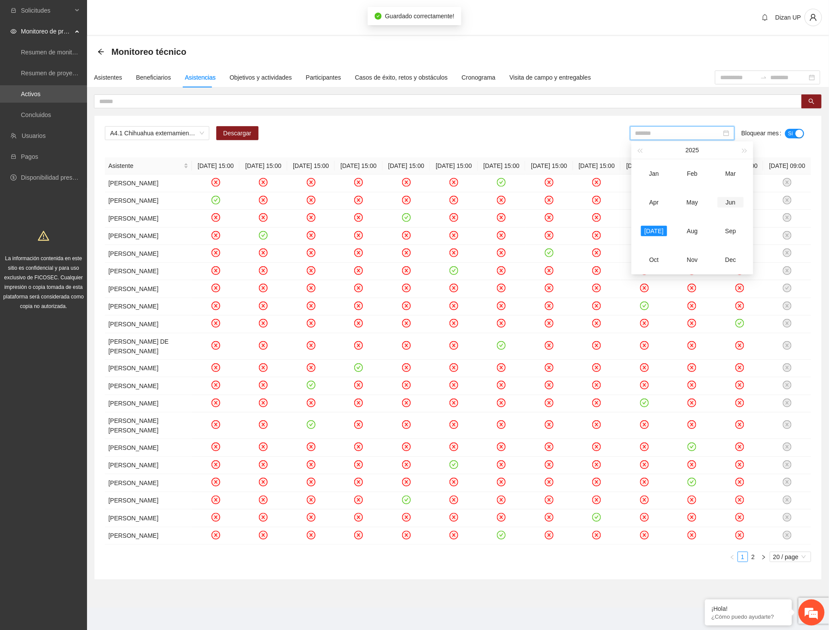
drag, startPoint x: 733, startPoint y: 204, endPoint x: 772, endPoint y: 146, distance: 69.6
click at [734, 201] on div "Jun" at bounding box center [731, 202] width 26 height 10
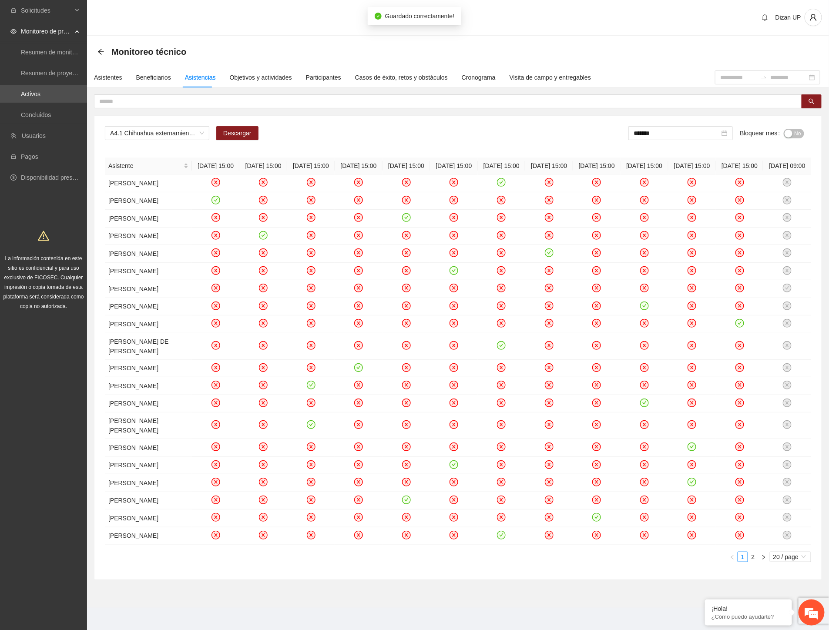
click at [799, 136] on span "No" at bounding box center [798, 134] width 7 height 10
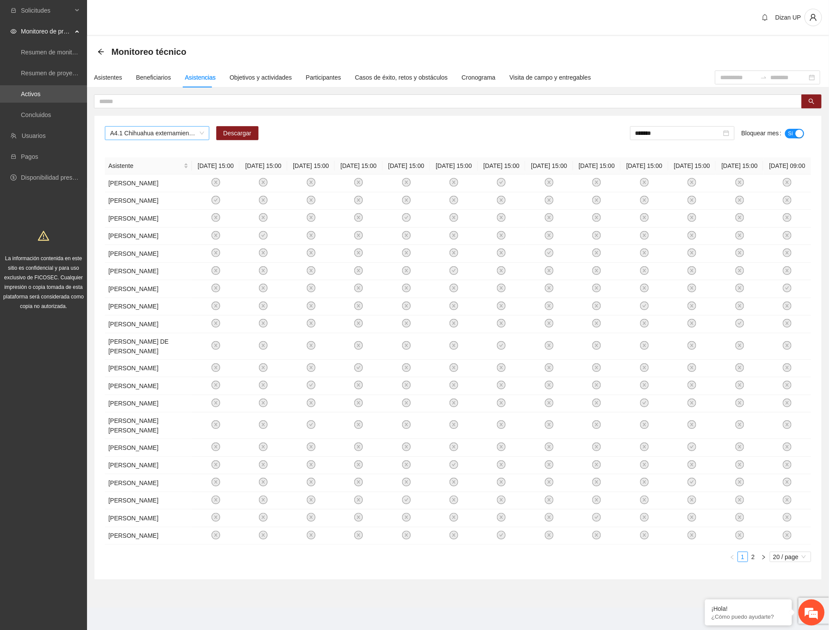
click at [201, 131] on span "A4.1 Chihuahua externamiento todos. Realización de diagnósticos (LSB-50)" at bounding box center [157, 133] width 94 height 13
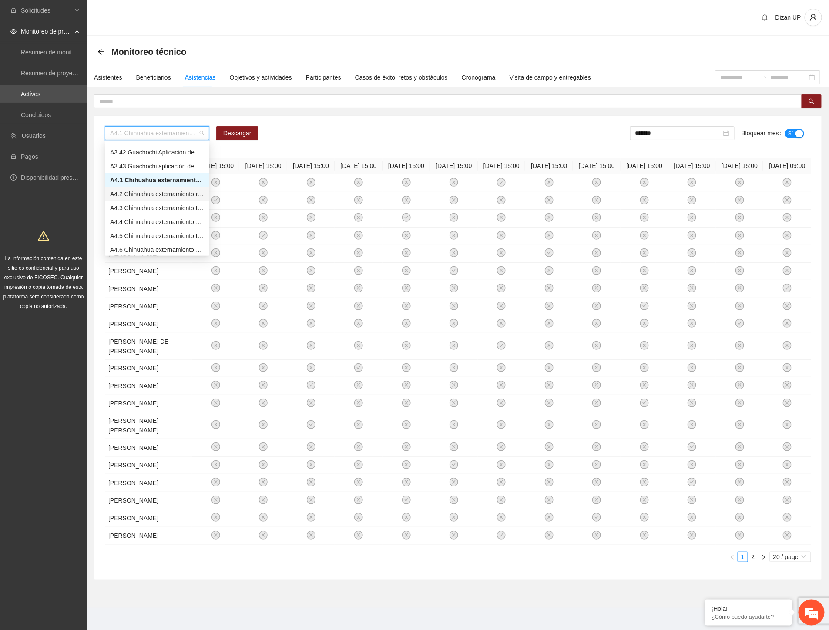
click at [131, 194] on div "A4.2 Chihuahua externamiento robo. Realización de diagnósticos (LSB-50)" at bounding box center [157, 194] width 94 height 10
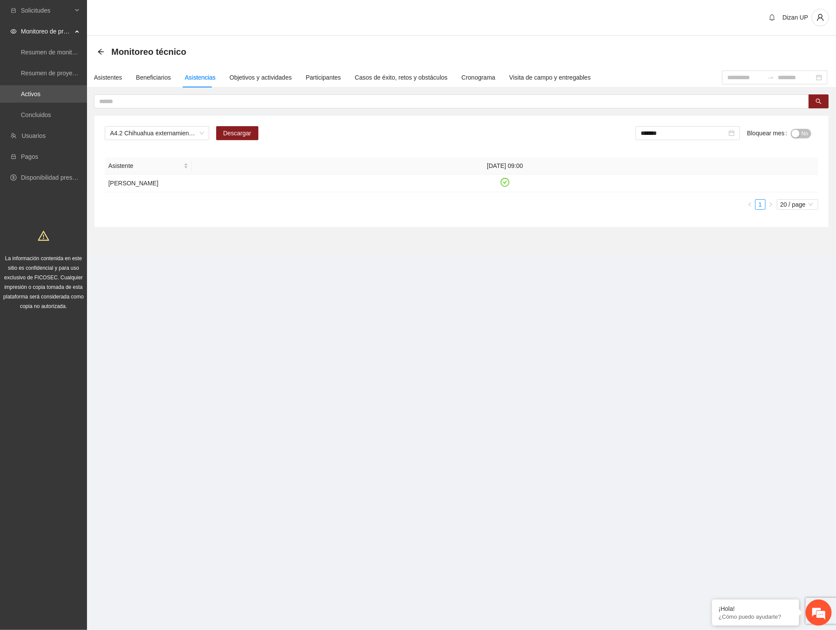
click at [795, 132] on div "button" at bounding box center [796, 134] width 8 height 8
click at [703, 135] on input "*******" at bounding box center [686, 133] width 86 height 10
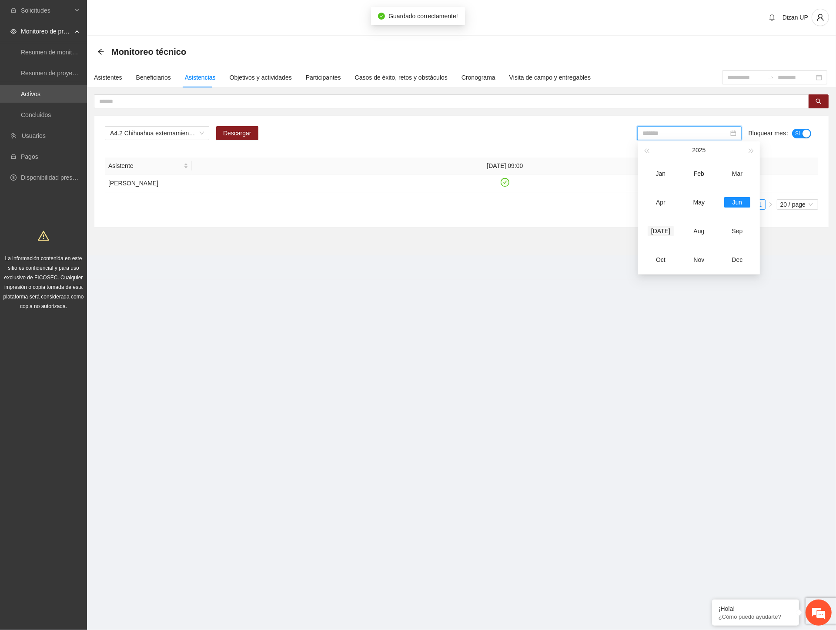
click at [663, 236] on div "[DATE]" at bounding box center [661, 231] width 26 height 10
click at [806, 139] on div "No" at bounding box center [801, 133] width 20 height 14
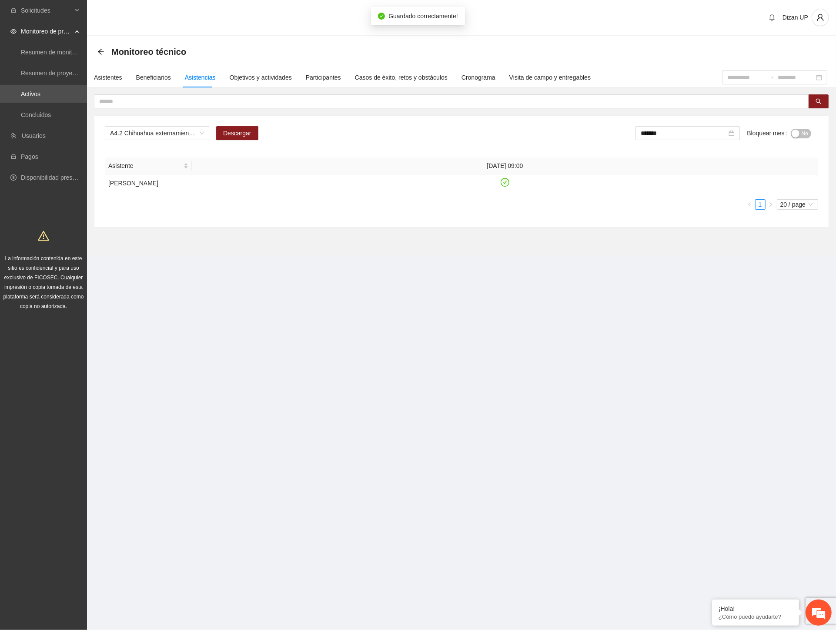
click at [804, 136] on span "No" at bounding box center [805, 134] width 7 height 10
click at [690, 138] on div "*******" at bounding box center [690, 133] width 104 height 14
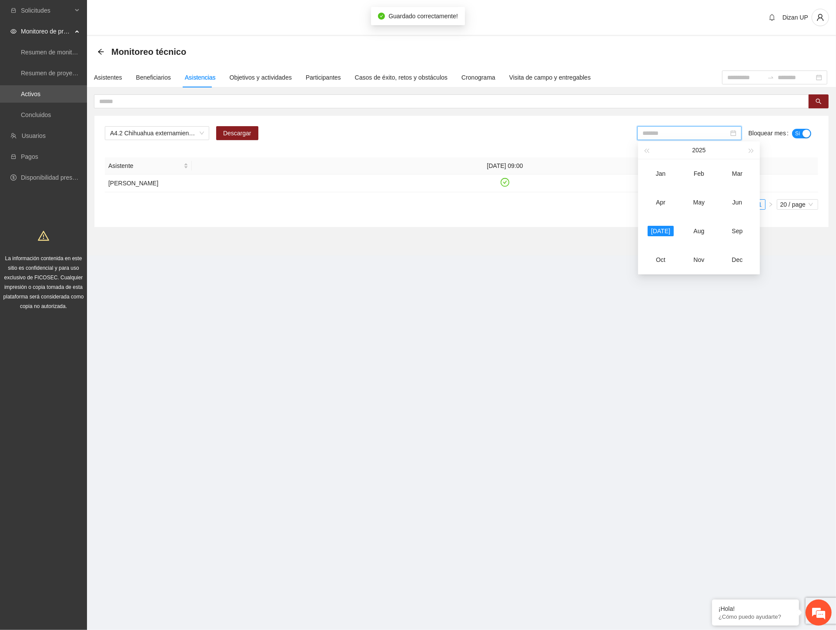
drag, startPoint x: 701, startPoint y: 234, endPoint x: 793, endPoint y: 141, distance: 130.5
click at [701, 228] on div "Aug" at bounding box center [699, 231] width 26 height 10
click at [798, 132] on div "button" at bounding box center [796, 134] width 8 height 8
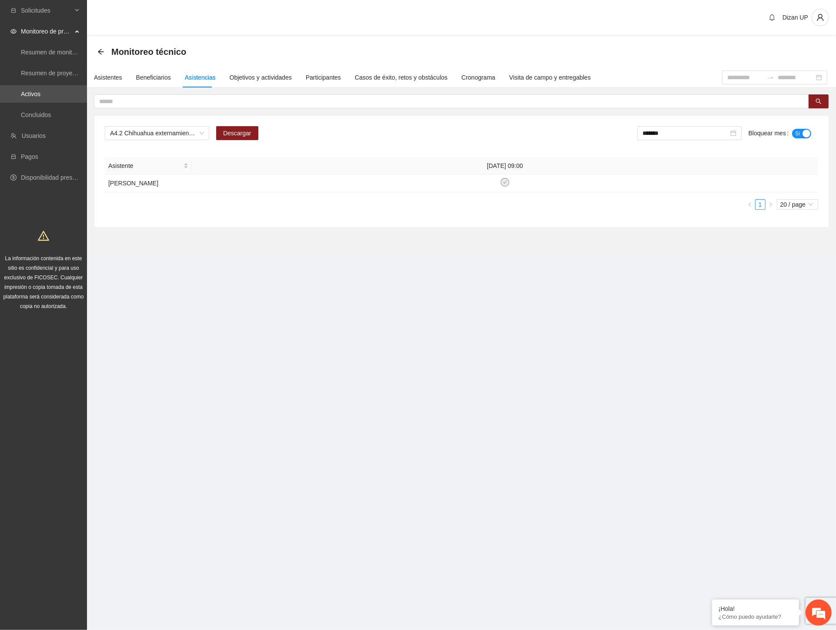
click at [161, 124] on div "A4.2 Chihuahua externamiento robo. Realización de diagnósticos (LSB-50) Descarg…" at bounding box center [461, 171] width 735 height 111
click at [153, 134] on span "A4.2 Chihuahua externamiento robo. Realización de diagnósticos (LSB-50)" at bounding box center [157, 133] width 94 height 13
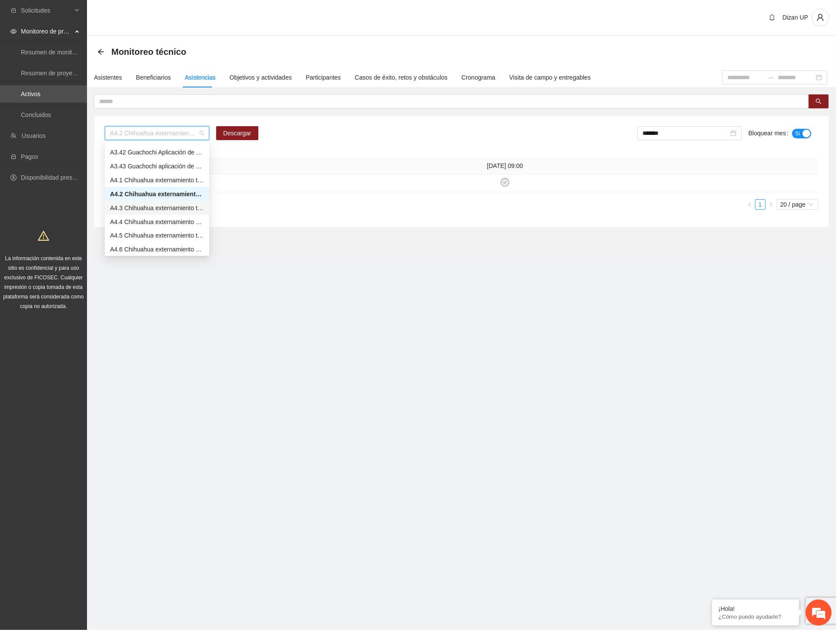
click at [151, 207] on div "A4.3 Chihuahua externamiento todos. Entrevista inicial a usuarios" at bounding box center [157, 208] width 94 height 10
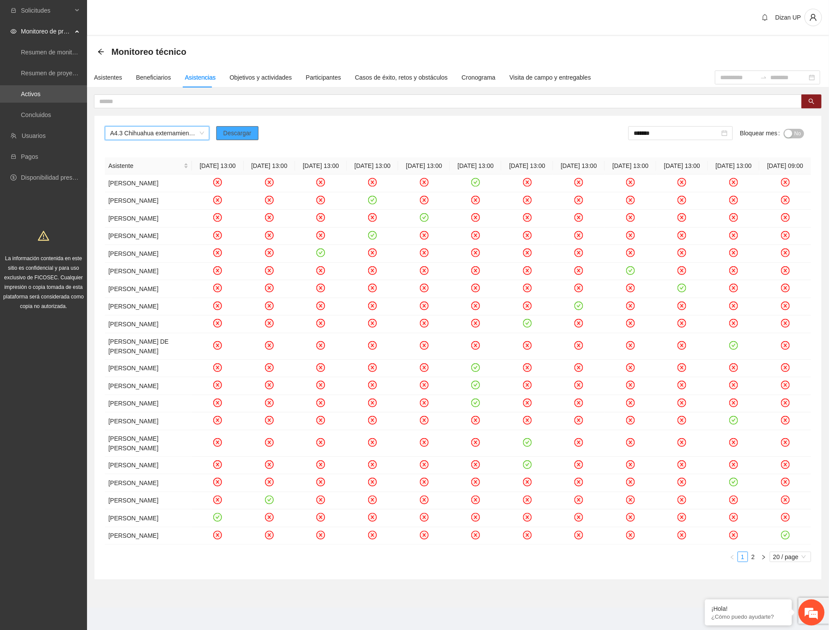
click at [236, 133] on span "Descargar" at bounding box center [237, 133] width 28 height 10
drag, startPoint x: 70, startPoint y: 379, endPoint x: 87, endPoint y: 332, distance: 50.8
click at [70, 379] on div "Solicitudes Monitoreo de proyectos Resumen de monitoreo Resumen de proyectos ap…" at bounding box center [43, 316] width 87 height 632
drag, startPoint x: 666, startPoint y: 137, endPoint x: 659, endPoint y: 138, distance: 7.1
click at [666, 137] on input "*******" at bounding box center [677, 133] width 86 height 10
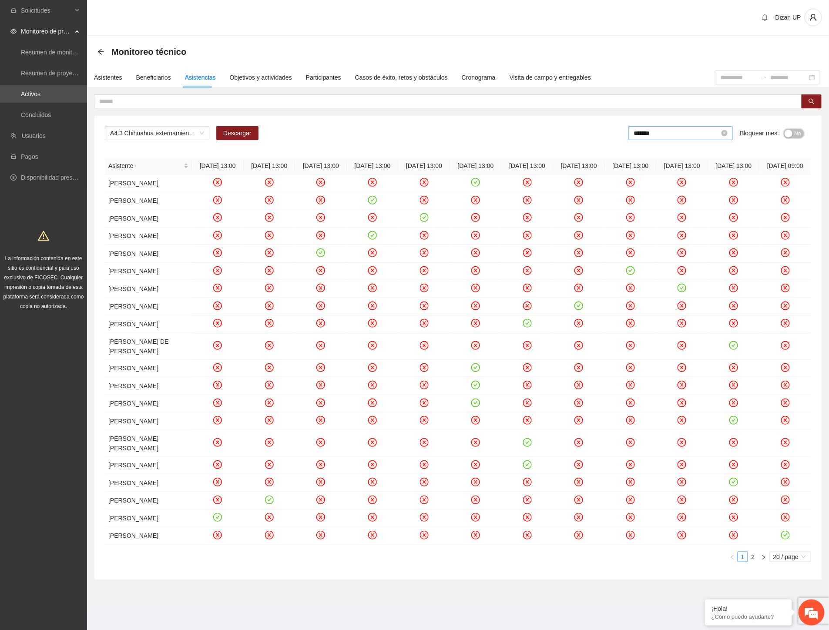
drag, startPoint x: 801, startPoint y: 134, endPoint x: 714, endPoint y: 131, distance: 87.1
click at [799, 134] on span "No" at bounding box center [798, 134] width 7 height 10
click at [675, 136] on input "*******" at bounding box center [678, 133] width 86 height 10
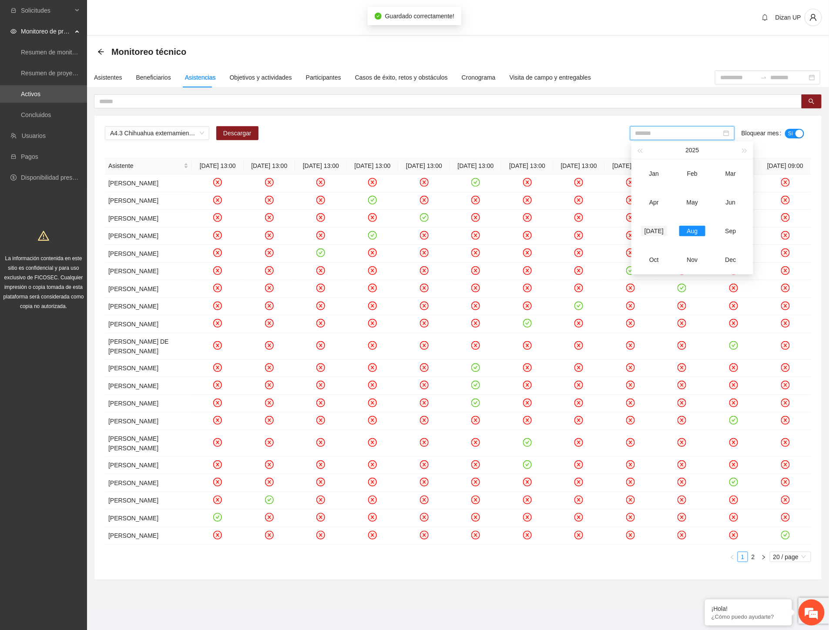
click at [655, 227] on div "[DATE]" at bounding box center [654, 231] width 26 height 10
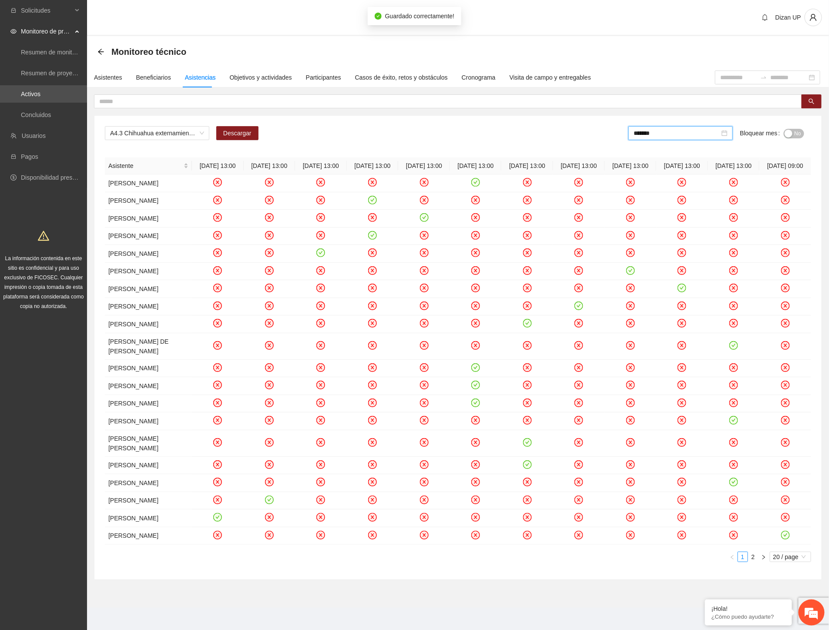
click at [790, 132] on div "button" at bounding box center [789, 134] width 8 height 8
click at [688, 131] on input "*******" at bounding box center [678, 133] width 86 height 10
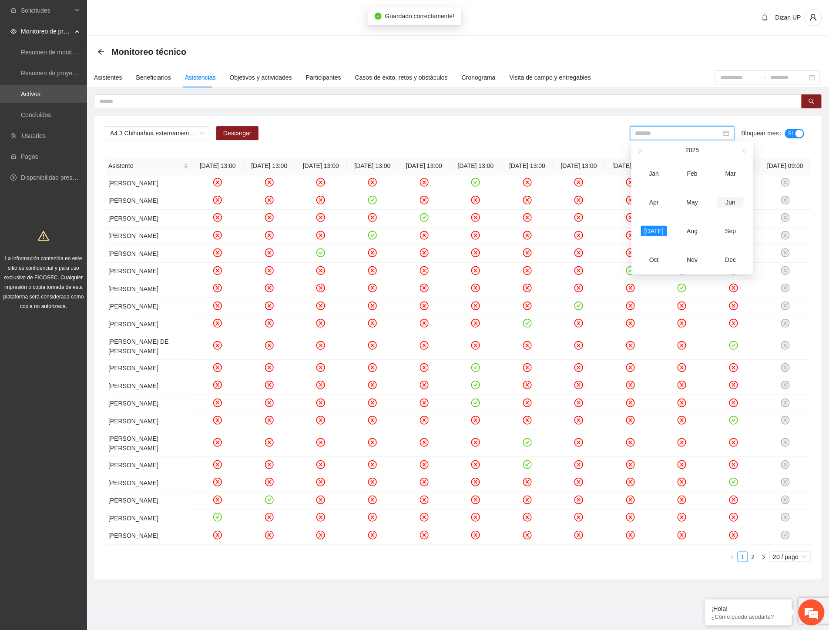
click at [726, 205] on div "Jun" at bounding box center [731, 202] width 26 height 10
type input "*******"
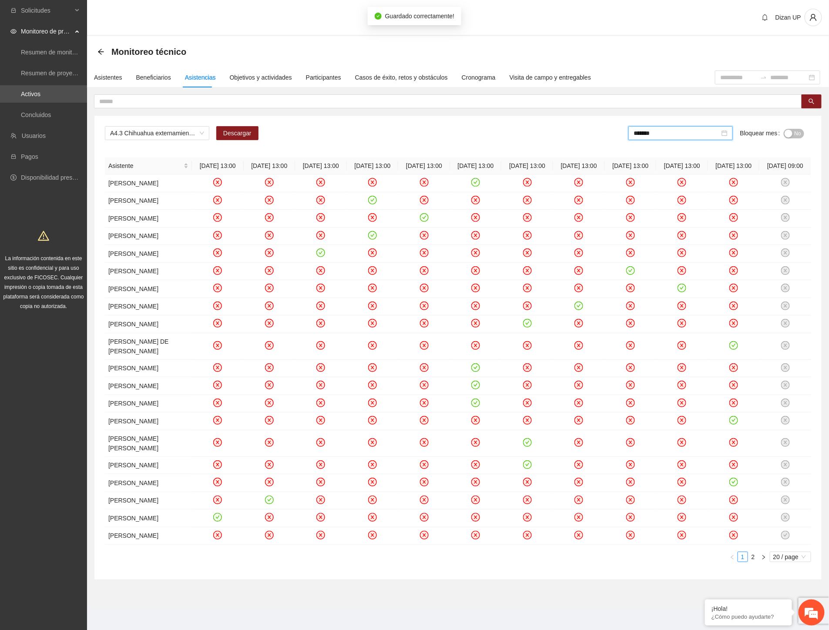
click at [795, 130] on span "No" at bounding box center [798, 134] width 7 height 10
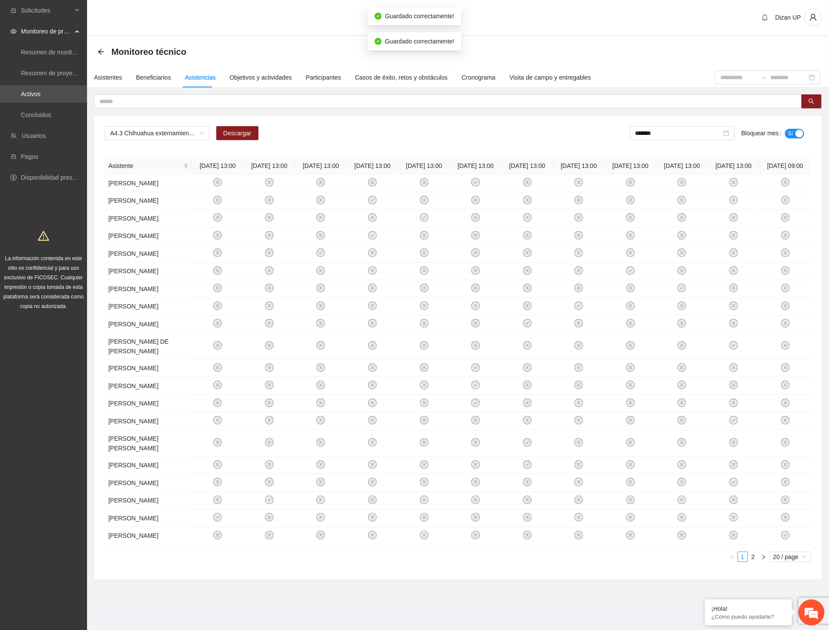
click at [381, 127] on div "A4.3 Chihuahua externamiento todos. Entrevista inicial a usuarios Descargar ***…" at bounding box center [458, 136] width 706 height 21
click at [188, 131] on span "A4.3 Chihuahua externamiento todos. Entrevista inicial a usuarios" at bounding box center [157, 133] width 94 height 13
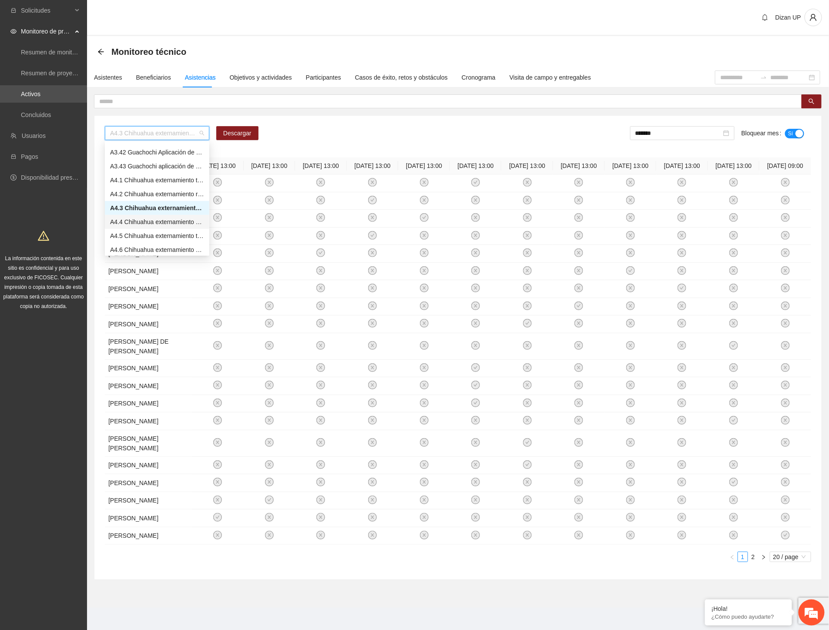
click at [154, 222] on div "A4.4 Chihuahua externamiento ROBO. Entrevista inicial a usuarios" at bounding box center [157, 222] width 94 height 10
